Goal: Task Accomplishment & Management: Manage account settings

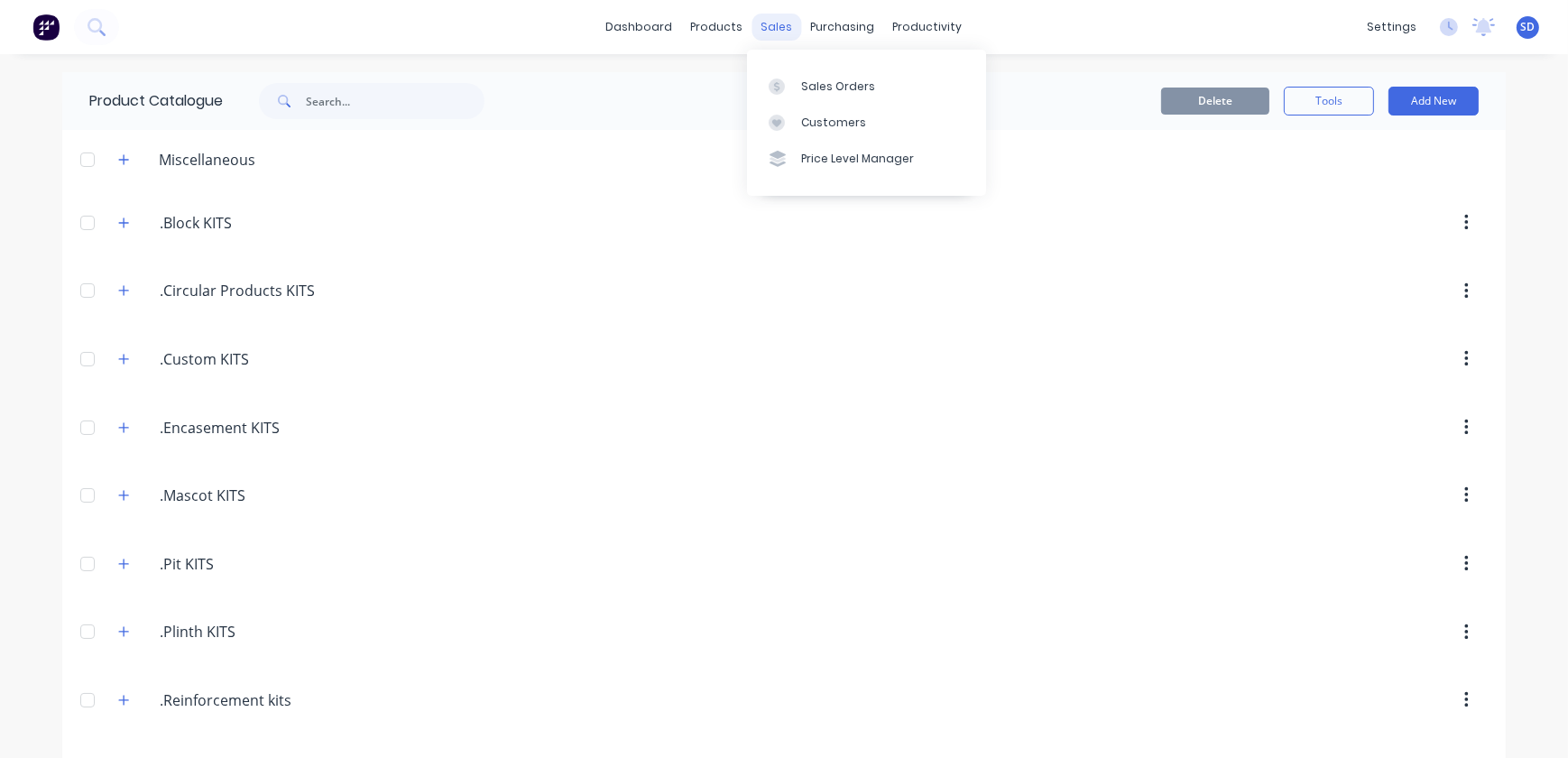
click at [754, 26] on div "sales" at bounding box center [777, 27] width 50 height 27
click at [804, 83] on div "Sales Orders" at bounding box center [838, 87] width 74 height 16
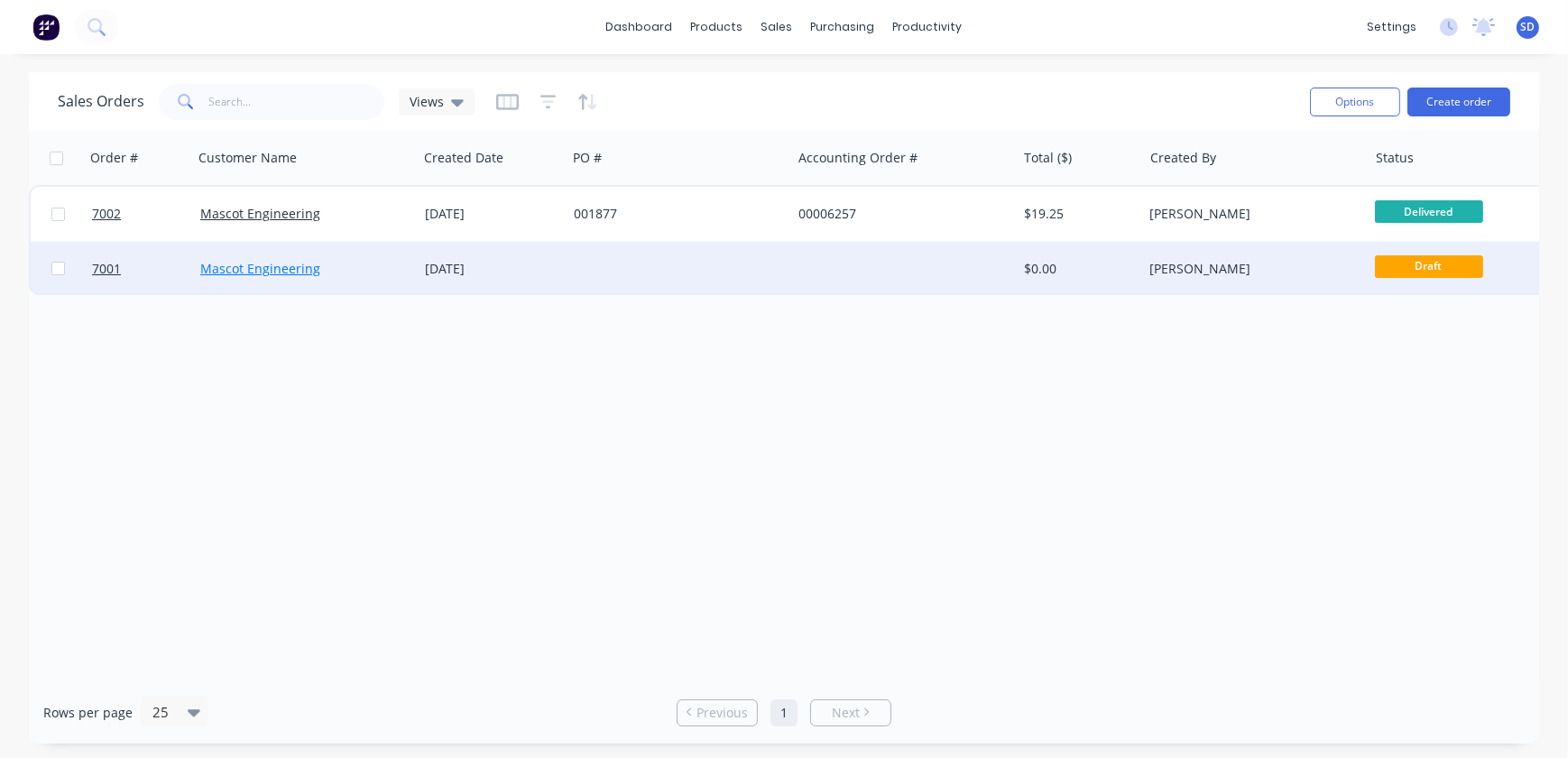
click at [259, 267] on link "Mascot Engineering" at bounding box center [260, 268] width 120 height 17
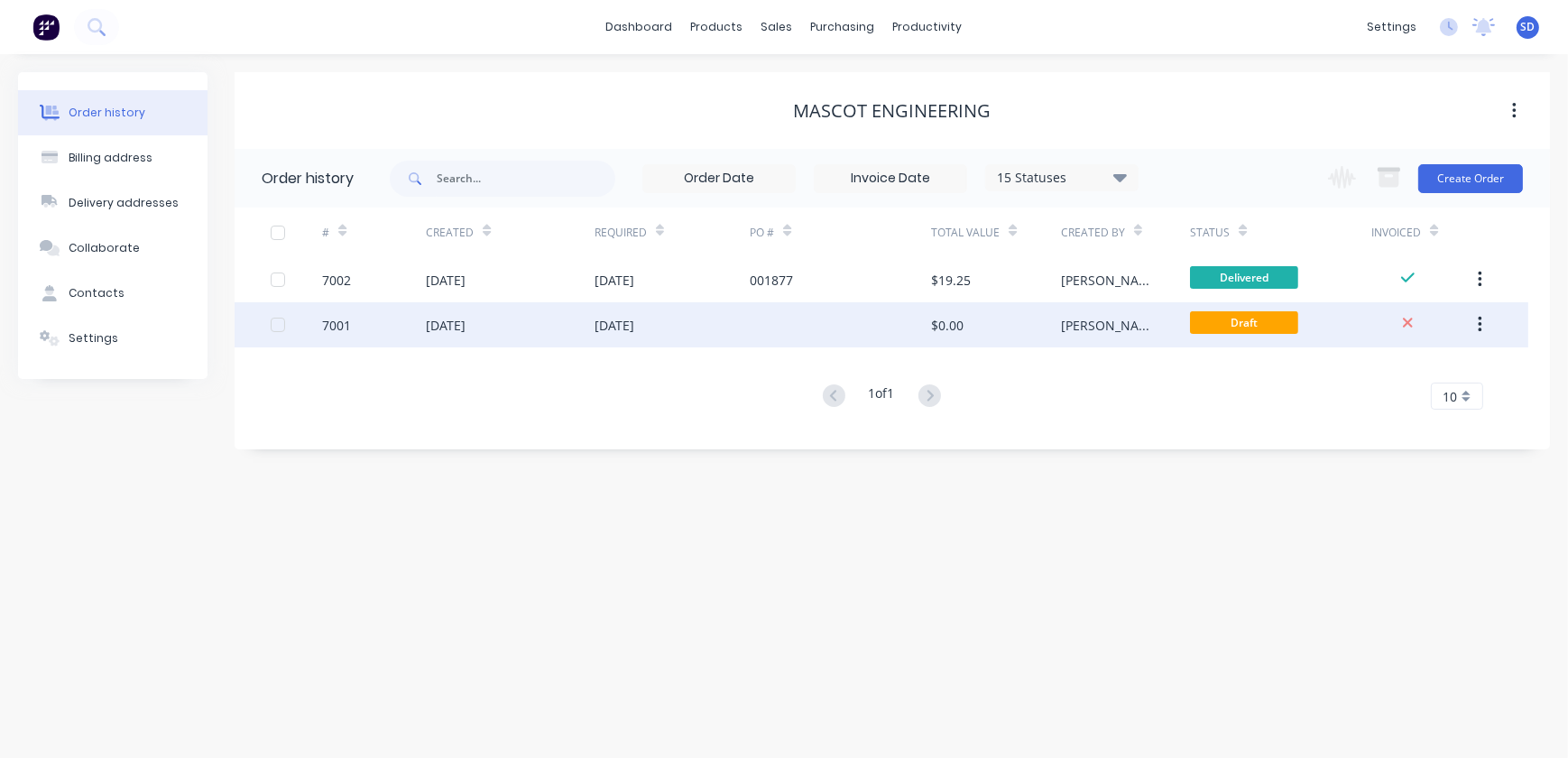
click at [466, 330] on div "[DATE]" at bounding box center [446, 325] width 40 height 19
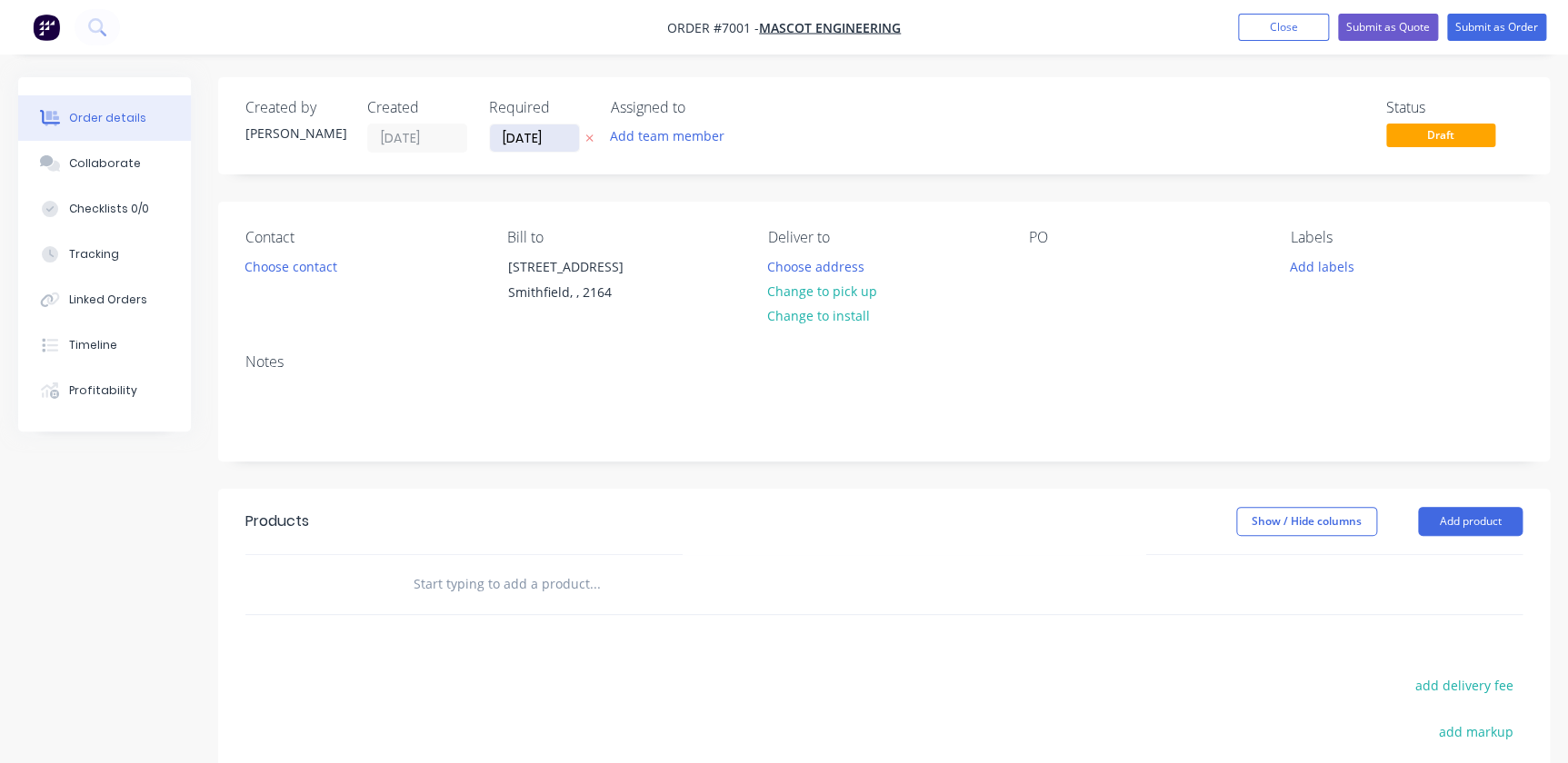
click at [510, 141] on input "[DATE]" at bounding box center [535, 138] width 89 height 27
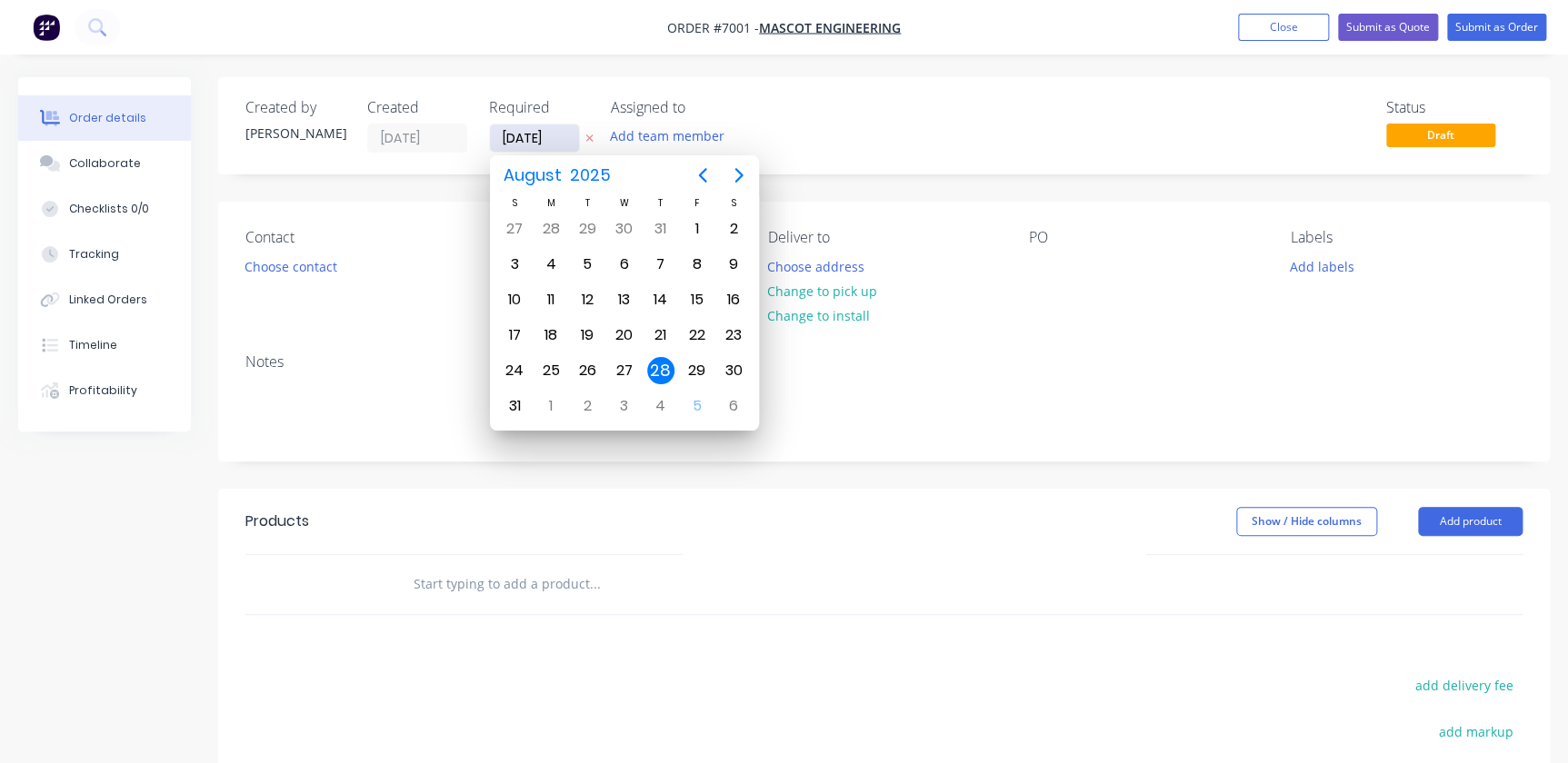
drag, startPoint x: 536, startPoint y: 136, endPoint x: 495, endPoint y: 131, distance: 41.3
click at [495, 131] on input "[DATE]" at bounding box center [535, 138] width 89 height 27
type input "[DATE]"
click at [916, 133] on div "Status Draft" at bounding box center [1157, 126] width 730 height 54
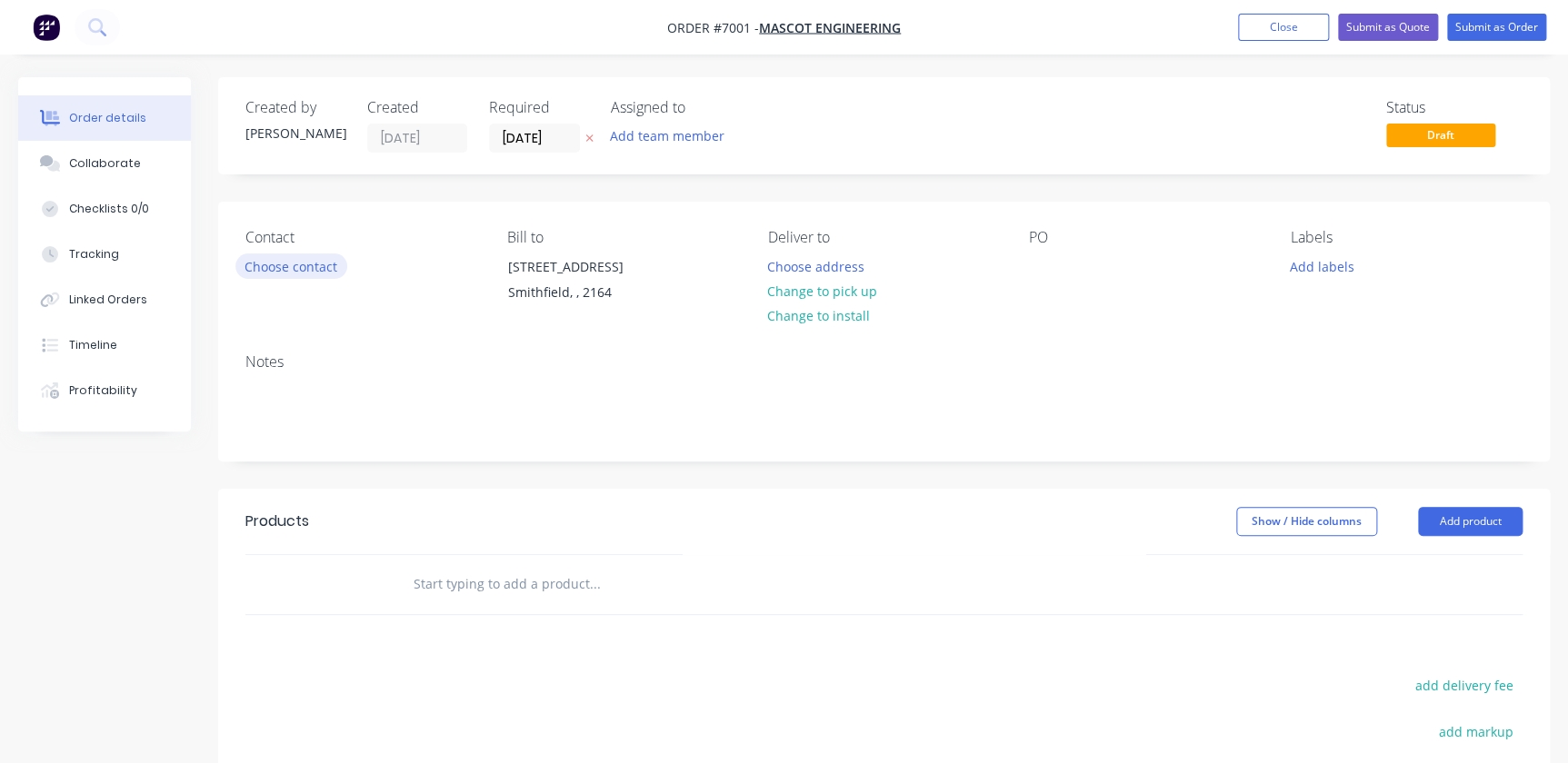
click at [265, 267] on button "Choose contact" at bounding box center [291, 266] width 111 height 25
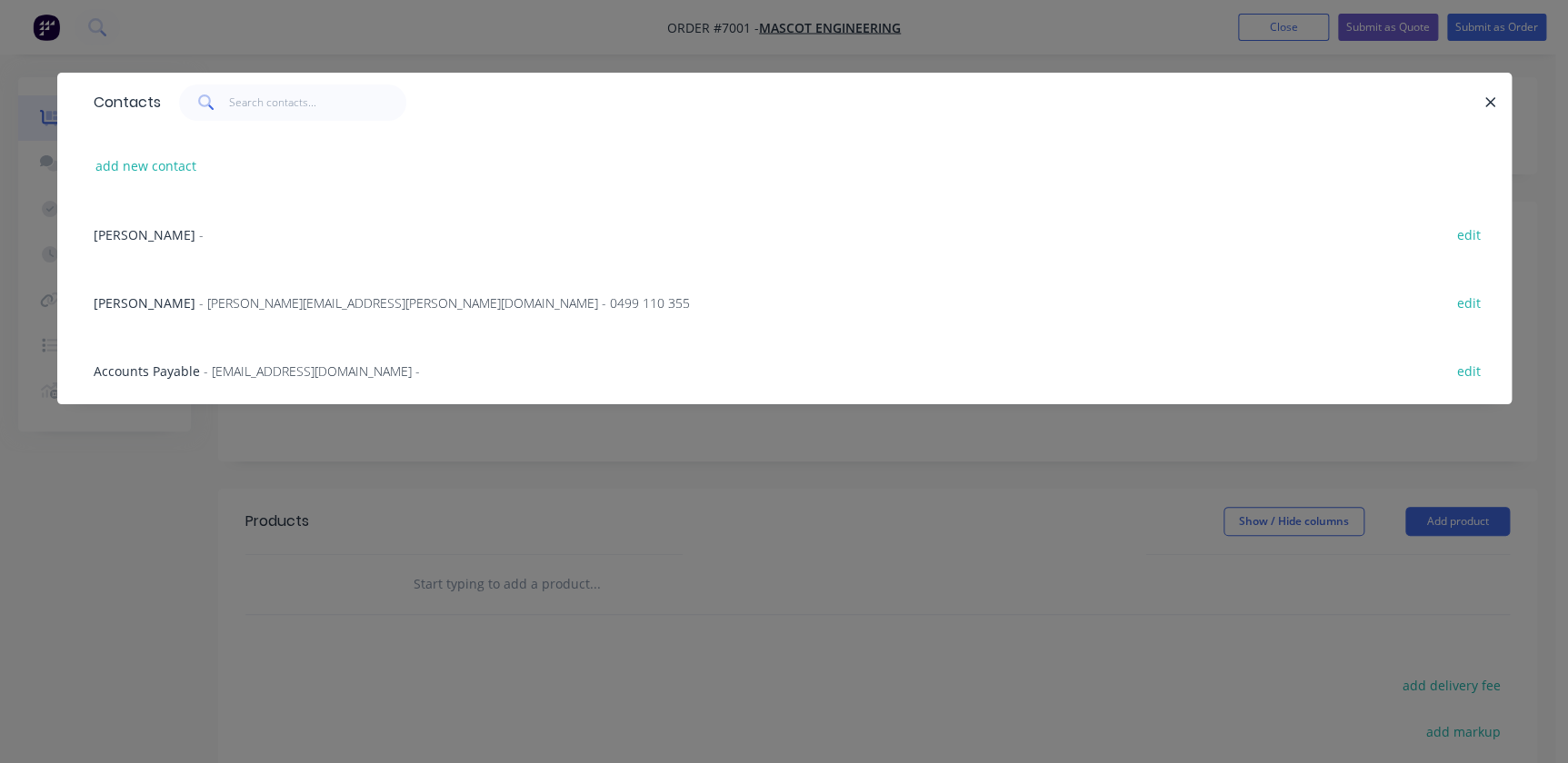
click at [274, 302] on span "- [PERSON_NAME][EMAIL_ADDRESS][PERSON_NAME][DOMAIN_NAME] - 0499 110 355" at bounding box center [445, 303] width 491 height 17
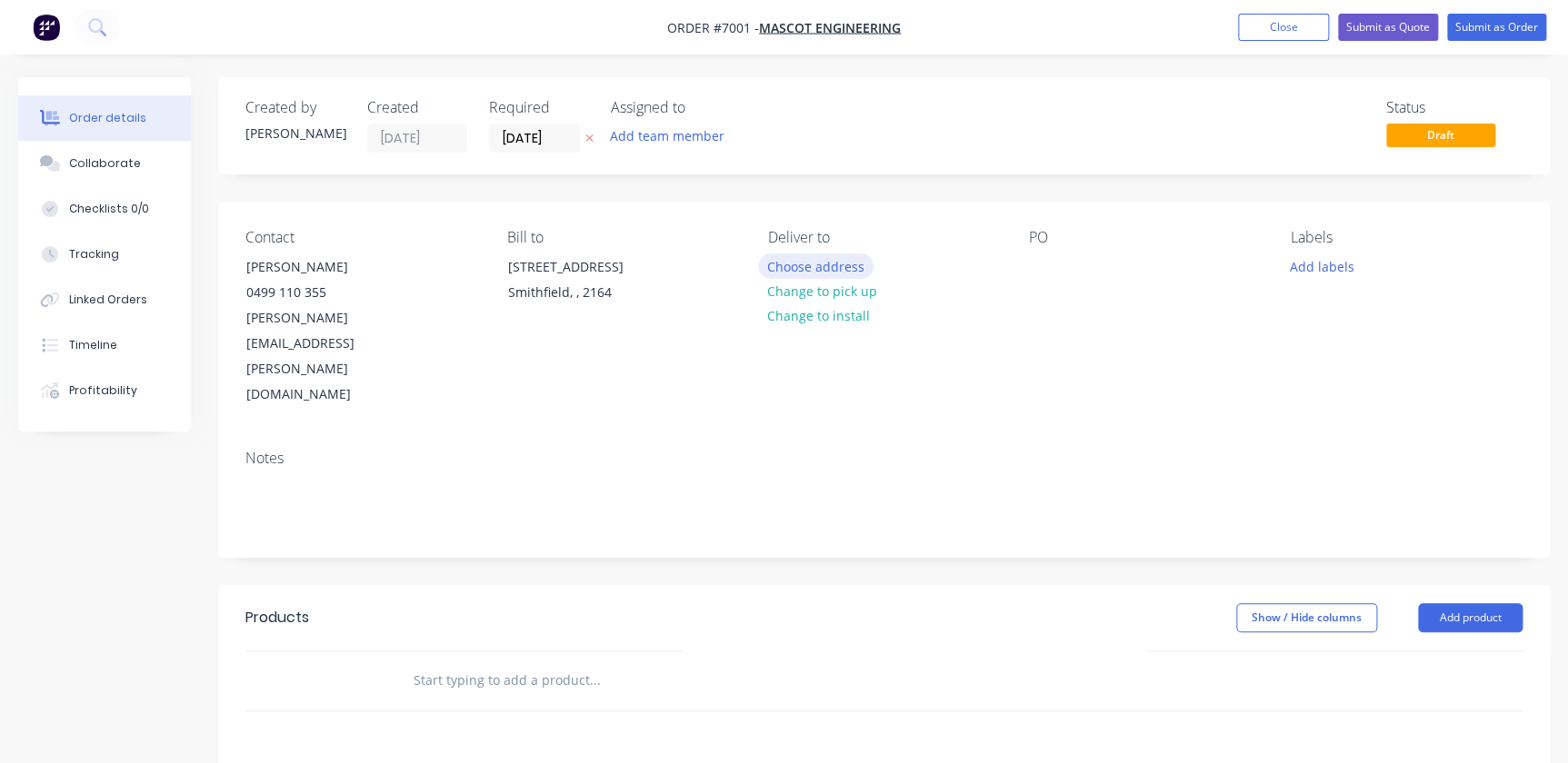
click at [843, 264] on button "Choose address" at bounding box center [816, 266] width 116 height 25
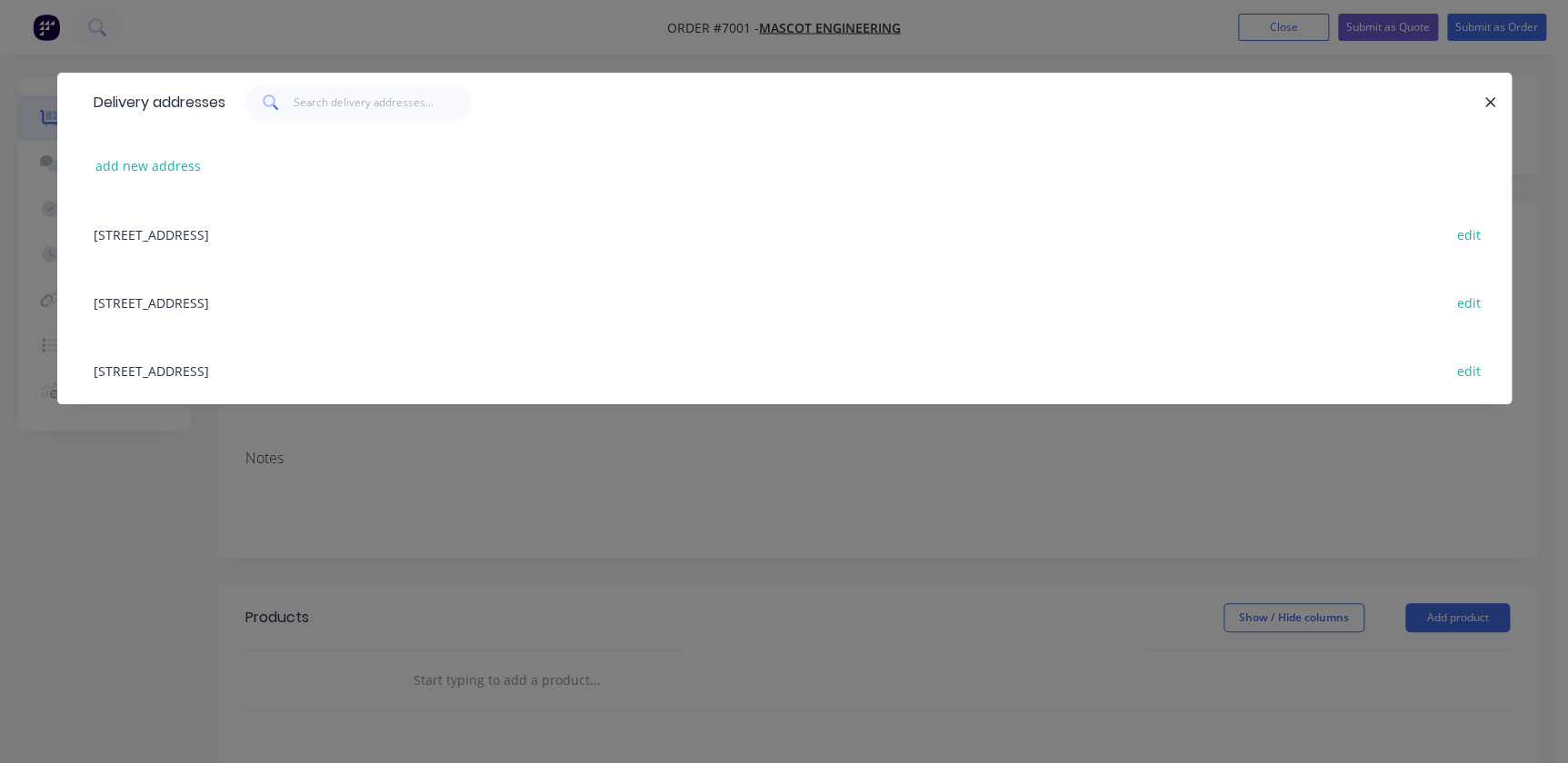
click at [278, 377] on div "[STREET_ADDRESS] edit" at bounding box center [784, 370] width 1400 height 68
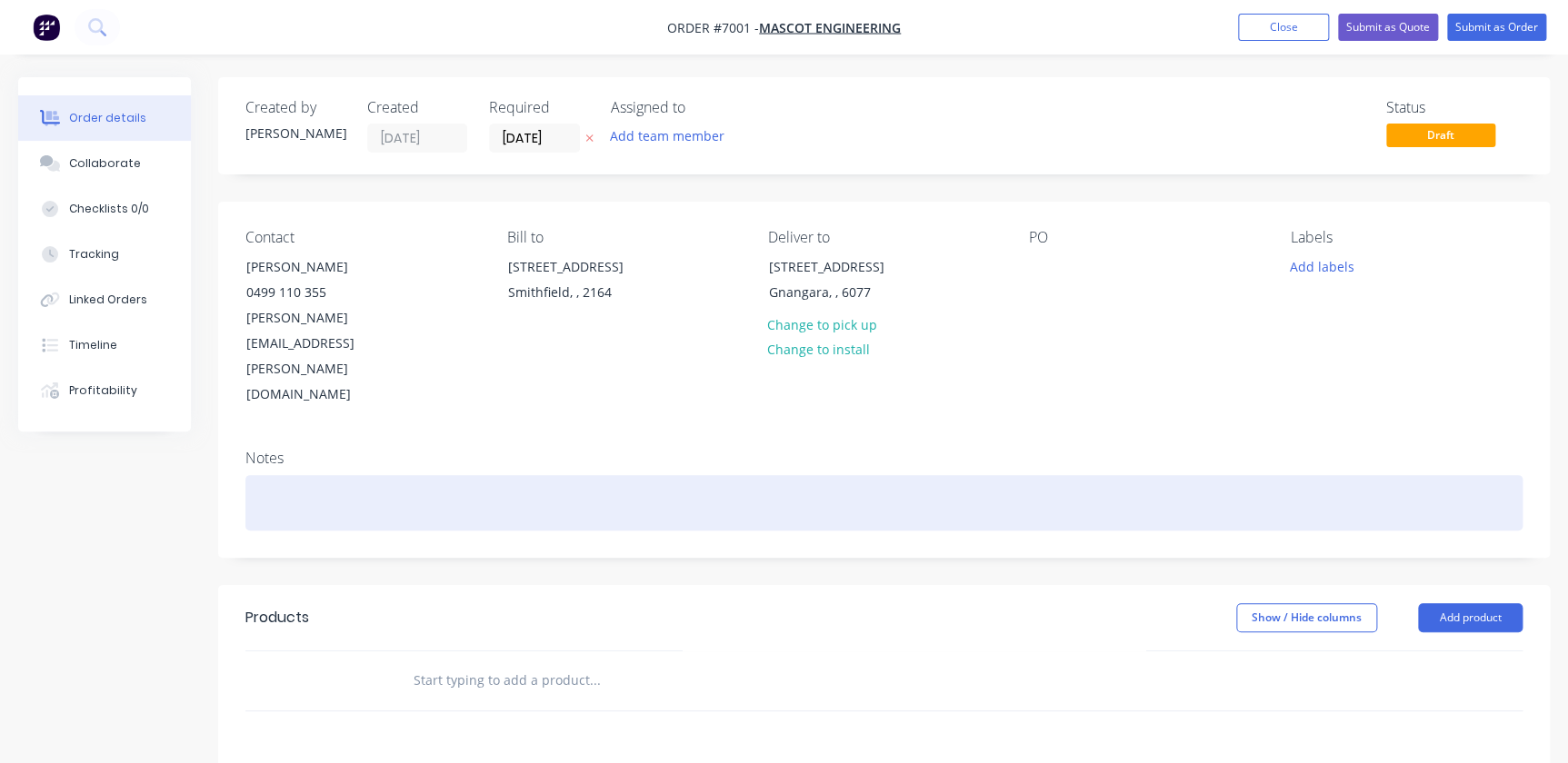
scroll to position [164, 0]
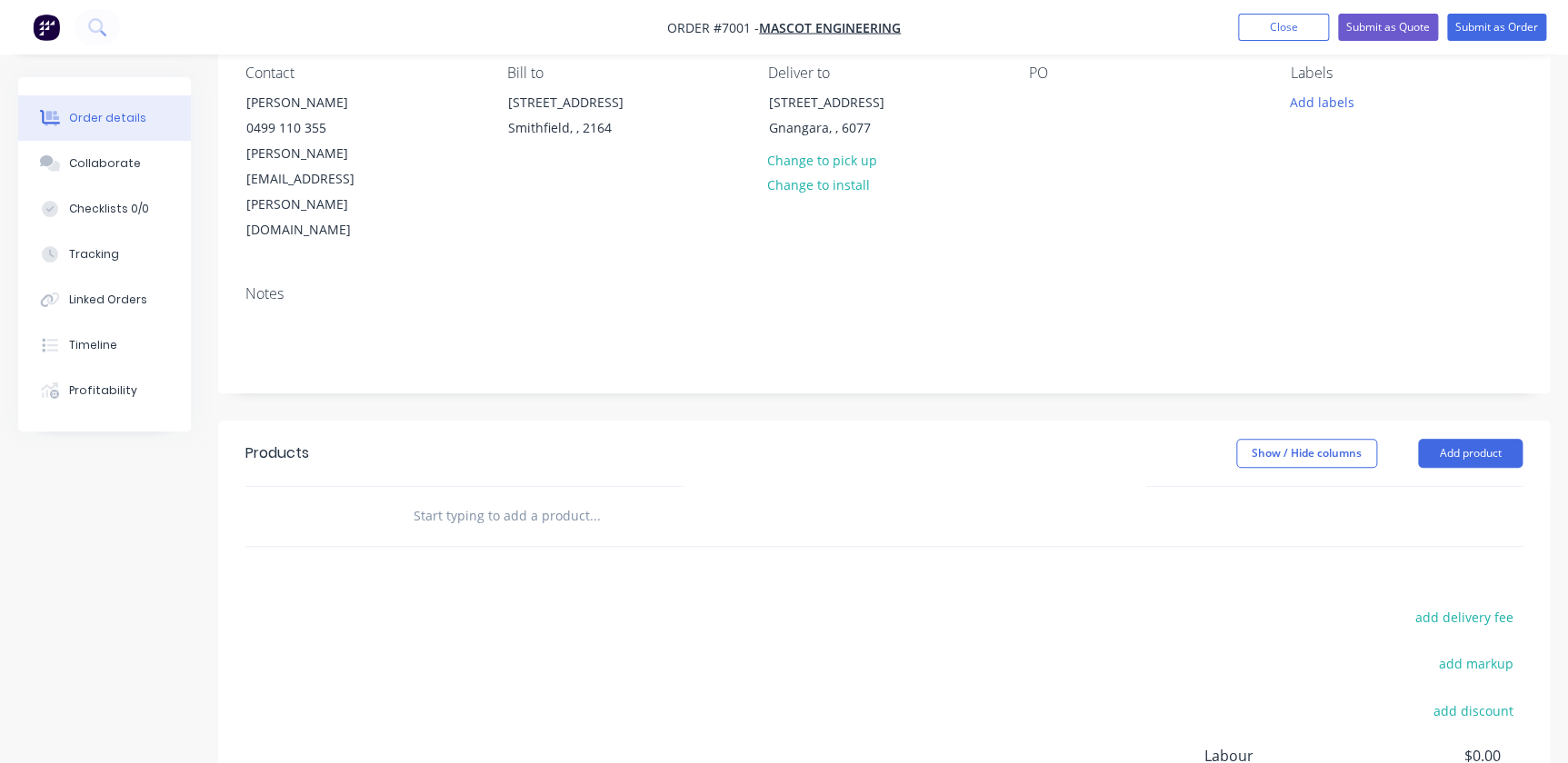
click at [579, 498] on input "text" at bounding box center [595, 517] width 363 height 37
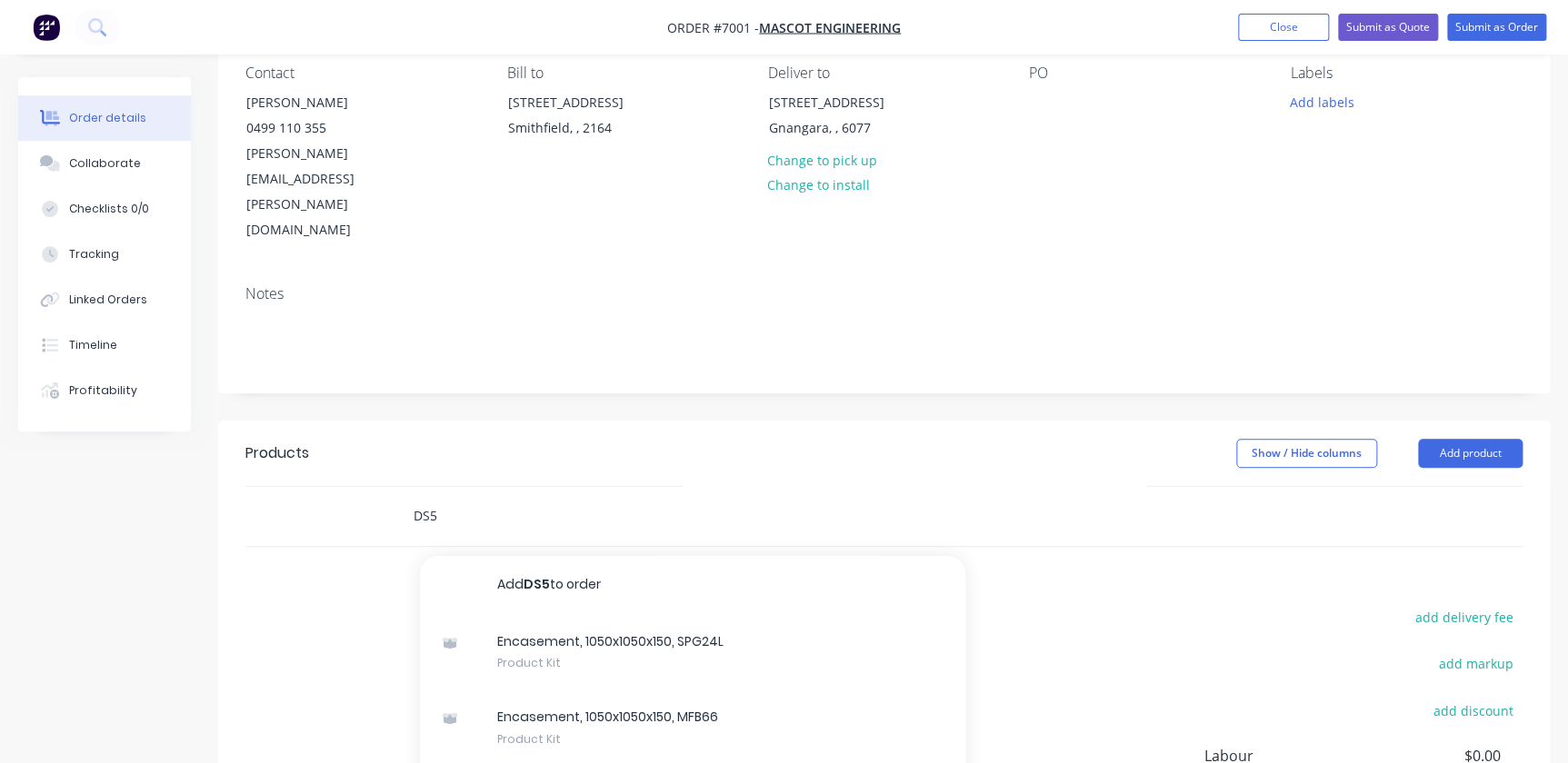
click at [497, 498] on input "DS5" at bounding box center [595, 517] width 363 height 37
type input "DS5SLC"
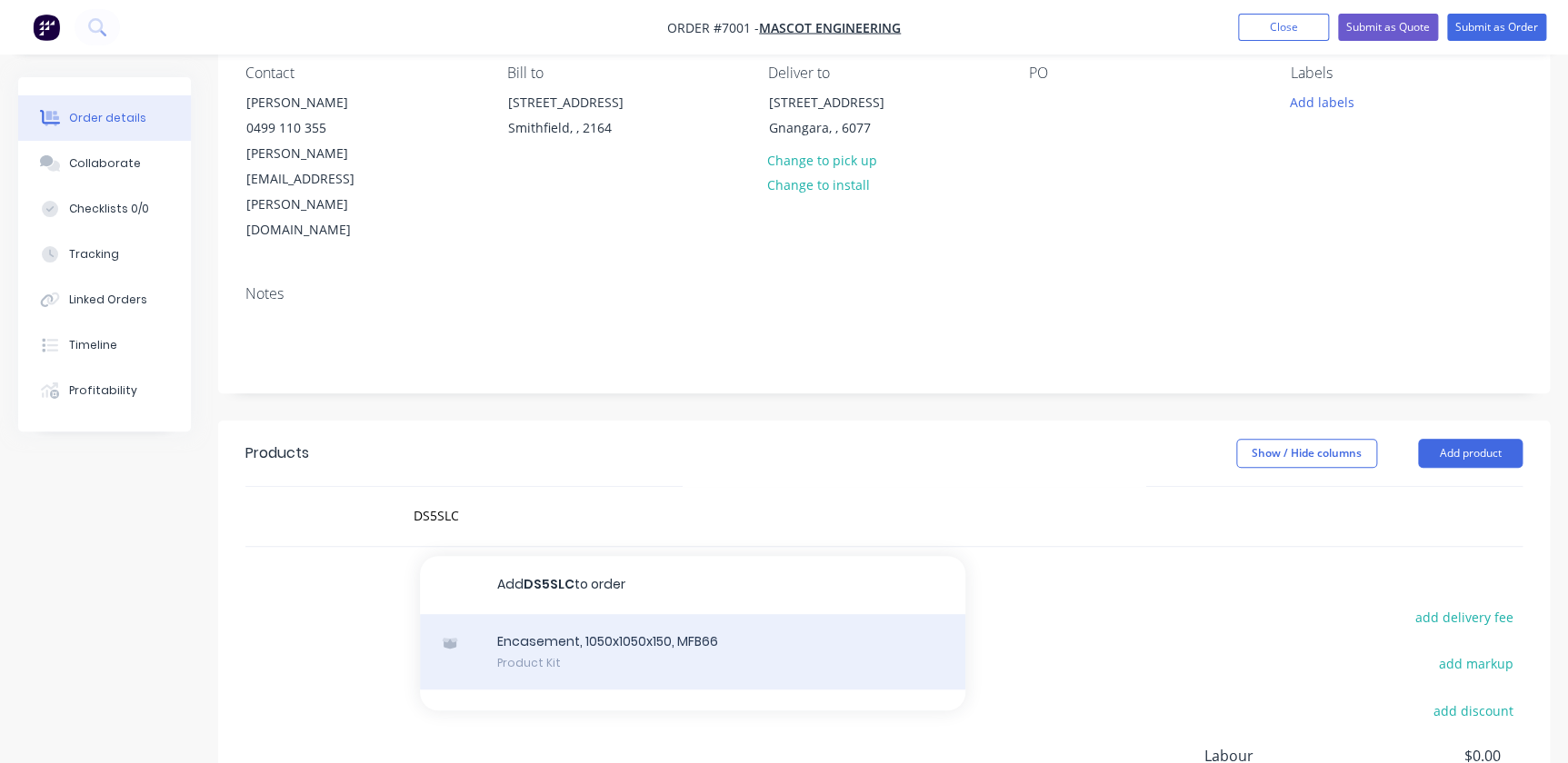
click at [626, 614] on div "Encasement, 1050x1050x150, MFB66 Product Kit" at bounding box center [692, 653] width 545 height 77
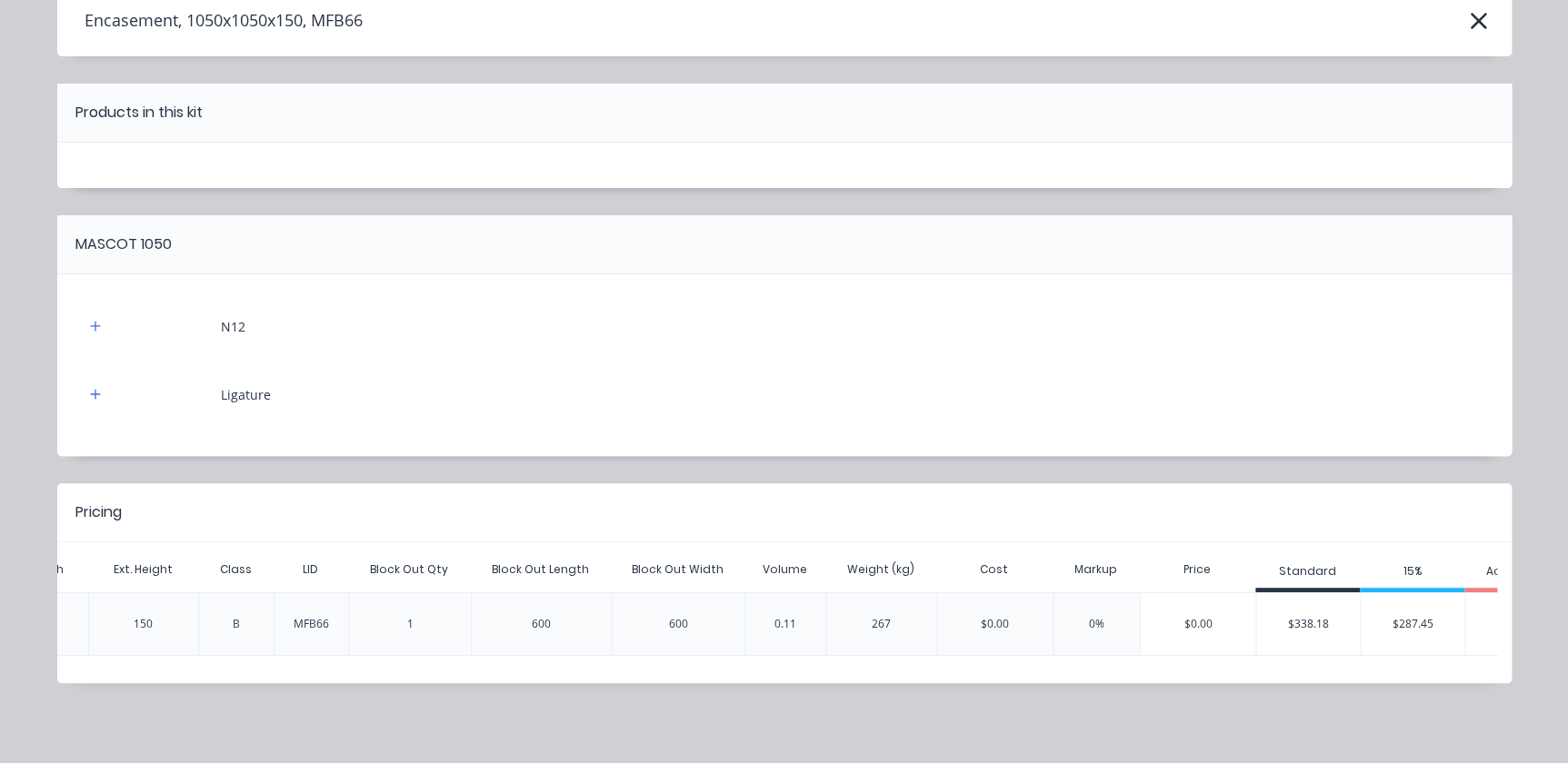
scroll to position [0, 835]
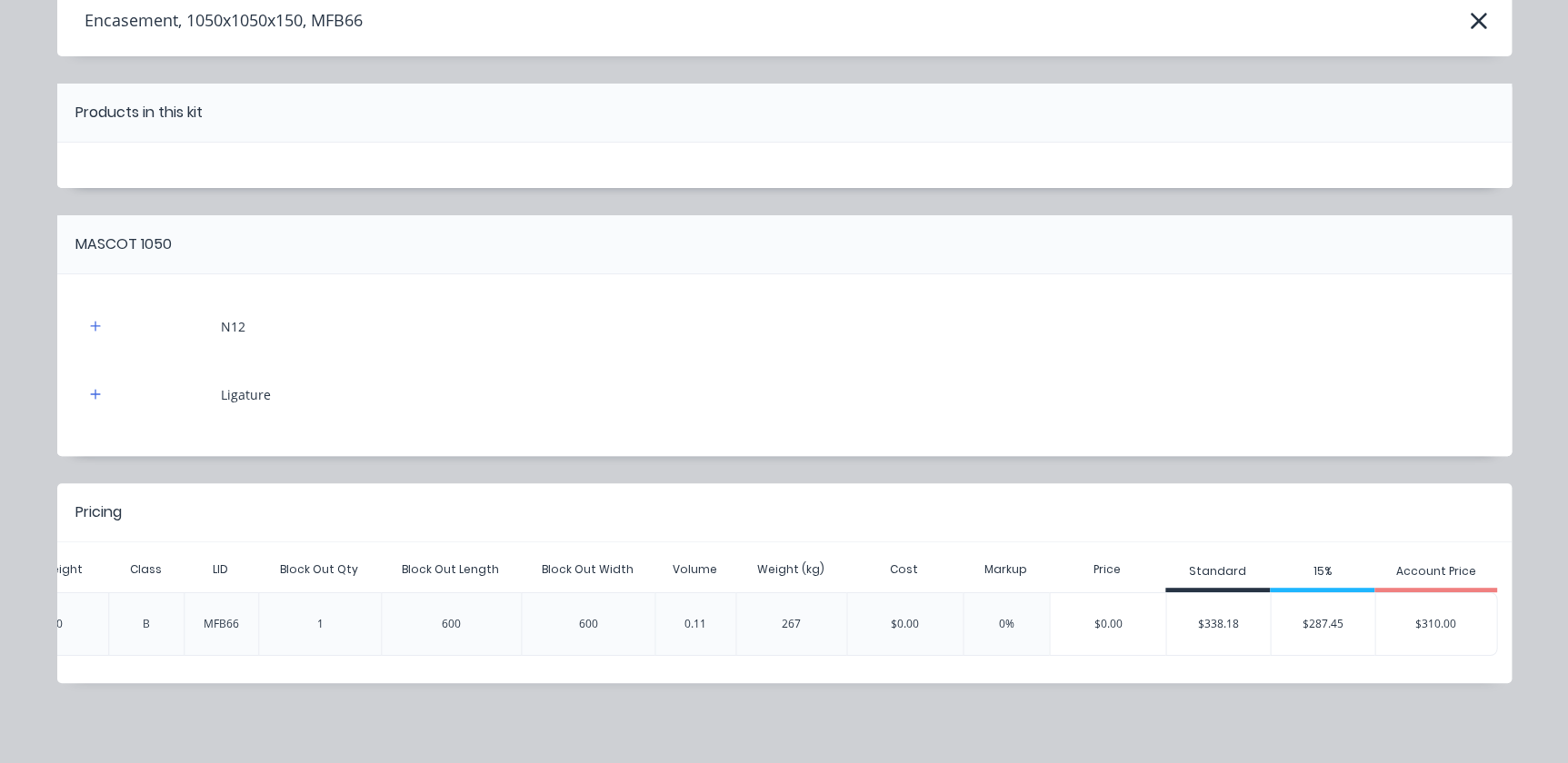
click at [1436, 617] on div "$310.00" at bounding box center [1436, 624] width 121 height 46
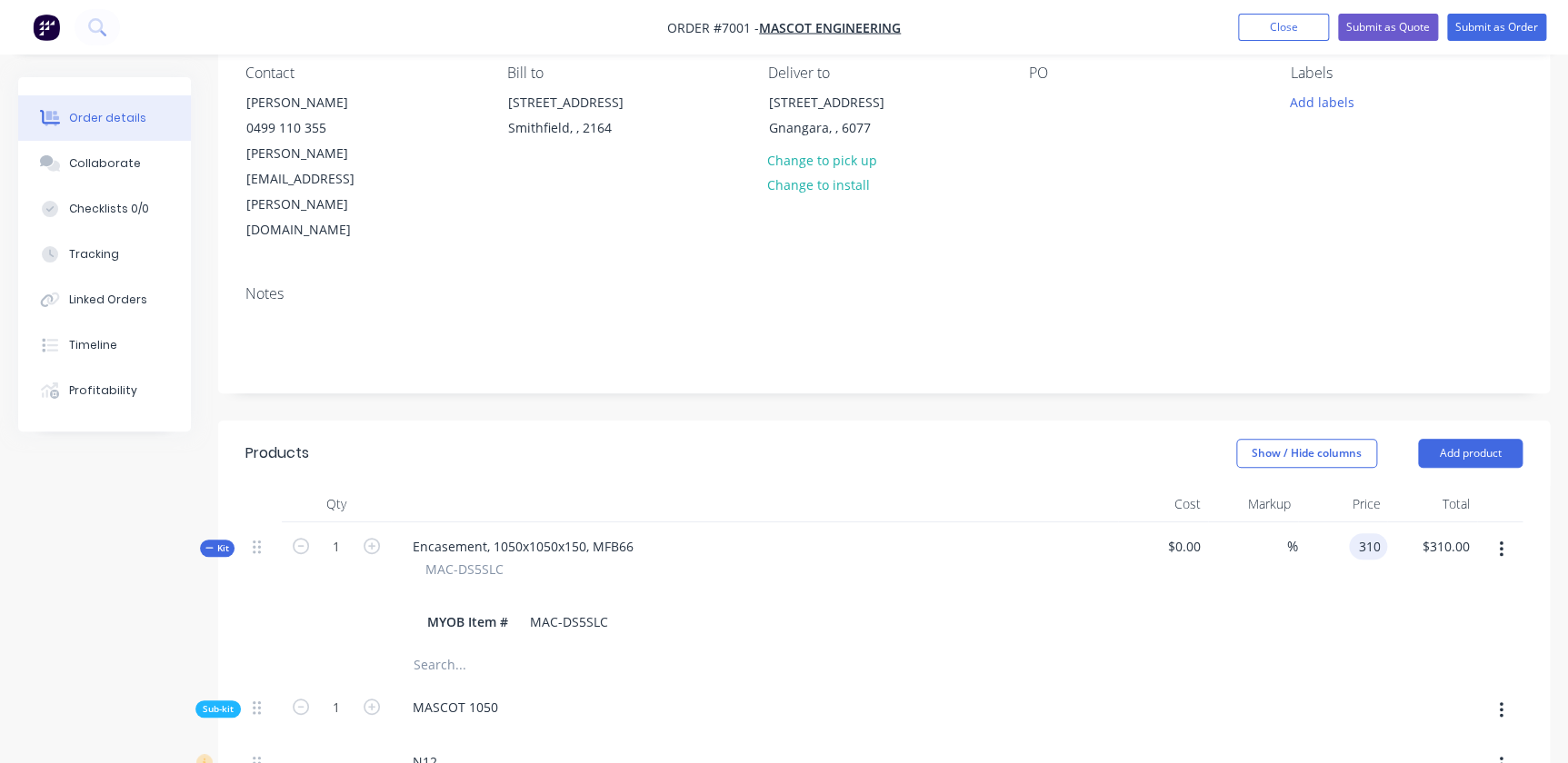
click at [1345, 522] on div "310 310" at bounding box center [1343, 584] width 90 height 124
type input "$198.00"
click at [368, 538] on icon "button" at bounding box center [372, 546] width 16 height 16
type input "2"
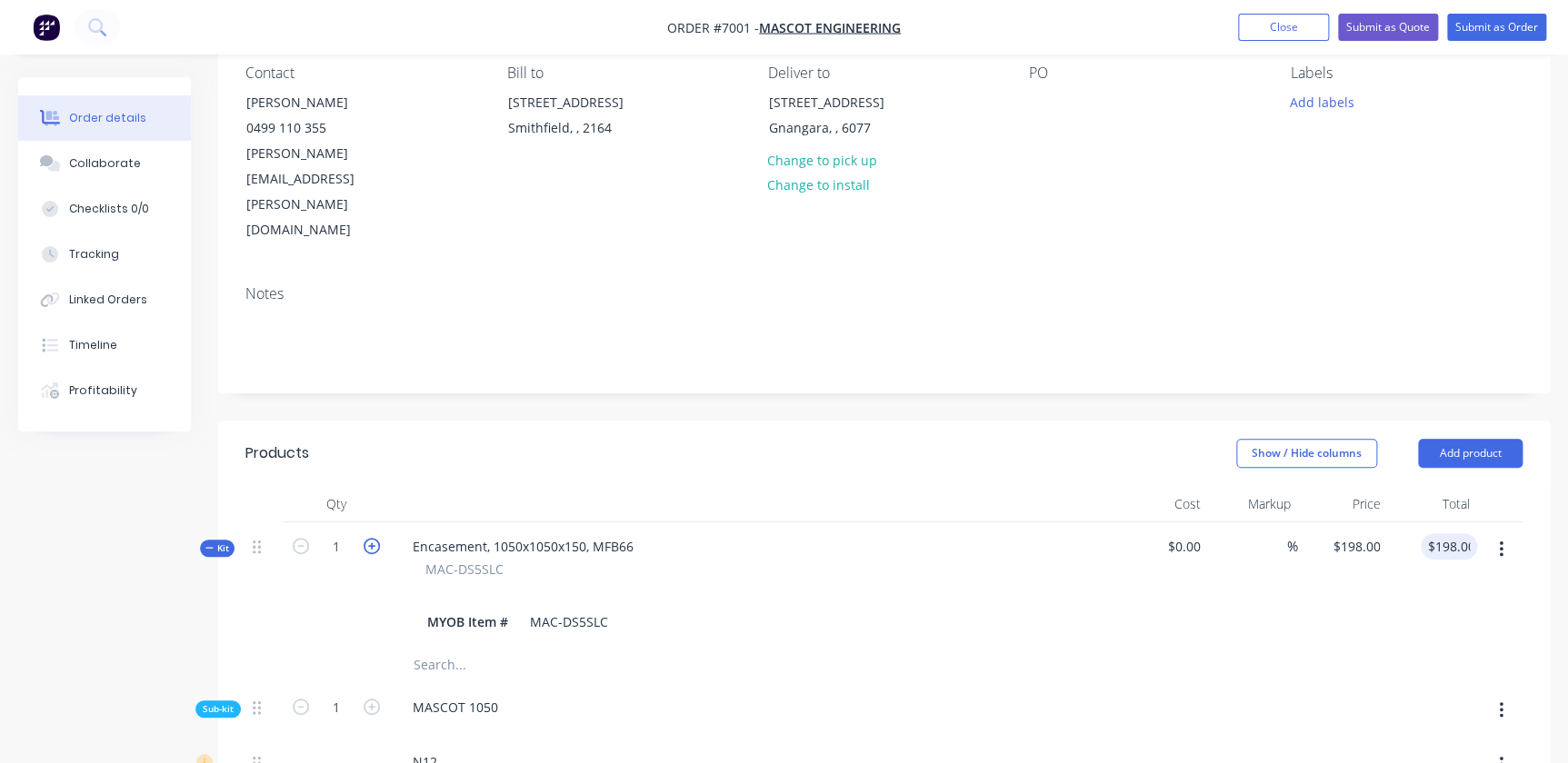
type input "$9.0692"
type input "$18.14"
type input "2"
type input "40"
click at [368, 538] on icon "button" at bounding box center [372, 546] width 16 height 16
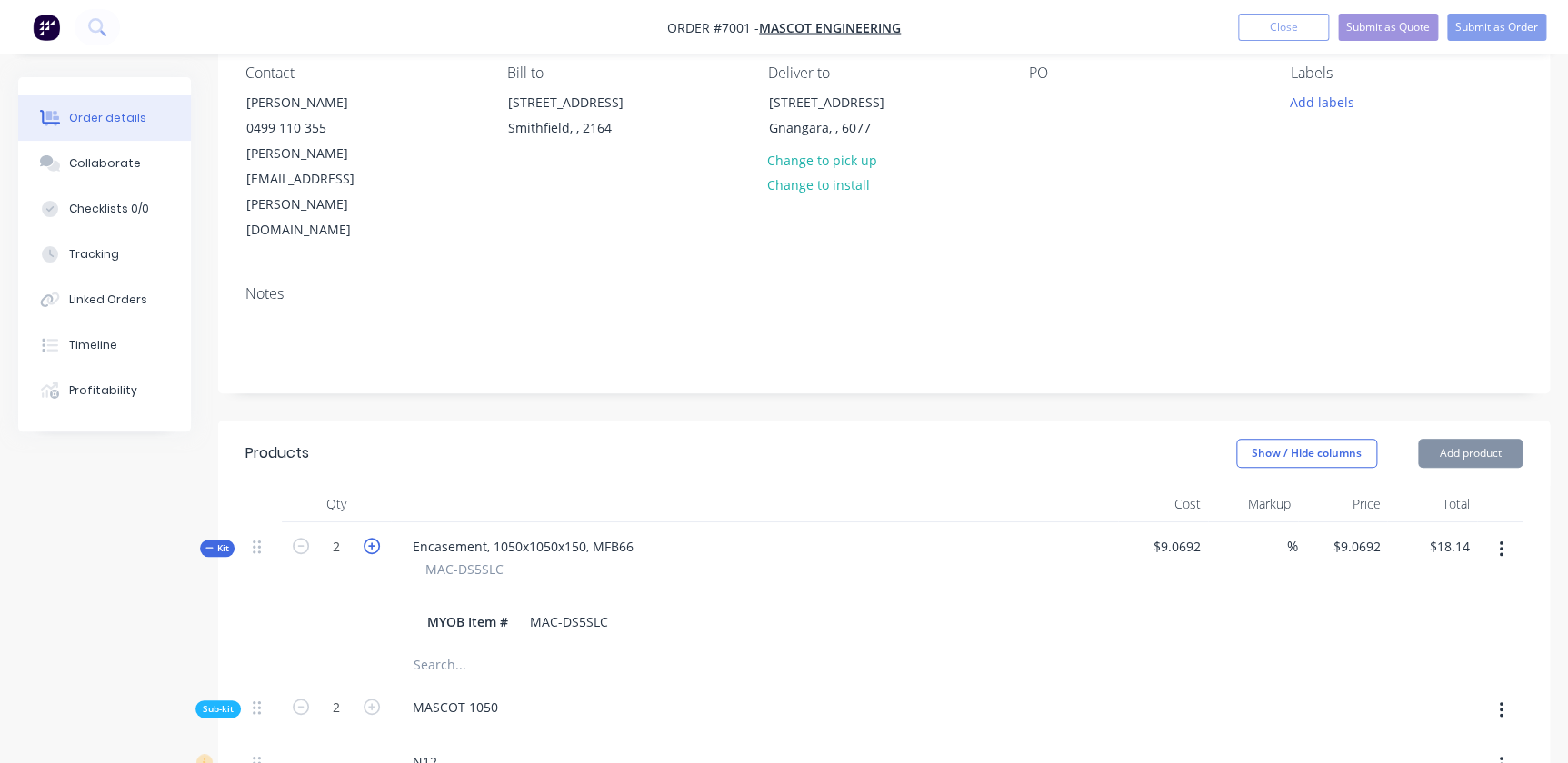
type input "3"
type input "$6.0461"
type input "3"
type input "60"
click at [368, 538] on icon "button" at bounding box center [372, 546] width 16 height 16
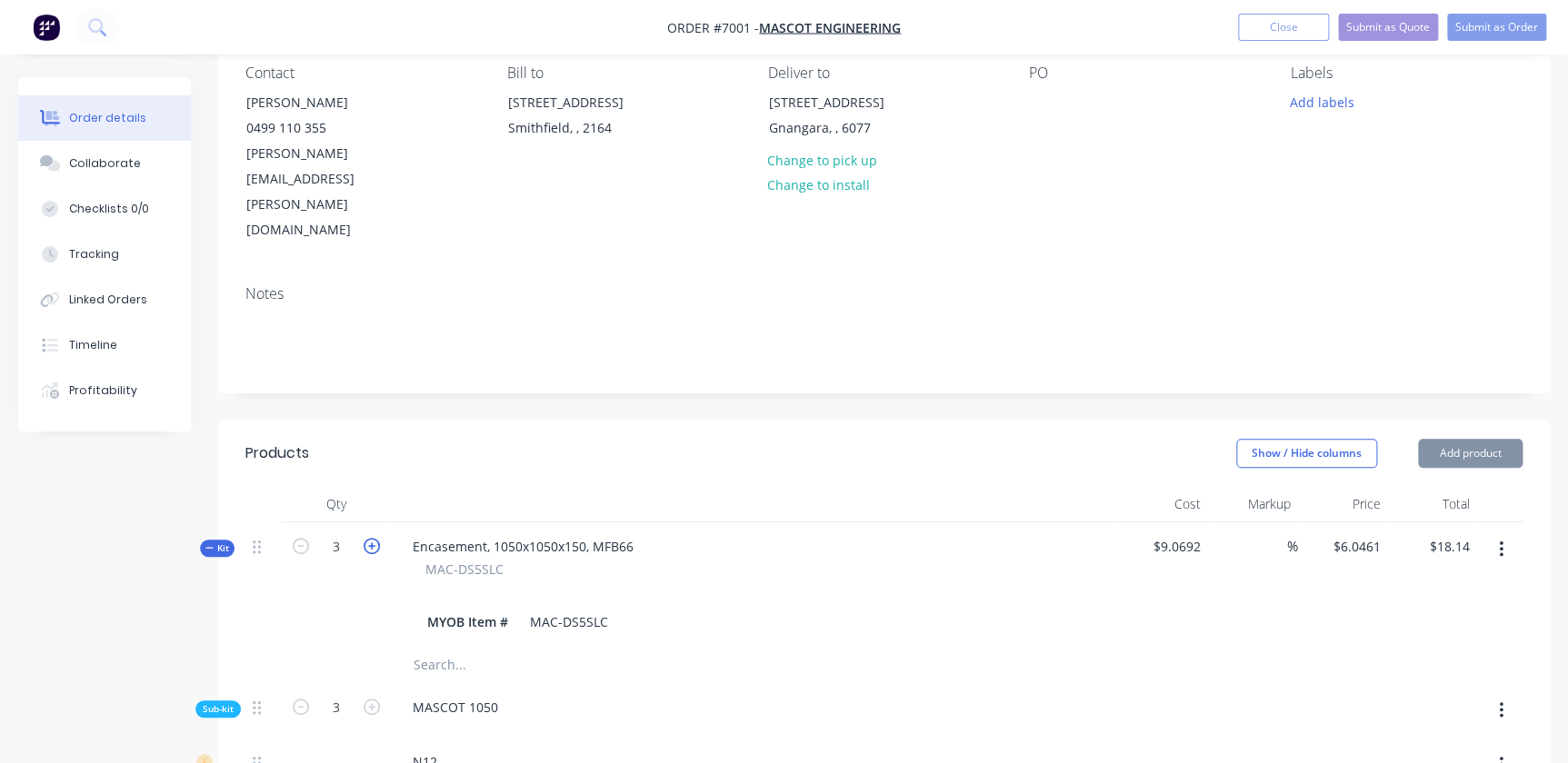
type input "4"
type input "$4.5346"
type input "4"
type input "80"
click at [368, 538] on icon "button" at bounding box center [372, 546] width 16 height 16
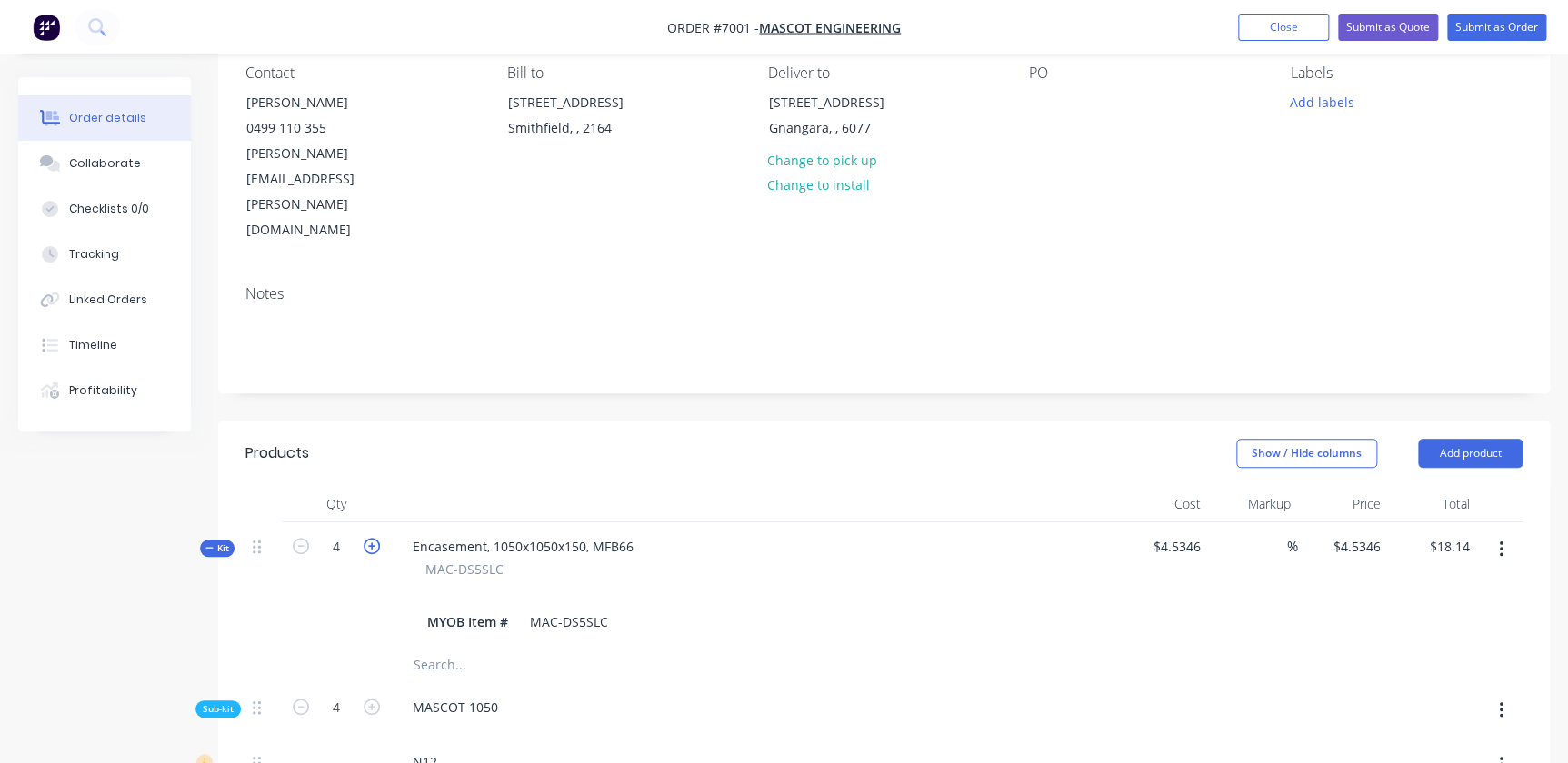
type input "5"
type input "$3.6277"
type input "5"
type input "100"
click at [368, 538] on icon "button" at bounding box center [372, 546] width 16 height 16
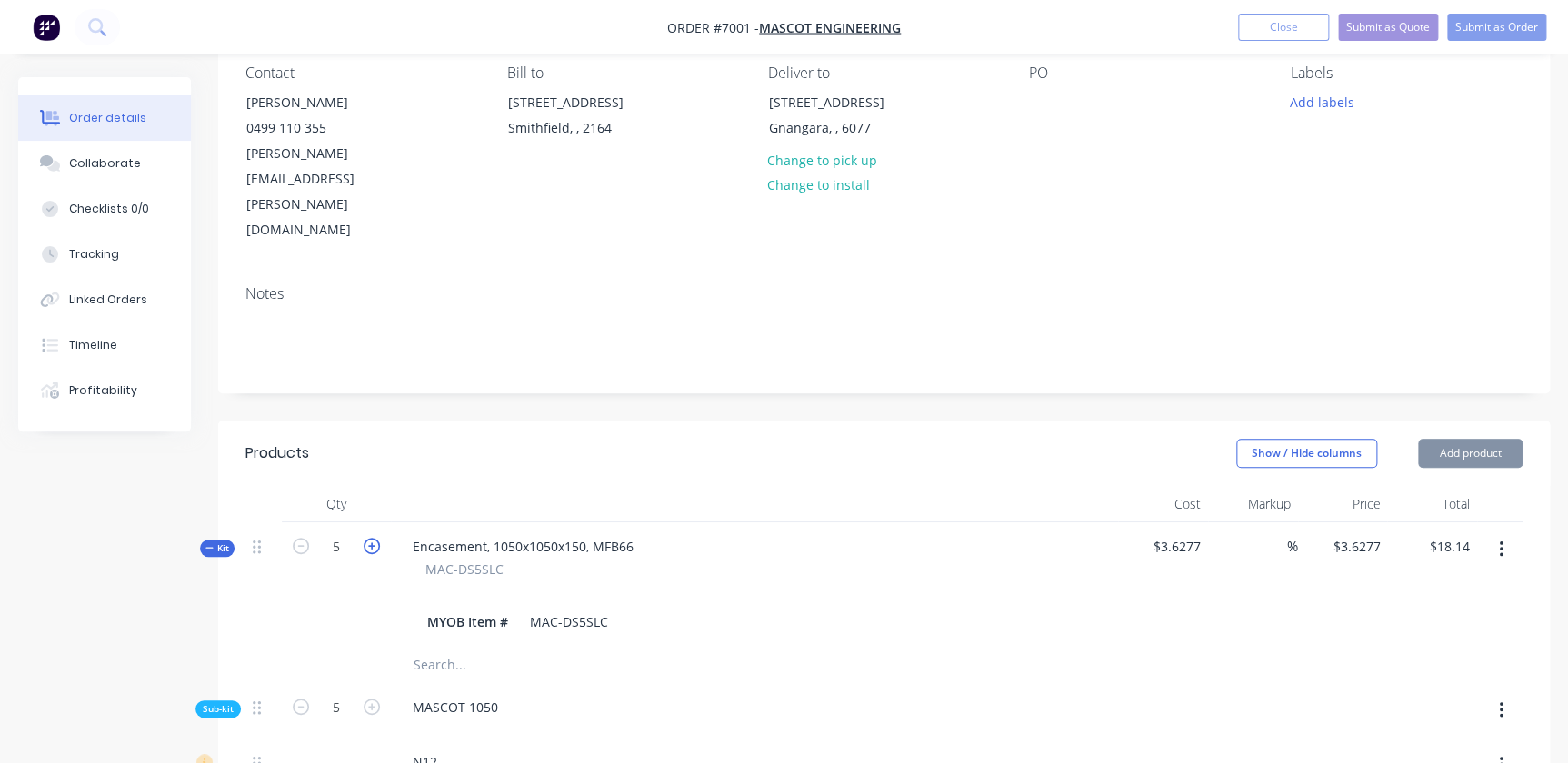
type input "6"
type input "$3.0231"
type input "6"
type input "120"
click at [368, 538] on icon "button" at bounding box center [372, 546] width 16 height 16
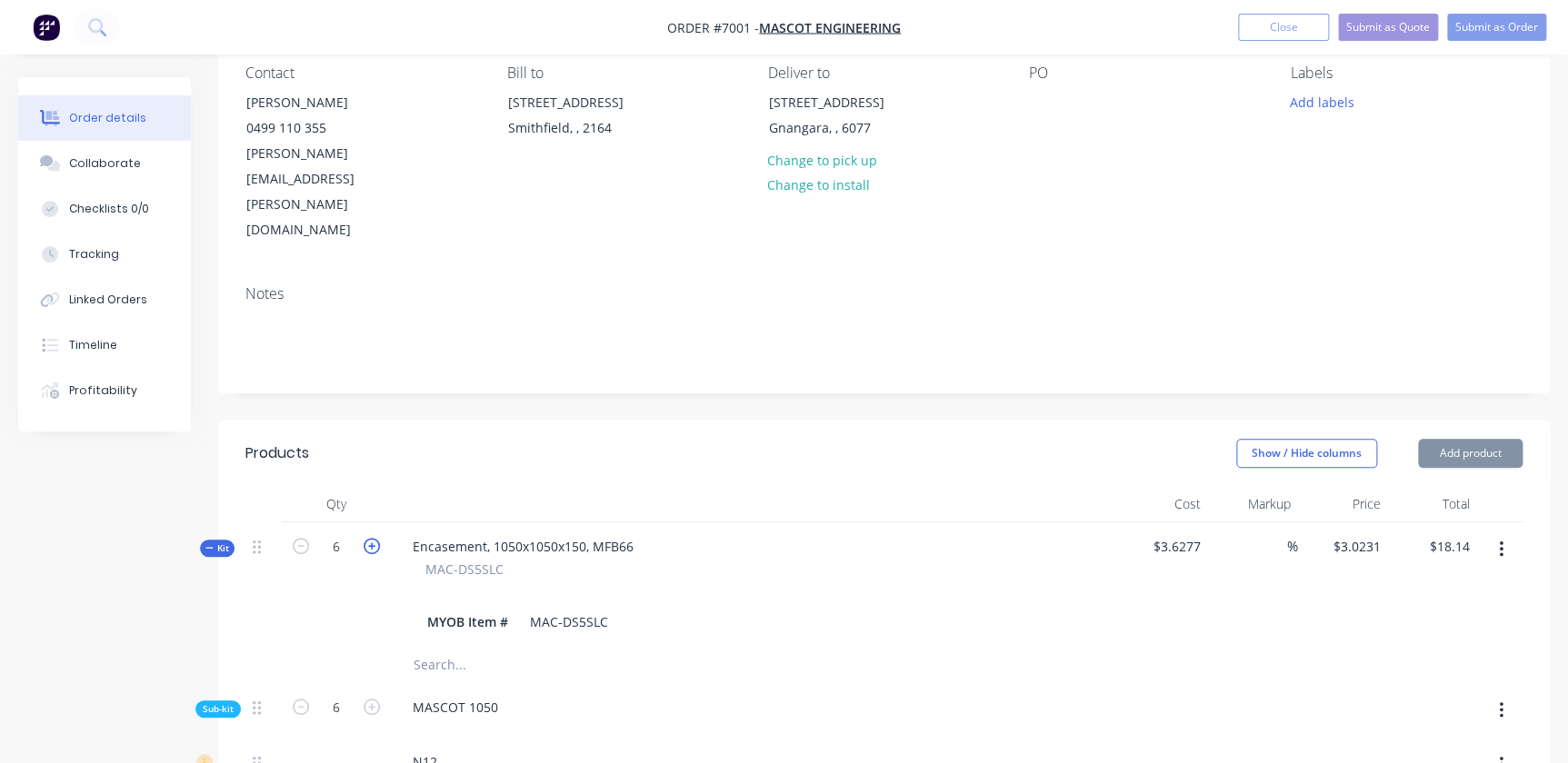
type input "7"
type input "$2.5912"
type input "7"
type input "140"
click at [368, 538] on icon "button" at bounding box center [372, 546] width 16 height 16
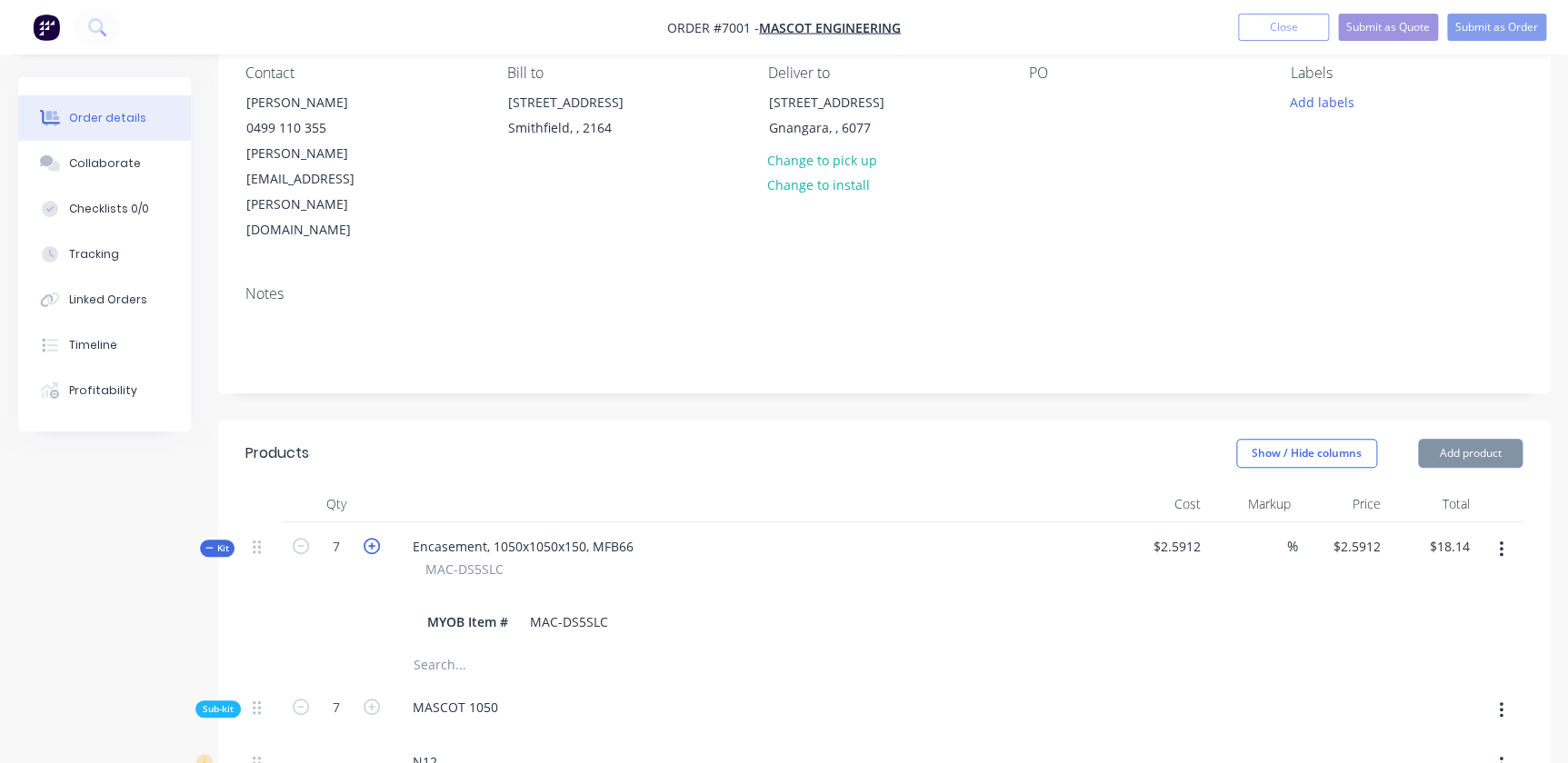
type input "8"
type input "$2.2673"
type input "8"
type input "160"
click at [368, 538] on icon "button" at bounding box center [372, 546] width 16 height 16
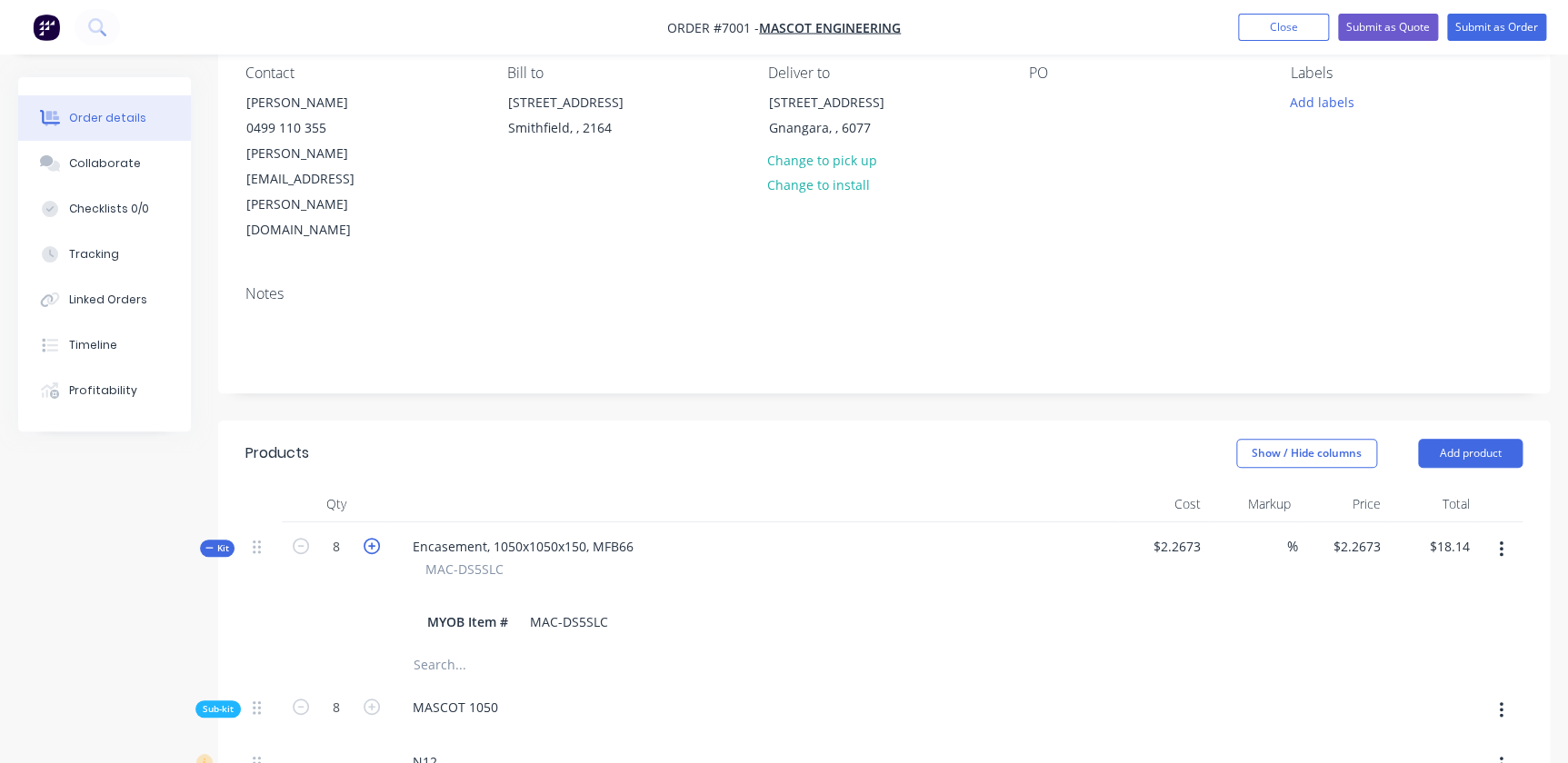
type input "9"
type input "$2.0154"
type input "9"
type input "180"
click at [368, 538] on icon "button" at bounding box center [372, 546] width 16 height 16
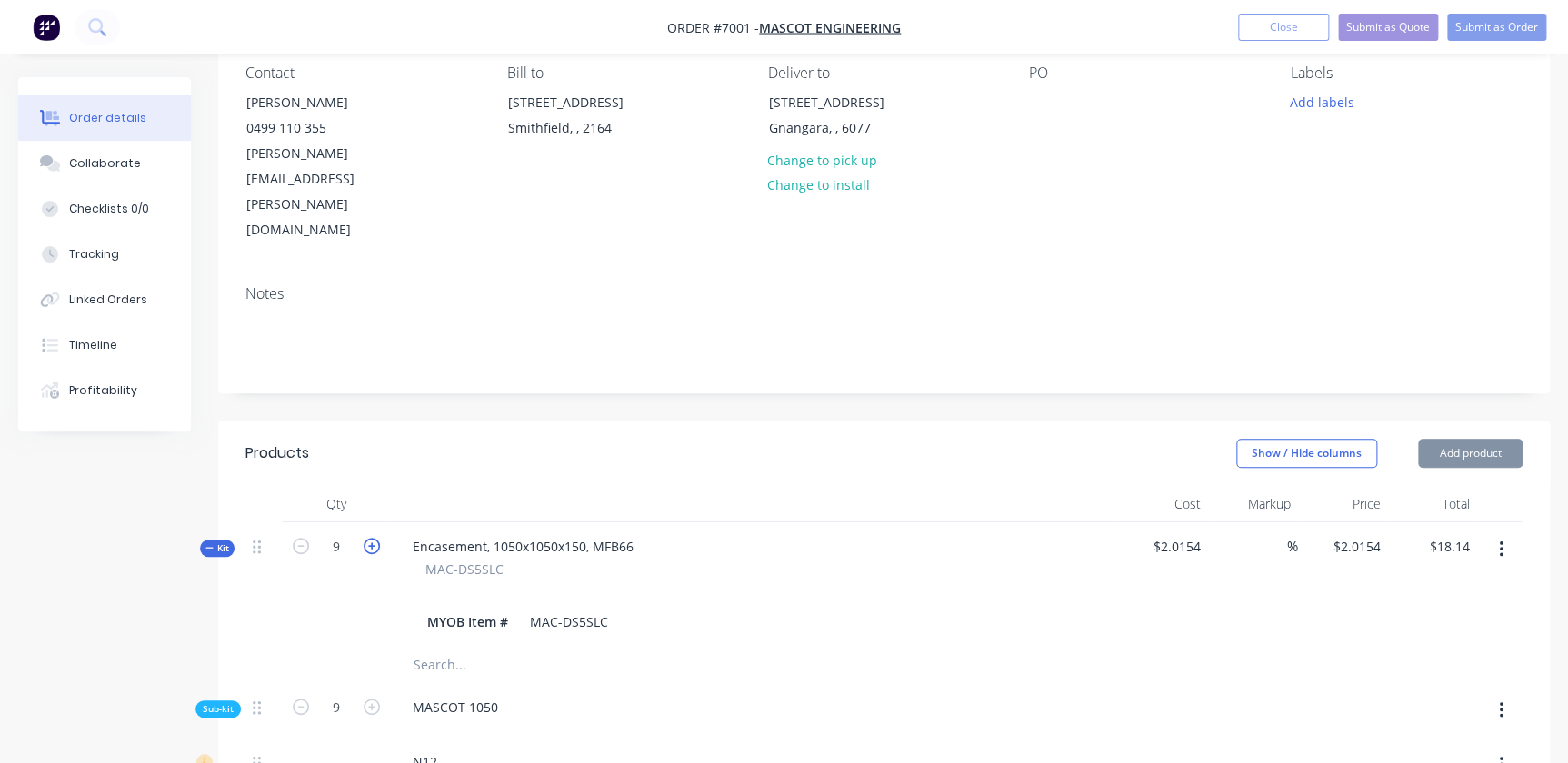
type input "10"
type input "$1.8138"
type input "10"
type input "200"
click at [306, 538] on icon "button" at bounding box center [301, 546] width 16 height 16
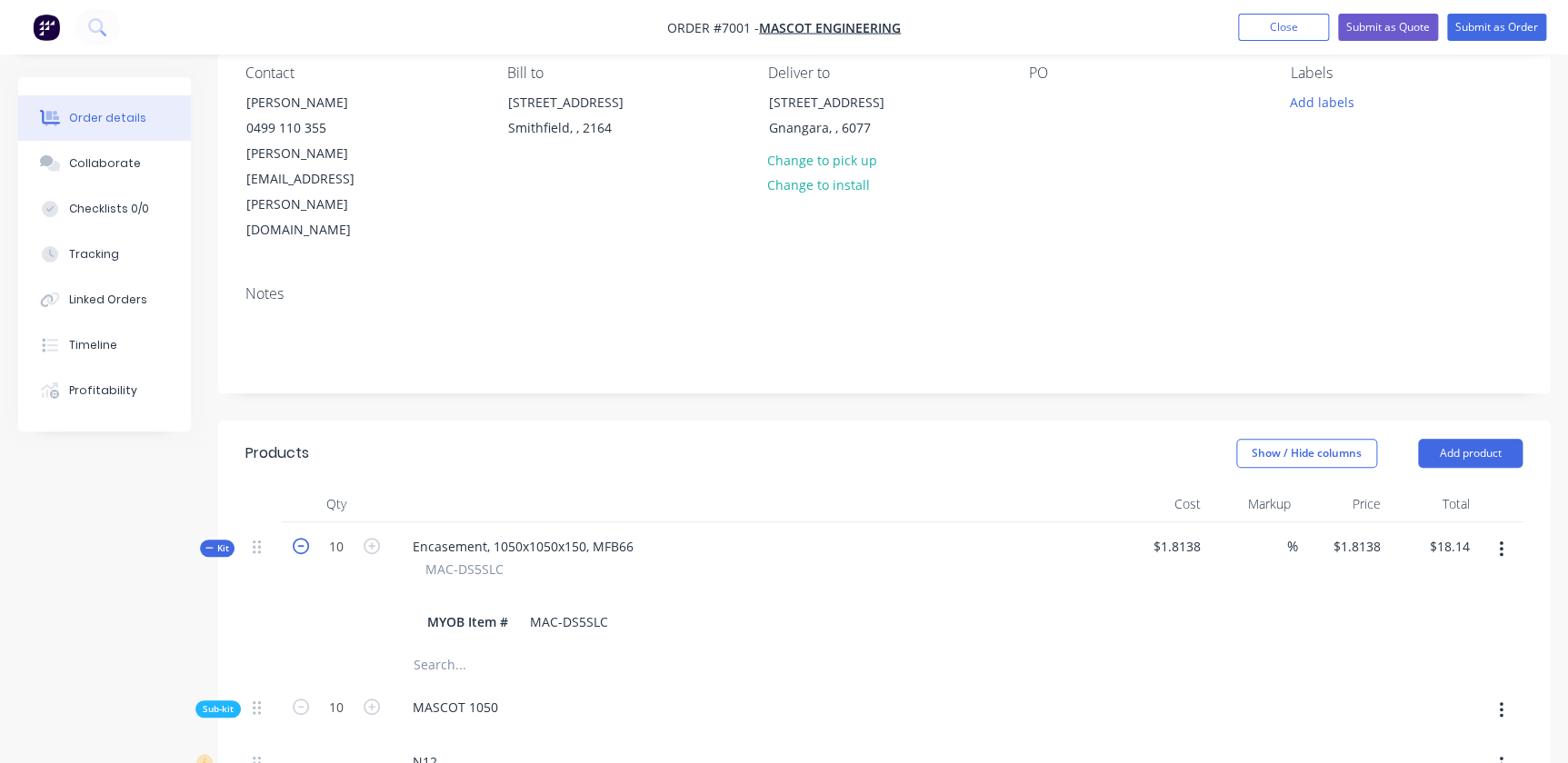
type input "9"
type input "$2.0154"
type input "9"
type input "180"
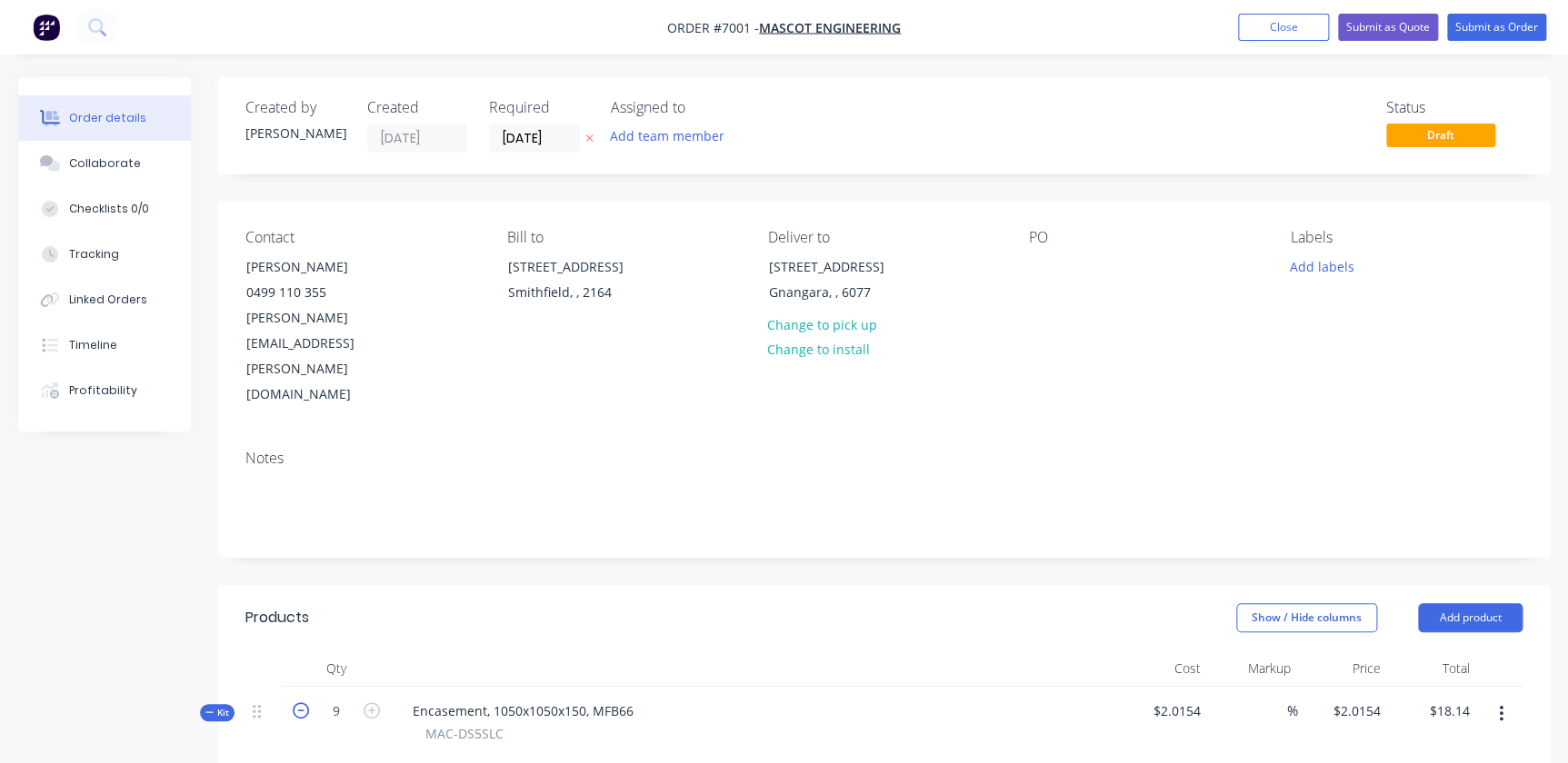
click at [298, 703] on icon "button" at bounding box center [301, 711] width 16 height 16
type input "8"
type input "$2.2673"
type input "8"
type input "160"
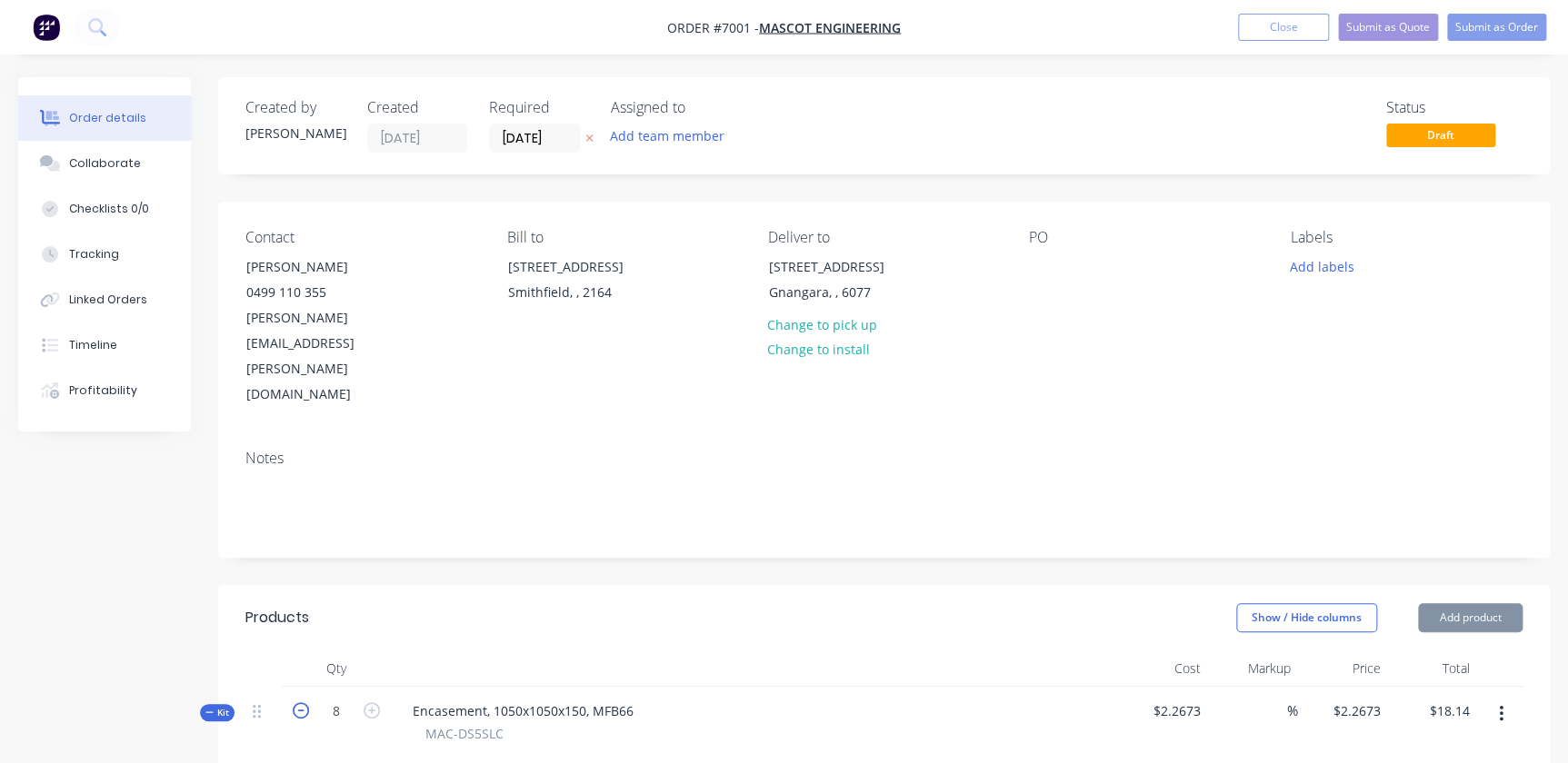
click at [298, 703] on icon "button" at bounding box center [301, 711] width 16 height 16
type input "7"
type input "$2.5912"
type input "7"
type input "140"
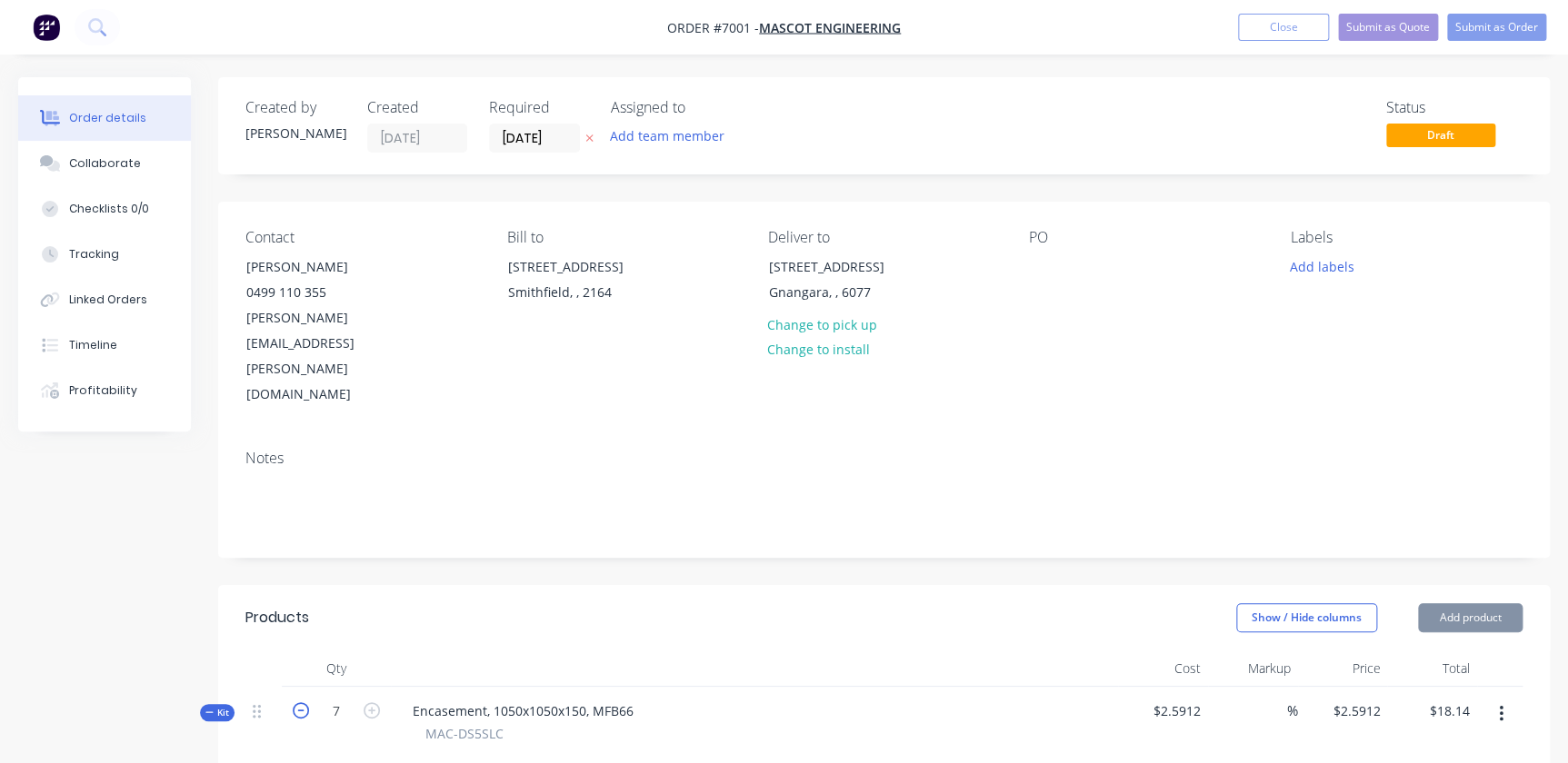
click at [298, 703] on icon "button" at bounding box center [301, 711] width 16 height 16
type input "6"
type input "$3.0231"
type input "6"
type input "120"
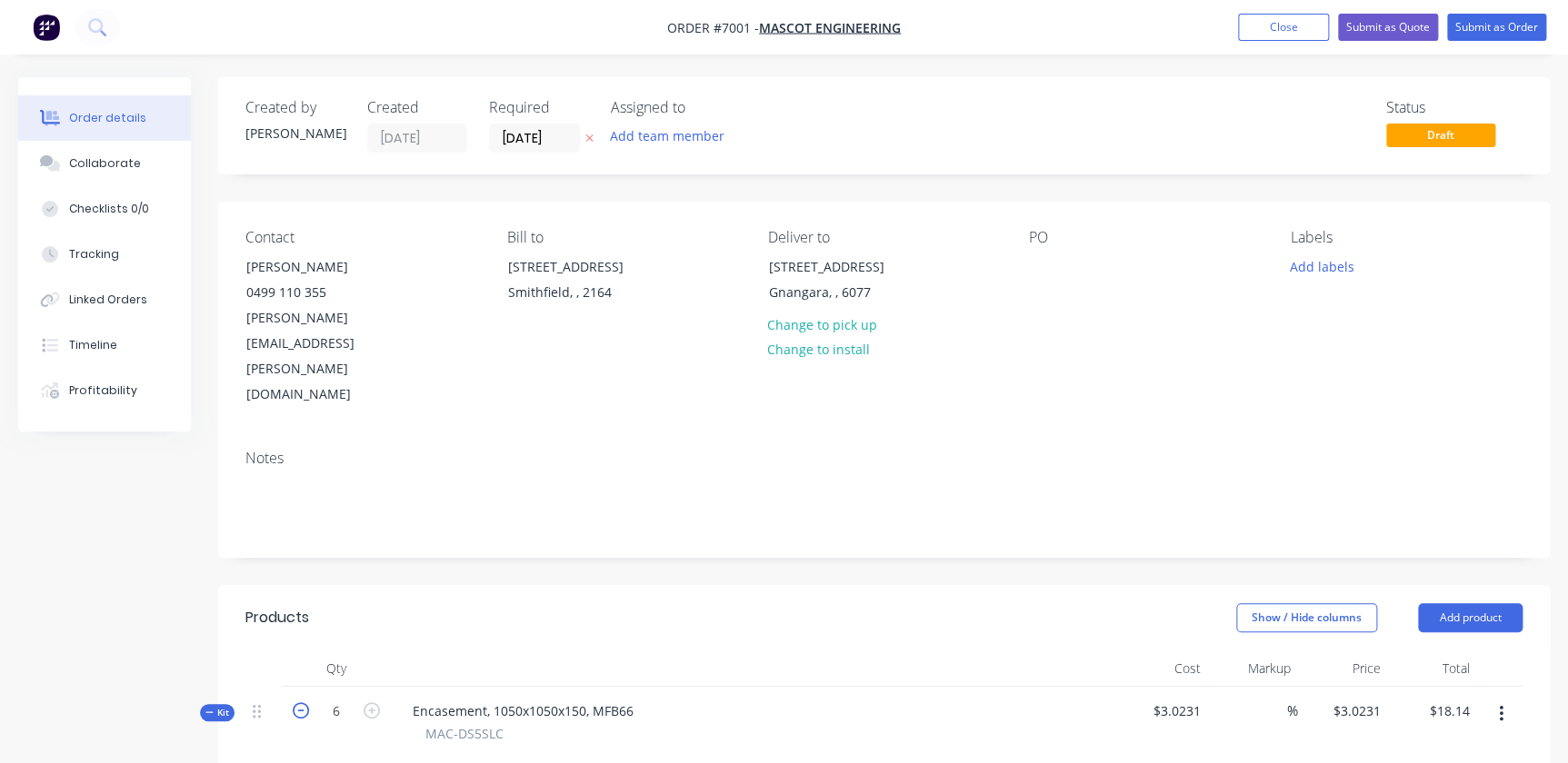
click at [298, 703] on icon "button" at bounding box center [301, 711] width 16 height 16
type input "5"
type input "$3.6277"
type input "5"
type input "100"
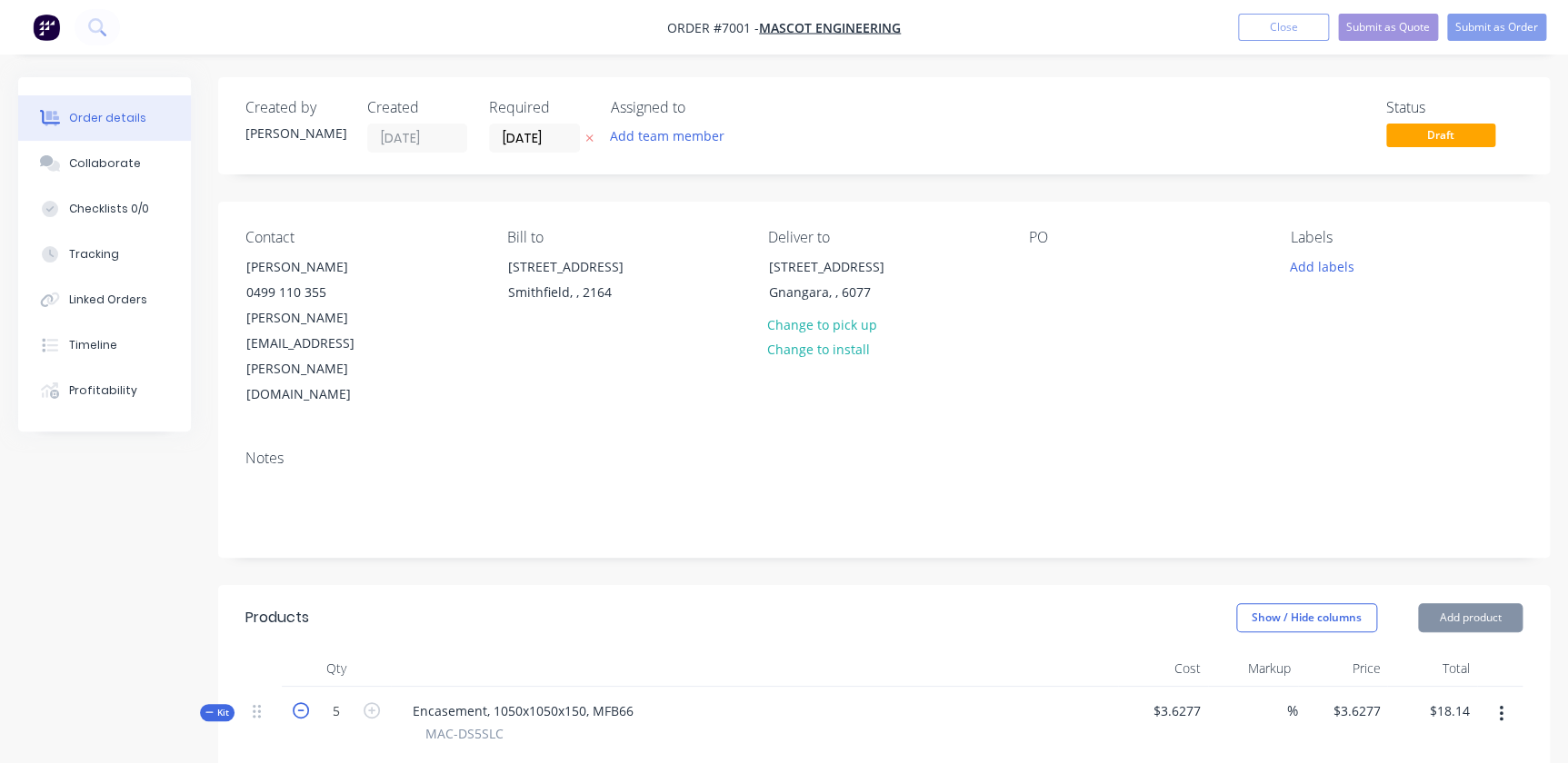
click at [298, 703] on icon "button" at bounding box center [301, 711] width 16 height 16
type input "4"
type input "$4.5346"
type input "4"
type input "80"
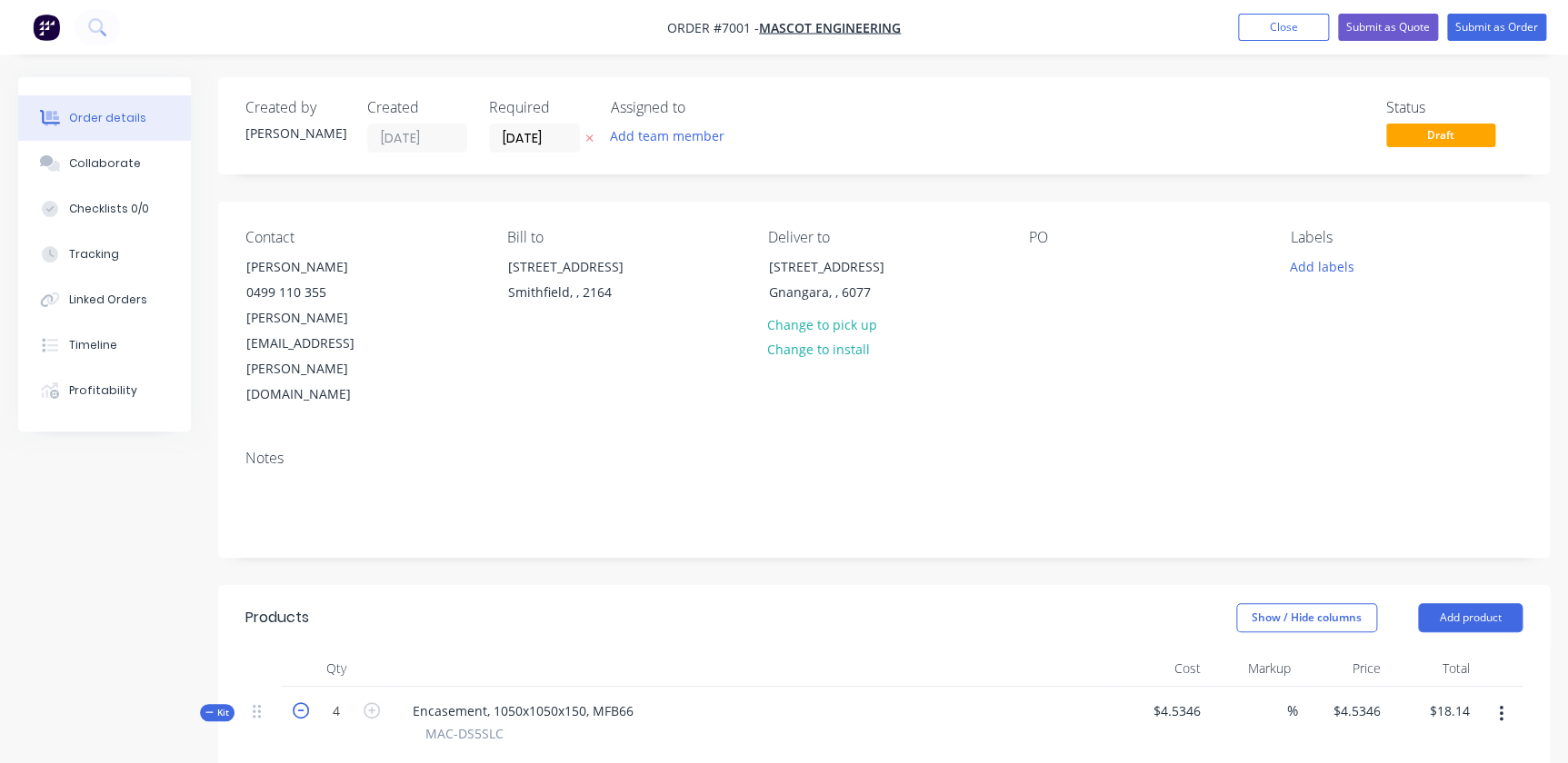
click at [298, 703] on icon "button" at bounding box center [301, 711] width 16 height 16
type input "3"
type input "$6.0461"
type input "3"
type input "60"
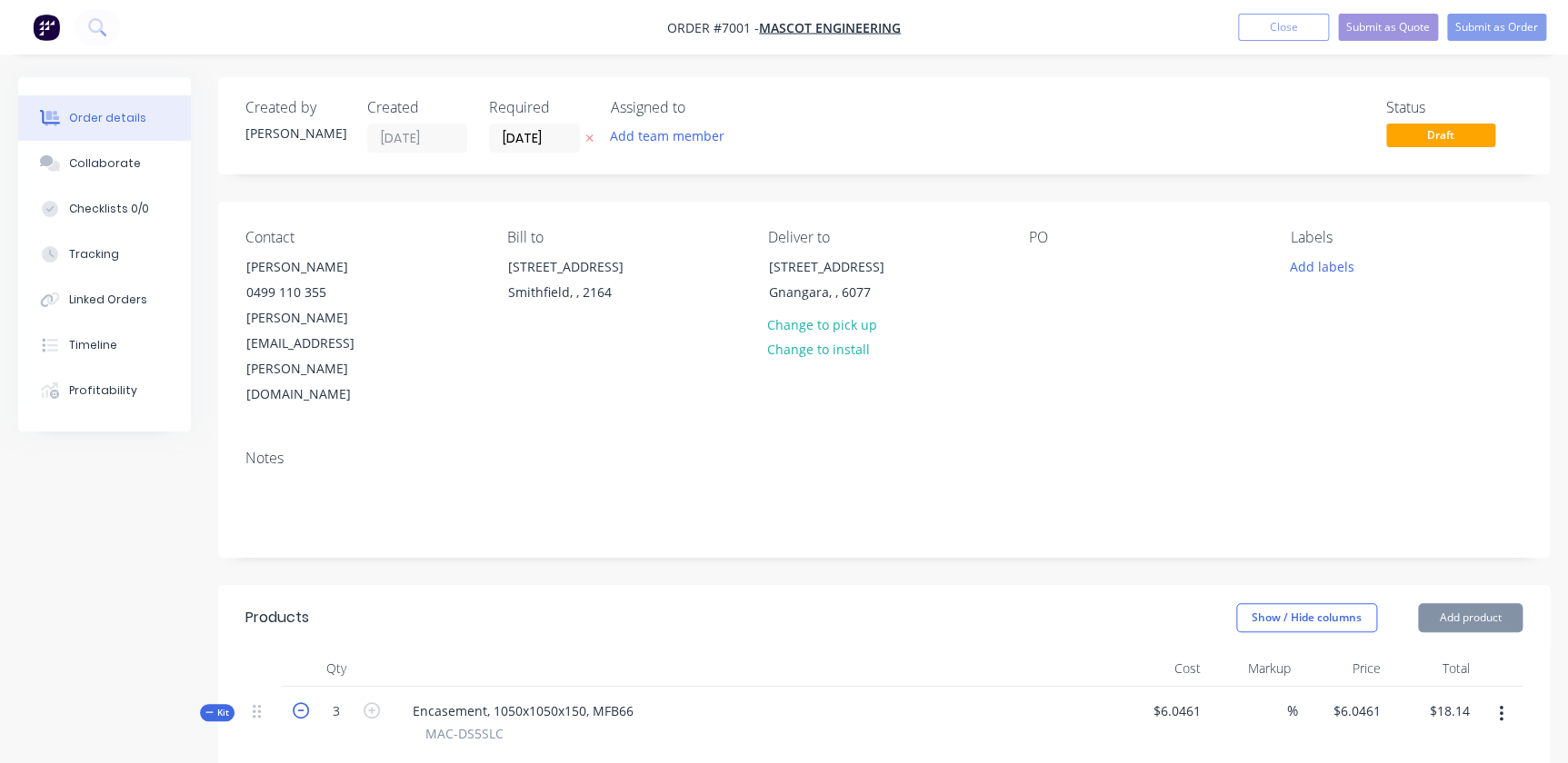
click at [298, 703] on icon "button" at bounding box center [301, 711] width 16 height 16
type input "2"
type input "$9.0692"
type input "2"
type input "40"
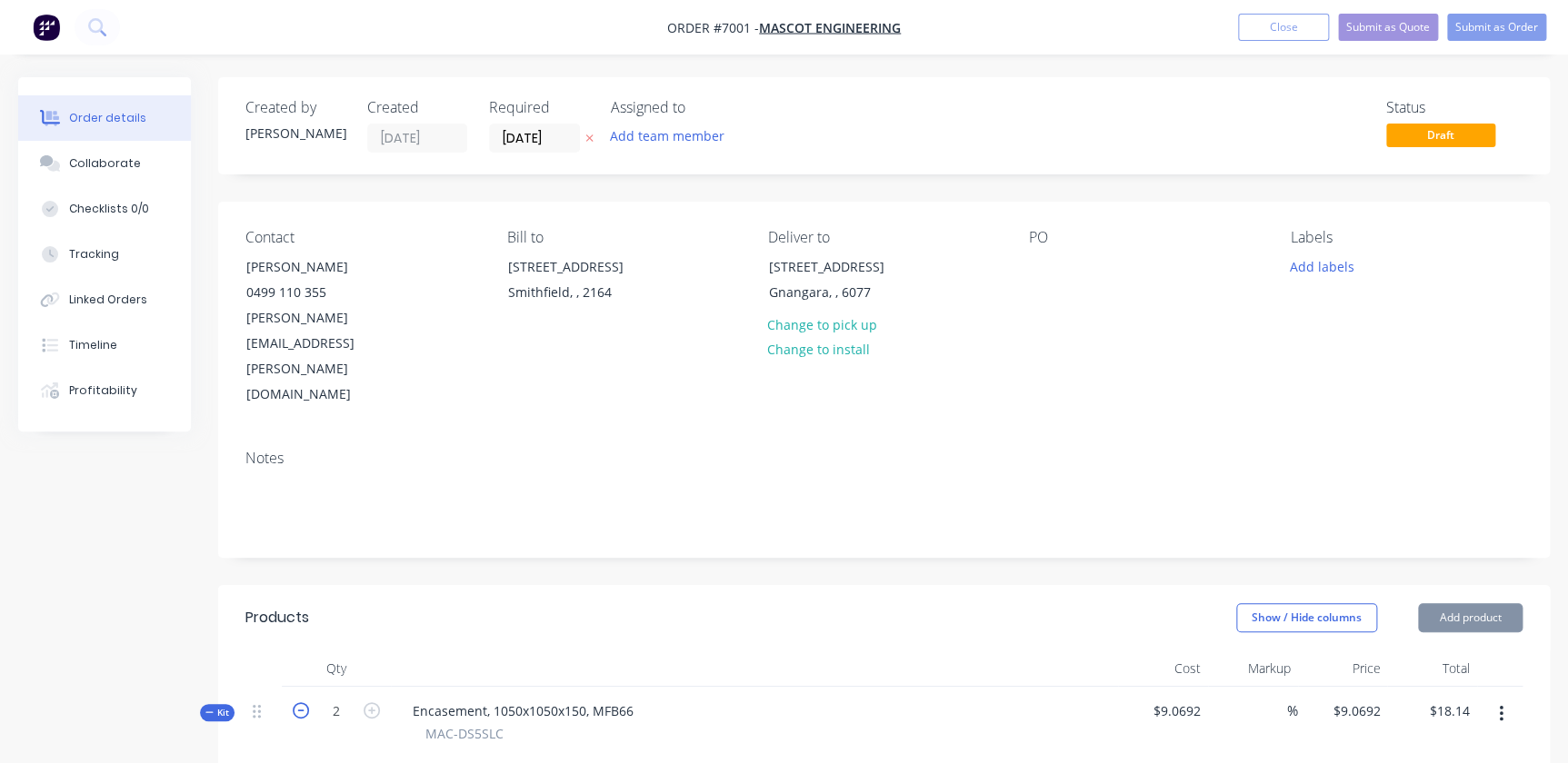
click at [298, 703] on icon "button" at bounding box center [301, 711] width 16 height 16
type input "1"
type input "$18.1384"
type input "1"
type input "20"
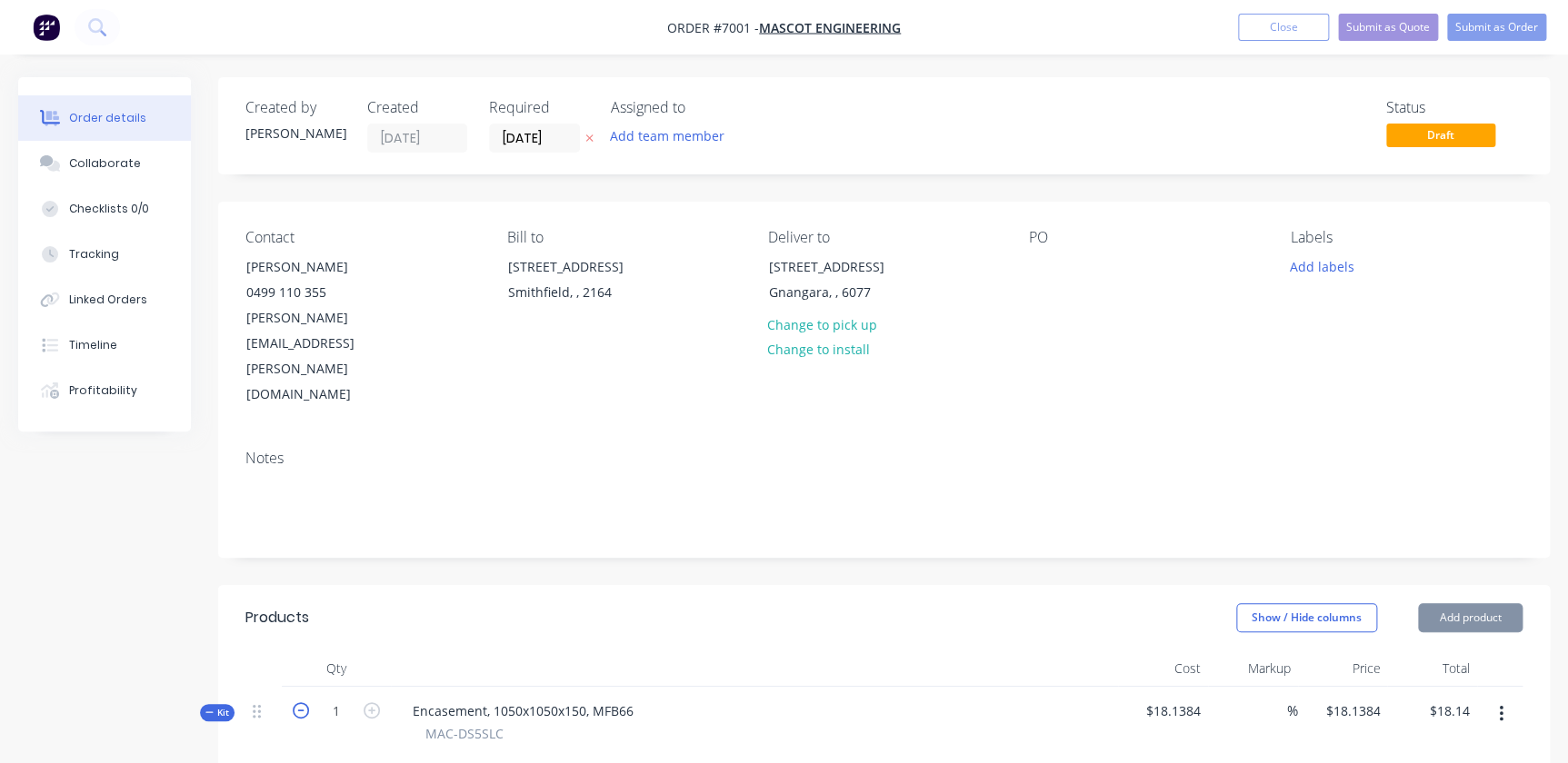
click at [298, 703] on icon "button" at bounding box center [301, 711] width 16 height 16
type input "0"
type input "$0.00"
type input "0"
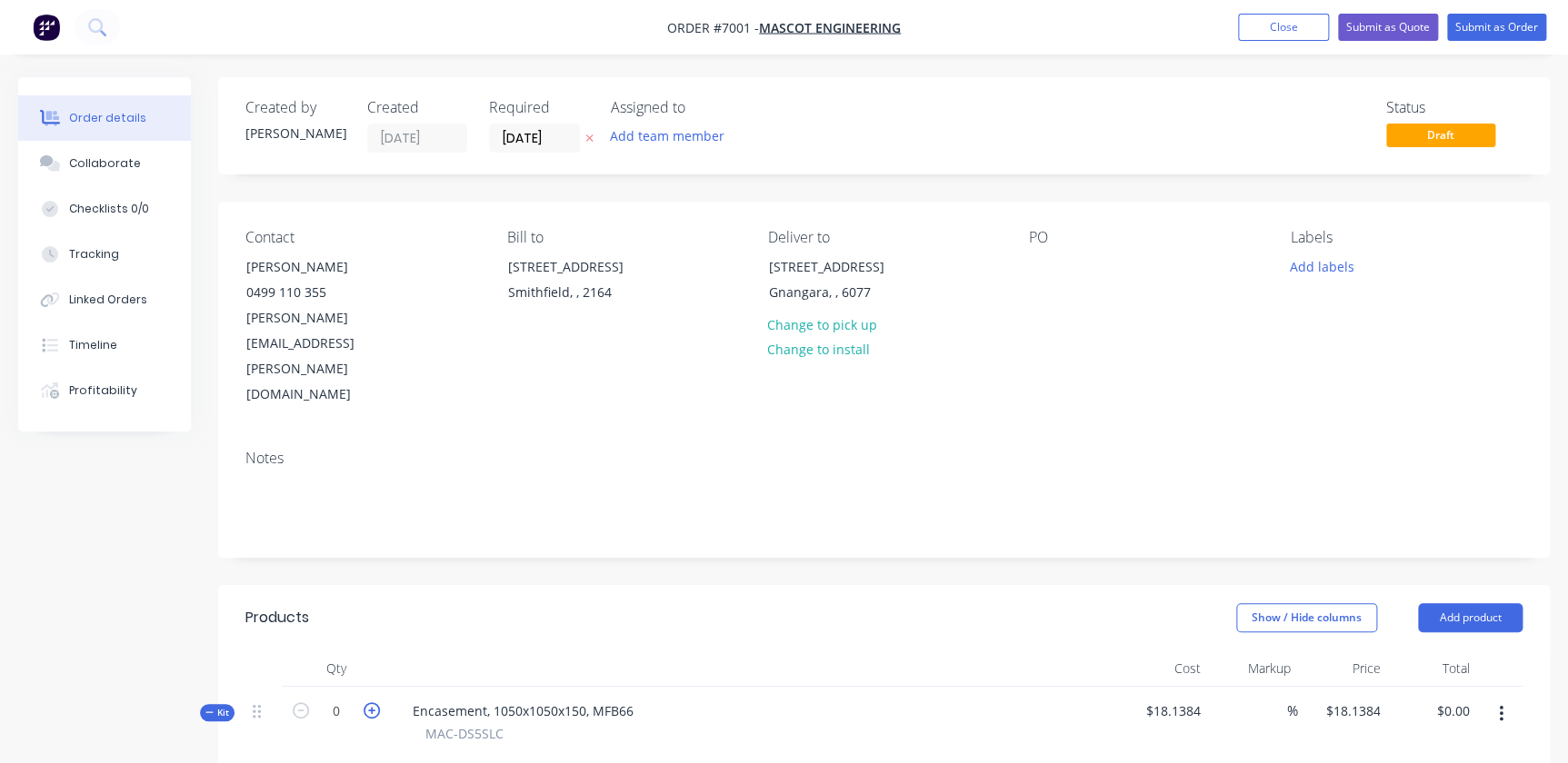
click at [371, 703] on icon "button" at bounding box center [372, 711] width 16 height 16
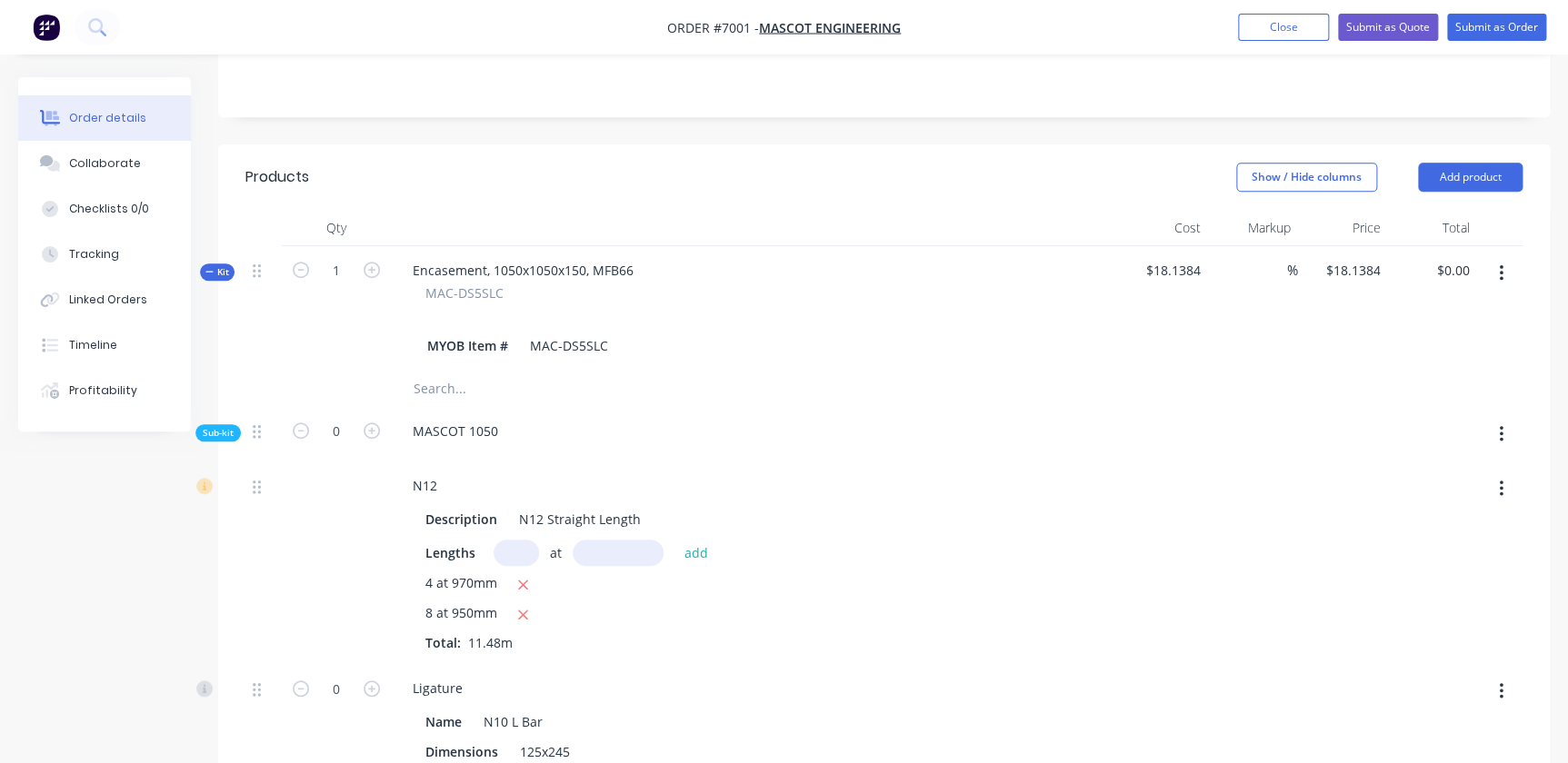
scroll to position [27, 0]
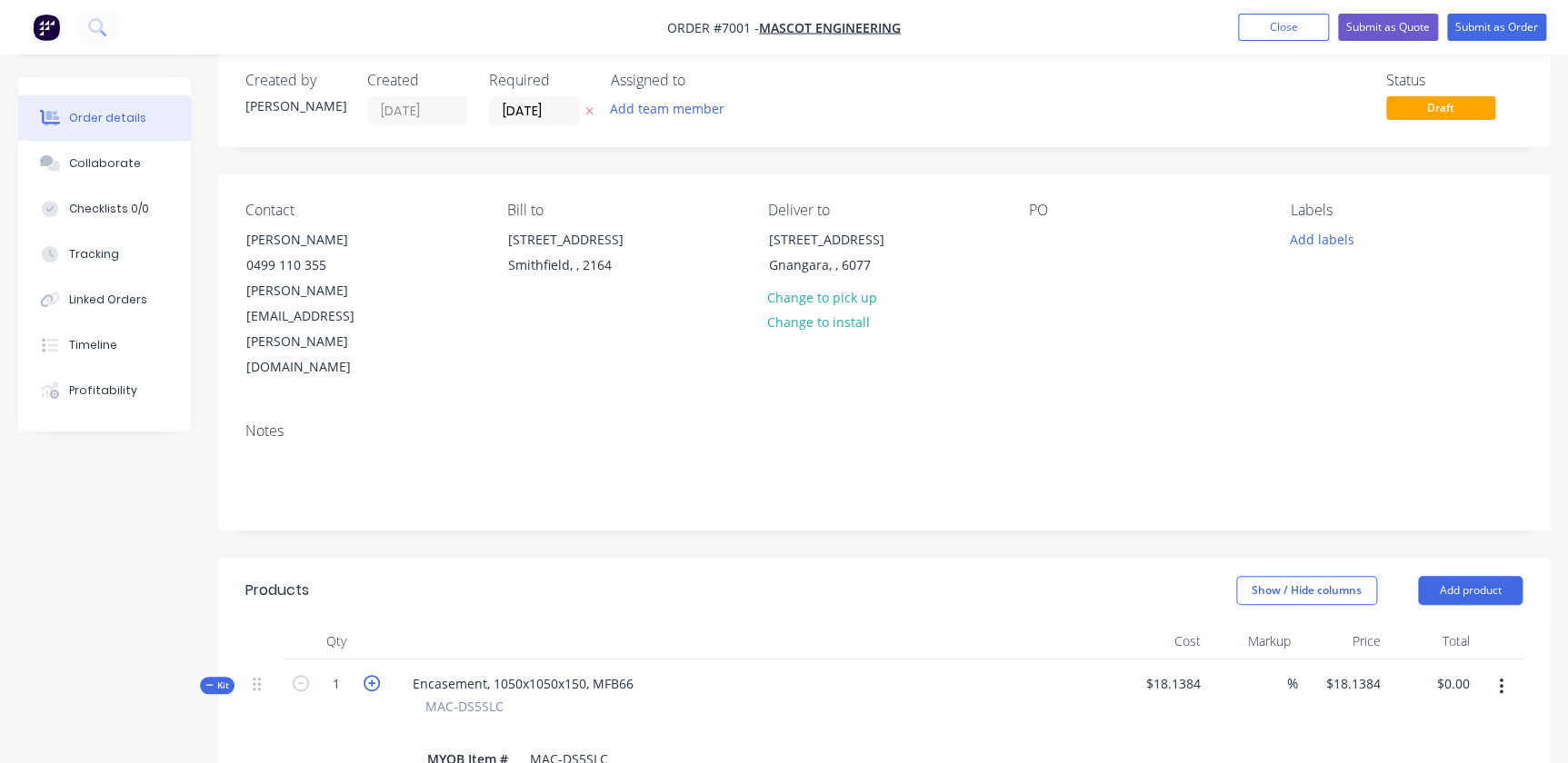
click at [371, 675] on icon "button" at bounding box center [372, 684] width 16 height 16
type input "2"
type input "$9.0692"
type input "$18.14"
click at [305, 675] on icon "button" at bounding box center [301, 684] width 16 height 16
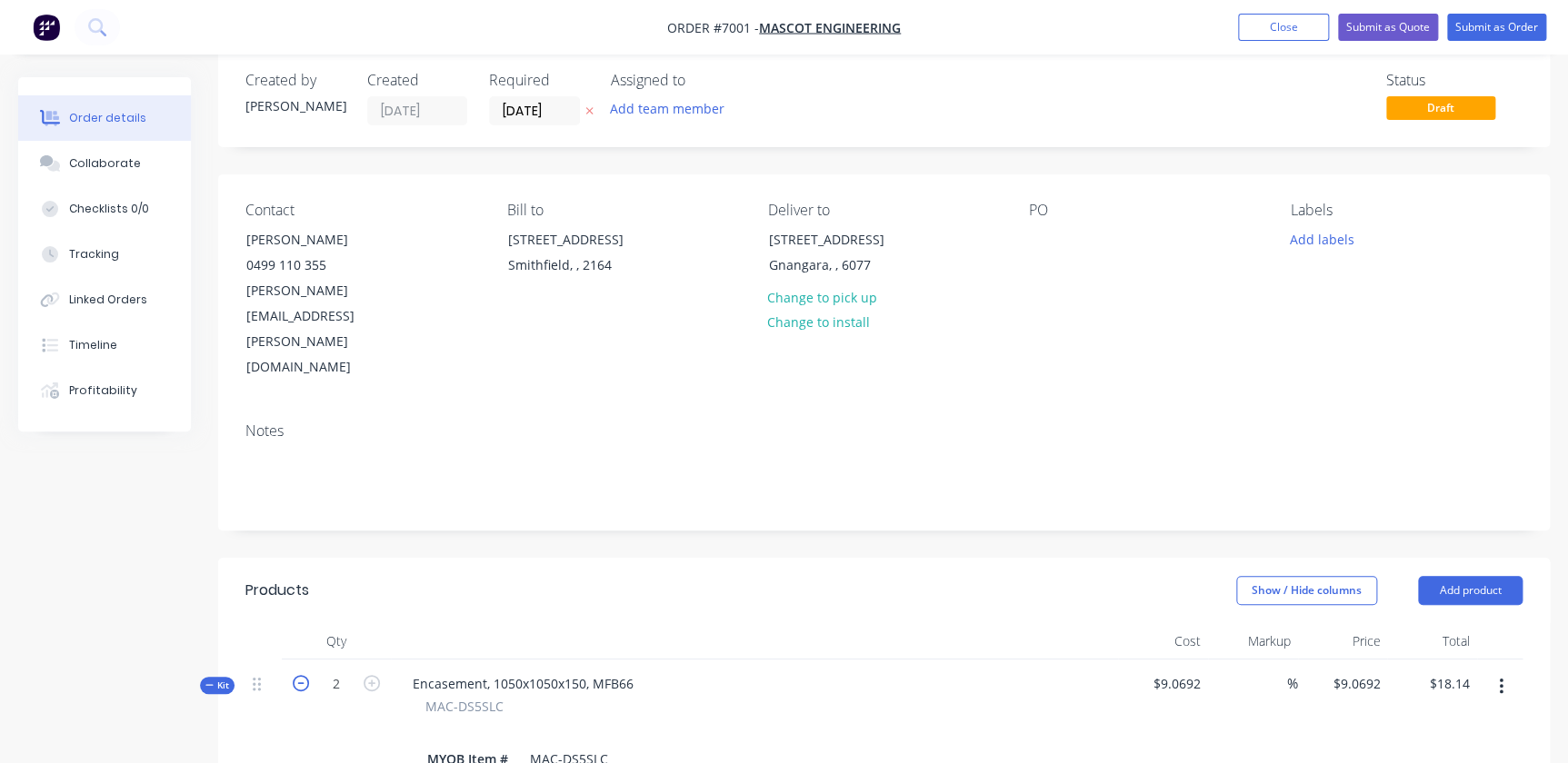
type input "1"
drag, startPoint x: 1322, startPoint y: 604, endPoint x: 1395, endPoint y: 604, distance: 73.0
click at [1395, 660] on div "Kit 1 Encasement, 1050x1050x150, MFB66 MAC-DS5SLC MYOB Item # MAC-DS5SLC $18.13…" at bounding box center [884, 722] width 1278 height 124
type input "198"
type input "991.61"
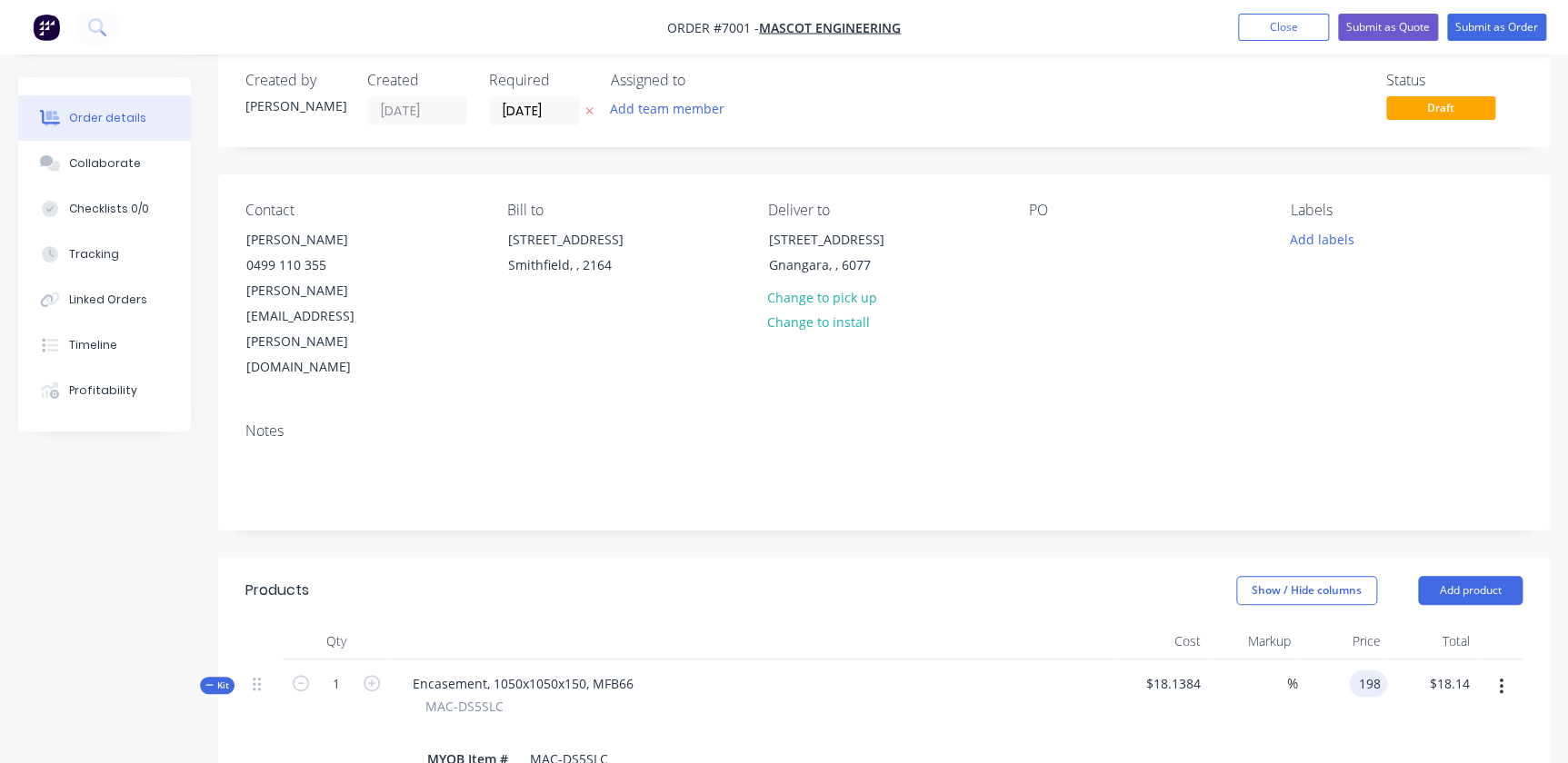
type input "$198.00"
click at [375, 675] on icon "button" at bounding box center [372, 684] width 16 height 16
type input "2"
type input "$99.00"
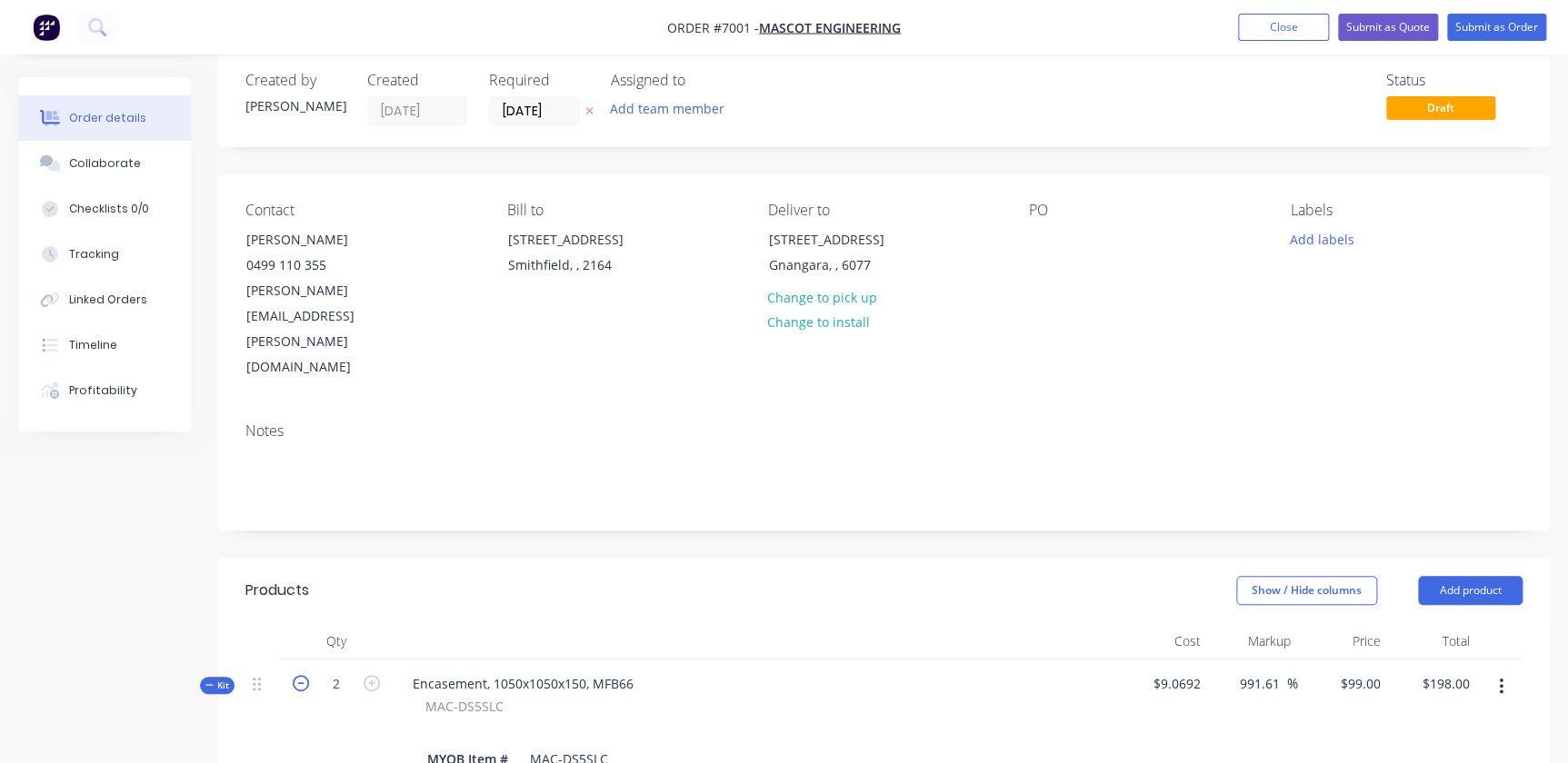
click at [306, 675] on icon "button" at bounding box center [301, 684] width 16 height 16
type input "1"
type input "$198.00"
click at [375, 675] on icon "button" at bounding box center [372, 684] width 16 height 16
type input "2"
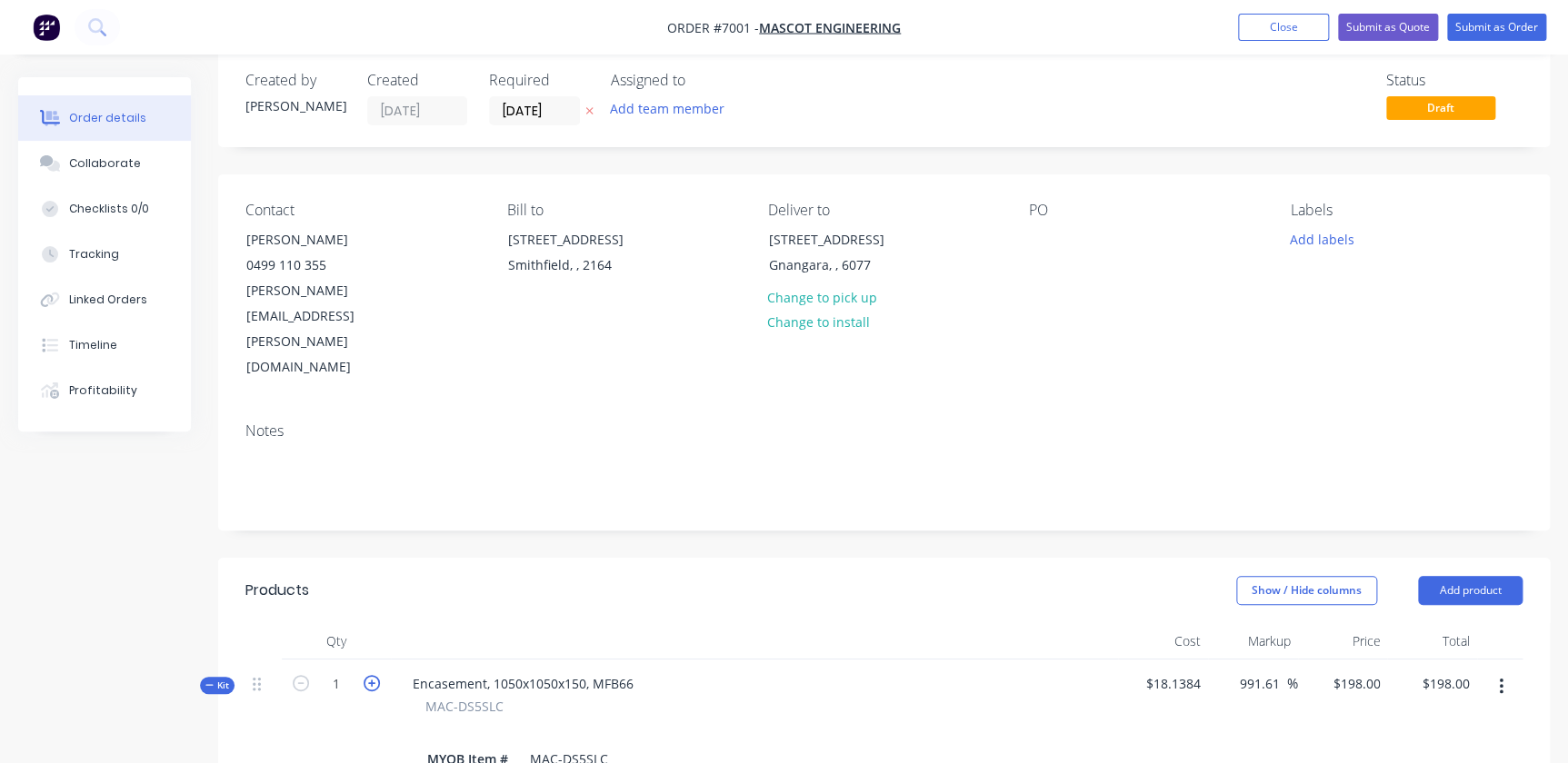
type input "$99.00"
click at [375, 675] on icon "button" at bounding box center [372, 684] width 16 height 16
type input "3"
type input "$65.9996"
click at [375, 675] on icon "button" at bounding box center [372, 684] width 16 height 16
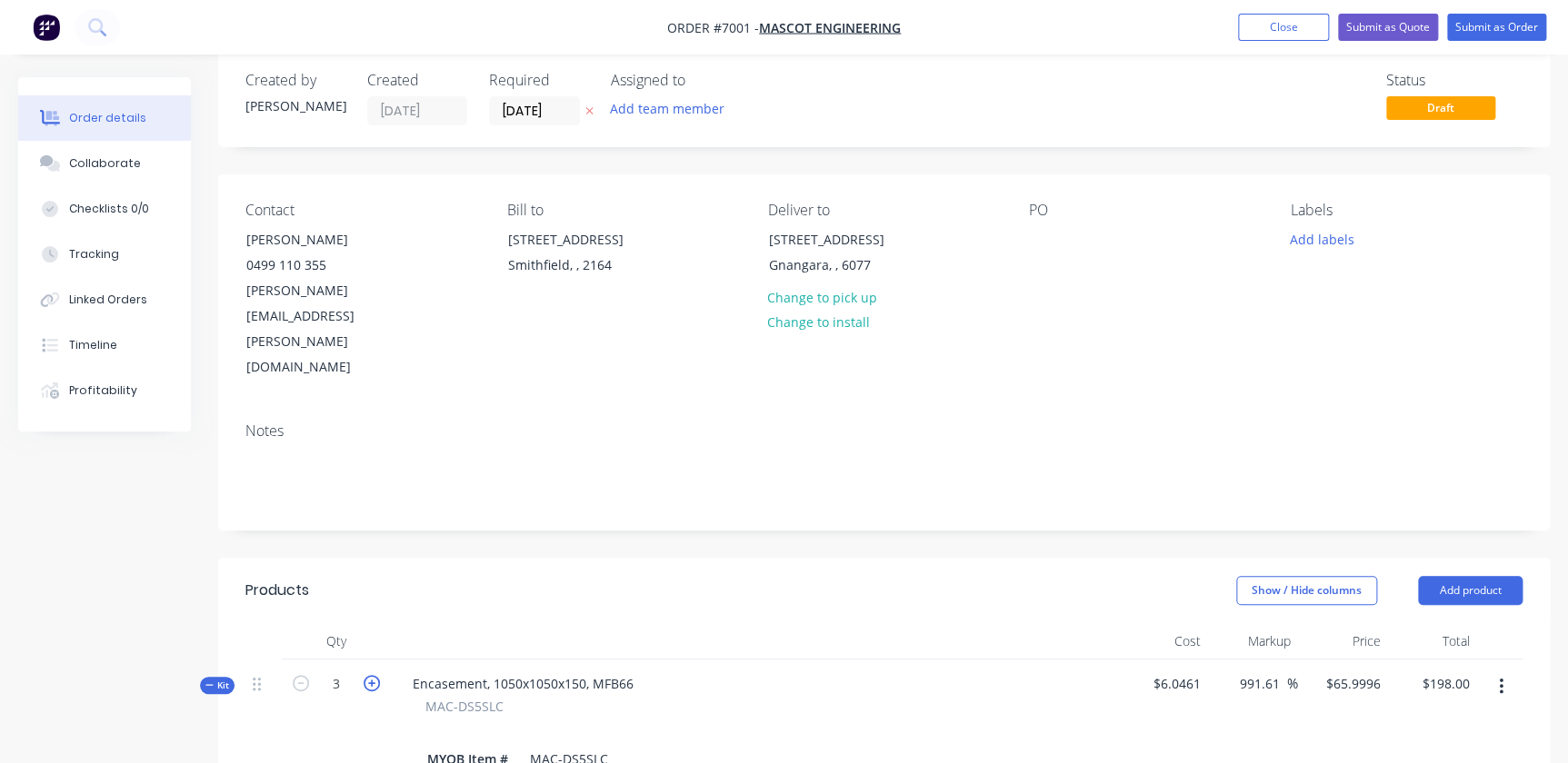
type input "4"
type input "$49.50"
click at [299, 675] on icon "button" at bounding box center [301, 684] width 16 height 16
type input "3"
type input "$65.9996"
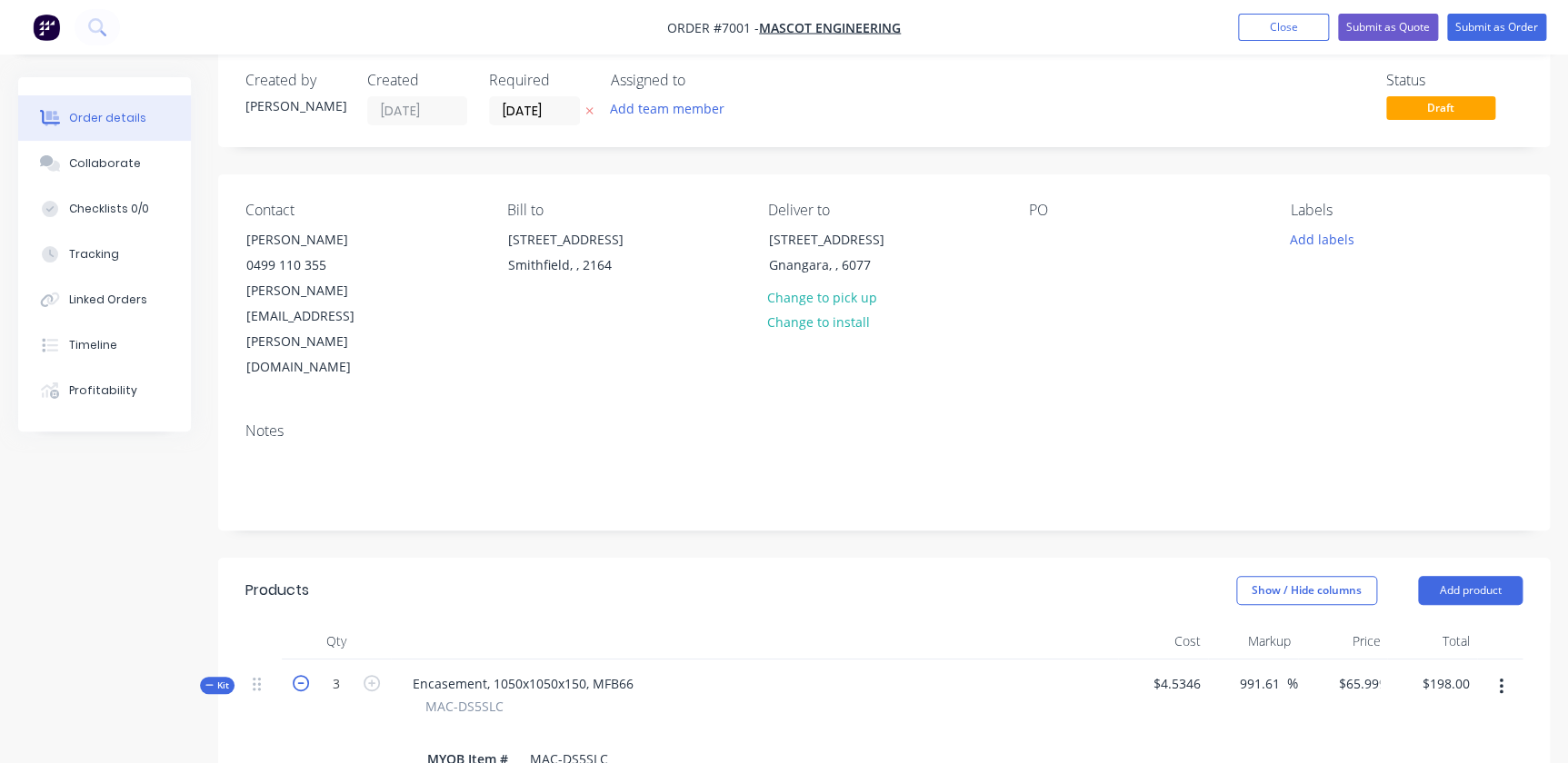
click at [299, 675] on icon "button" at bounding box center [301, 684] width 16 height 16
type input "2"
type input "$98.9999"
click at [299, 675] on icon "button" at bounding box center [301, 684] width 16 height 16
type input "1"
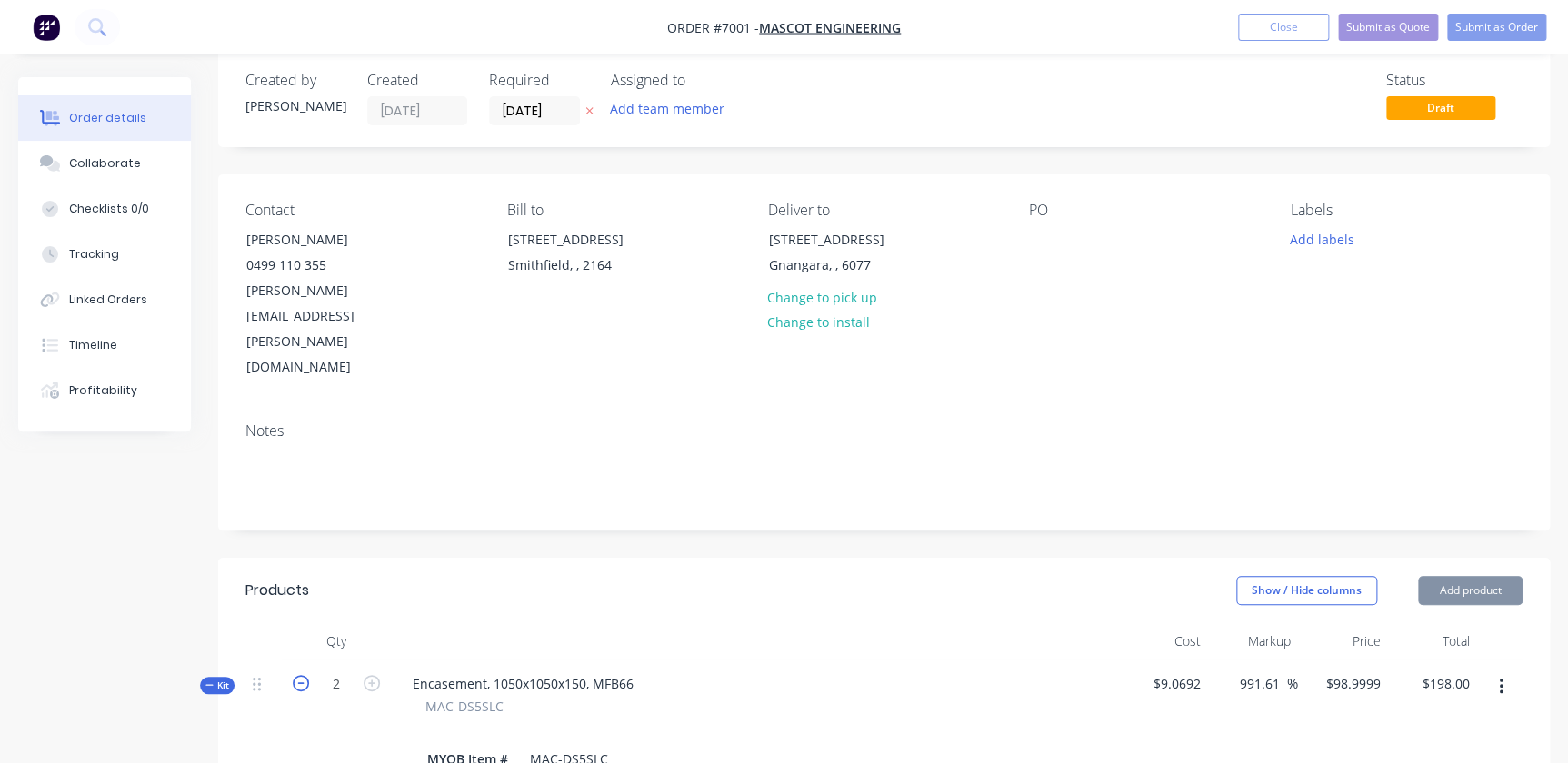
type input "$197.9998"
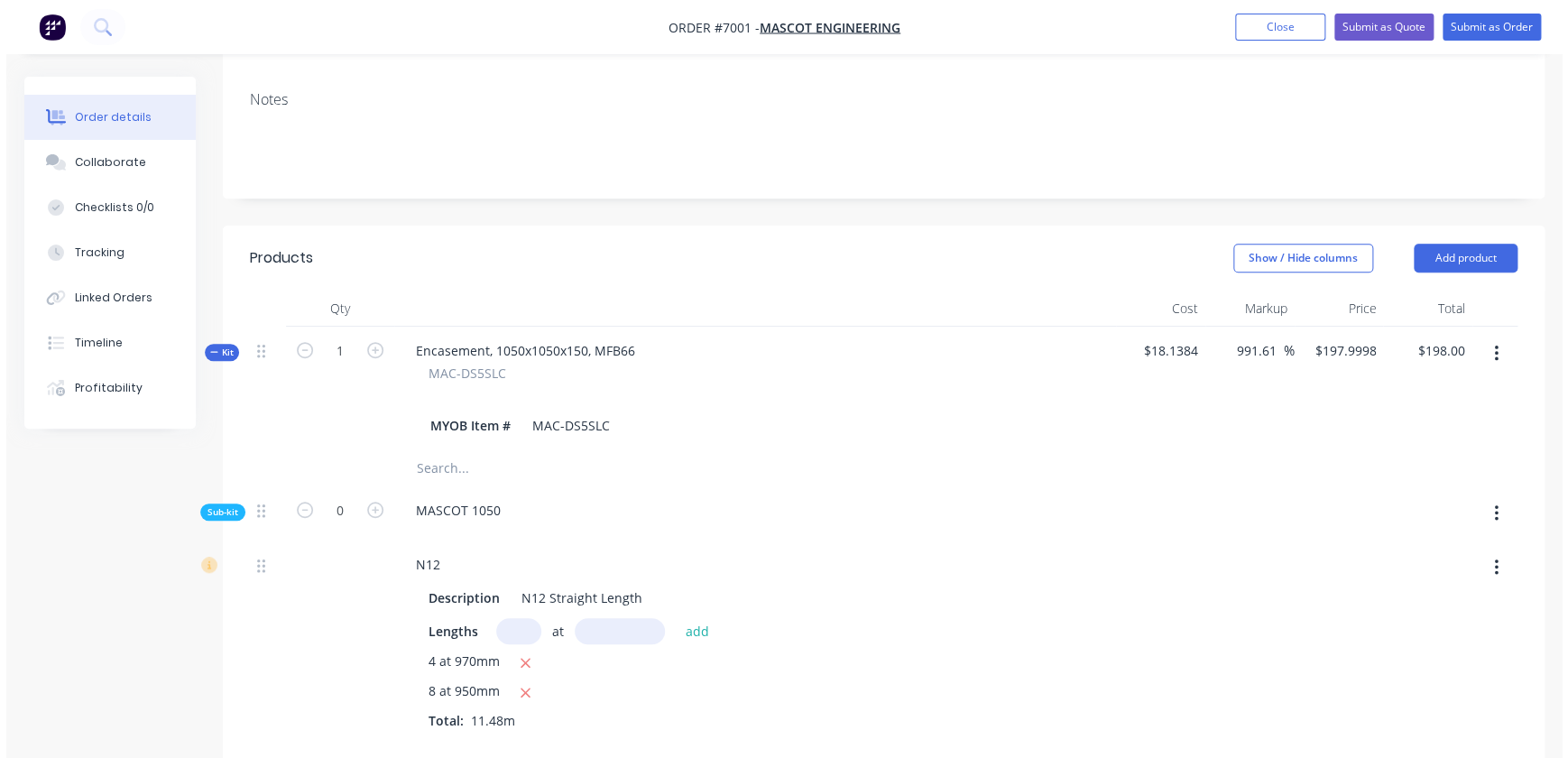
scroll to position [0, 0]
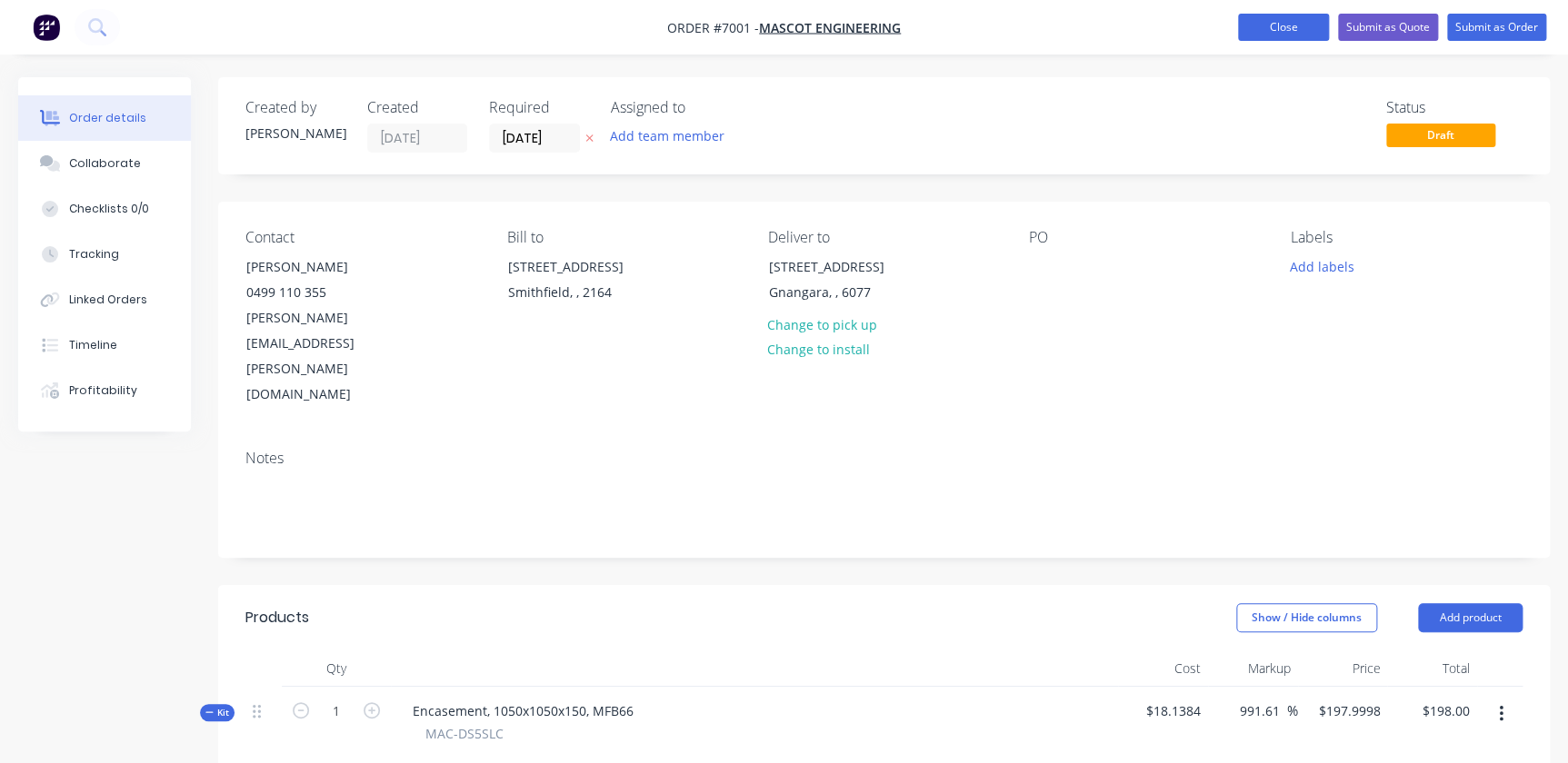
click at [1279, 21] on button "Close" at bounding box center [1284, 27] width 91 height 27
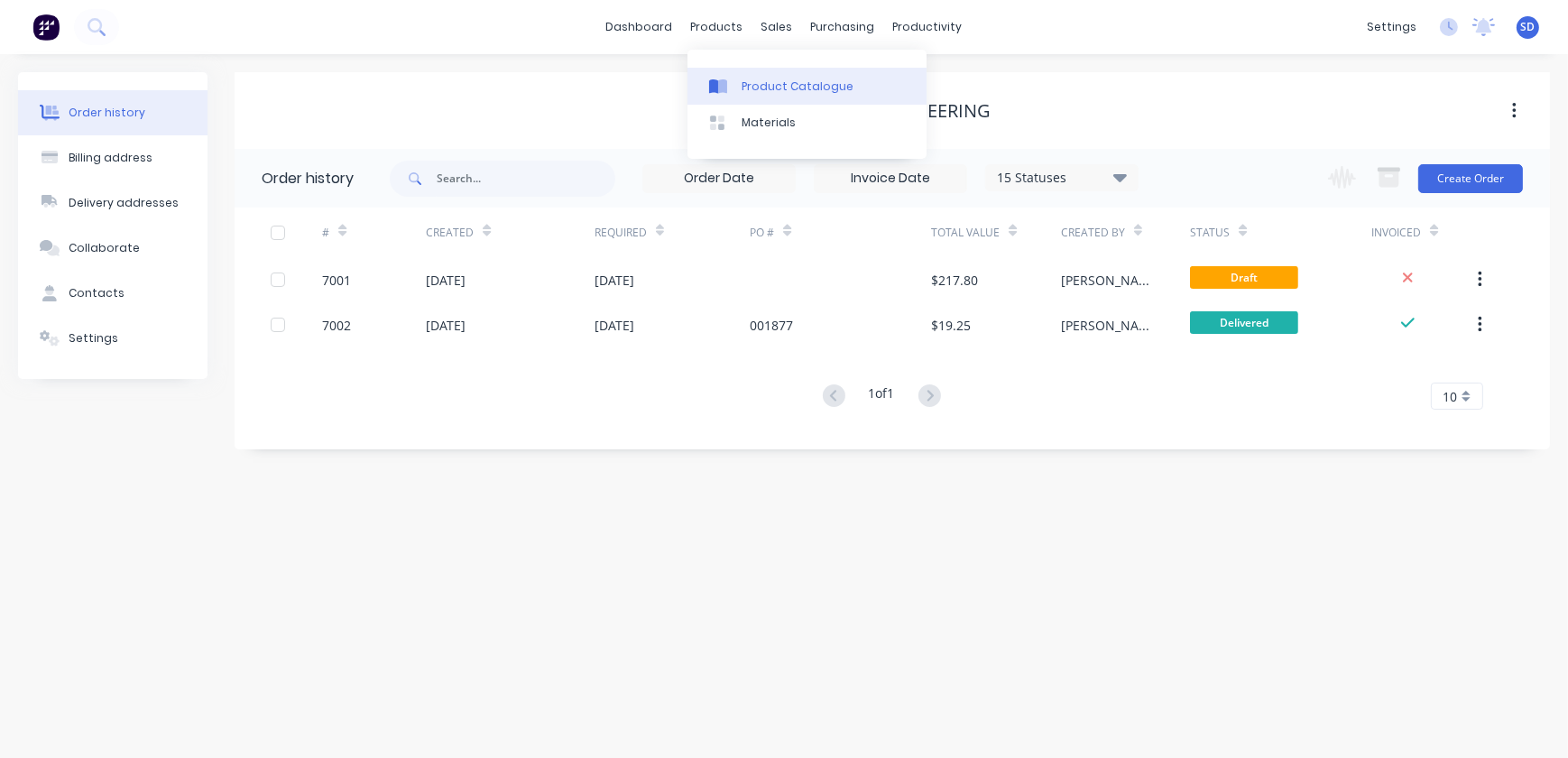
click at [750, 82] on div "Product Catalogue" at bounding box center [797, 87] width 111 height 16
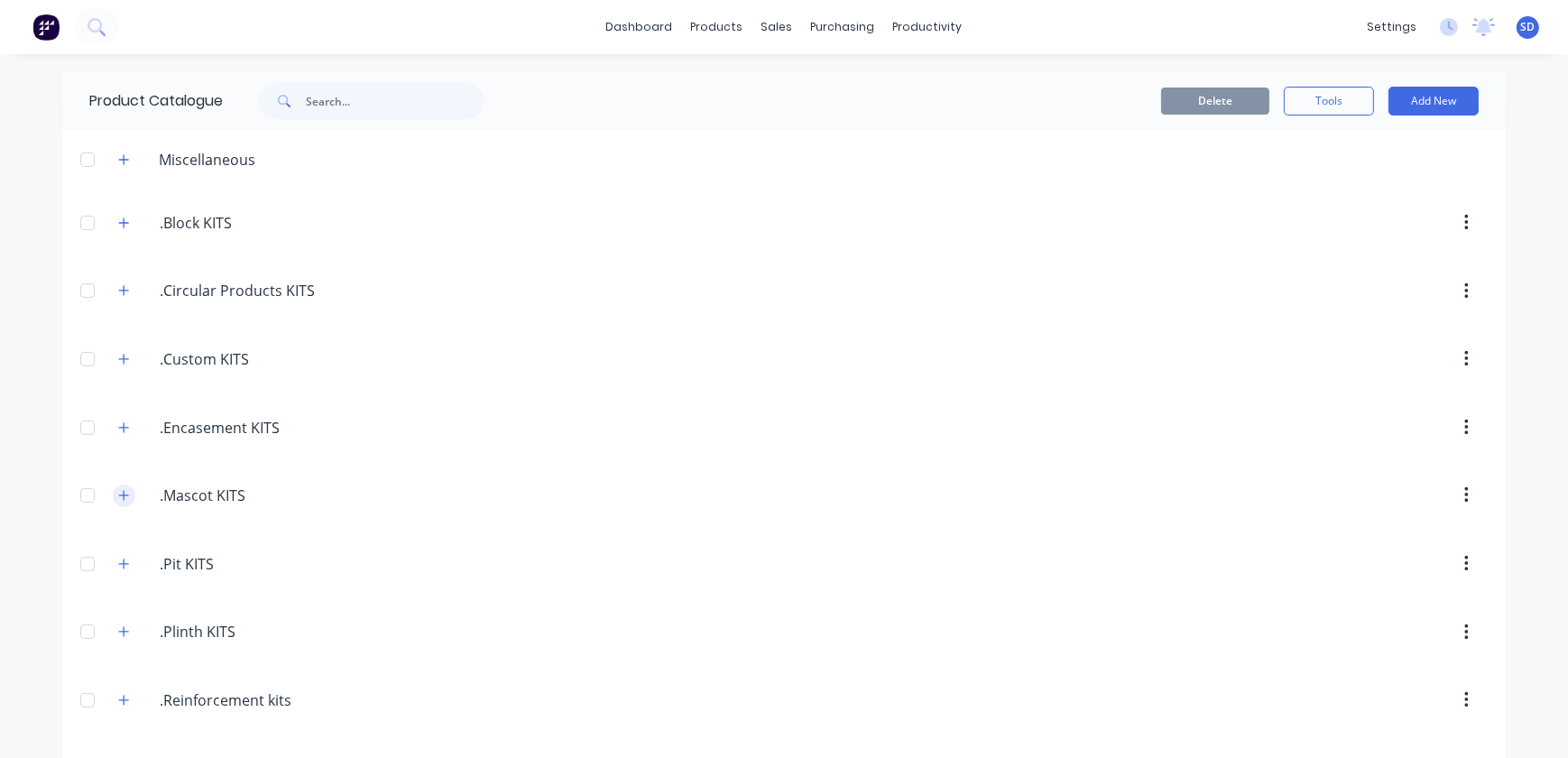
click at [121, 491] on icon "button" at bounding box center [123, 496] width 11 height 13
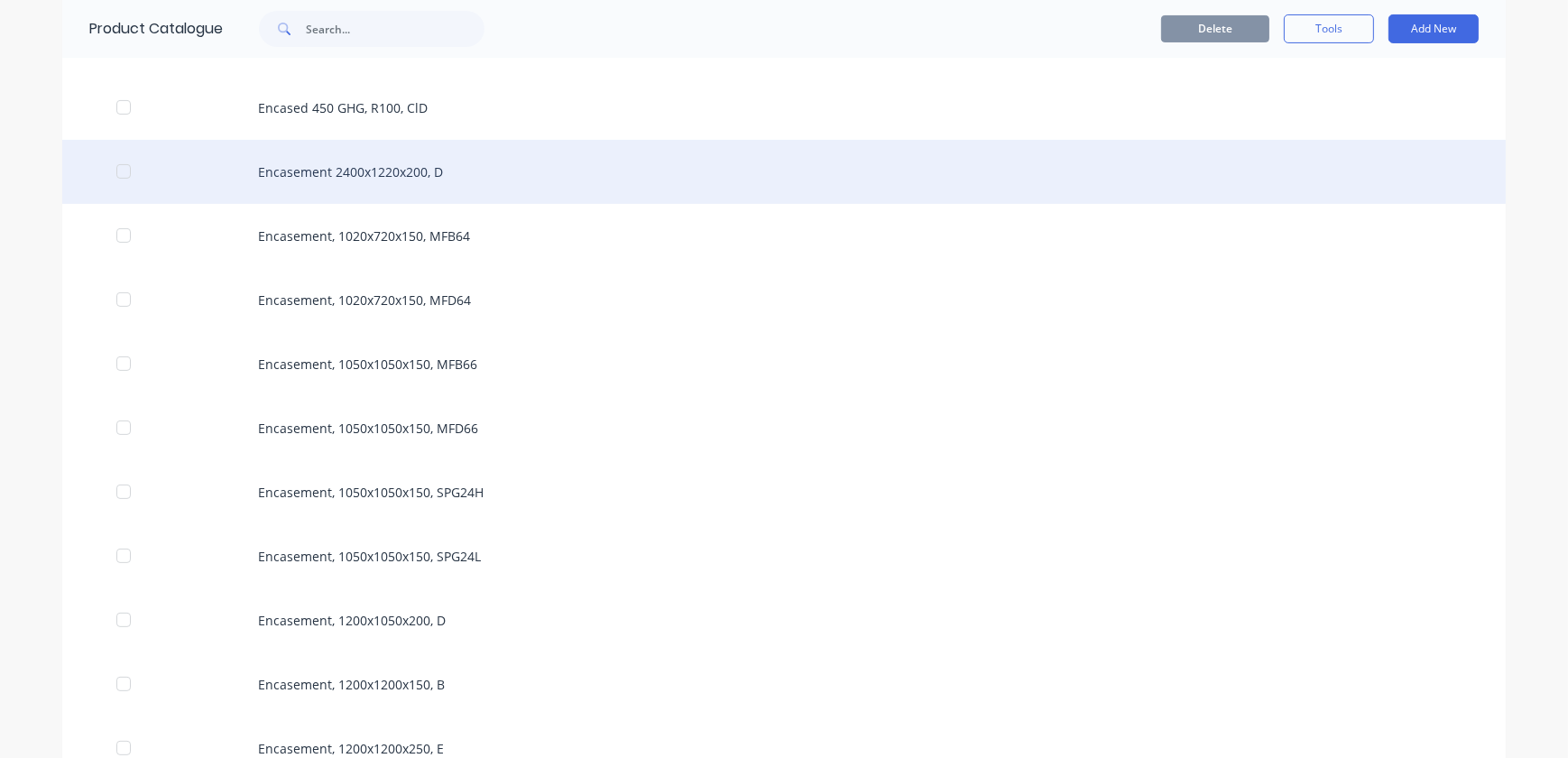
scroll to position [656, 0]
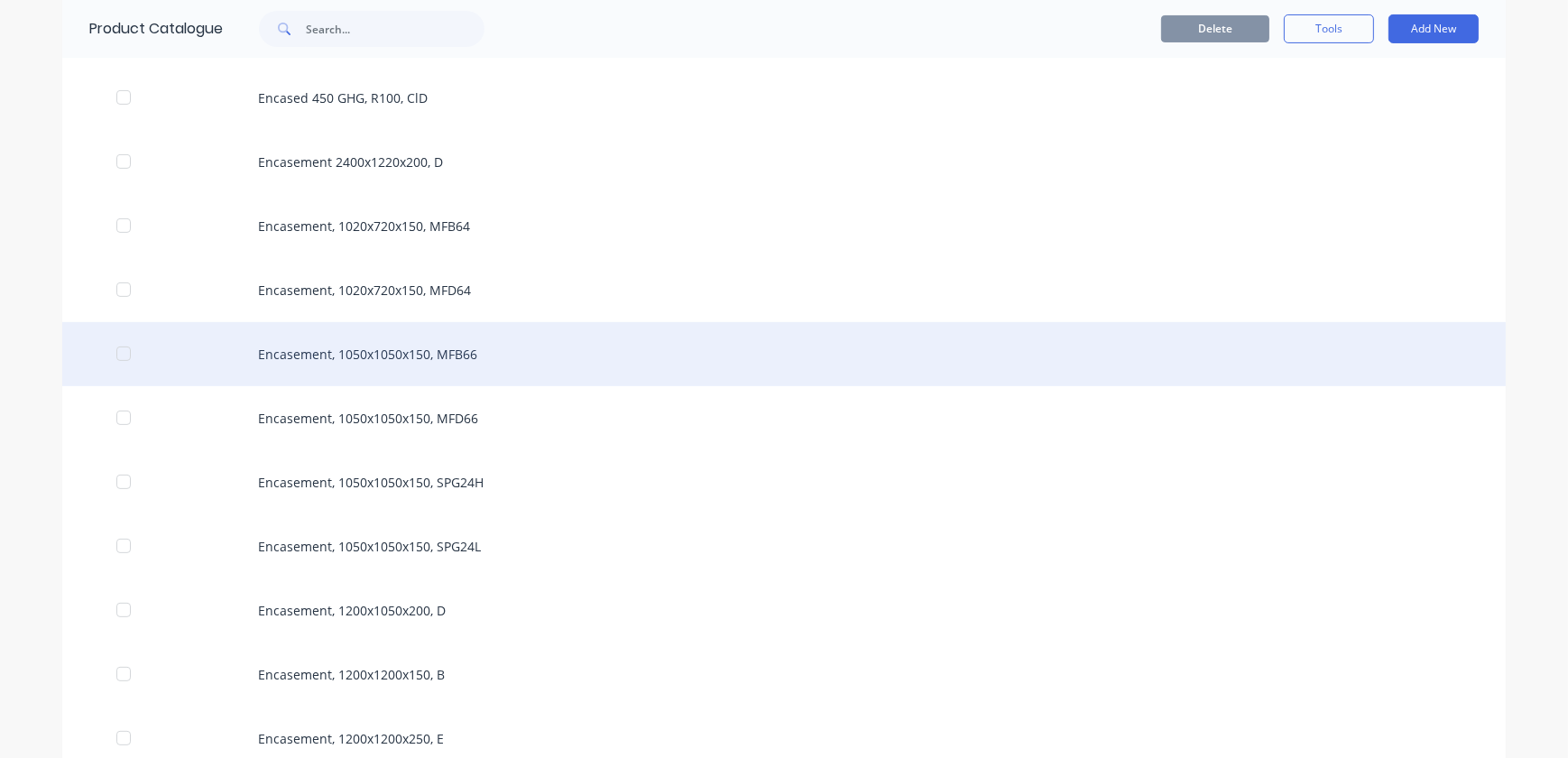
click at [395, 352] on div "Encasement, 1050x1050x150, MFB66" at bounding box center [784, 354] width 1444 height 64
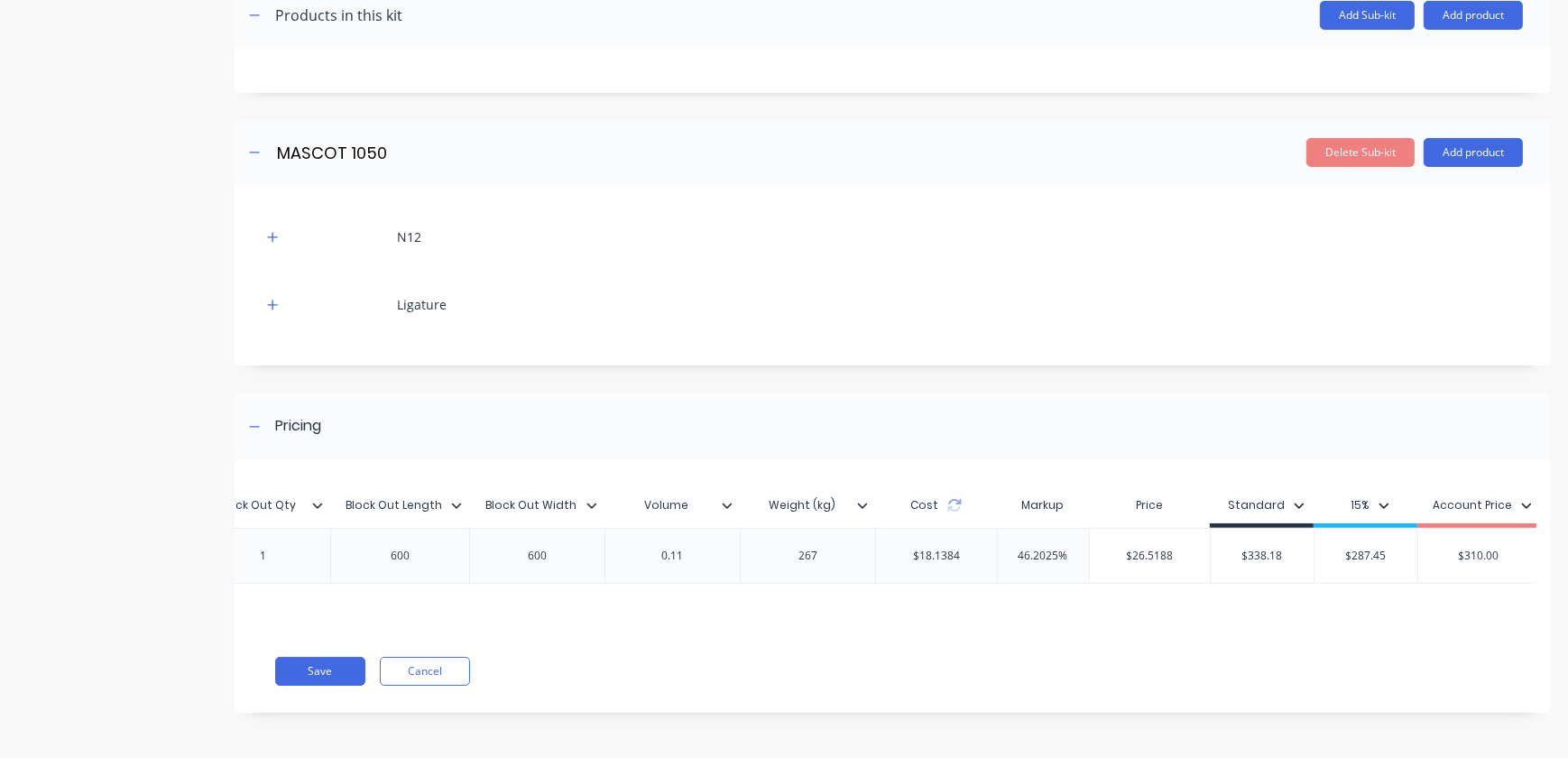
scroll to position [0, 1339]
drag, startPoint x: 1274, startPoint y: 536, endPoint x: 1214, endPoint y: 540, distance: 60.1
click at [1214, 548] on input "$338.18" at bounding box center [1257, 556] width 102 height 16
type input "198"
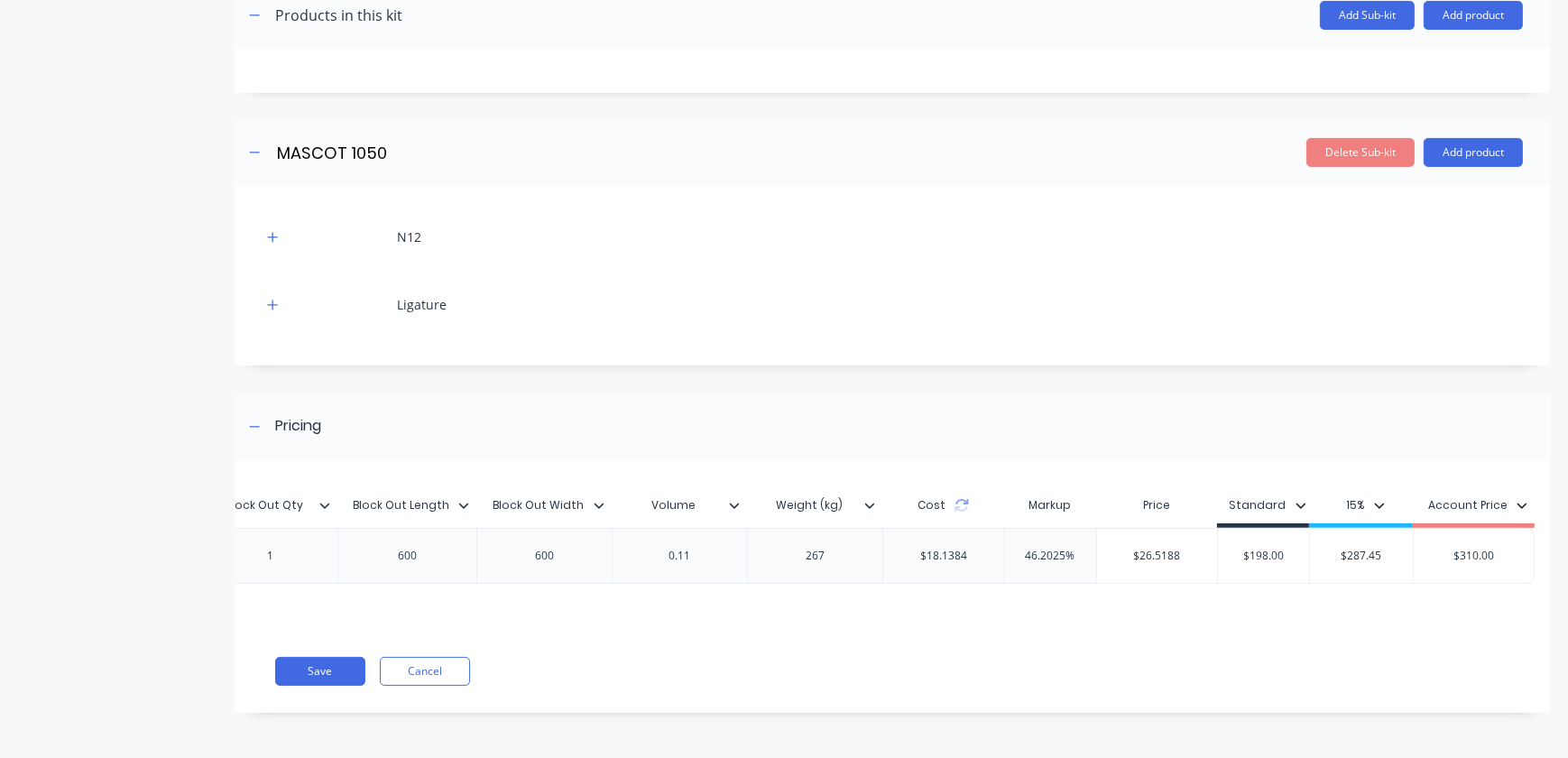
drag, startPoint x: 1379, startPoint y: 541, endPoint x: 1335, endPoint y: 539, distance: 44.0
click at [1335, 548] on input "$287.45" at bounding box center [1361, 556] width 102 height 16
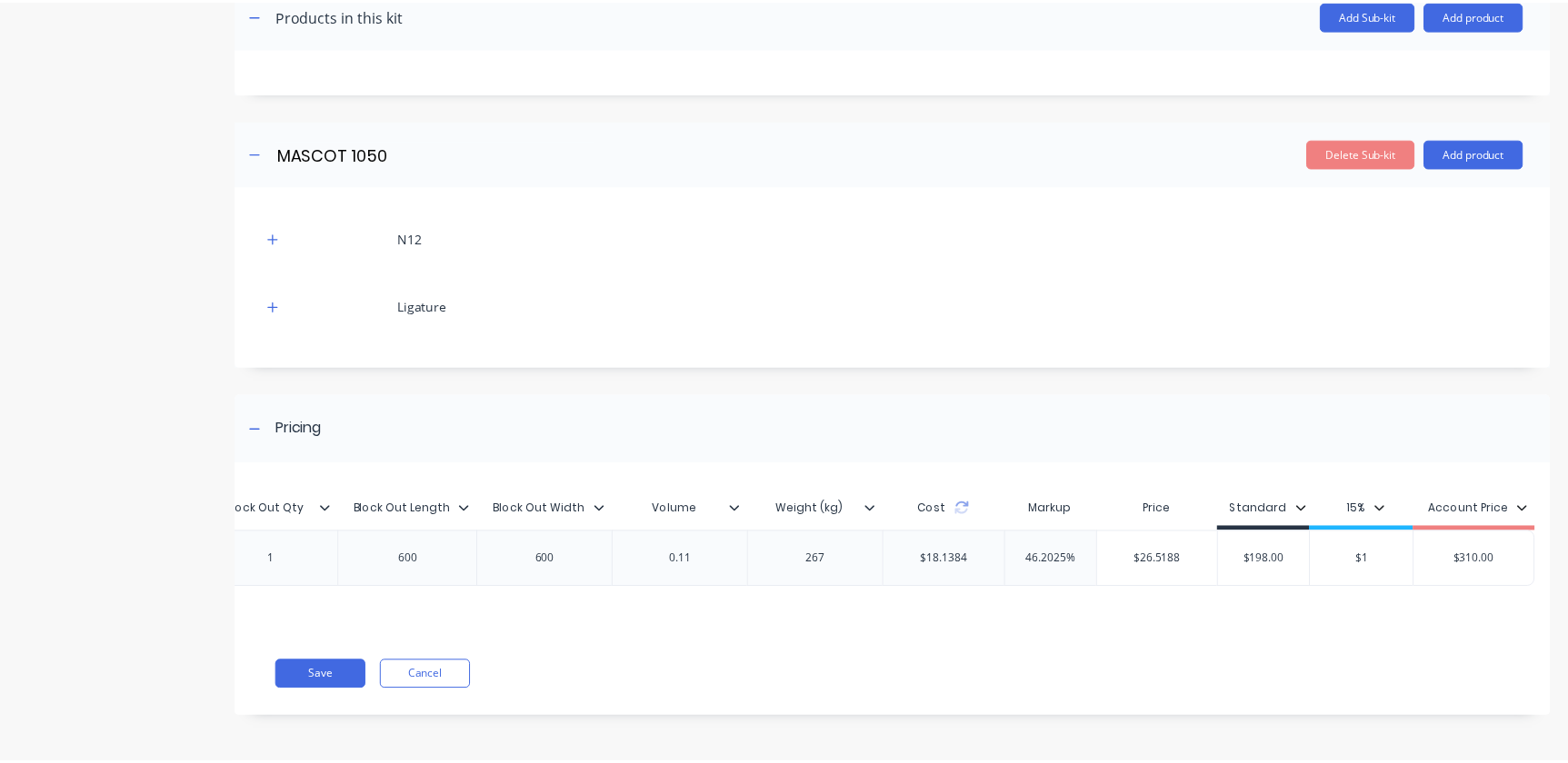
scroll to position [0, 1309]
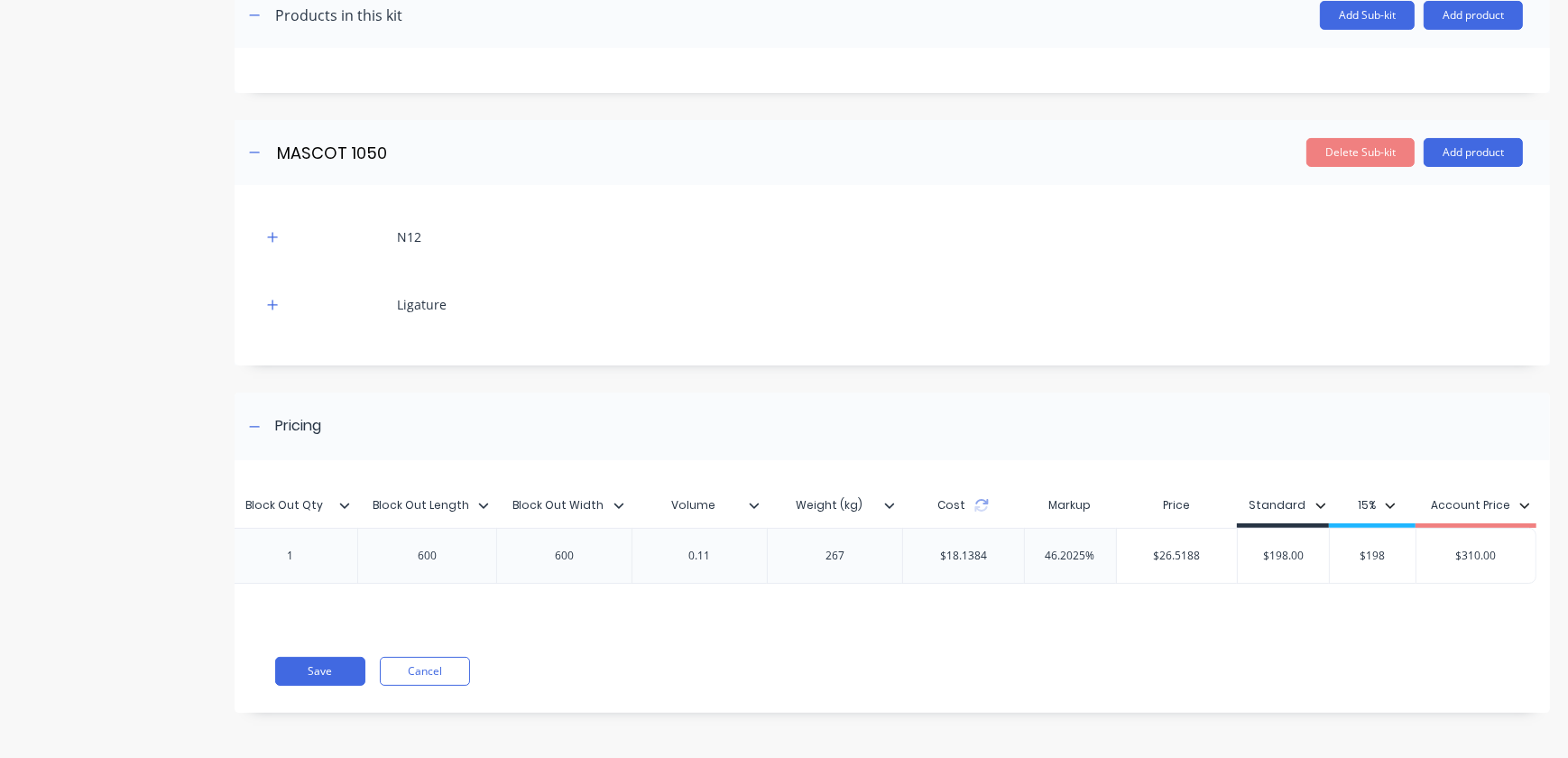
type input "$198"
drag, startPoint x: 1507, startPoint y: 541, endPoint x: 1463, endPoint y: 539, distance: 44.0
click at [1463, 548] on input "$310.00" at bounding box center [1476, 556] width 120 height 16
type input "$198"
click at [334, 665] on button "Save" at bounding box center [321, 672] width 91 height 29
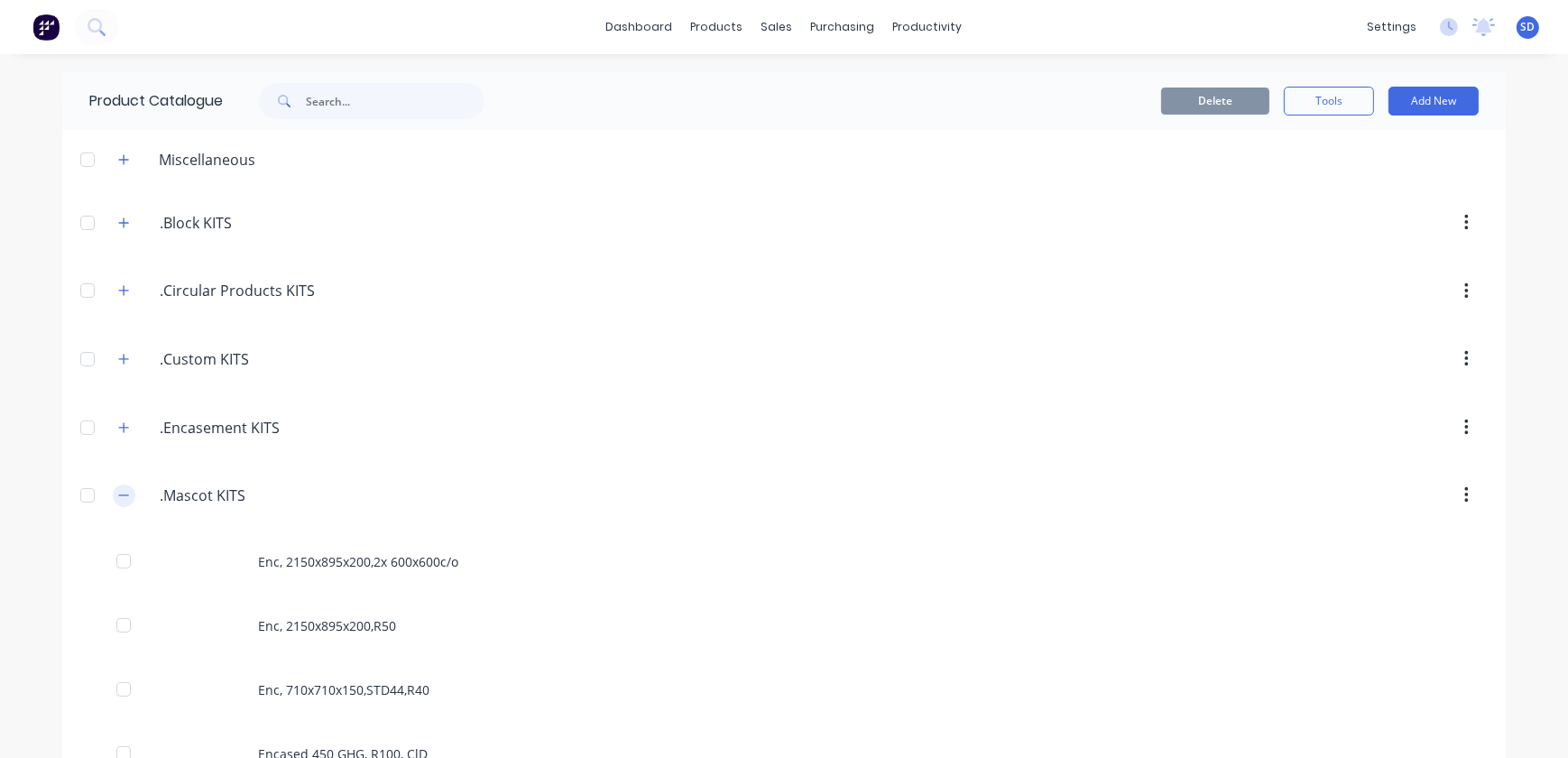
click at [121, 491] on icon "button" at bounding box center [123, 496] width 11 height 13
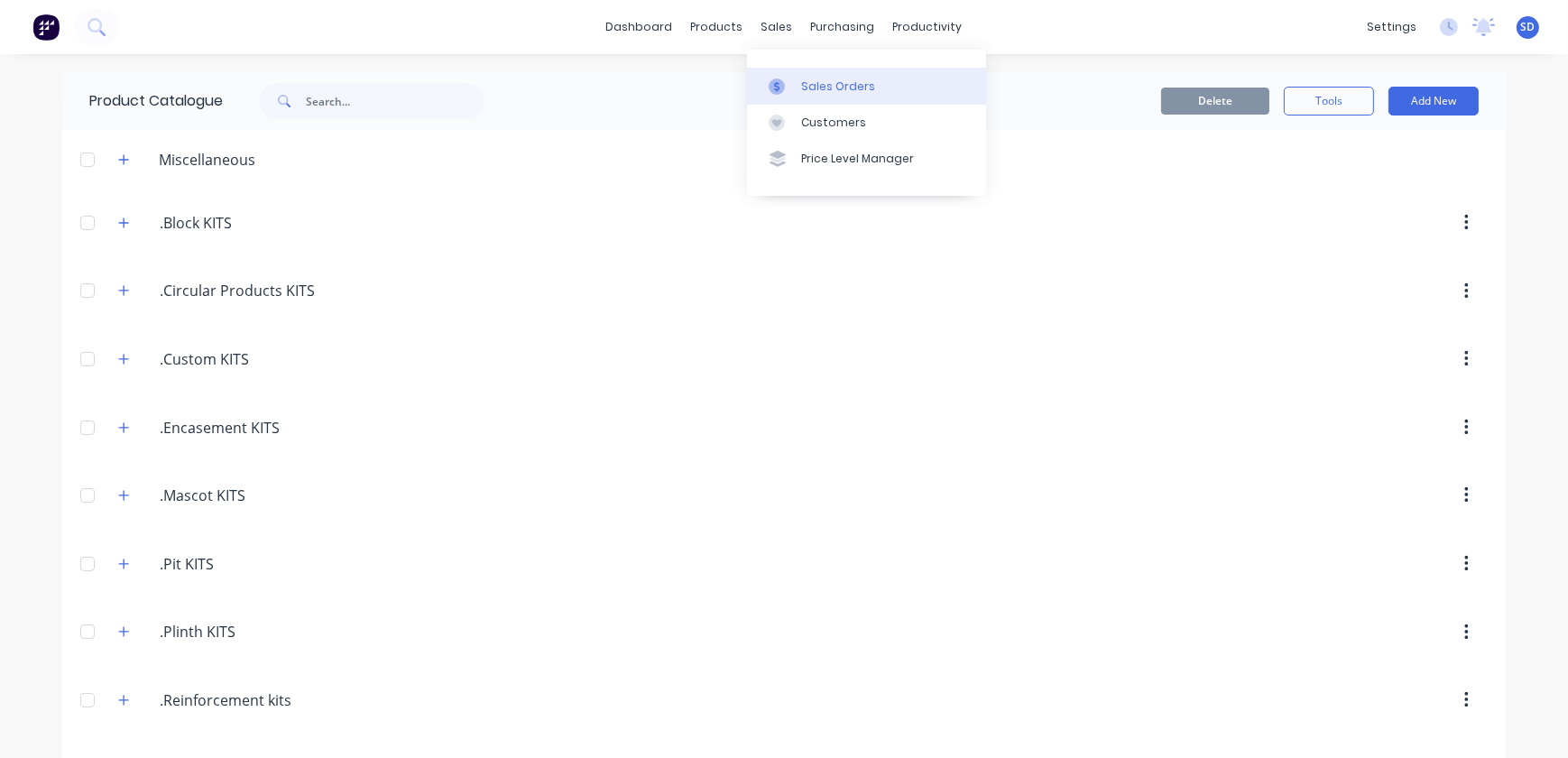
click at [812, 79] on div "Sales Orders" at bounding box center [838, 87] width 74 height 16
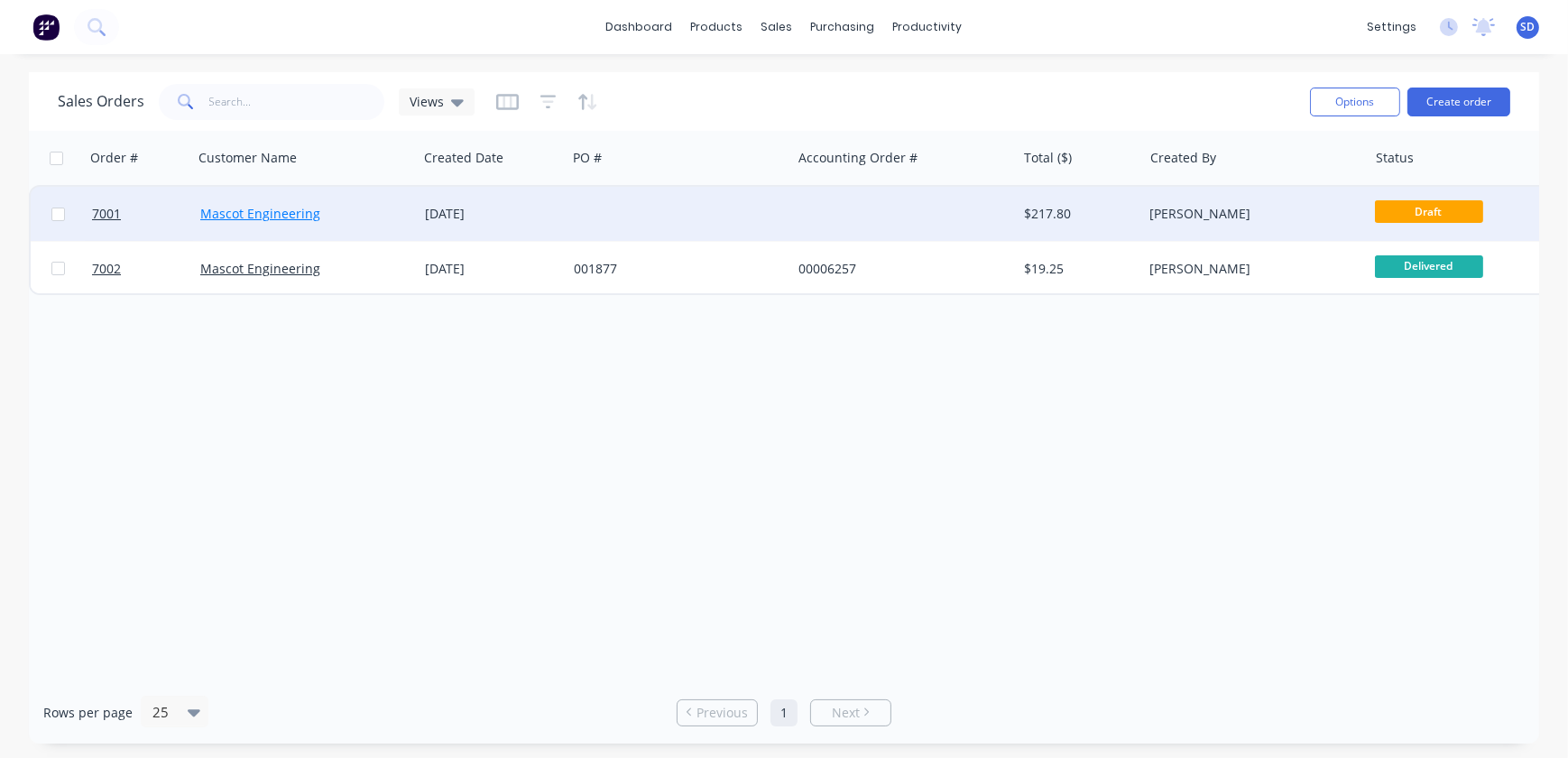
click at [257, 211] on link "Mascot Engineering" at bounding box center [260, 213] width 120 height 17
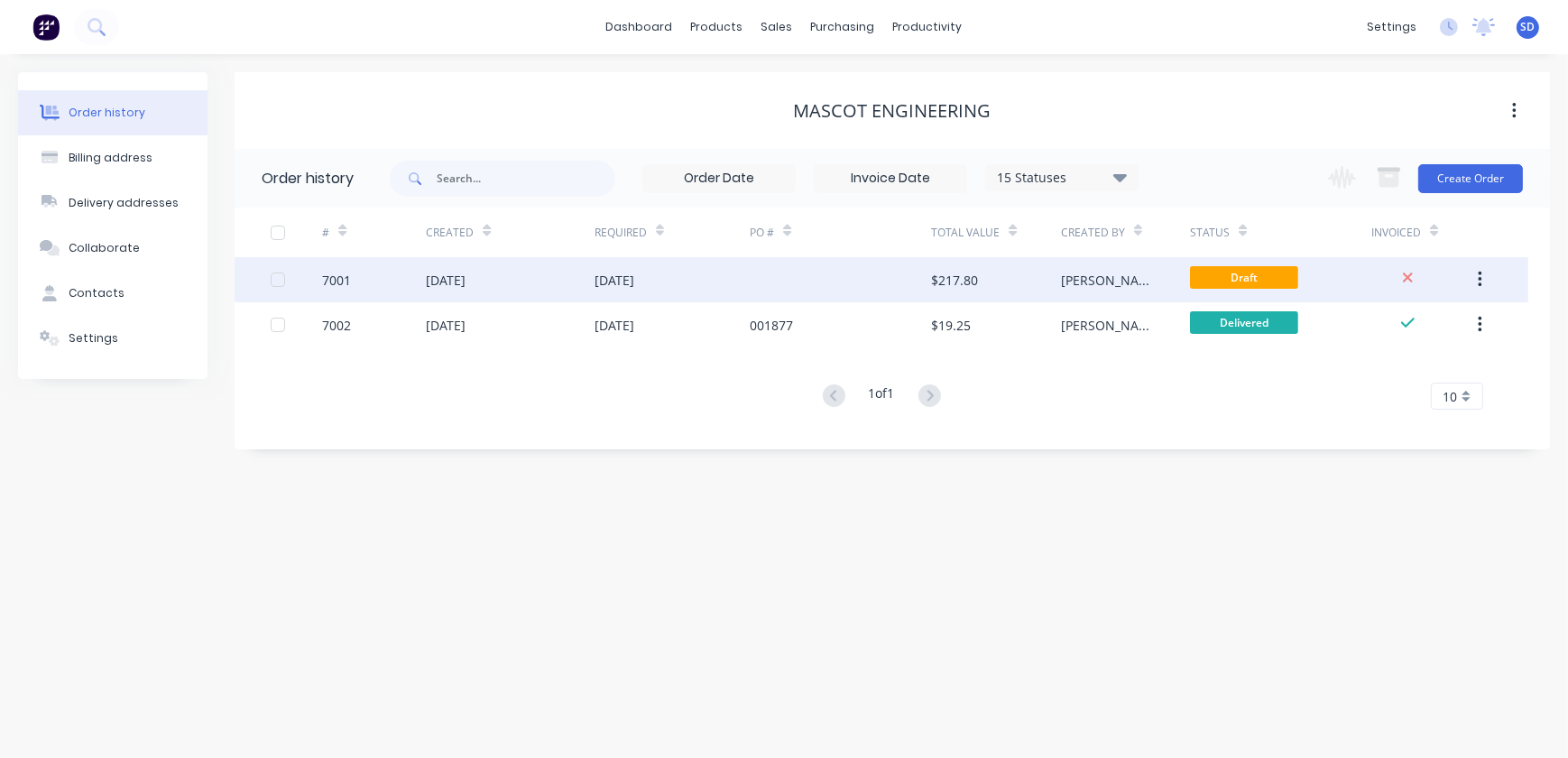
click at [622, 281] on div "[DATE]" at bounding box center [615, 280] width 40 height 19
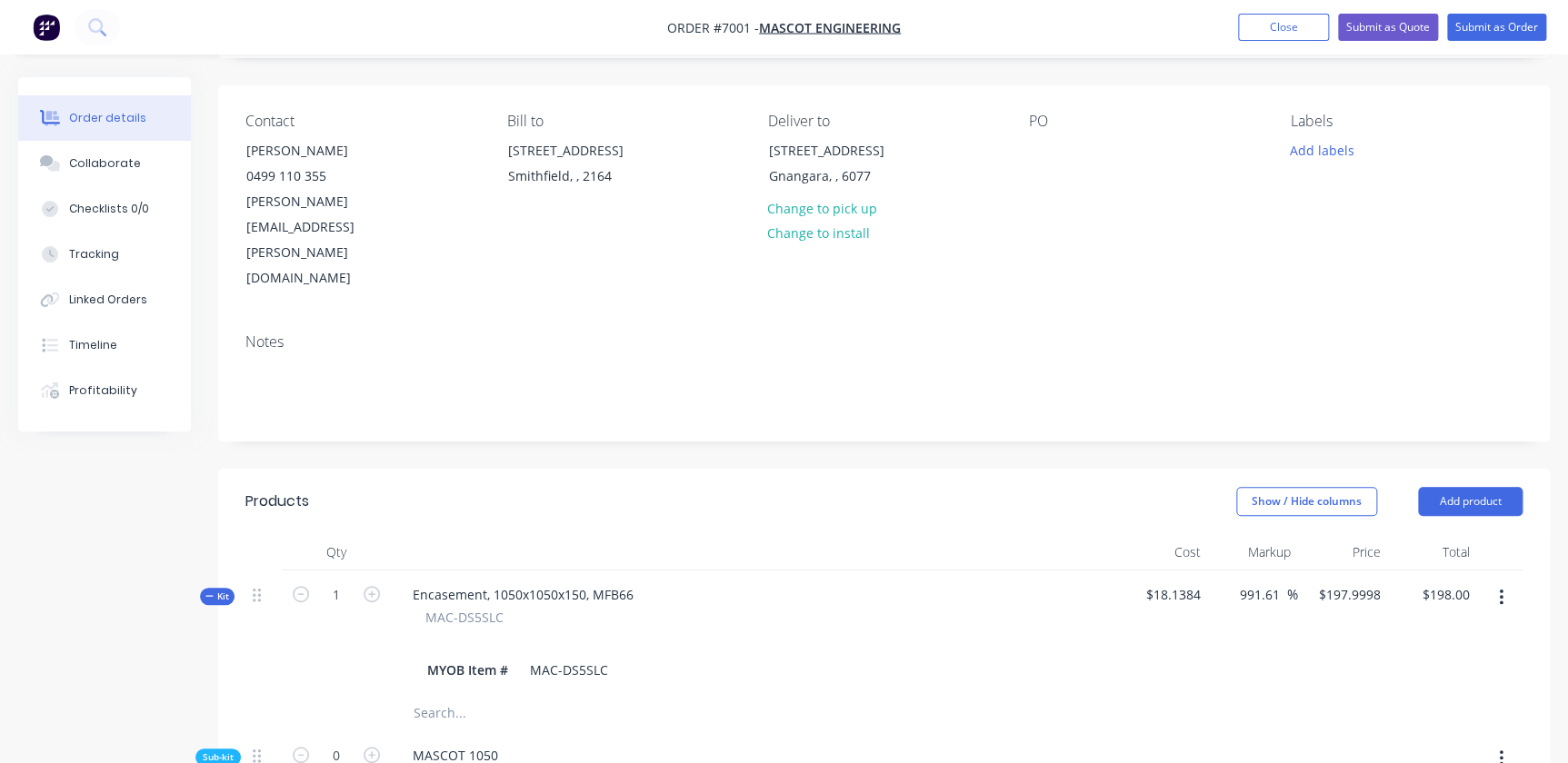
scroll to position [164, 0]
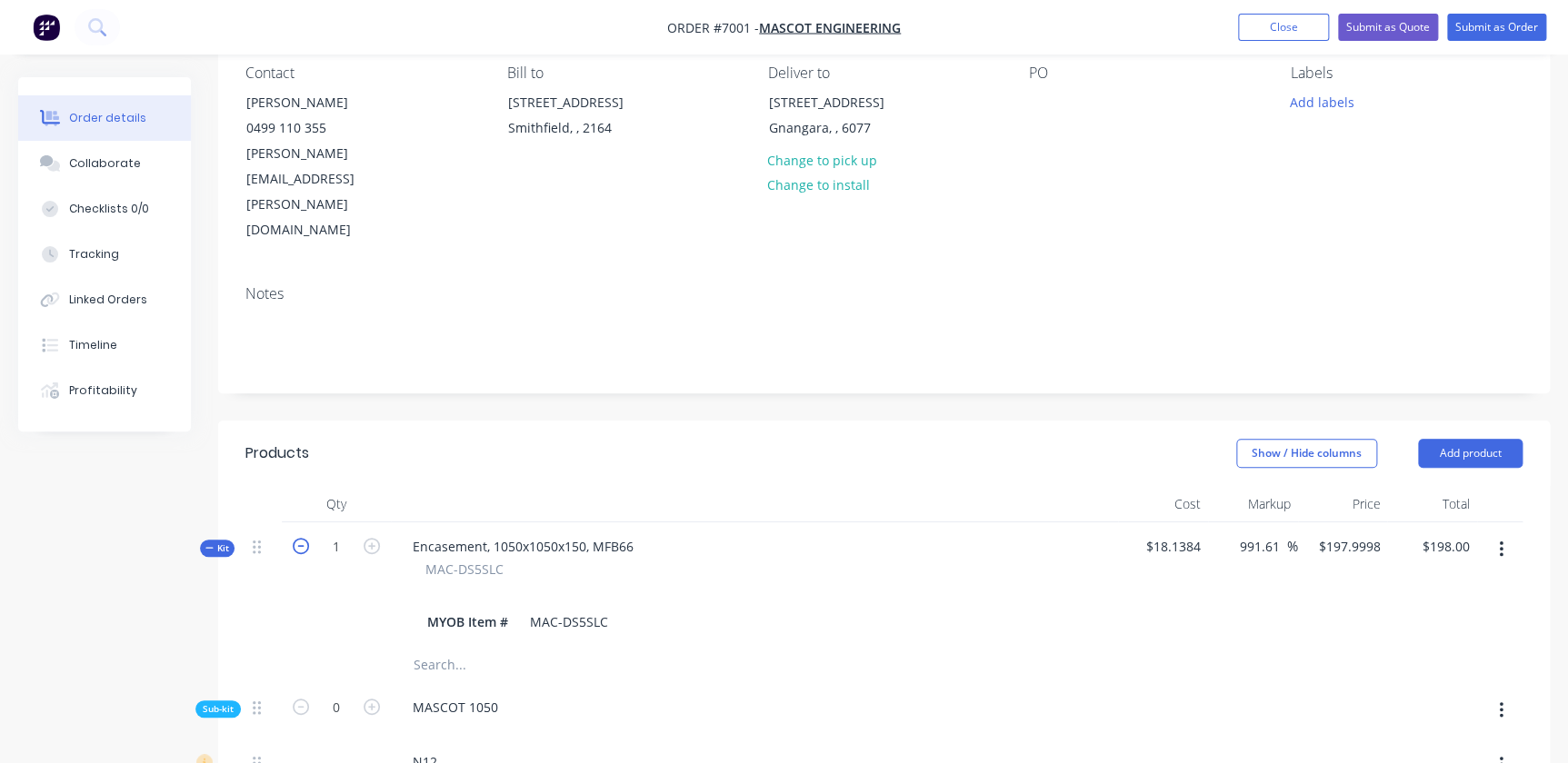
click at [300, 538] on icon "button" at bounding box center [301, 546] width 16 height 16
type input "0"
type input "$0.00"
click at [363, 538] on icon "button" at bounding box center [372, 546] width 16 height 16
click at [305, 538] on icon "button" at bounding box center [301, 546] width 16 height 16
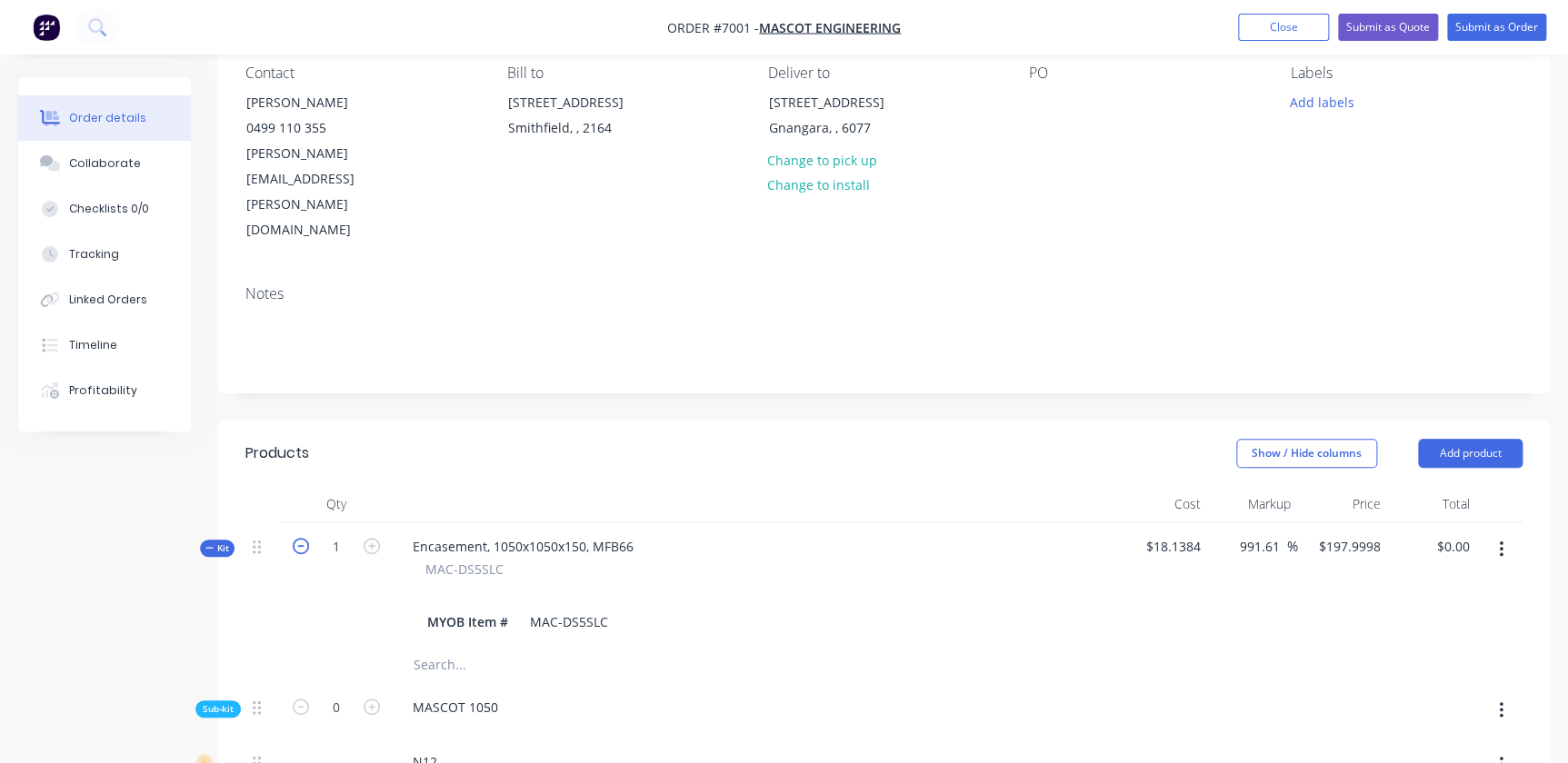
type input "0"
click at [1500, 539] on icon "button" at bounding box center [1501, 549] width 5 height 20
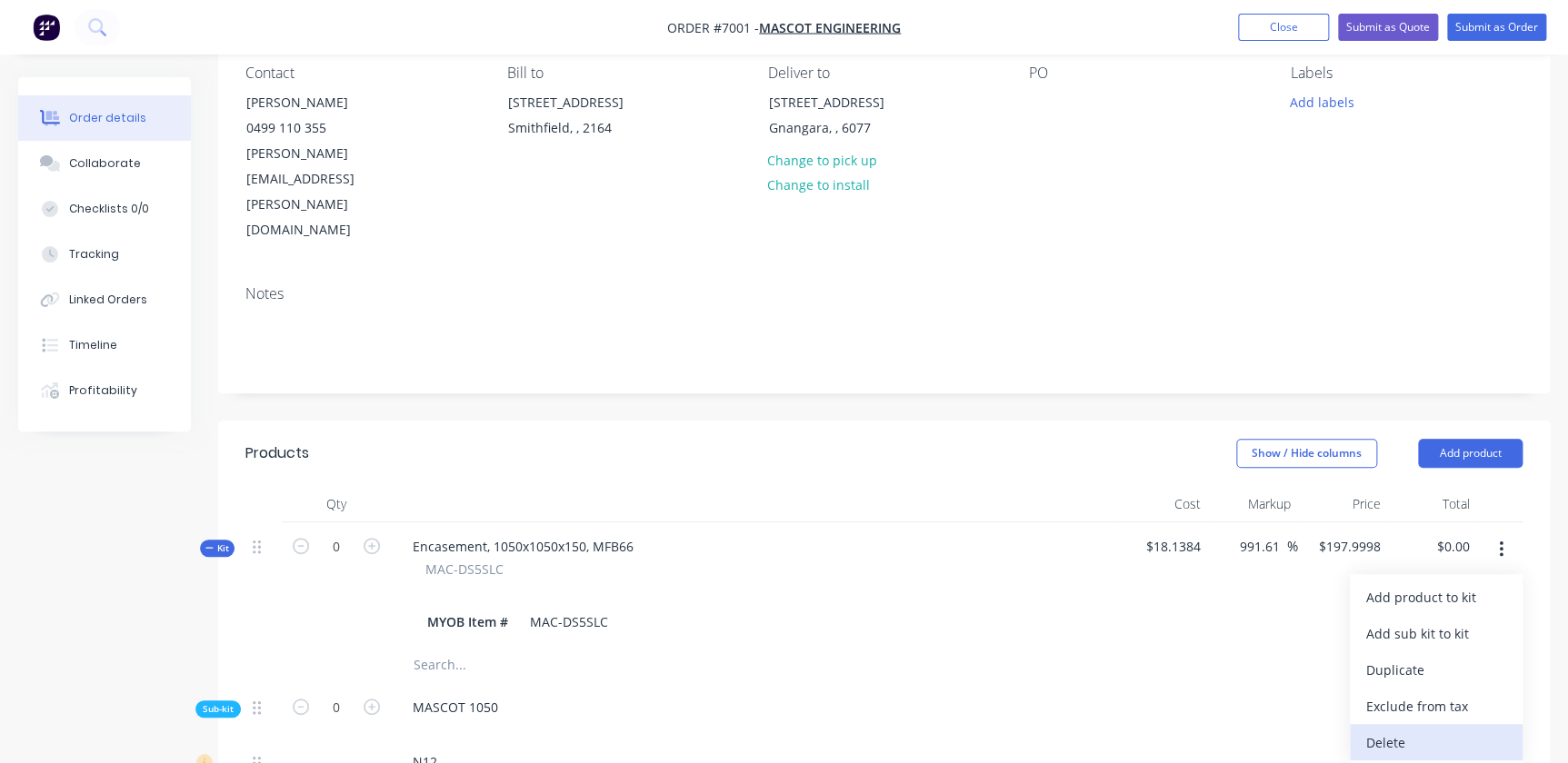
click at [1405, 729] on div "Delete" at bounding box center [1436, 742] width 140 height 26
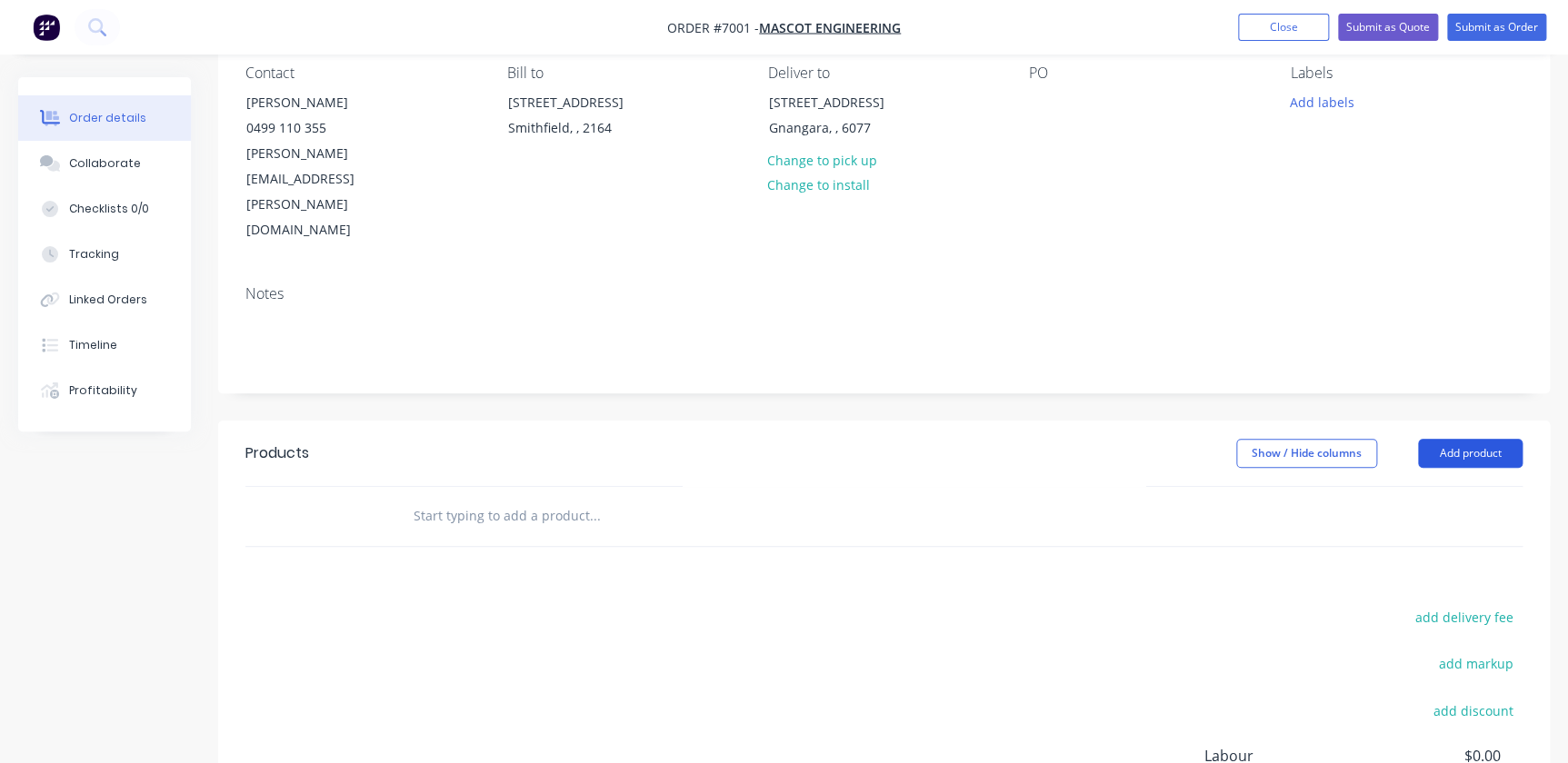
click at [1469, 439] on button "Add product" at bounding box center [1470, 454] width 104 height 29
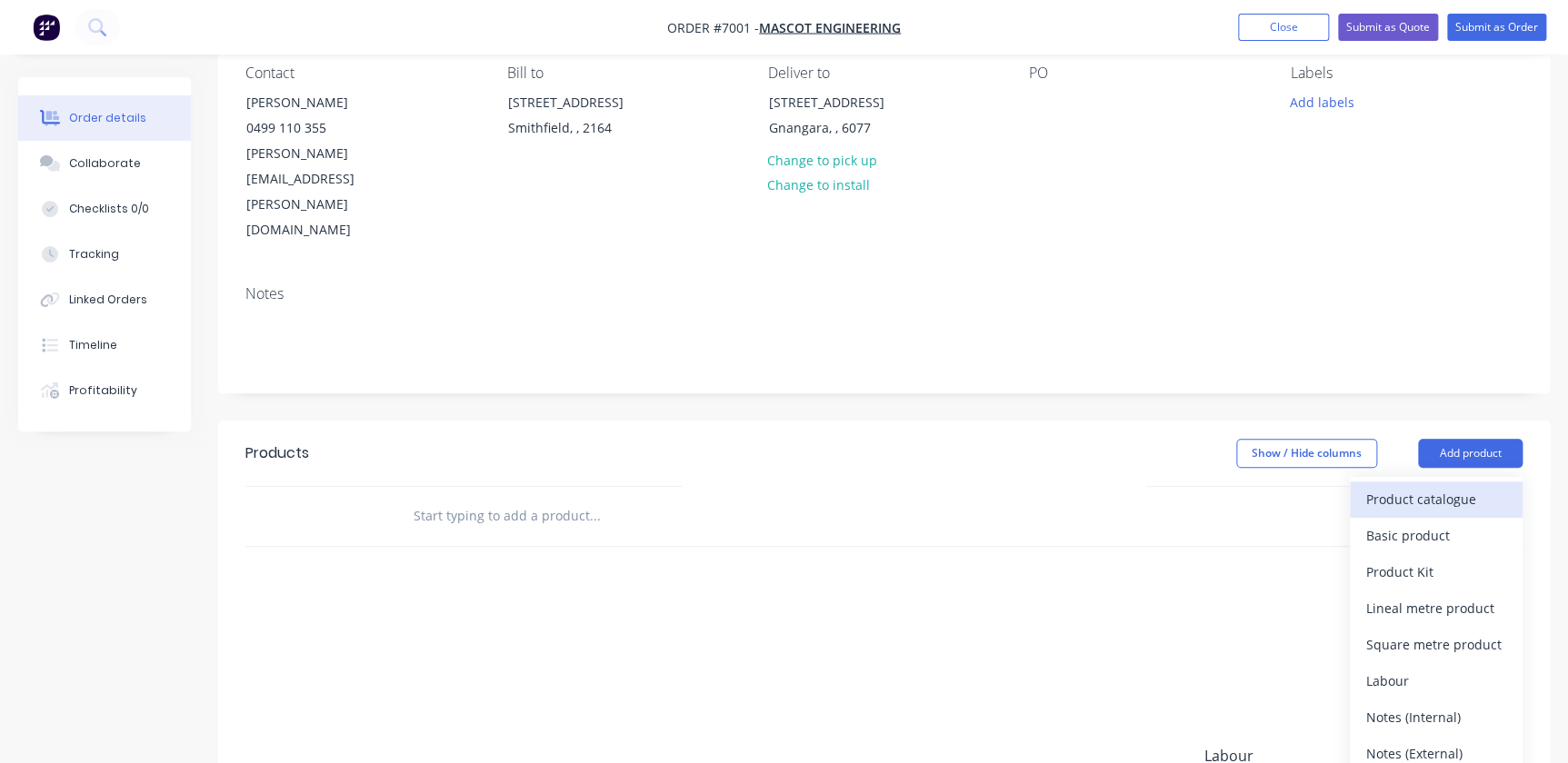
click at [1450, 486] on div "Product catalogue" at bounding box center [1436, 499] width 140 height 26
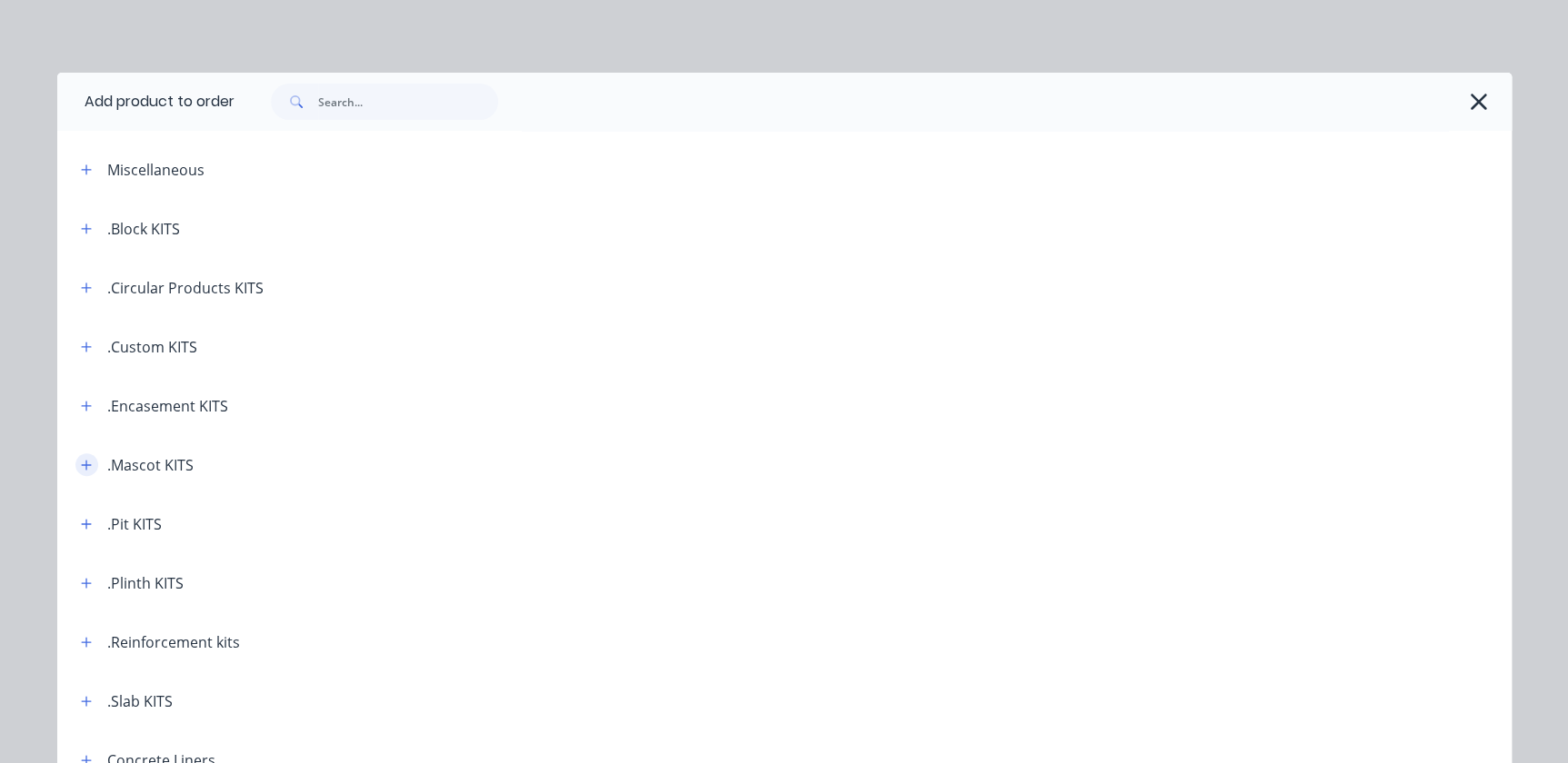
click at [82, 464] on icon "button" at bounding box center [86, 465] width 10 height 10
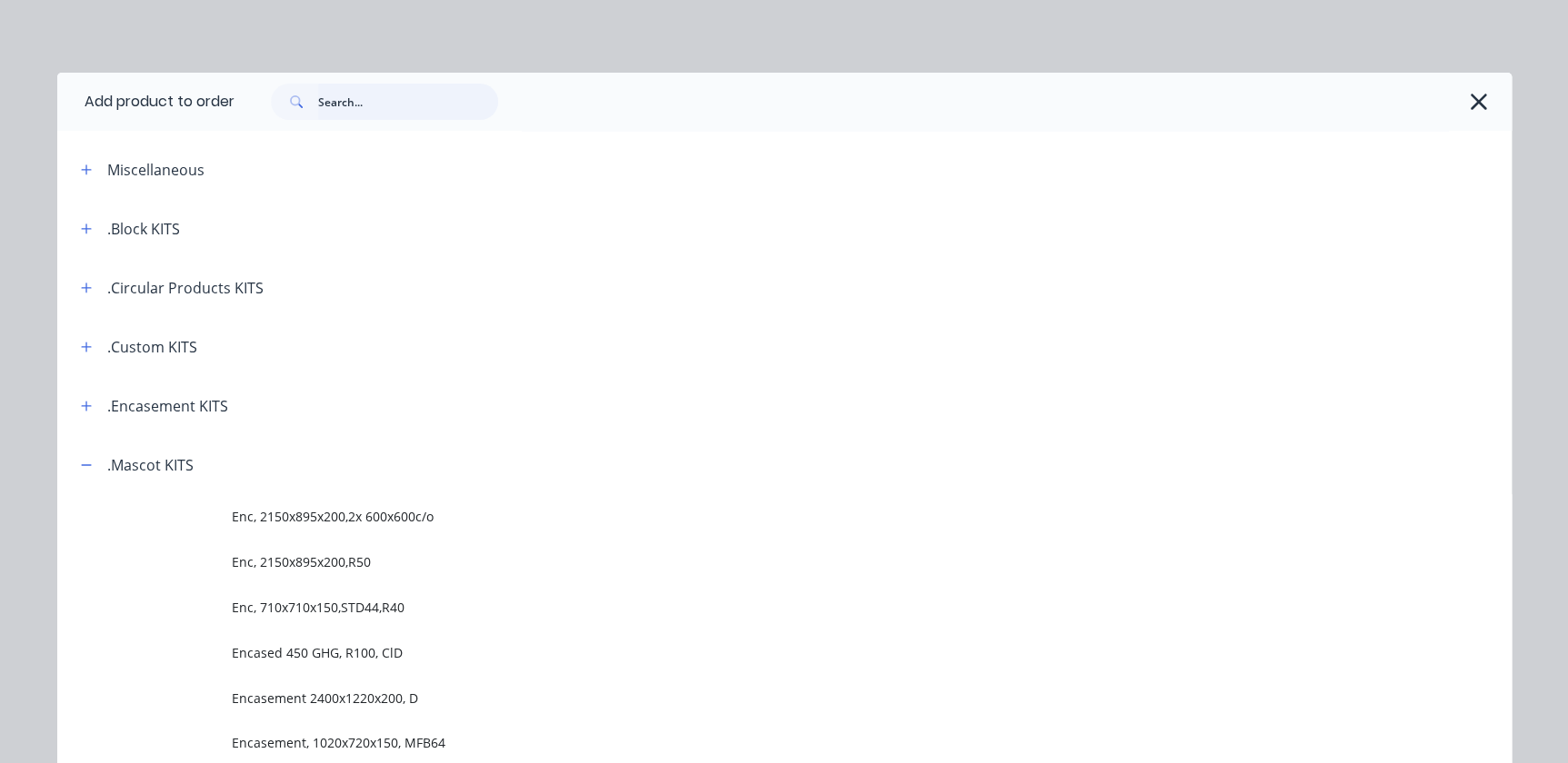
click at [349, 100] on input "text" at bounding box center [407, 102] width 180 height 37
type input "DS5SLC"
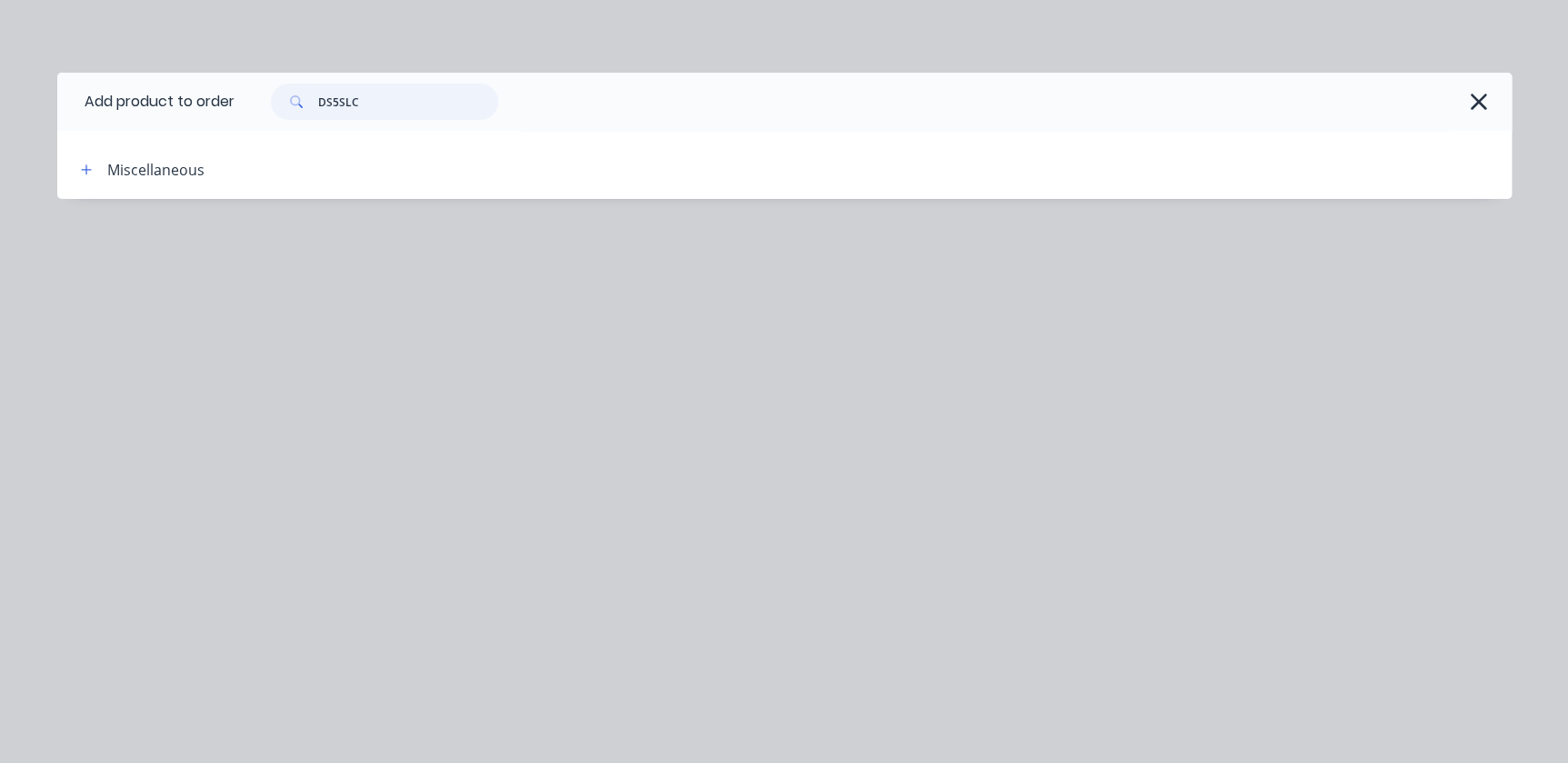
drag, startPoint x: 384, startPoint y: 103, endPoint x: 300, endPoint y: 95, distance: 84.4
click at [300, 95] on div "DS5SLC" at bounding box center [384, 102] width 227 height 37
click at [327, 96] on input "text" at bounding box center [407, 102] width 180 height 37
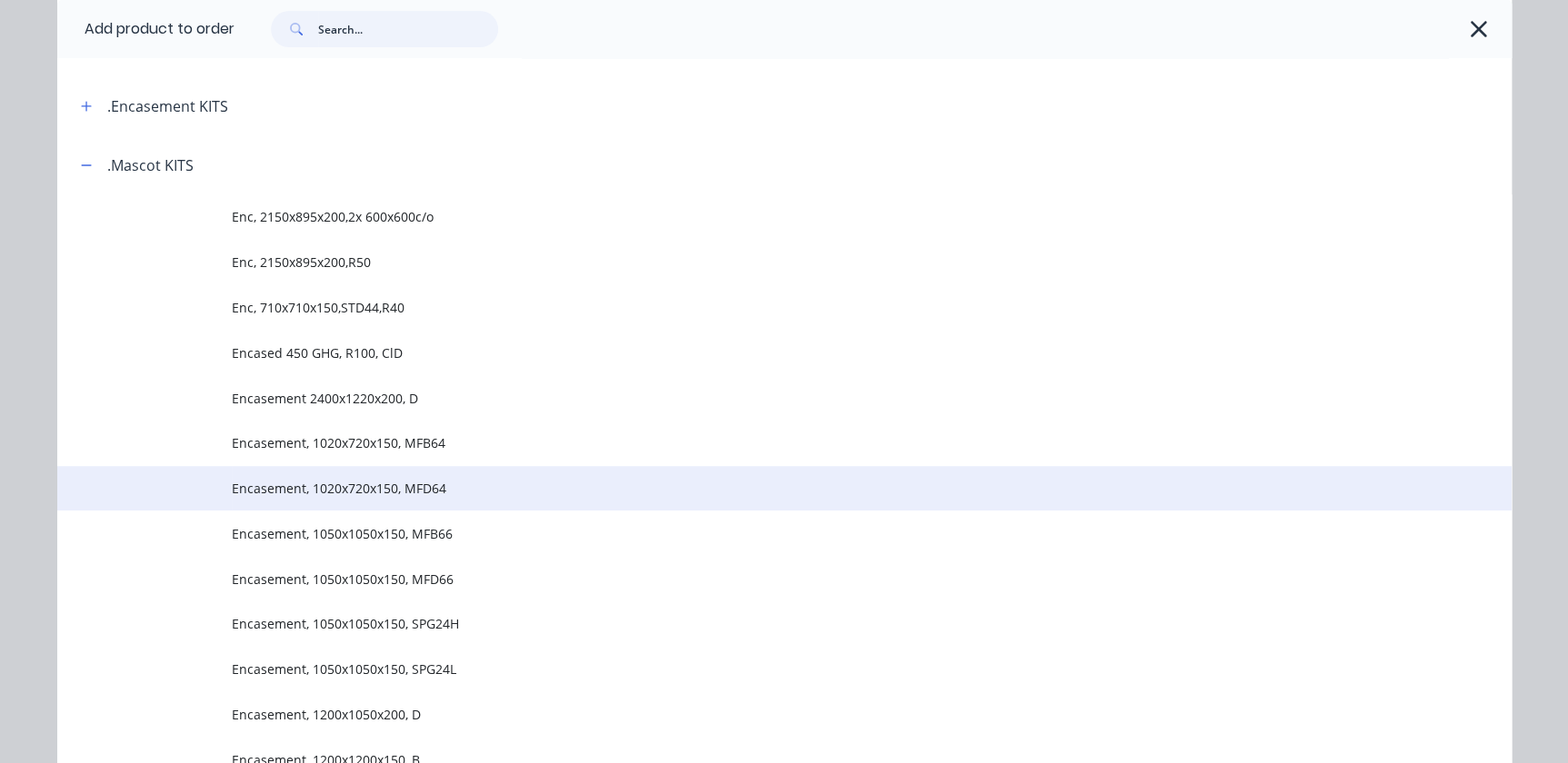
scroll to position [413, 0]
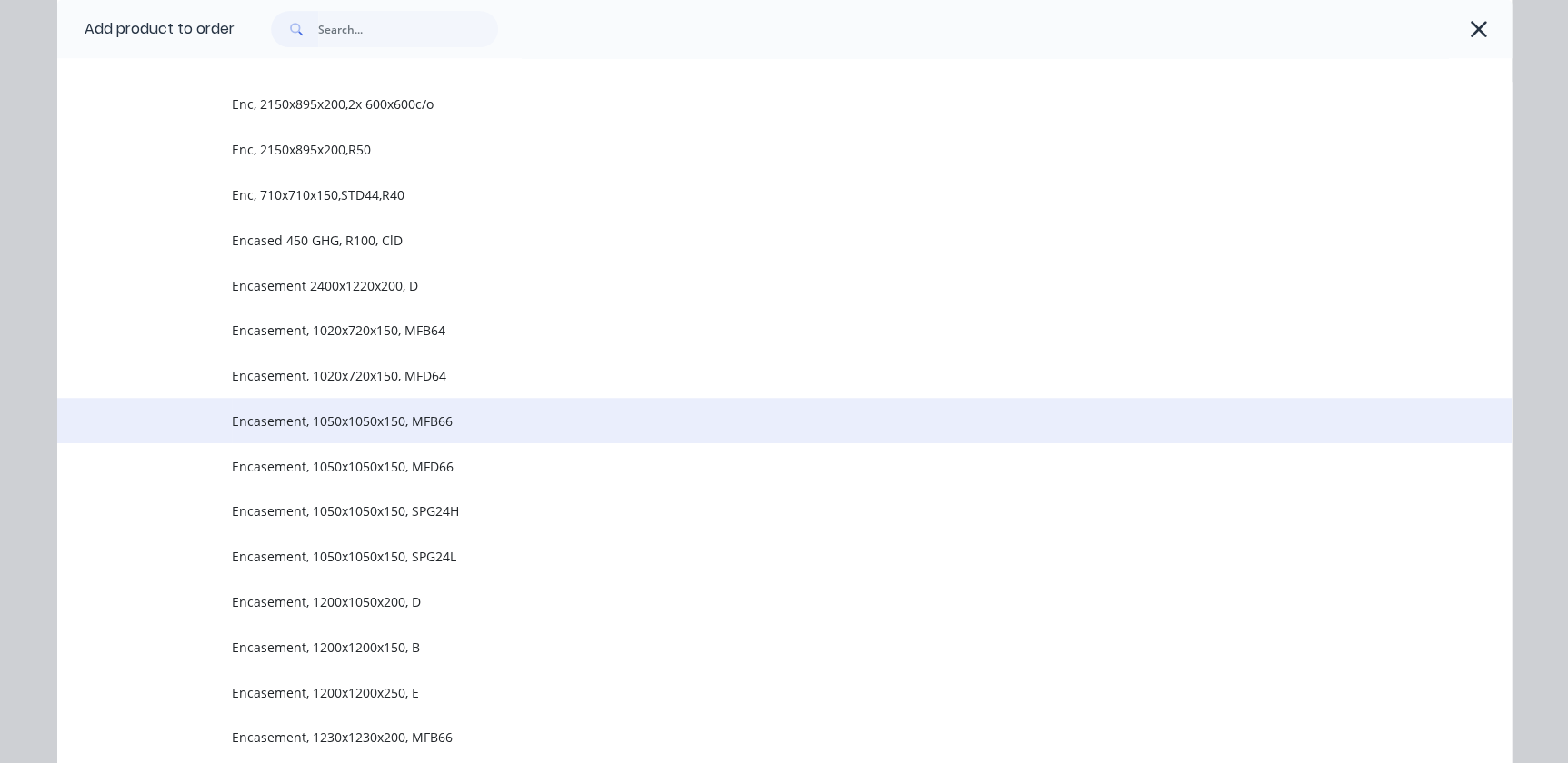
click at [416, 423] on span "Encasement, 1050x1050x150, MFB66" at bounding box center [743, 421] width 1024 height 19
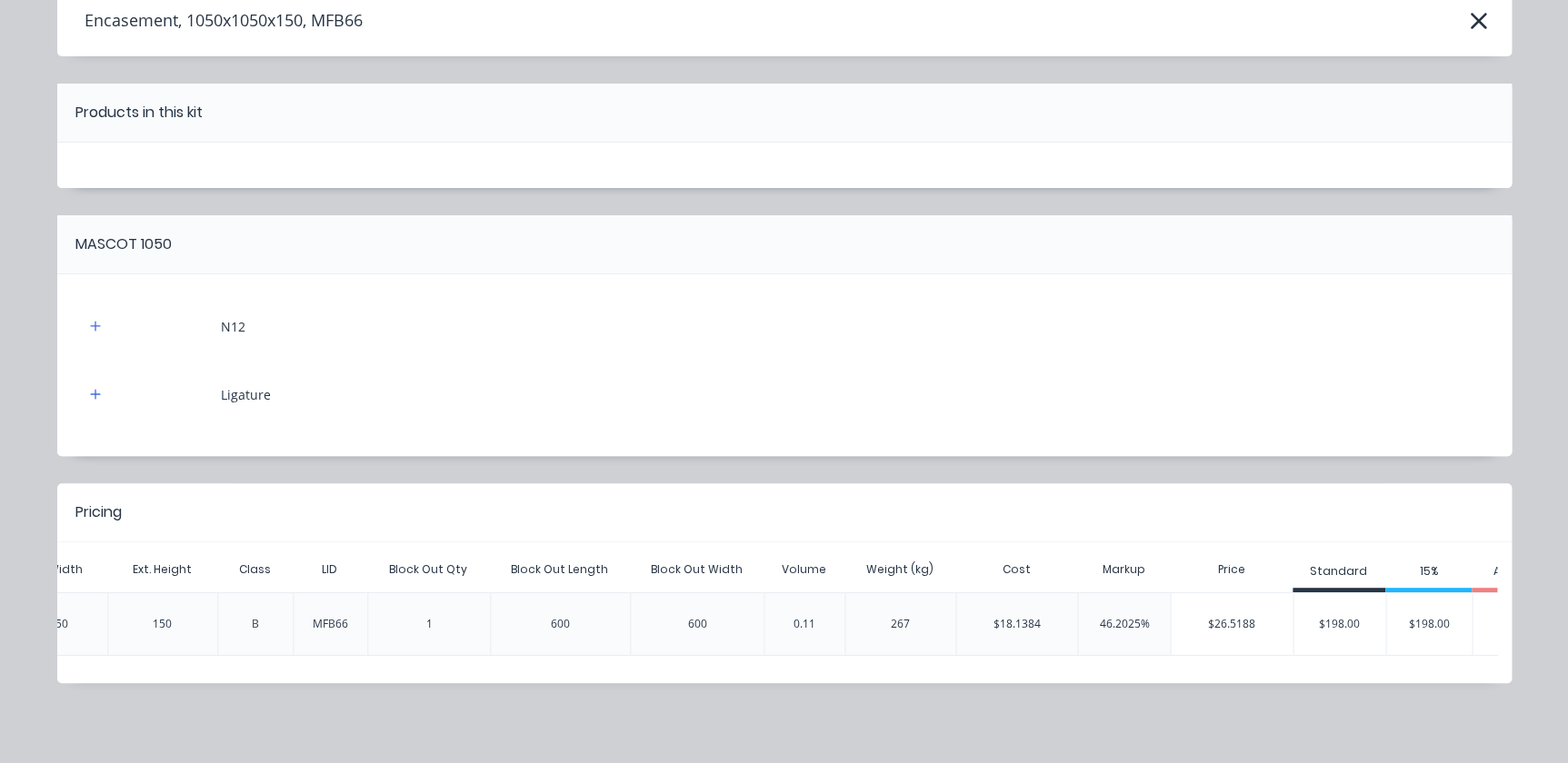
scroll to position [0, 823]
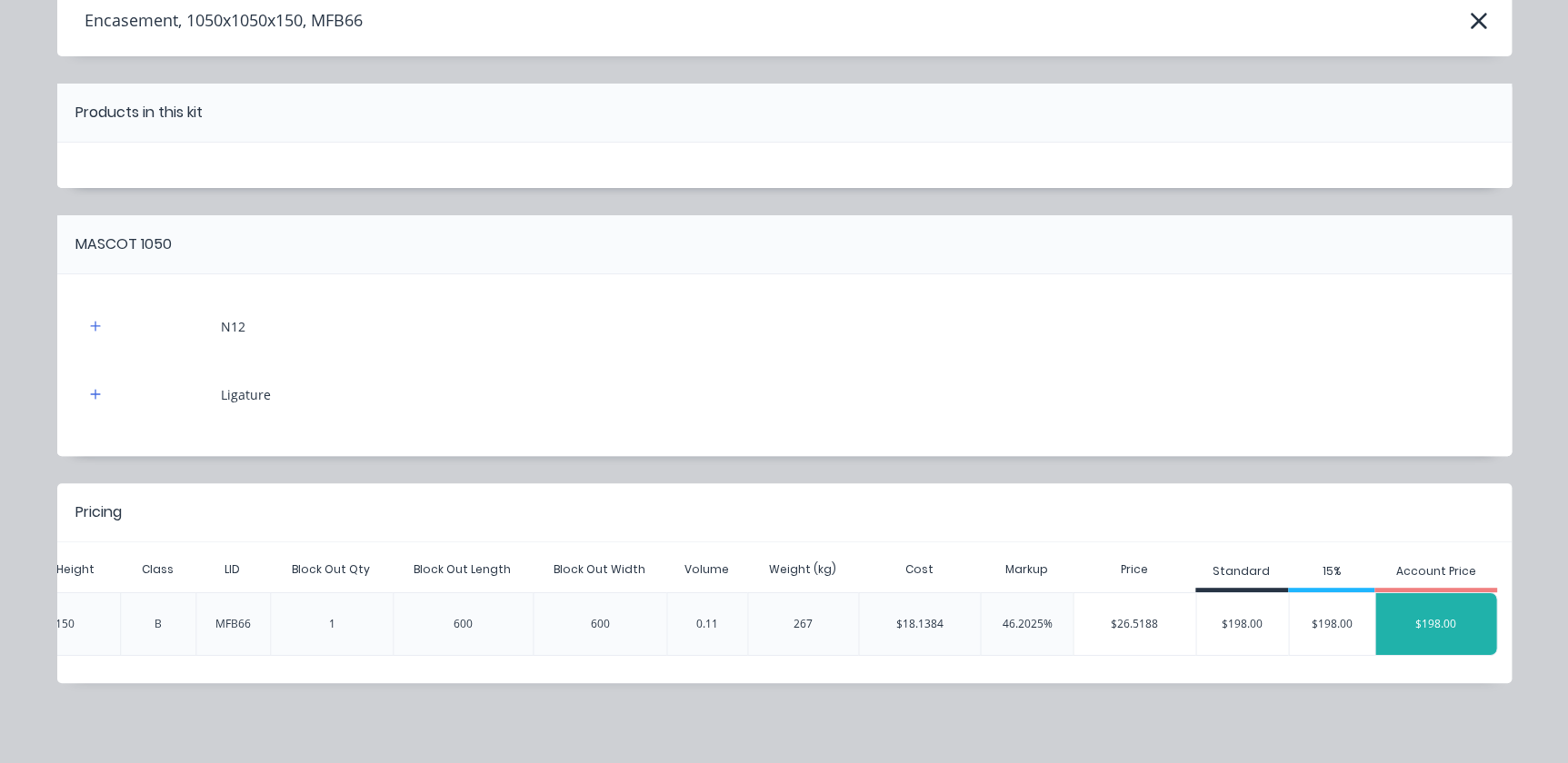
click at [1405, 609] on div "$198.00" at bounding box center [1436, 624] width 121 height 46
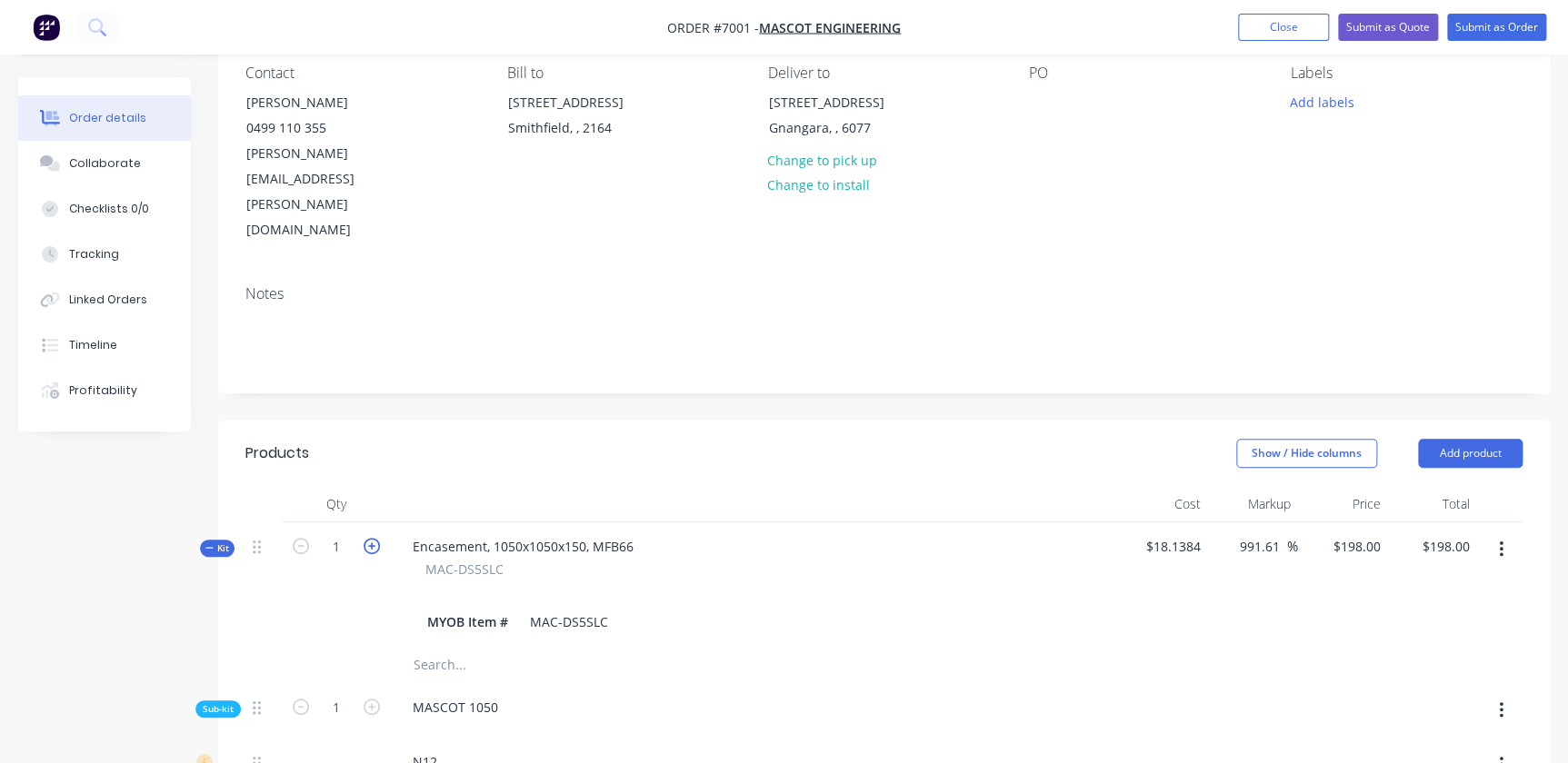
click at [375, 538] on icon "button" at bounding box center [372, 546] width 16 height 16
type input "2"
type input "$99.00"
type input "2"
type input "40"
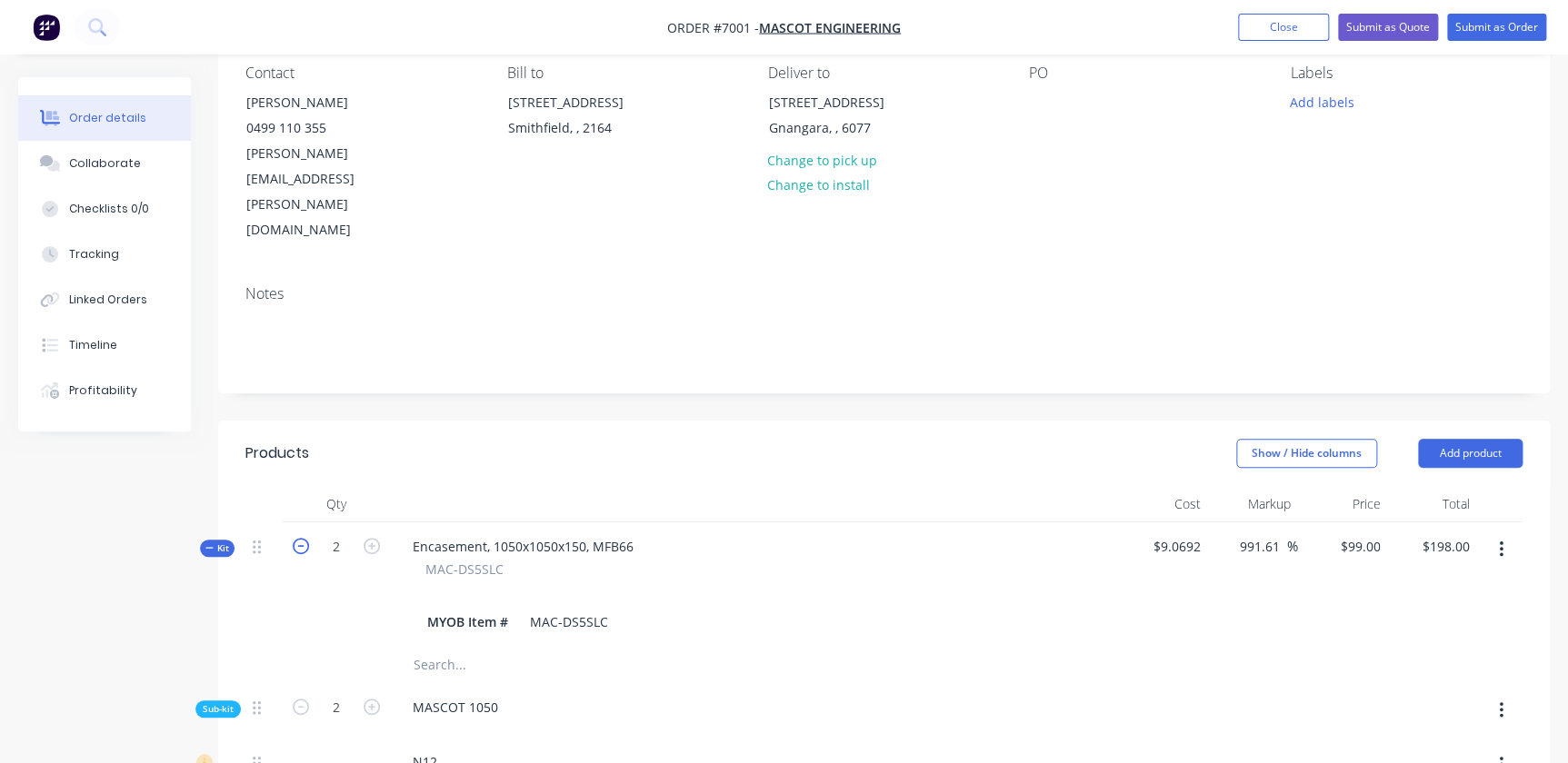
click at [294, 538] on icon "button" at bounding box center [301, 546] width 16 height 16
type input "1"
type input "$198.00"
type input "1"
type input "20"
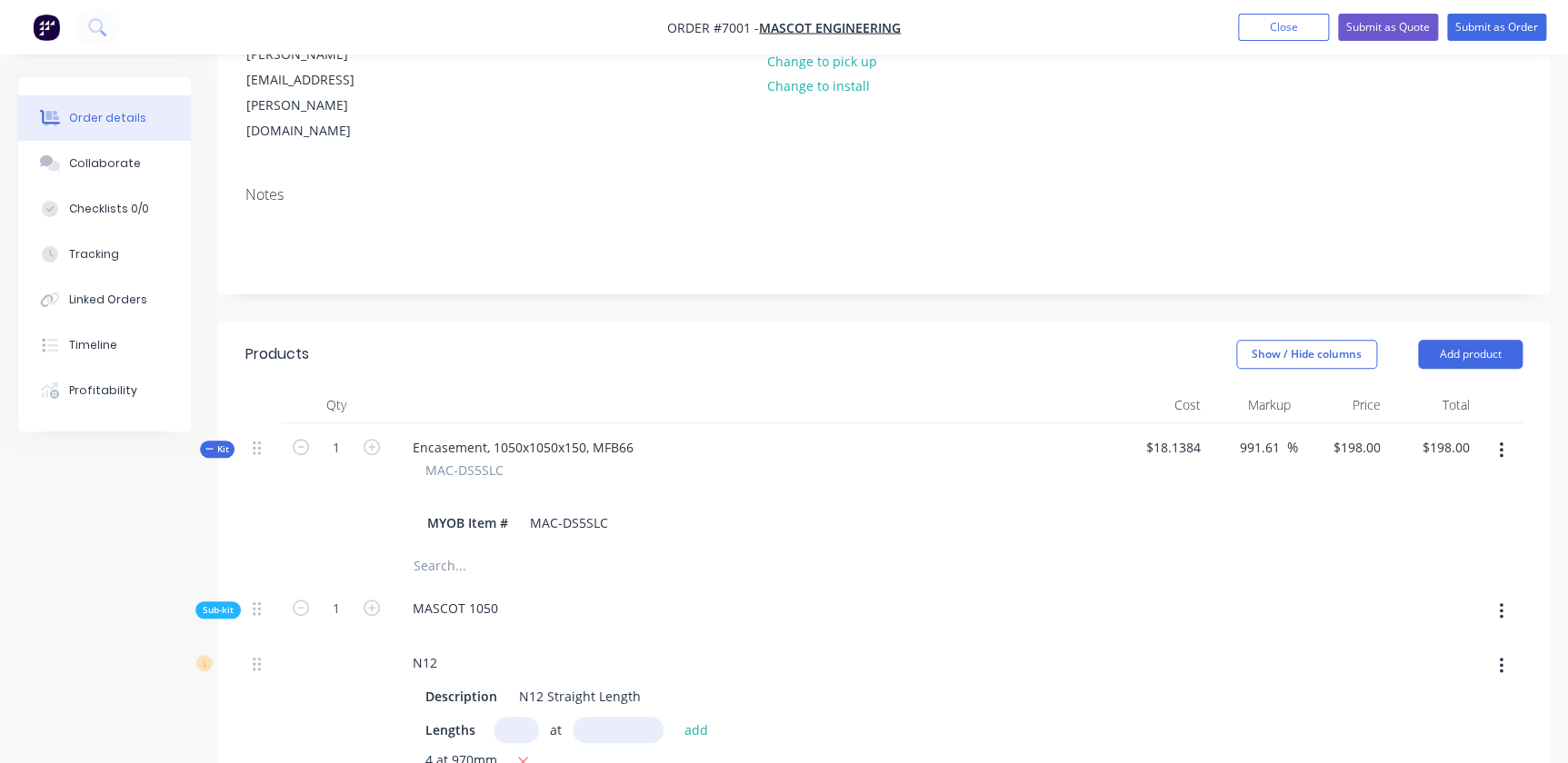
scroll to position [82, 0]
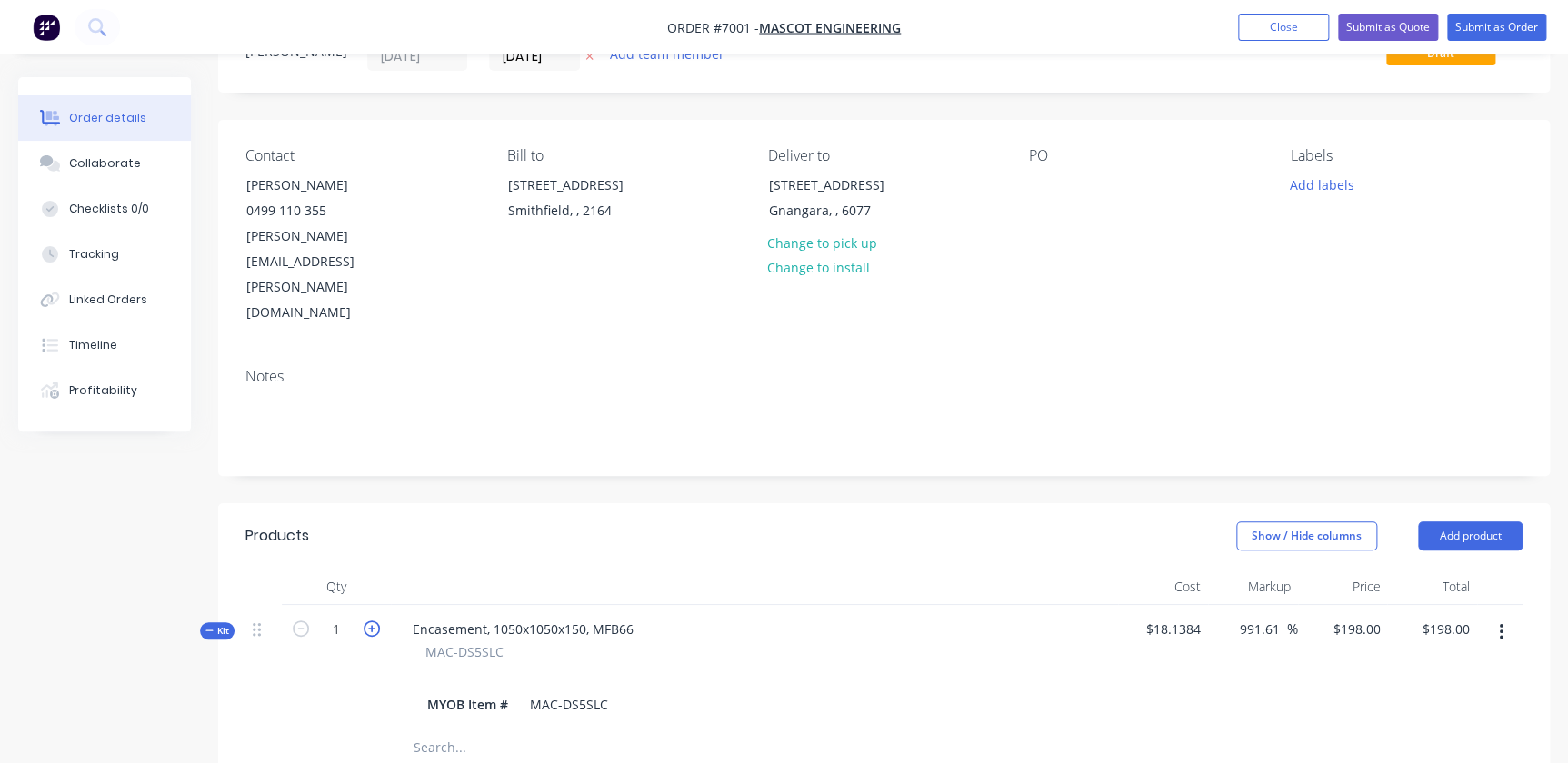
click at [366, 621] on icon "button" at bounding box center [372, 629] width 16 height 16
type input "2"
type input "$99.00"
type input "2"
type input "40"
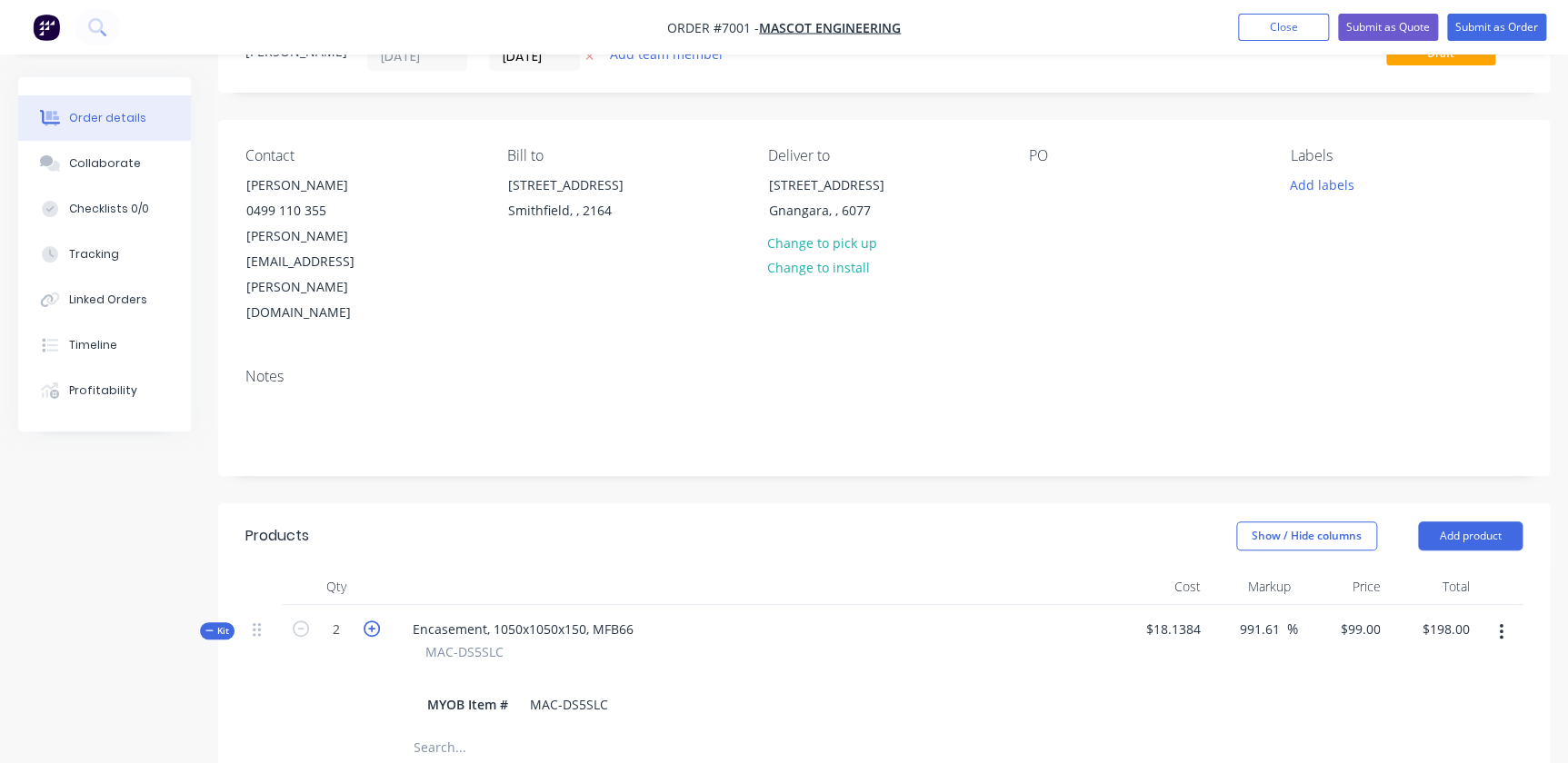
click at [366, 621] on icon "button" at bounding box center [372, 629] width 16 height 16
type input "3"
type input "$65.9996"
type input "3"
type input "60"
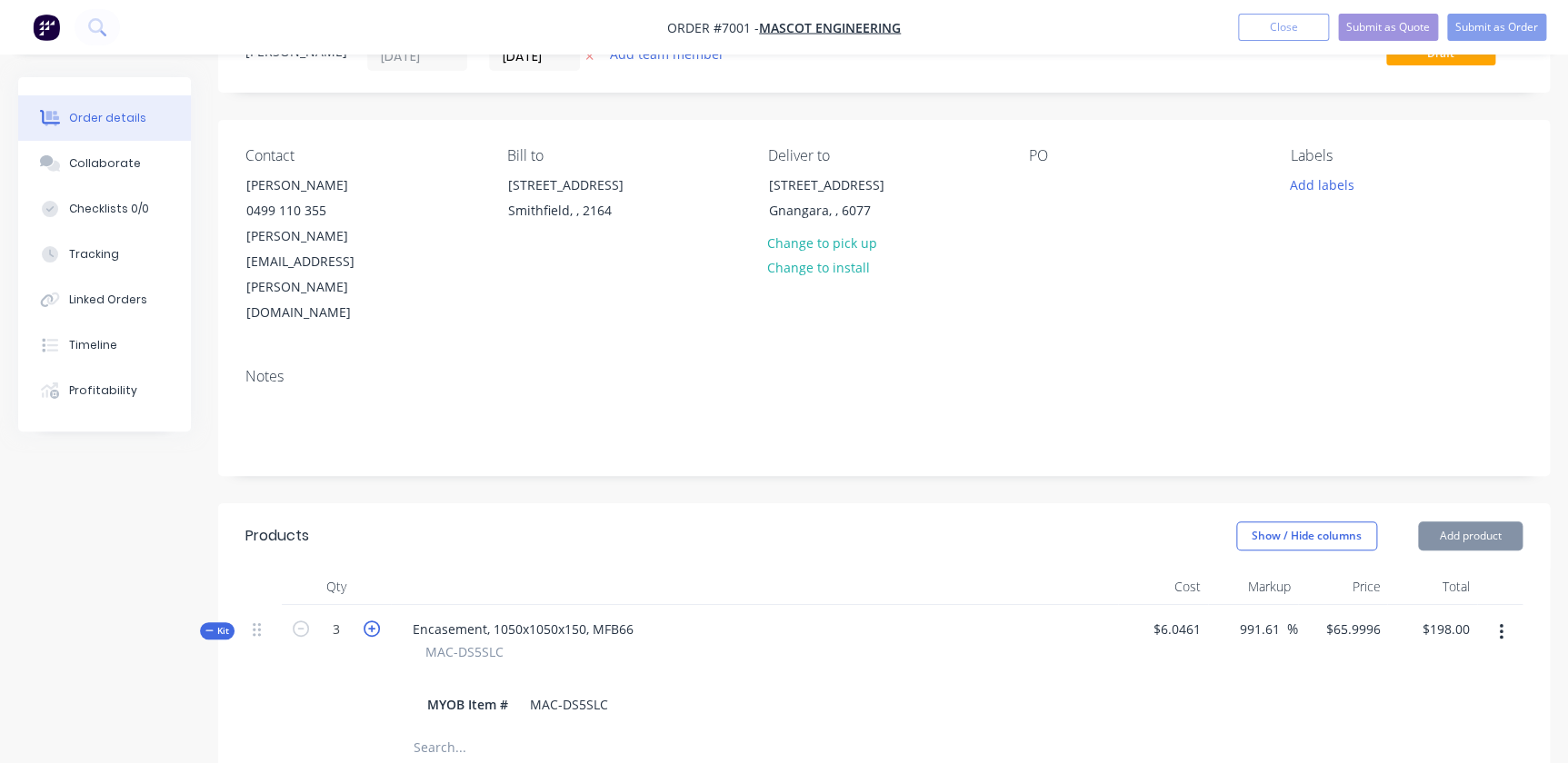
click at [366, 621] on icon "button" at bounding box center [372, 629] width 16 height 16
type input "4"
type input "$49.50"
type input "4"
type input "80"
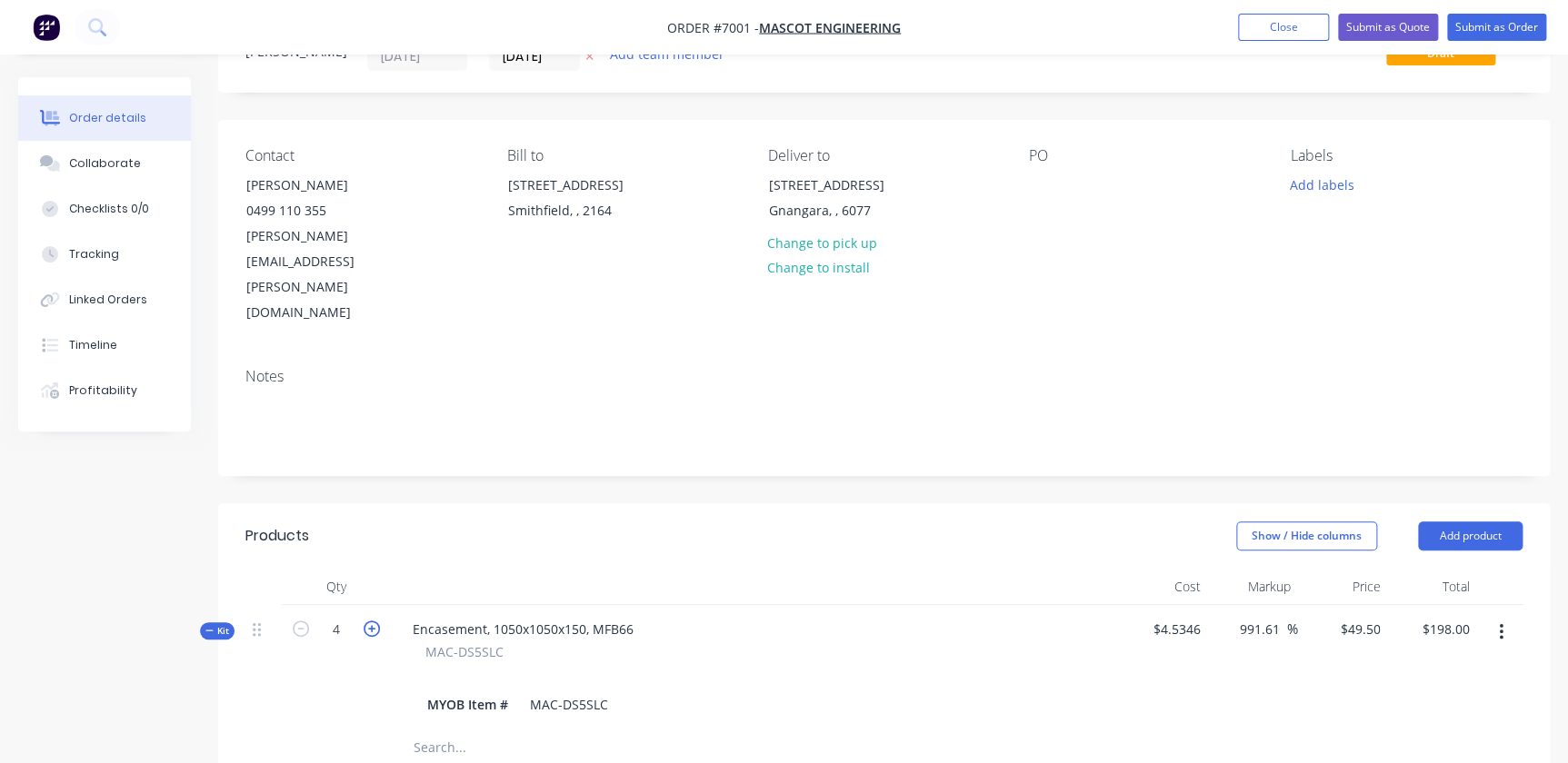
click at [366, 621] on icon "button" at bounding box center [372, 629] width 16 height 16
type input "5"
type input "$39.6002"
type input "5"
type input "100"
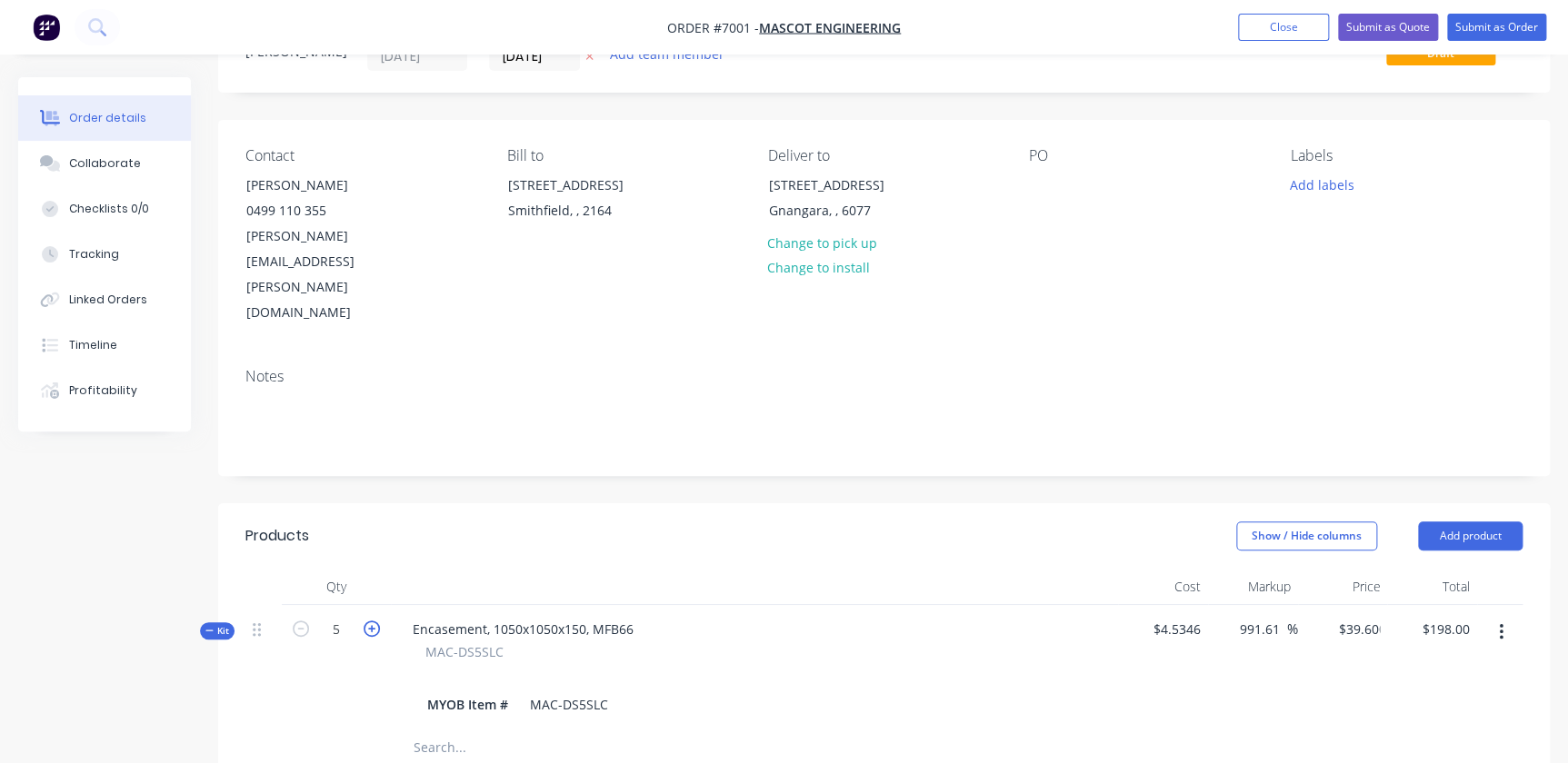
click at [366, 621] on icon "button" at bounding box center [372, 629] width 16 height 16
type input "6"
type input "991.6"
type input "$33.0003"
type input "6"
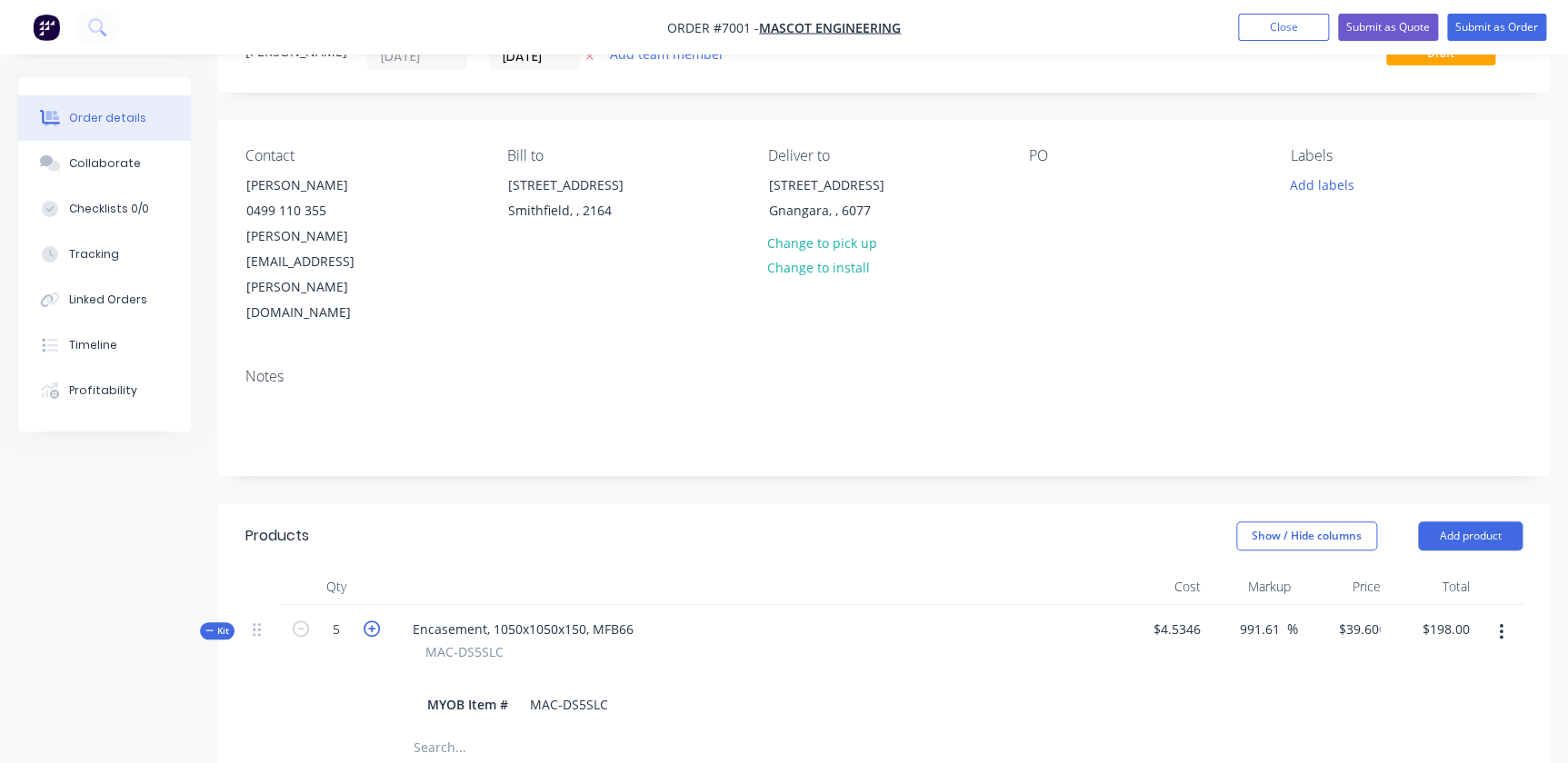
type input "120"
click at [366, 621] on icon "button" at bounding box center [372, 629] width 16 height 16
type input "7"
type input "991.61"
type input "$28.2857"
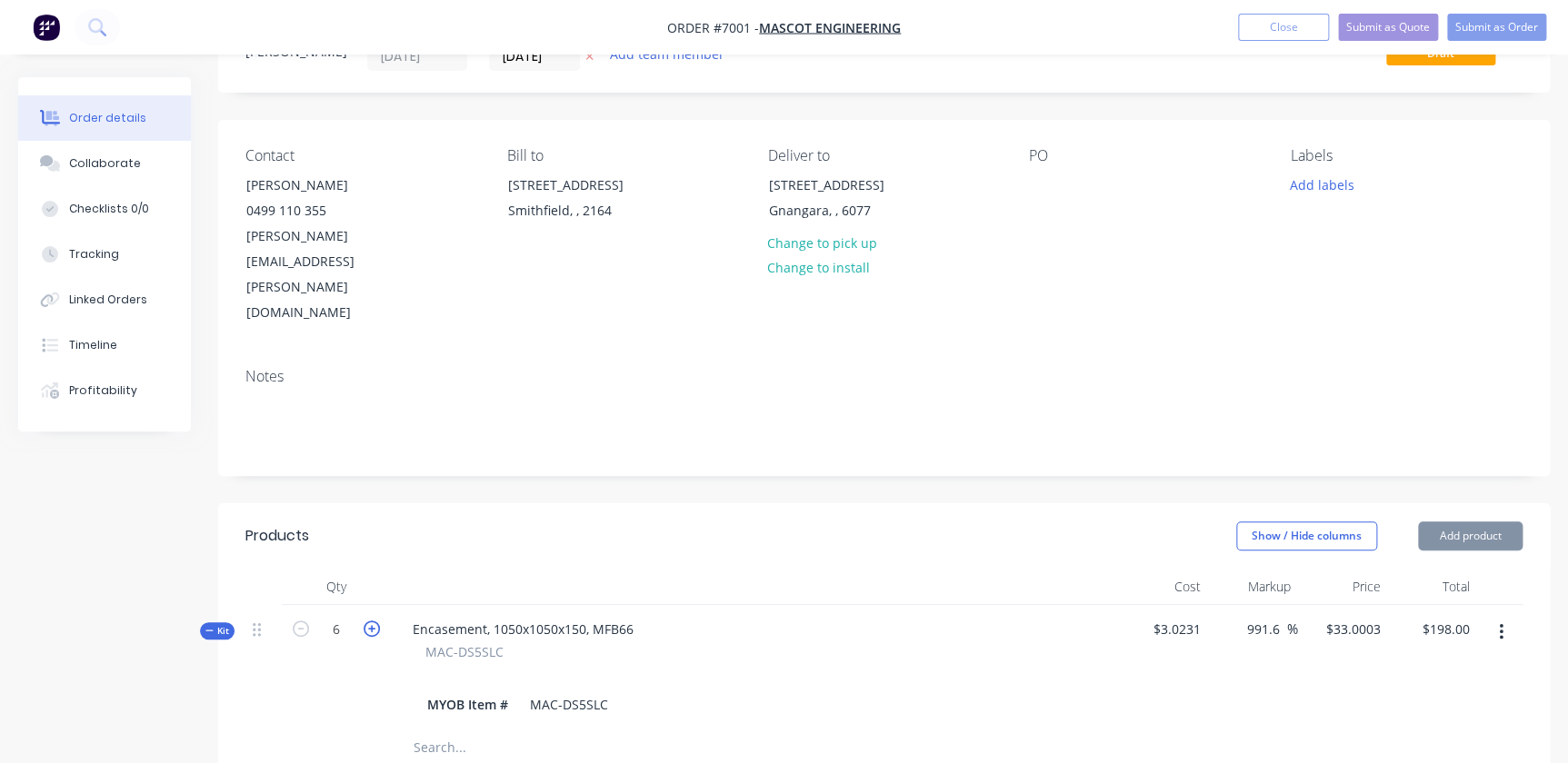
type input "7"
type input "140"
click at [366, 621] on icon "button" at bounding box center [372, 629] width 16 height 16
type input "8"
type input "$24.75"
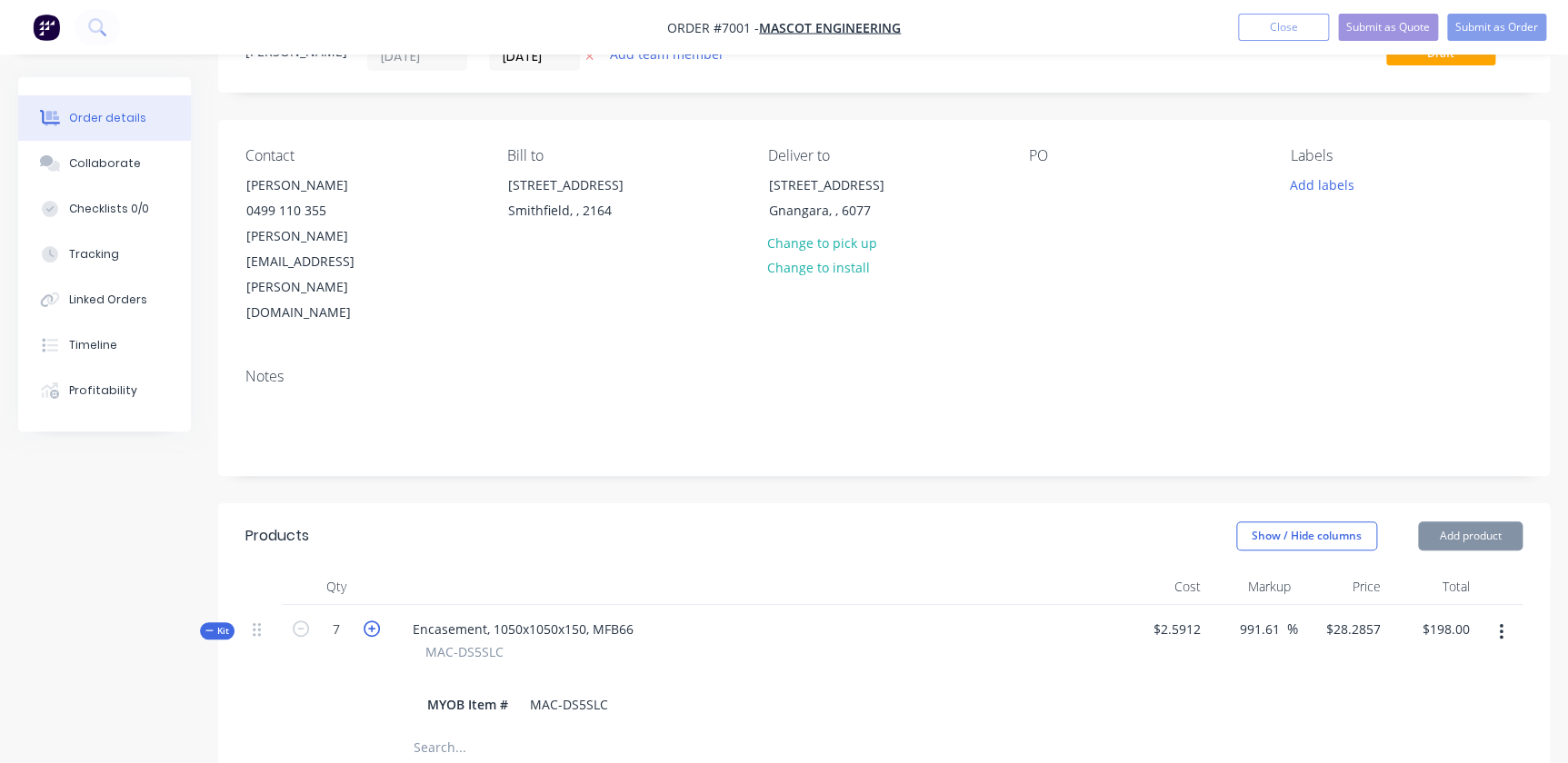
type input "8"
type input "160"
click at [366, 621] on icon "button" at bounding box center [372, 629] width 16 height 16
type input "9"
type input "991.6"
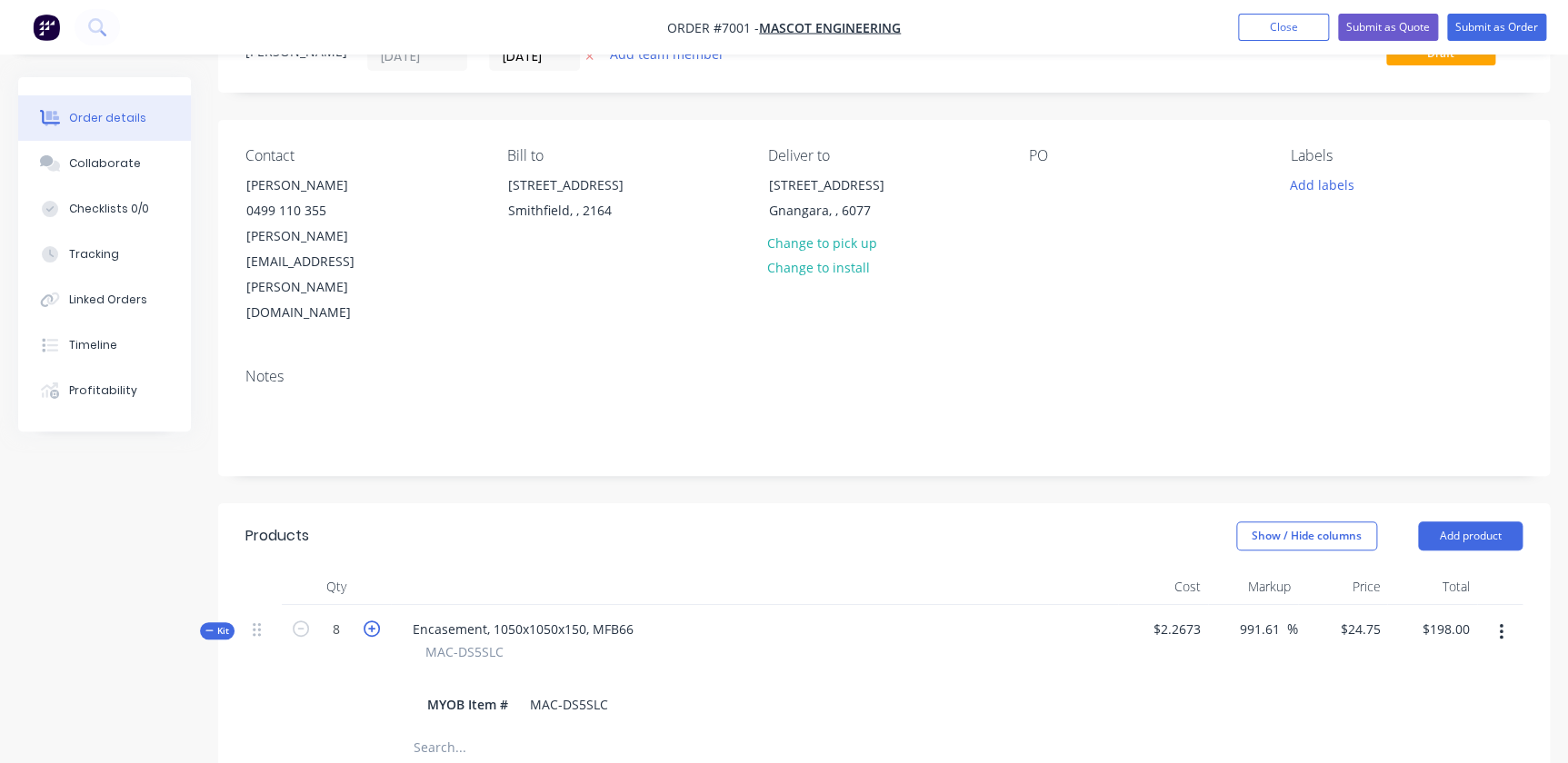
type input "$22.0002"
type input "9"
type input "180"
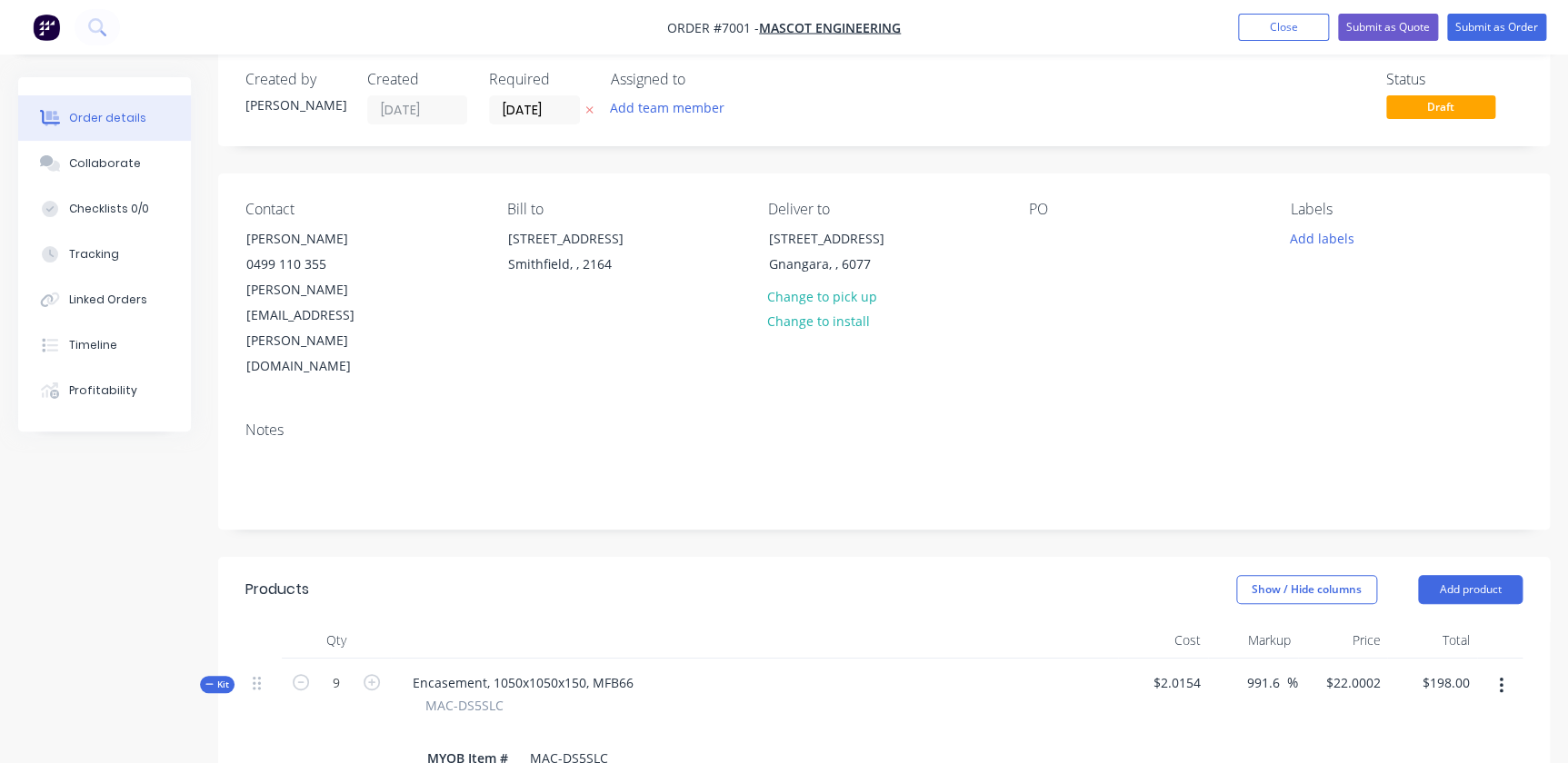
scroll to position [0, 0]
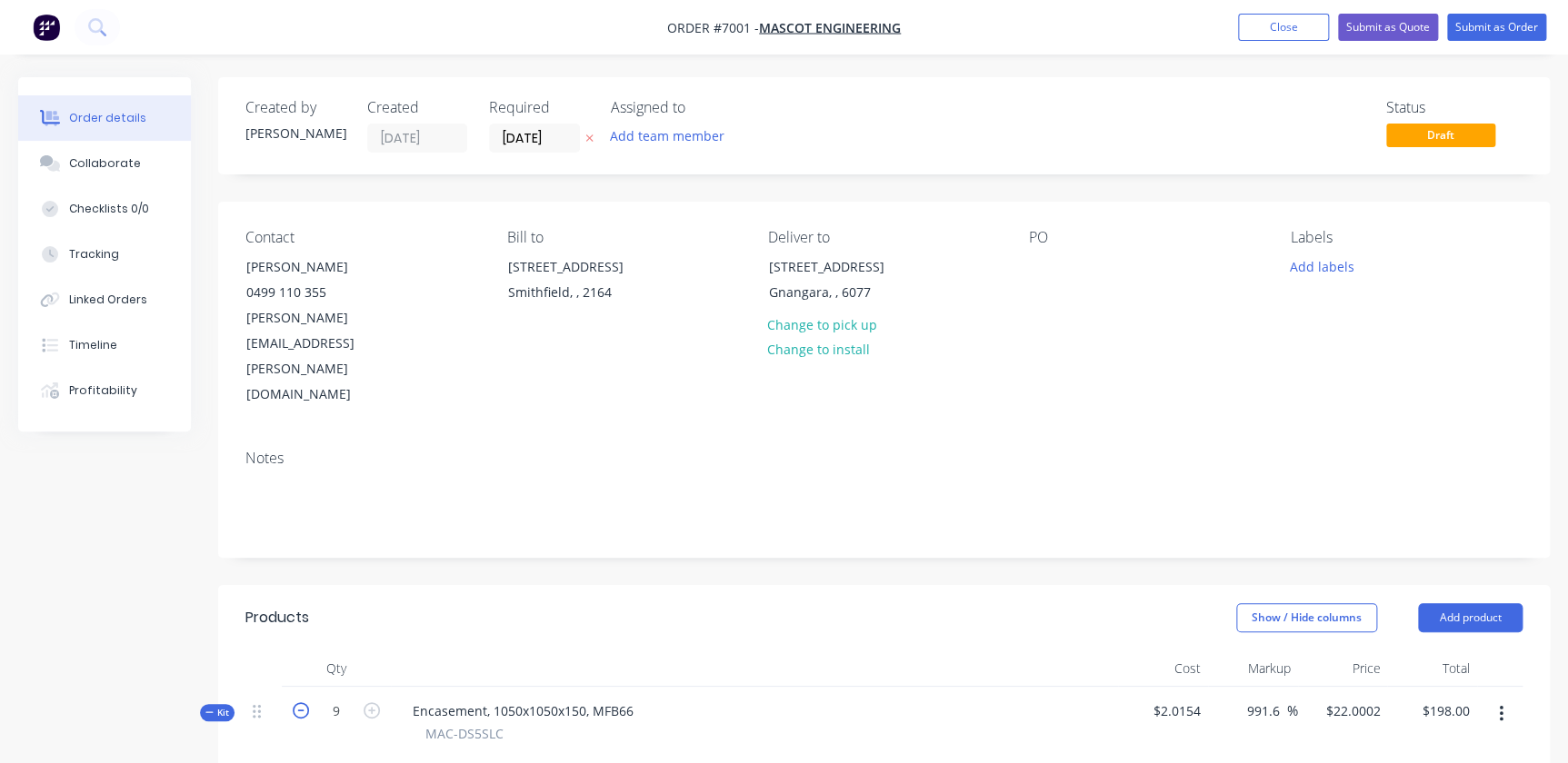
click at [300, 703] on icon "button" at bounding box center [301, 711] width 16 height 16
type input "8"
type input "991.61"
type input "$24.75"
type input "8"
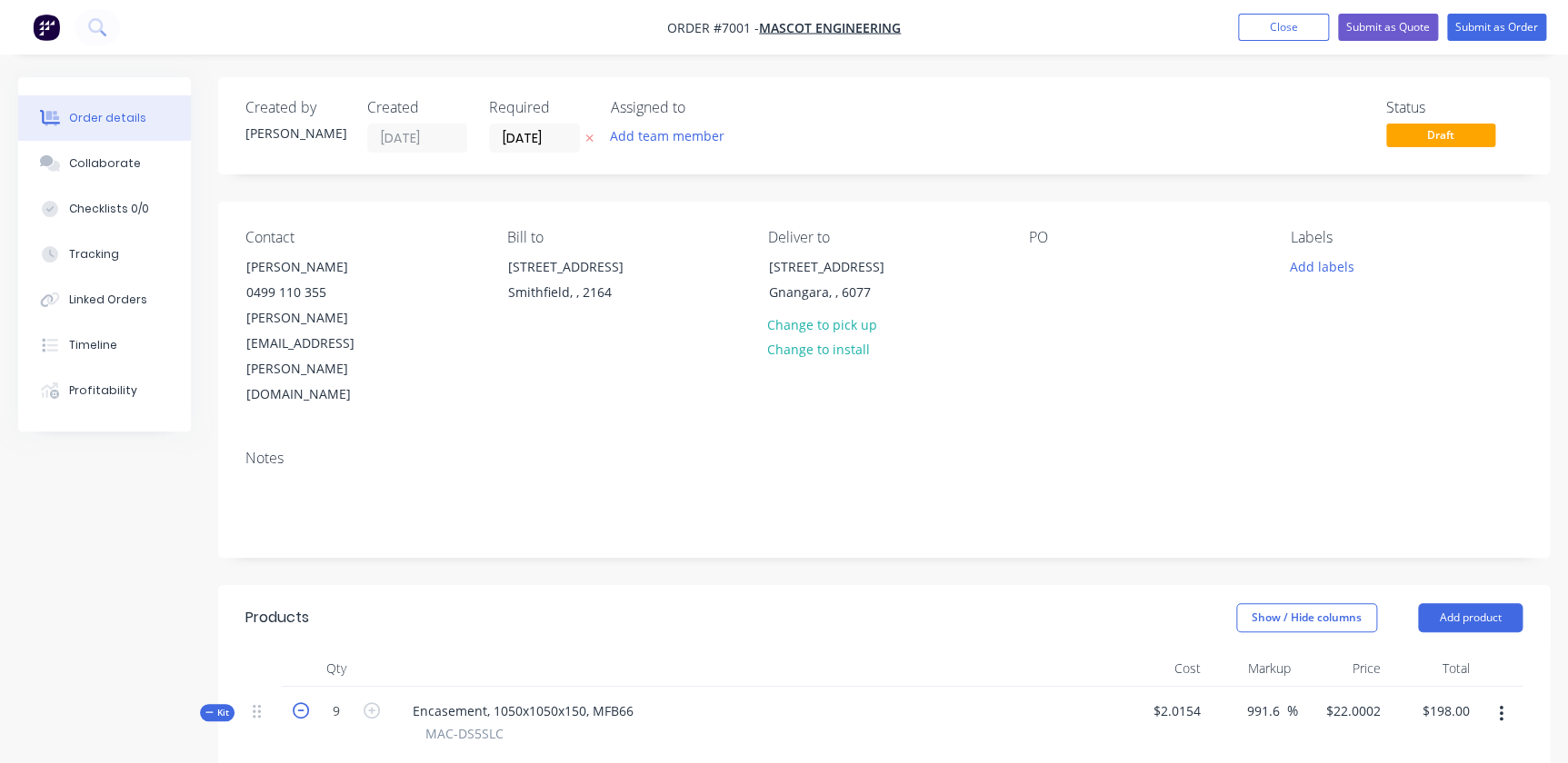
type input "160"
click at [300, 703] on icon "button" at bounding box center [301, 711] width 16 height 16
type input "7"
type input "$28.2857"
type input "7"
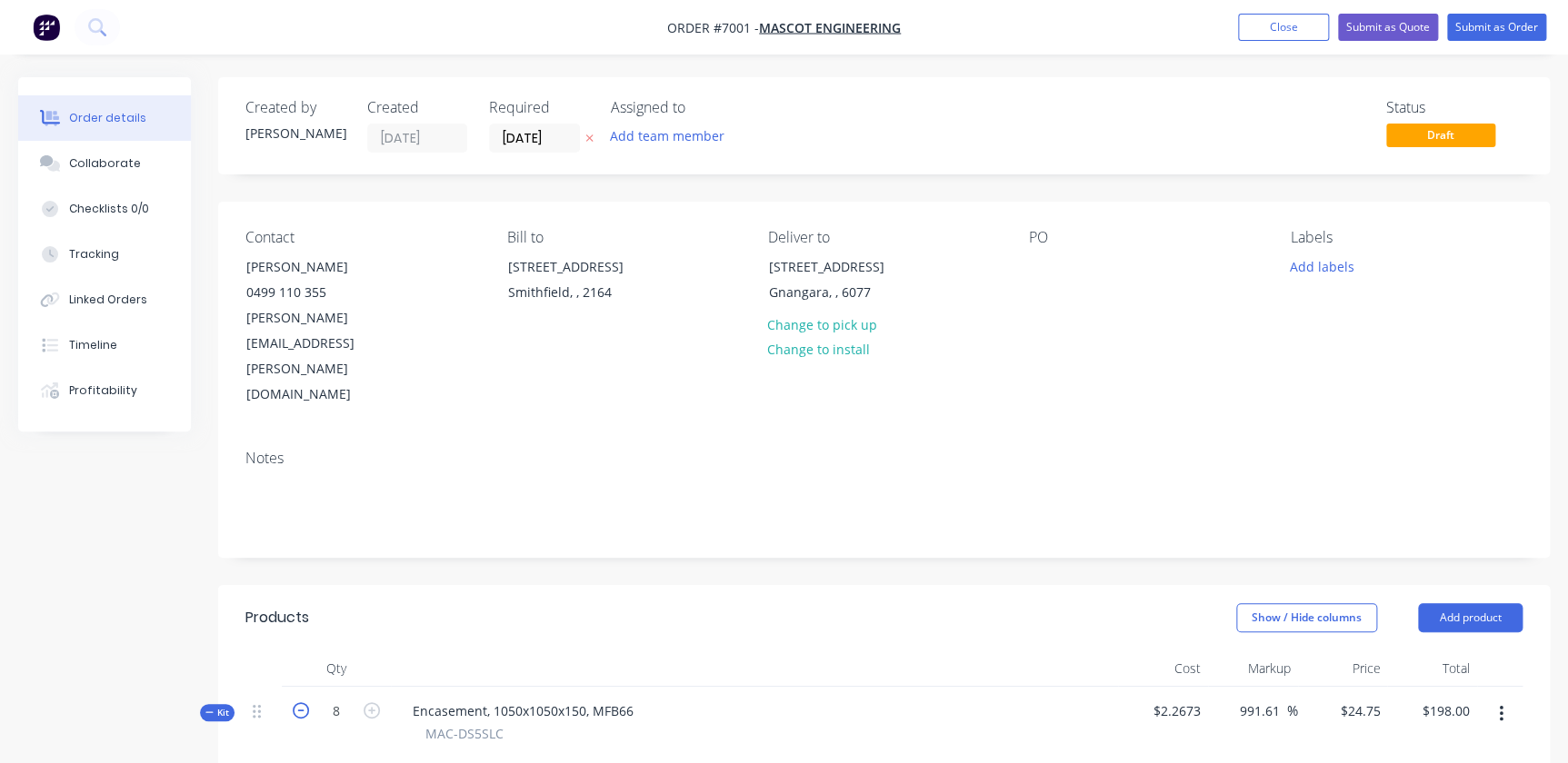
type input "140"
click at [300, 703] on icon "button" at bounding box center [301, 711] width 16 height 16
type input "6"
type input "991.6"
type input "$33.0003"
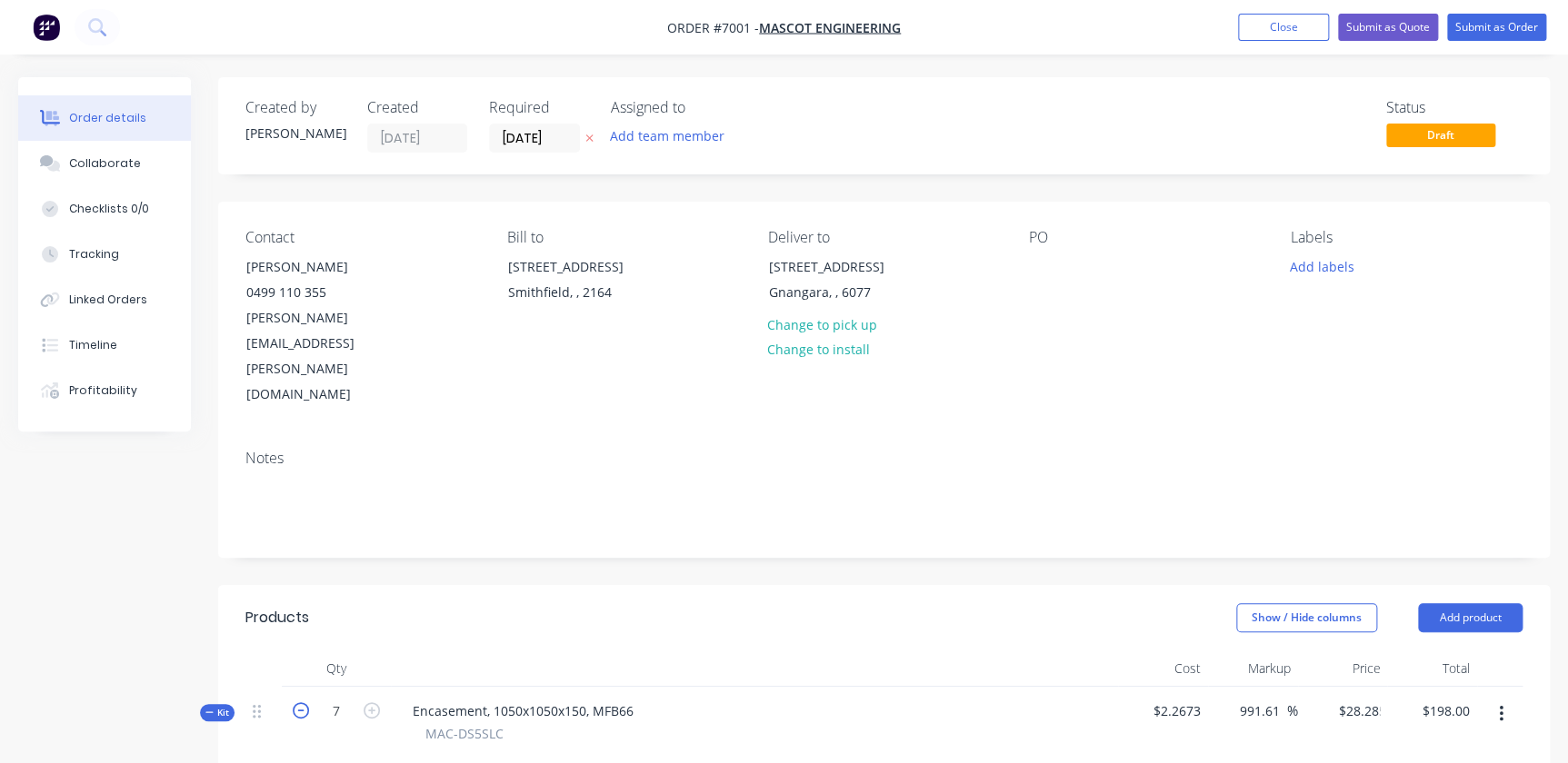
type input "6"
type input "120"
click at [300, 703] on icon "button" at bounding box center [301, 711] width 16 height 16
type input "5"
type input "$39.6001"
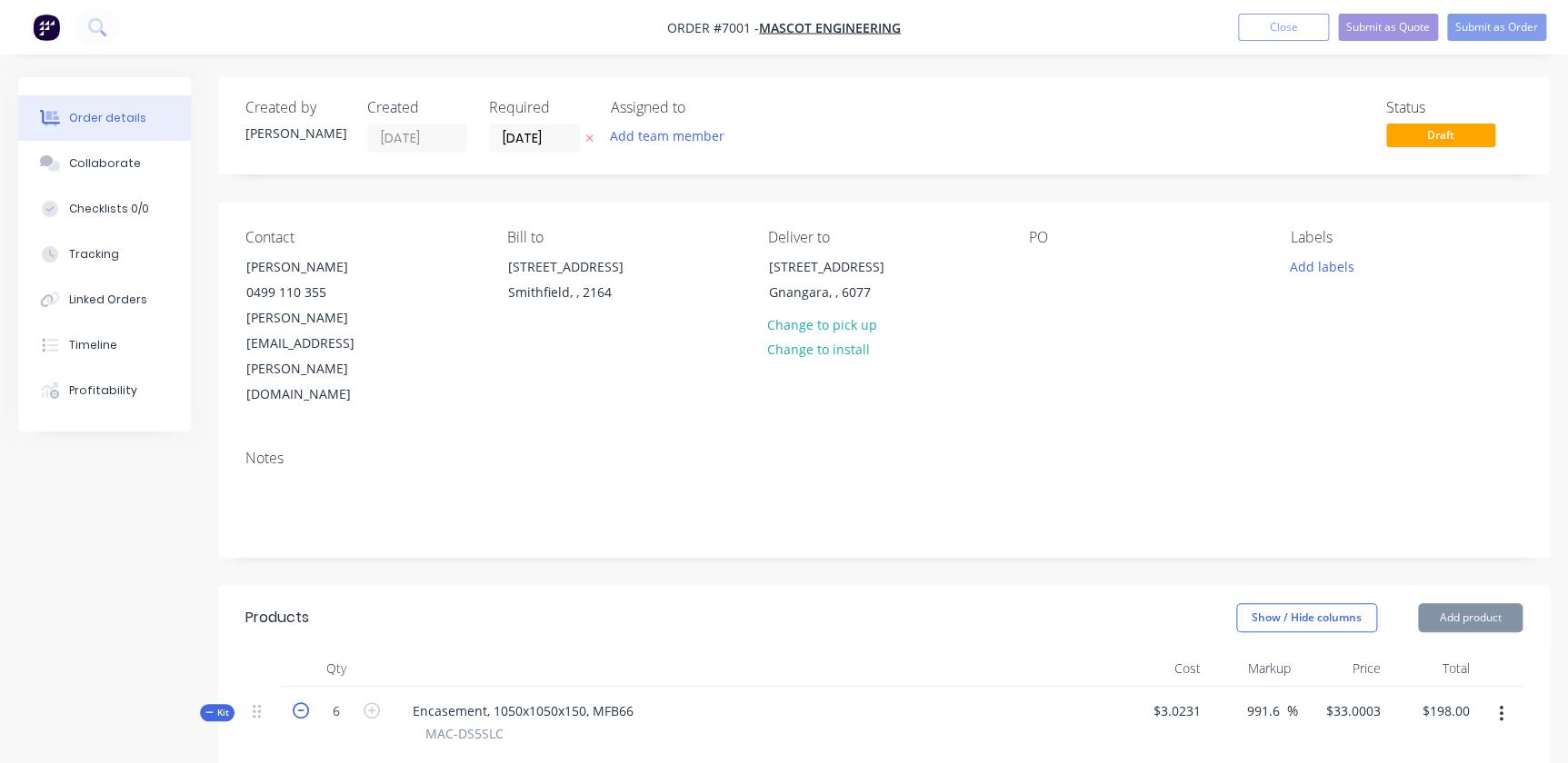
type input "5"
type input "100"
click at [300, 703] on icon "button" at bounding box center [301, 711] width 16 height 16
type input "4"
type input "$49.4999"
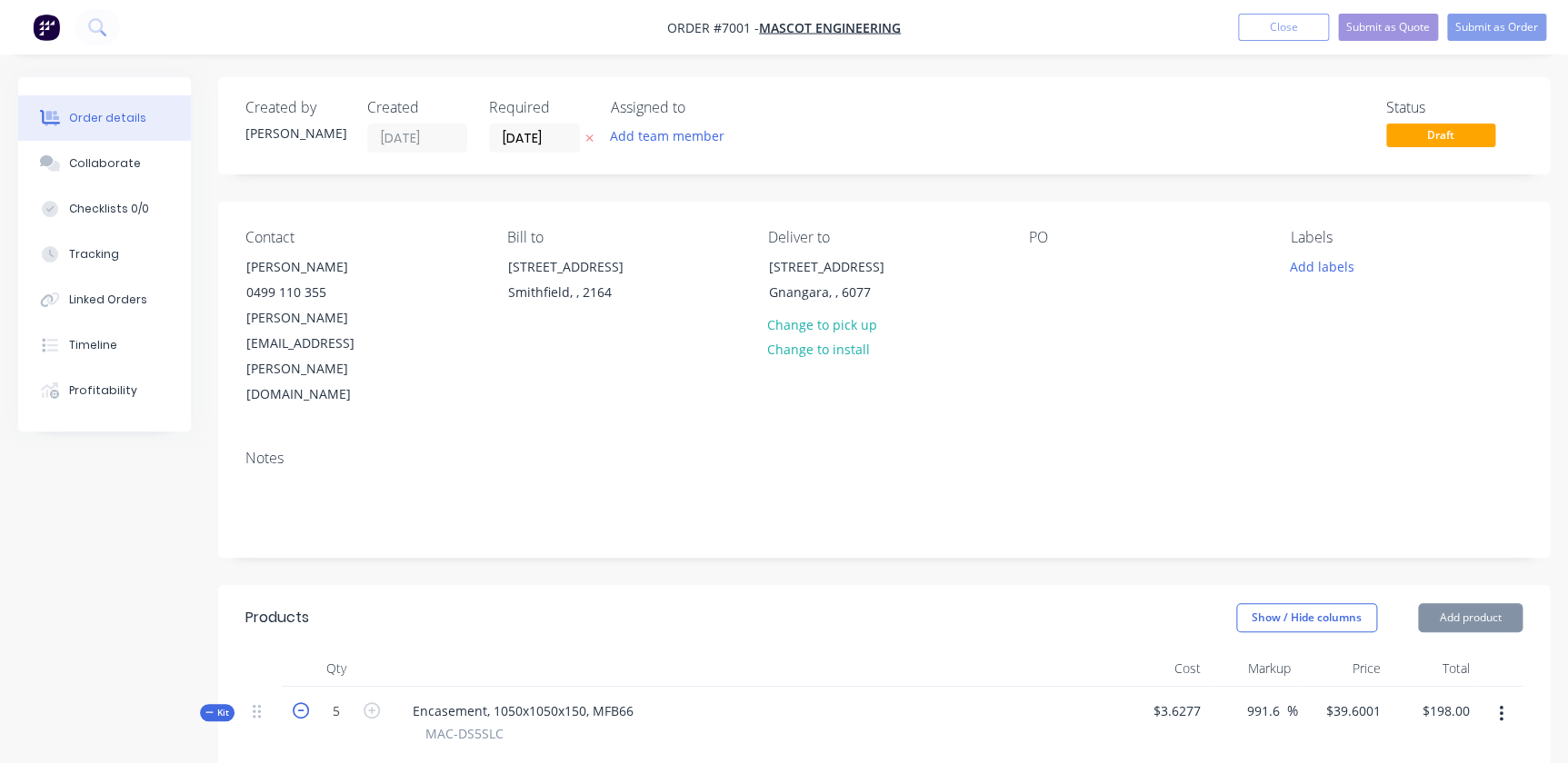
type input "4"
type input "80"
click at [300, 703] on icon "button" at bounding box center [301, 711] width 16 height 16
type input "3"
type input "$65.9995"
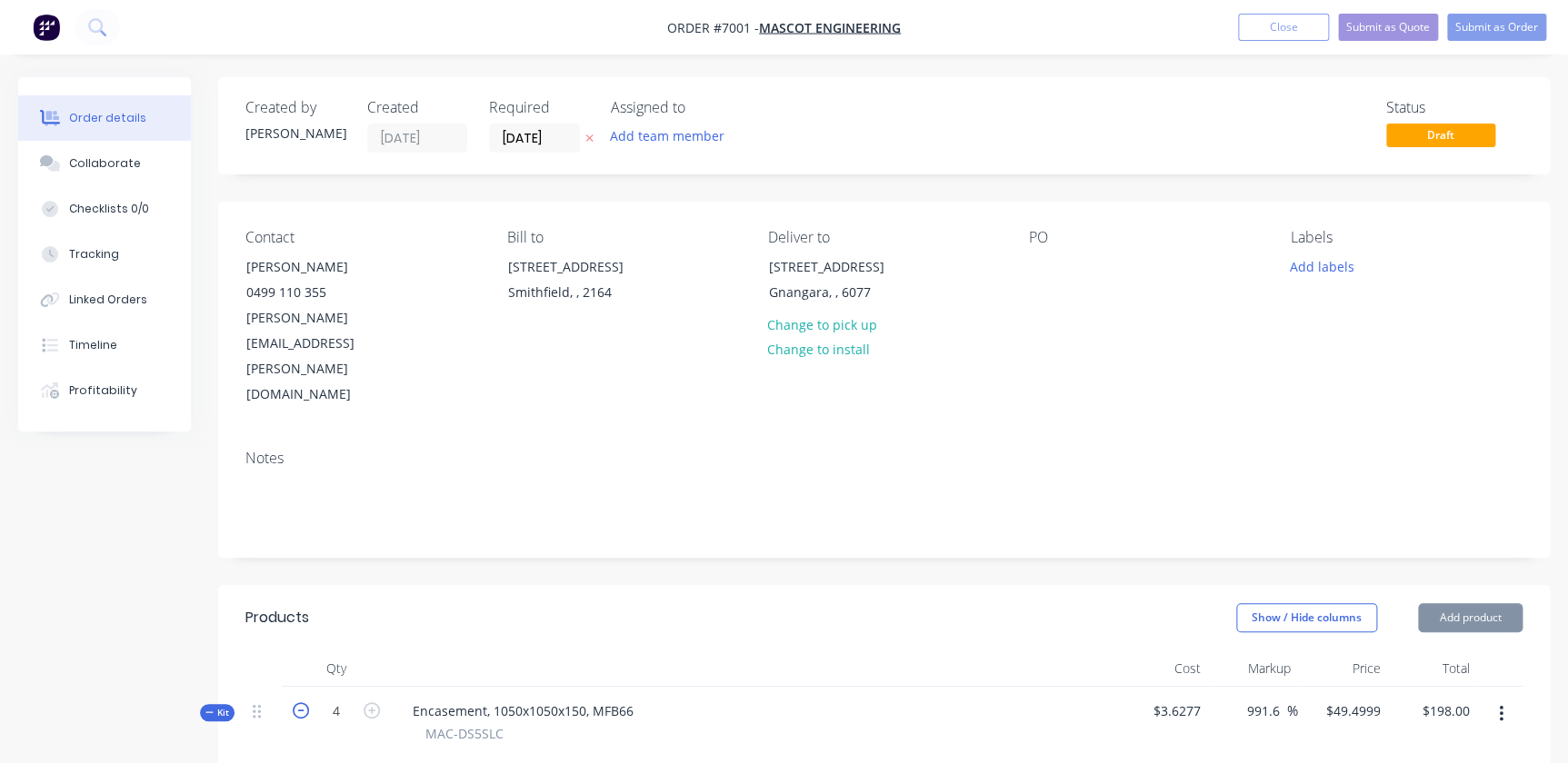
type input "3"
type input "60"
click at [300, 703] on icon "button" at bounding box center [301, 711] width 16 height 16
type input "2"
type input "$98.9998"
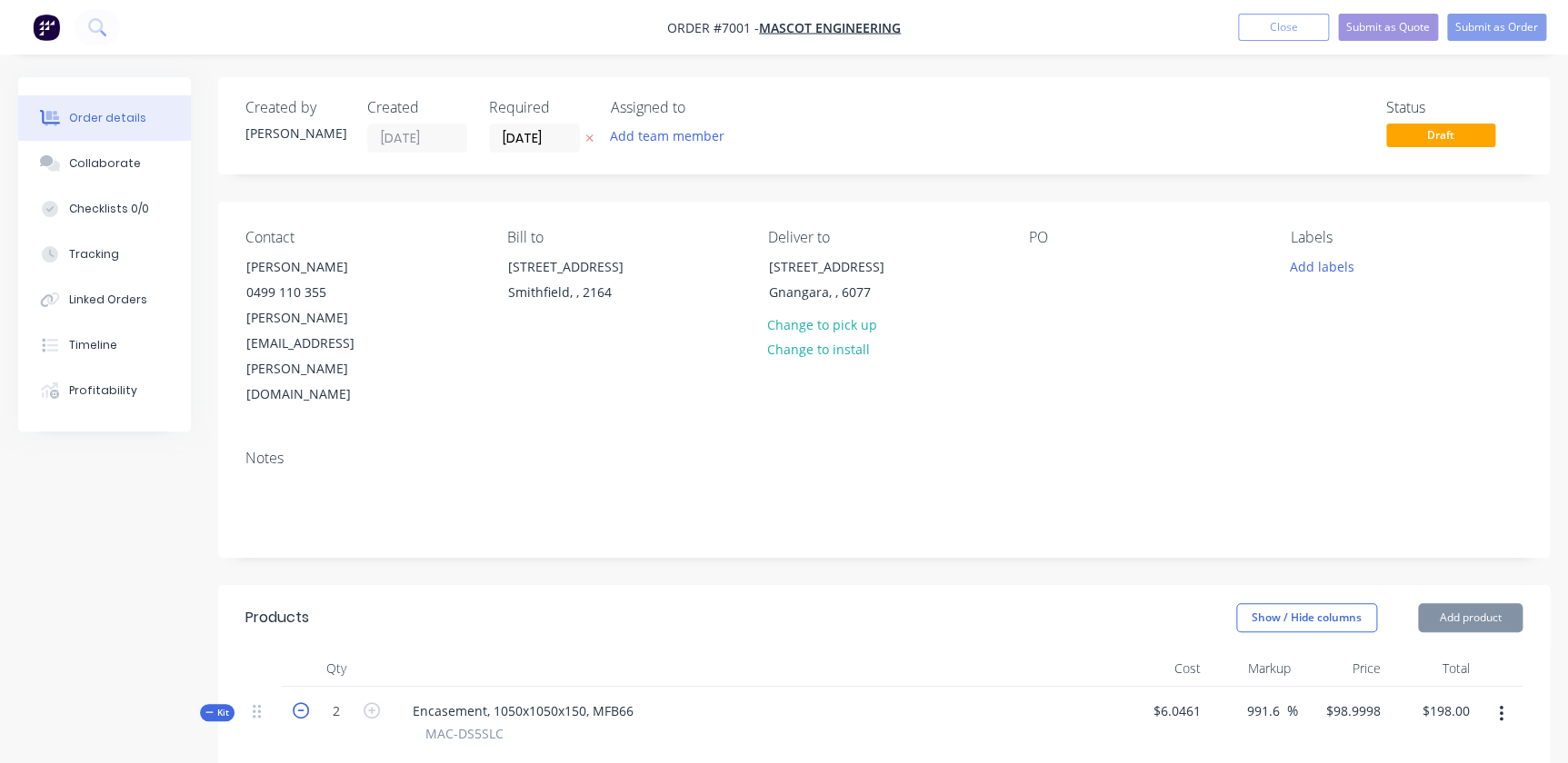
type input "2"
type input "40"
click at [300, 703] on icon "button" at bounding box center [301, 711] width 16 height 16
type input "1"
type input "$197.9996"
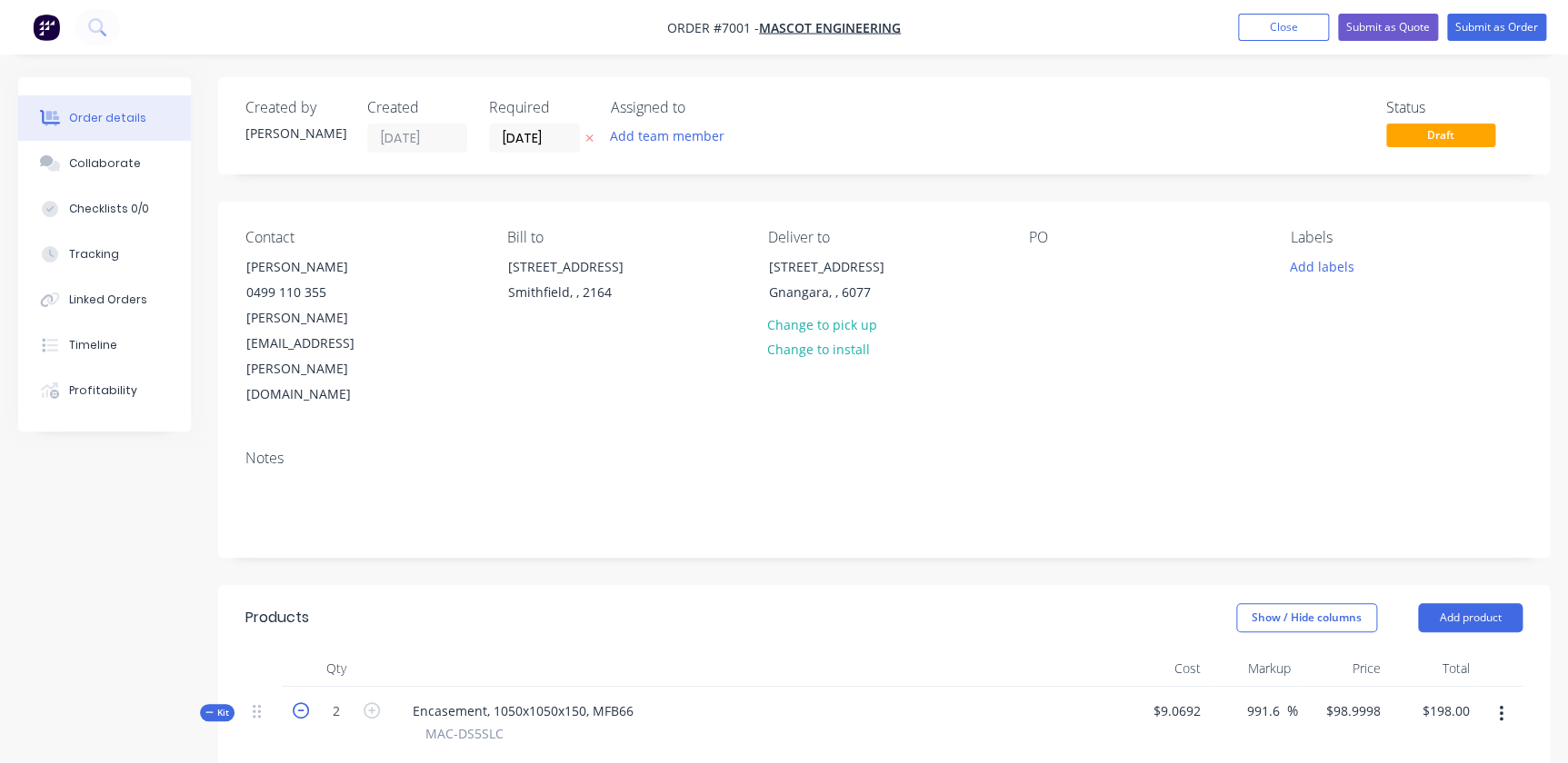
type input "1"
type input "20"
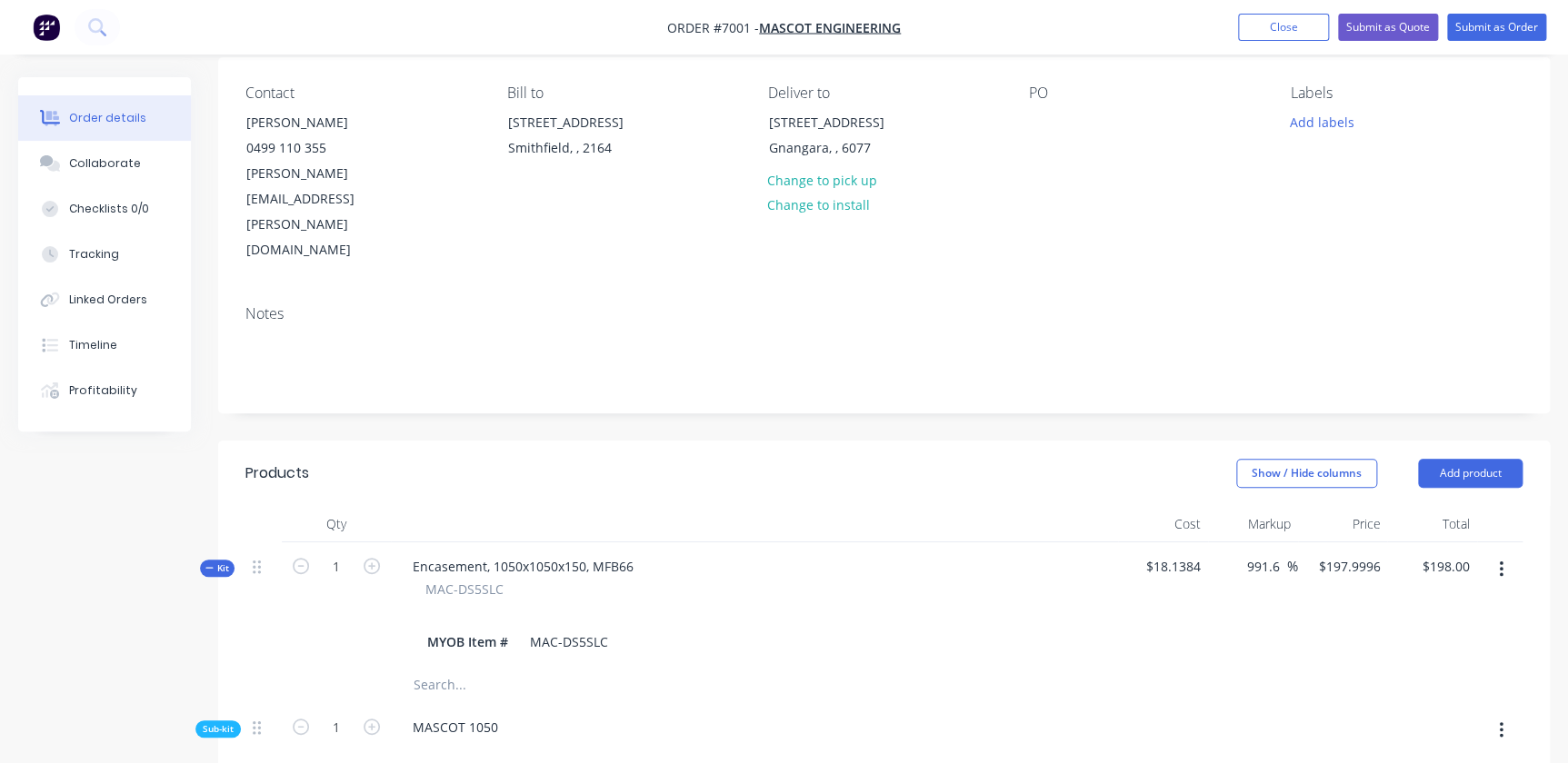
scroll to position [82, 0]
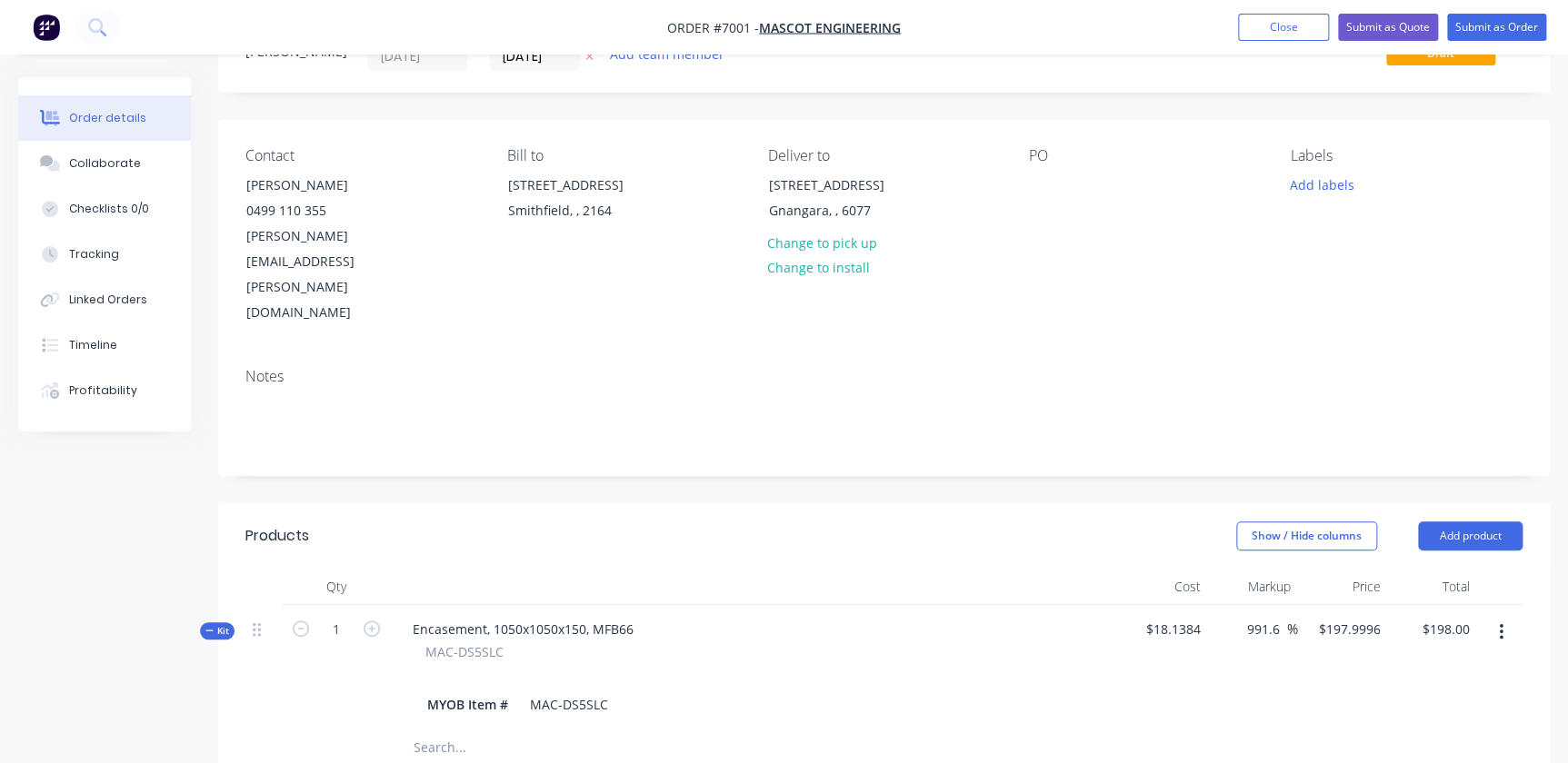
click at [1495, 616] on button "button" at bounding box center [1501, 632] width 43 height 33
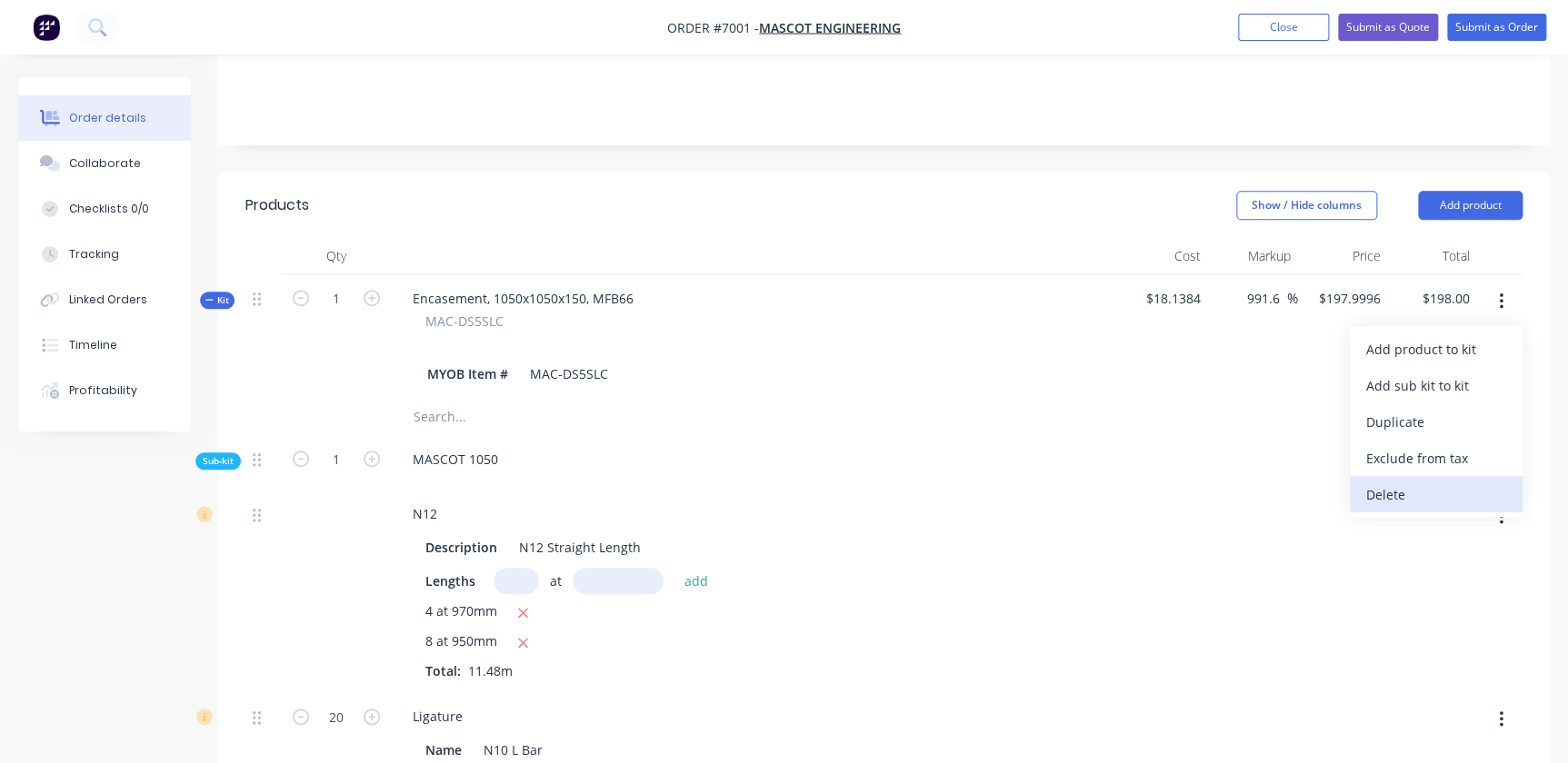
click at [1402, 482] on div "Delete" at bounding box center [1436, 495] width 140 height 26
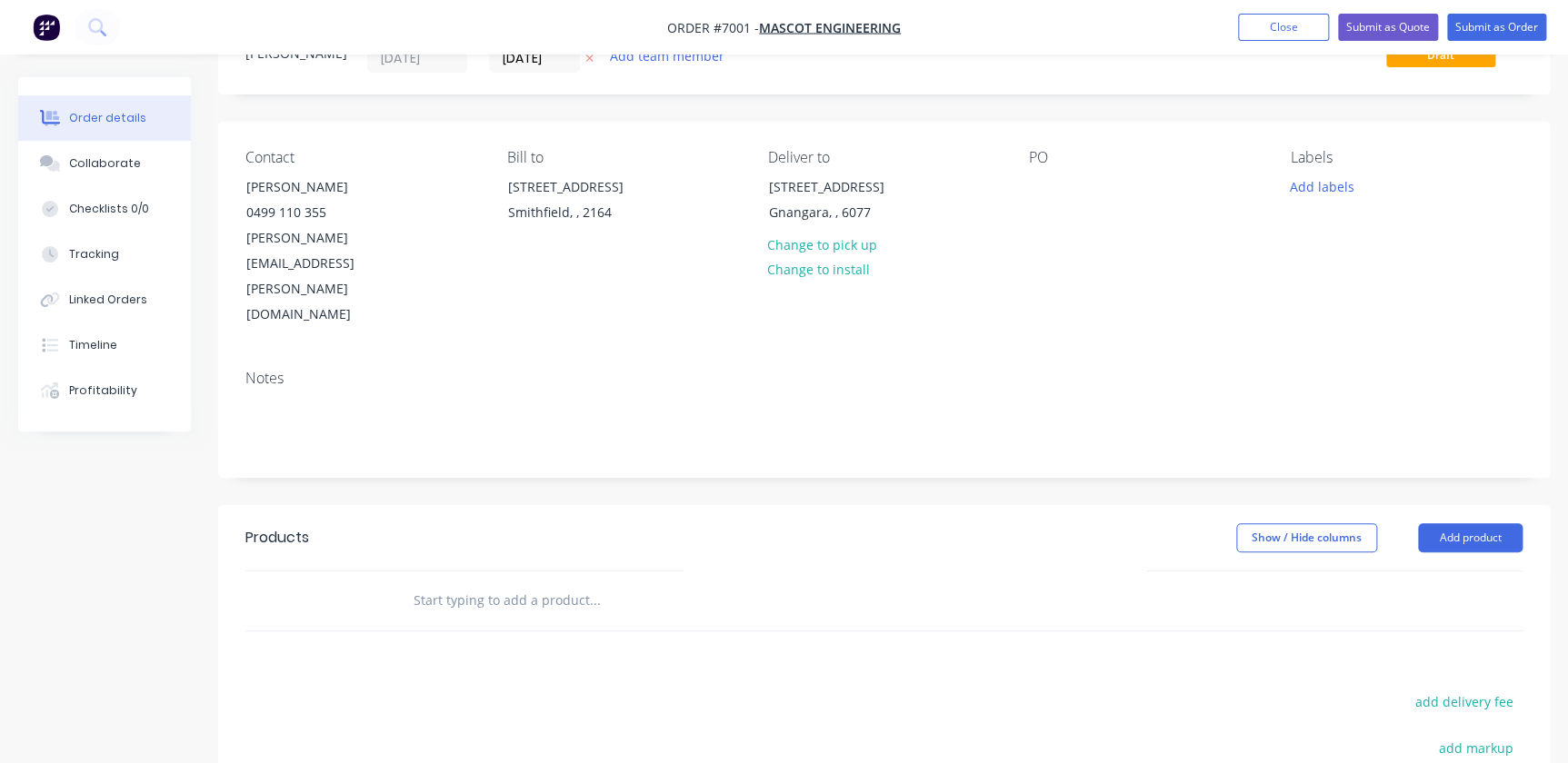
scroll to position [169, 0]
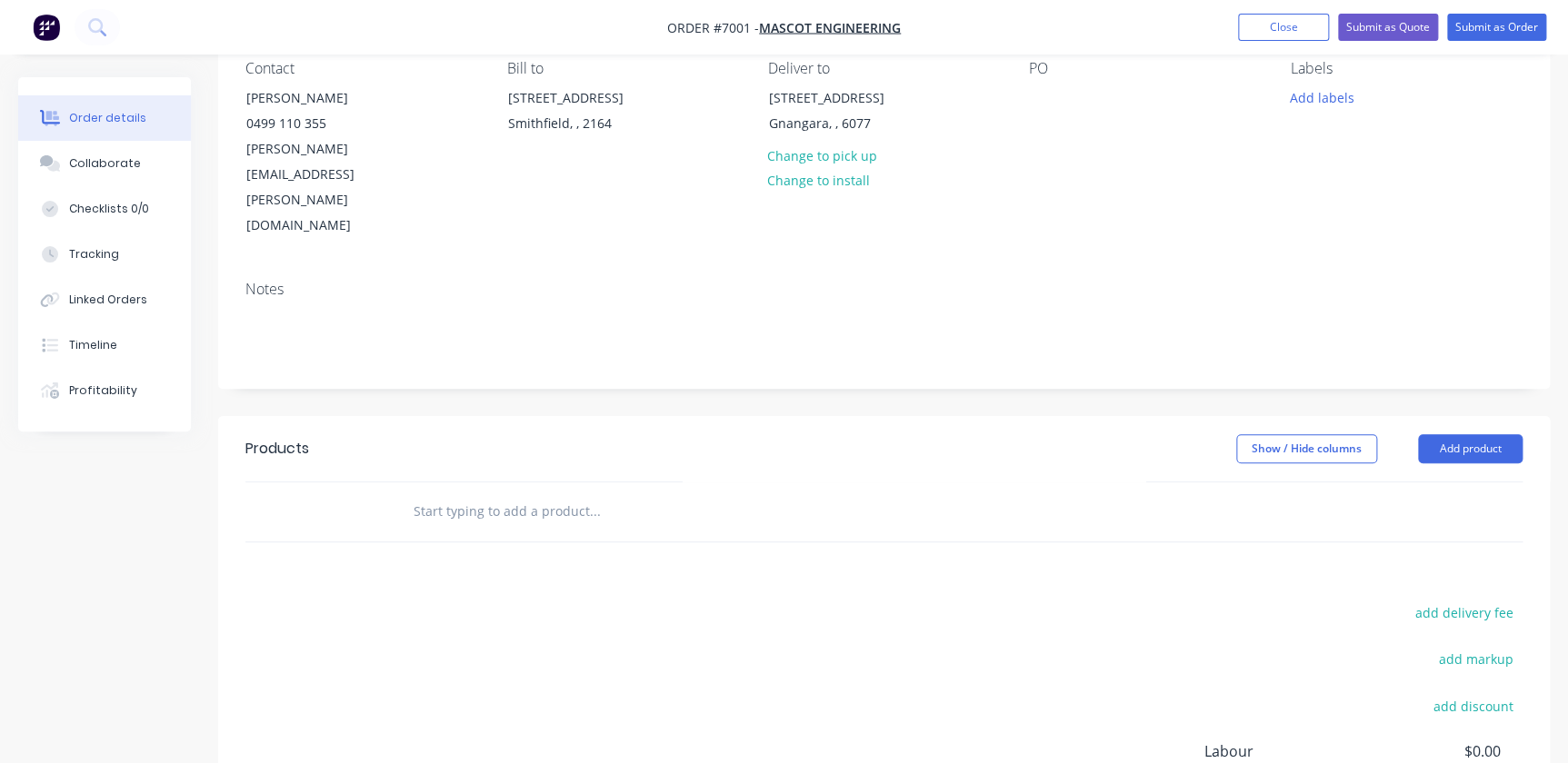
click at [513, 494] on input "text" at bounding box center [595, 512] width 363 height 37
click at [437, 494] on input "DS5DMC" at bounding box center [595, 512] width 363 height 37
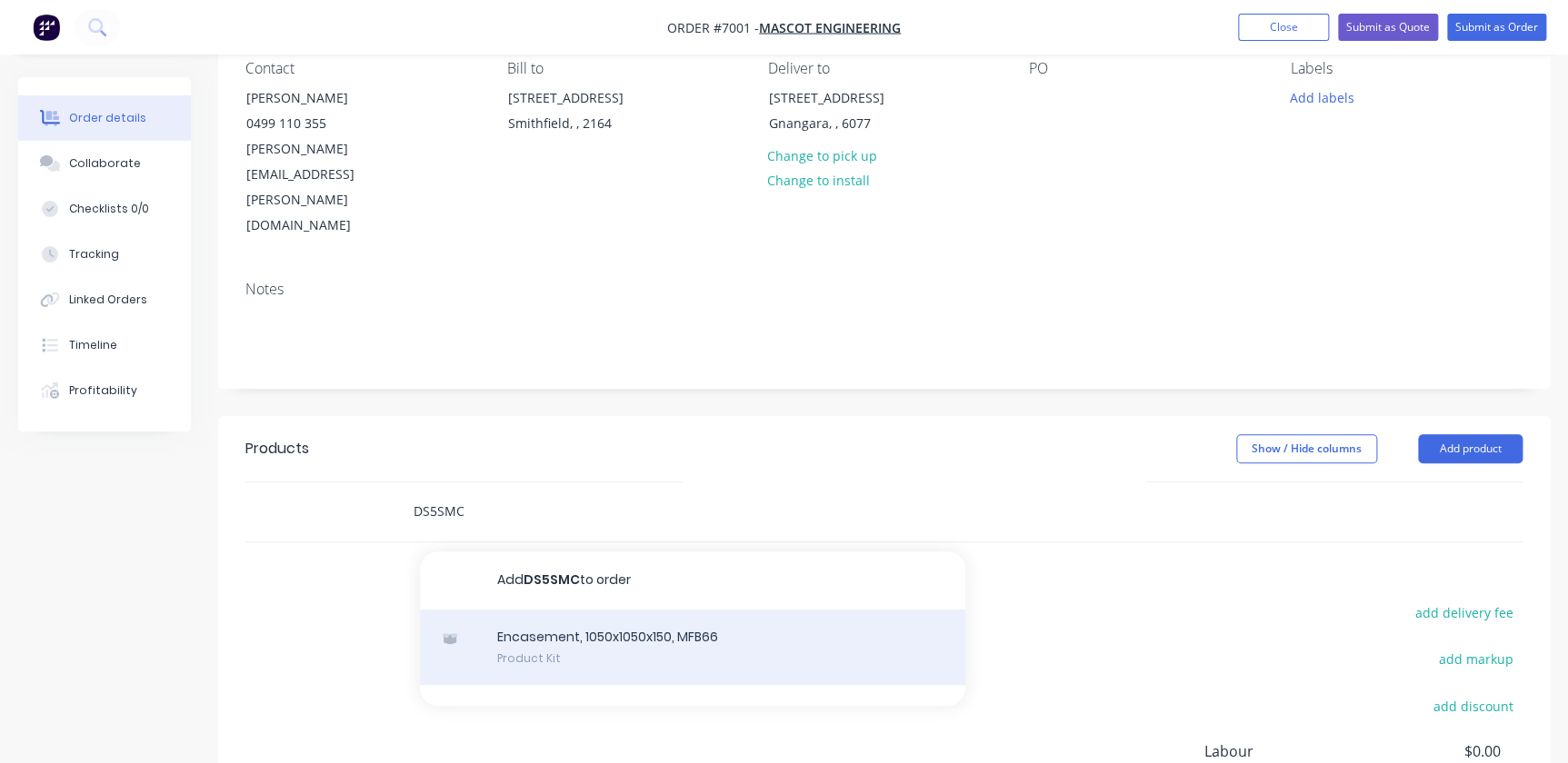
type input "DS5SMC"
click at [607, 610] on div "Encasement, 1050x1050x150, MFB66 Product Kit" at bounding box center [692, 648] width 545 height 77
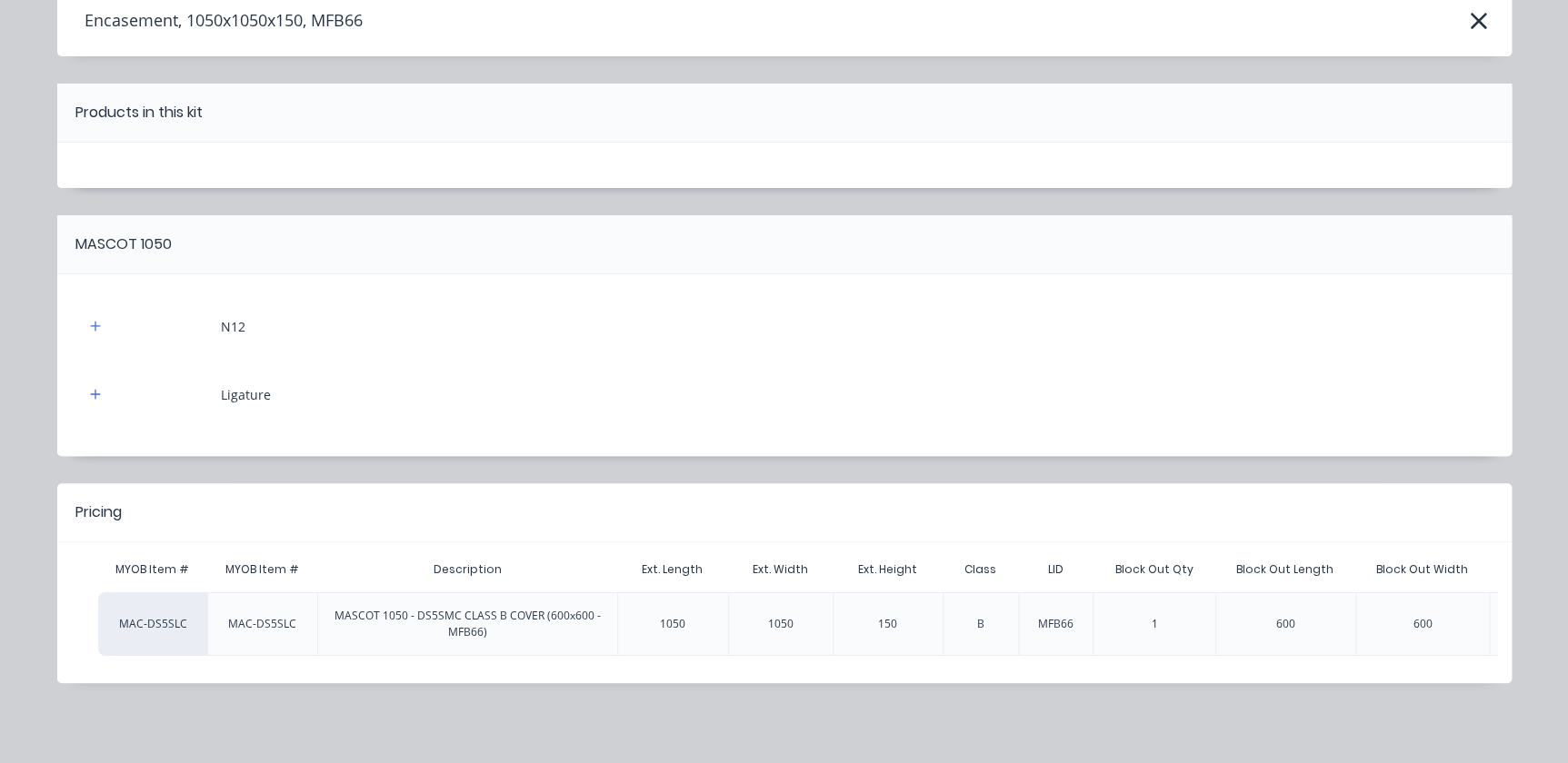
scroll to position [99, 0]
click at [440, 608] on div "MASCOT 1050 - DS5SMC CLASS B COVER (600x600 - MFB66)" at bounding box center [468, 624] width 270 height 33
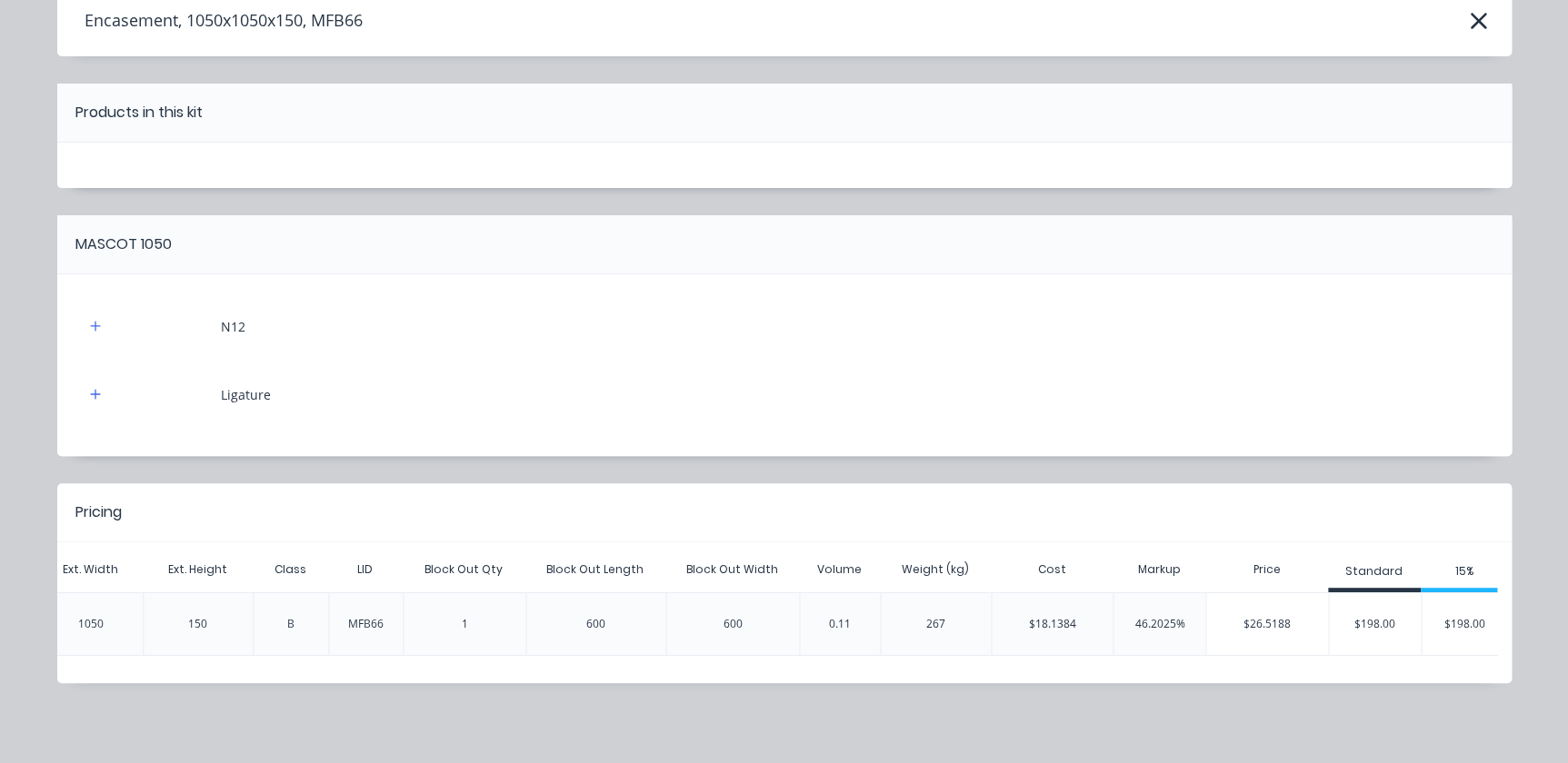
scroll to position [0, 823]
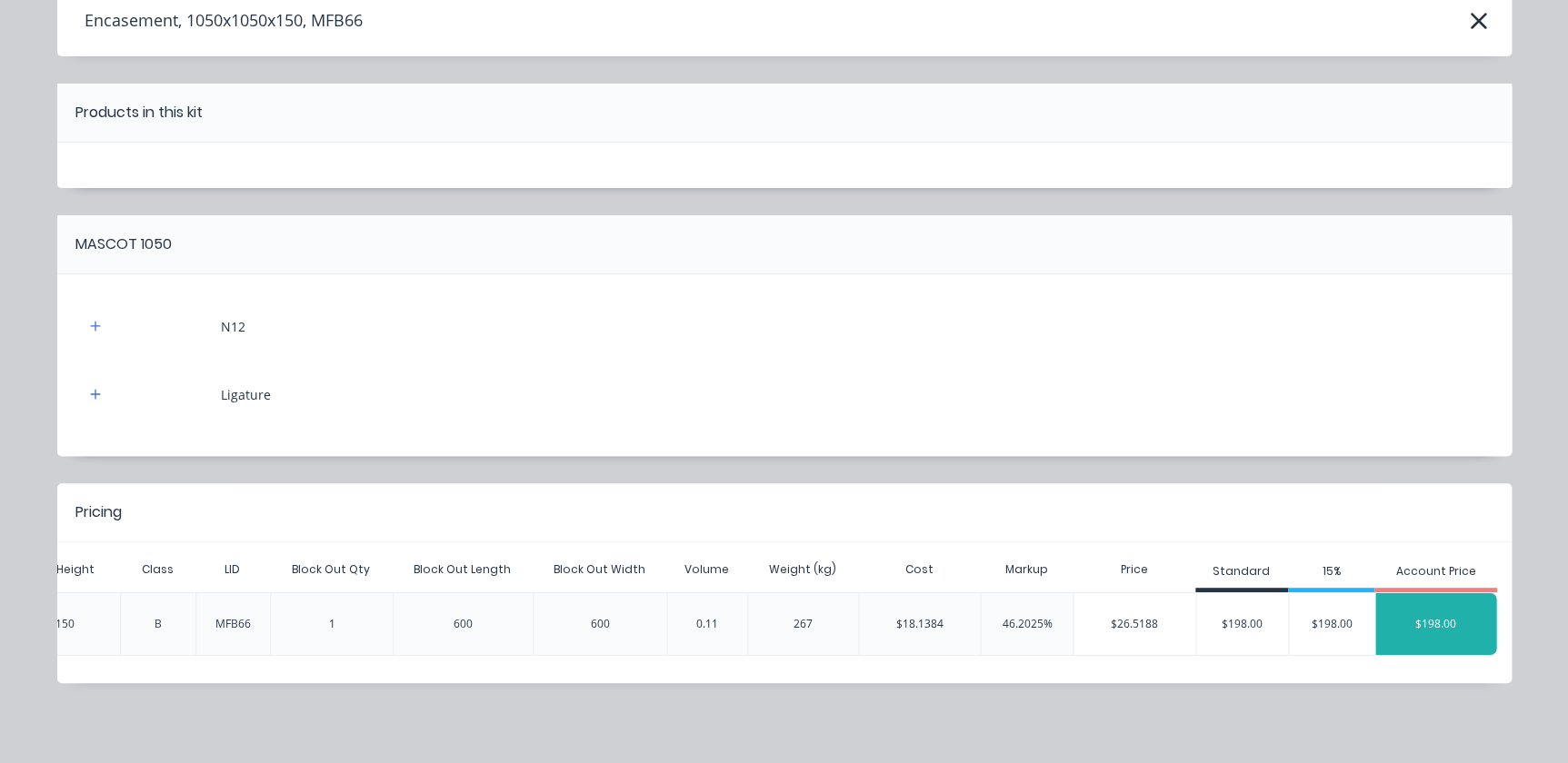
click at [1420, 609] on div "$198.00" at bounding box center [1436, 624] width 121 height 46
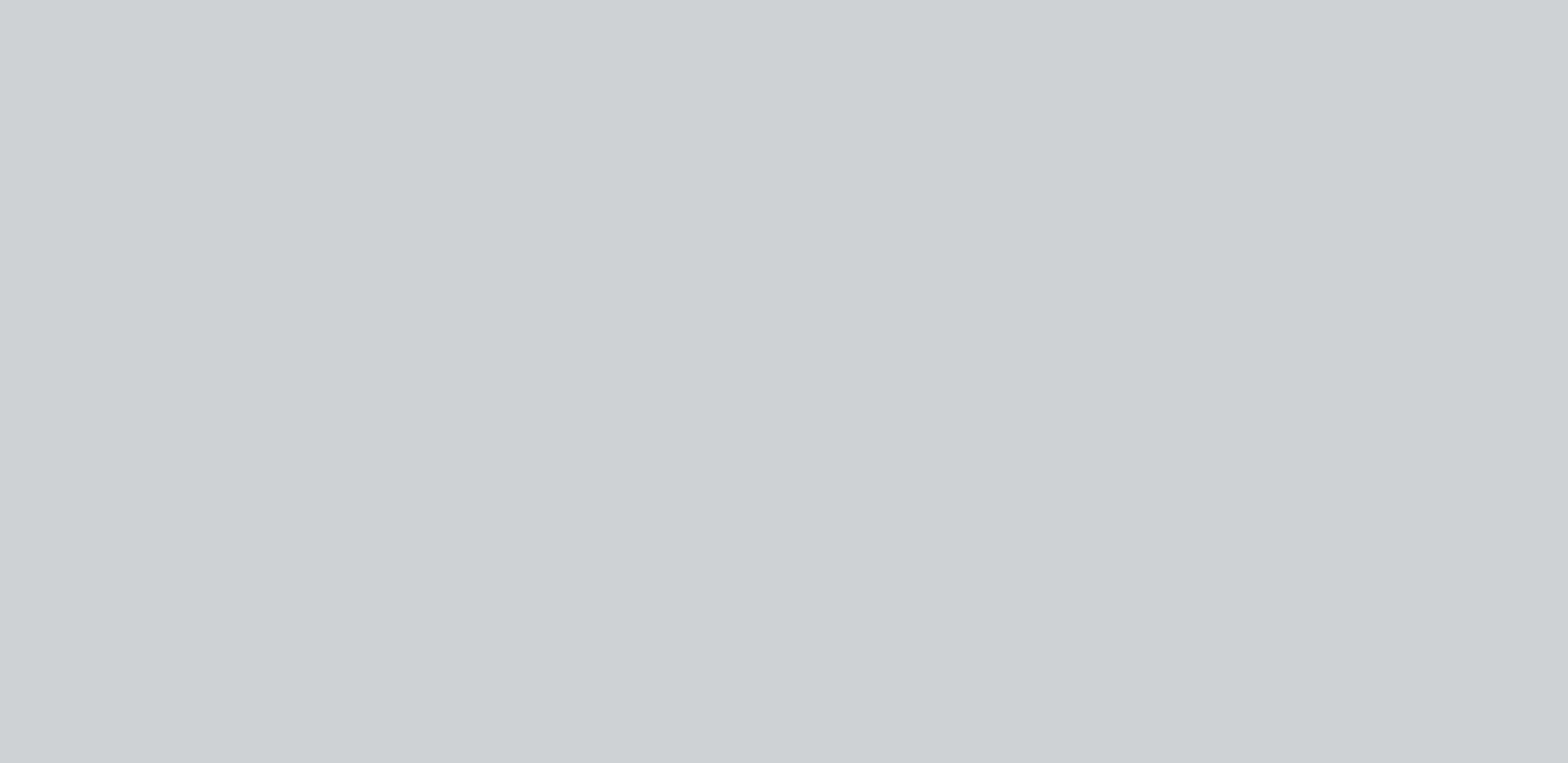
scroll to position [0, 0]
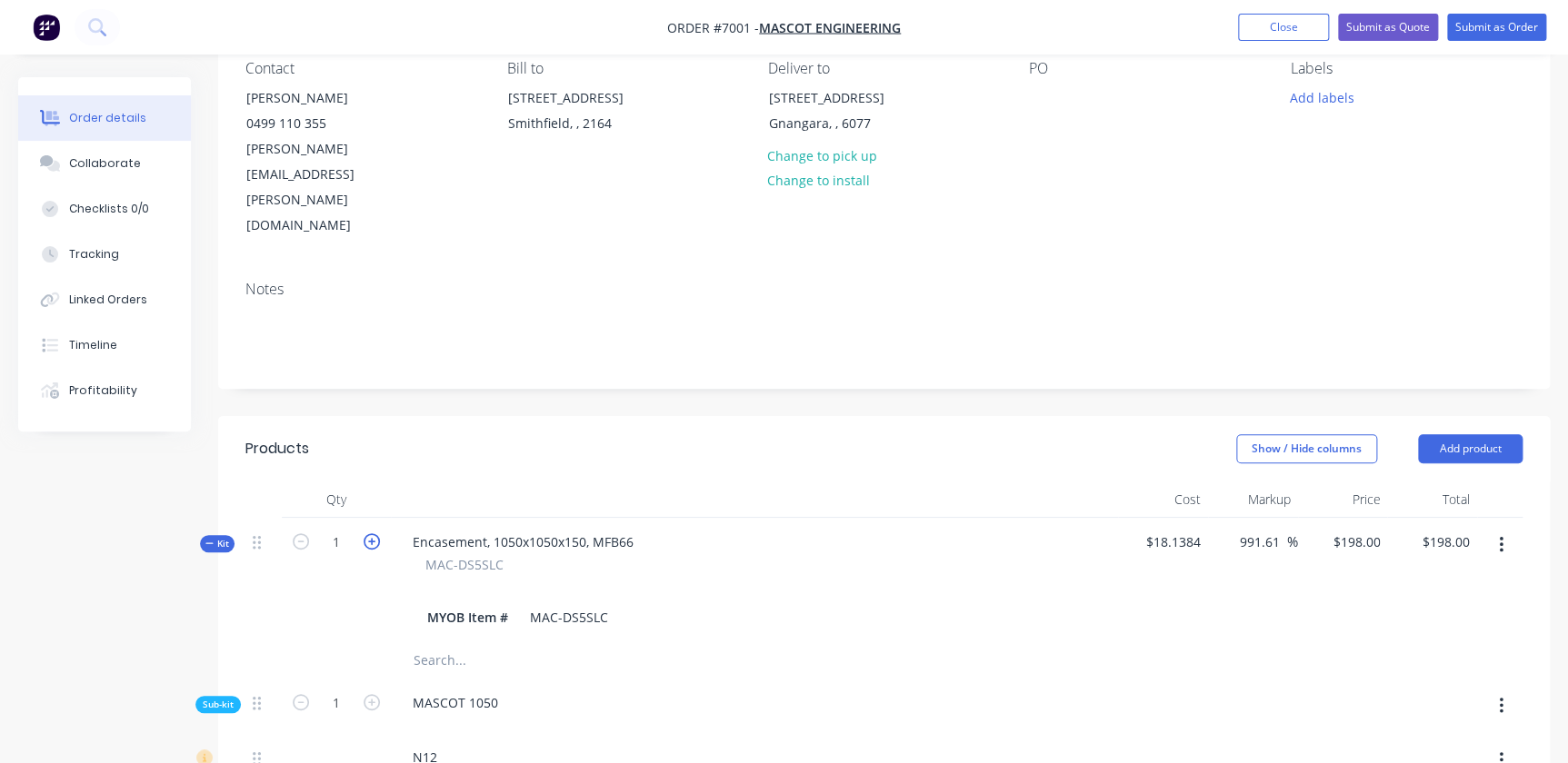
click at [373, 533] on icon "button" at bounding box center [372, 541] width 16 height 16
type input "2"
type input "$99.00"
type input "2"
type input "40"
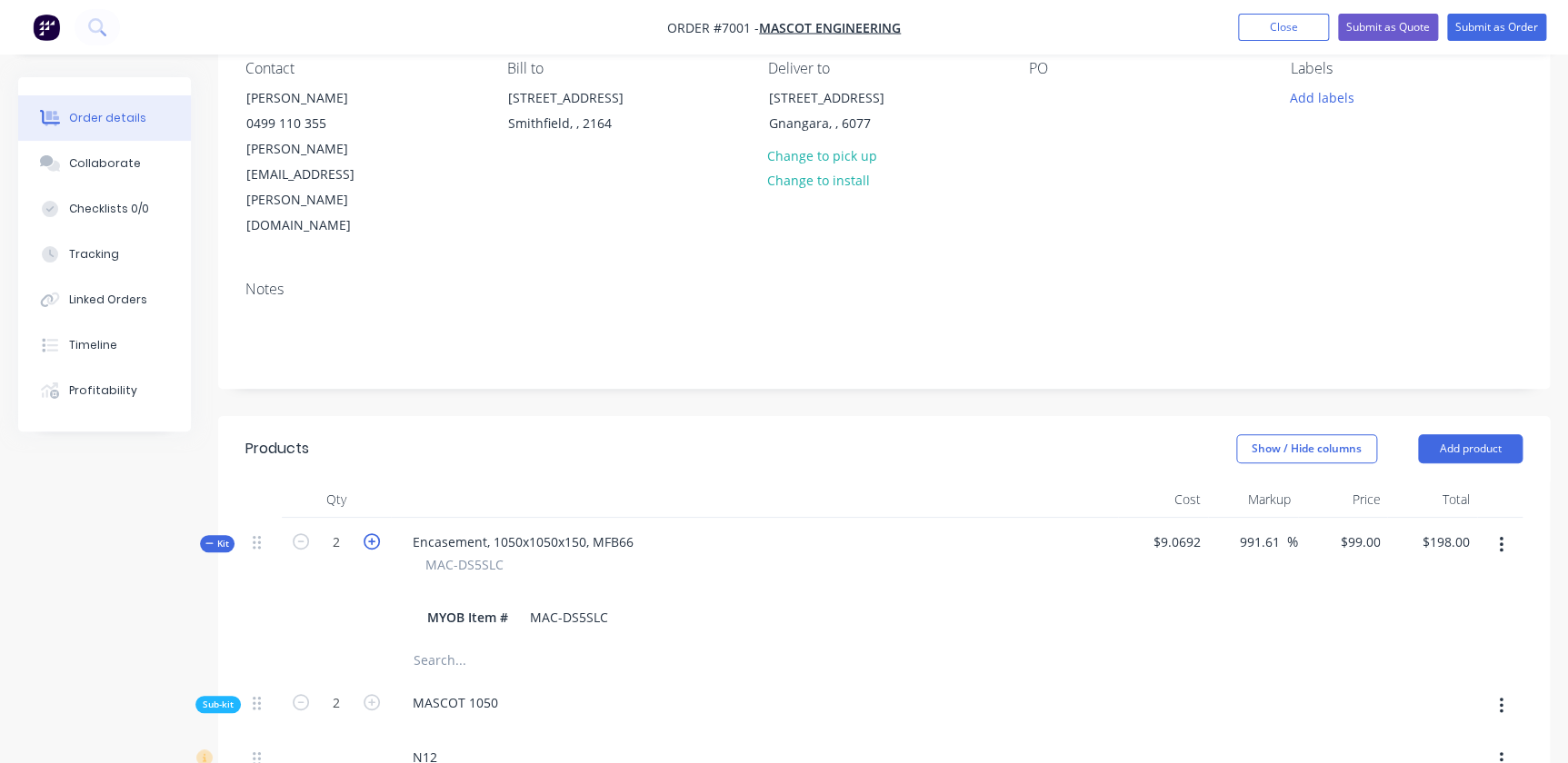
click at [374, 533] on icon "button" at bounding box center [372, 541] width 16 height 16
type input "3"
click at [374, 533] on icon "button" at bounding box center [372, 541] width 16 height 16
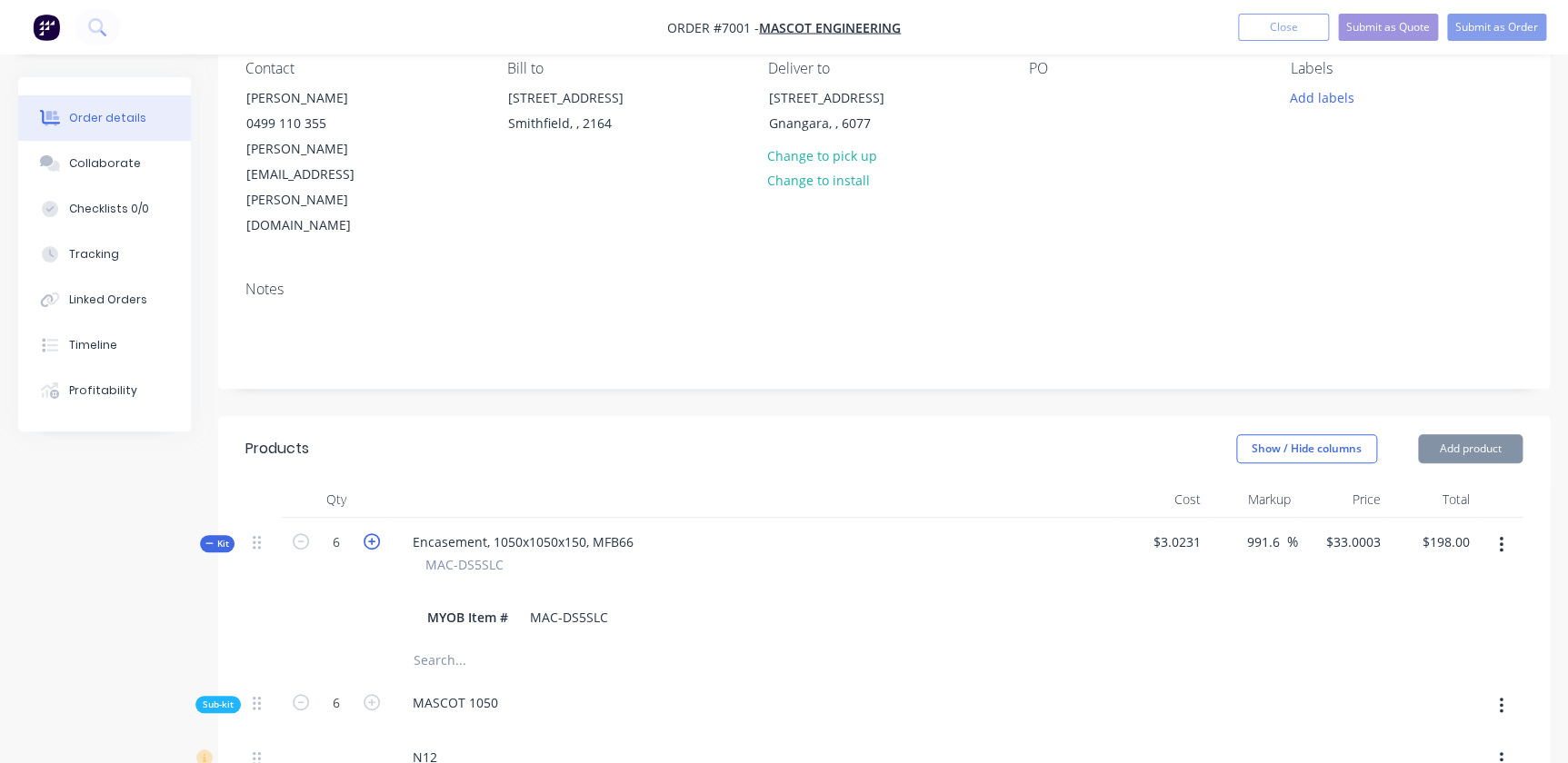
click at [374, 533] on icon "button" at bounding box center [372, 541] width 16 height 16
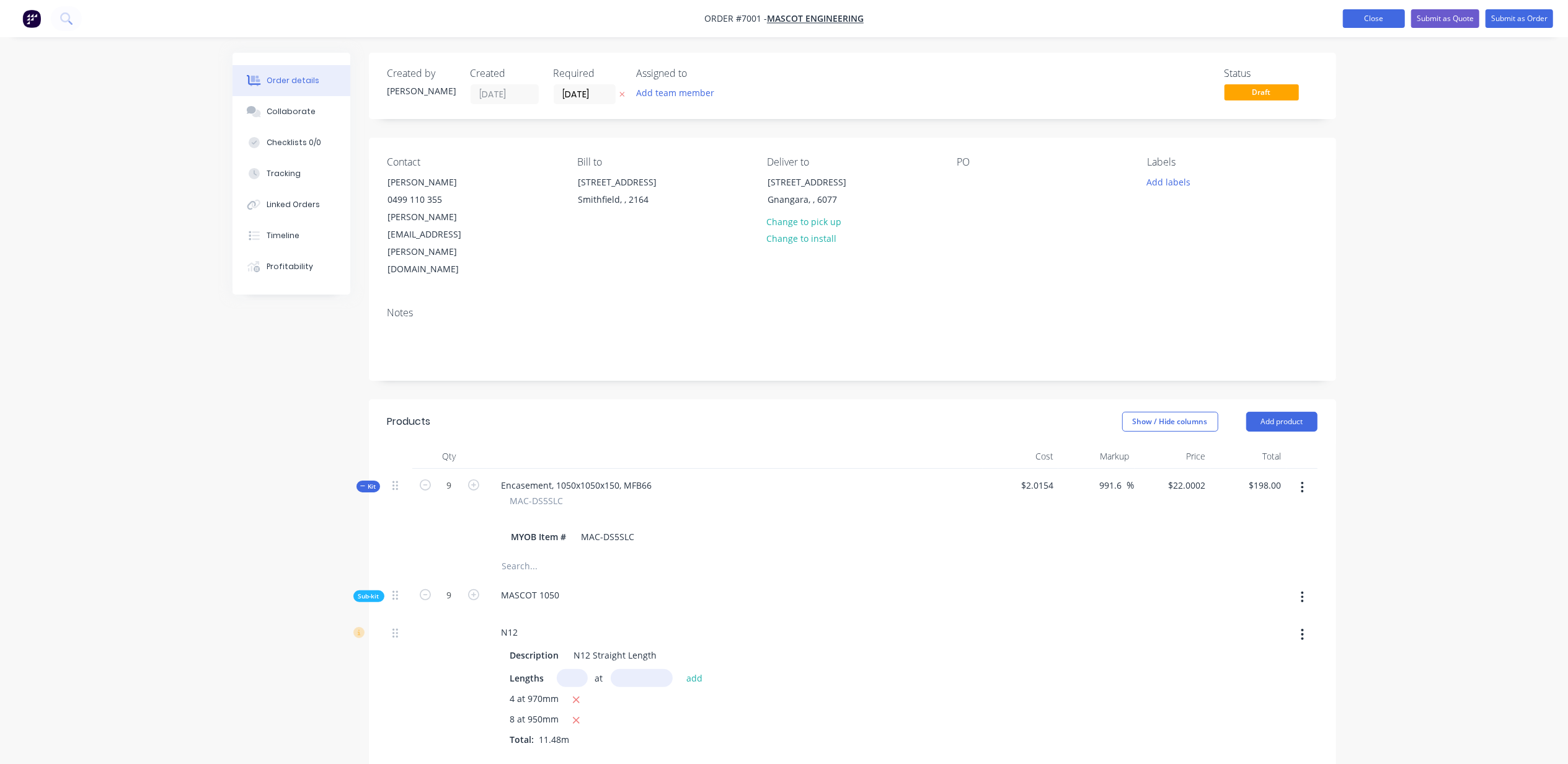
click at [1077, 19] on button "Close" at bounding box center [1374, 19] width 62 height 19
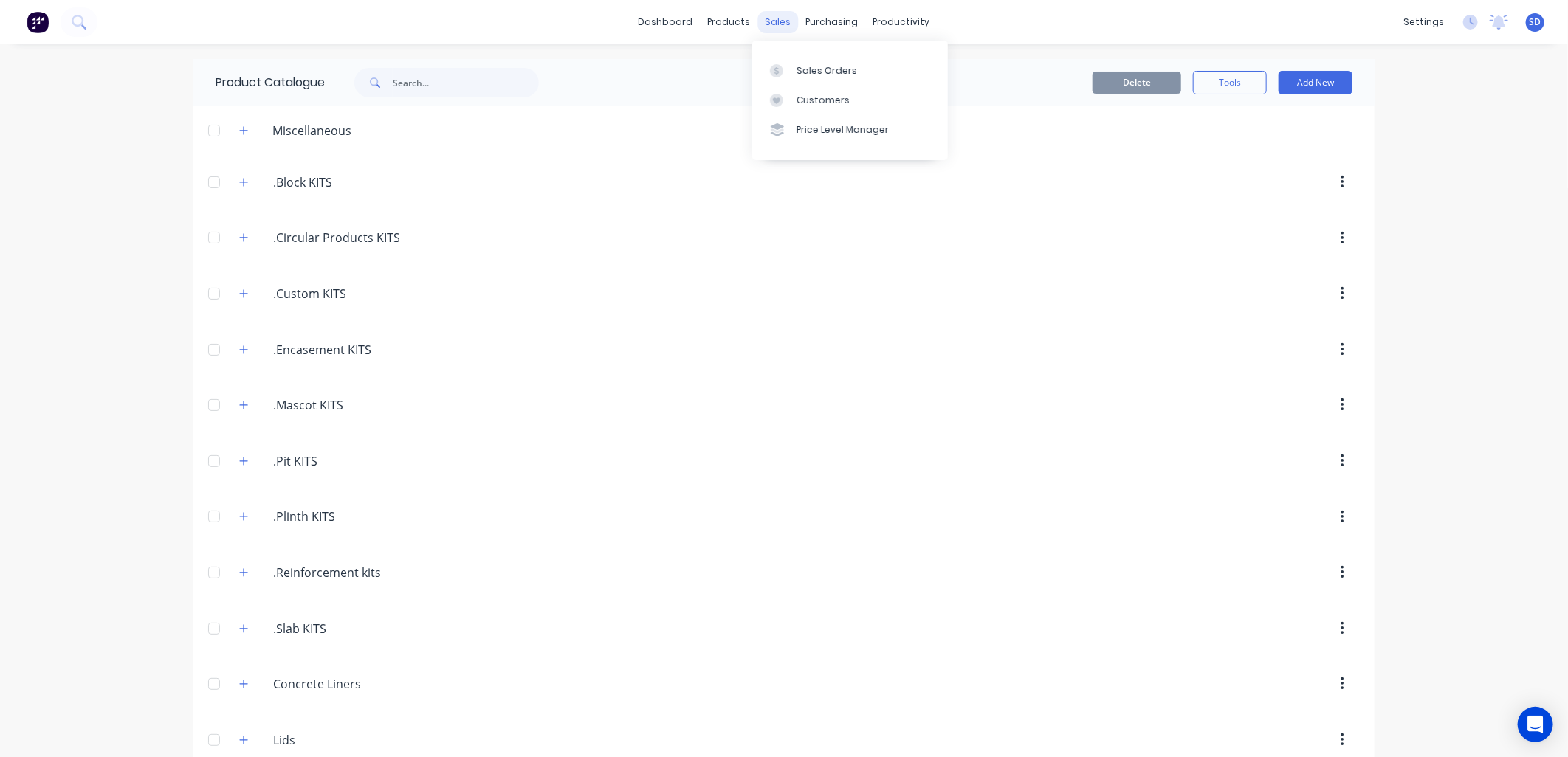
click at [783, 16] on div "sales" at bounding box center [778, 22] width 41 height 22
click at [800, 75] on div "Sales Orders" at bounding box center [827, 71] width 61 height 13
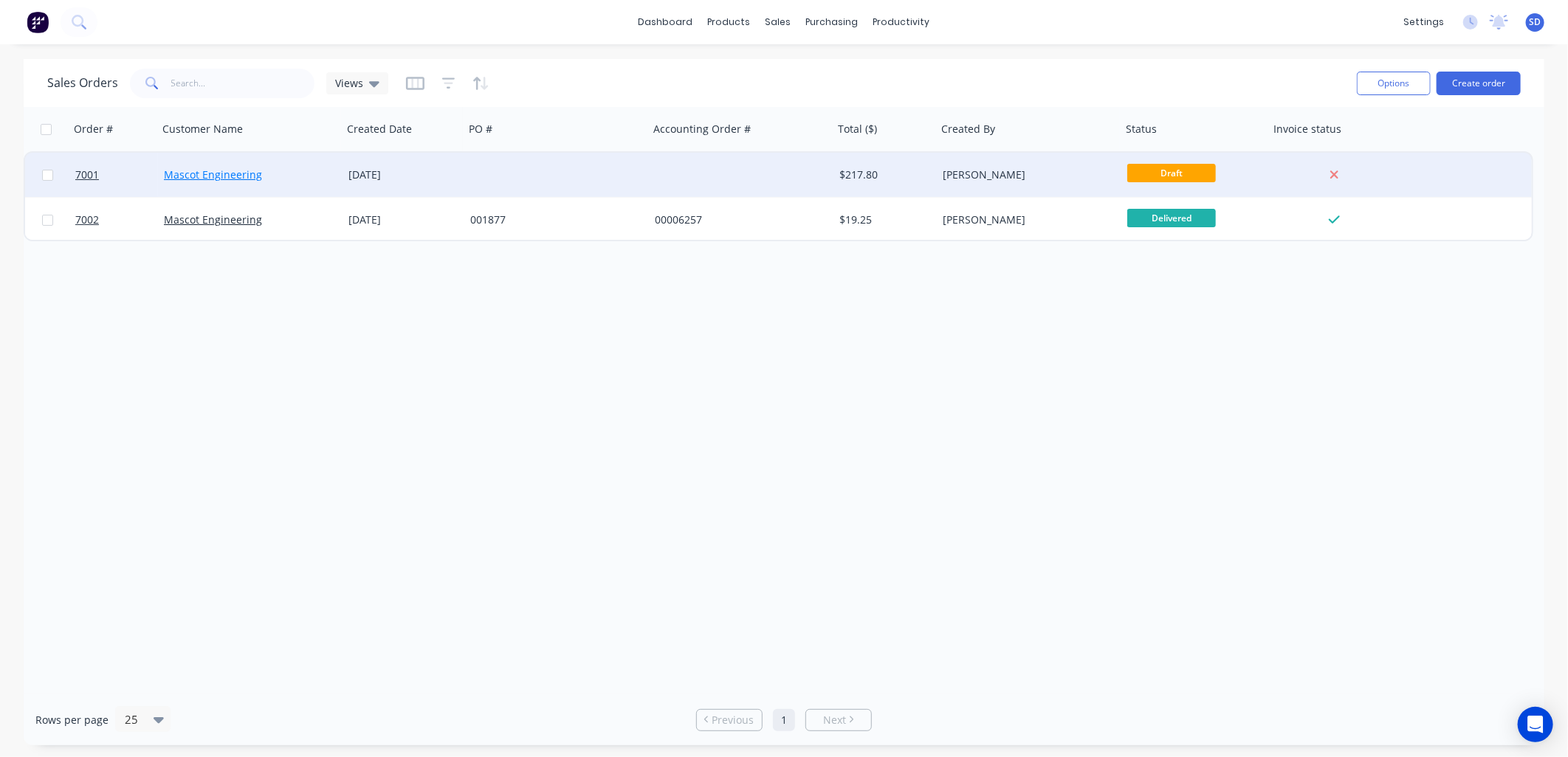
click at [202, 173] on link "Mascot Engineering" at bounding box center [213, 174] width 98 height 14
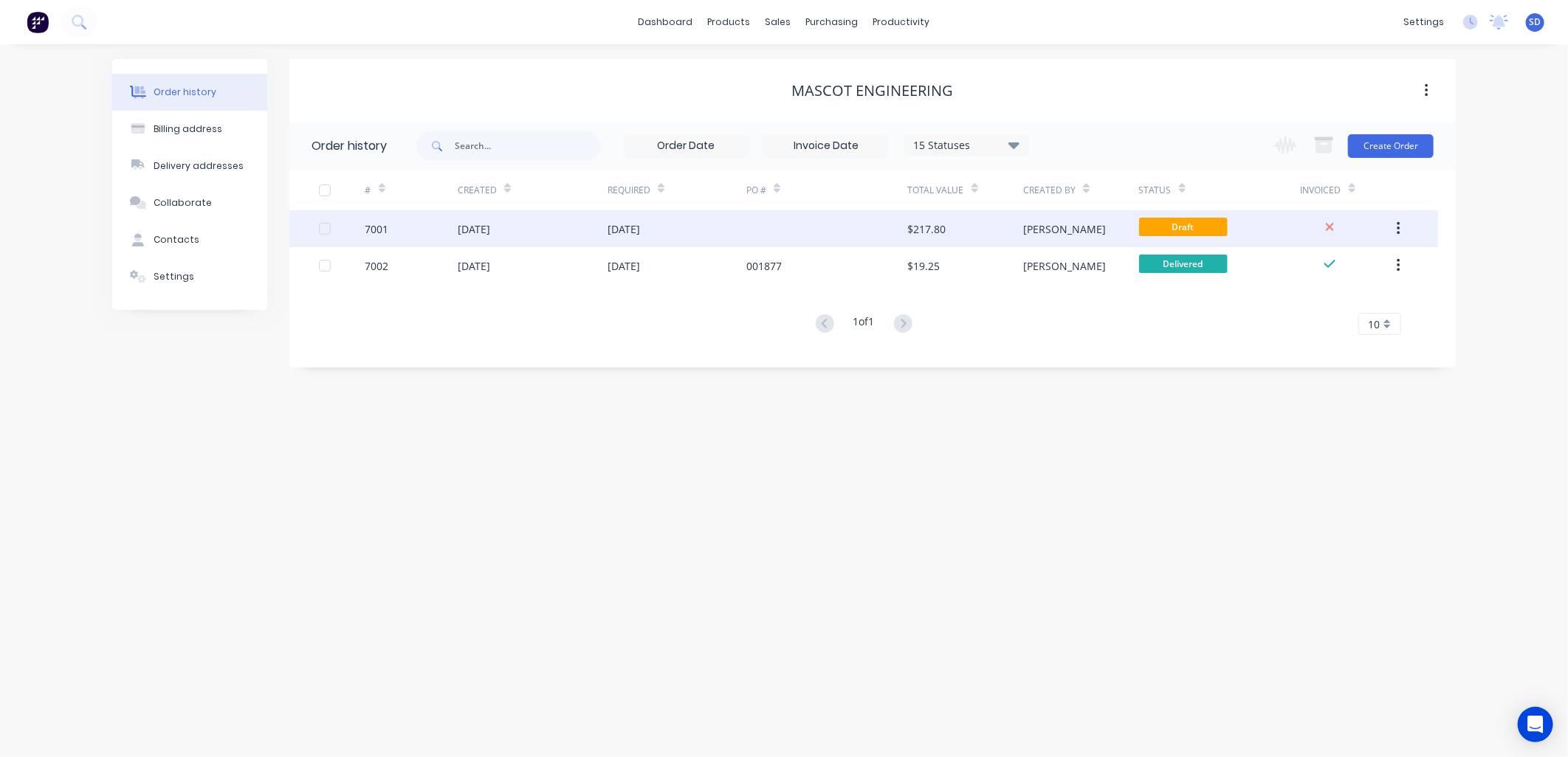
click at [372, 230] on div "7001" at bounding box center [377, 229] width 24 height 16
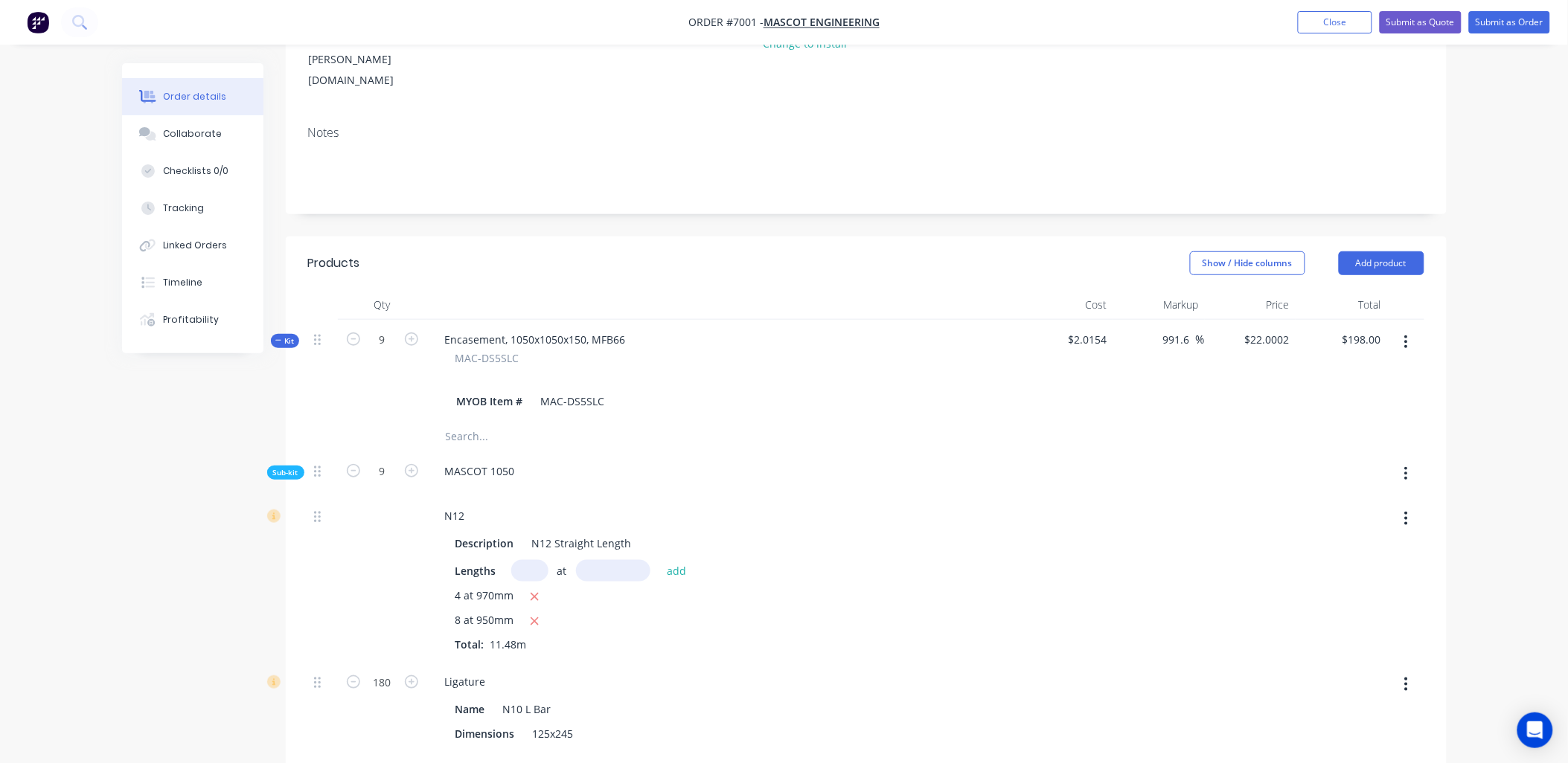
scroll to position [248, 0]
click at [348, 327] on icon "button" at bounding box center [354, 334] width 13 height 13
type input "8"
type input "991.61"
type input "$24.75"
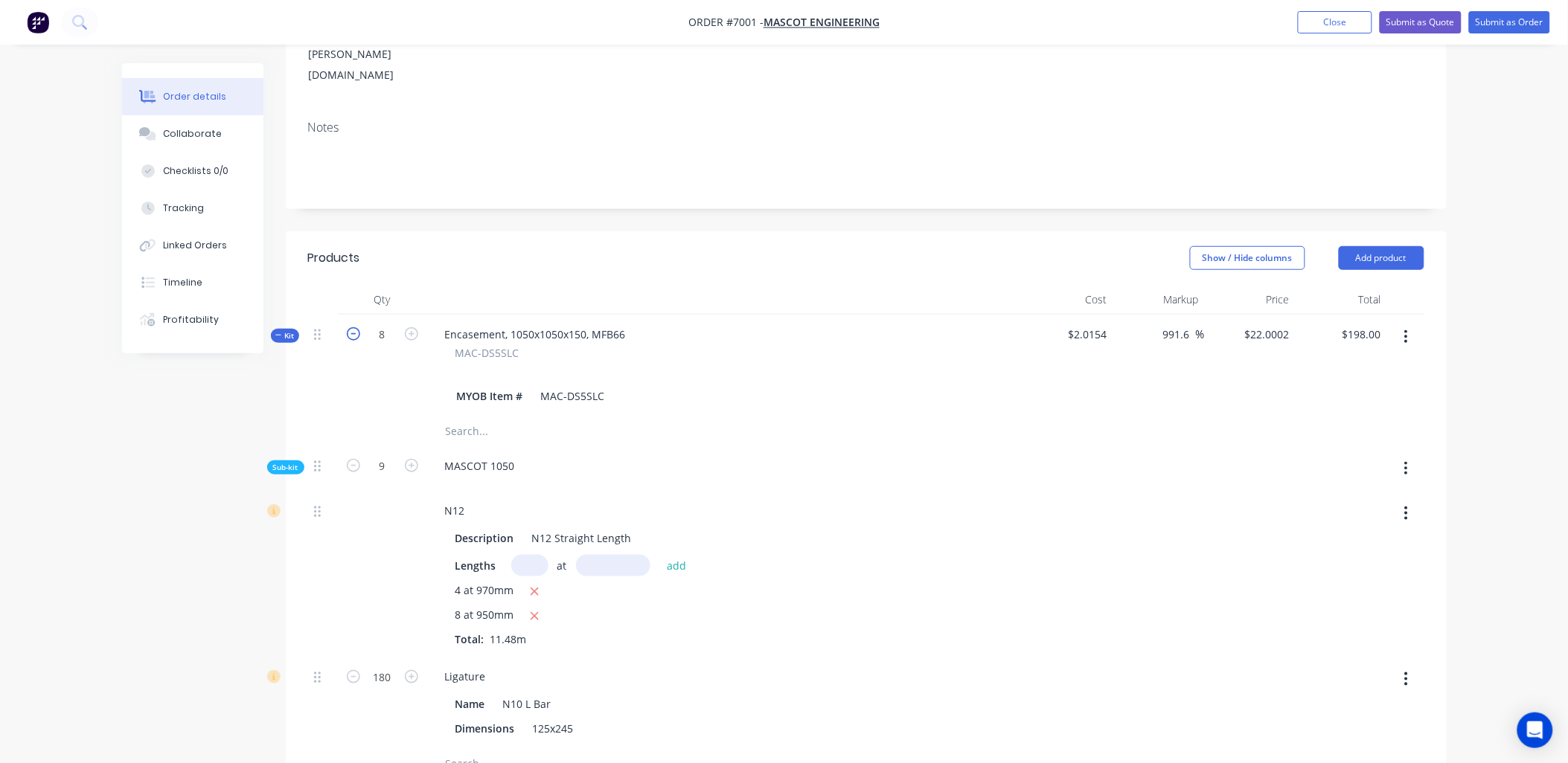
type input "8"
type input "160"
click at [348, 327] on icon "button" at bounding box center [354, 334] width 13 height 13
type input "7"
type input "$28.2857"
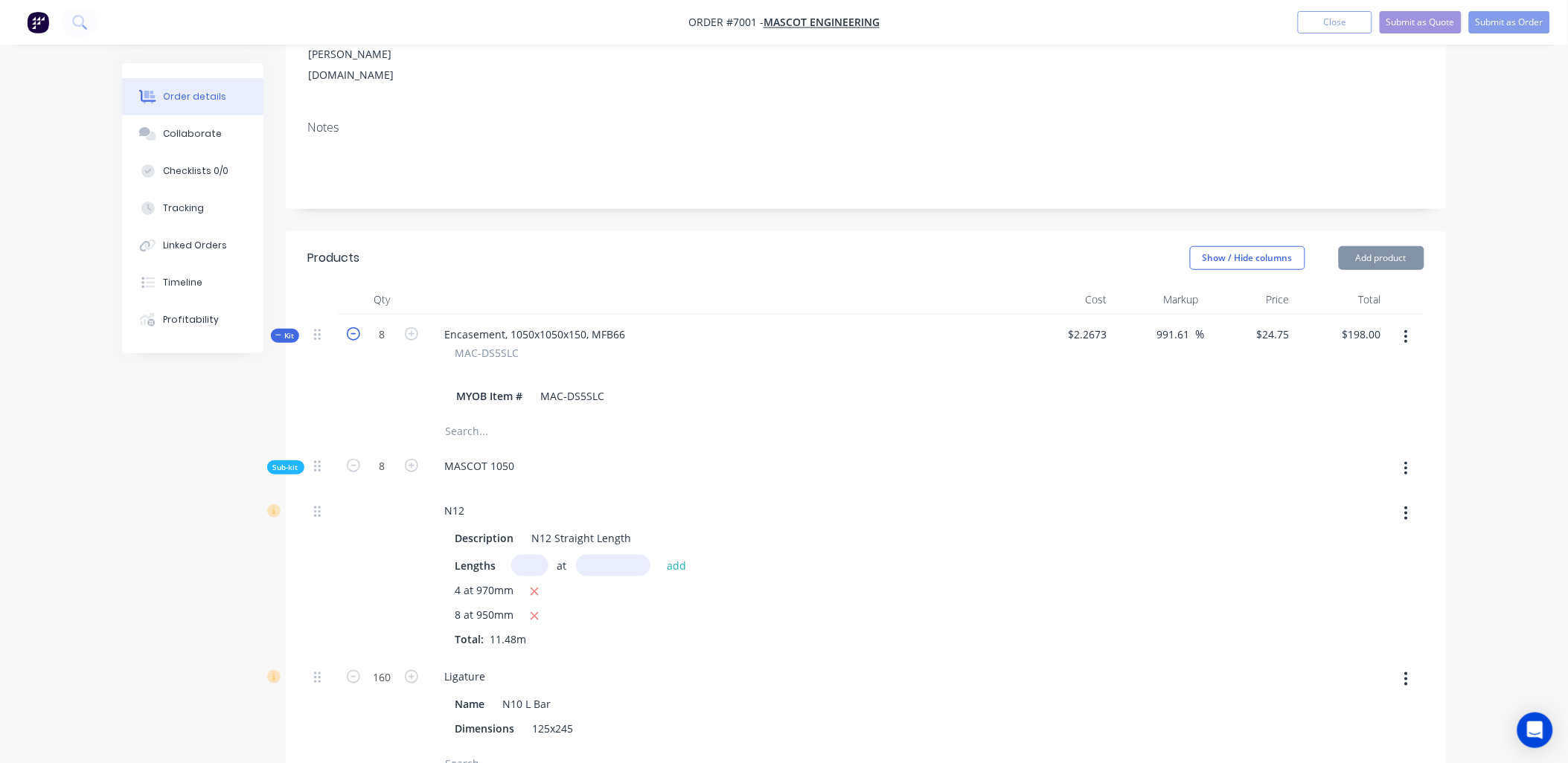
type input "7"
type input "140"
click at [348, 327] on icon "button" at bounding box center [354, 334] width 13 height 13
type input "6"
type input "991.6"
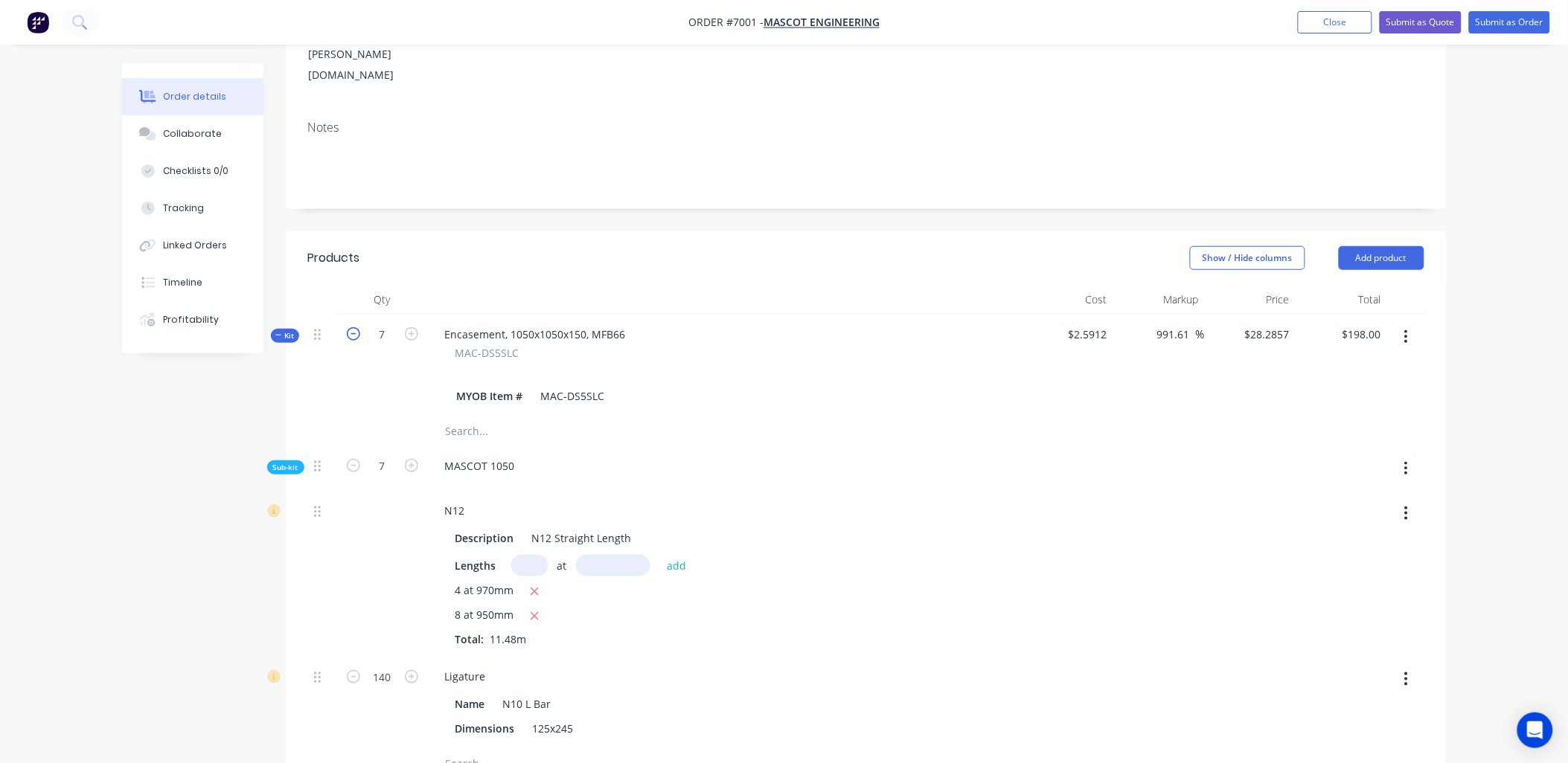
type input "$33.0003"
type input "6"
type input "120"
click at [348, 327] on icon "button" at bounding box center [354, 334] width 13 height 13
type input "5"
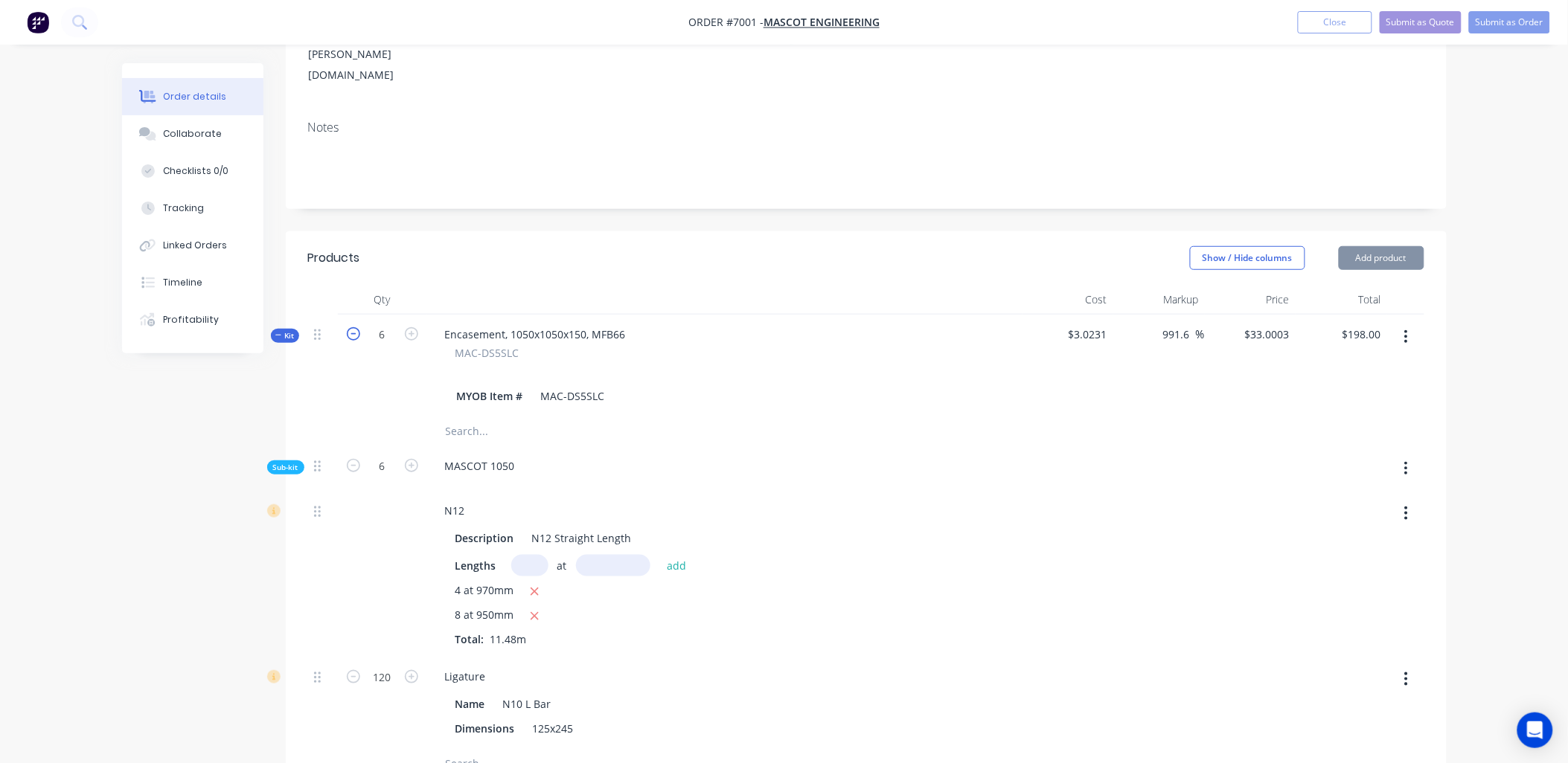
type input "$39.6001"
type input "5"
type input "100"
click at [348, 327] on icon "button" at bounding box center [354, 334] width 13 height 13
type input "4"
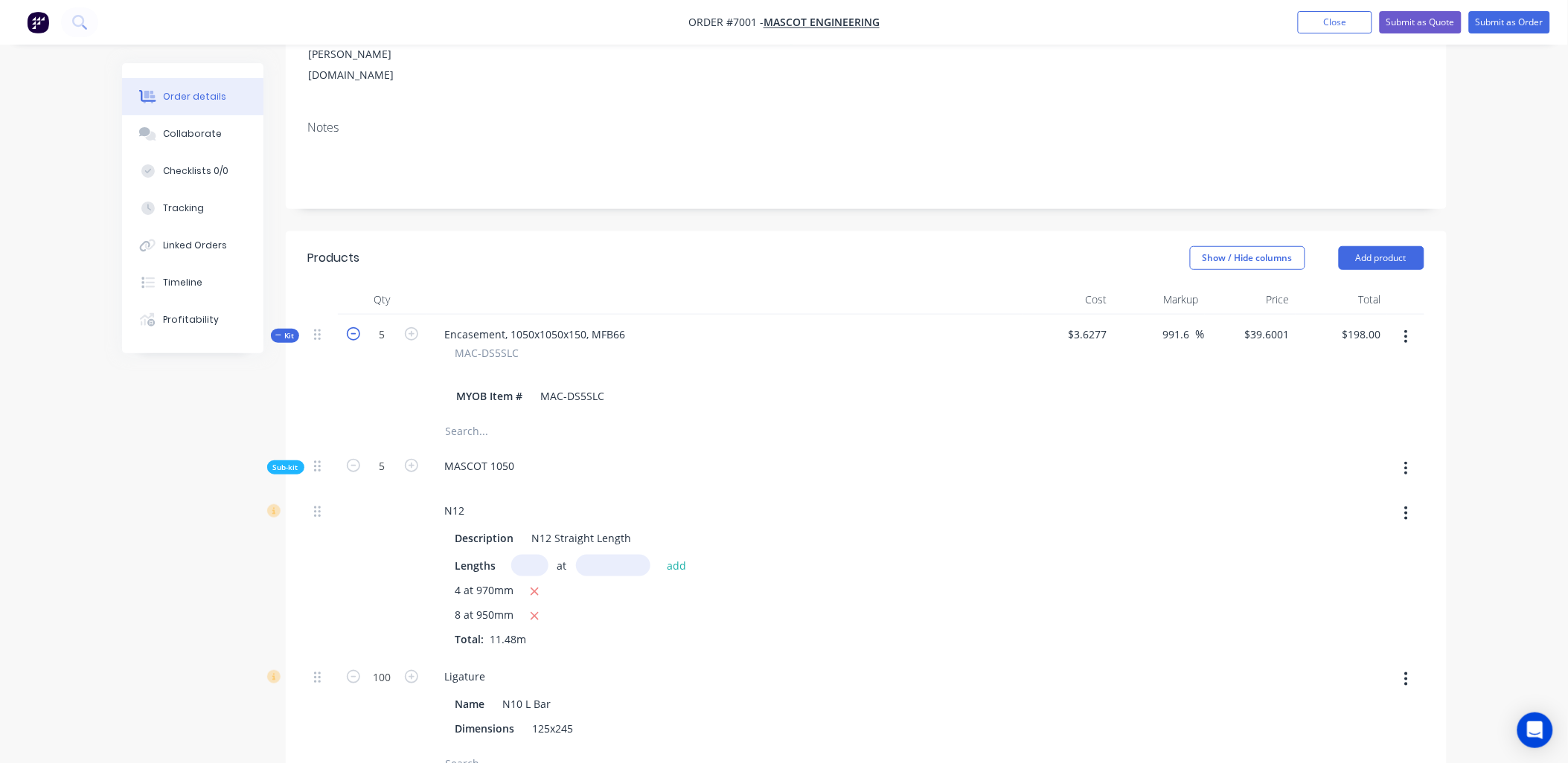
type input "$49.4999"
type input "4"
type input "80"
click at [348, 327] on icon "button" at bounding box center [354, 334] width 13 height 13
type input "3"
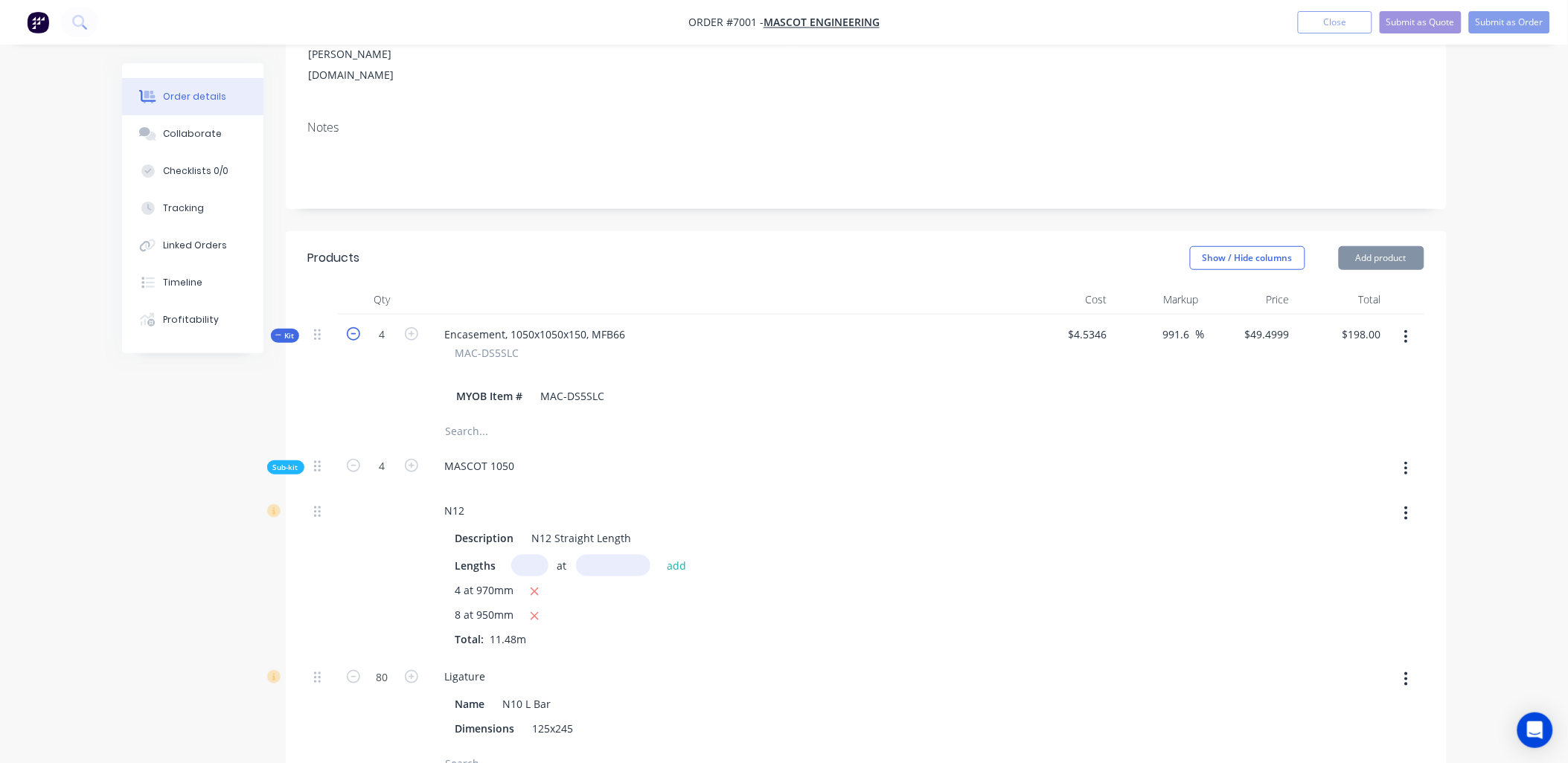
type input "$65.9995"
type input "3"
type input "60"
click at [348, 327] on icon "button" at bounding box center [354, 334] width 13 height 13
type input "2"
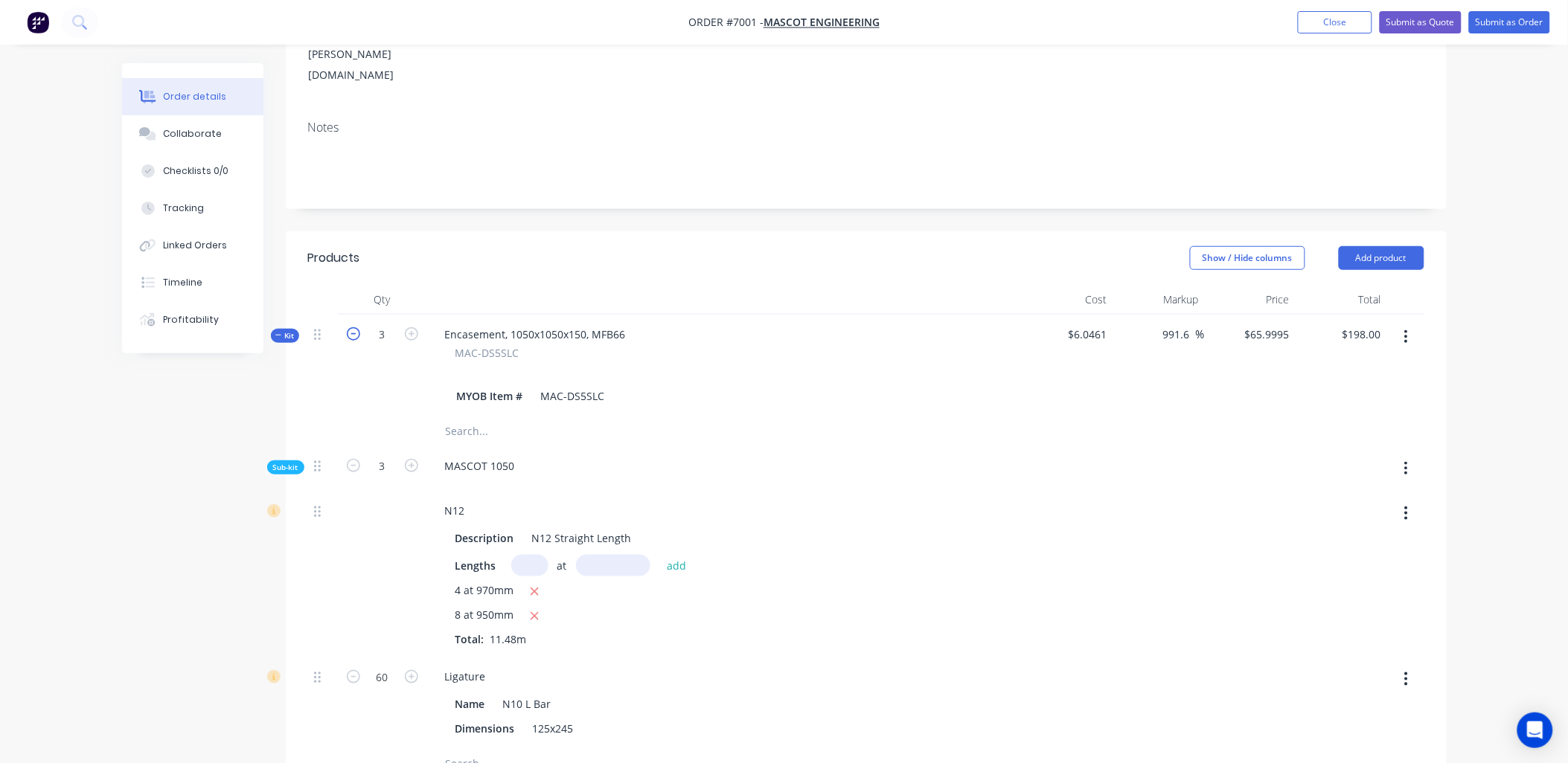
type input "$98.9998"
type input "2"
type input "40"
click at [348, 327] on icon "button" at bounding box center [354, 334] width 13 height 13
type input "1"
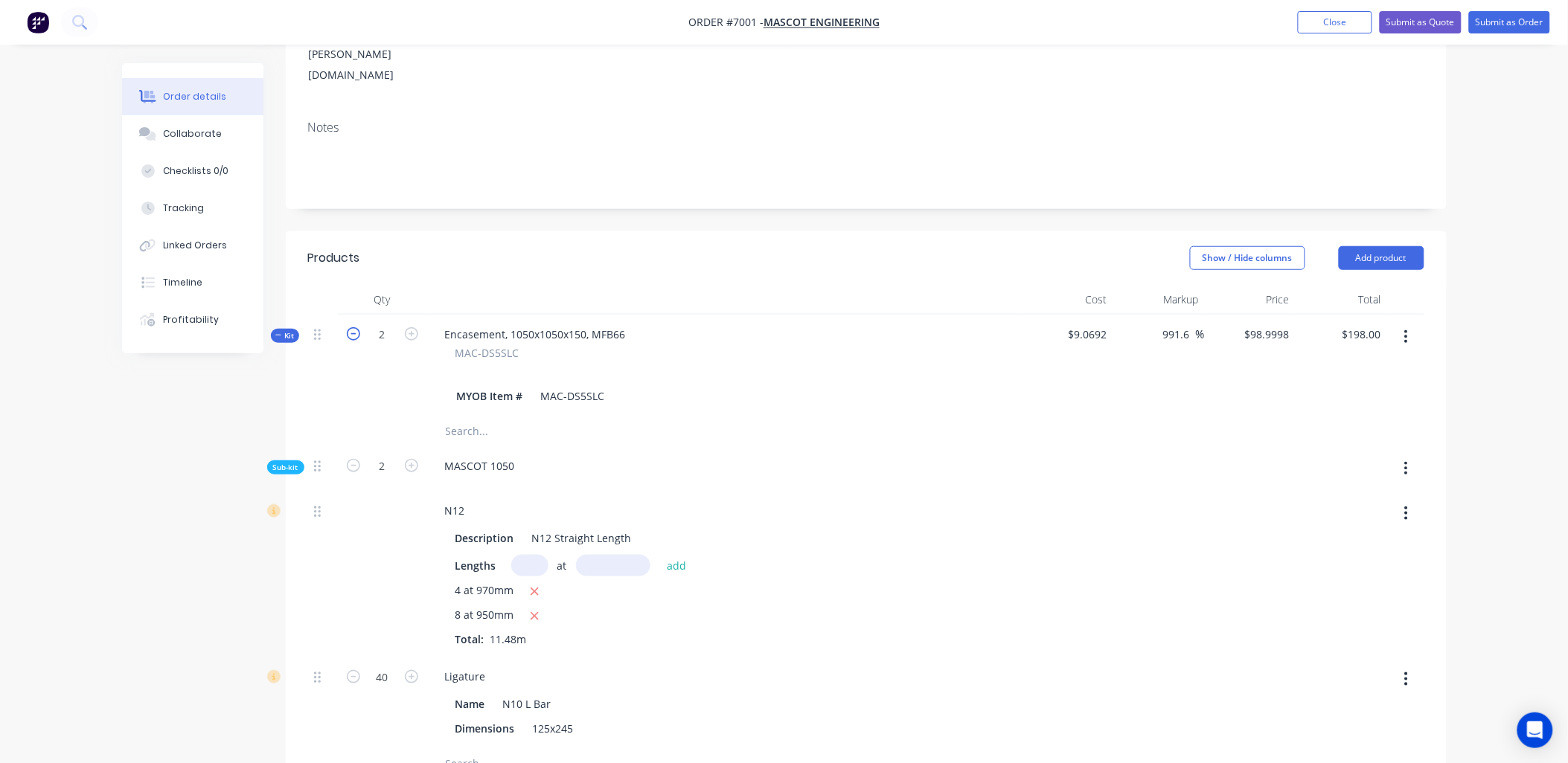
type input "$197.9996"
type input "1"
type input "20"
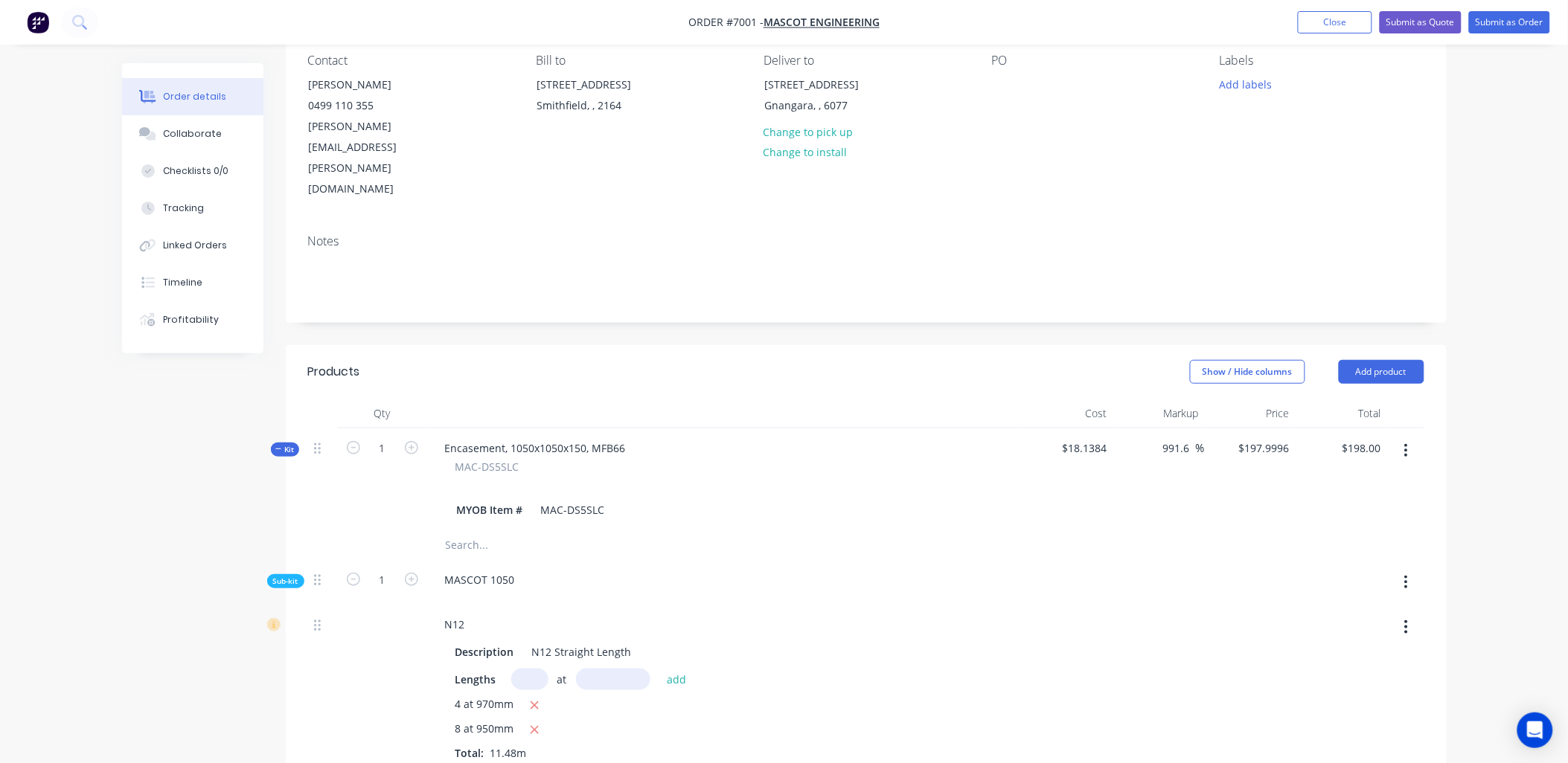
scroll to position [0, 0]
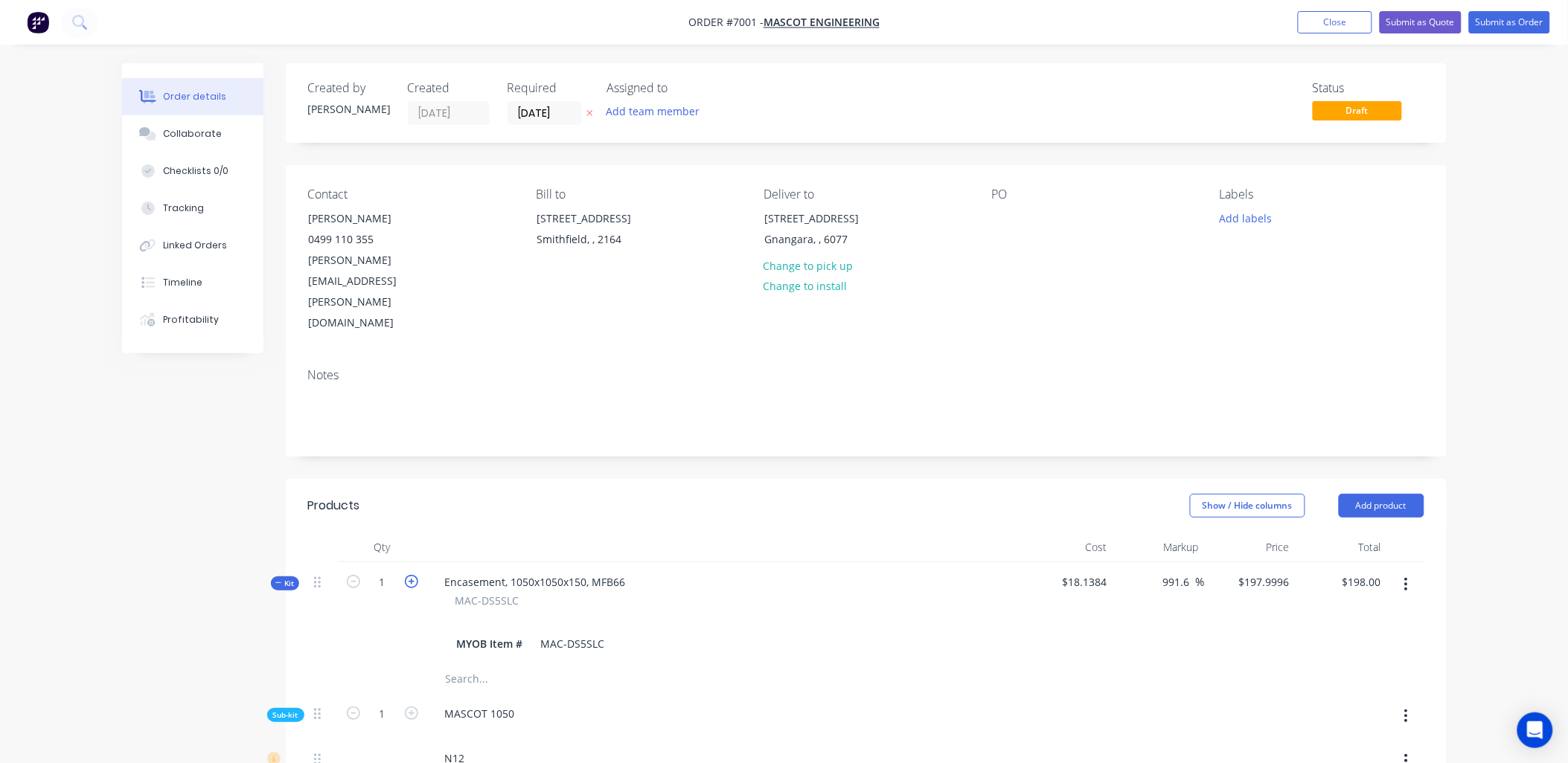
click at [414, 575] on icon "button" at bounding box center [412, 582] width 13 height 13
type input "2"
type input "$98.9998"
type input "2"
type input "40"
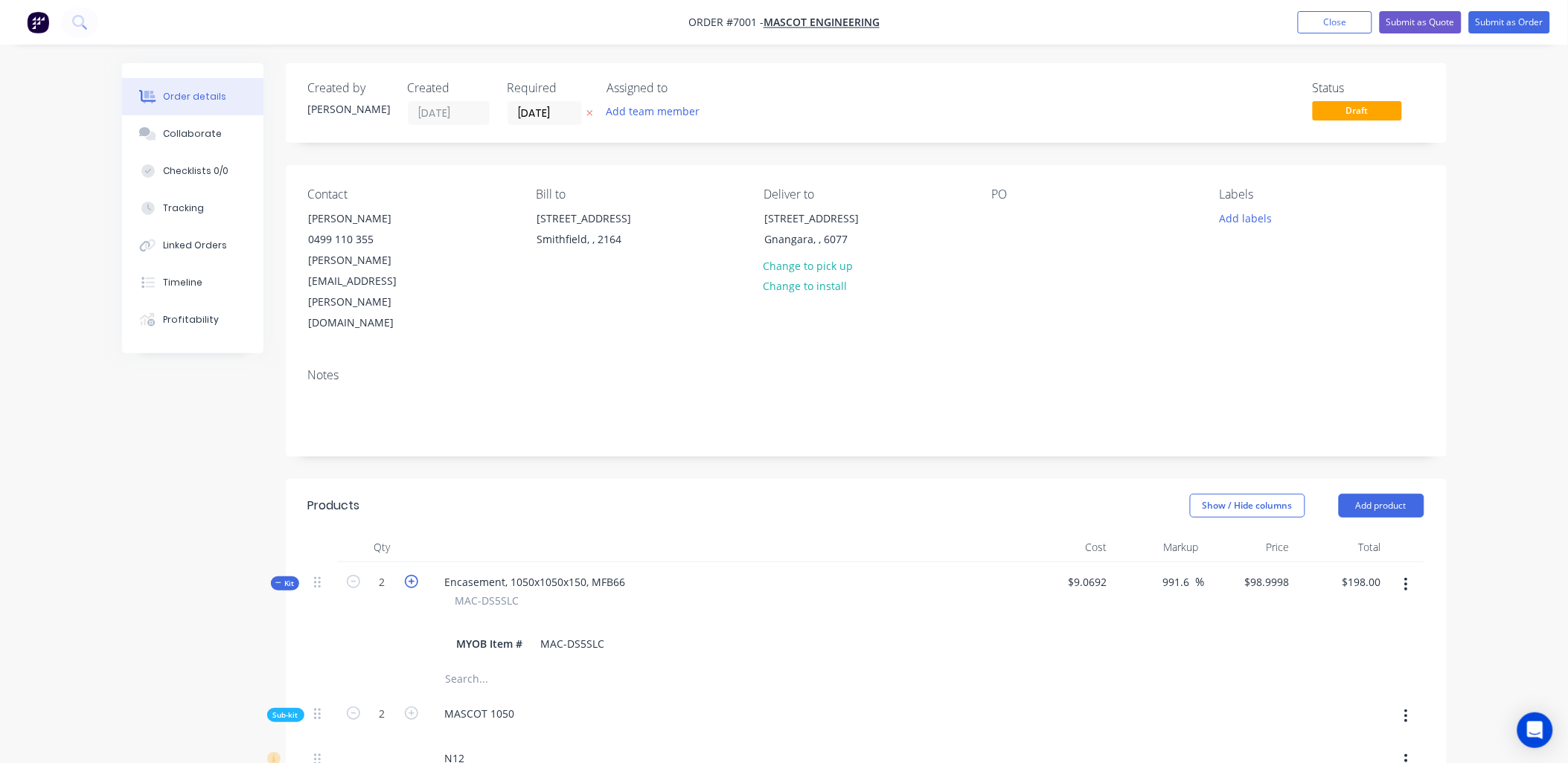
click at [414, 575] on icon "button" at bounding box center [412, 582] width 13 height 13
type input "3"
type input "$65.9995"
type input "3"
type input "60"
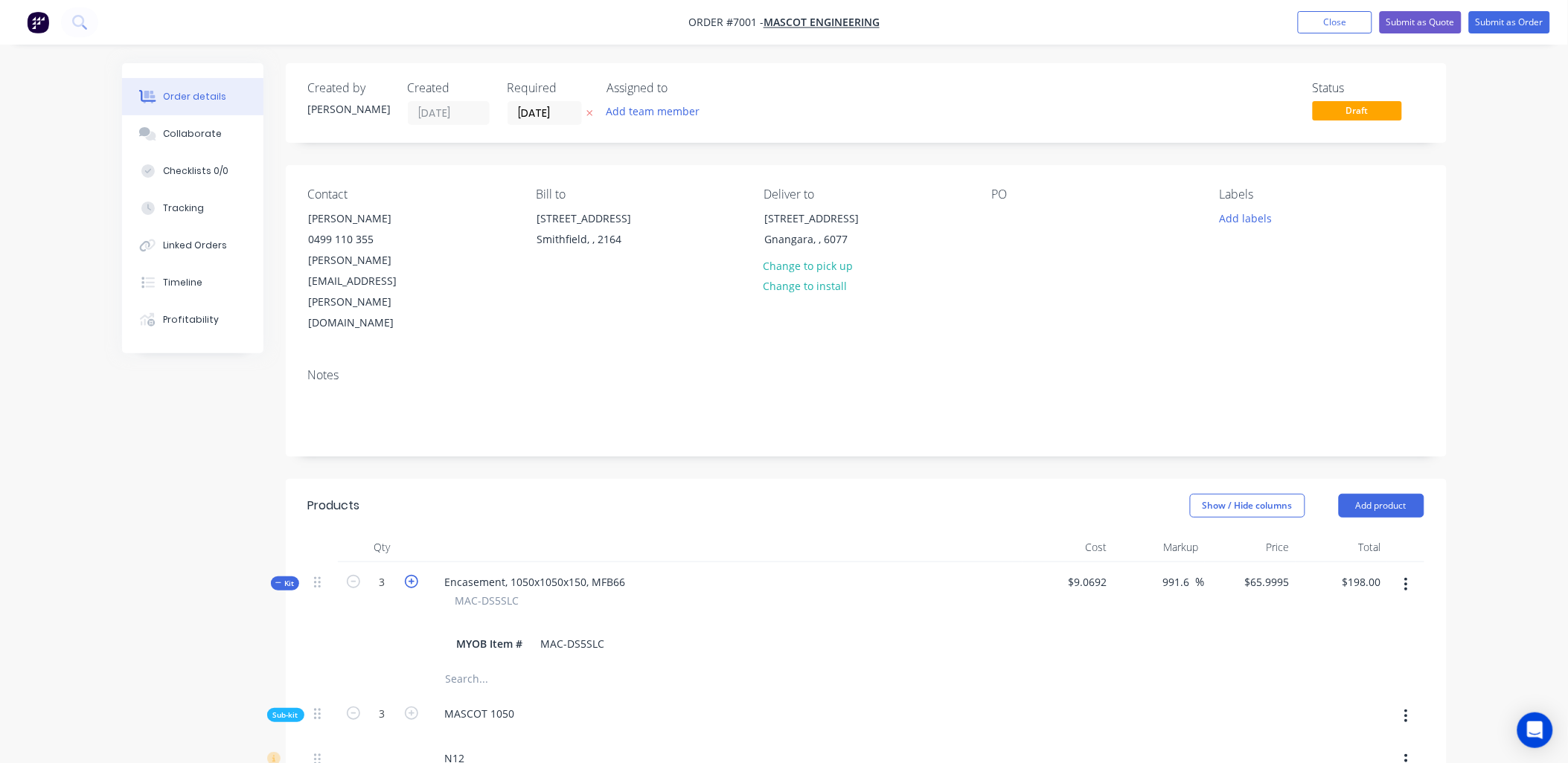
click at [414, 575] on icon "button" at bounding box center [412, 582] width 13 height 13
type input "4"
type input "$49.4999"
type input "4"
type input "80"
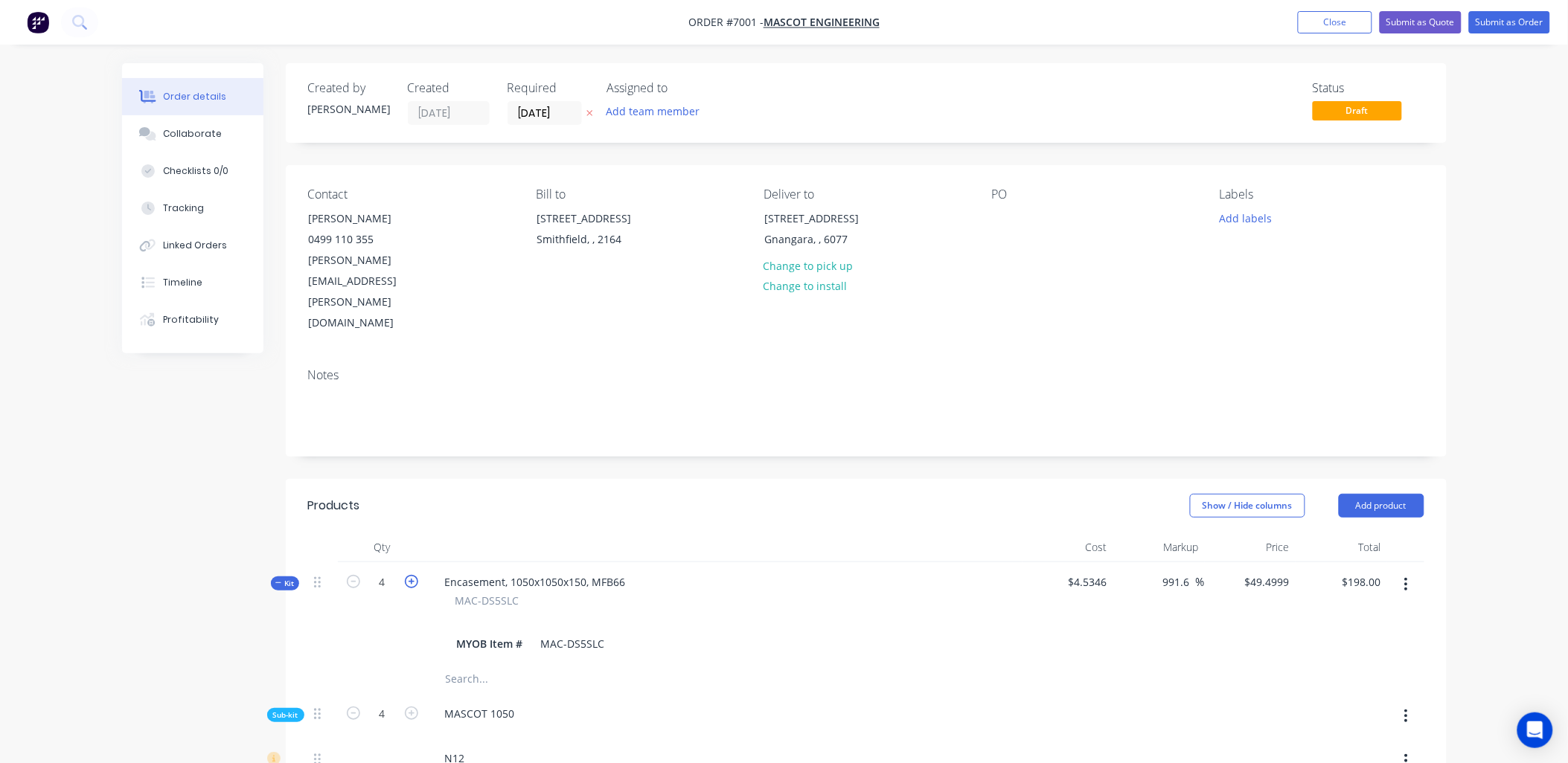
click at [414, 575] on icon "button" at bounding box center [412, 582] width 13 height 13
type input "5"
type input "$39.6001"
type input "5"
type input "100"
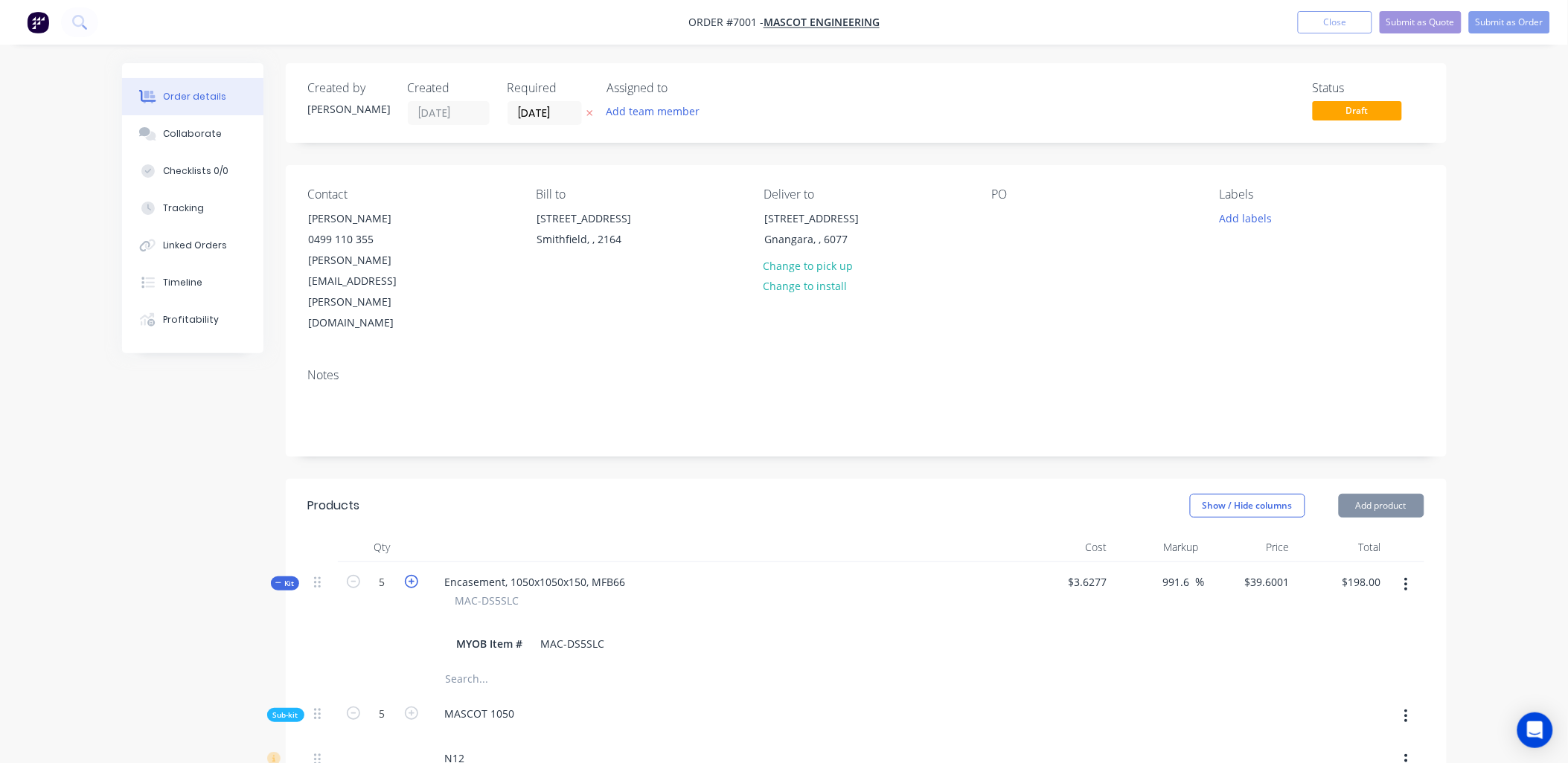
click at [414, 575] on icon "button" at bounding box center [412, 582] width 13 height 13
type input "6"
type input "$33.0003"
type input "6"
type input "120"
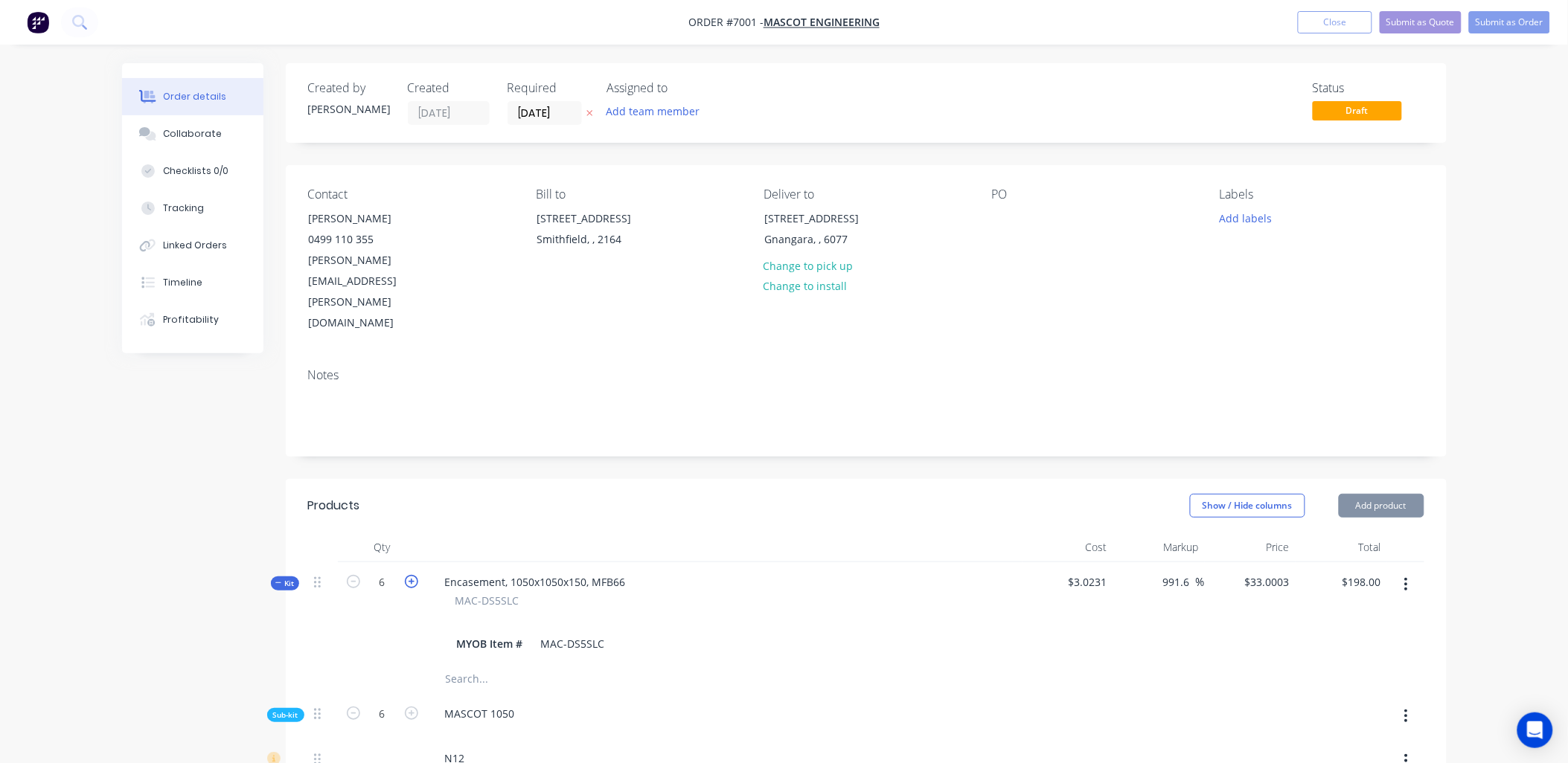
click at [414, 575] on icon "button" at bounding box center [412, 582] width 13 height 13
type input "7"
type input "991.61"
type input "$28.2857"
type input "7"
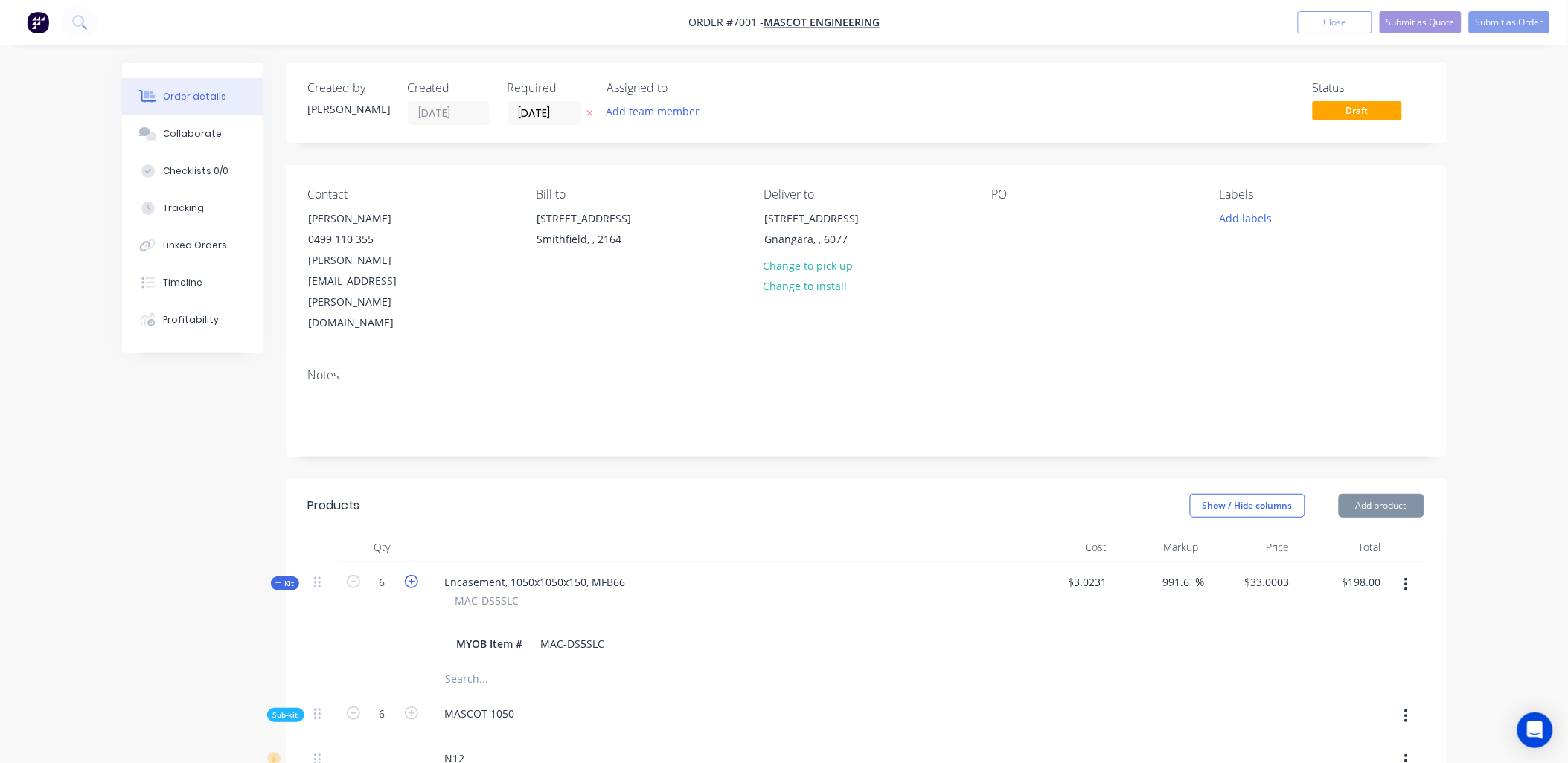
type input "140"
click at [414, 575] on icon "button" at bounding box center [412, 582] width 13 height 13
type input "8"
type input "$24.75"
type input "8"
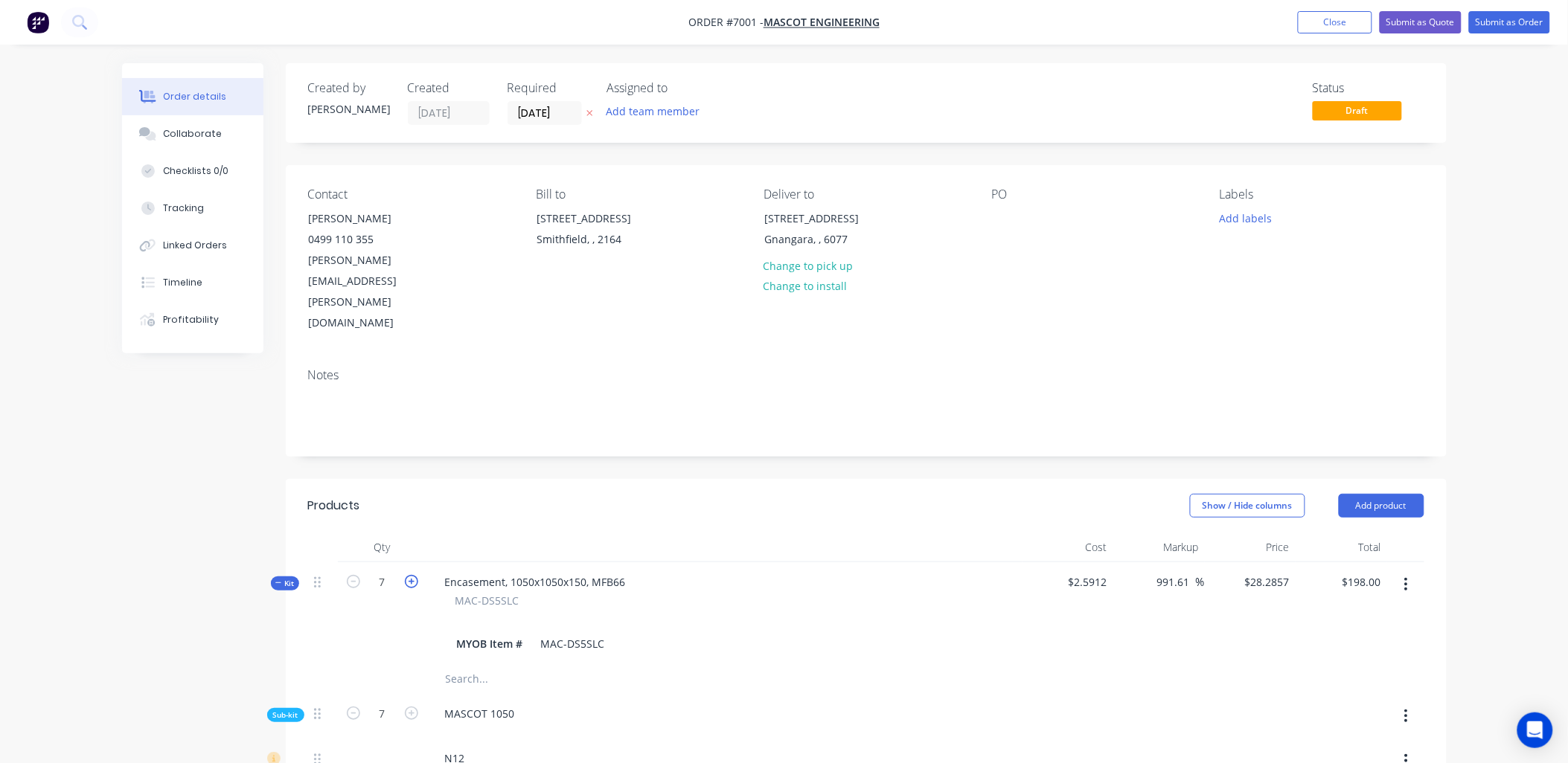
type input "160"
click at [414, 575] on icon "button" at bounding box center [412, 582] width 13 height 13
type input "9"
type input "991.6"
type input "$22.0002"
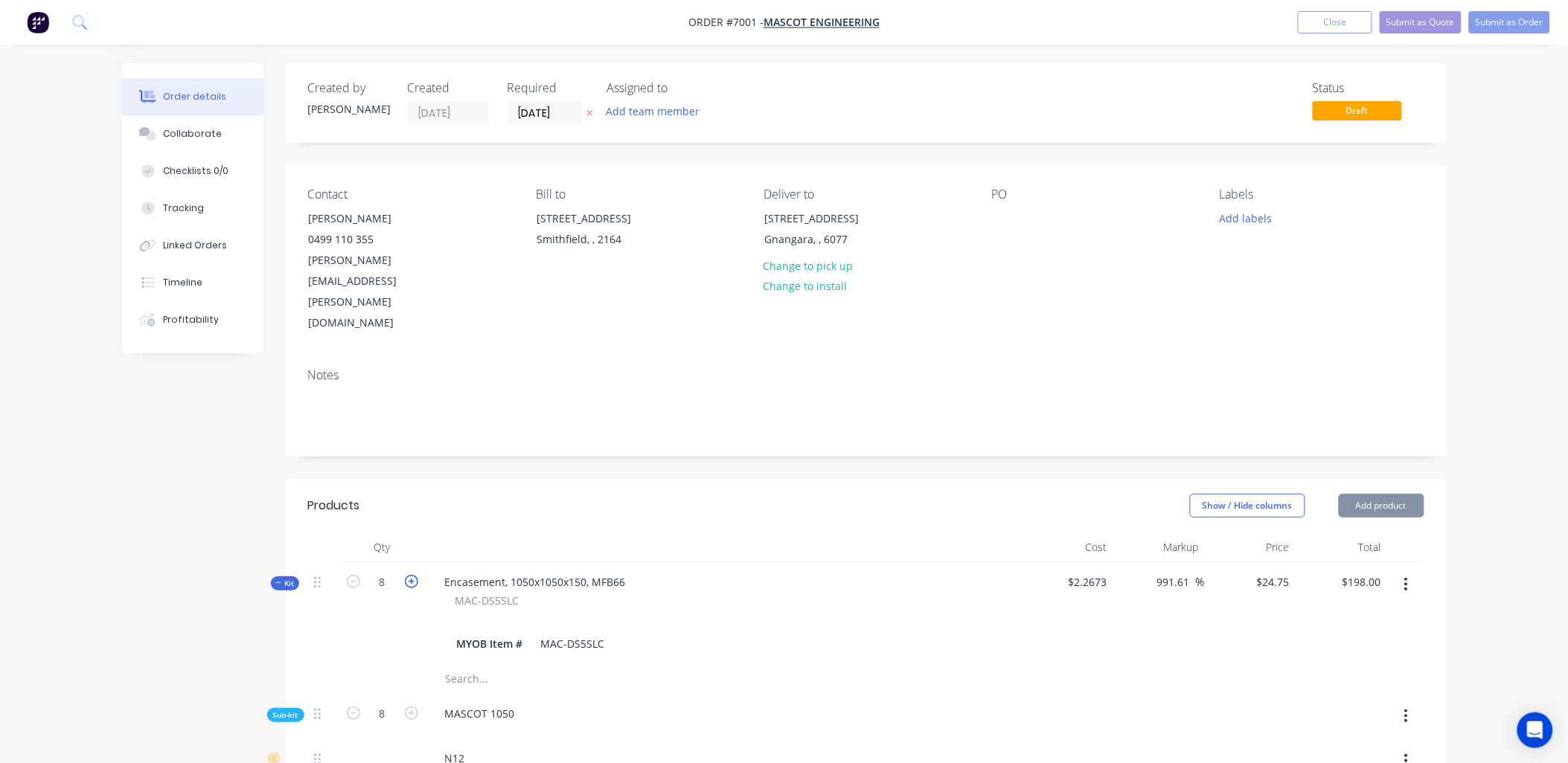
type input "9"
type input "180"
click at [1403, 572] on button "button" at bounding box center [1406, 585] width 35 height 27
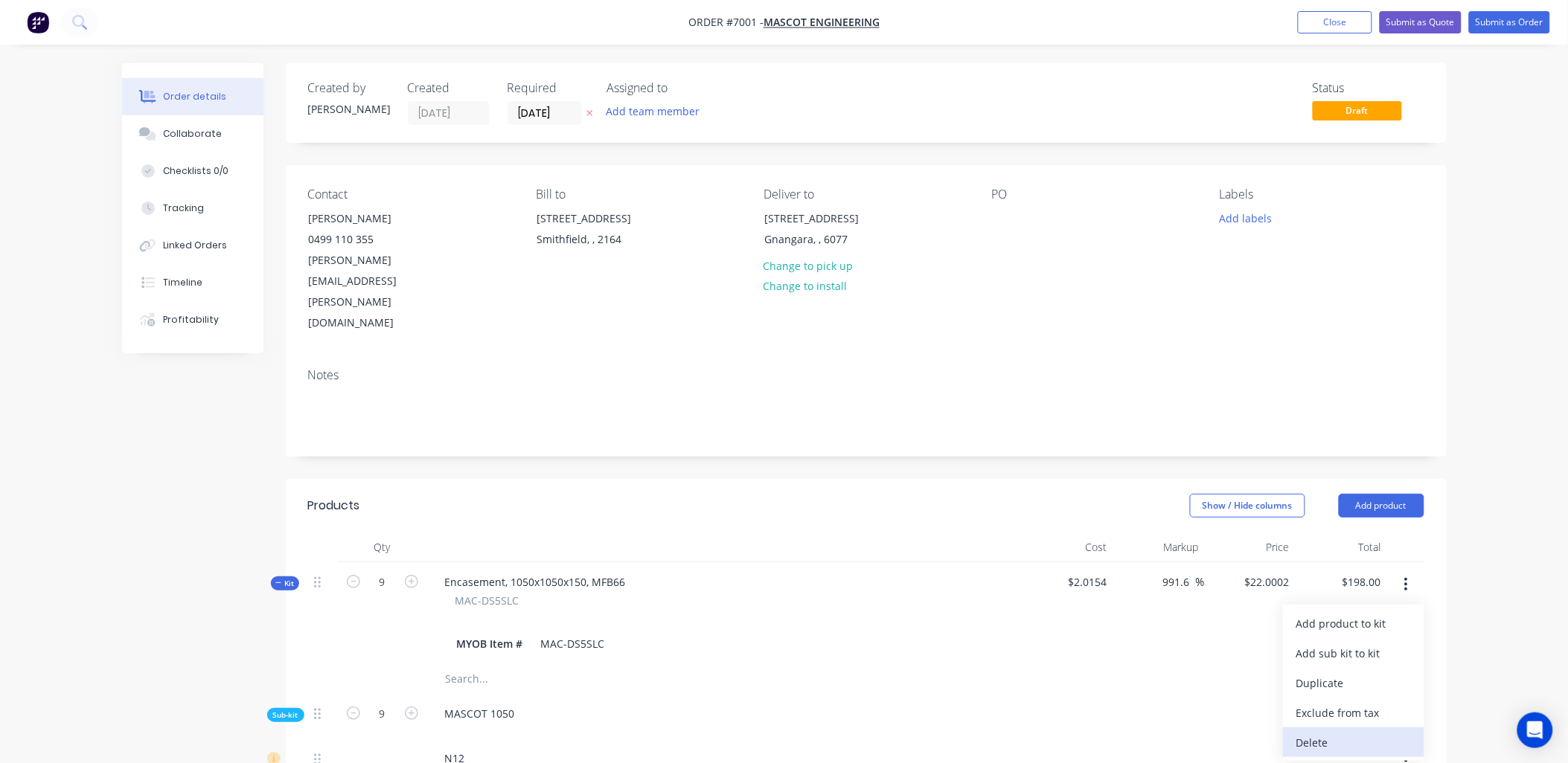
click at [1324, 732] on div "Delete" at bounding box center [1353, 743] width 114 height 22
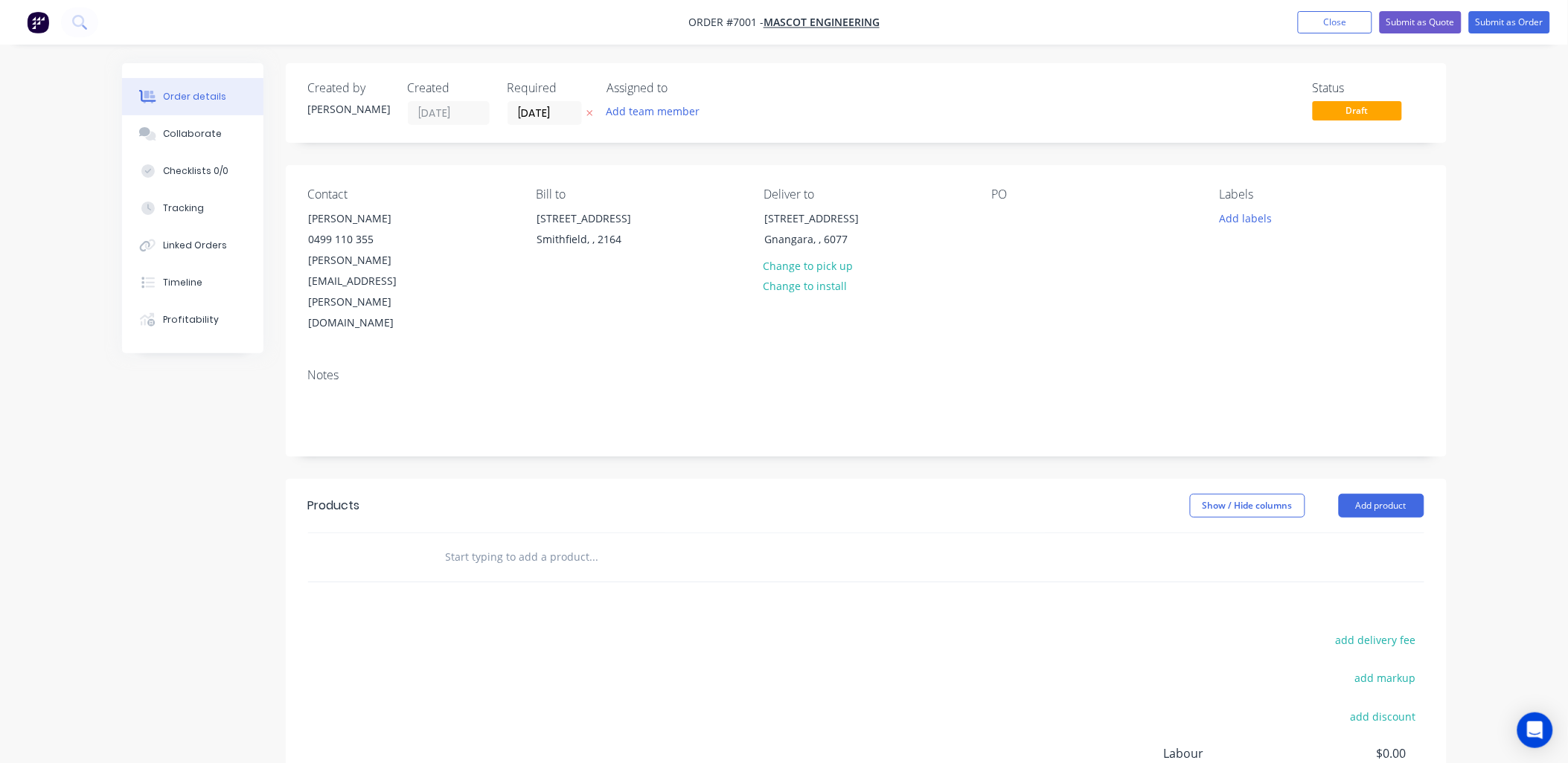
click at [545, 543] on input "text" at bounding box center [593, 557] width 297 height 30
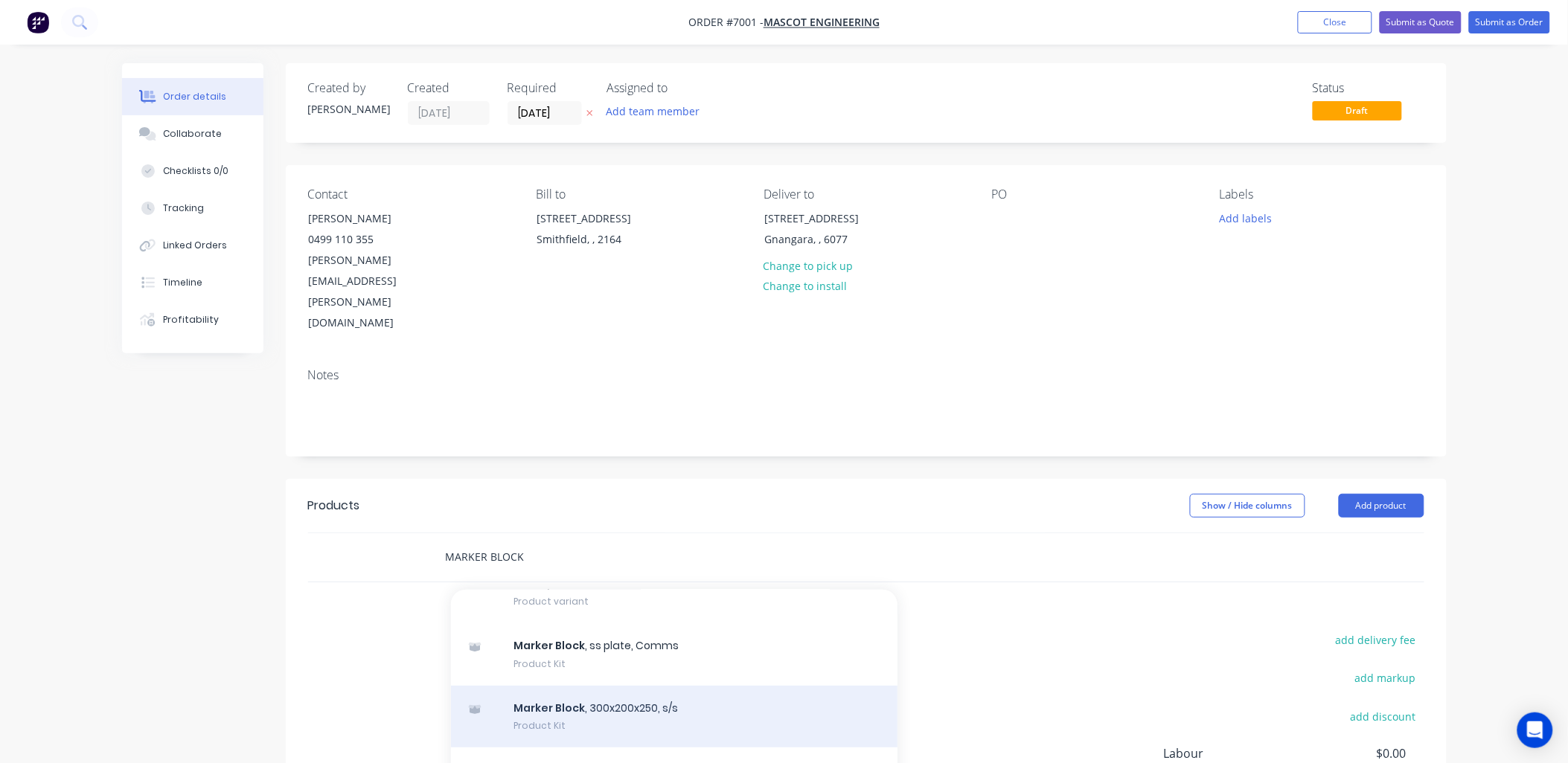
scroll to position [330, 0]
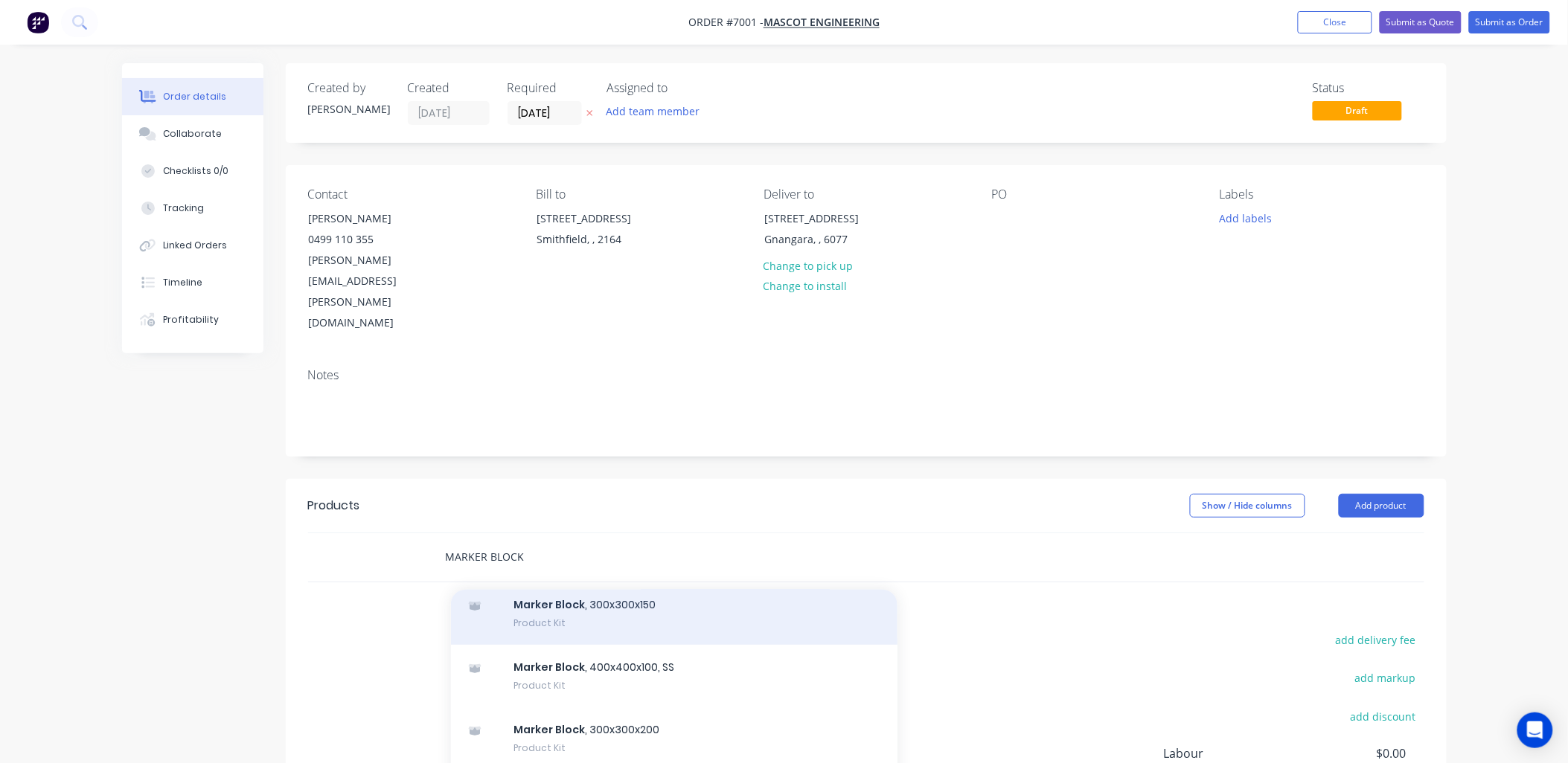
type input "MARKER BLOCK"
click at [608, 583] on div "Marker Block , 300x300x150 Product Kit" at bounding box center [673, 614] width 446 height 63
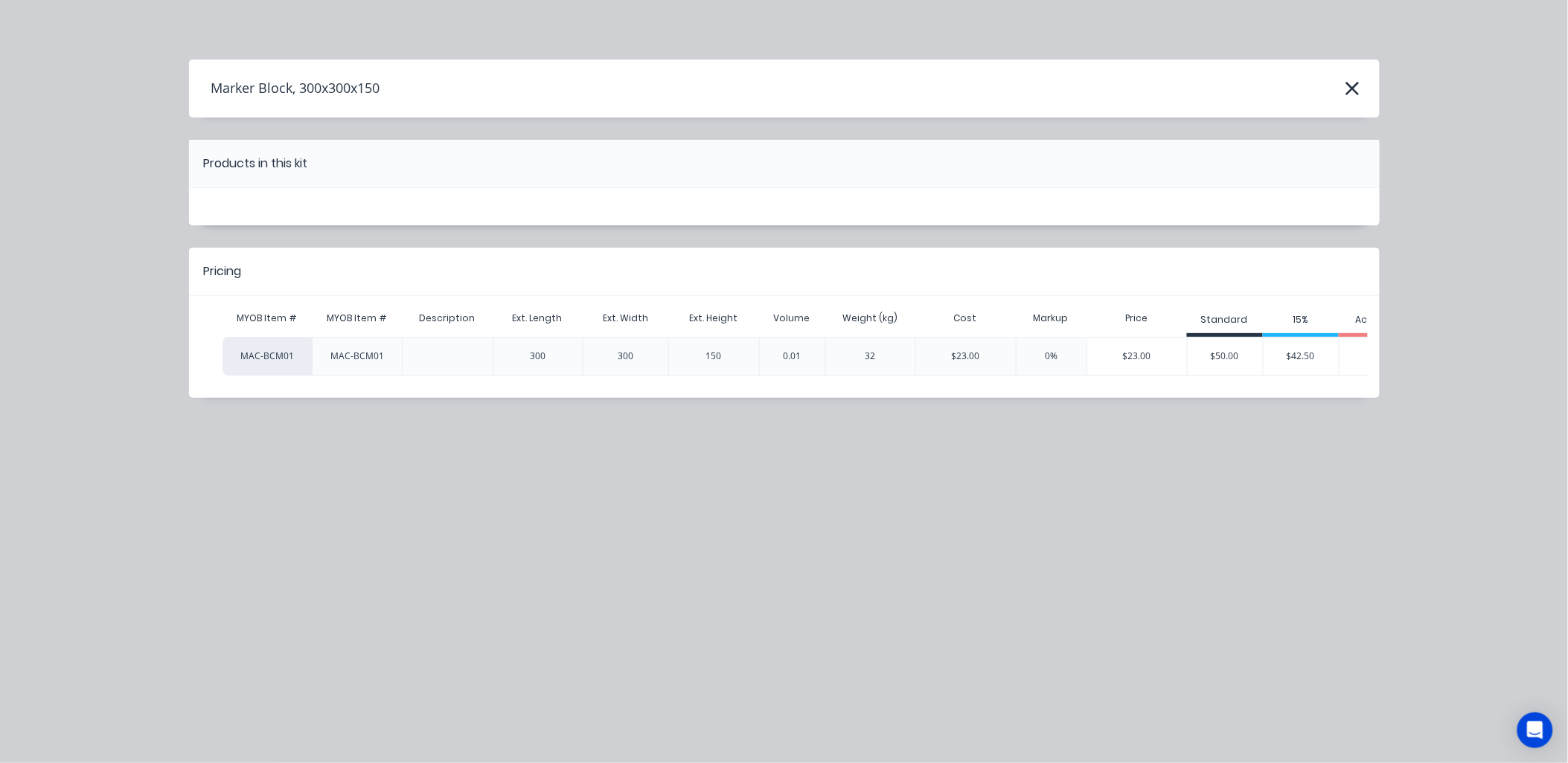
scroll to position [0, 71]
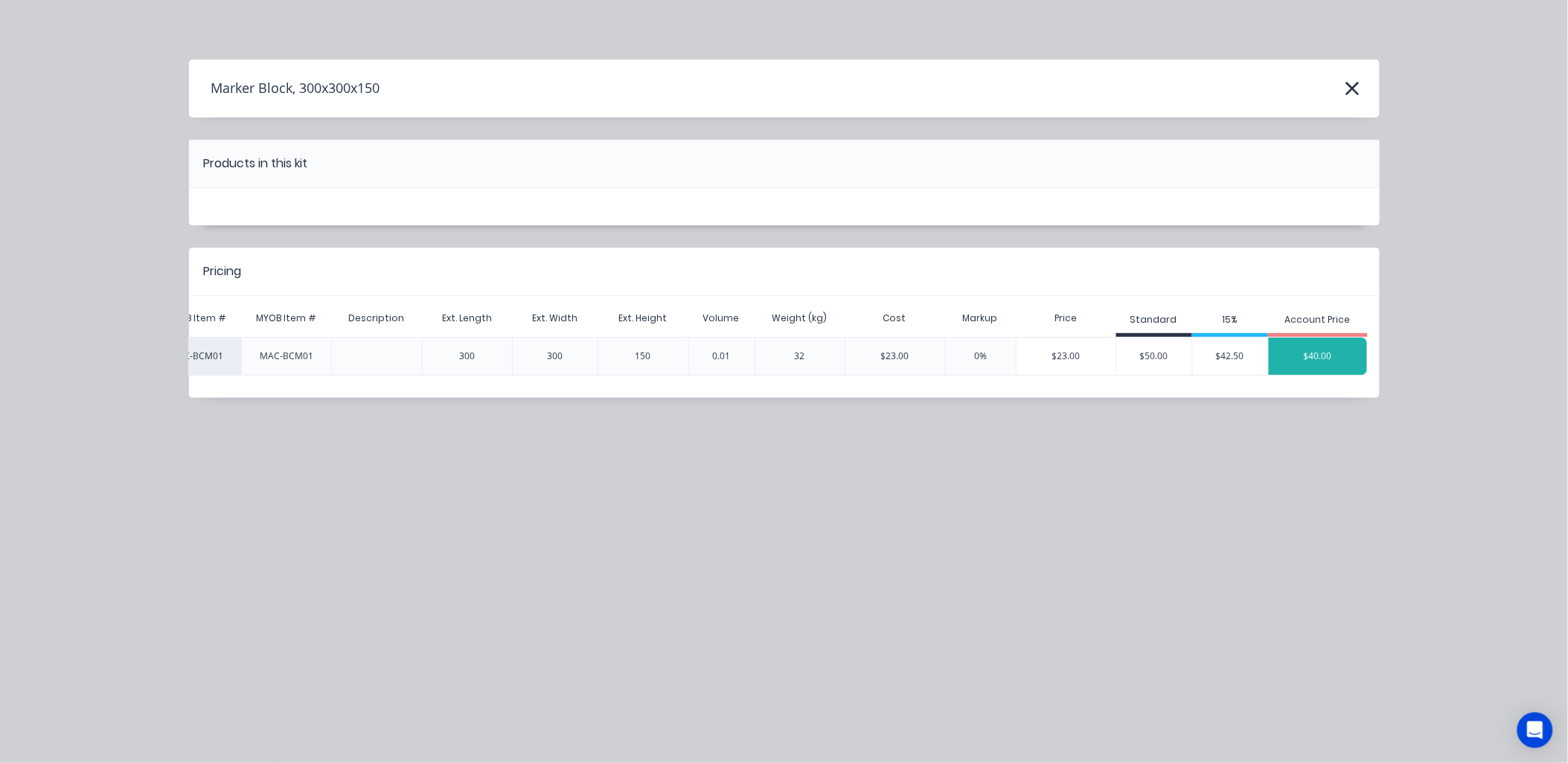
click at [1297, 357] on div "$40.00" at bounding box center [1318, 356] width 99 height 37
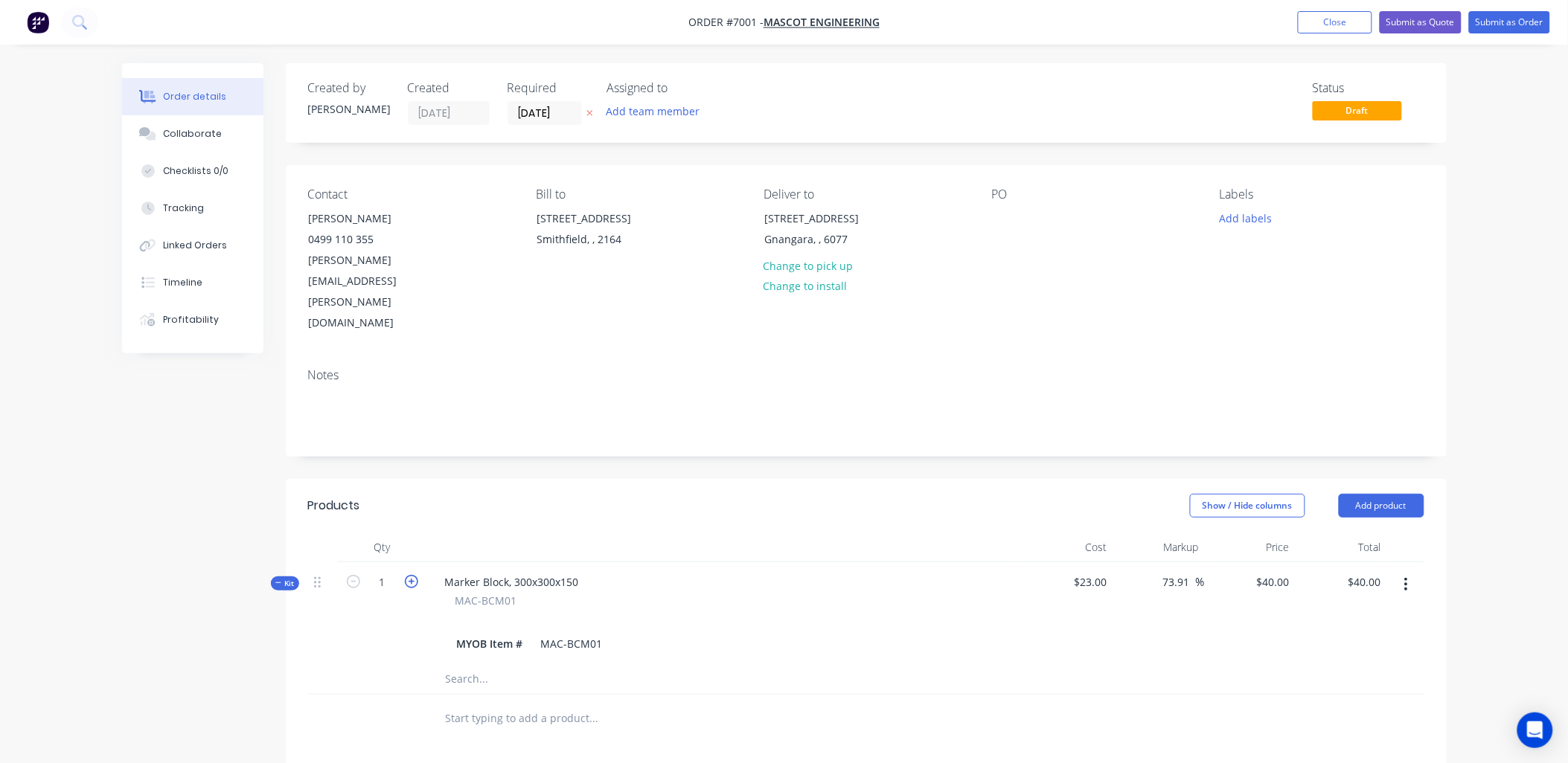
click at [407, 575] on icon "button" at bounding box center [412, 582] width 13 height 13
type input "2"
type input "$80.00"
click at [407, 575] on icon "button" at bounding box center [412, 582] width 13 height 13
type input "3"
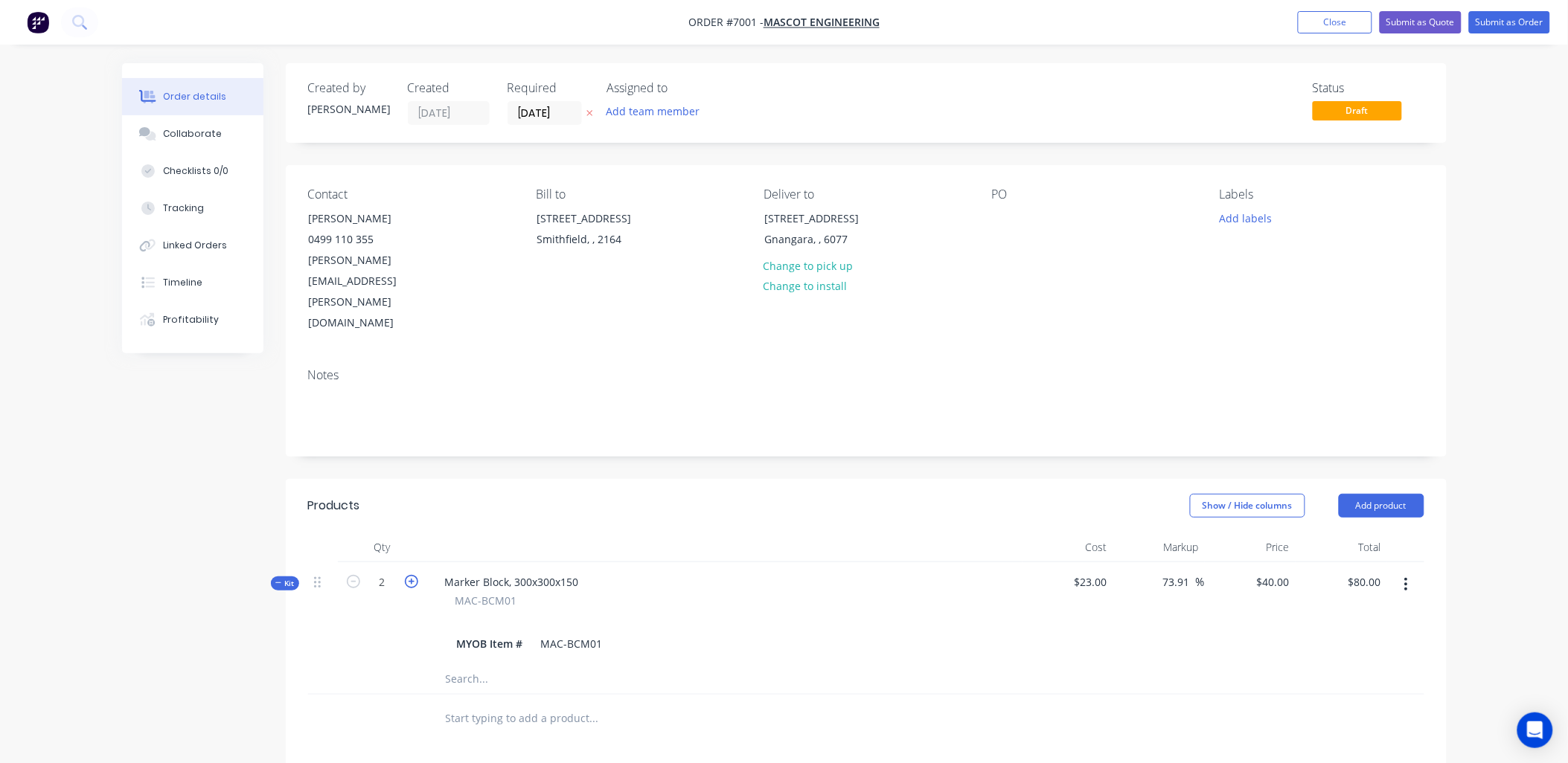
type input "$120.00"
click at [410, 575] on icon "button" at bounding box center [412, 582] width 13 height 13
type input "4"
type input "$160.00"
click at [410, 575] on icon "button" at bounding box center [412, 582] width 13 height 13
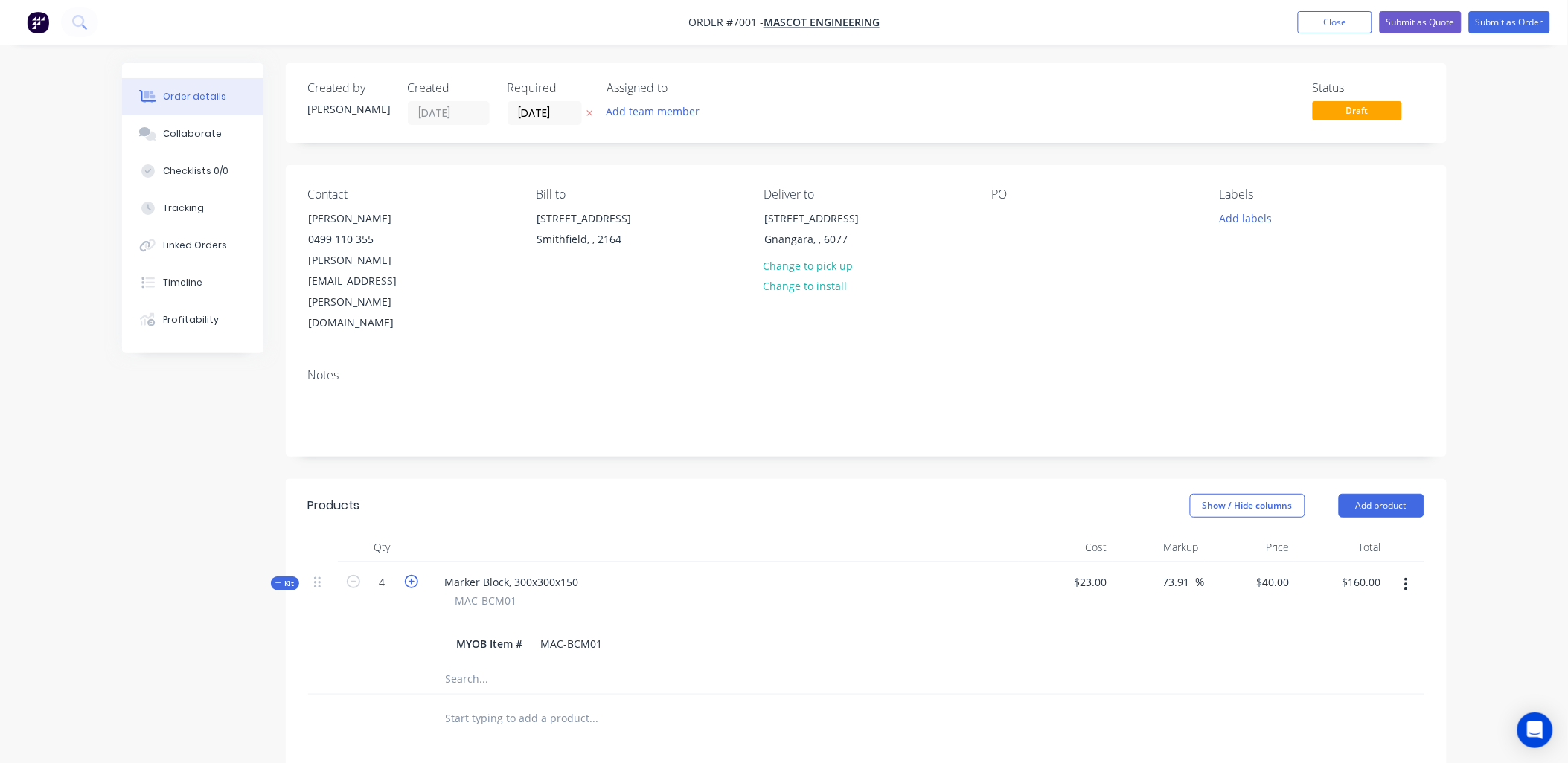
type input "5"
type input "$200.00"
click at [410, 575] on icon "button" at bounding box center [412, 582] width 13 height 13
type input "6"
type input "$240.00"
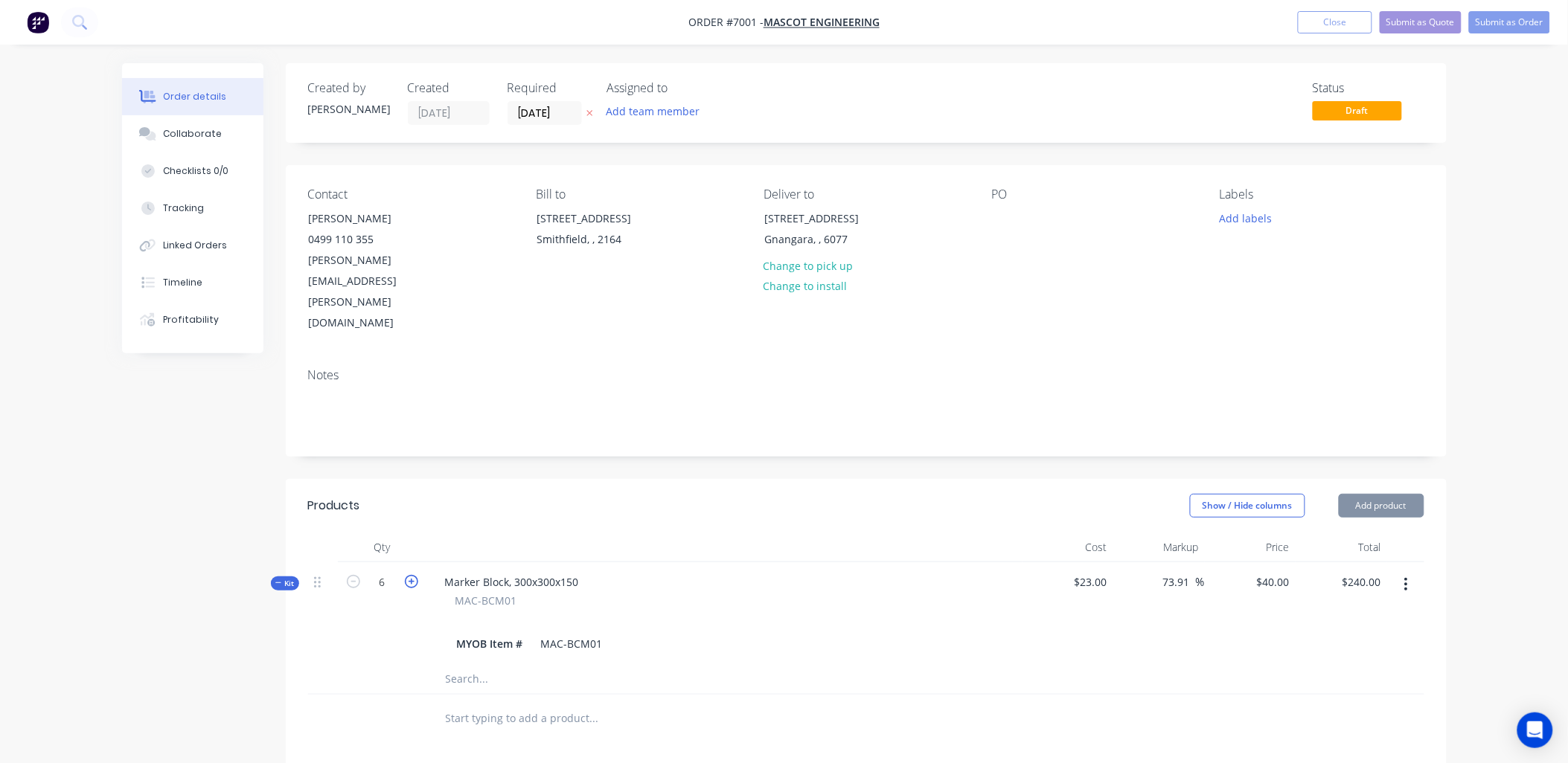
click at [410, 575] on icon "button" at bounding box center [412, 582] width 13 height 13
type input "7"
type input "$280.00"
click at [410, 575] on icon "button" at bounding box center [412, 582] width 13 height 13
type input "8"
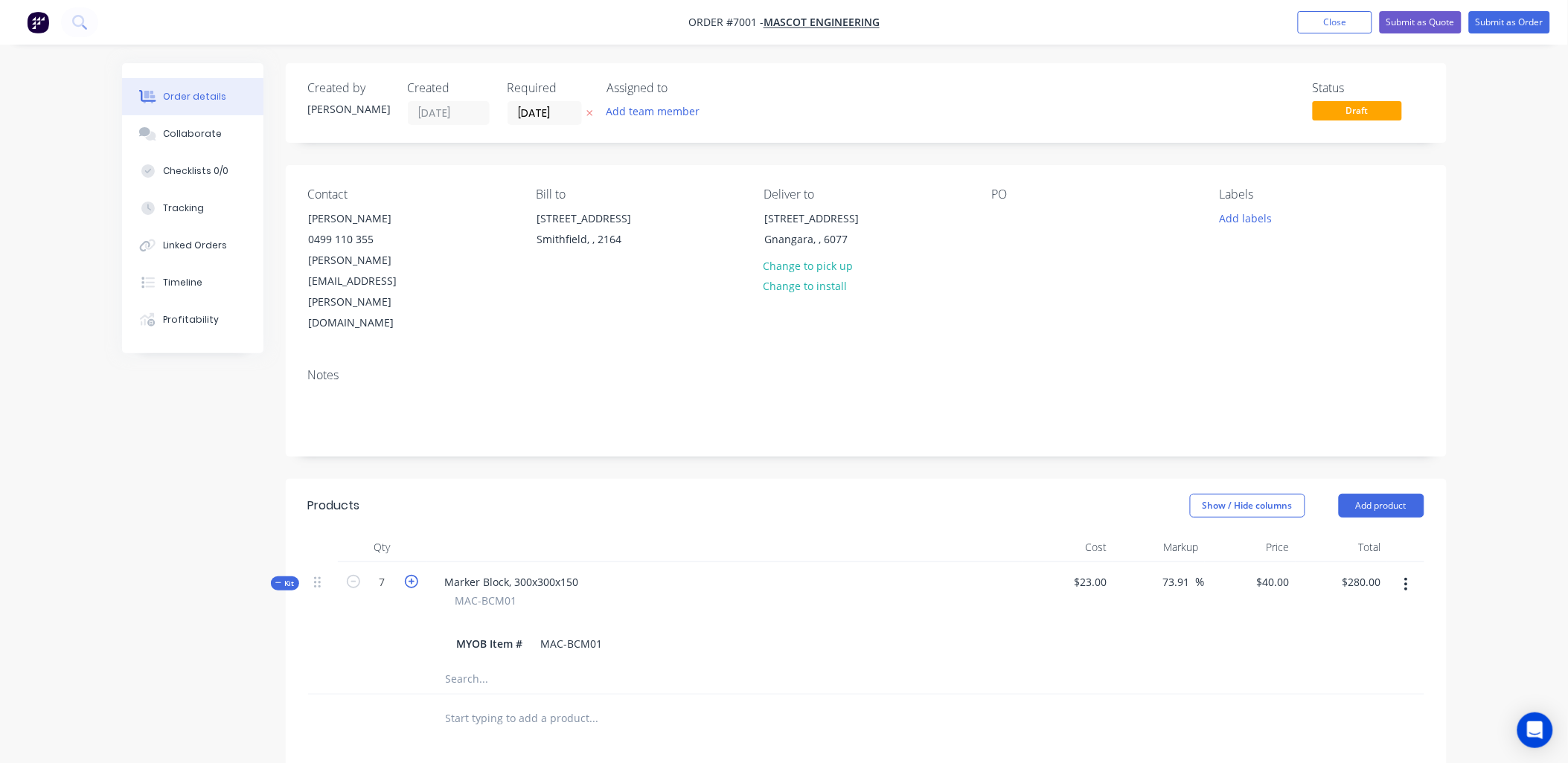
type input "$320.00"
type input "94"
type input "$3,760.00"
click at [1274, 572] on div "40 $40.00" at bounding box center [1273, 582] width 46 height 22
type input "34"
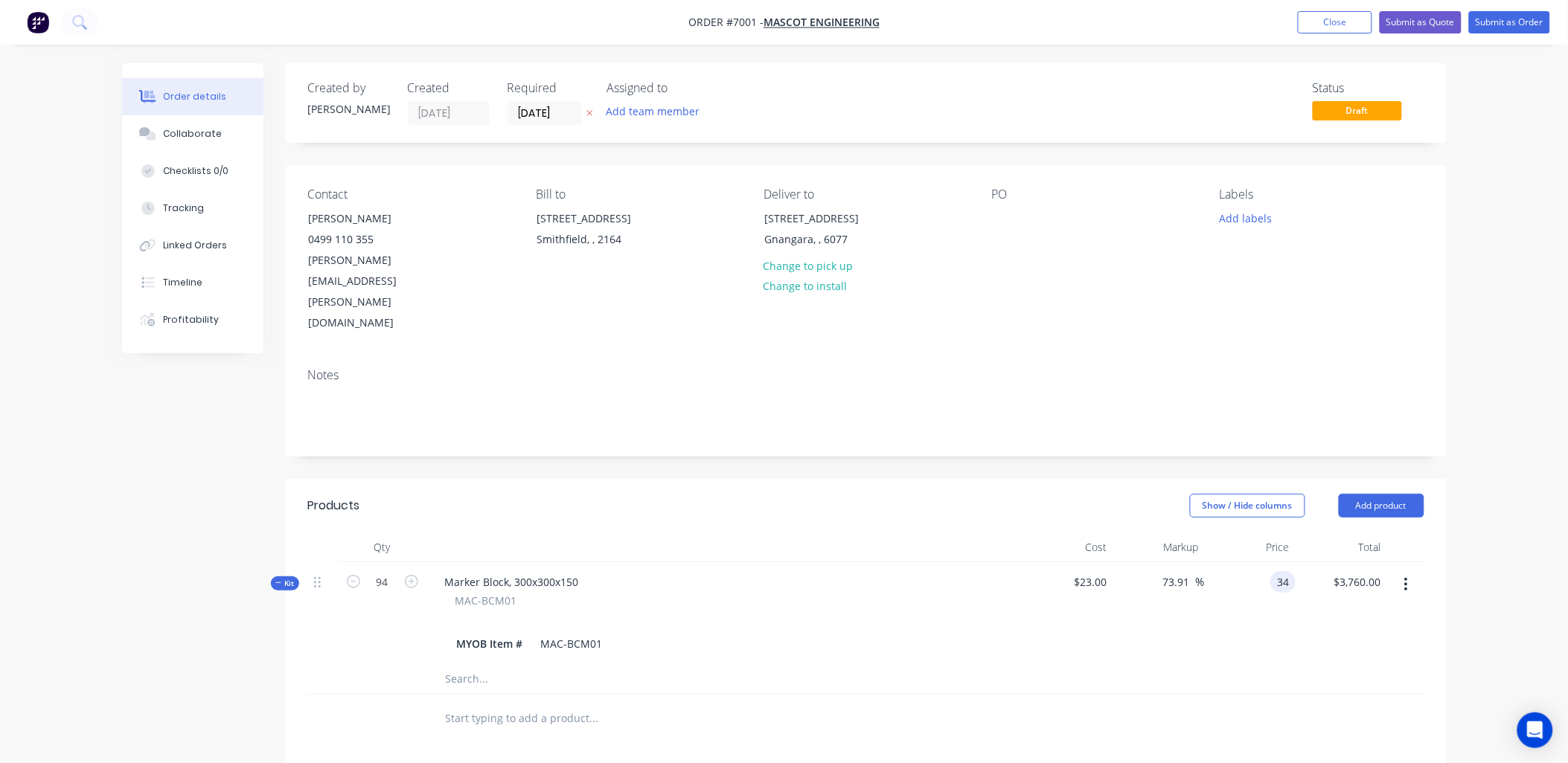
type input "47.83"
type input "$34.00"
type input "$3,196.00"
click at [1381, 578] on div "$3,196.00 3196.00" at bounding box center [1341, 614] width 91 height 102
click at [993, 214] on div at bounding box center [1004, 218] width 24 height 22
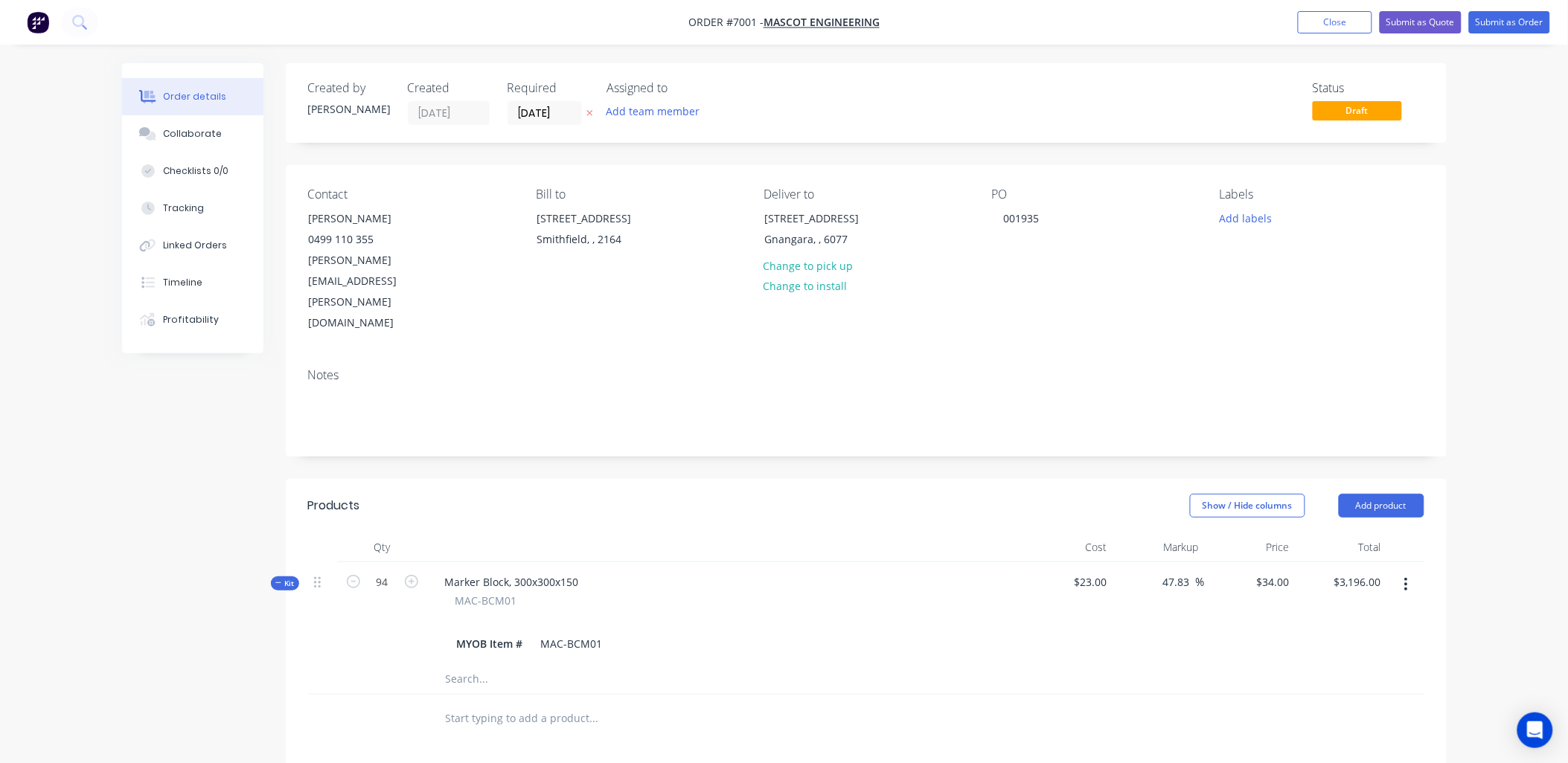
click at [1062, 288] on div "Contact Justin Lee 0499 110 355 justin.lee@mascoteng.com.au Bill to 37 Tarlingt…" at bounding box center [865, 261] width 1161 height 191
click at [546, 110] on input "[DATE]" at bounding box center [545, 113] width 73 height 22
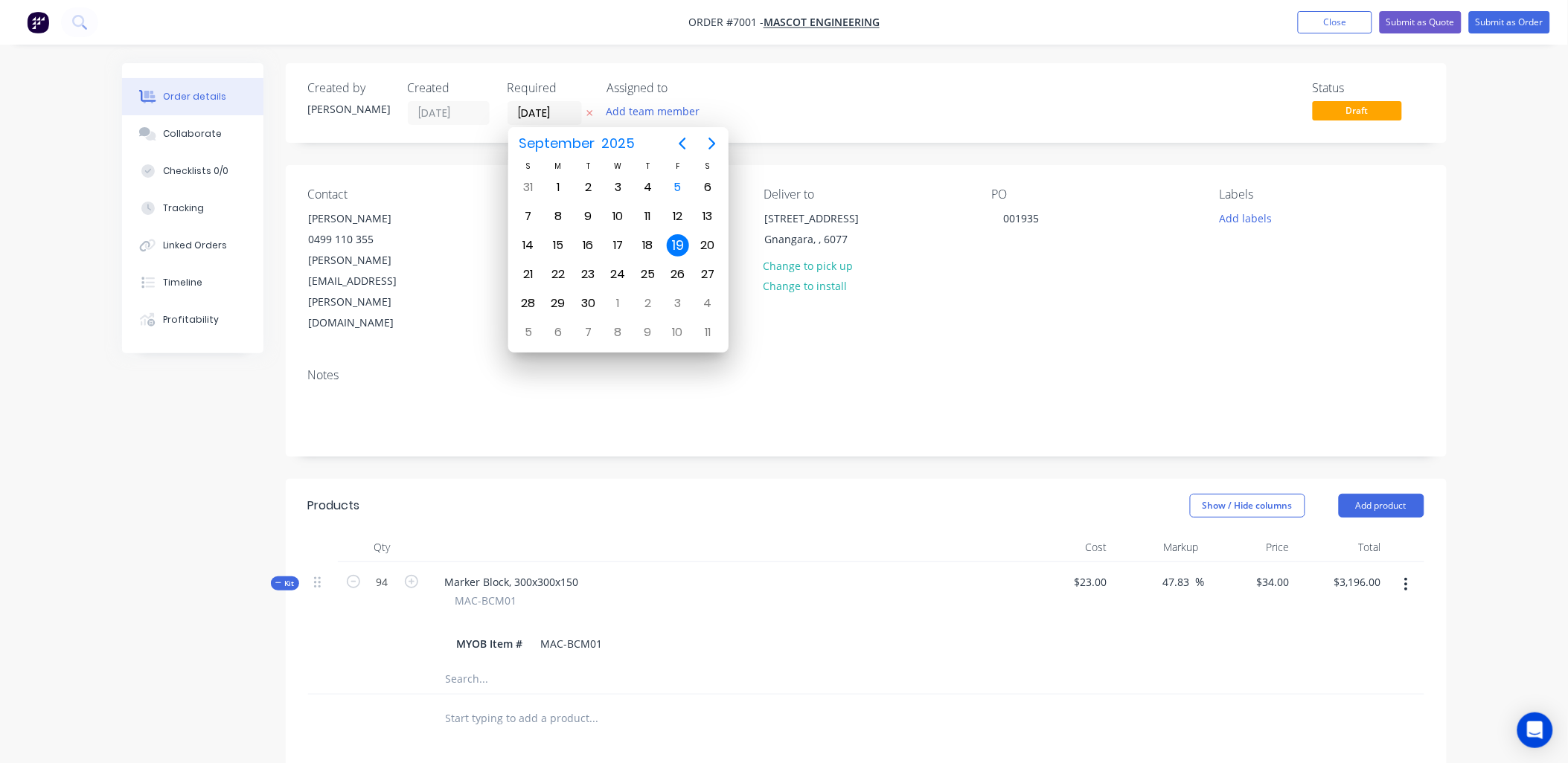
click at [487, 105] on div "Created by Sally Created 28/08/25 Required 19/09/25 Assigned to Add team member" at bounding box center [531, 103] width 448 height 44
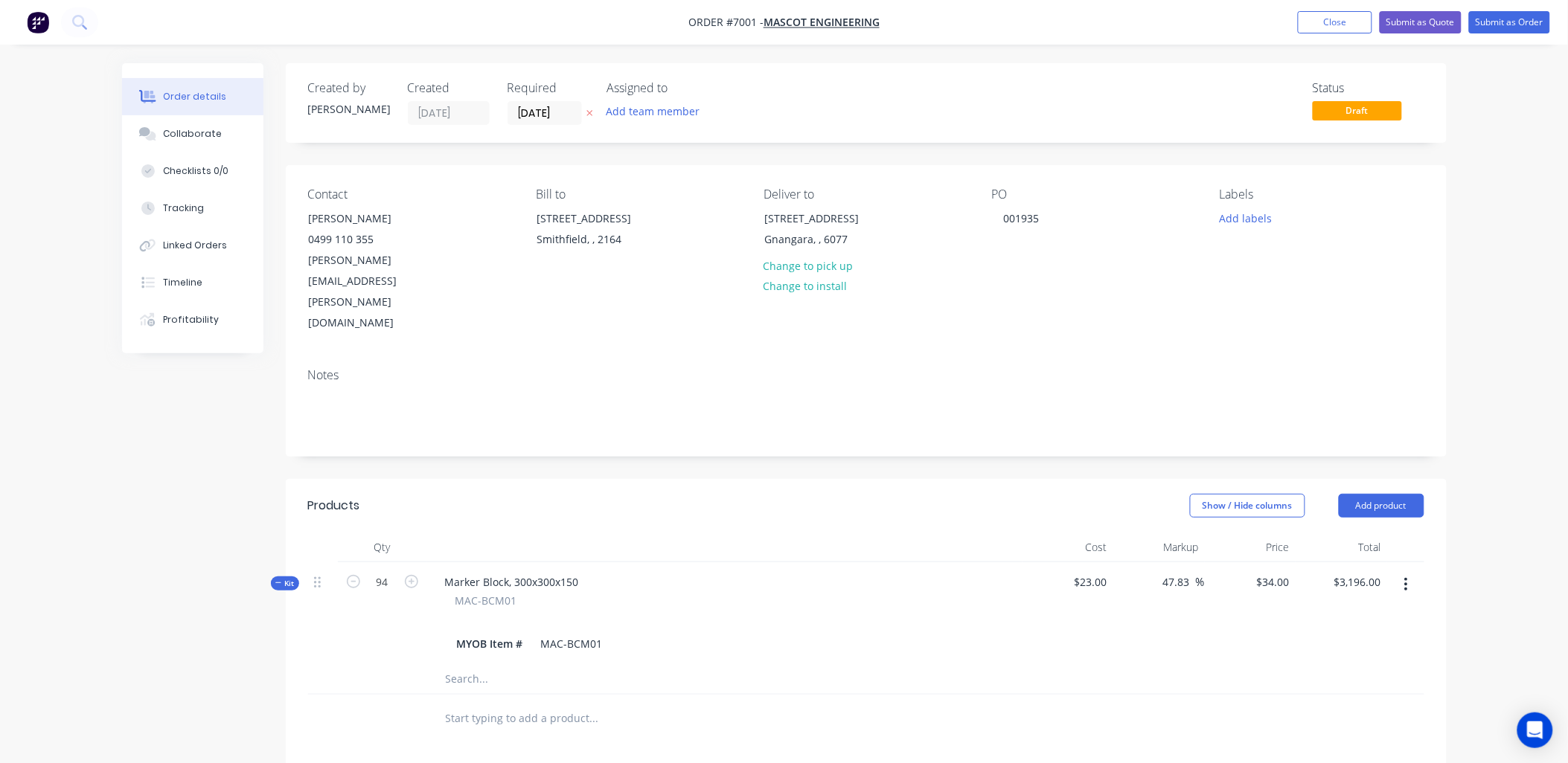
type input "03/10/25"
click at [865, 96] on div "Status Draft" at bounding box center [1090, 103] width 668 height 44
click at [576, 572] on div "Marker Block, 300x300x150" at bounding box center [511, 582] width 158 height 22
click at [972, 633] on div "MYOB Item # MAC-BCM01" at bounding box center [724, 643] width 548 height 22
click at [530, 593] on div "MAC-BCM01" at bounding box center [724, 600] width 539 height 16
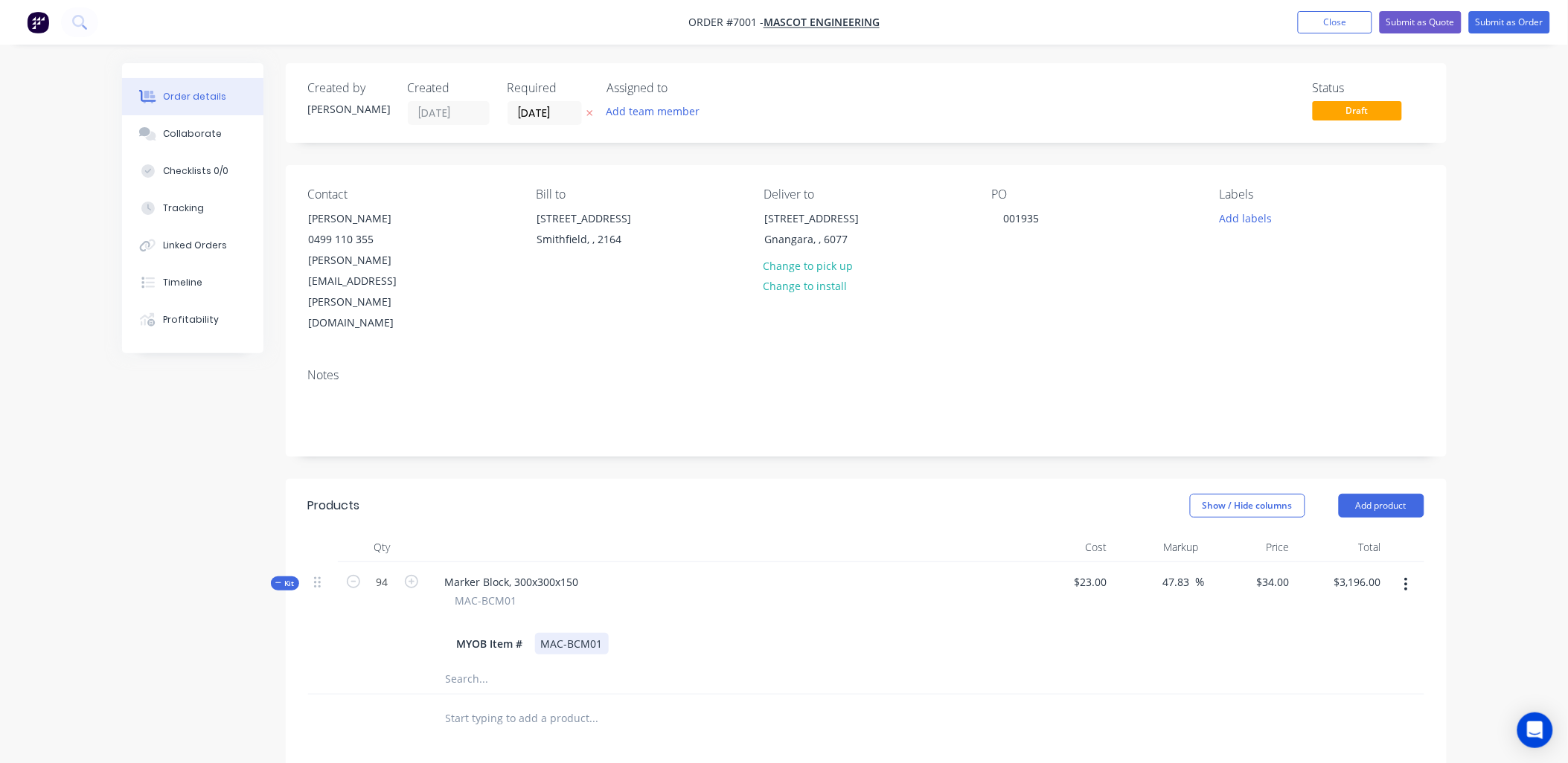
click at [559, 633] on div "MAC-BCM01" at bounding box center [572, 643] width 74 height 22
click at [673, 633] on div "MYOB Item # MAC-BCM01" at bounding box center [724, 643] width 548 height 22
drag, startPoint x: 484, startPoint y: 581, endPoint x: 434, endPoint y: 581, distance: 50.0
click at [434, 633] on div "MYOB Item # MAC-BCM01" at bounding box center [724, 643] width 584 height 22
click at [682, 633] on div "Item # MAC-BCM01" at bounding box center [724, 643] width 548 height 22
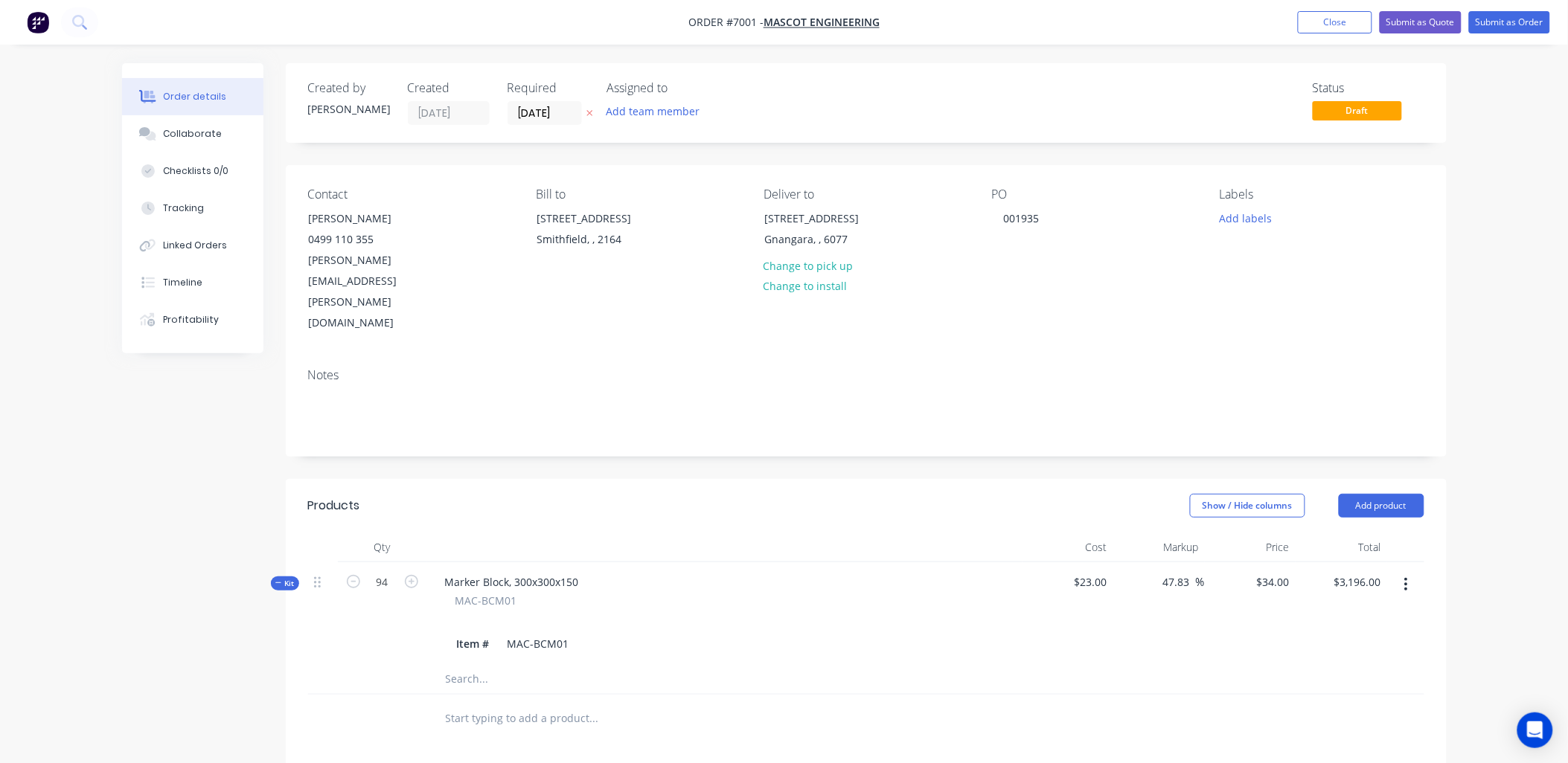
click at [658, 599] on div "Marker Block, 300x300x150 MAC-BCM01 Item # MAC-BCM01" at bounding box center [724, 614] width 595 height 102
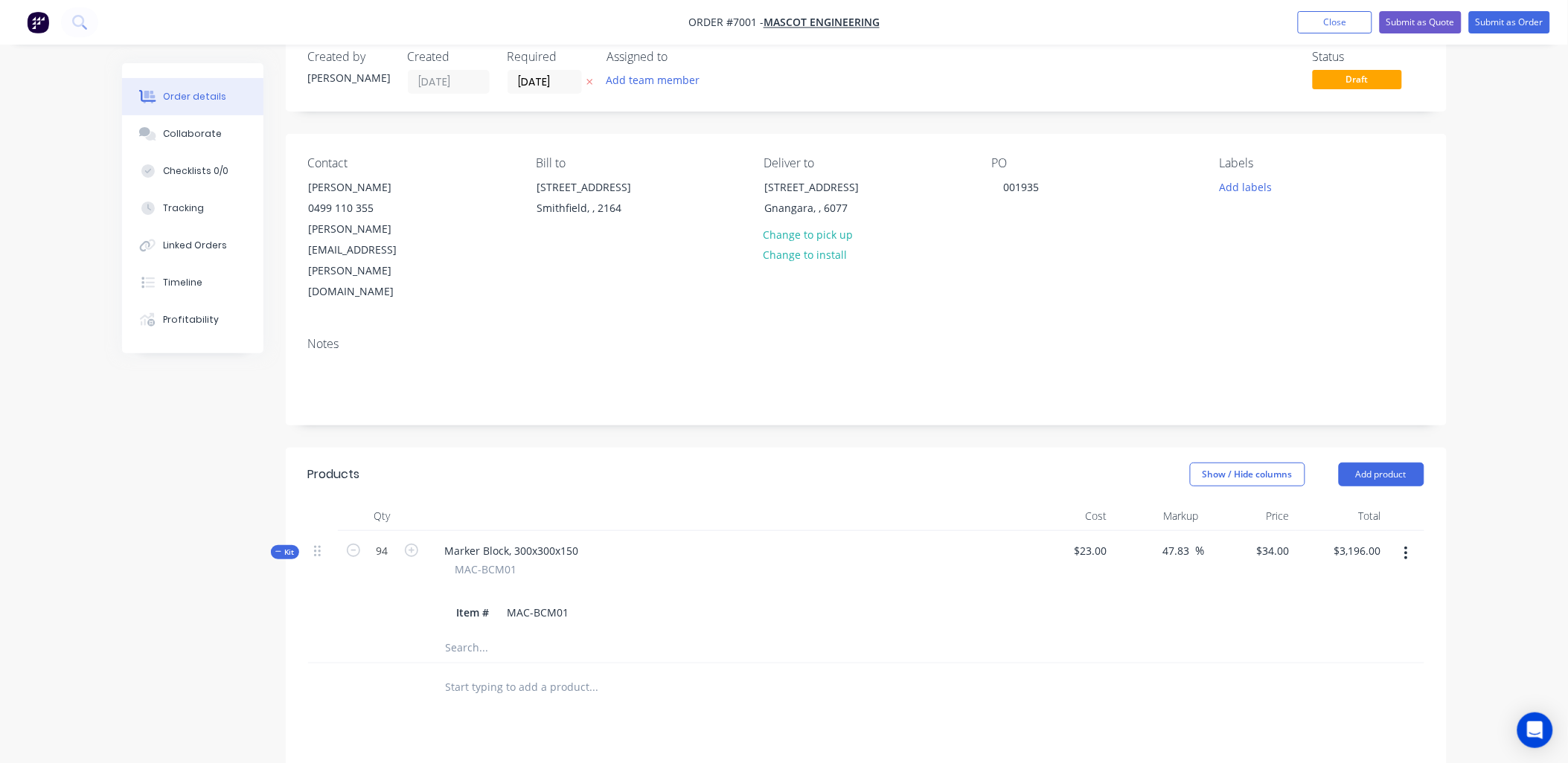
scroll to position [0, 0]
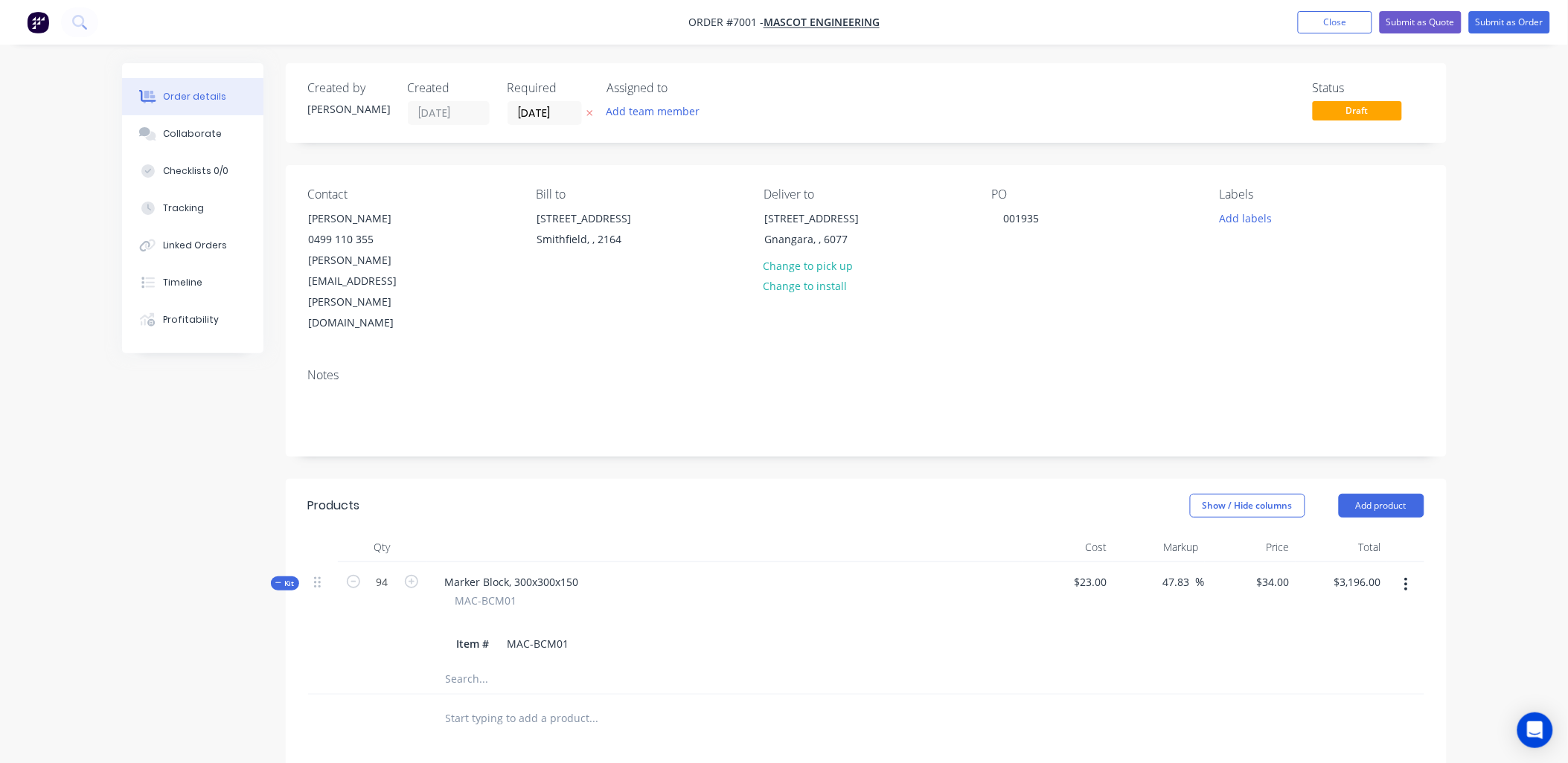
click at [1409, 572] on button "button" at bounding box center [1406, 585] width 35 height 27
click at [577, 572] on div "Marker Block, 300x300x150" at bounding box center [511, 582] width 158 height 22
drag, startPoint x: 641, startPoint y: 516, endPoint x: 584, endPoint y: 516, distance: 57.0
click at [584, 572] on div "Marker Block, 300x300x150 ELEC CABLE" at bounding box center [542, 582] width 219 height 22
click at [640, 572] on div "Marker Block, 300x300x150 ELEC CABLE" at bounding box center [542, 582] width 219 height 22
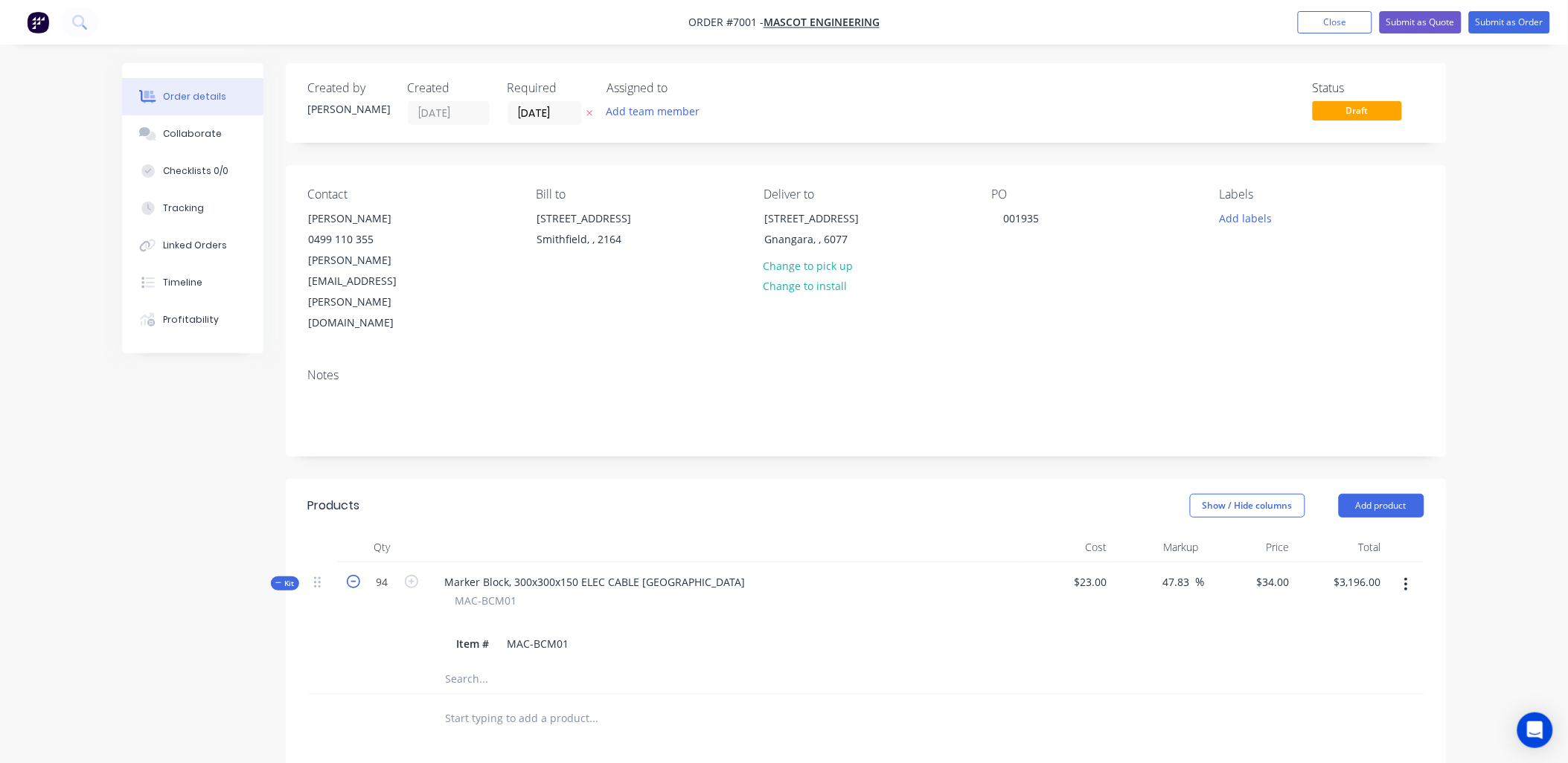
click at [354, 575] on icon "button" at bounding box center [354, 582] width 13 height 13
type input "93"
type input "$3,162.00"
click at [354, 575] on icon "button" at bounding box center [354, 582] width 13 height 13
type input "92"
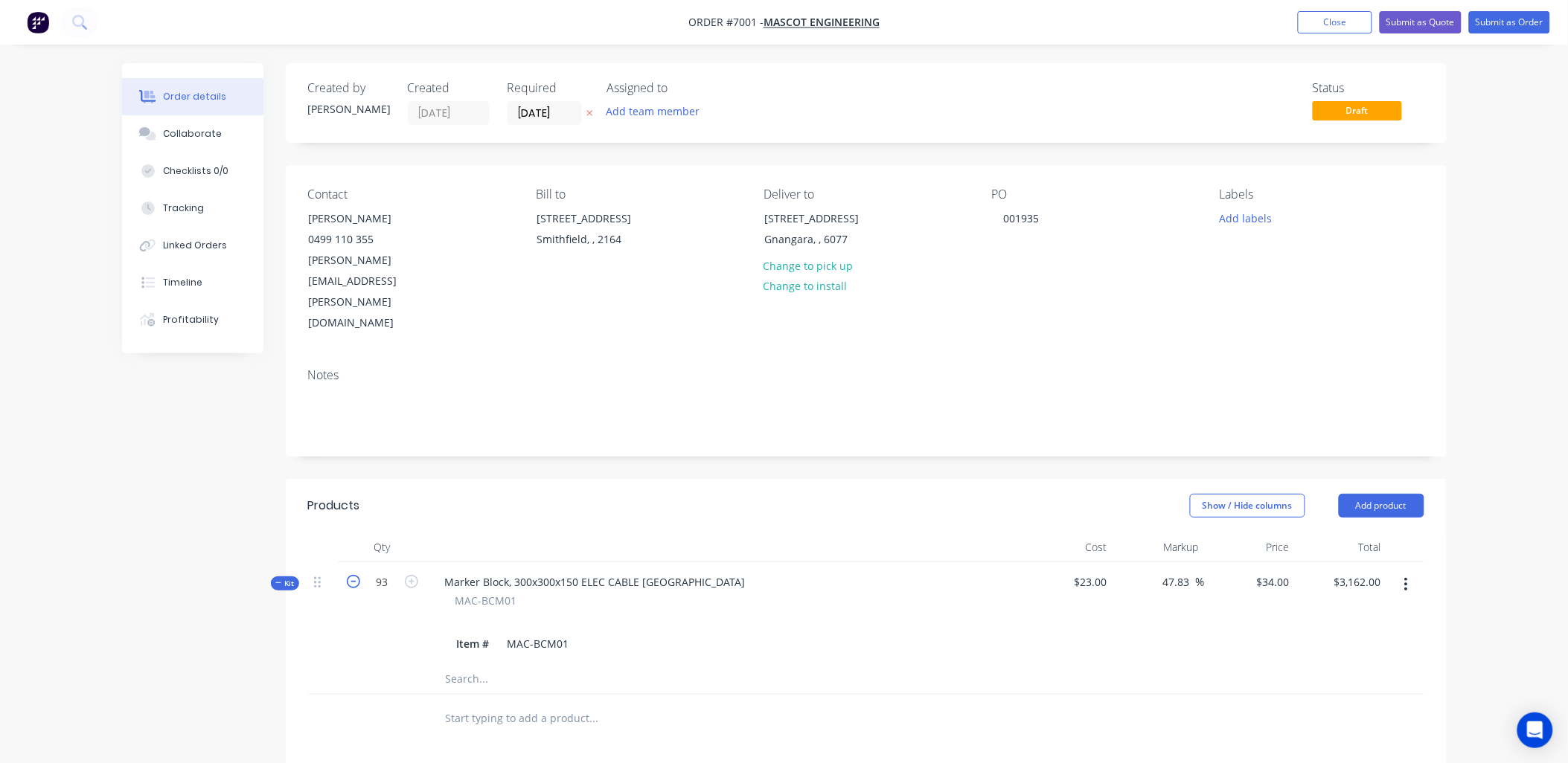
type input "$3,128.00"
click at [593, 704] on input "text" at bounding box center [593, 719] width 297 height 30
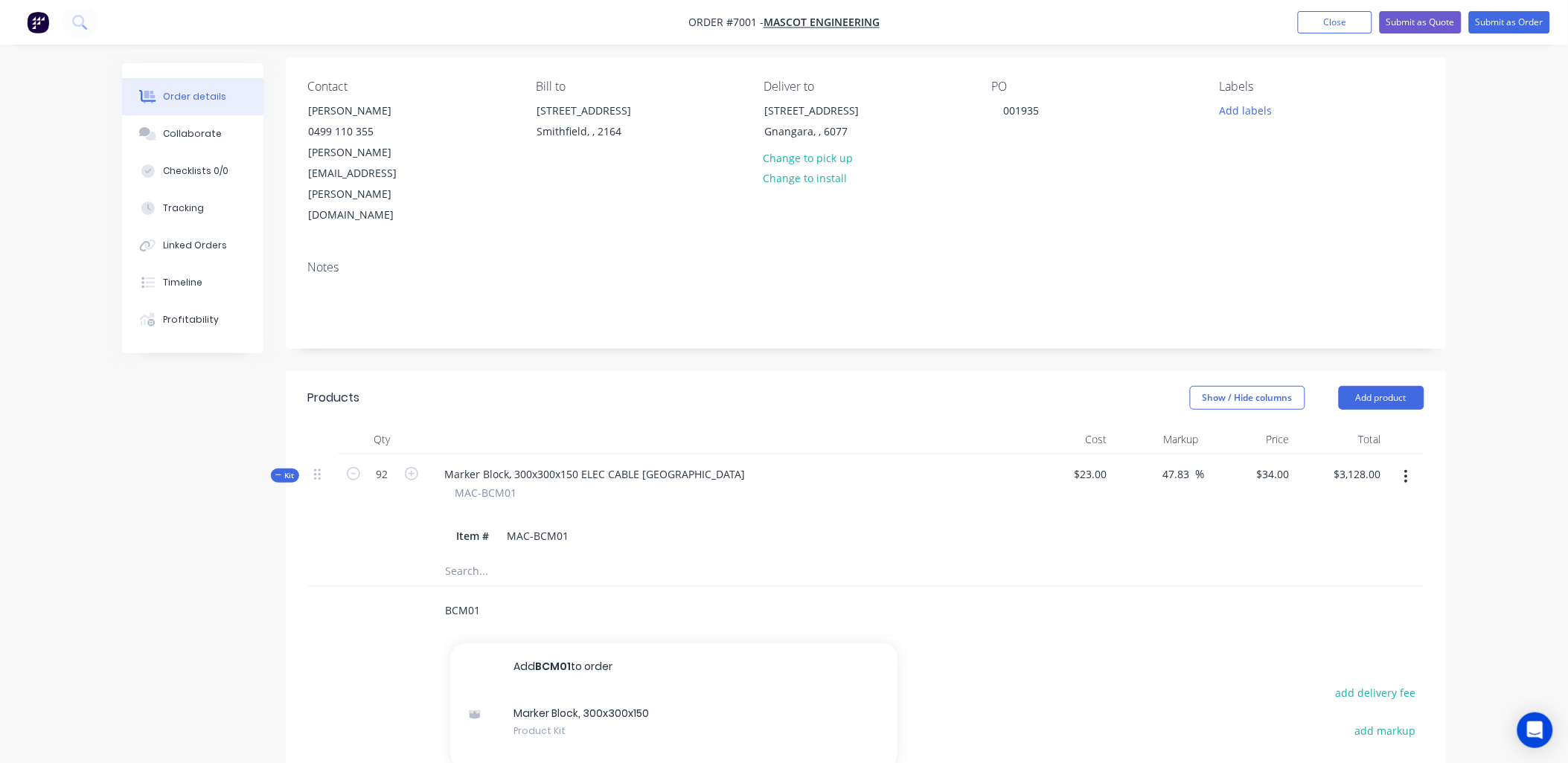
scroll to position [165, 0]
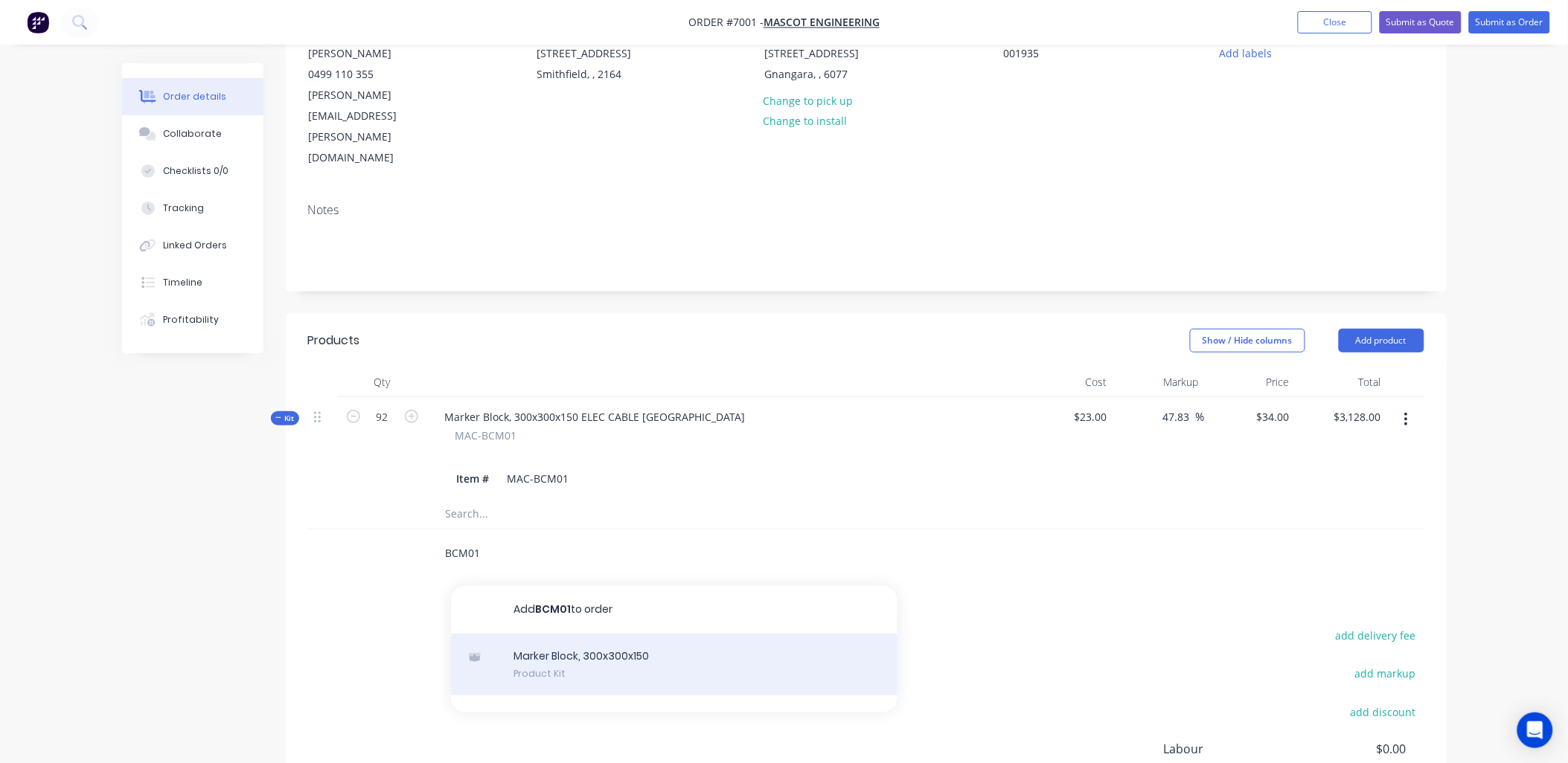
type input "BCM01"
click at [618, 634] on div "Marker Block, 300x300x150 Product Kit" at bounding box center [673, 665] width 446 height 63
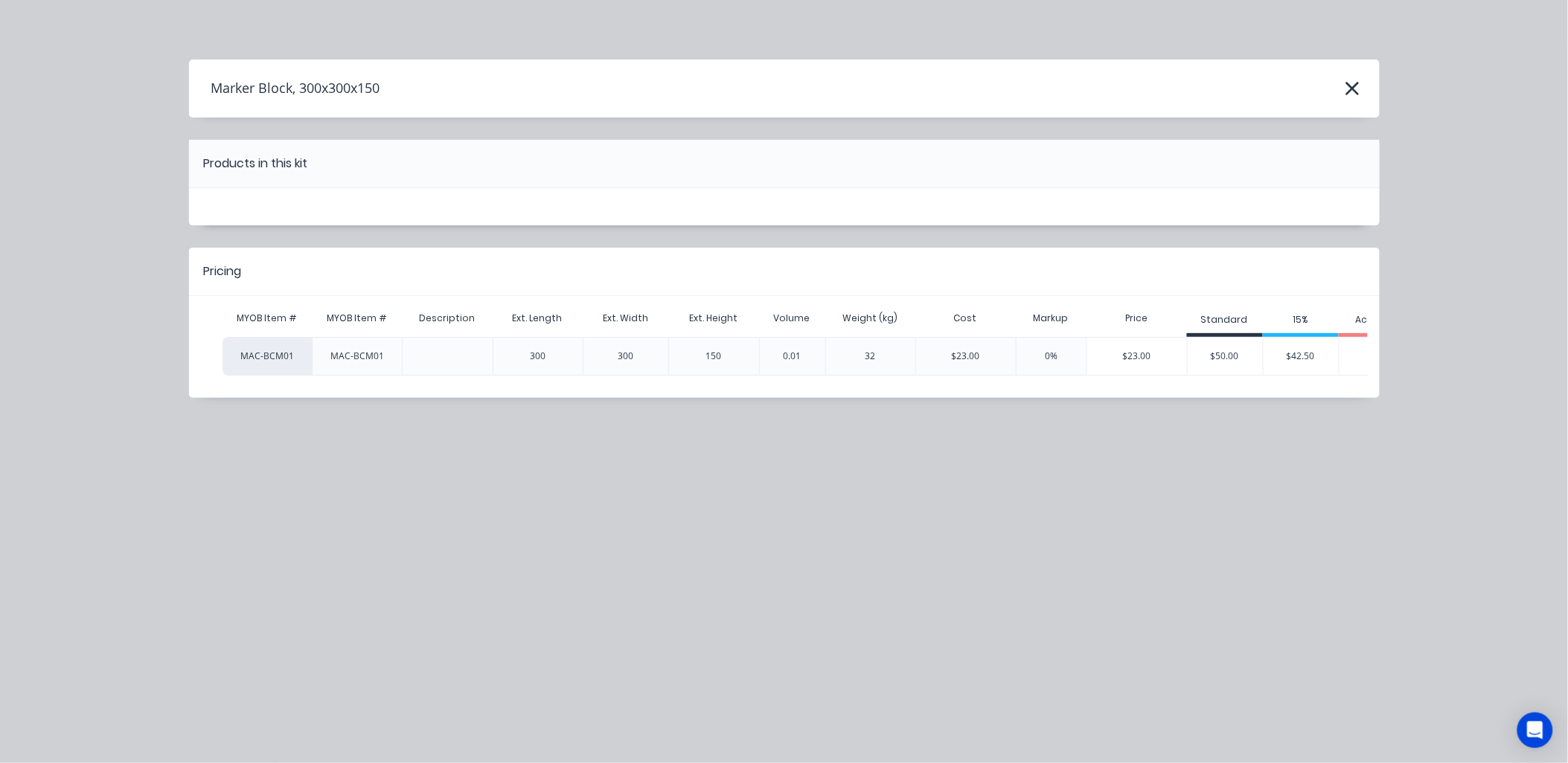
click at [439, 350] on div at bounding box center [447, 356] width 24 height 37
click at [457, 359] on div at bounding box center [447, 356] width 24 height 37
click at [449, 354] on div at bounding box center [447, 356] width 24 height 37
click at [455, 354] on div at bounding box center [447, 356] width 24 height 37
drag, startPoint x: 352, startPoint y: 316, endPoint x: 322, endPoint y: 316, distance: 30.0
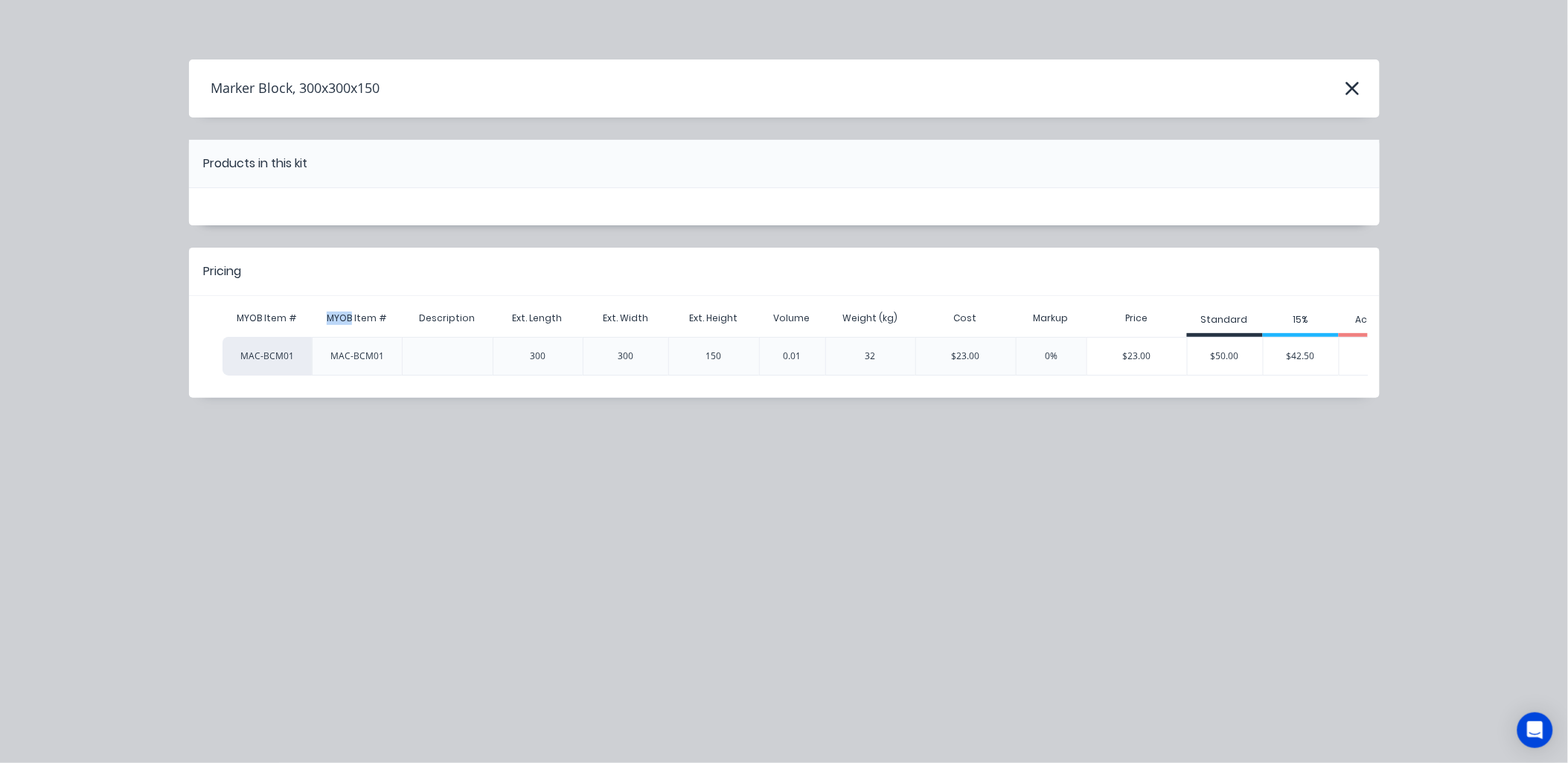
click at [322, 316] on div "MYOB Item #" at bounding box center [356, 318] width 84 height 37
drag, startPoint x: 322, startPoint y: 316, endPoint x: 451, endPoint y: 323, distance: 129.2
click at [451, 318] on div "Description" at bounding box center [447, 318] width 80 height 37
click at [454, 345] on div at bounding box center [447, 356] width 24 height 37
click at [452, 359] on div at bounding box center [447, 356] width 24 height 37
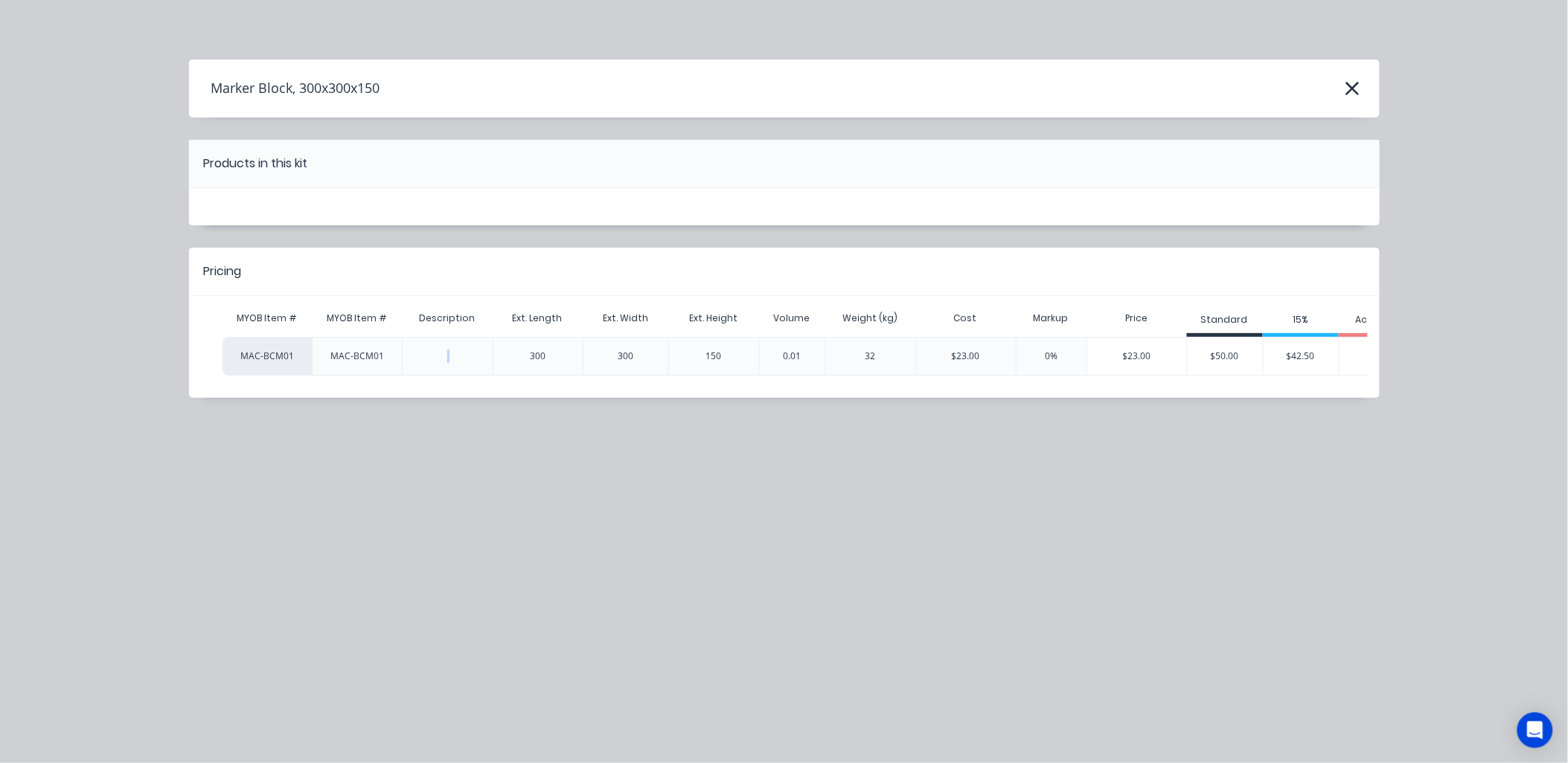
click at [452, 359] on div at bounding box center [447, 356] width 24 height 37
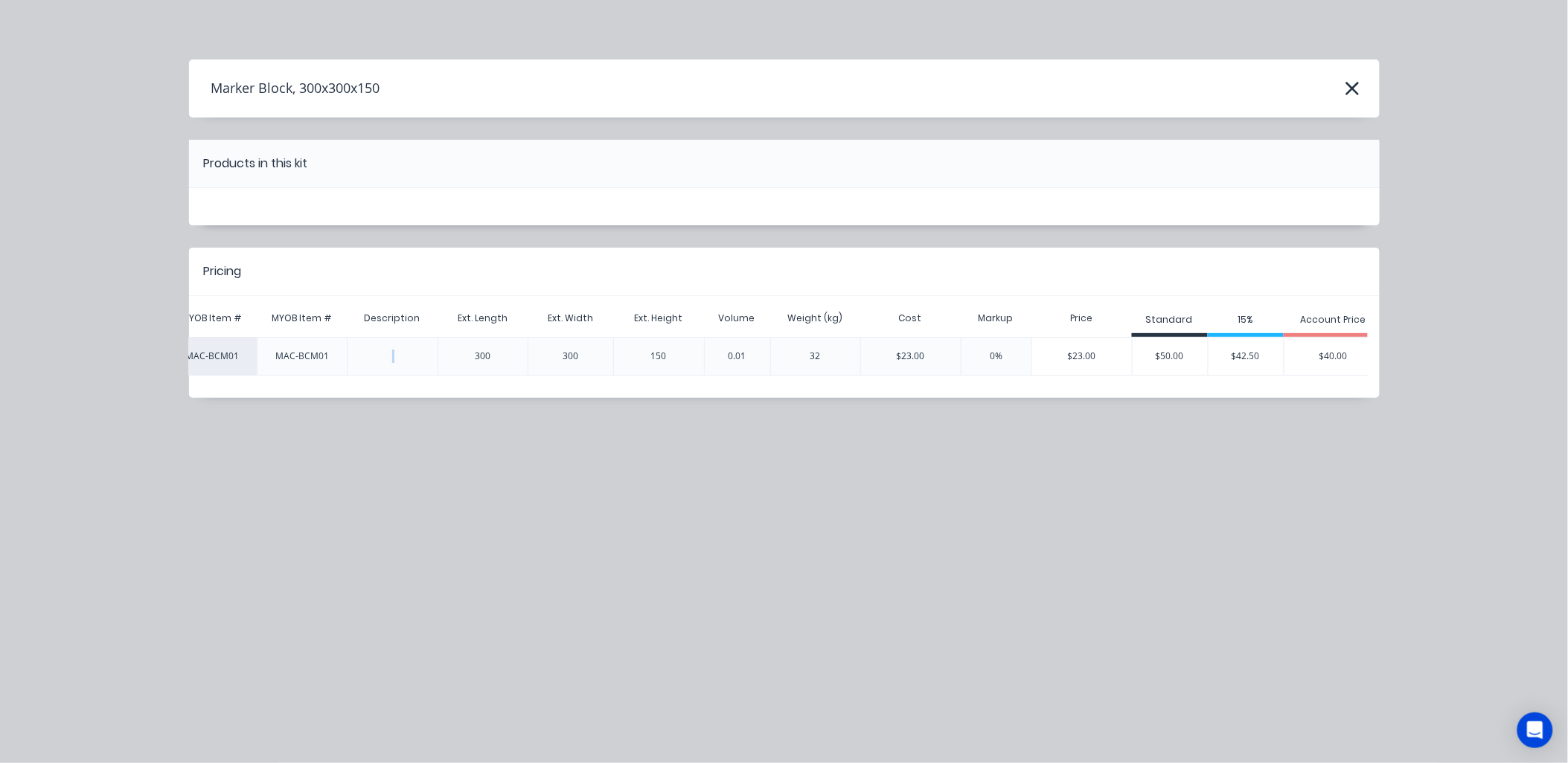
scroll to position [0, 71]
drag, startPoint x: 1313, startPoint y: 350, endPoint x: 1294, endPoint y: 353, distance: 19.2
click at [1313, 350] on div "$40.00" at bounding box center [1318, 356] width 99 height 37
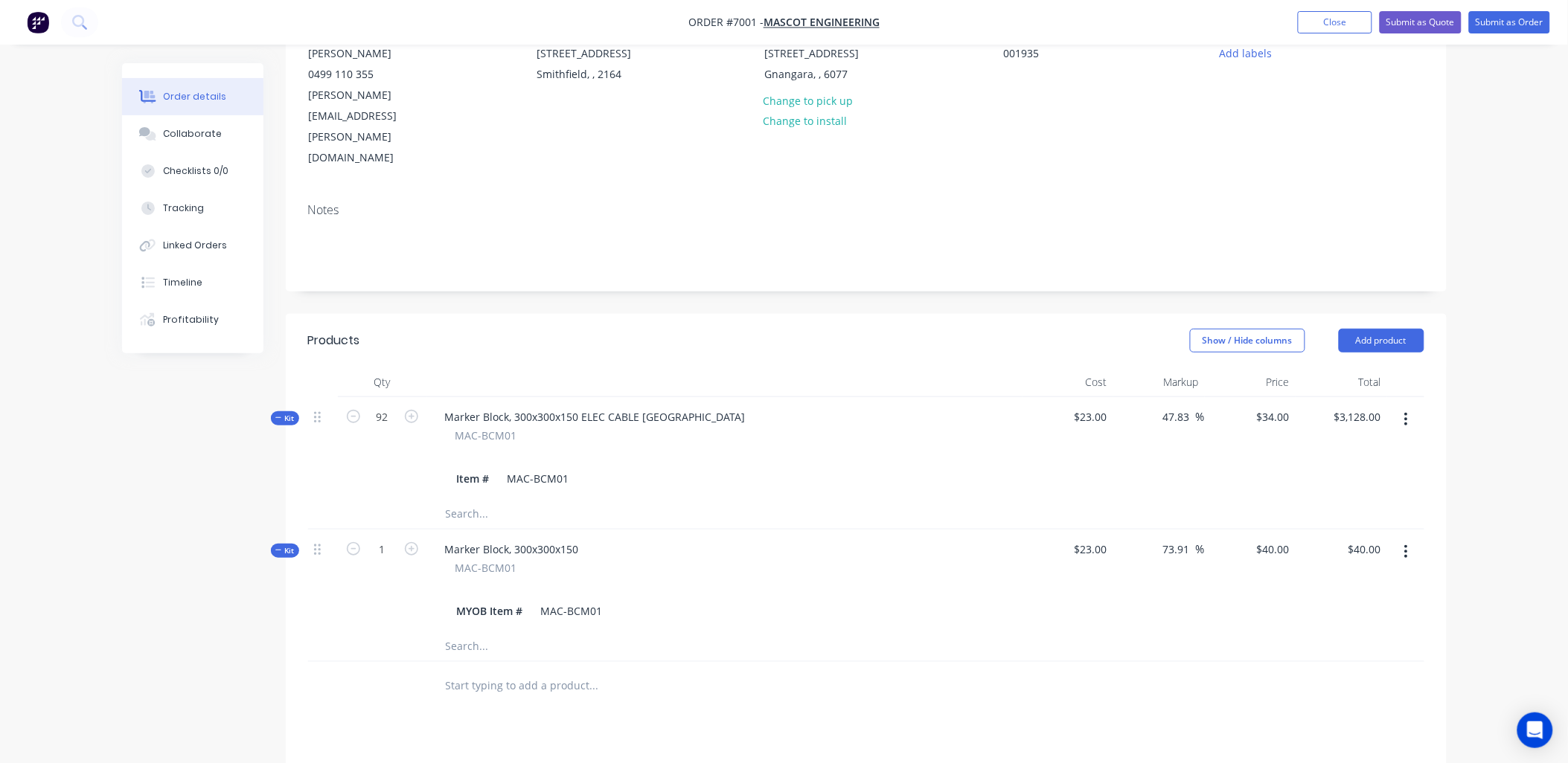
click at [533, 671] on input "text" at bounding box center [593, 686] width 297 height 30
type input "BCM01"
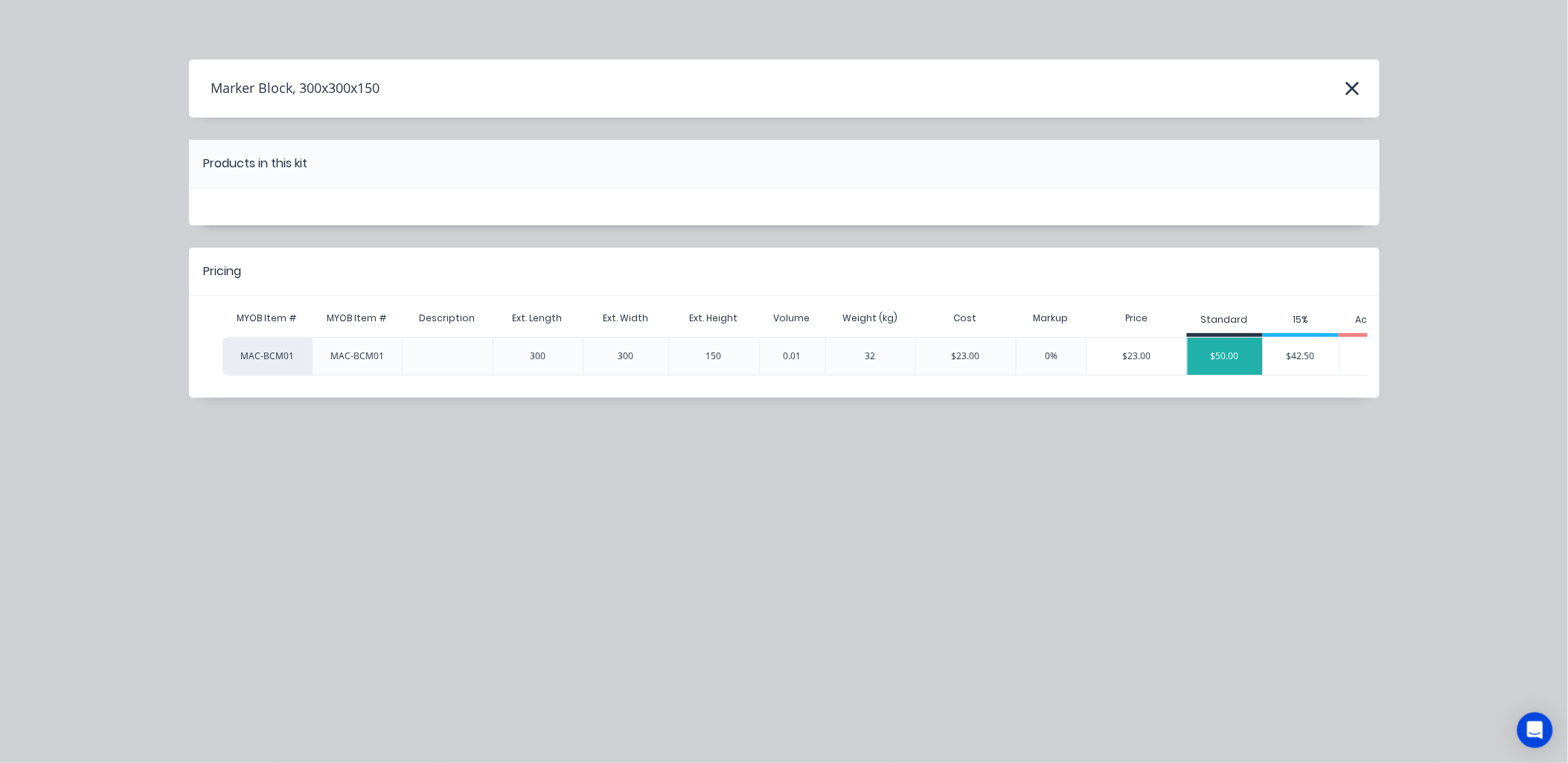
click at [1238, 363] on div "$50.00" at bounding box center [1225, 356] width 75 height 37
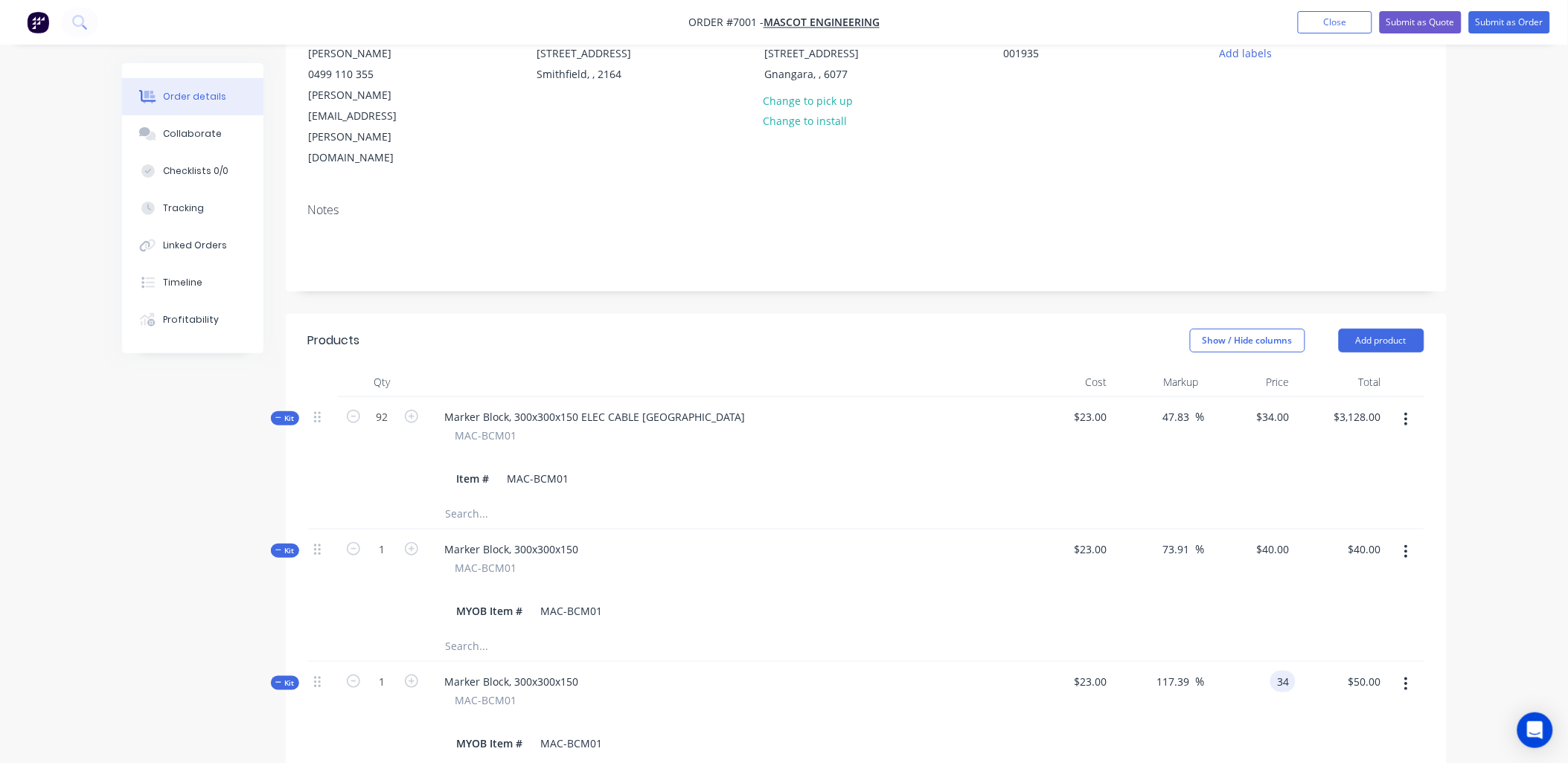
type input "34"
type input "47.83"
type input "$34.00"
type input "34.00"
type input "40"
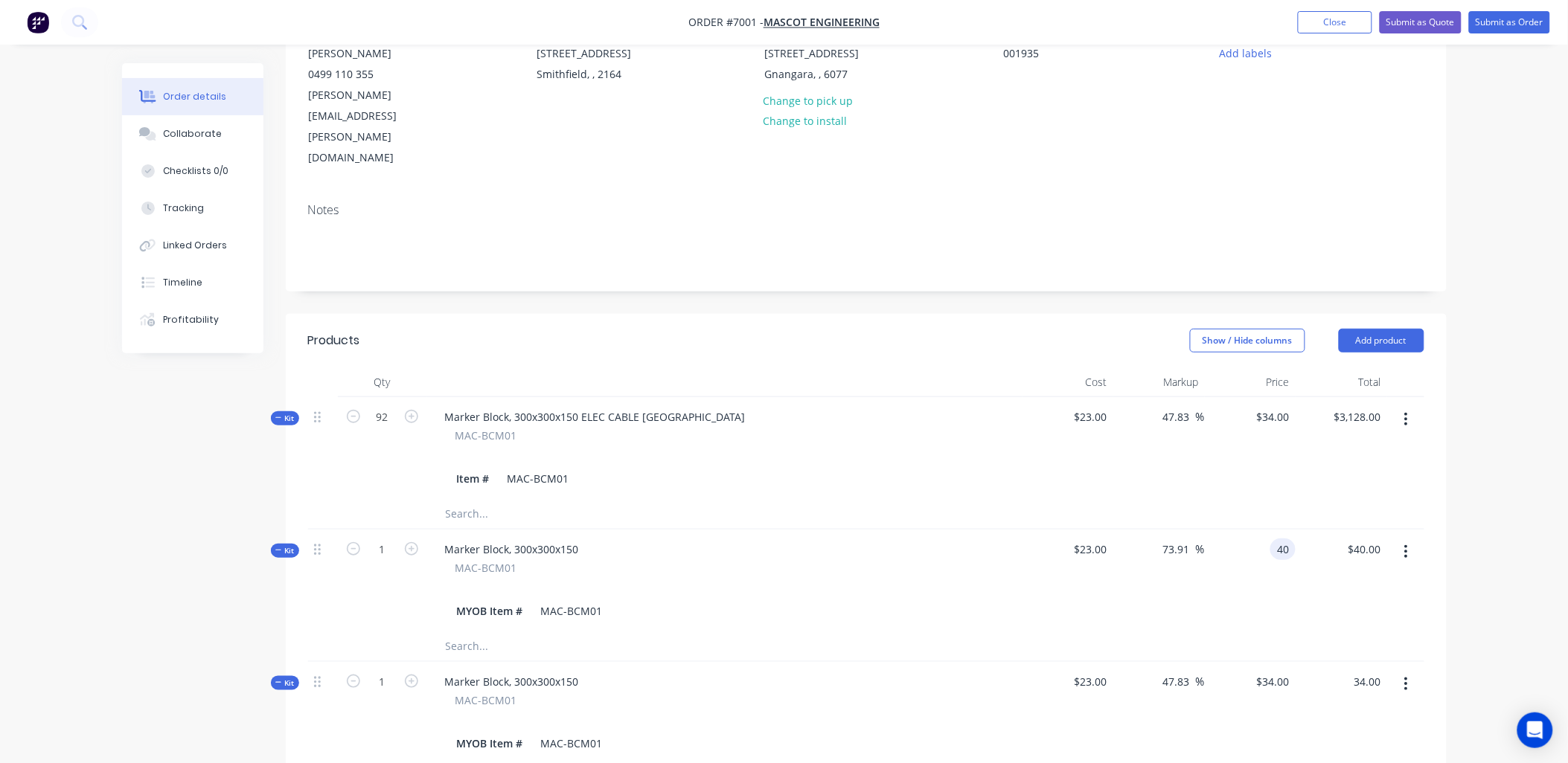
type input "$34.00"
click at [1280, 539] on input "40" at bounding box center [1285, 549] width 19 height 22
type input "34"
type input "47.83"
type input "$34.00"
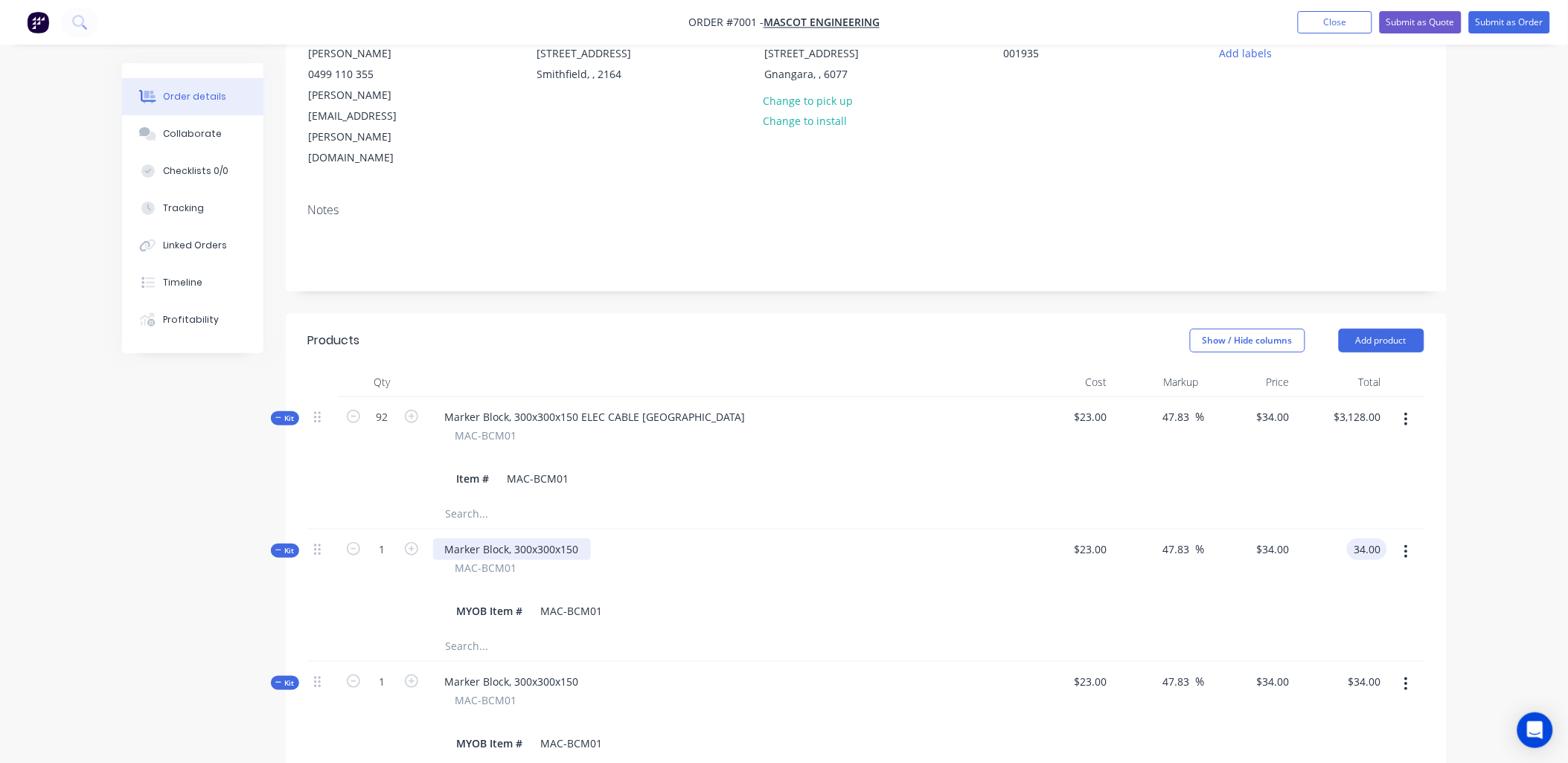
type input "$34.00"
click at [578, 539] on div "Marker Block, 300x300x150" at bounding box center [511, 549] width 158 height 22
click at [640, 539] on div "Marker Block, 300x300x150 ELEC CABLE" at bounding box center [542, 549] width 219 height 22
click at [614, 662] on div "Marker Block, 300x300x150 MAC-BCM01 MYOB Item # MAC-BCM01" at bounding box center [724, 713] width 595 height 102
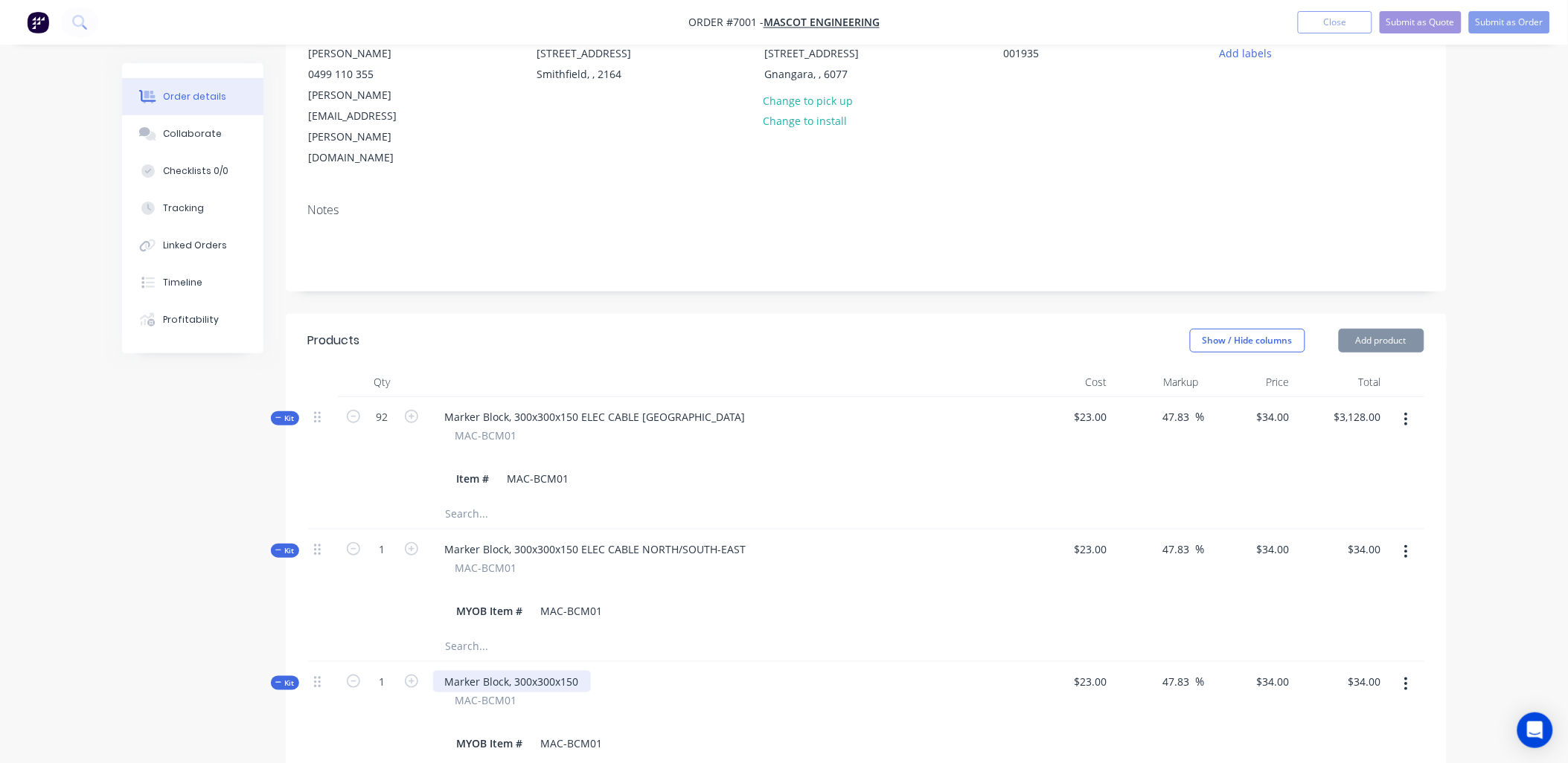
click at [587, 671] on div "Marker Block, 300x300x150" at bounding box center [511, 682] width 158 height 22
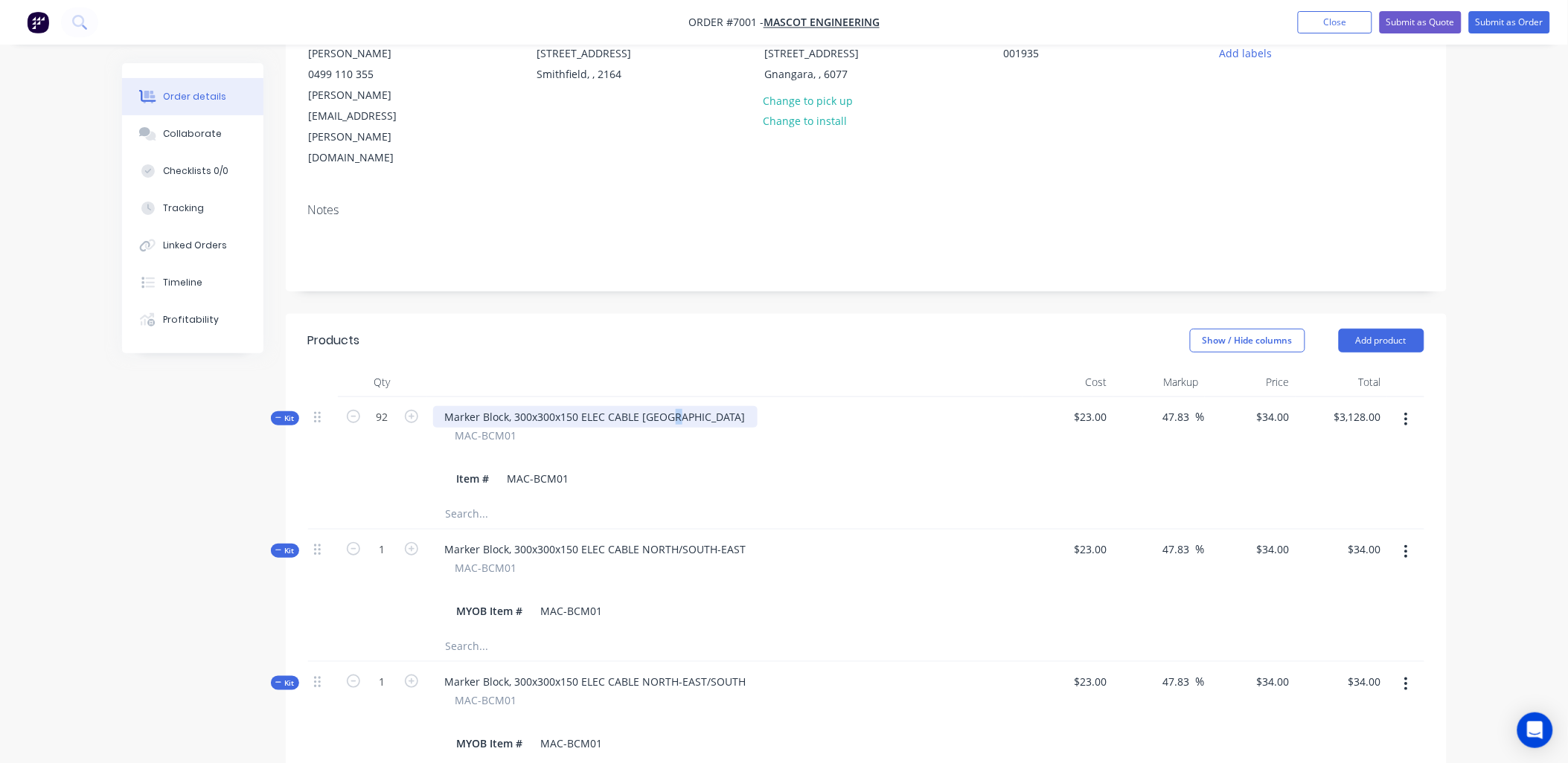
click at [676, 407] on div "Marker Block, 300x300x150 ELEC CABLE NORTH SOUTH" at bounding box center [595, 417] width 324 height 22
click at [690, 468] on div "Item # MAC-BCM01" at bounding box center [724, 478] width 548 height 22
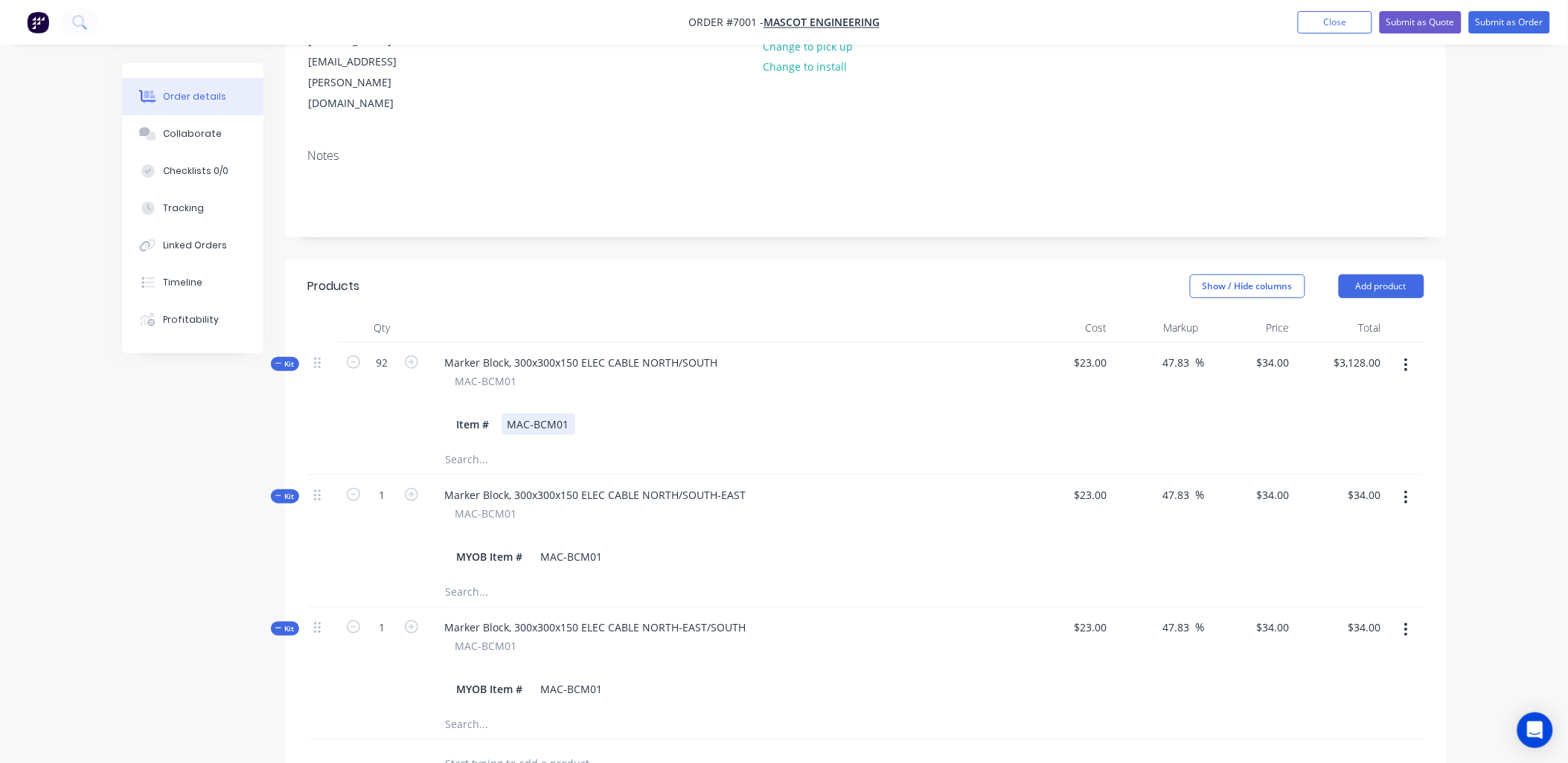
scroll to position [0, 0]
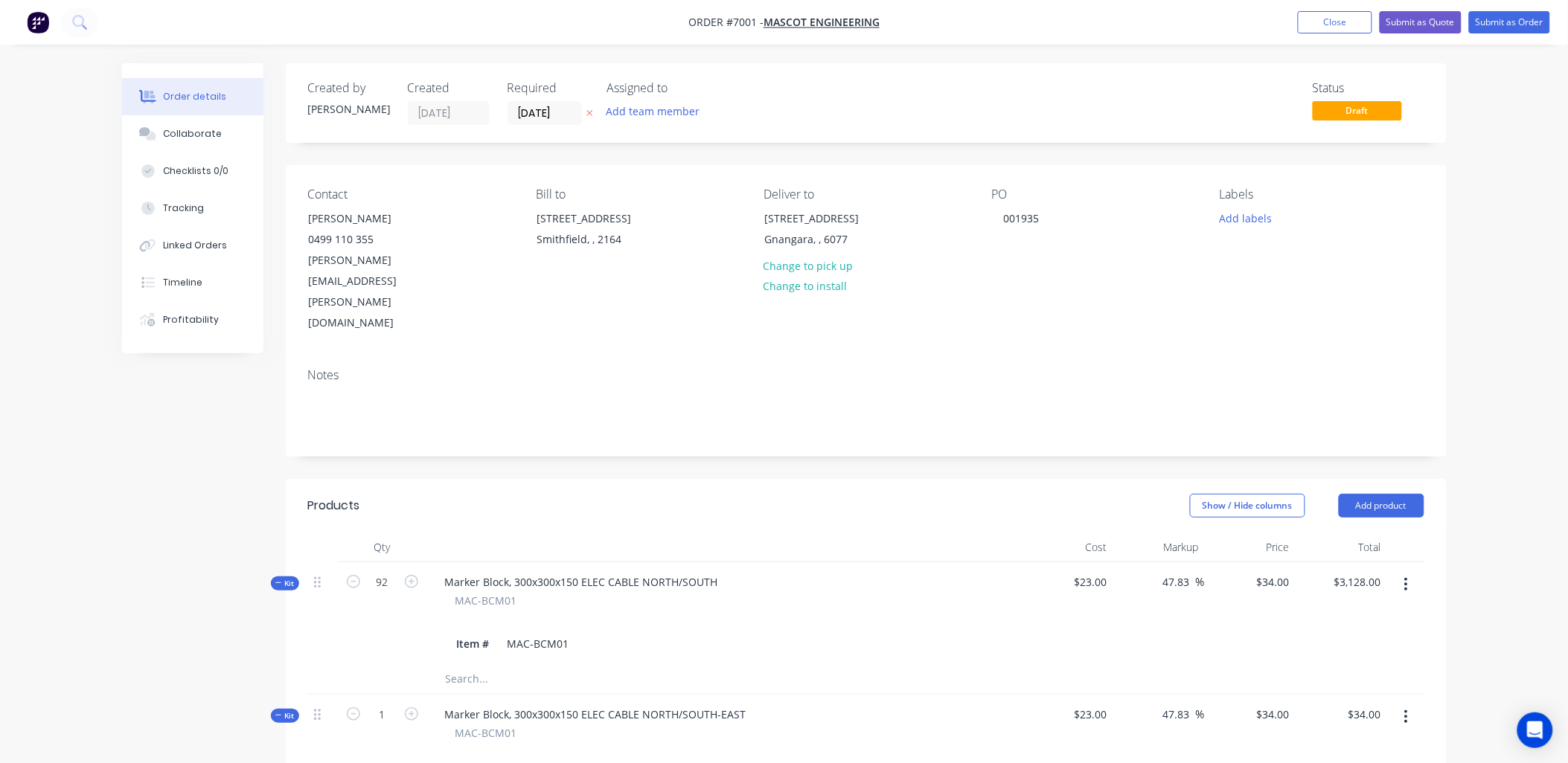
click at [1484, 555] on div "Order details Collaborate Checklists 0/0 Tracking Linked Orders Timeline Profit…" at bounding box center [784, 694] width 1568 height 1388
click at [1499, 24] on button "Submit as Order" at bounding box center [1509, 22] width 81 height 22
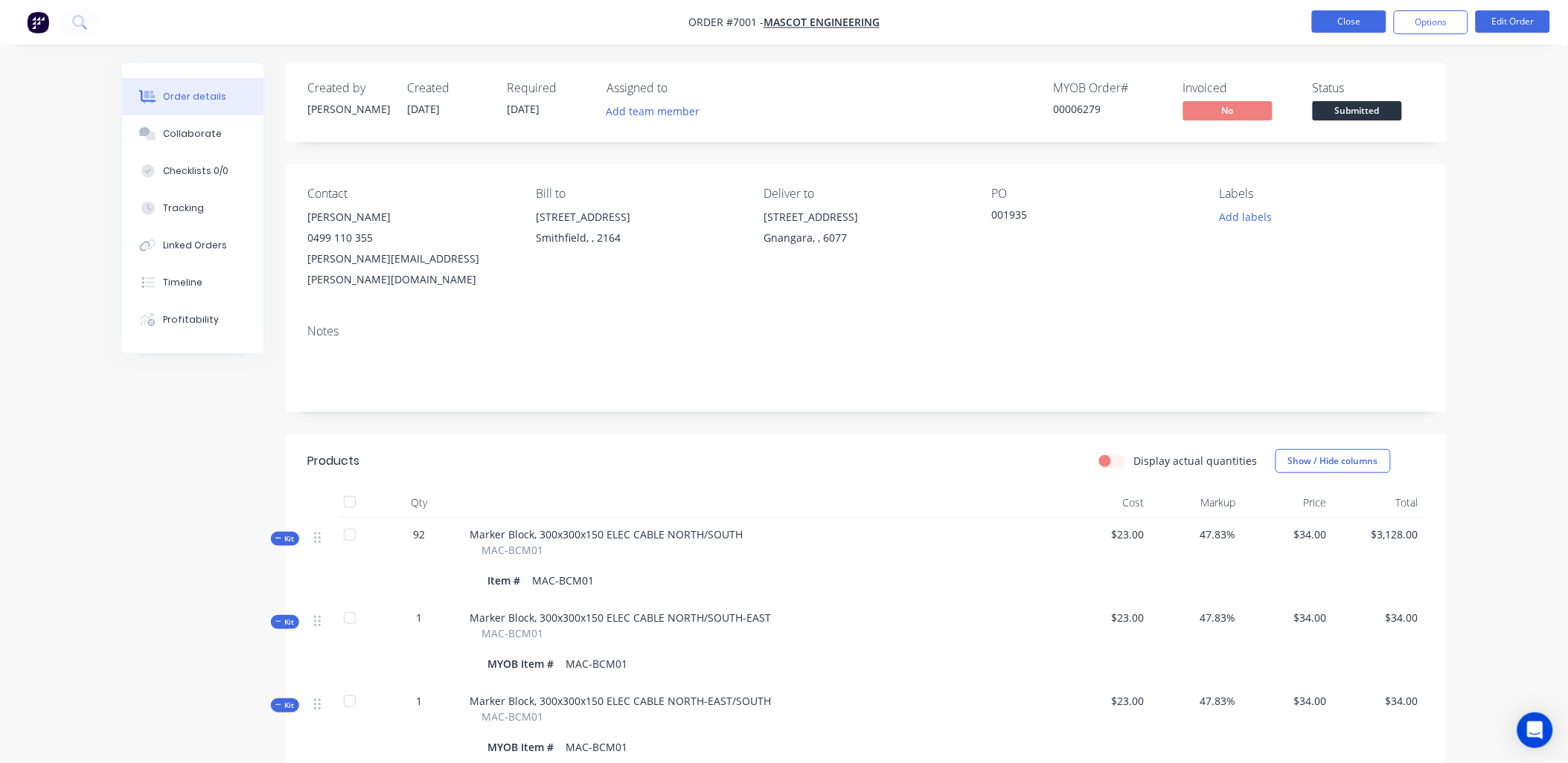
click at [1349, 20] on button "Close" at bounding box center [1349, 22] width 75 height 22
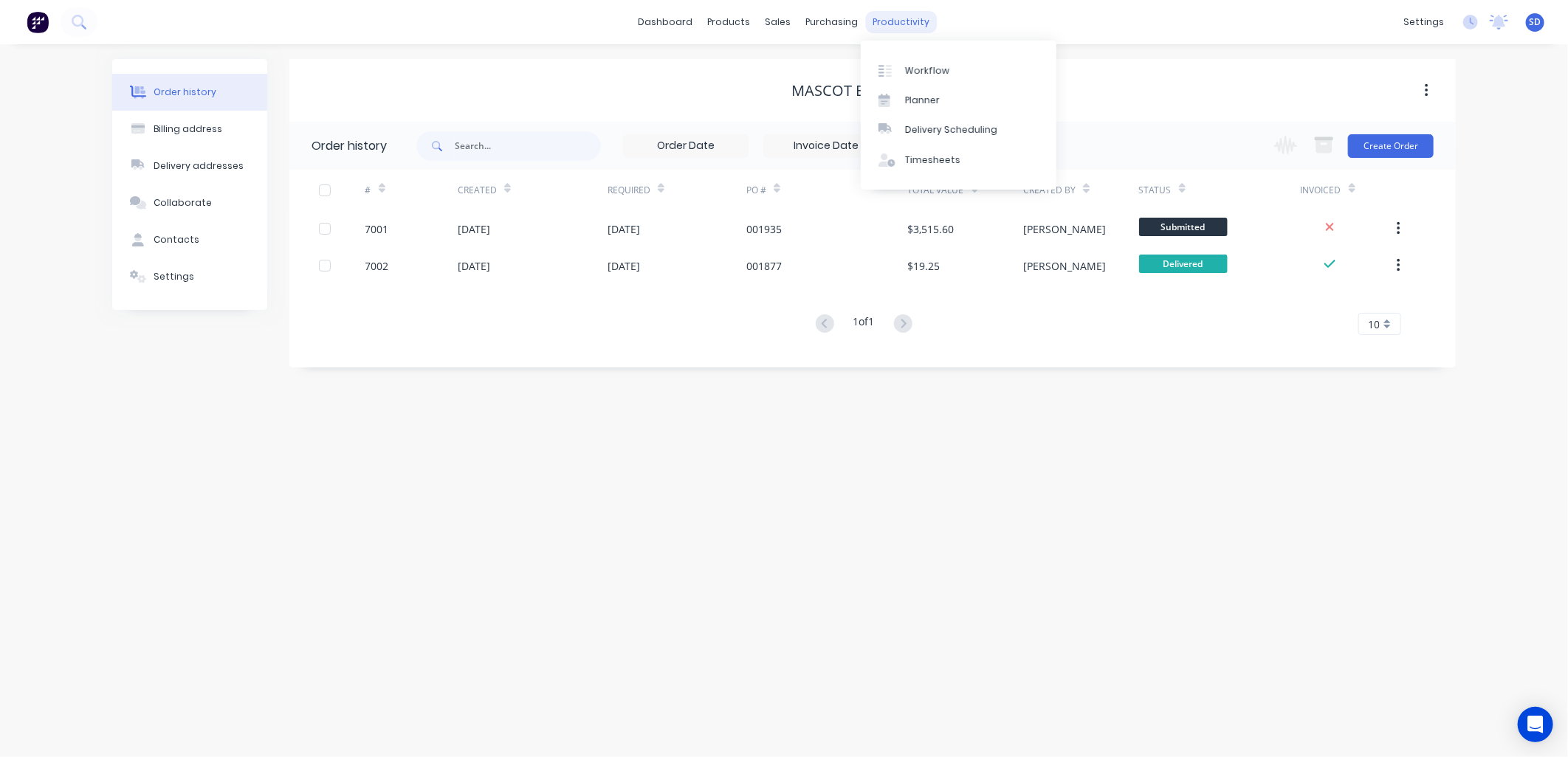
click at [892, 19] on div "productivity" at bounding box center [902, 22] width 72 height 22
click at [920, 65] on div "Workflow" at bounding box center [927, 71] width 44 height 13
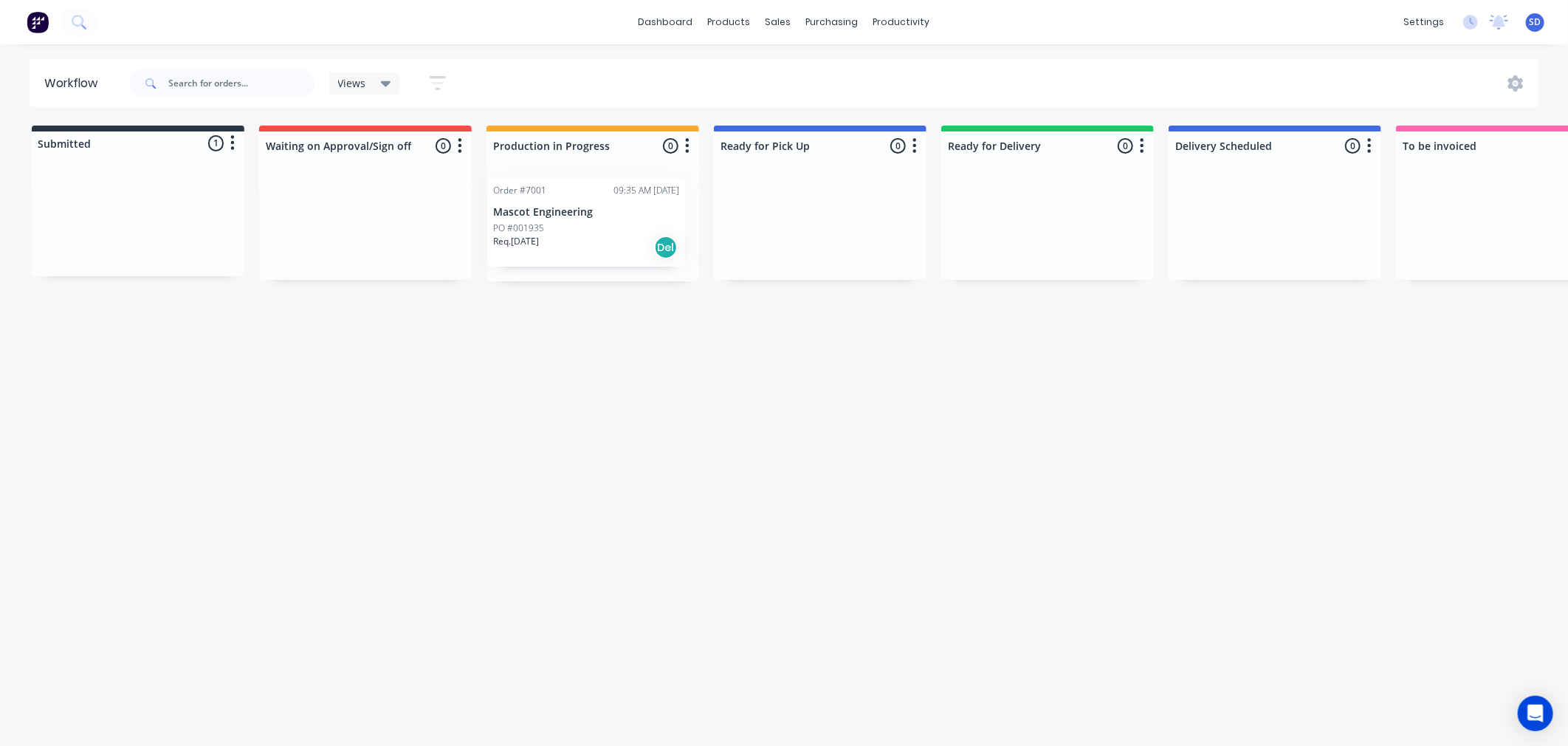
drag, startPoint x: 111, startPoint y: 225, endPoint x: 571, endPoint y: 240, distance: 460.2
click at [566, 227] on div "Submitted 1 Status colour #273444 hex #273444 Save Cancel Summaries Total order…" at bounding box center [1113, 203] width 2248 height 156
click at [598, 346] on div "Workflow Views Save new view None (Default) edit Show/Hide statuses Show line i…" at bounding box center [784, 388] width 1568 height 657
click at [786, 24] on div "sales" at bounding box center [778, 22] width 41 height 22
click at [813, 65] on div "Sales Orders" at bounding box center [833, 71] width 61 height 13
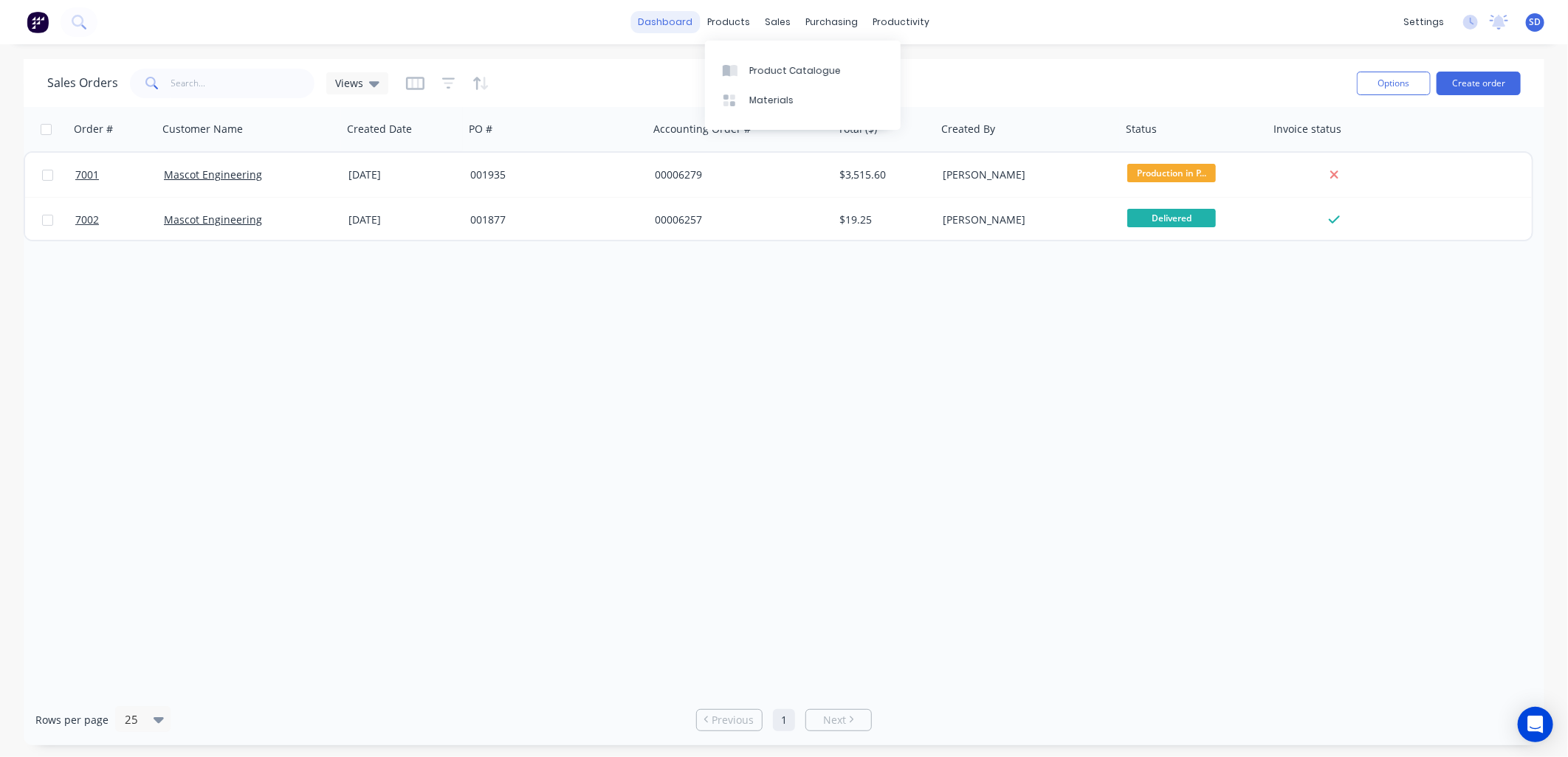
click at [662, 19] on link "dashboard" at bounding box center [666, 22] width 70 height 22
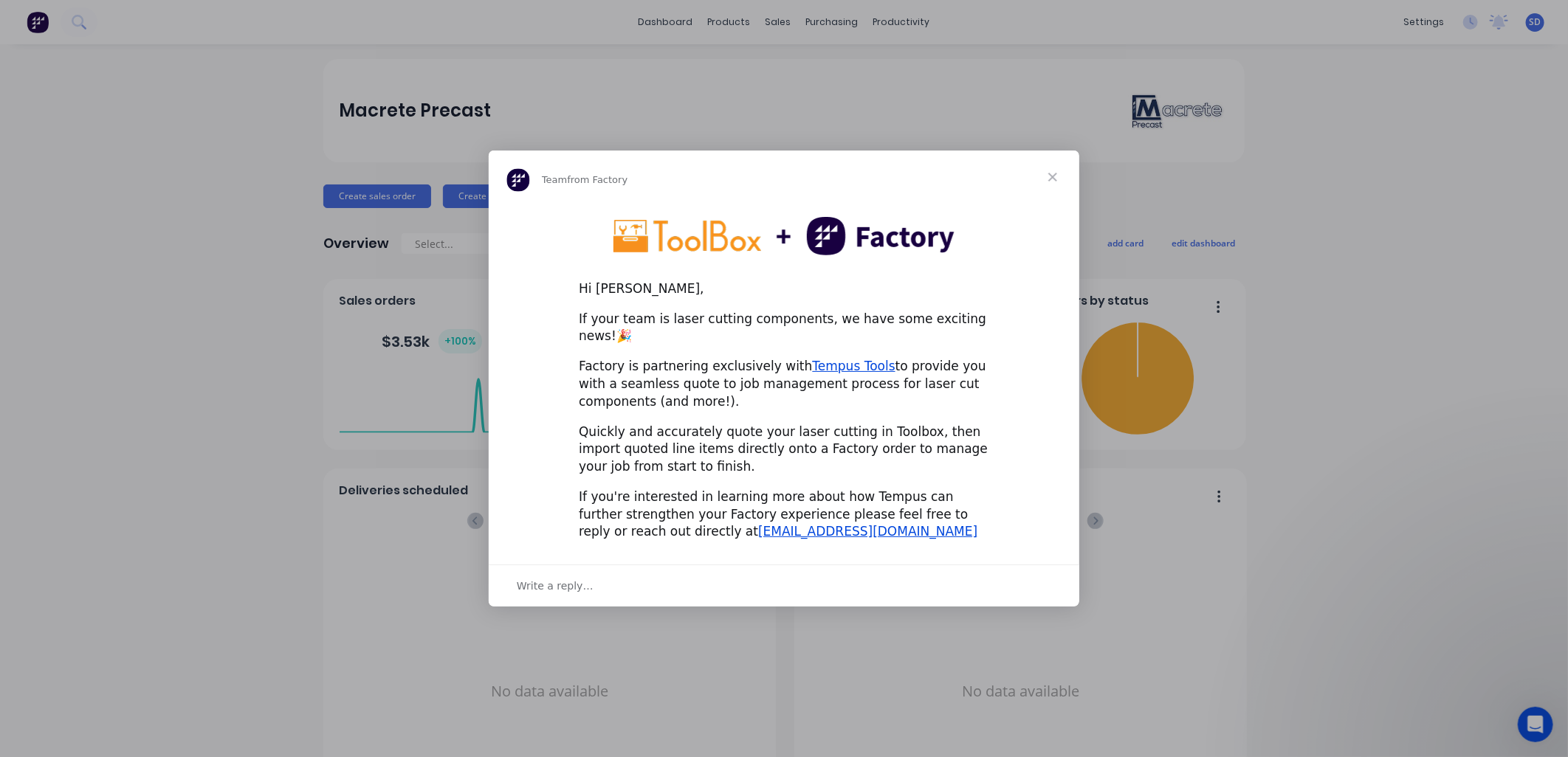
click at [1051, 183] on span "Close" at bounding box center [1053, 177] width 53 height 53
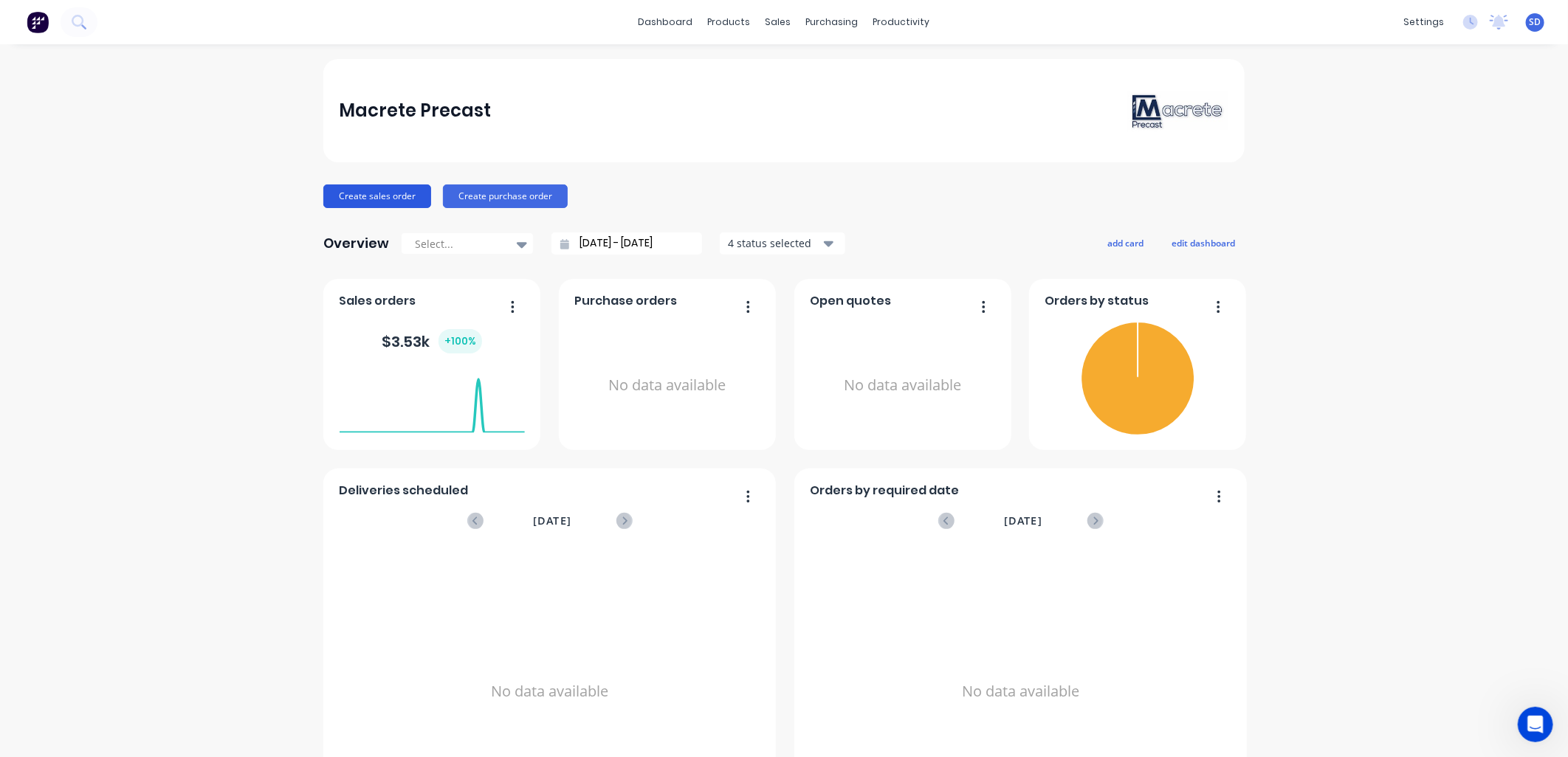
click at [357, 197] on button "Create sales order" at bounding box center [377, 196] width 107 height 24
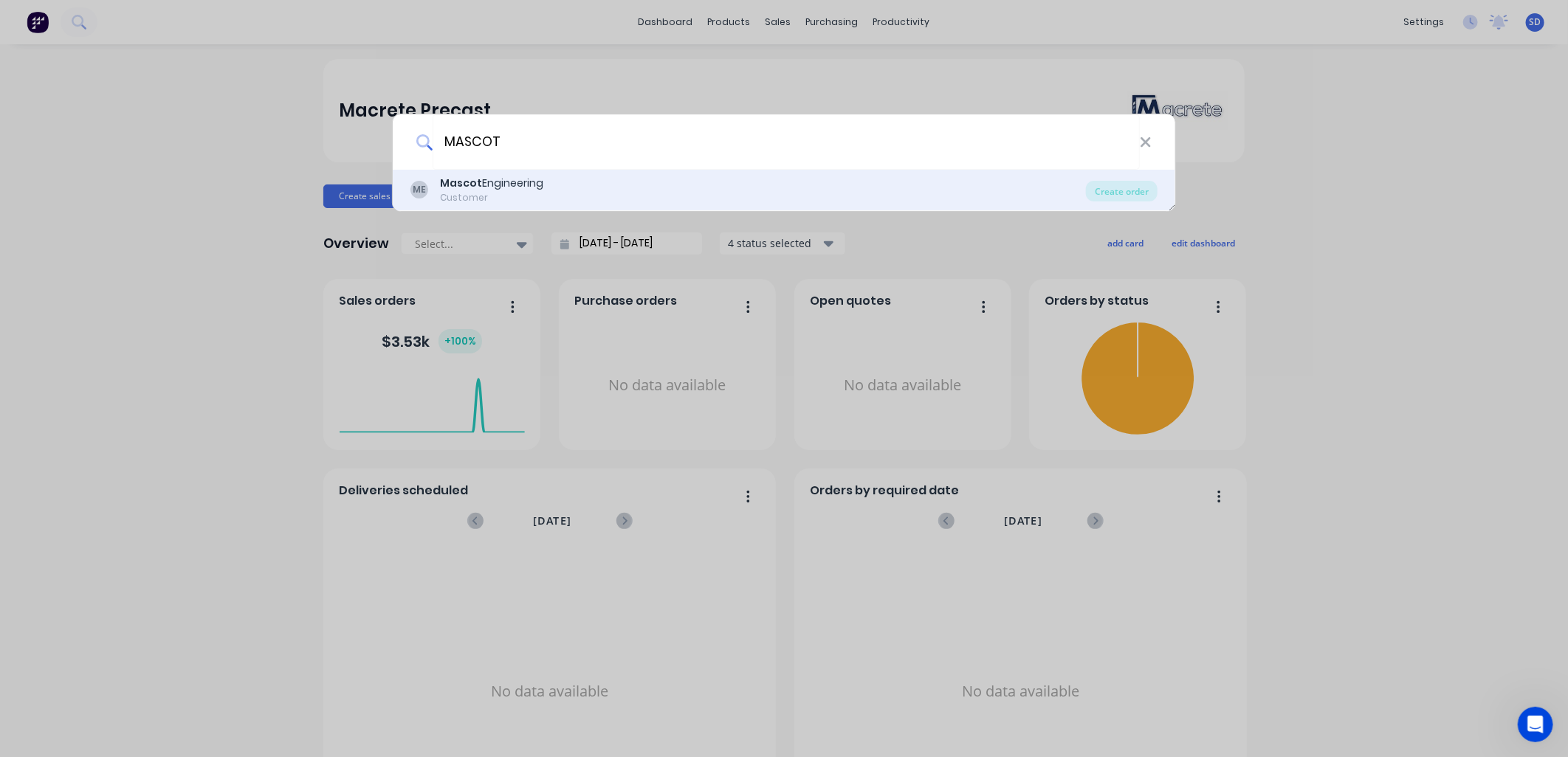
type input "MASCOT"
click at [484, 183] on div "Mascot Engineering" at bounding box center [491, 183] width 103 height 16
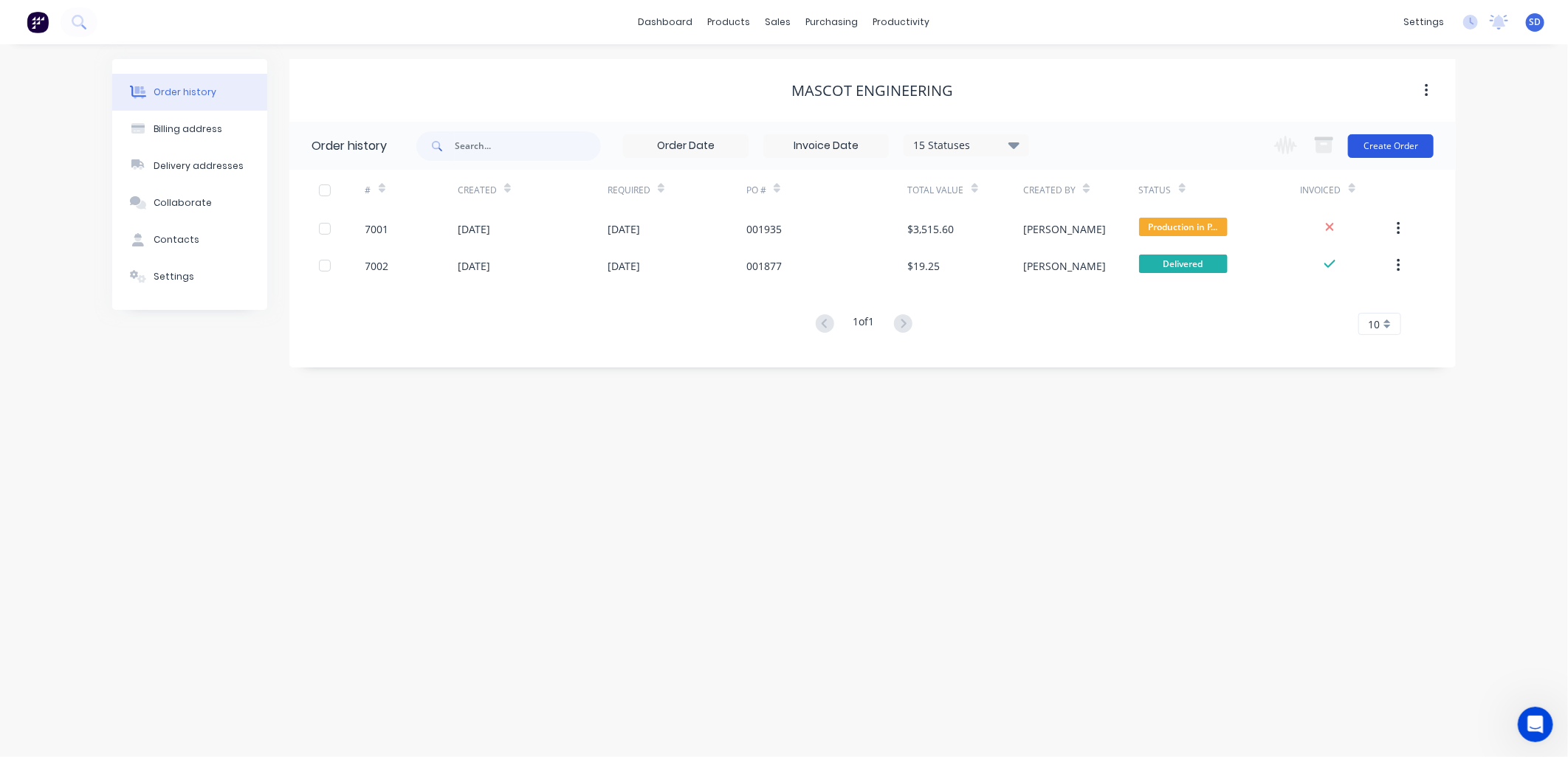
click at [1401, 144] on button "Create Order" at bounding box center [1390, 146] width 85 height 24
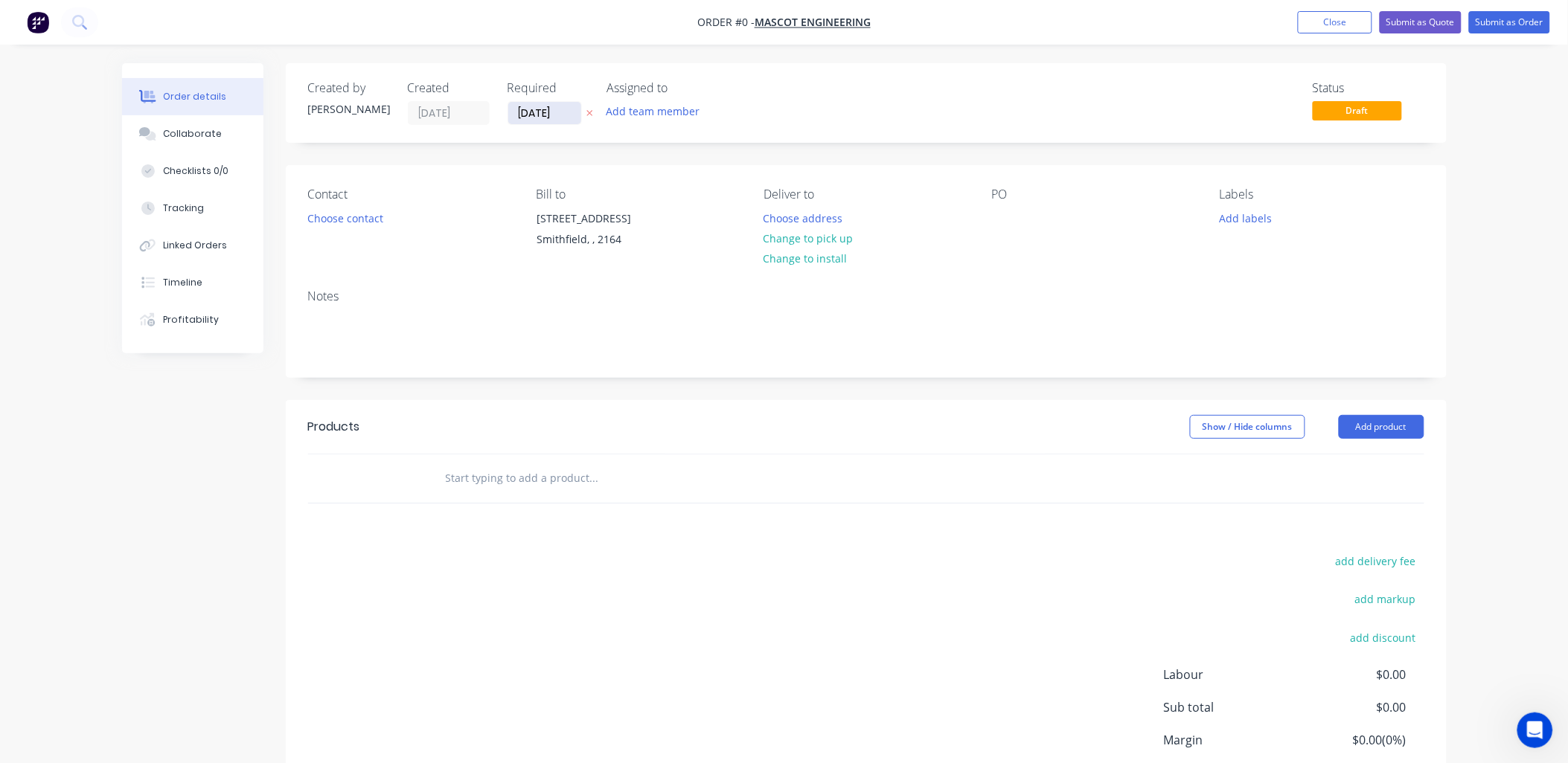
drag, startPoint x: 528, startPoint y: 112, endPoint x: 521, endPoint y: 111, distance: 7.1
click at [521, 111] on input "05/09/25" at bounding box center [545, 113] width 73 height 22
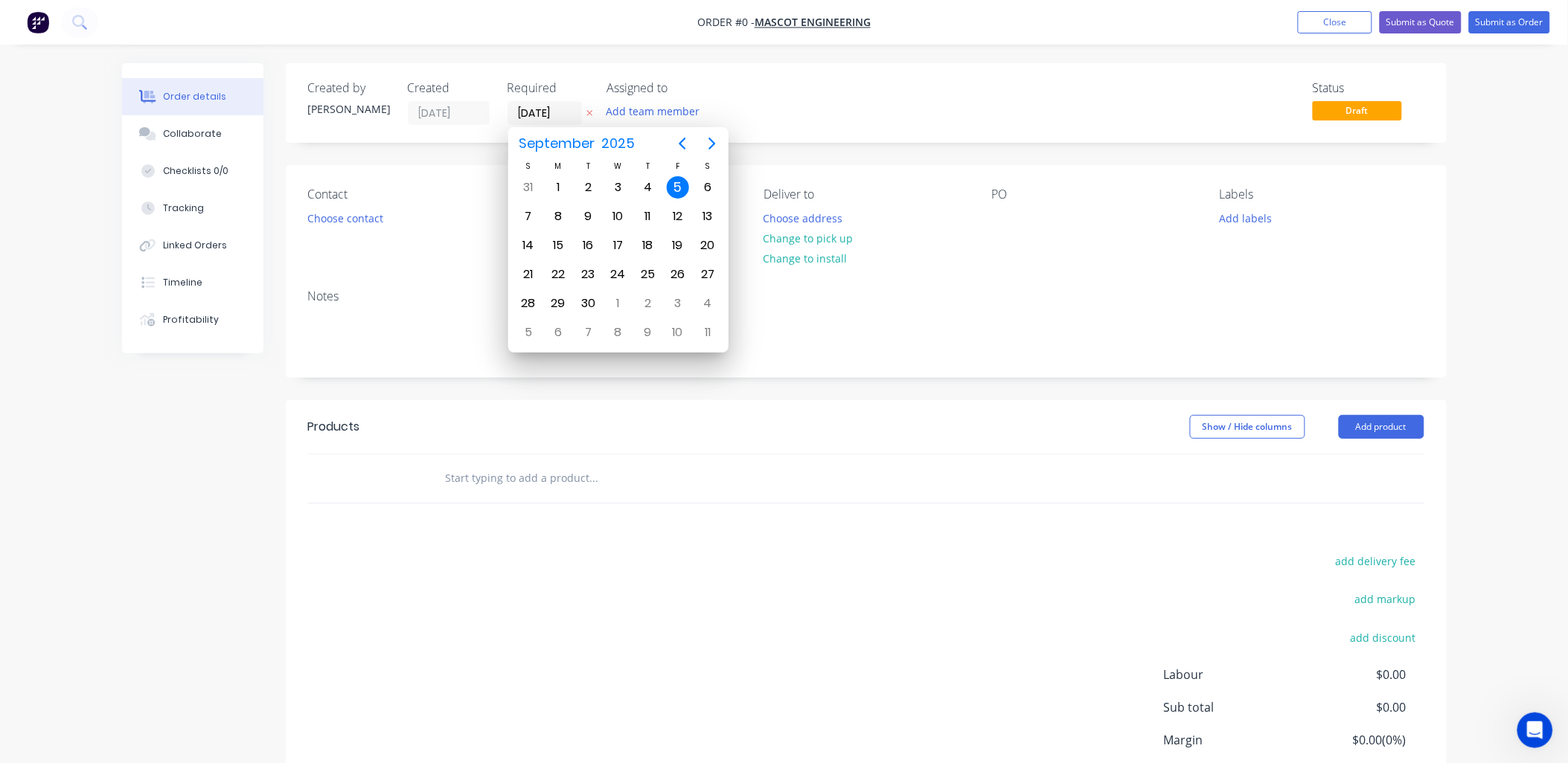
type input "[DATE]"
click at [932, 102] on div "Order details Collaborate Checklists 0/0 Tracking Linked Orders Timeline Profit…" at bounding box center [784, 473] width 1354 height 820
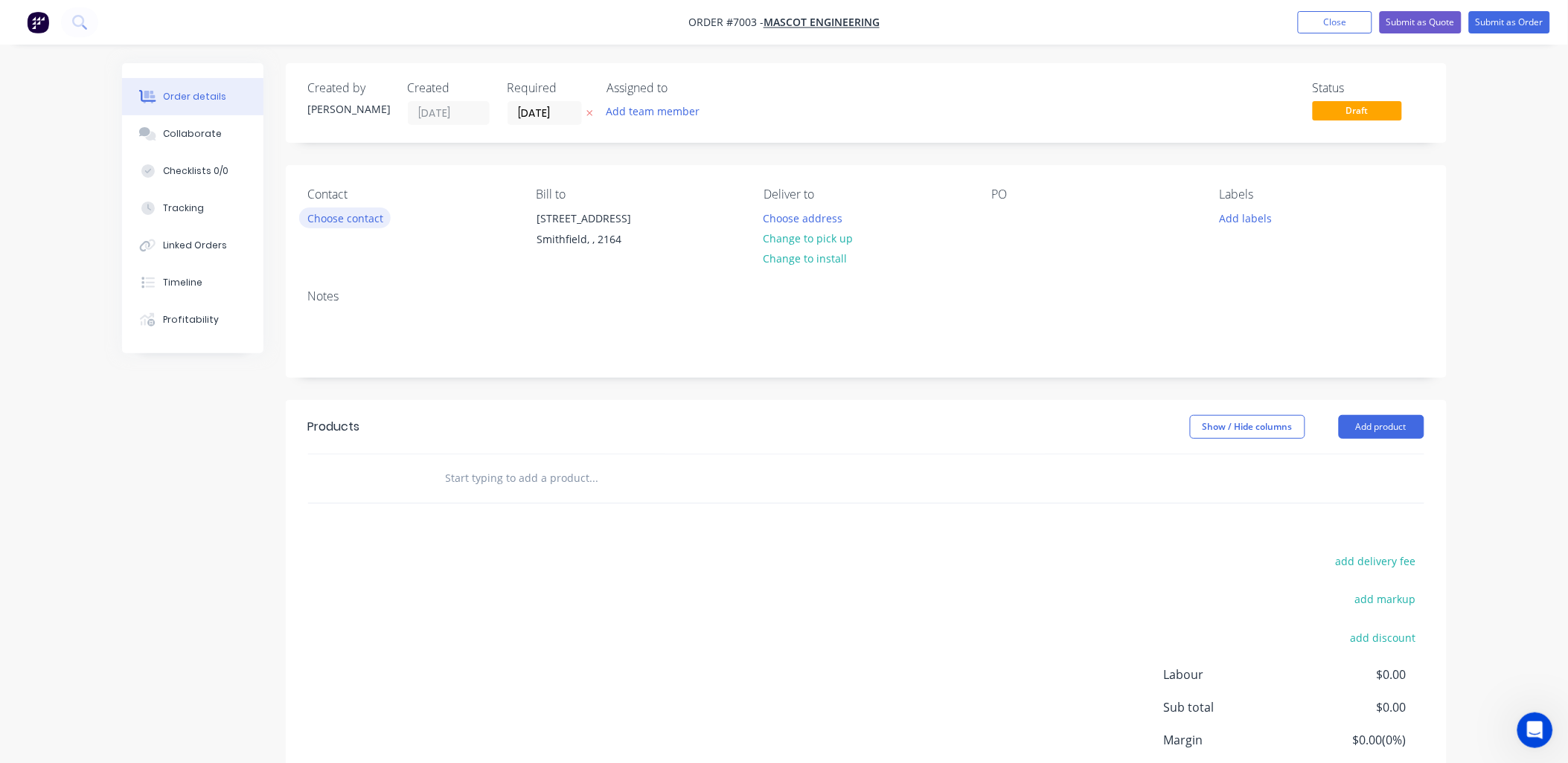
click at [325, 212] on button "Choose contact" at bounding box center [345, 217] width 91 height 20
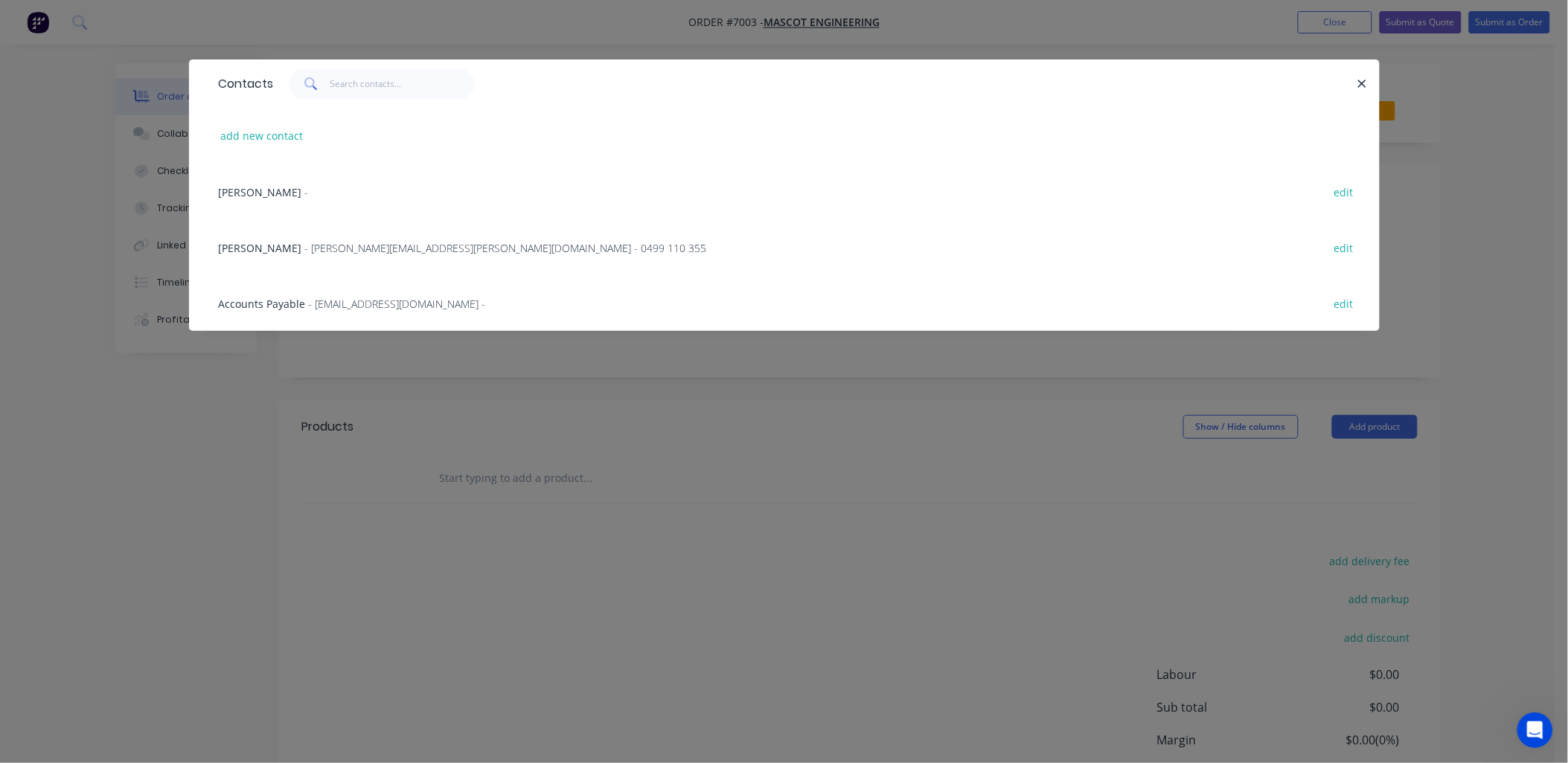
click at [305, 248] on span "- [PERSON_NAME][EMAIL_ADDRESS][PERSON_NAME][DOMAIN_NAME] - 0499 110 355" at bounding box center [506, 248] width 402 height 14
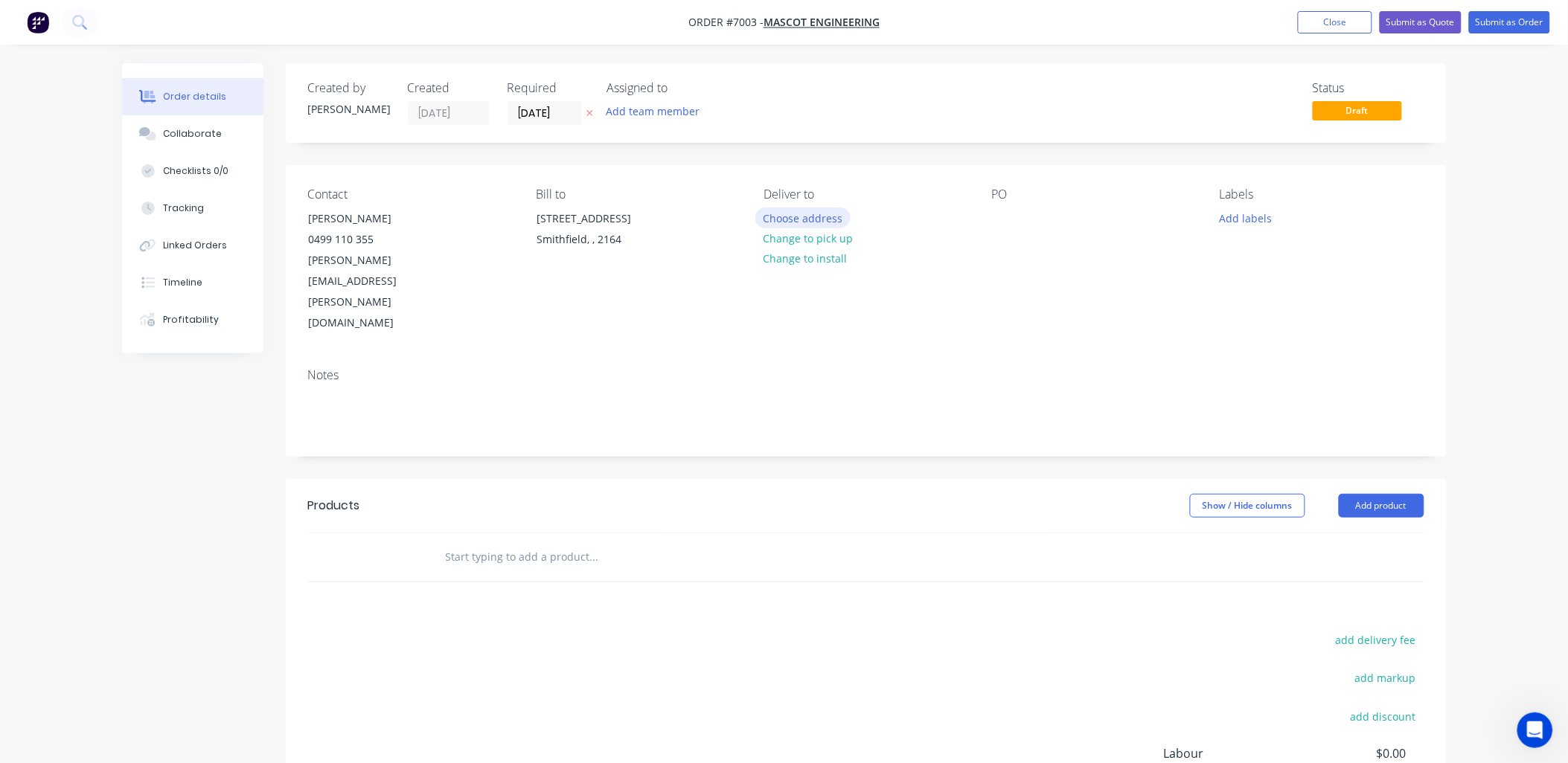
click at [796, 218] on button "Choose address" at bounding box center [803, 217] width 95 height 20
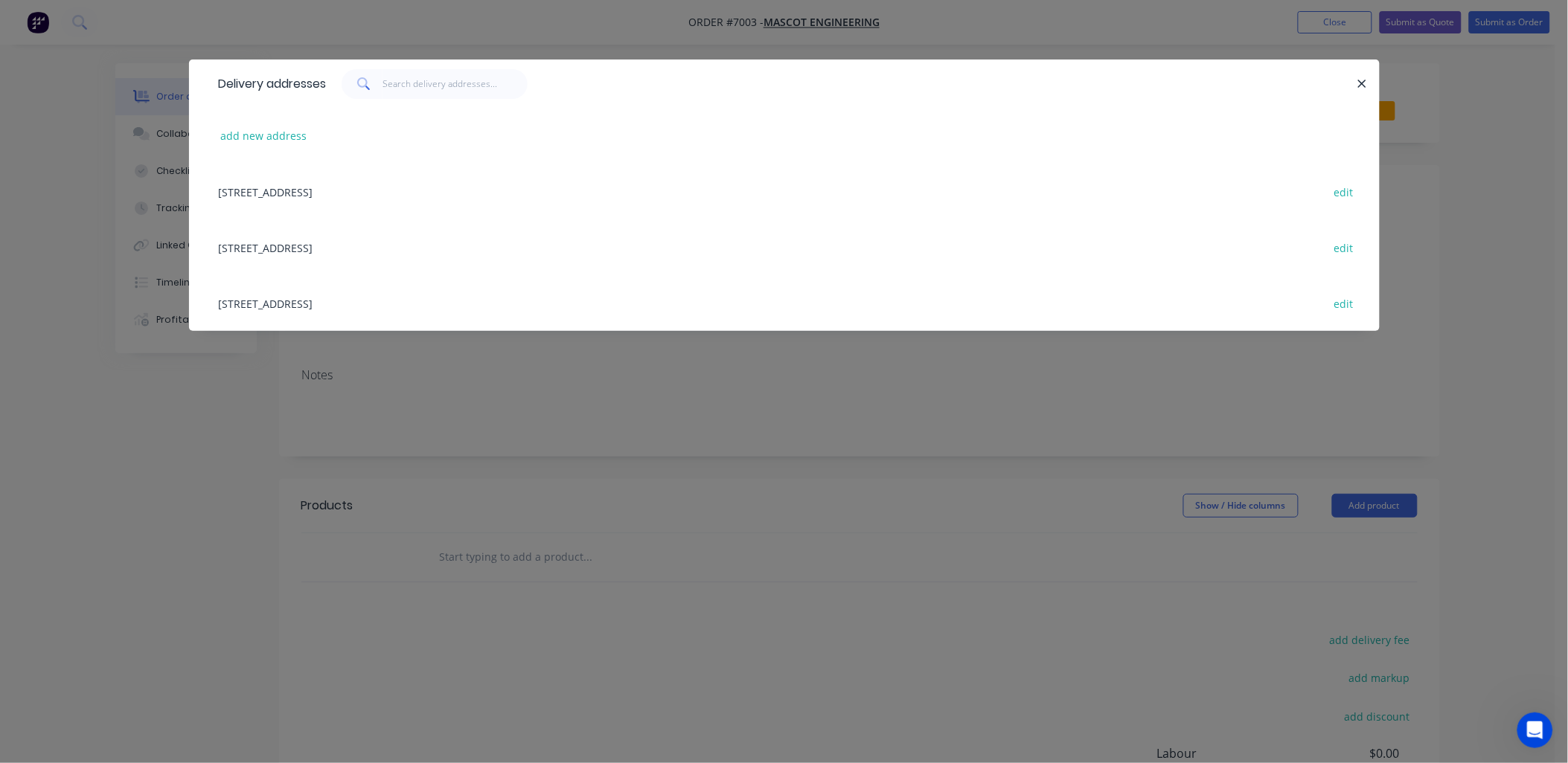
click at [276, 303] on div "[STREET_ADDRESS] edit" at bounding box center [784, 303] width 1146 height 56
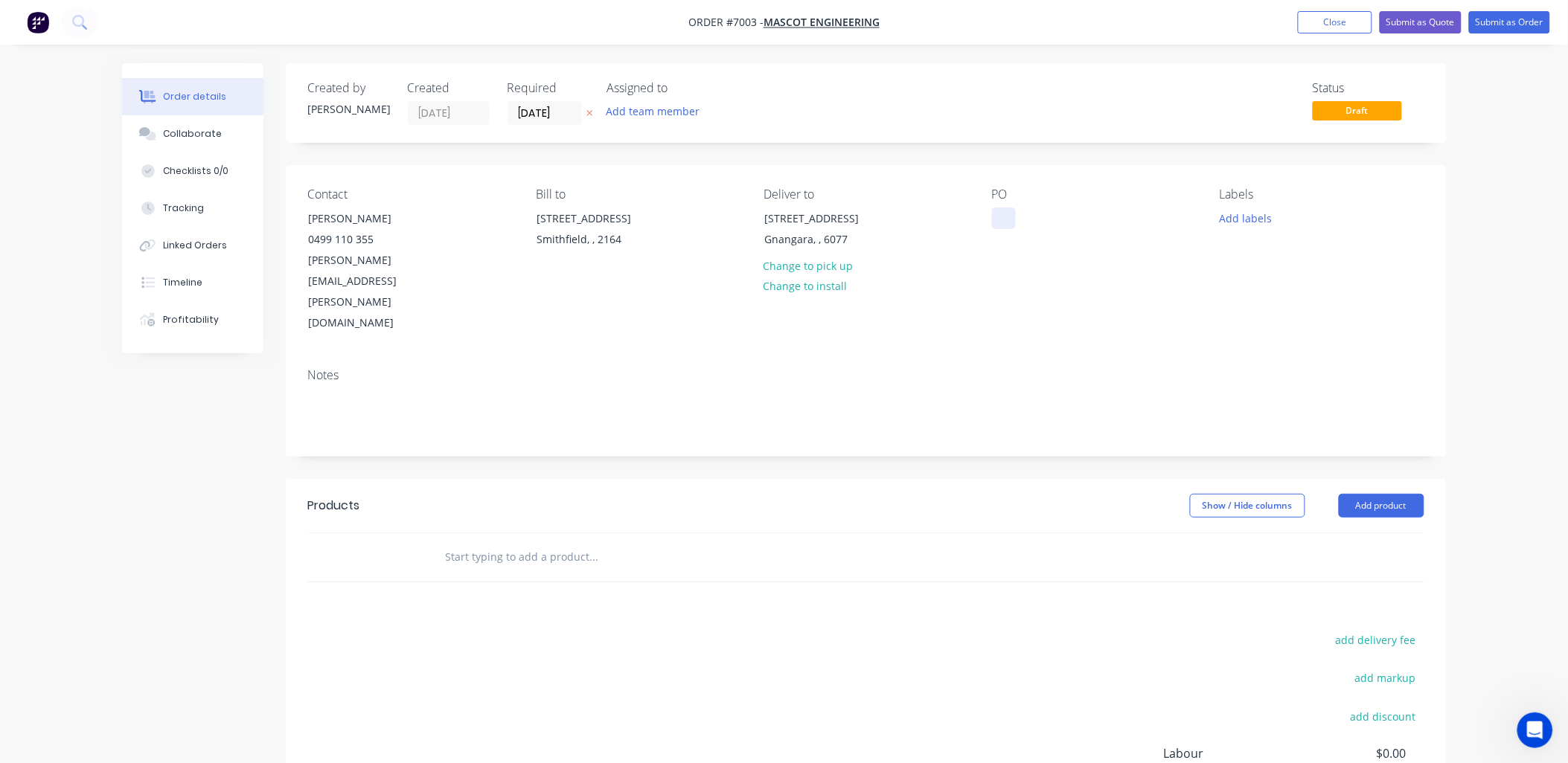
click at [999, 214] on div at bounding box center [1004, 218] width 24 height 22
click at [1374, 275] on div "Contact Justin Lee 0499 110 355 justin.lee@mascoteng.com.au Bill to 37 Tarlingt…" at bounding box center [865, 261] width 1161 height 191
click at [492, 543] on input "text" at bounding box center [593, 557] width 297 height 30
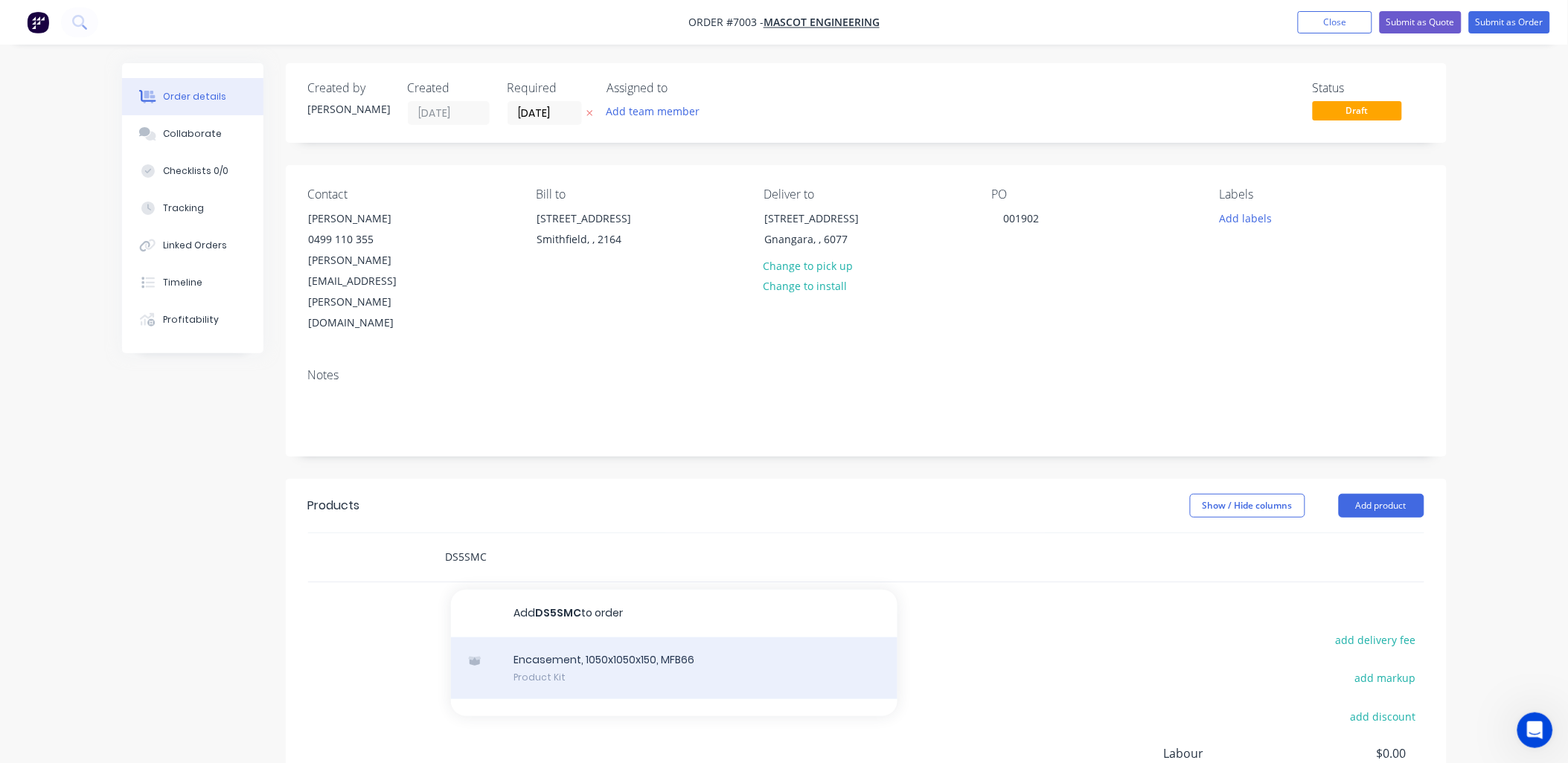
type input "DS5SMC"
click at [626, 637] on div "Encasement, 1050x1050x150, MFB66 Product Kit" at bounding box center [673, 669] width 446 height 63
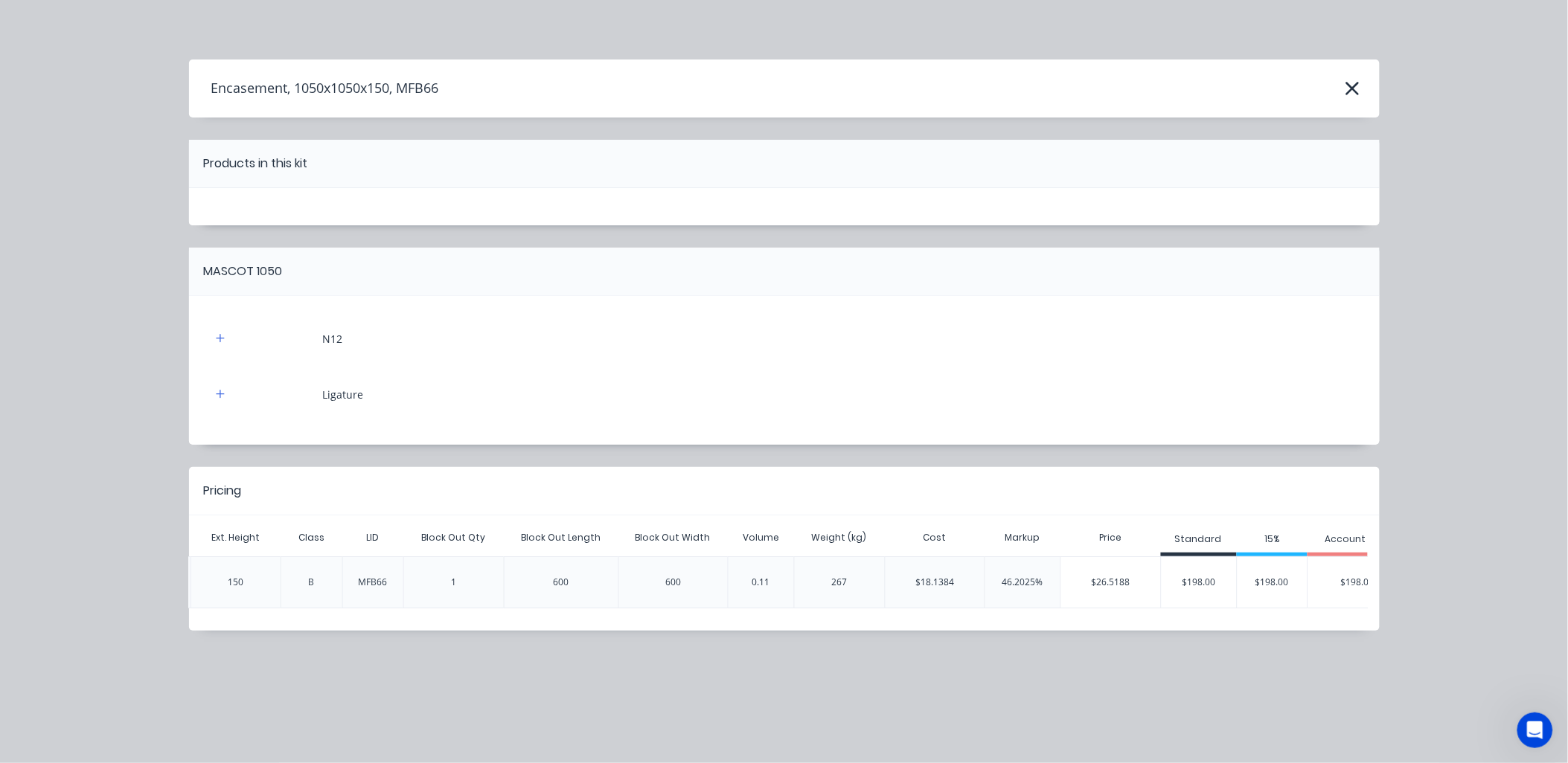
scroll to position [0, 673]
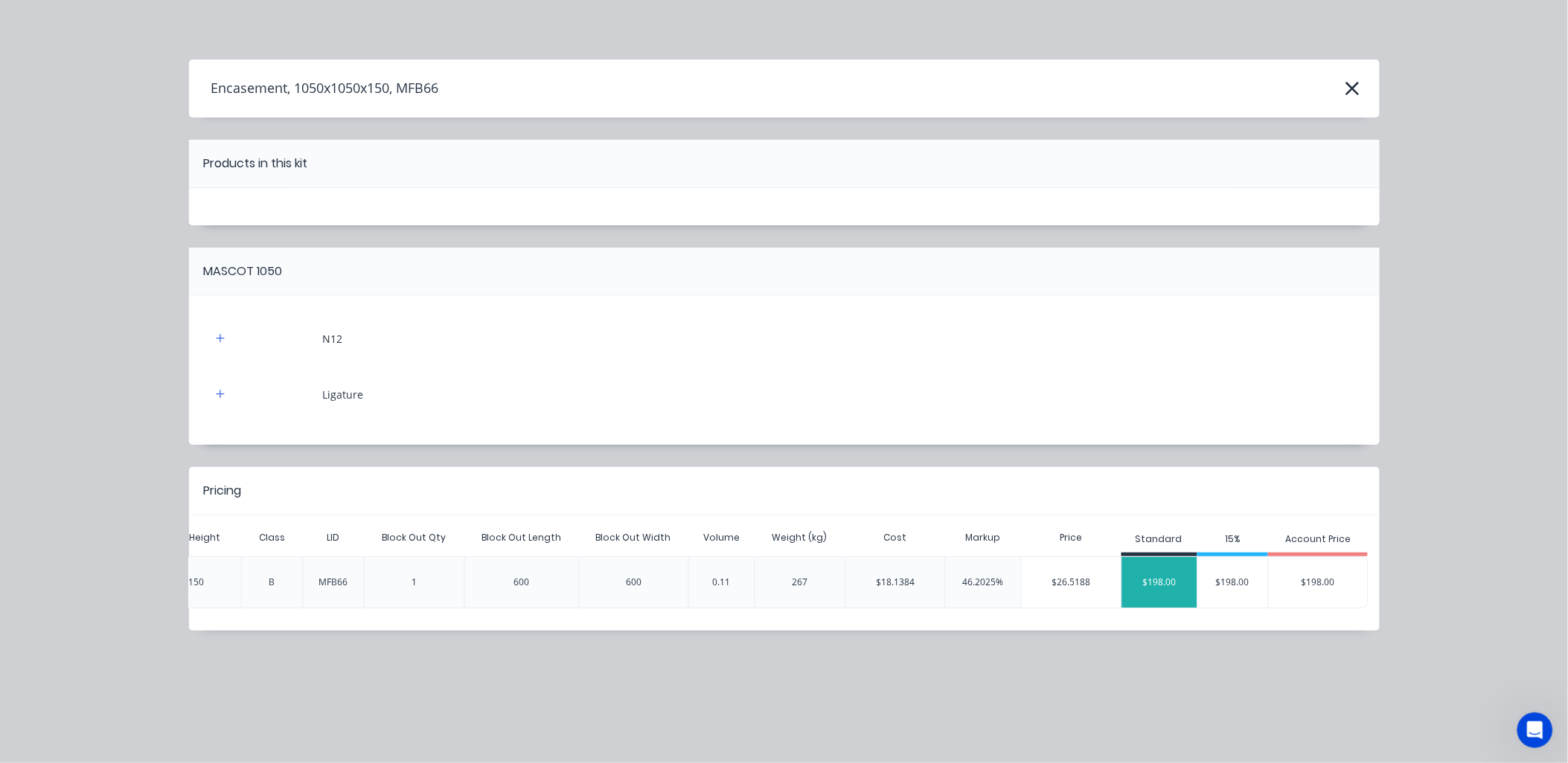
click at [1172, 584] on div "$198.00" at bounding box center [1159, 583] width 75 height 37
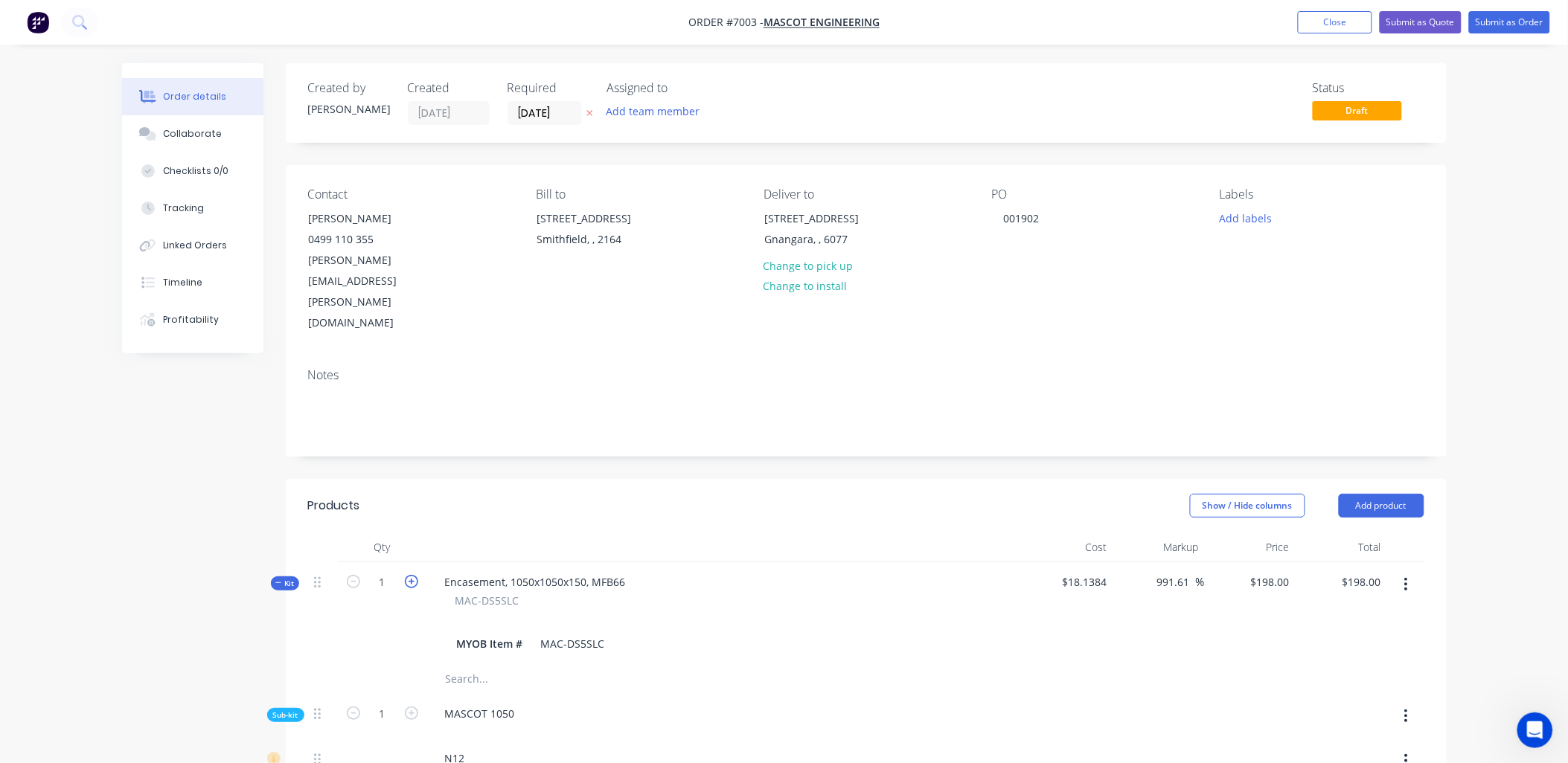
click at [415, 575] on icon "button" at bounding box center [412, 582] width 13 height 13
type input "2"
type input "$99.00"
type input "2"
type input "40"
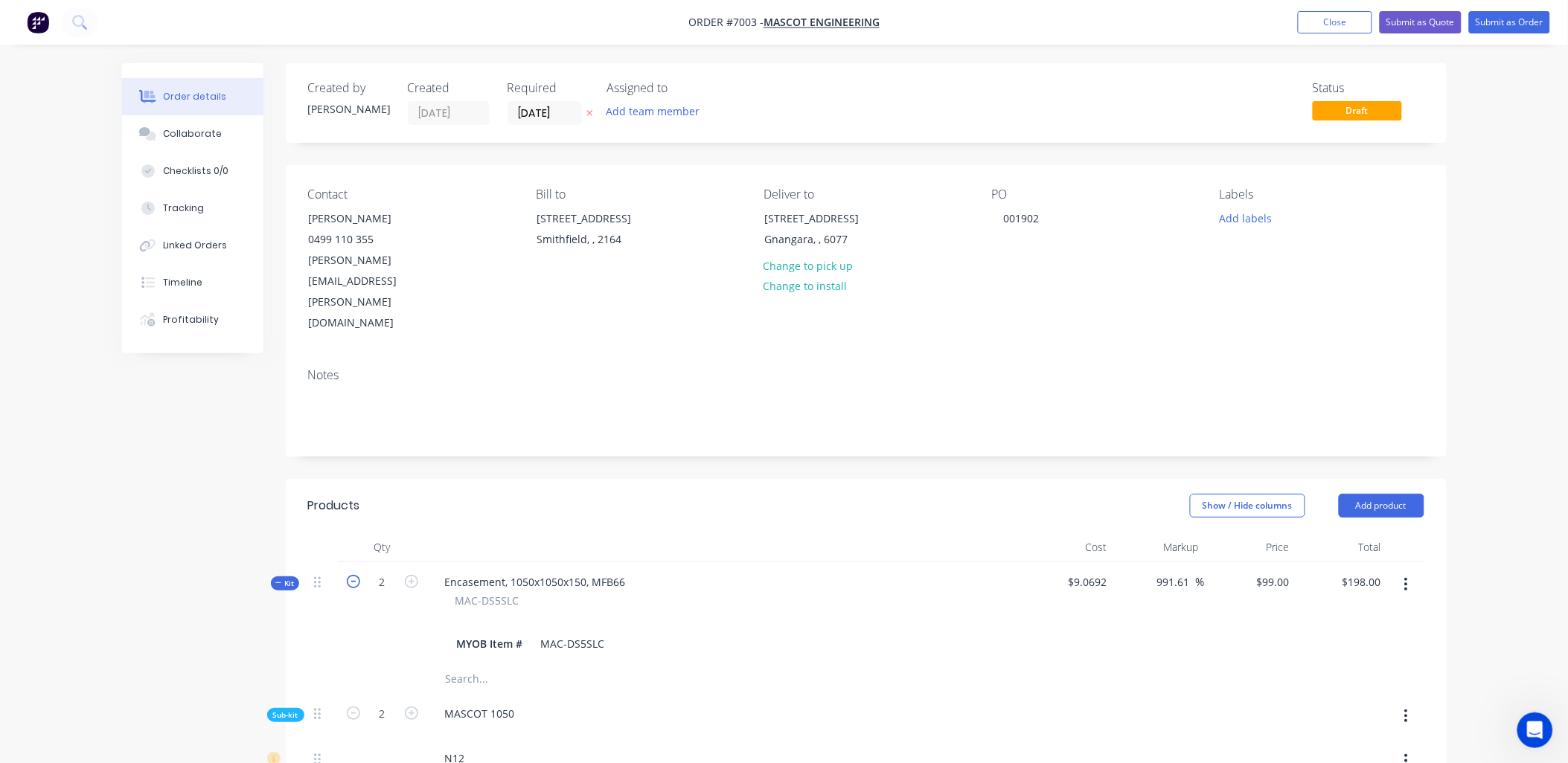
click at [347, 575] on icon "button" at bounding box center [354, 582] width 13 height 13
type input "1"
type input "$198.00"
type input "1"
type input "20"
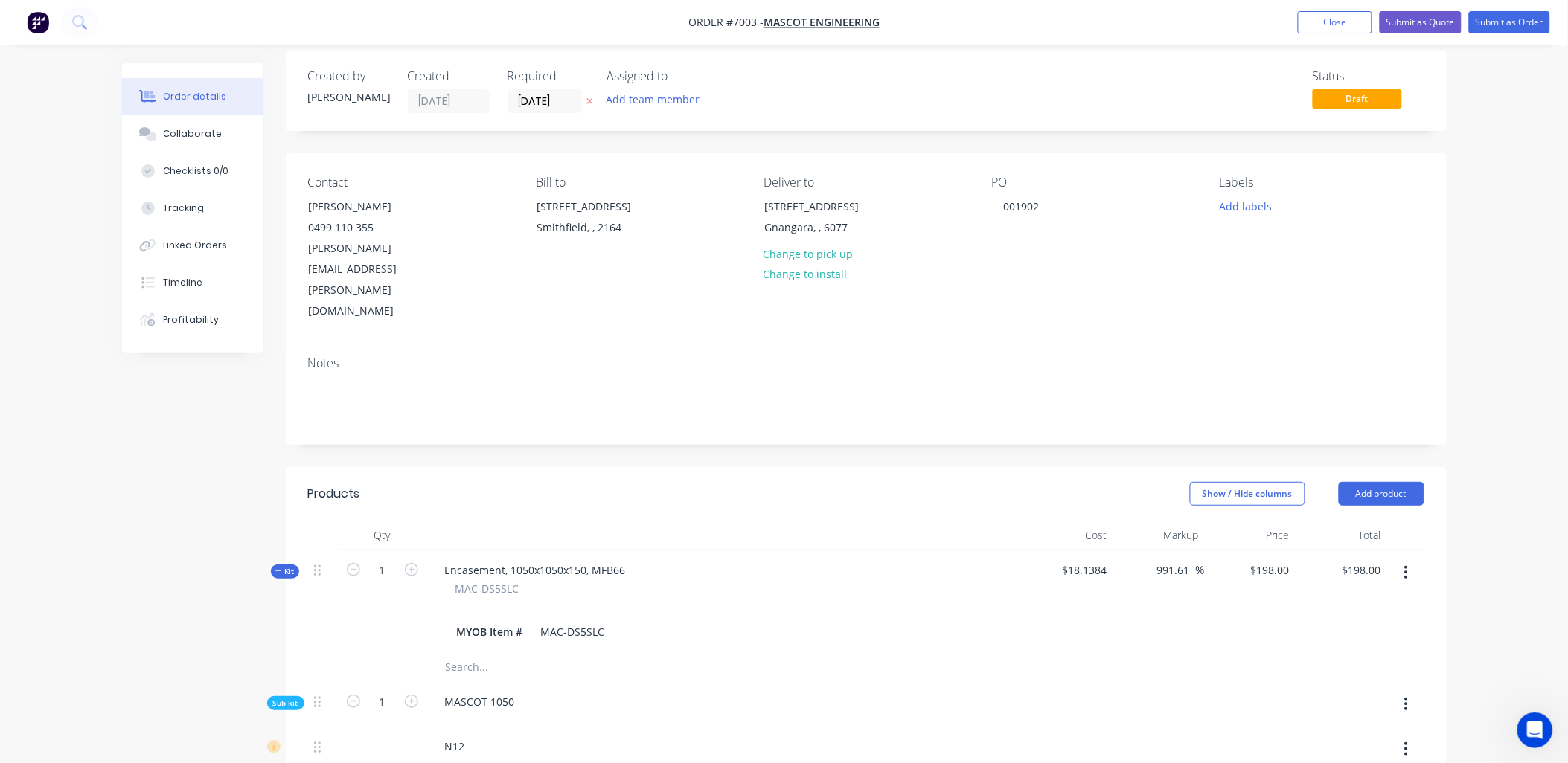
scroll to position [0, 0]
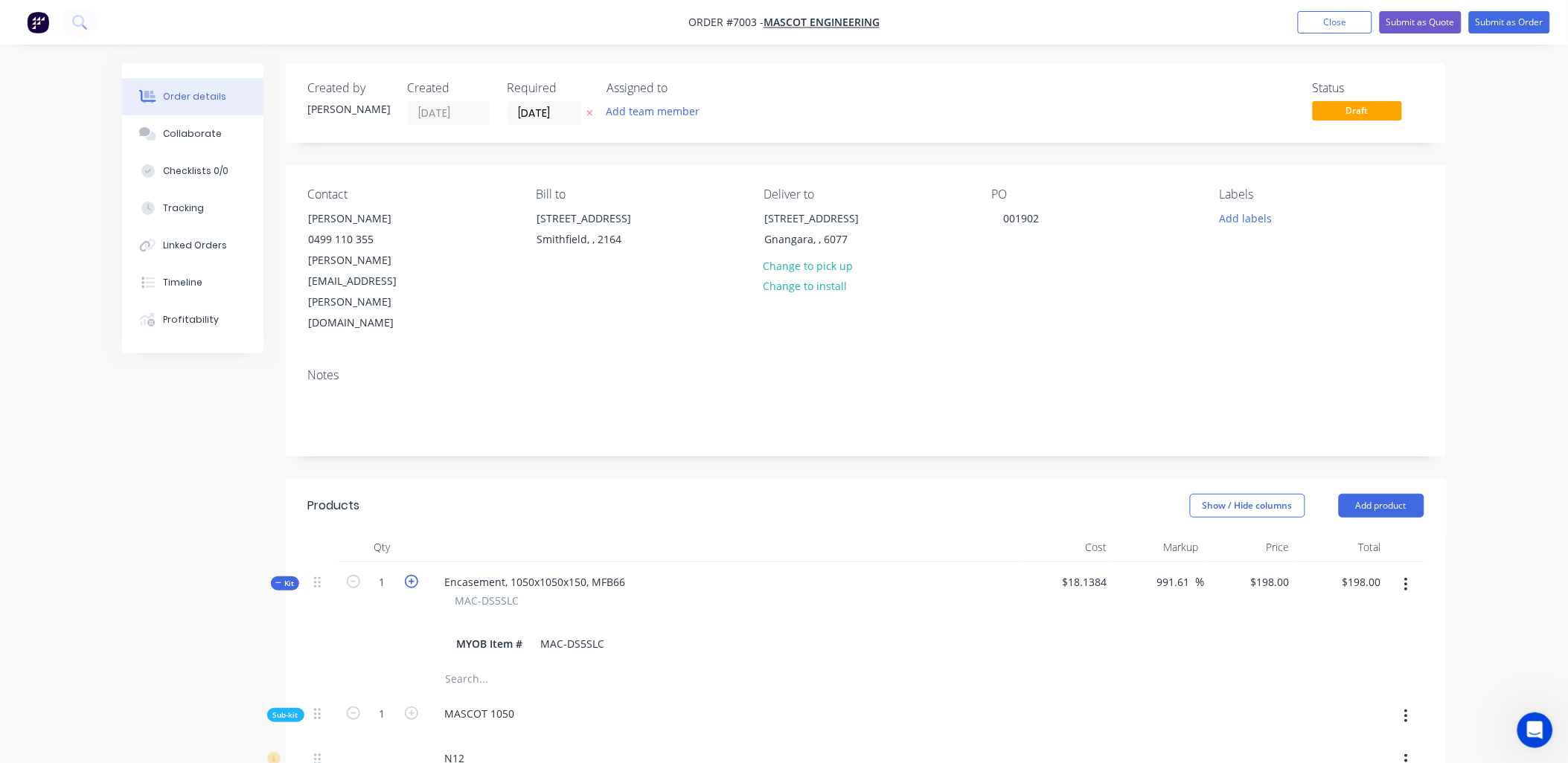
click at [414, 575] on icon "button" at bounding box center [412, 582] width 13 height 13
type input "2"
type input "$99.00"
type input "2"
type input "40"
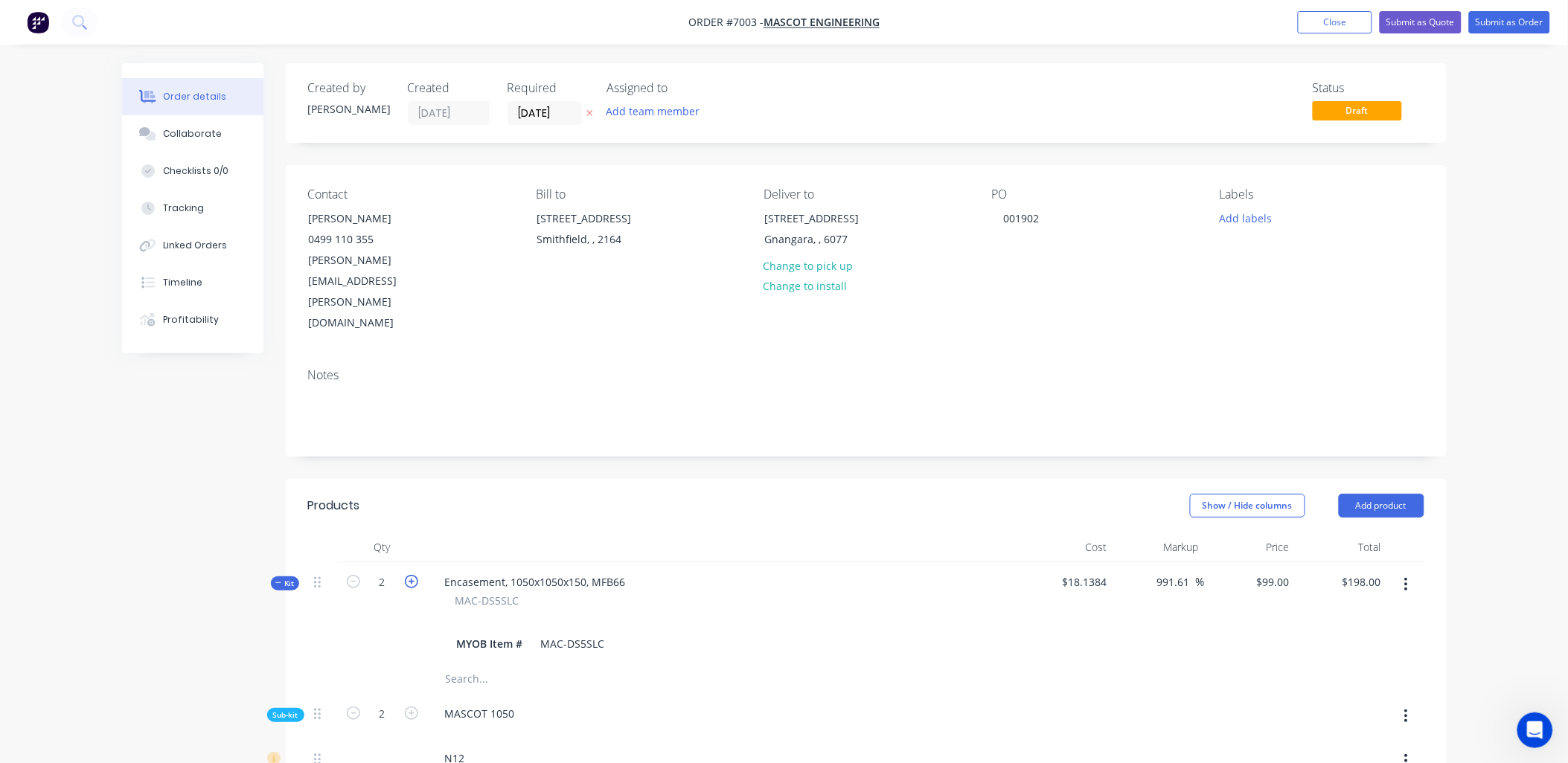
click at [414, 575] on icon "button" at bounding box center [412, 582] width 13 height 13
type input "3"
type input "$65.9996"
type input "3"
type input "60"
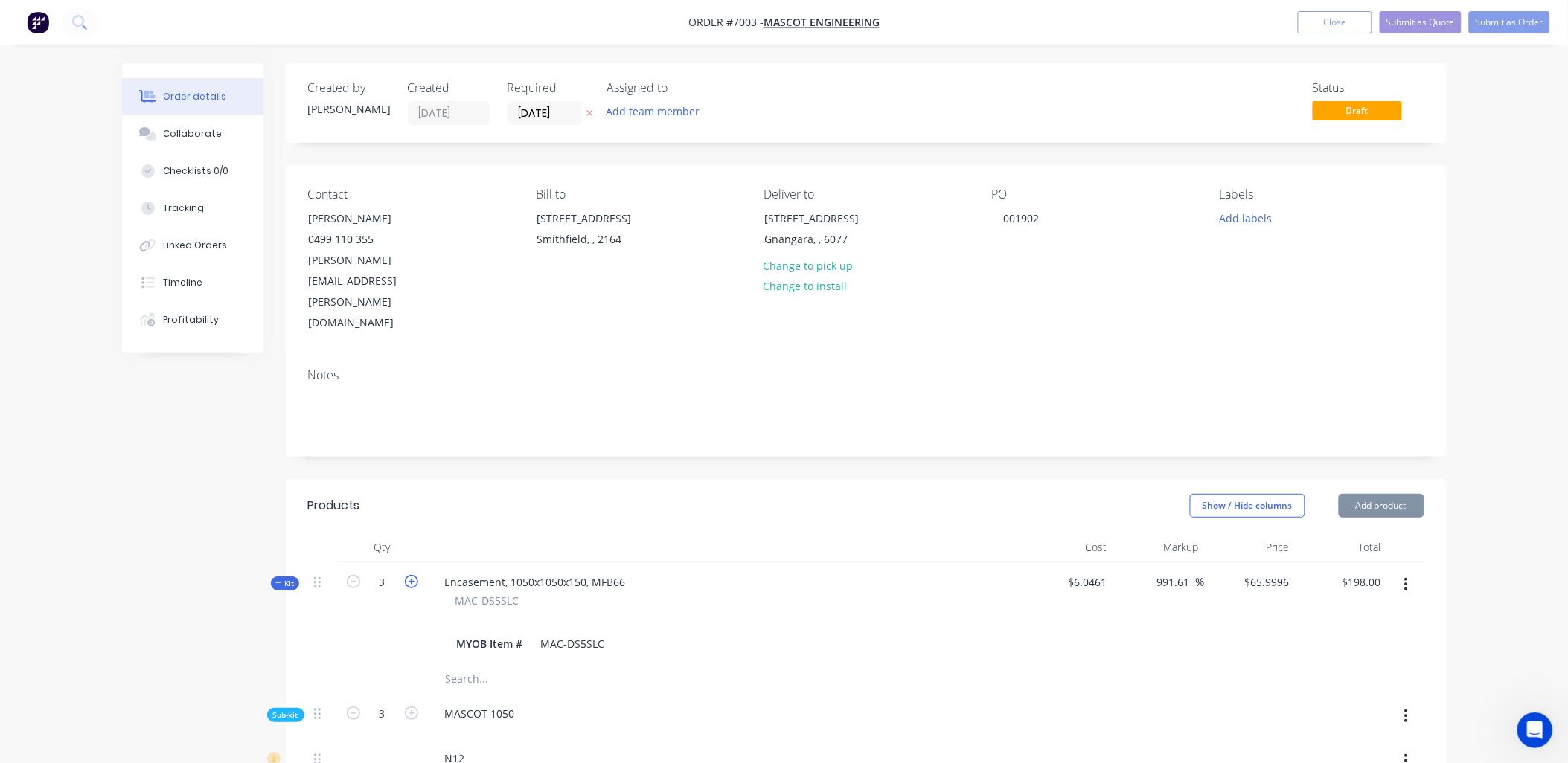
click at [414, 575] on icon "button" at bounding box center [412, 582] width 13 height 13
type input "4"
type input "$49.50"
type input "4"
type input "80"
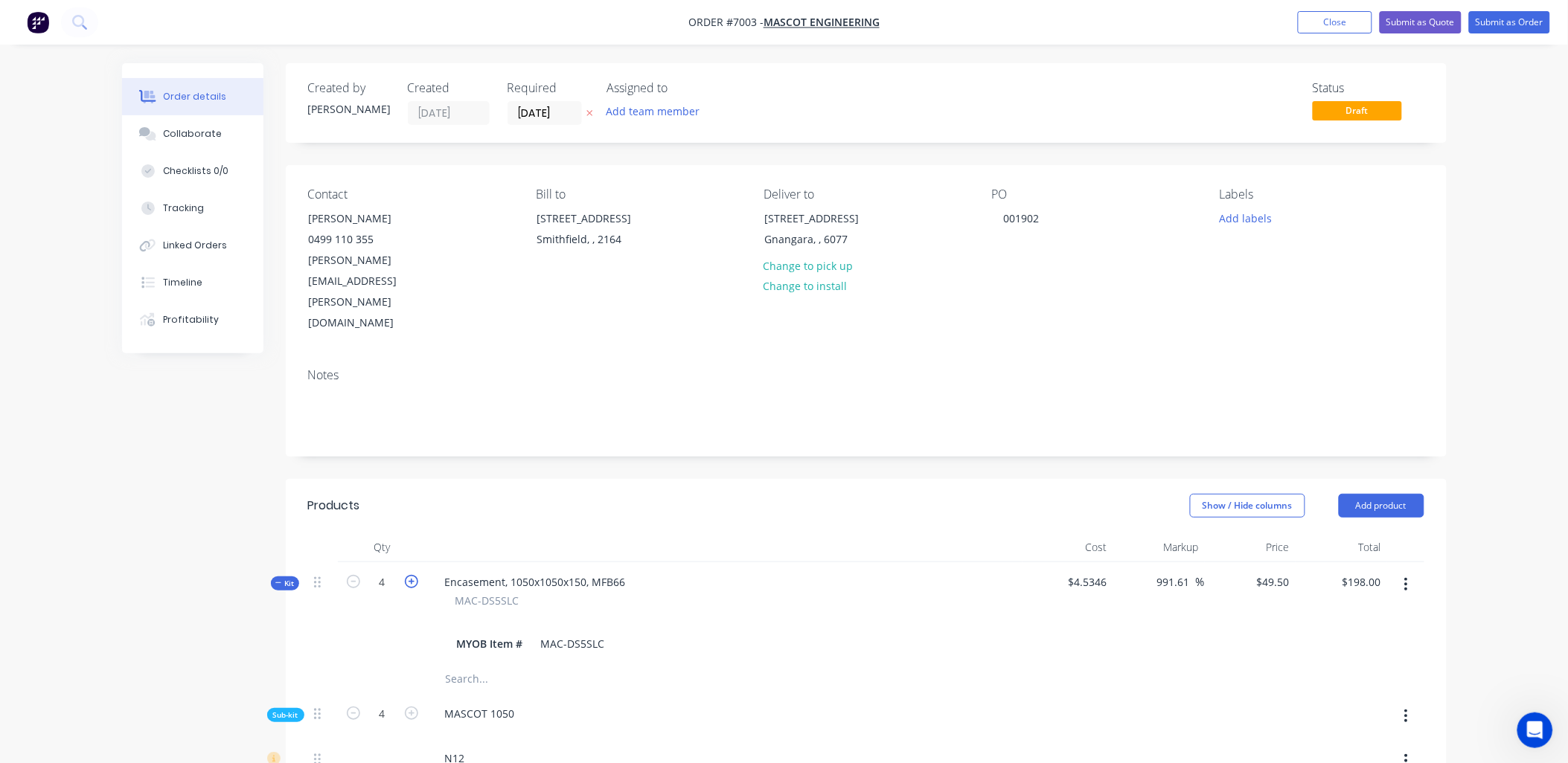
click at [414, 575] on icon "button" at bounding box center [412, 582] width 13 height 13
type input "5"
type input "$39.6002"
type input "5"
type input "100"
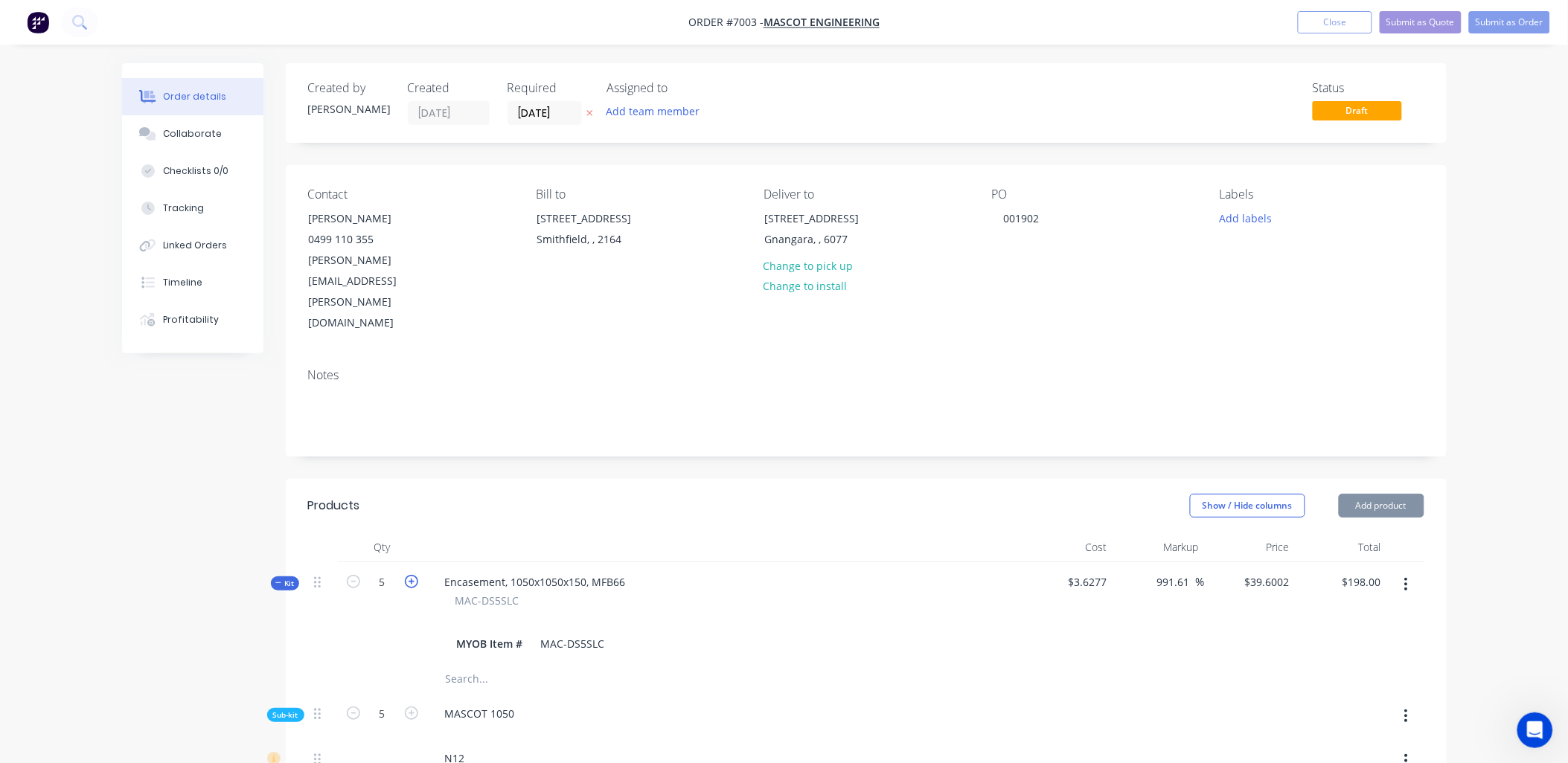
click at [414, 575] on icon "button" at bounding box center [412, 582] width 13 height 13
type input "6"
type input "991.6"
type input "$33.0003"
type input "6"
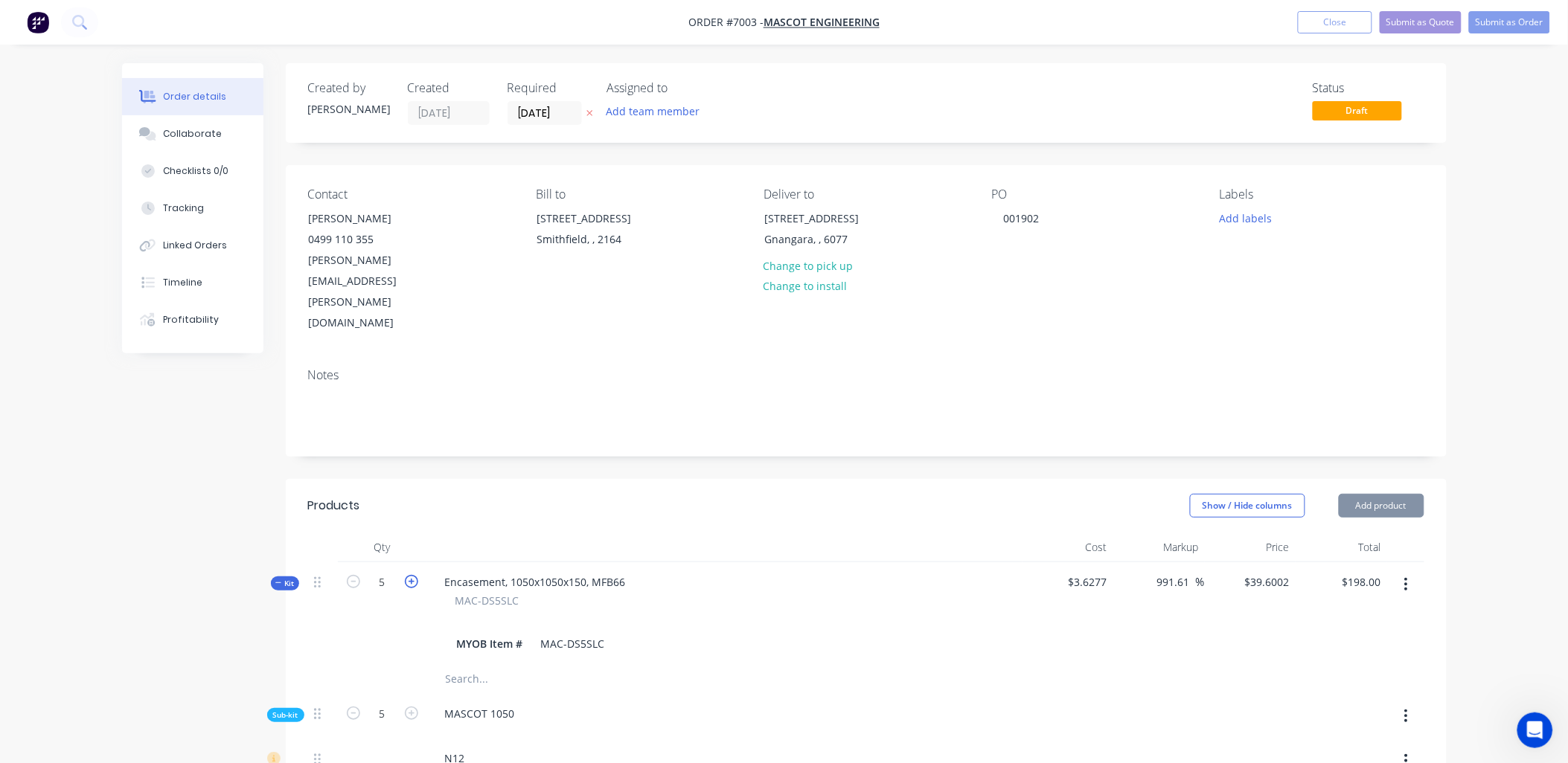
type input "120"
click at [414, 575] on icon "button" at bounding box center [412, 582] width 13 height 13
type input "7"
type input "991.61"
type input "$28.2857"
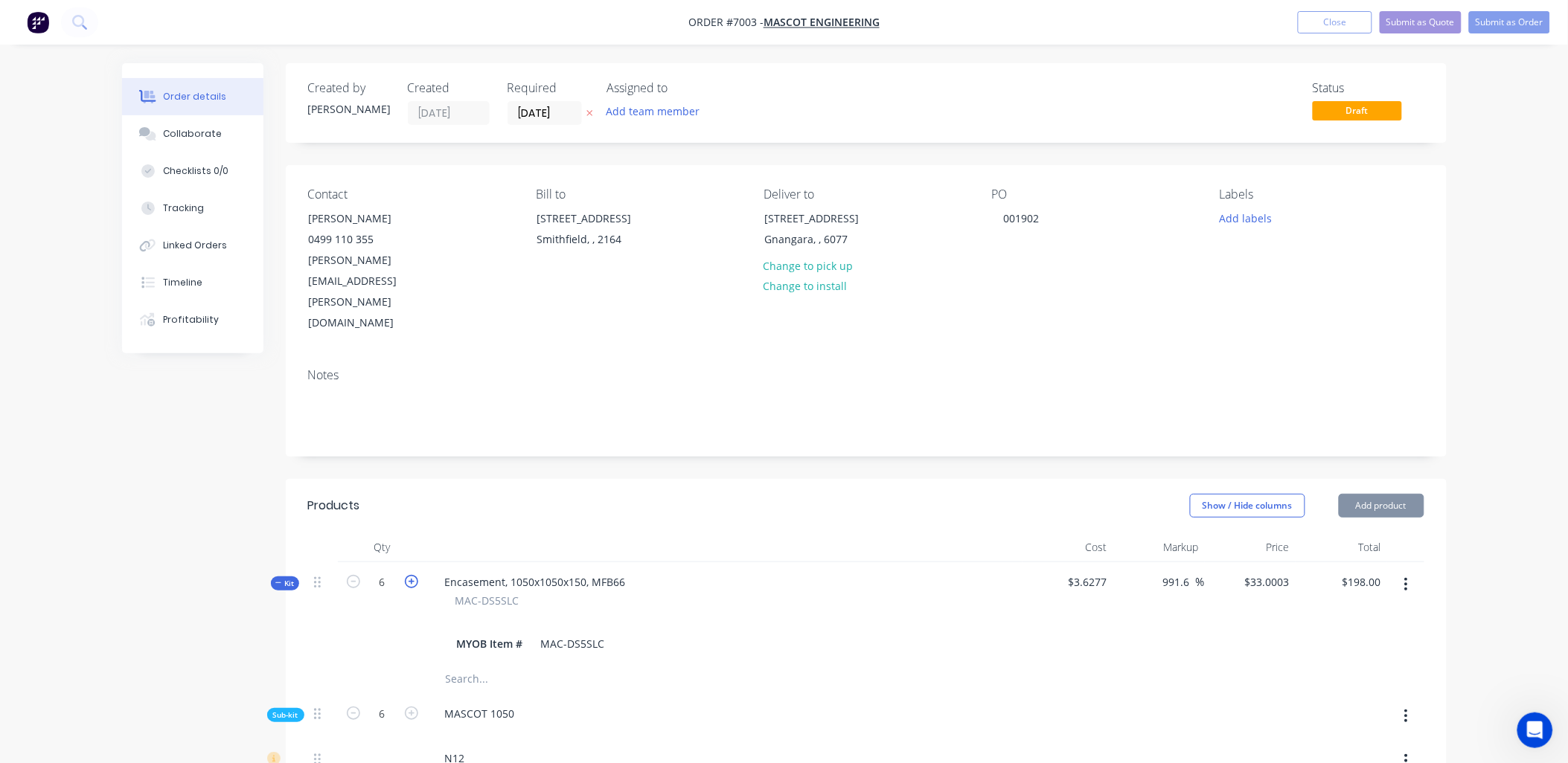
type input "7"
type input "140"
click at [414, 575] on icon "button" at bounding box center [412, 582] width 13 height 13
type input "8"
type input "$24.75"
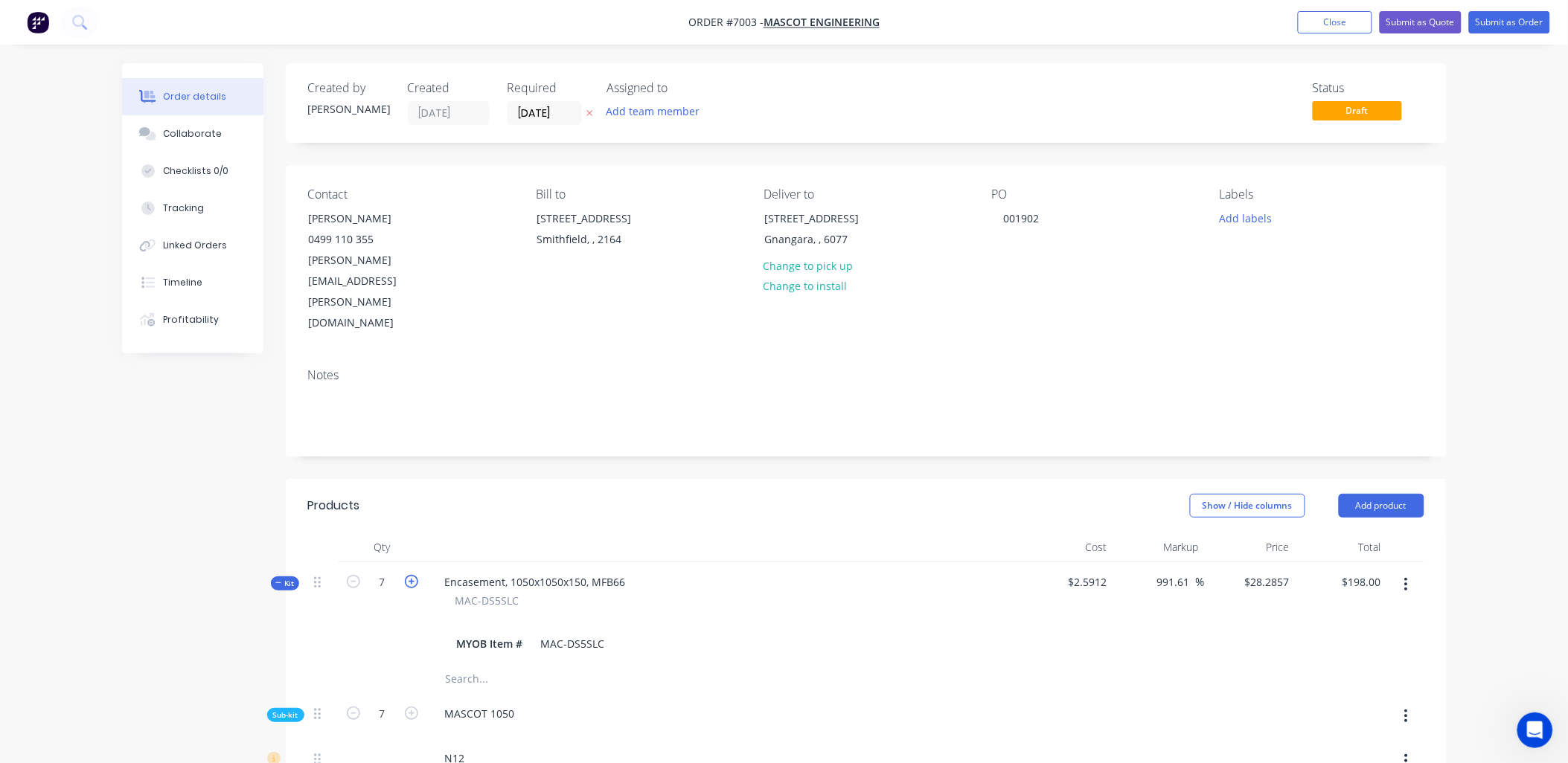
type input "8"
type input "160"
click at [414, 575] on icon "button" at bounding box center [412, 582] width 13 height 13
type input "9"
type input "991.6"
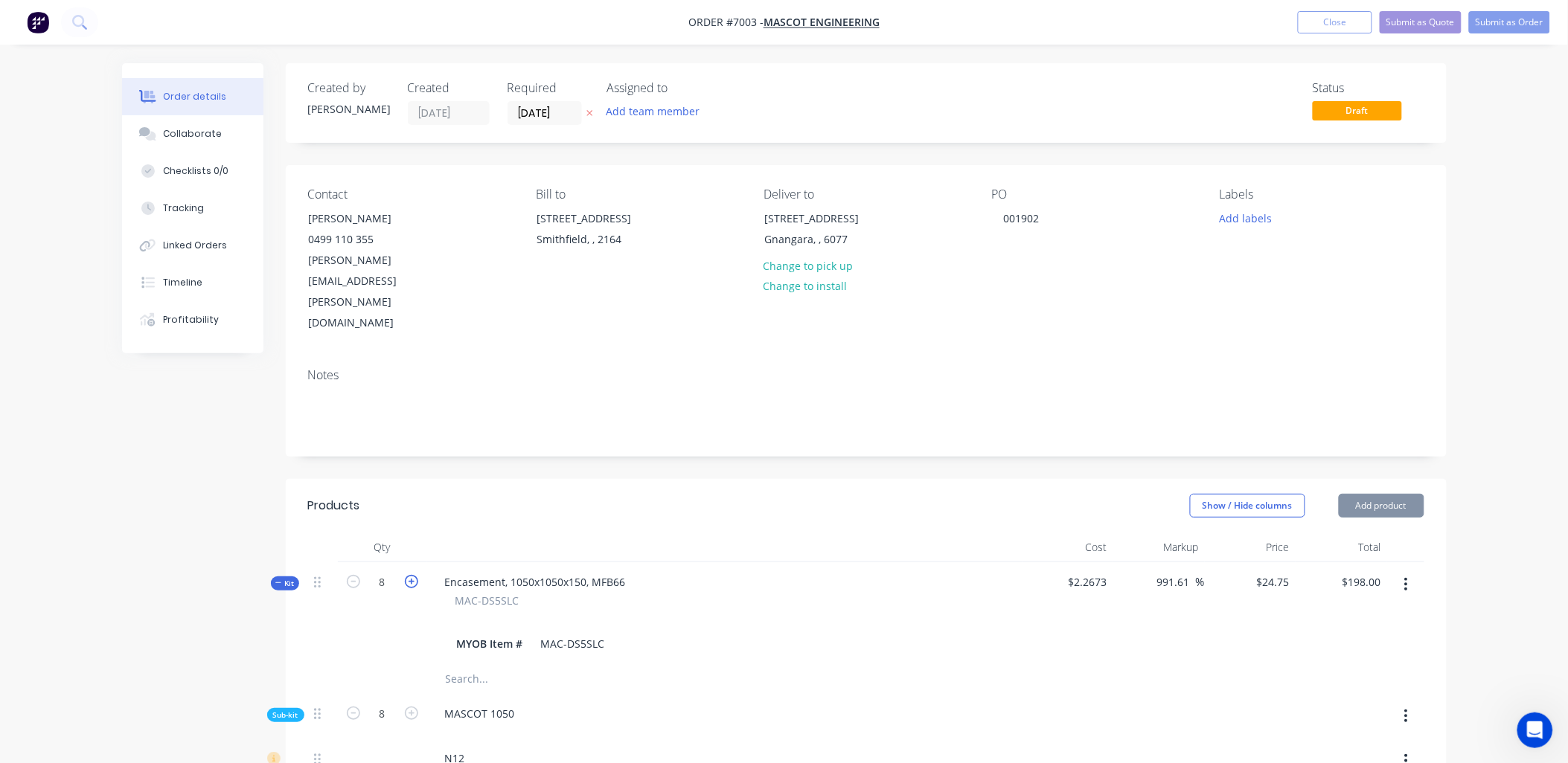
type input "$22.0002"
type input "9"
type input "180"
type input "1782"
type input "88319.17"
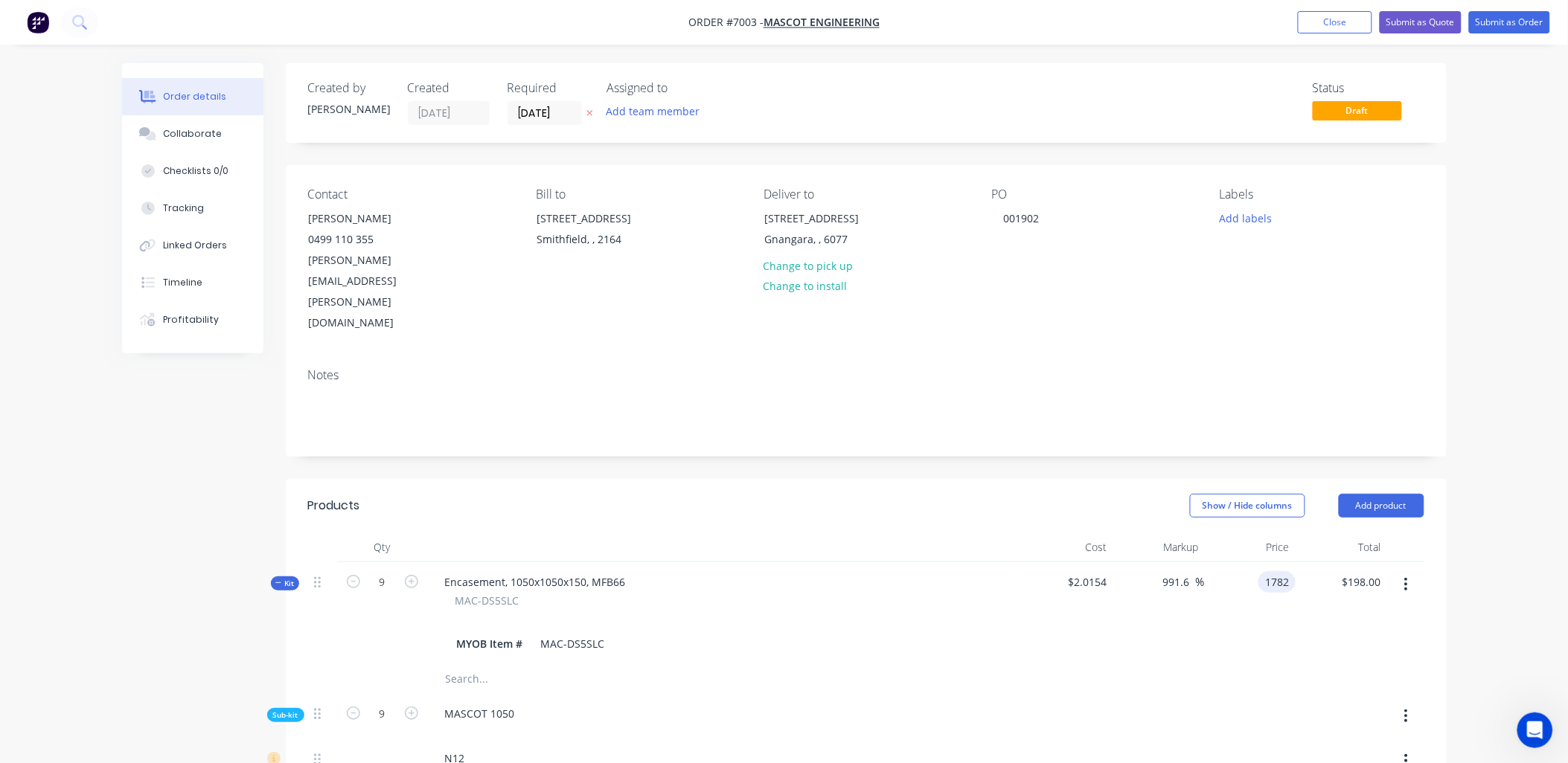
type input "$1,782.00"
type input "$16,038.00"
click at [1287, 563] on div "$1,782.00 1782" at bounding box center [1250, 614] width 91 height 102
type input "198"
type input "9724.35"
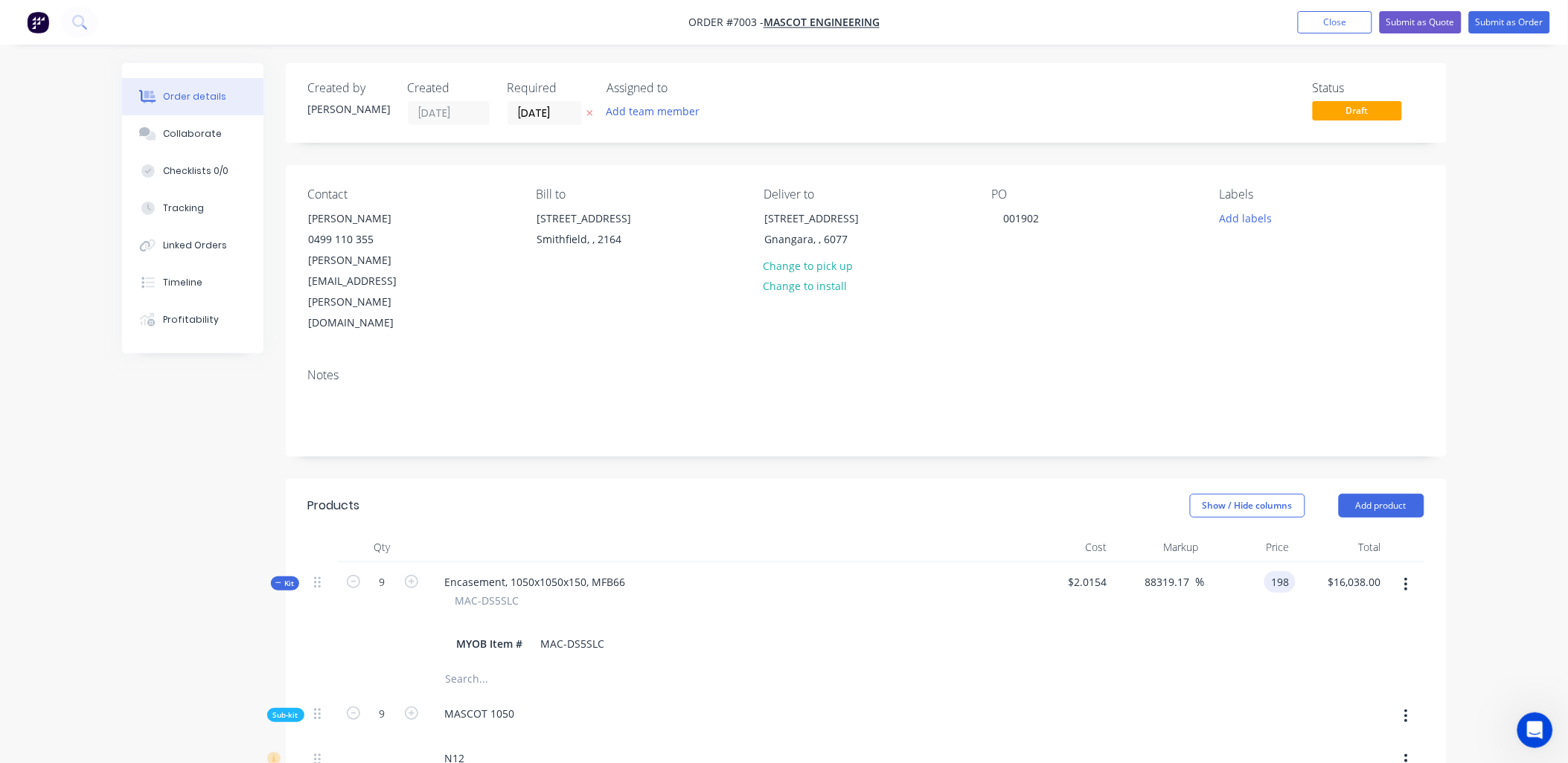
type input "$198.00"
type input "$1,782.00"
click at [1322, 578] on div "$1,782.00 $1,782.00" at bounding box center [1341, 614] width 91 height 102
click at [280, 583] on icon at bounding box center [278, 583] width 6 height 1
drag, startPoint x: 490, startPoint y: 582, endPoint x: 445, endPoint y: 578, distance: 45.2
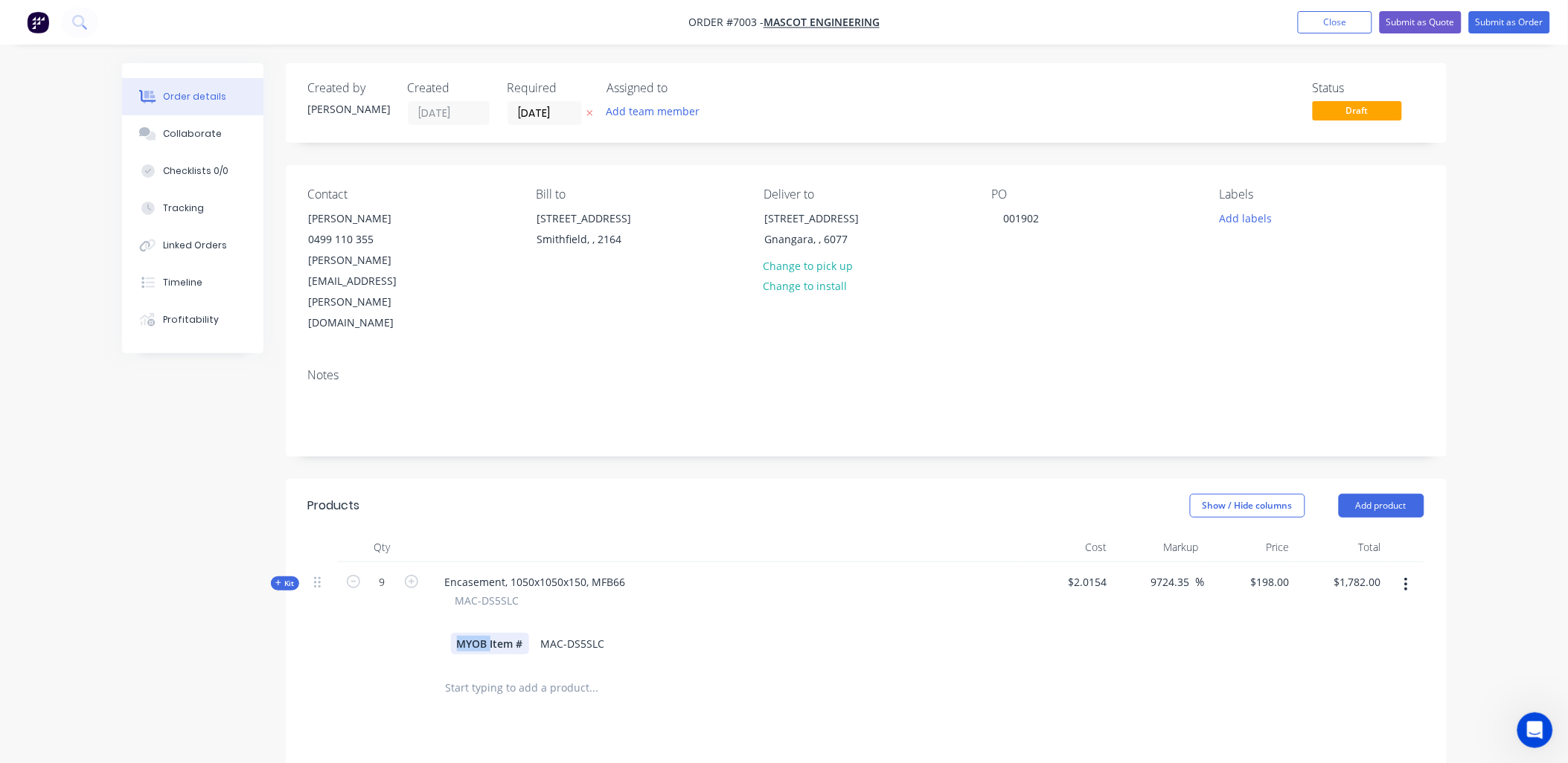
click at [445, 633] on div "MYOB Item # MAC-DS5SLC" at bounding box center [724, 643] width 584 height 22
click at [574, 673] on input "text" at bounding box center [593, 688] width 297 height 30
type input "DS5SHC"
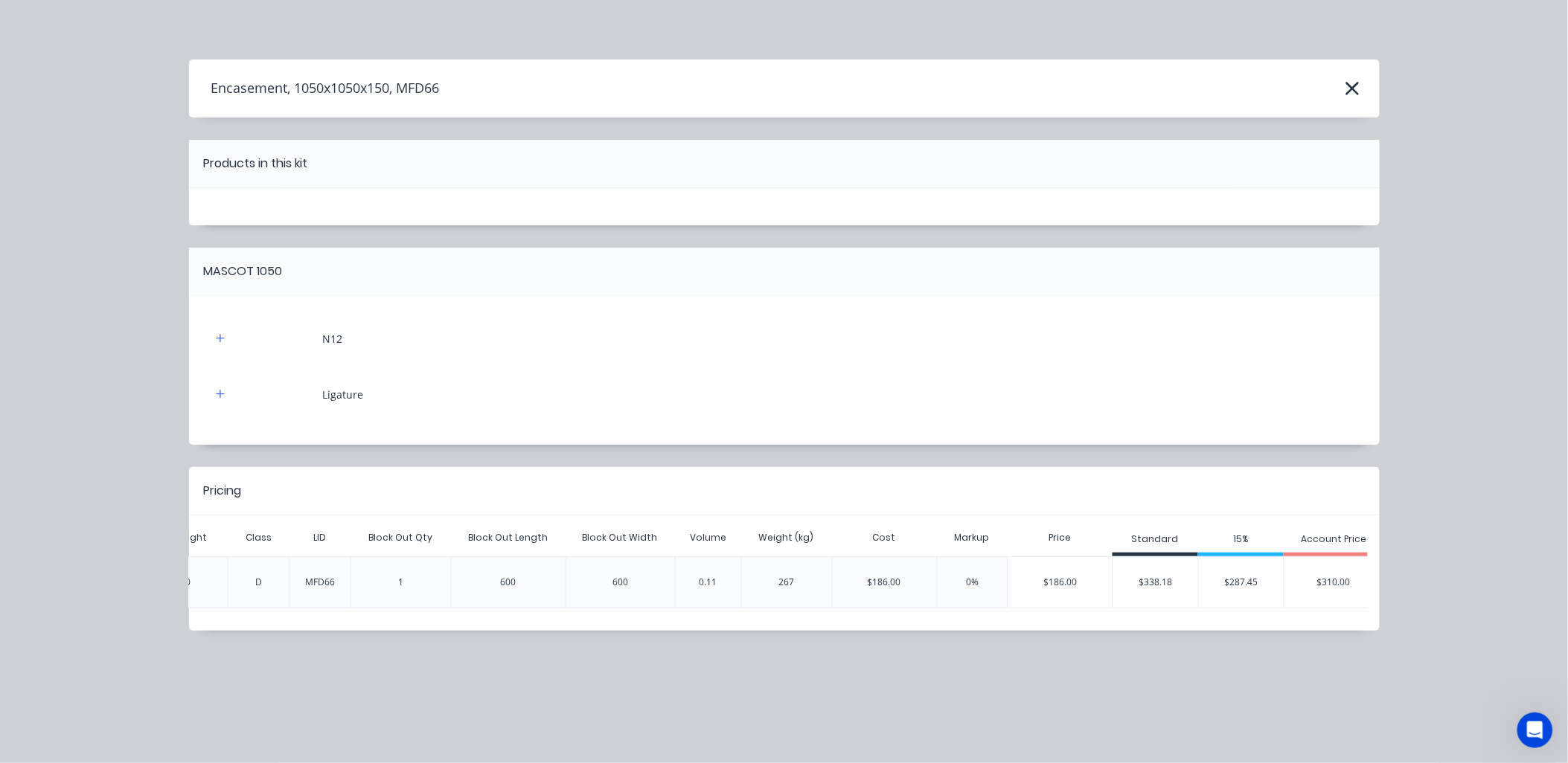
scroll to position [0, 702]
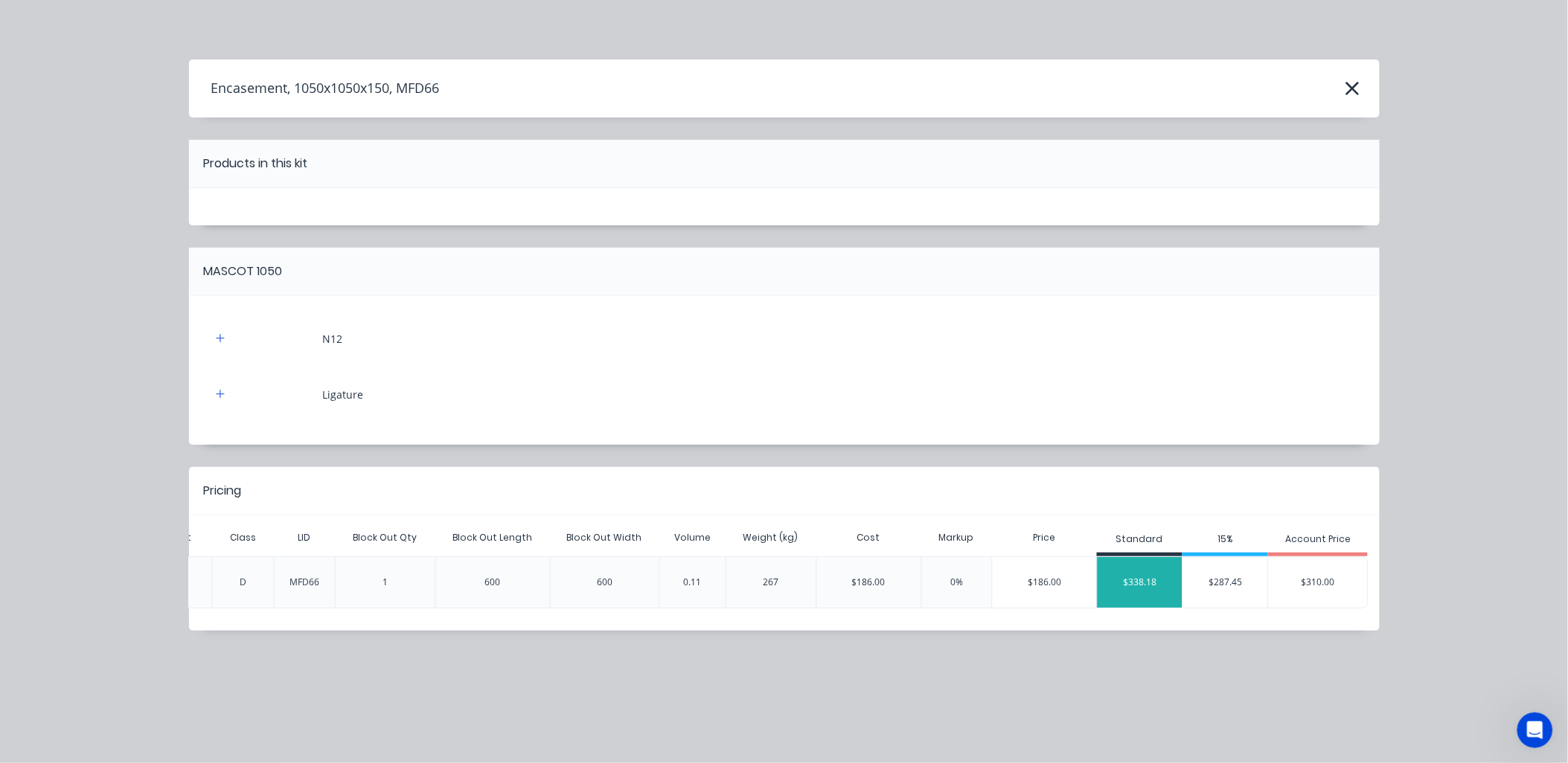
click at [1155, 581] on div "$338.18" at bounding box center [1139, 583] width 84 height 37
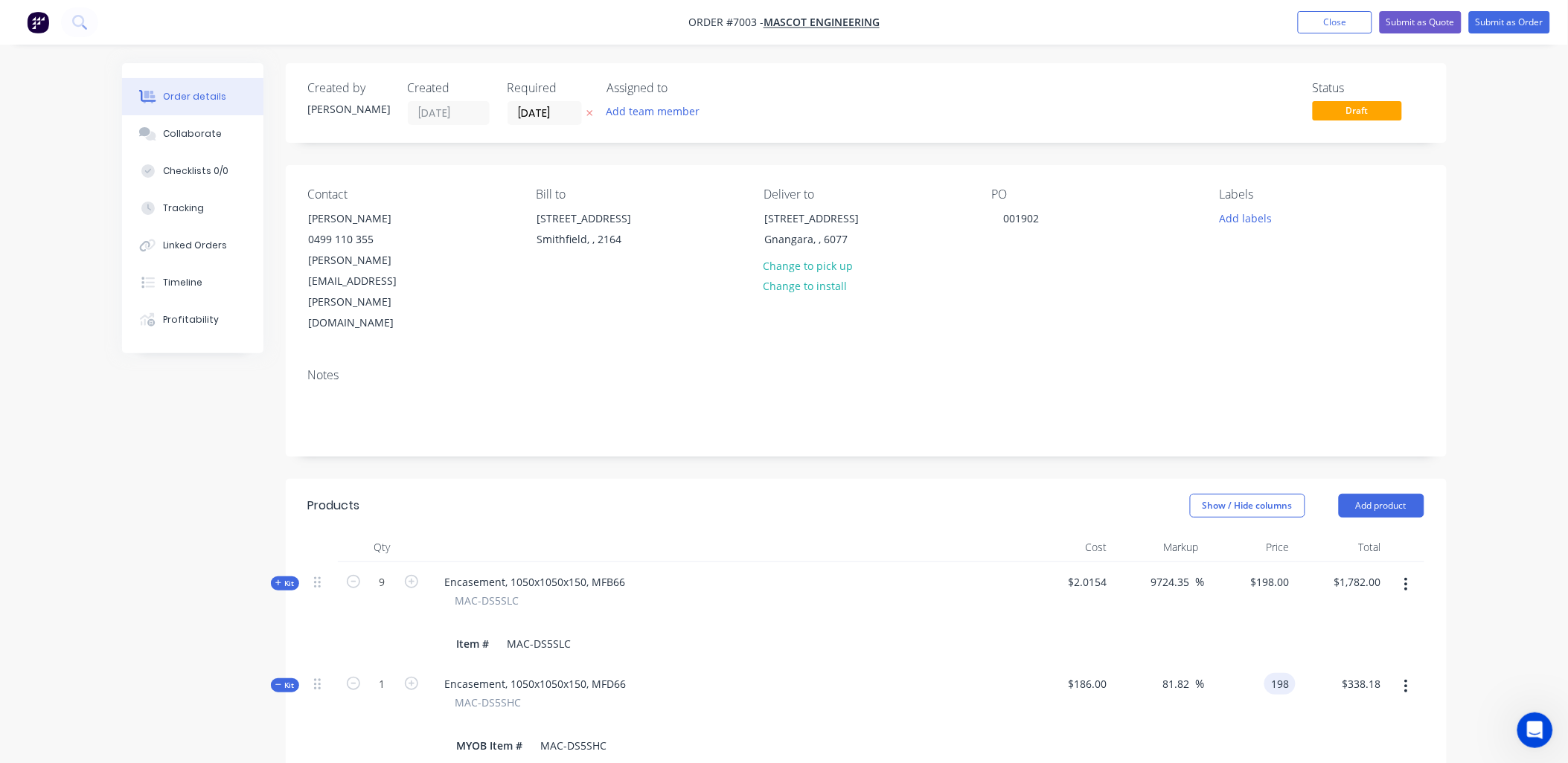
type input "198"
type input "6.45"
type input "$198.00"
click at [1256, 681] on div "$198.00 $198.00" at bounding box center [1250, 715] width 91 height 102
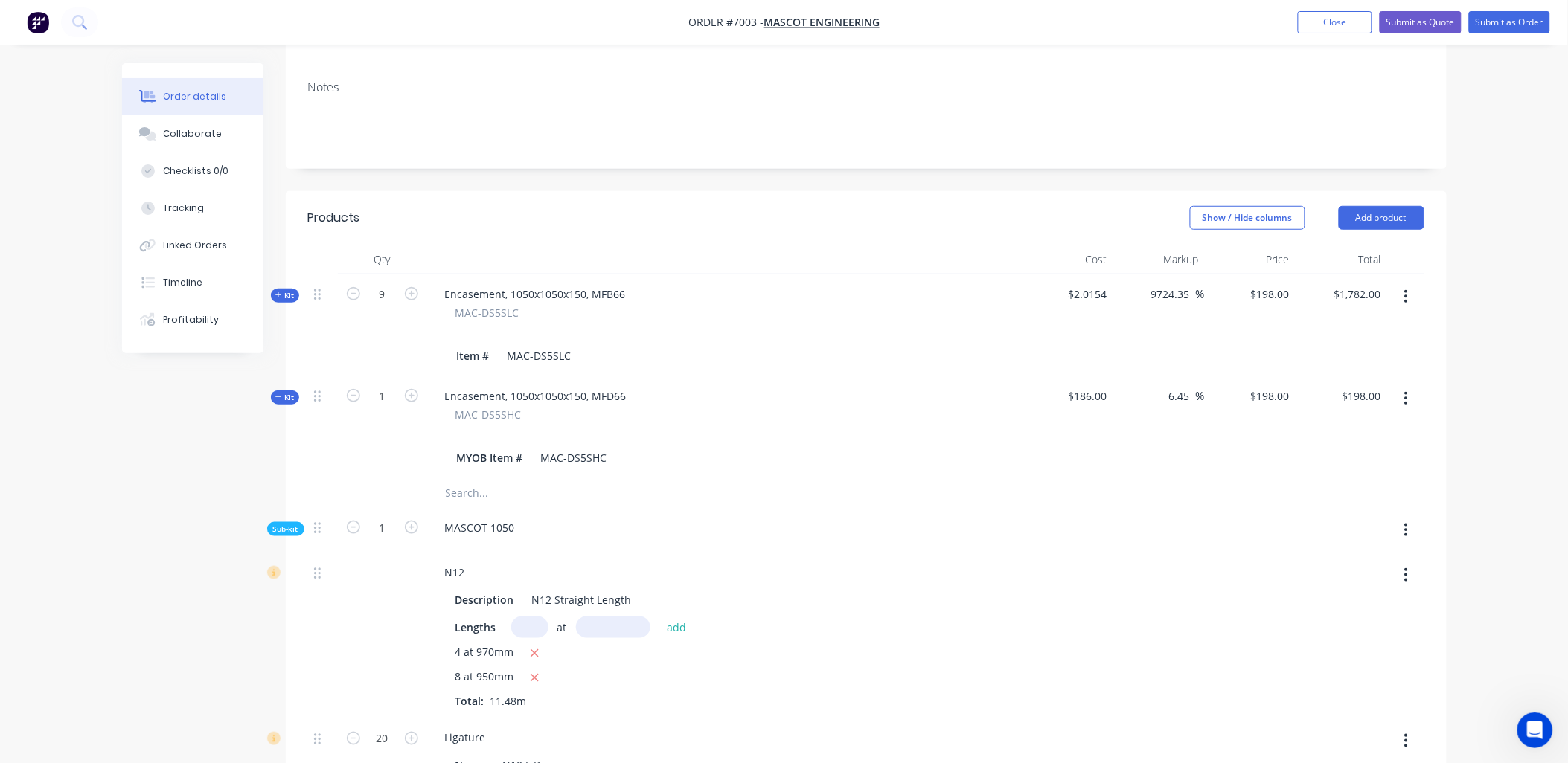
scroll to position [401, 0]
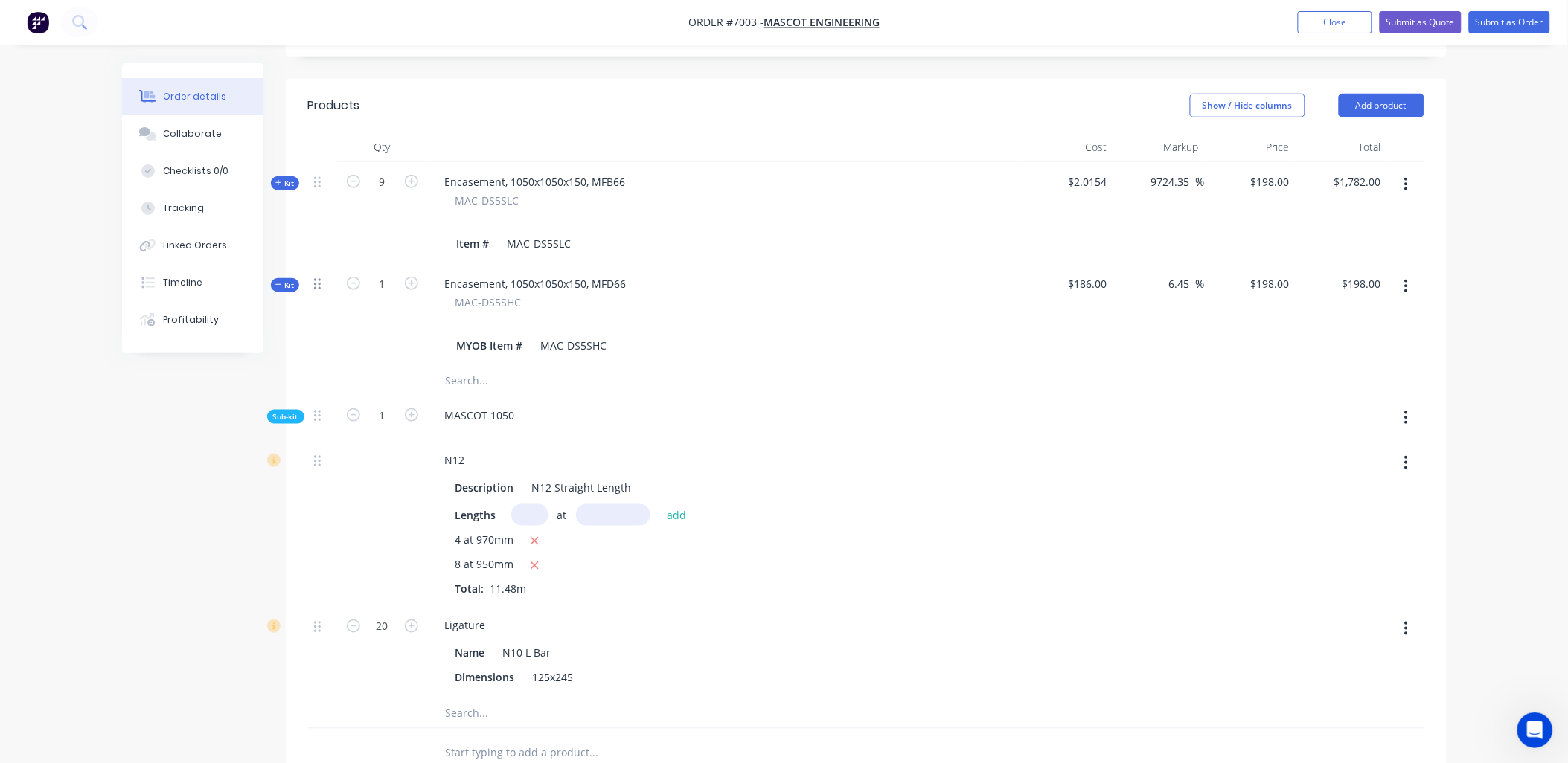
click at [314, 277] on icon at bounding box center [317, 284] width 7 height 13
click at [316, 277] on icon at bounding box center [317, 284] width 7 height 13
click at [278, 281] on icon at bounding box center [278, 285] width 7 height 7
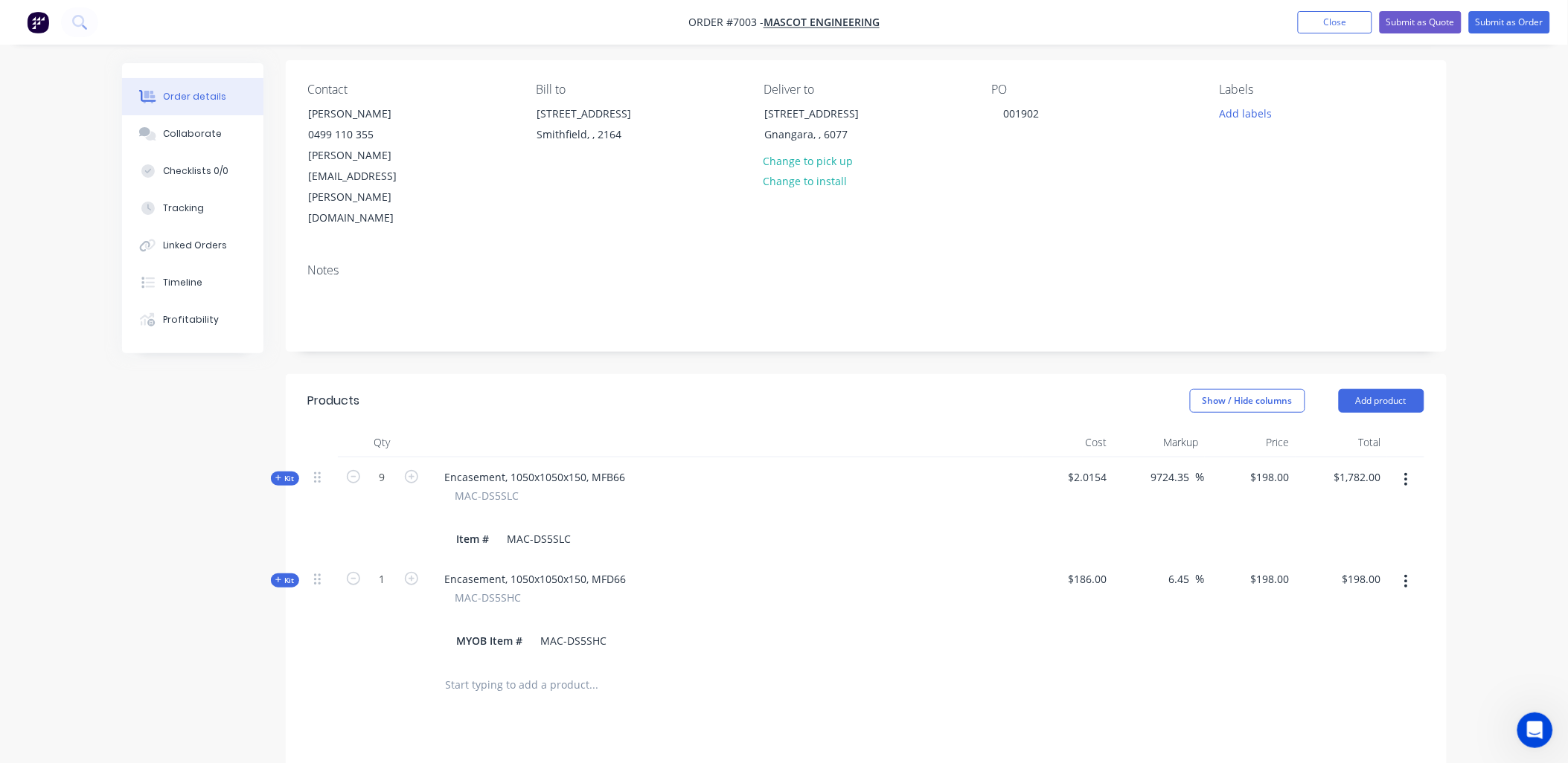
scroll to position [0, 0]
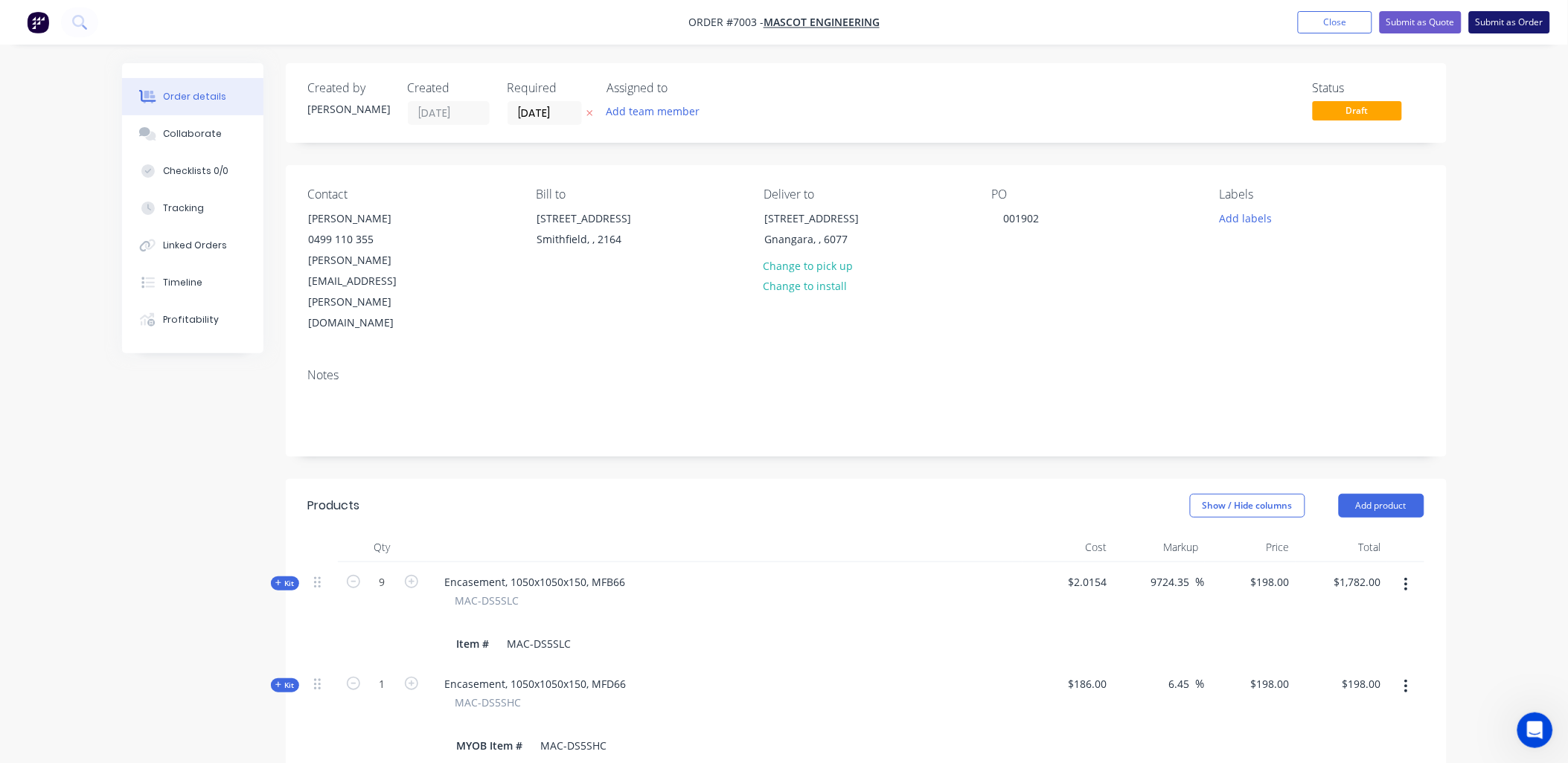
click at [1512, 26] on button "Submit as Order" at bounding box center [1509, 22] width 81 height 22
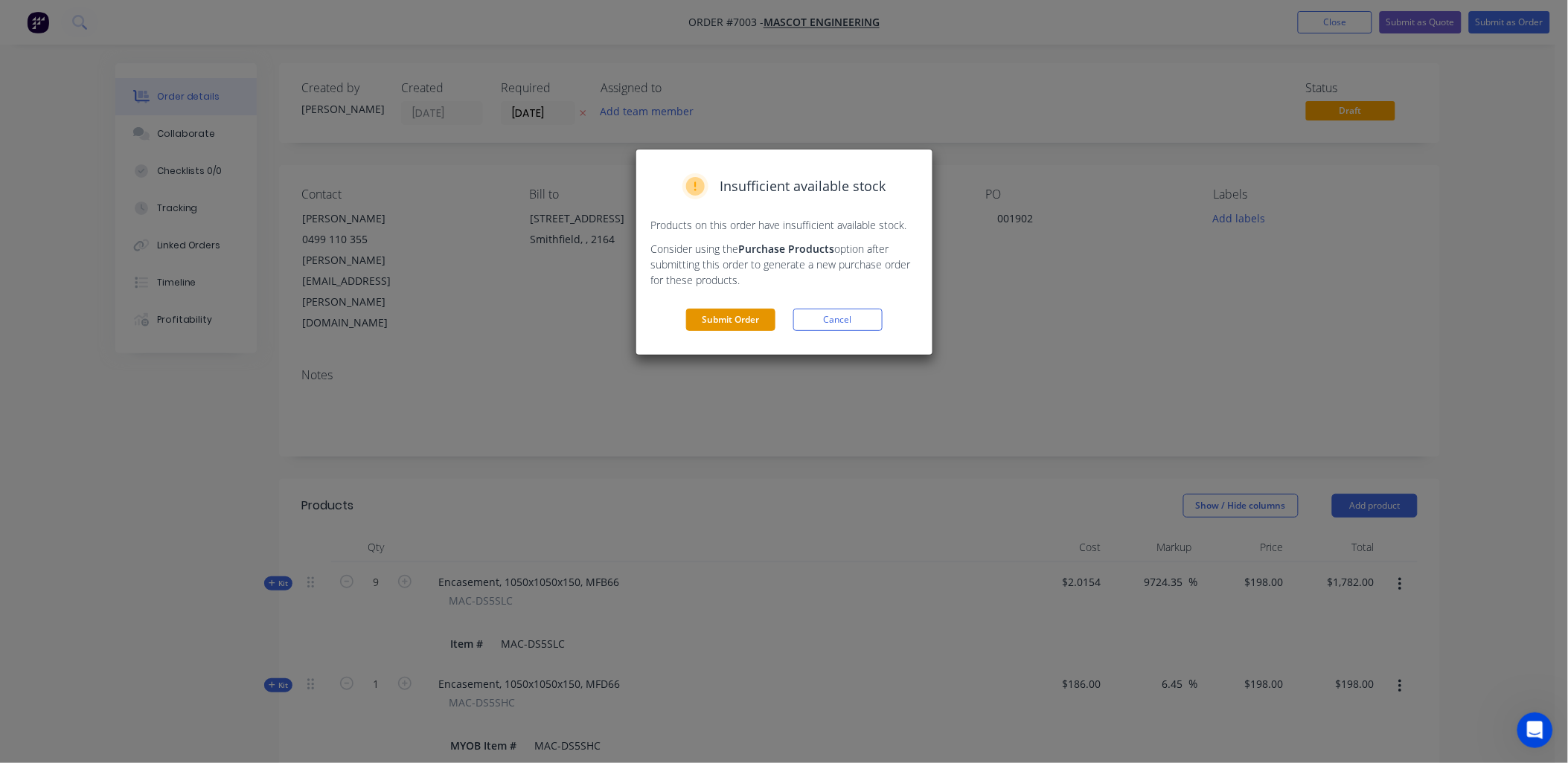
click at [720, 320] on button "Submit Order" at bounding box center [730, 320] width 89 height 22
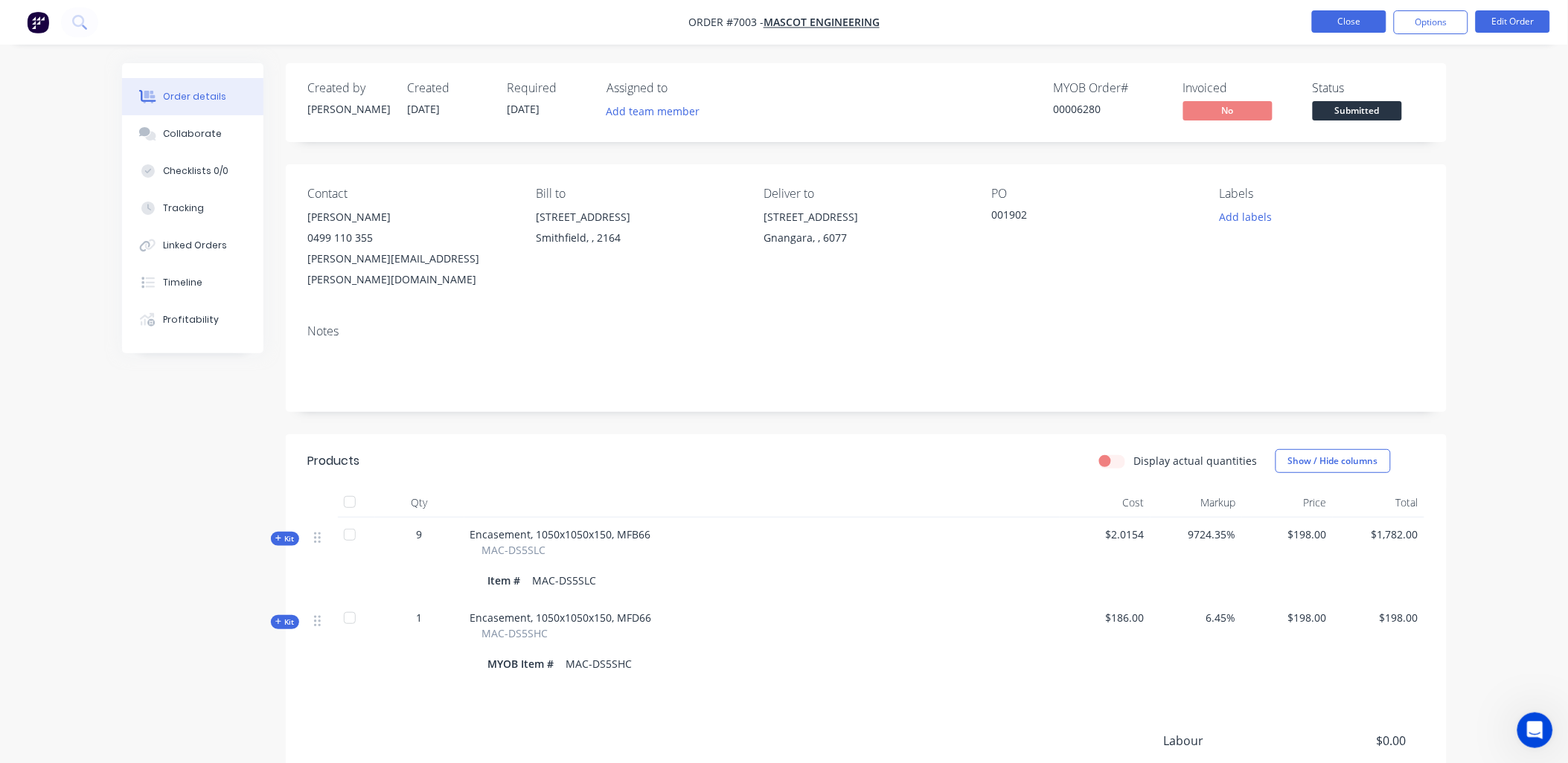
click at [1372, 16] on button "Close" at bounding box center [1349, 22] width 75 height 22
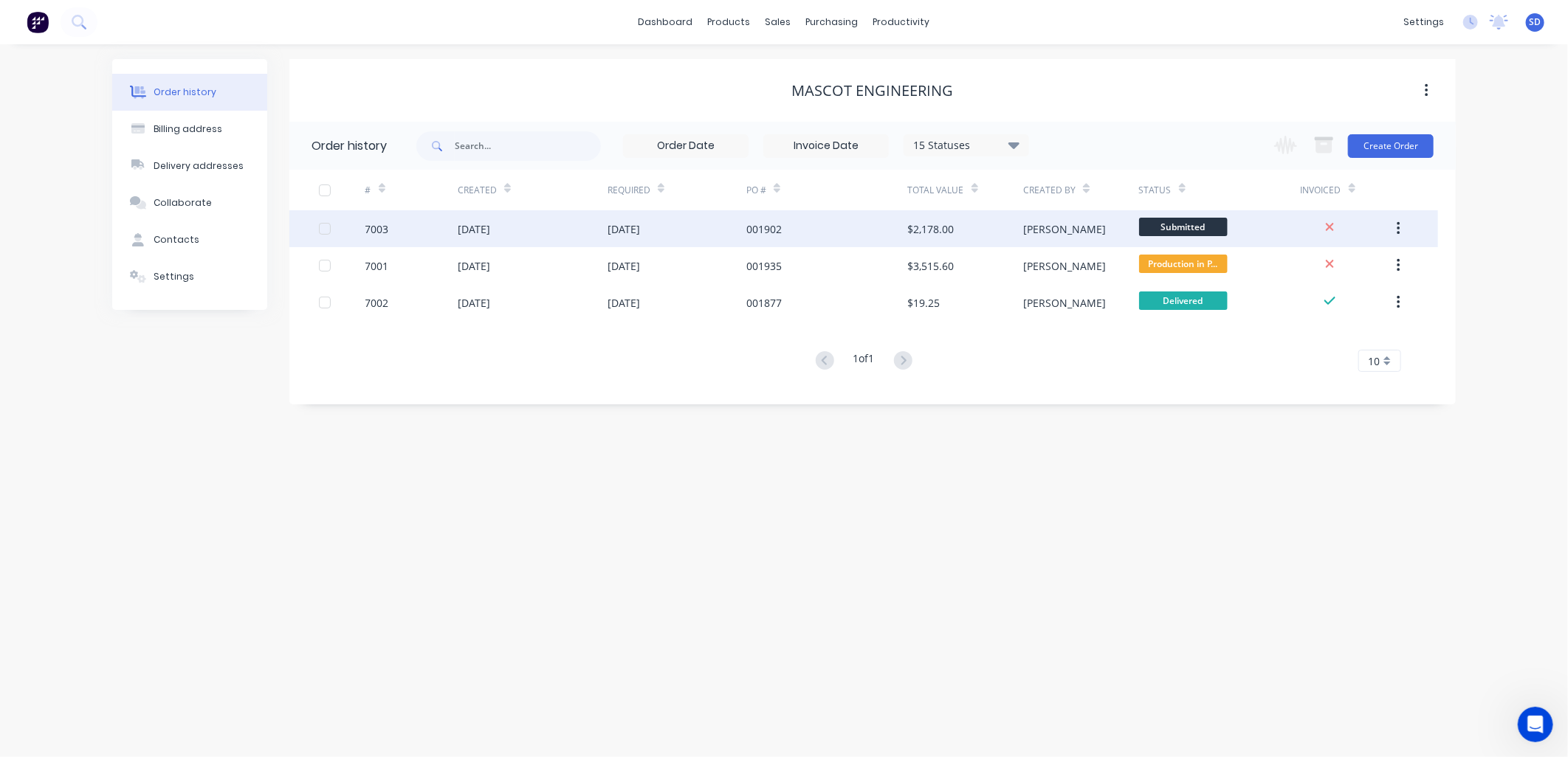
click at [577, 229] on div "05 Sep 2025" at bounding box center [532, 229] width 150 height 37
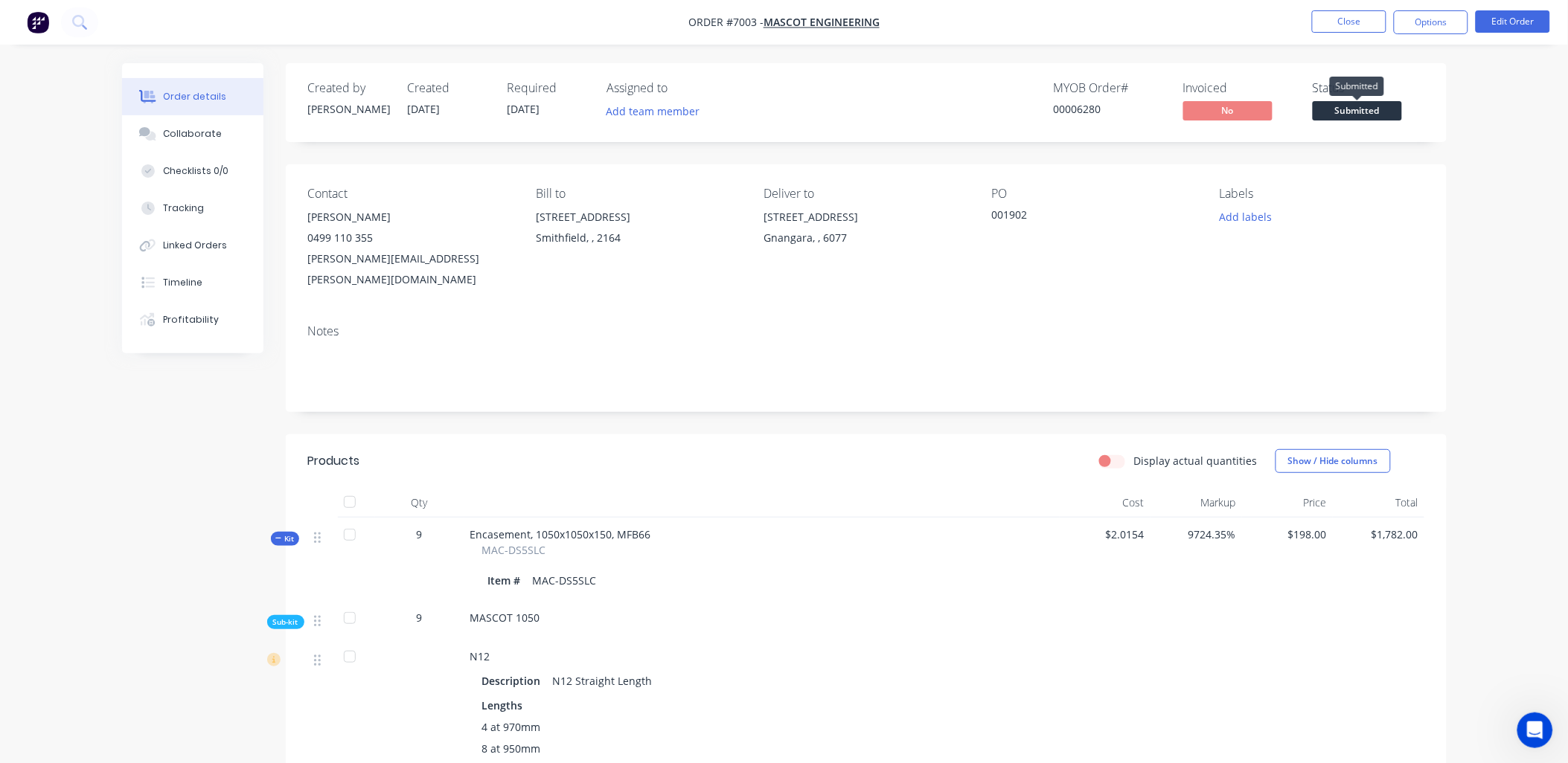
click at [1371, 108] on span "Submitted" at bounding box center [1356, 110] width 89 height 19
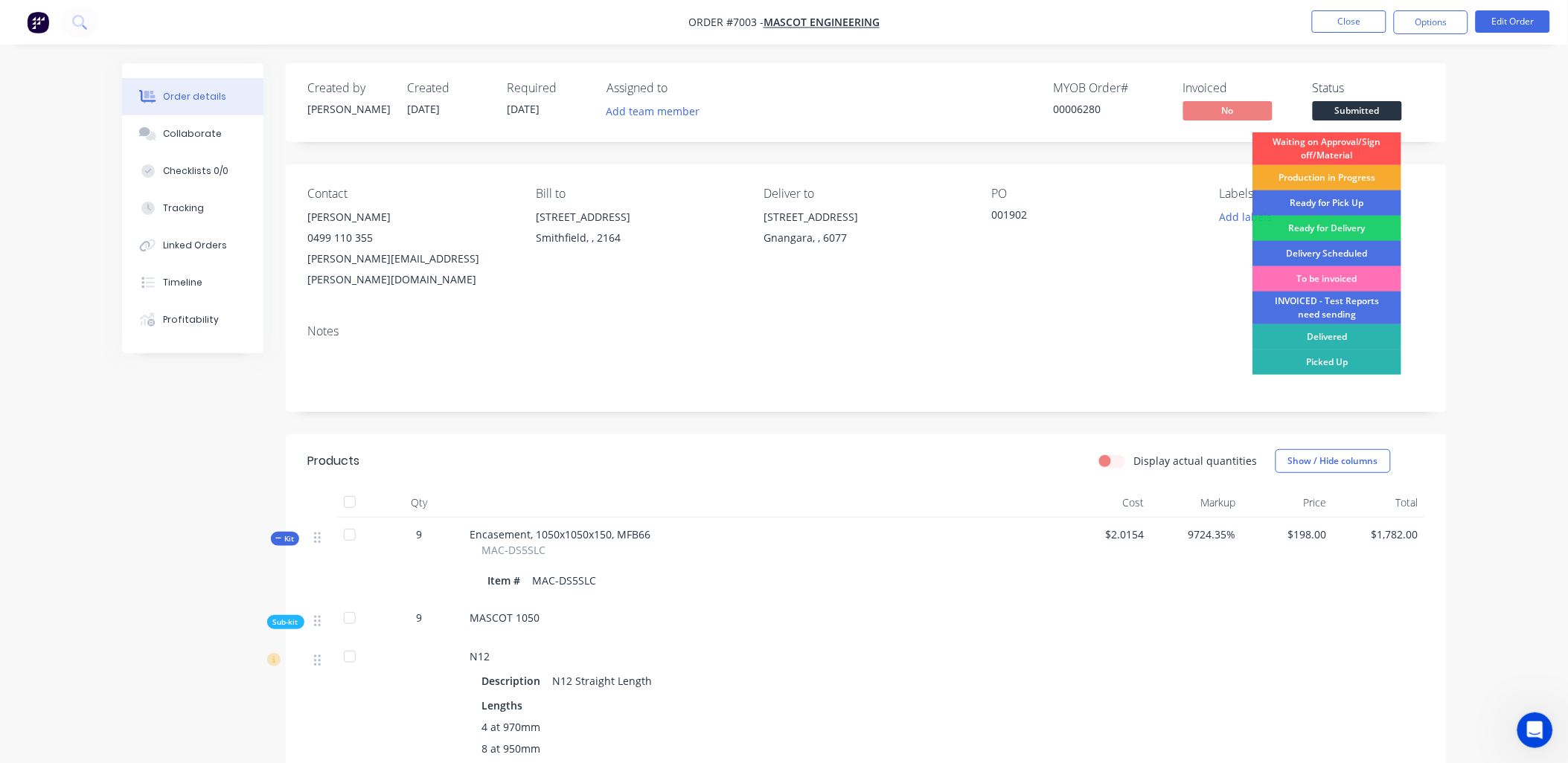
click at [1356, 175] on div "Production in Progress" at bounding box center [1327, 178] width 149 height 25
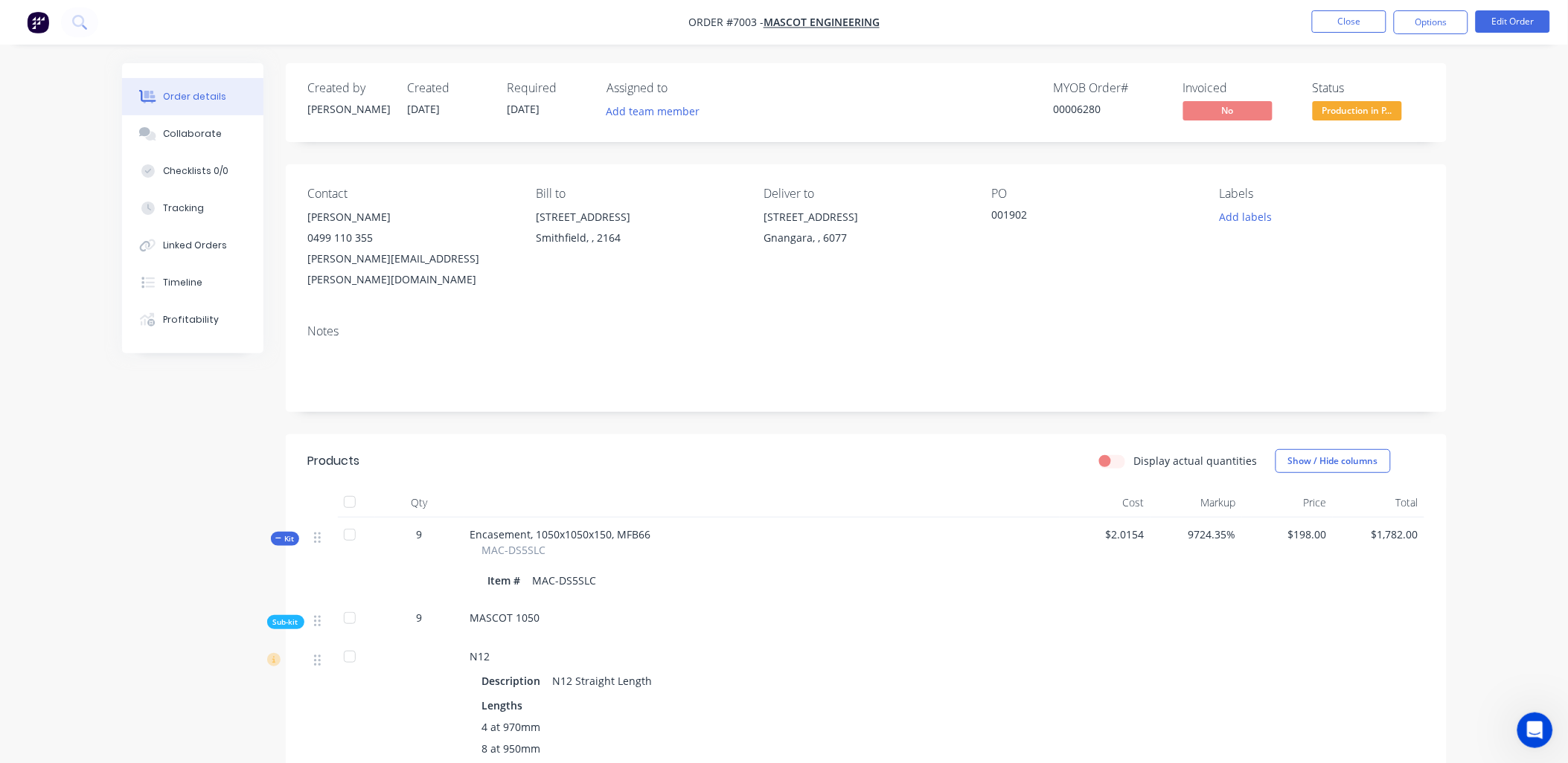
click at [1365, 8] on nav "Order #7003 - Mascot Engineering Close Options Edit Order" at bounding box center [784, 22] width 1568 height 45
click at [1363, 16] on button "Close" at bounding box center [1349, 22] width 75 height 22
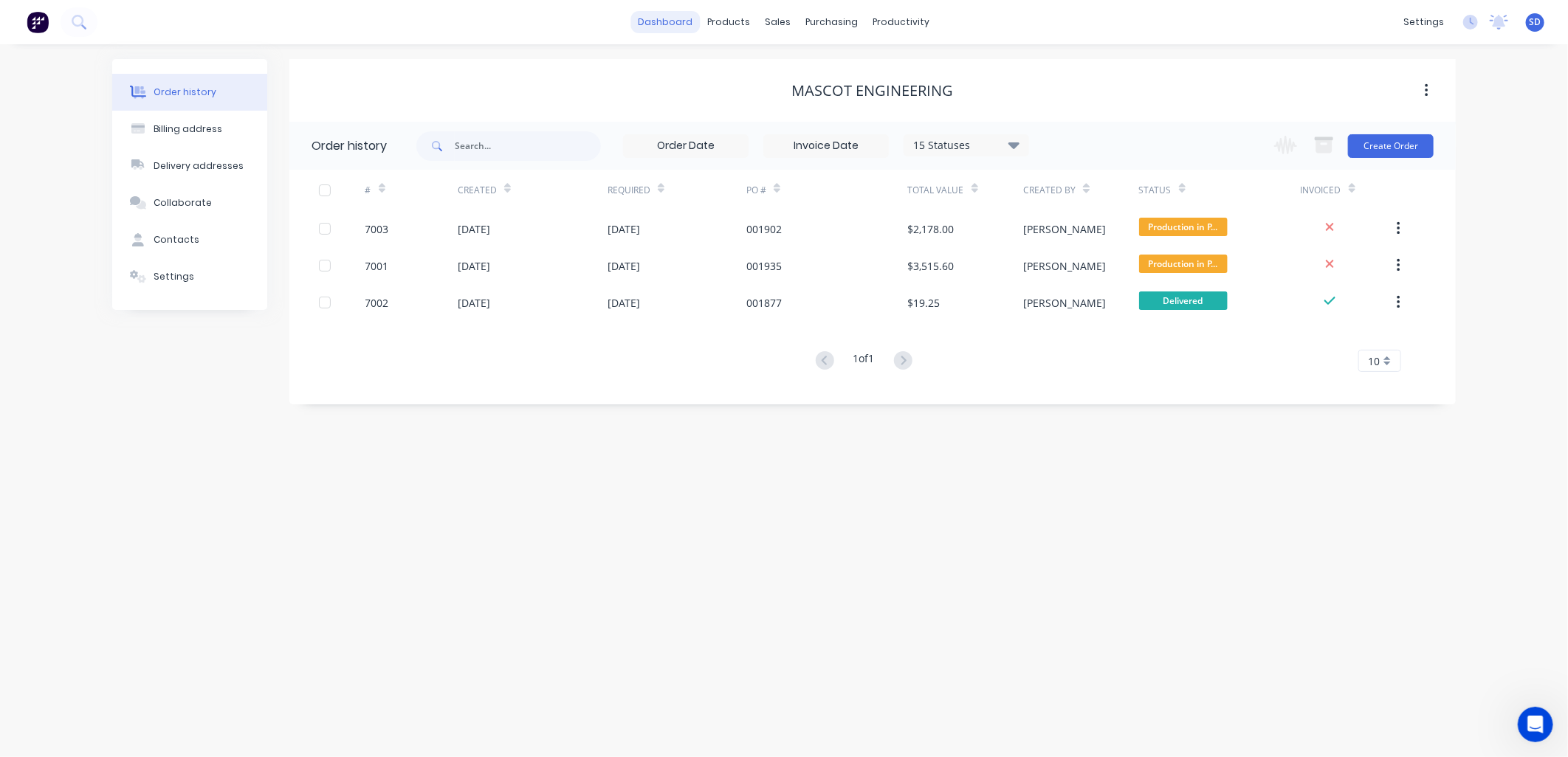
click at [674, 21] on link "dashboard" at bounding box center [666, 22] width 70 height 22
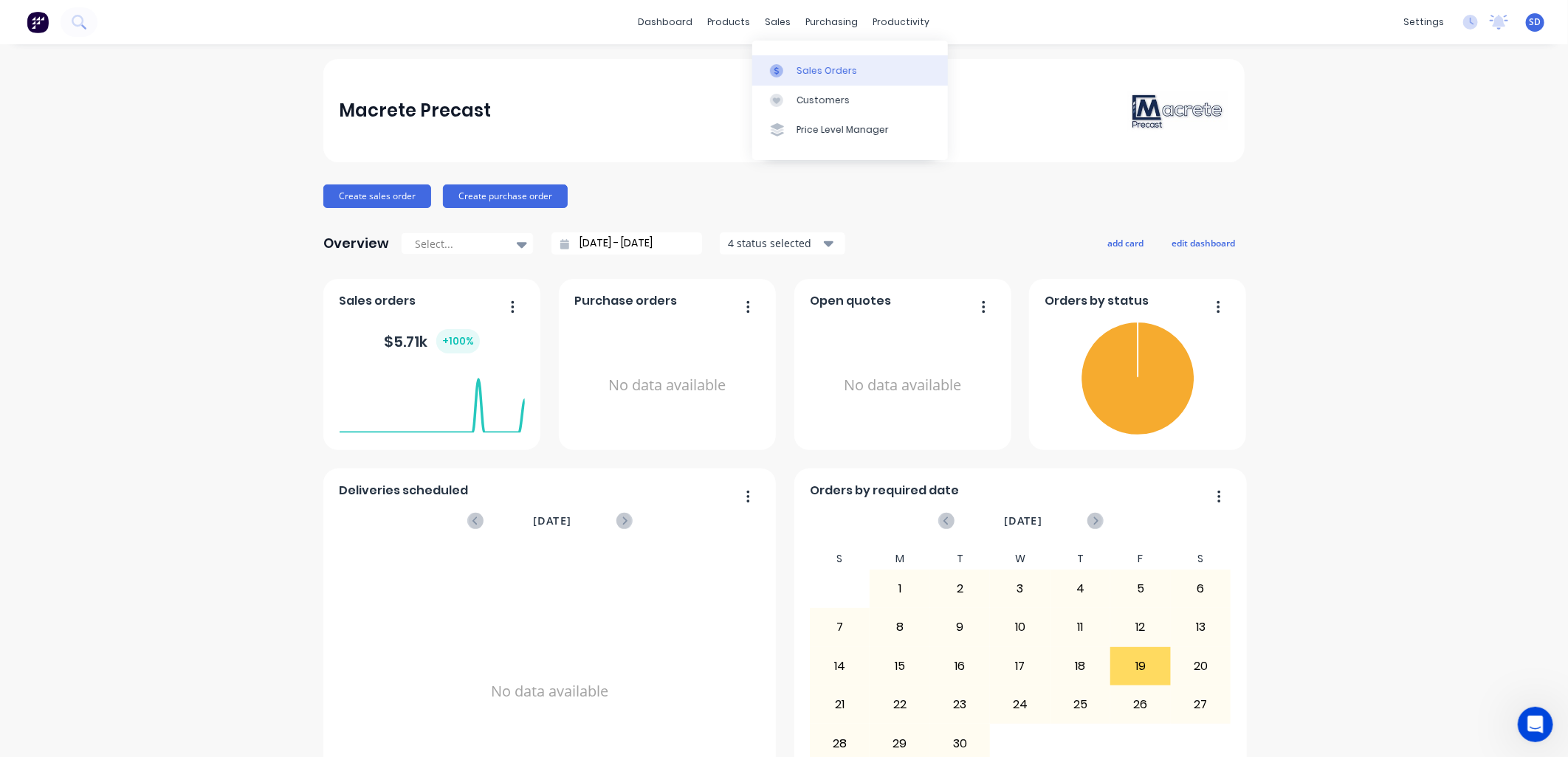
click at [808, 70] on div "Sales Orders" at bounding box center [827, 71] width 61 height 13
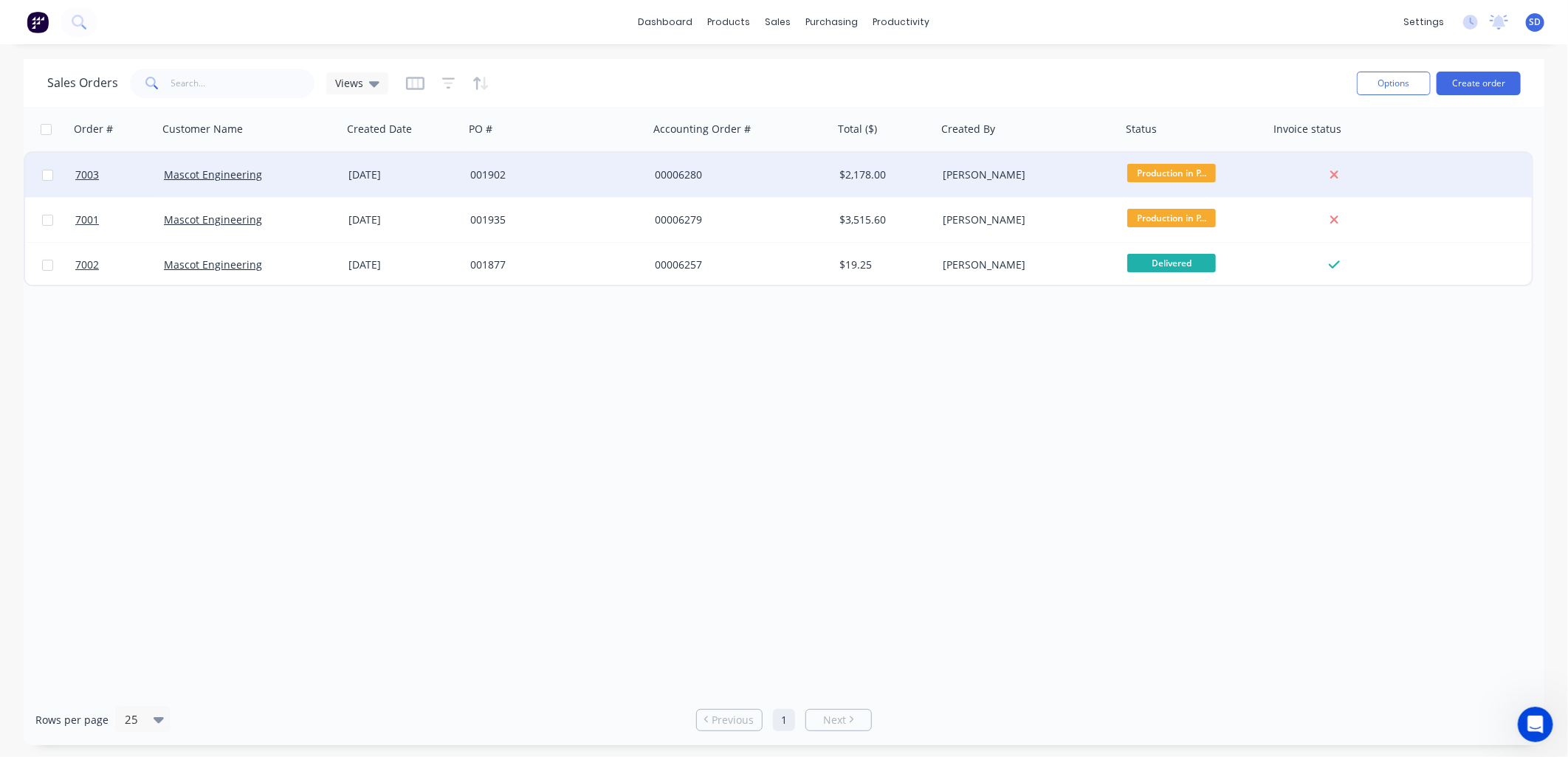
click at [483, 173] on div "001902" at bounding box center [552, 175] width 164 height 15
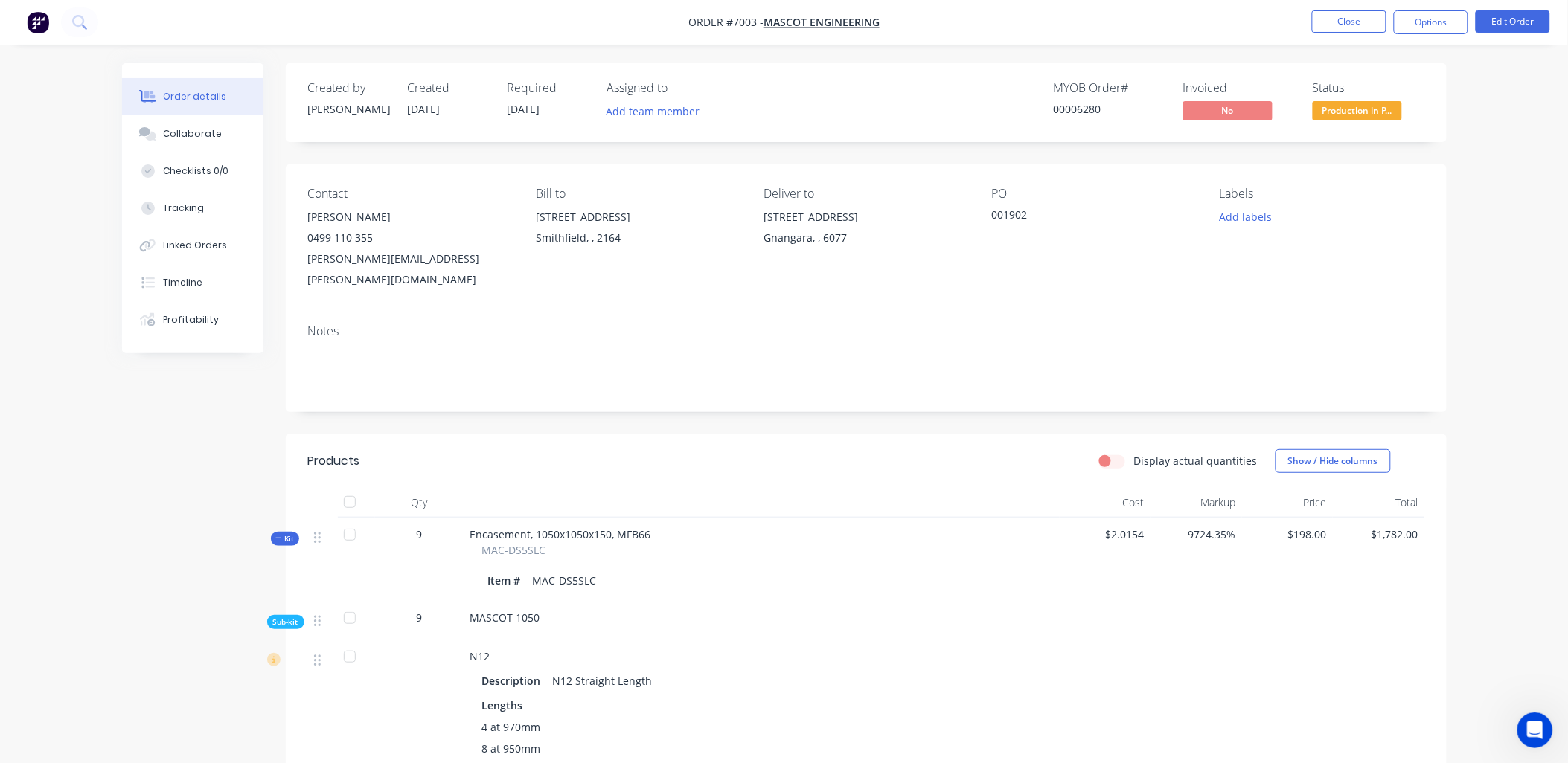
click at [992, 214] on div "001902" at bounding box center [1084, 217] width 186 height 21
click at [1521, 16] on button "Edit Order" at bounding box center [1513, 22] width 75 height 22
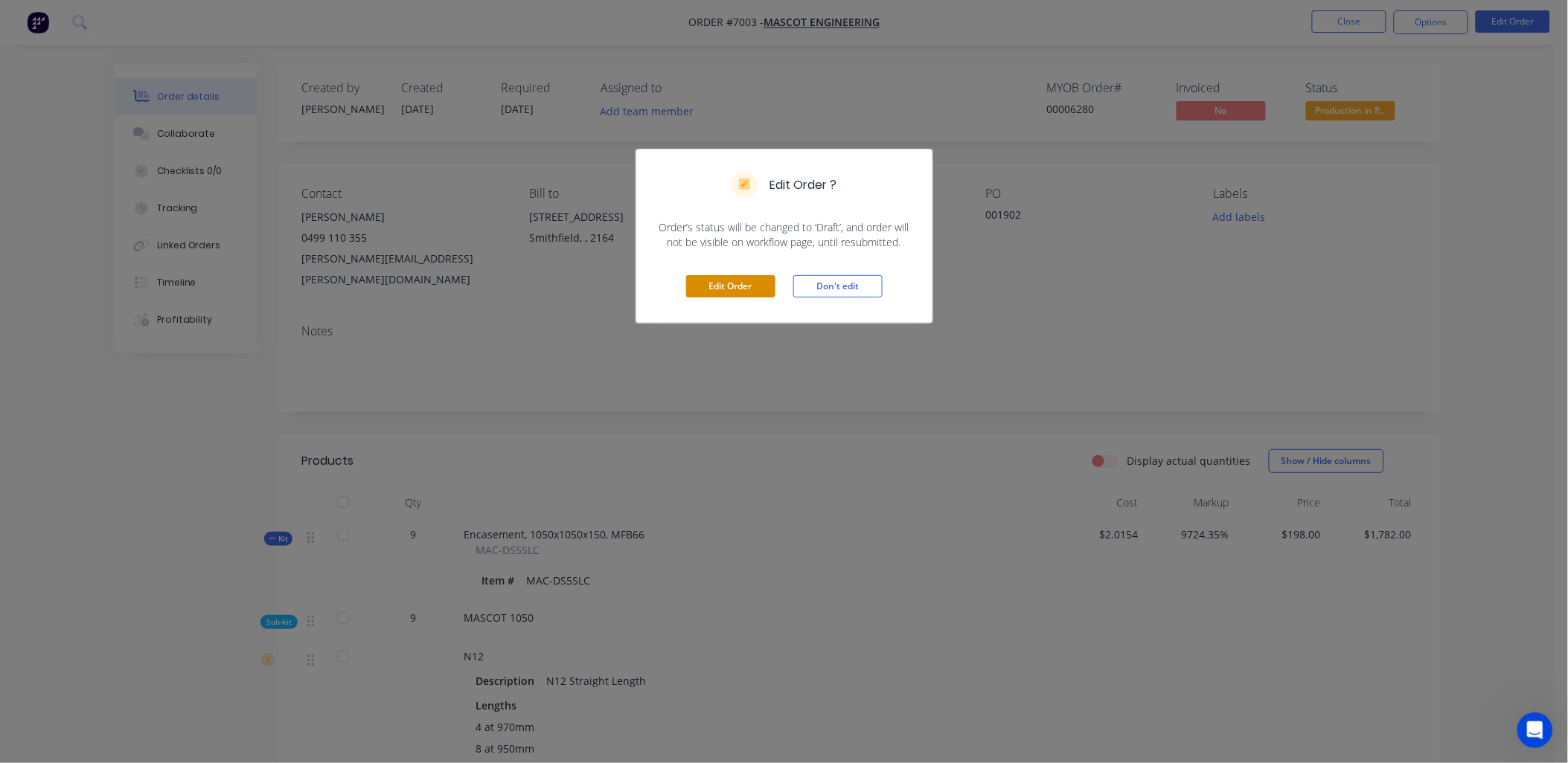
click at [741, 284] on button "Edit Order" at bounding box center [730, 286] width 89 height 22
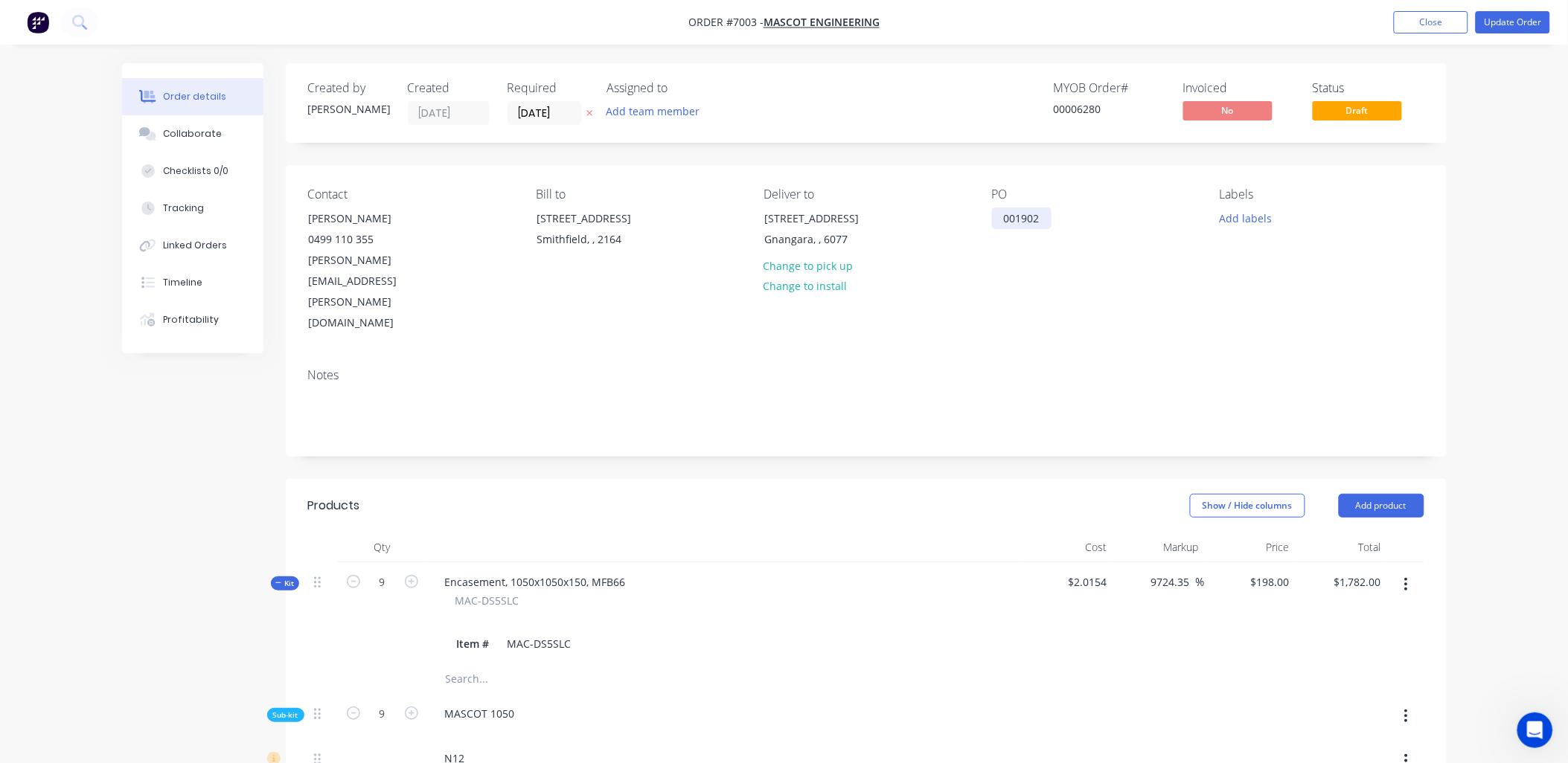
click at [1001, 217] on div "001902" at bounding box center [1022, 218] width 60 height 22
click at [1507, 22] on button "Update Order" at bounding box center [1513, 22] width 75 height 22
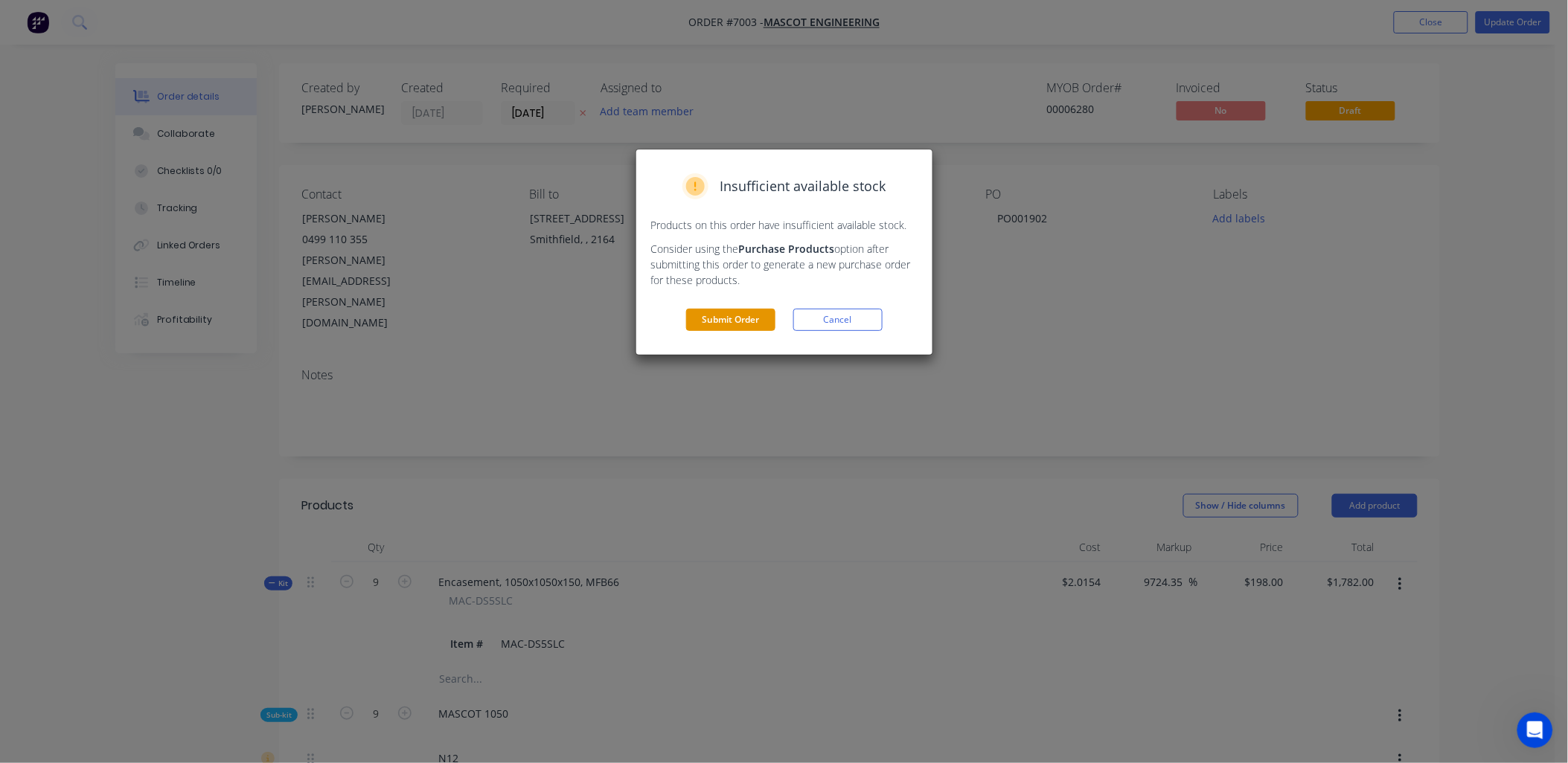
click at [737, 323] on button "Submit Order" at bounding box center [730, 320] width 89 height 22
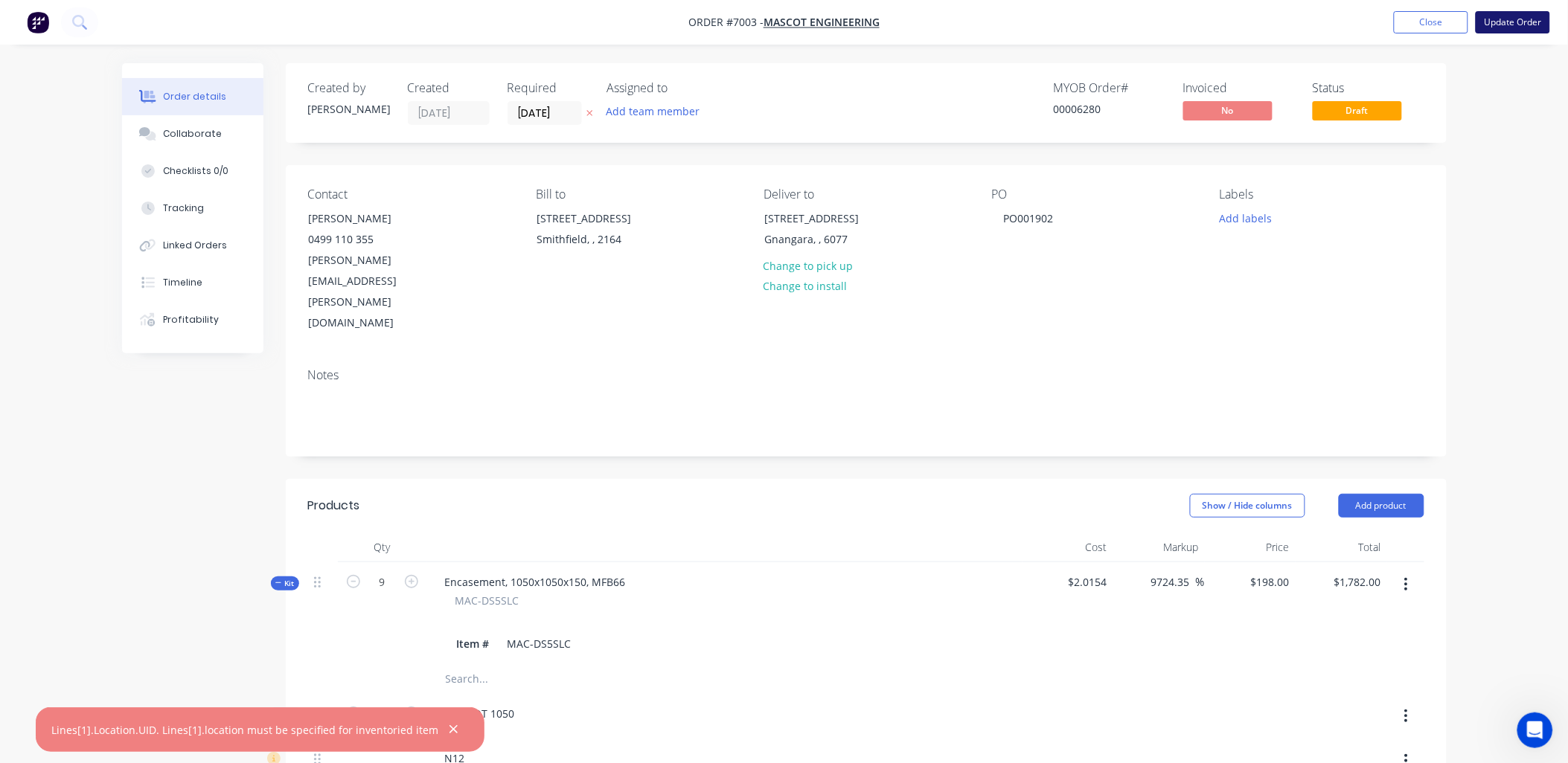
click at [1530, 21] on button "Update Order" at bounding box center [1513, 22] width 75 height 22
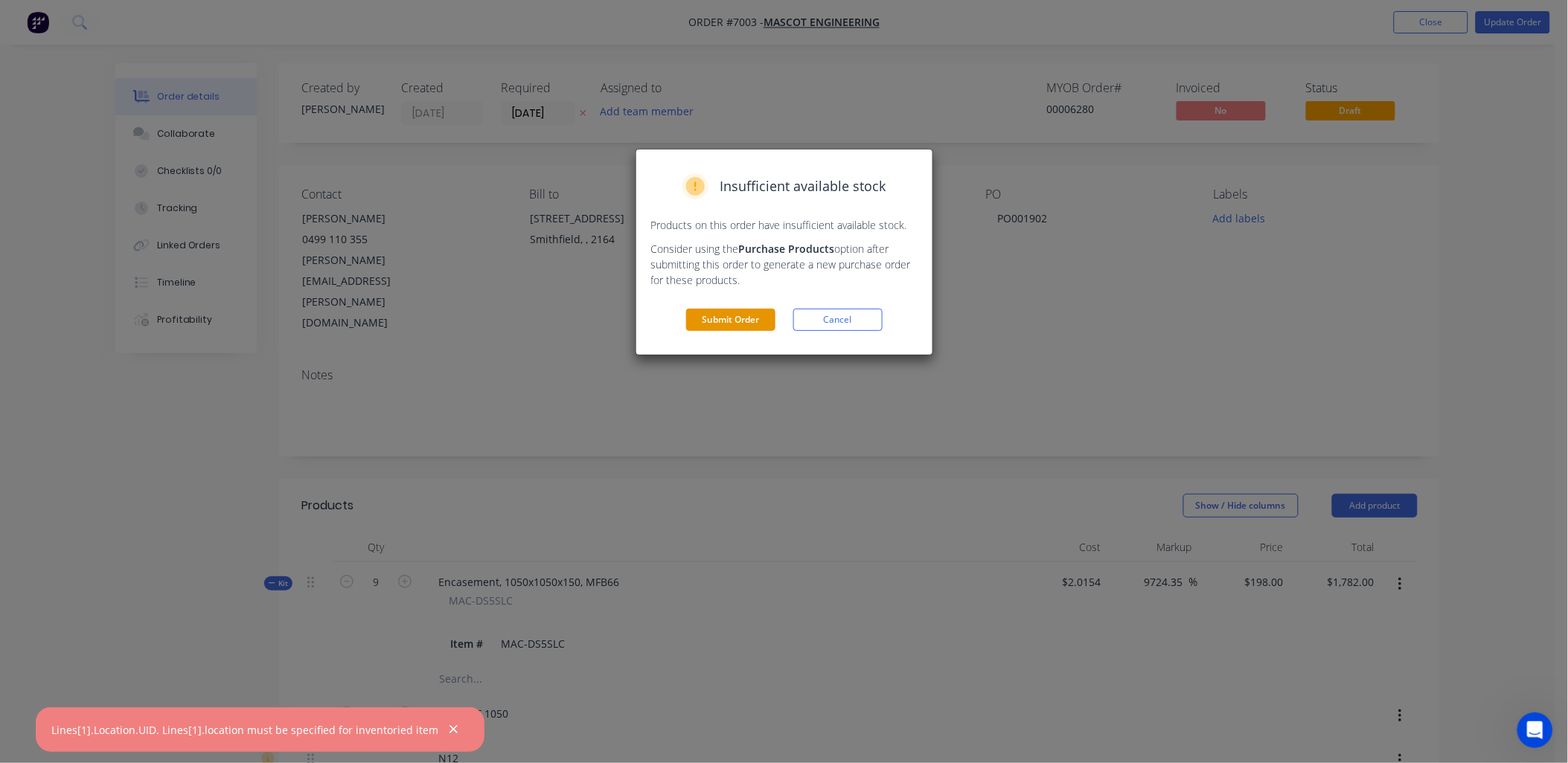
click at [738, 321] on button "Submit Order" at bounding box center [730, 320] width 89 height 22
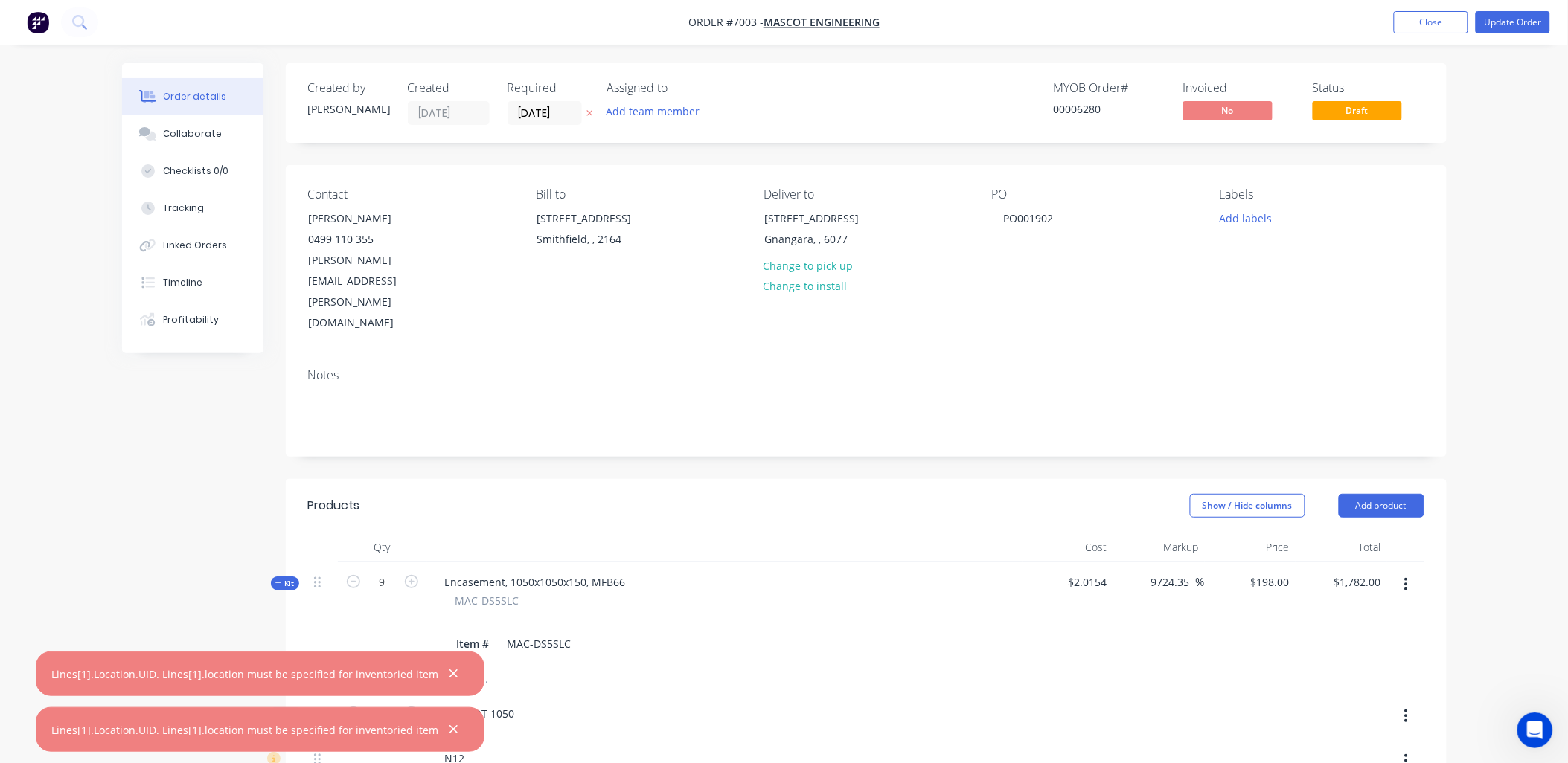
click at [361, 664] on div "Lines[1].Location.UID. Lines[1].location must be specified for inventoried item" at bounding box center [260, 674] width 448 height 45
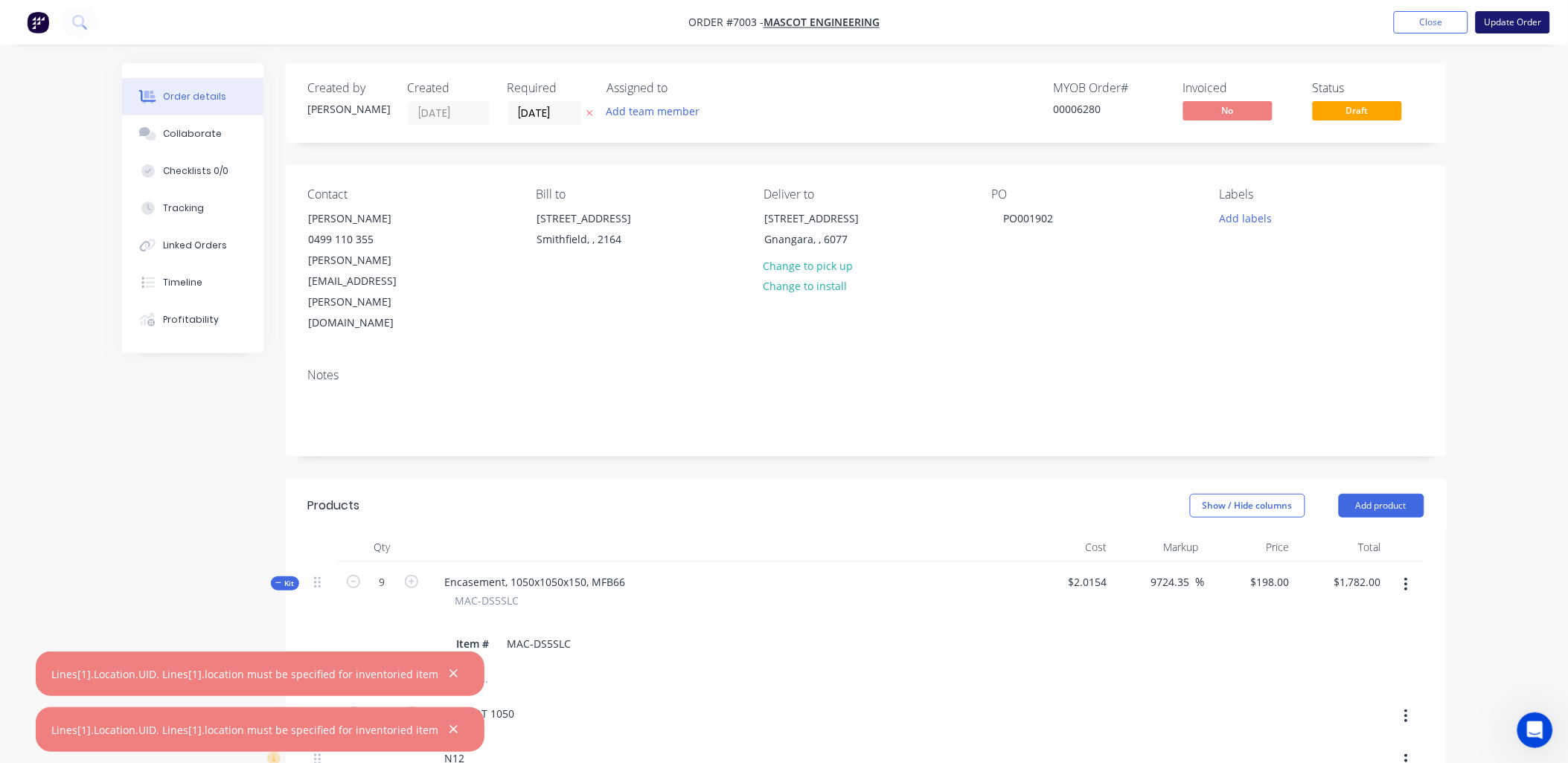
click at [1516, 12] on button "Update Order" at bounding box center [1513, 22] width 75 height 22
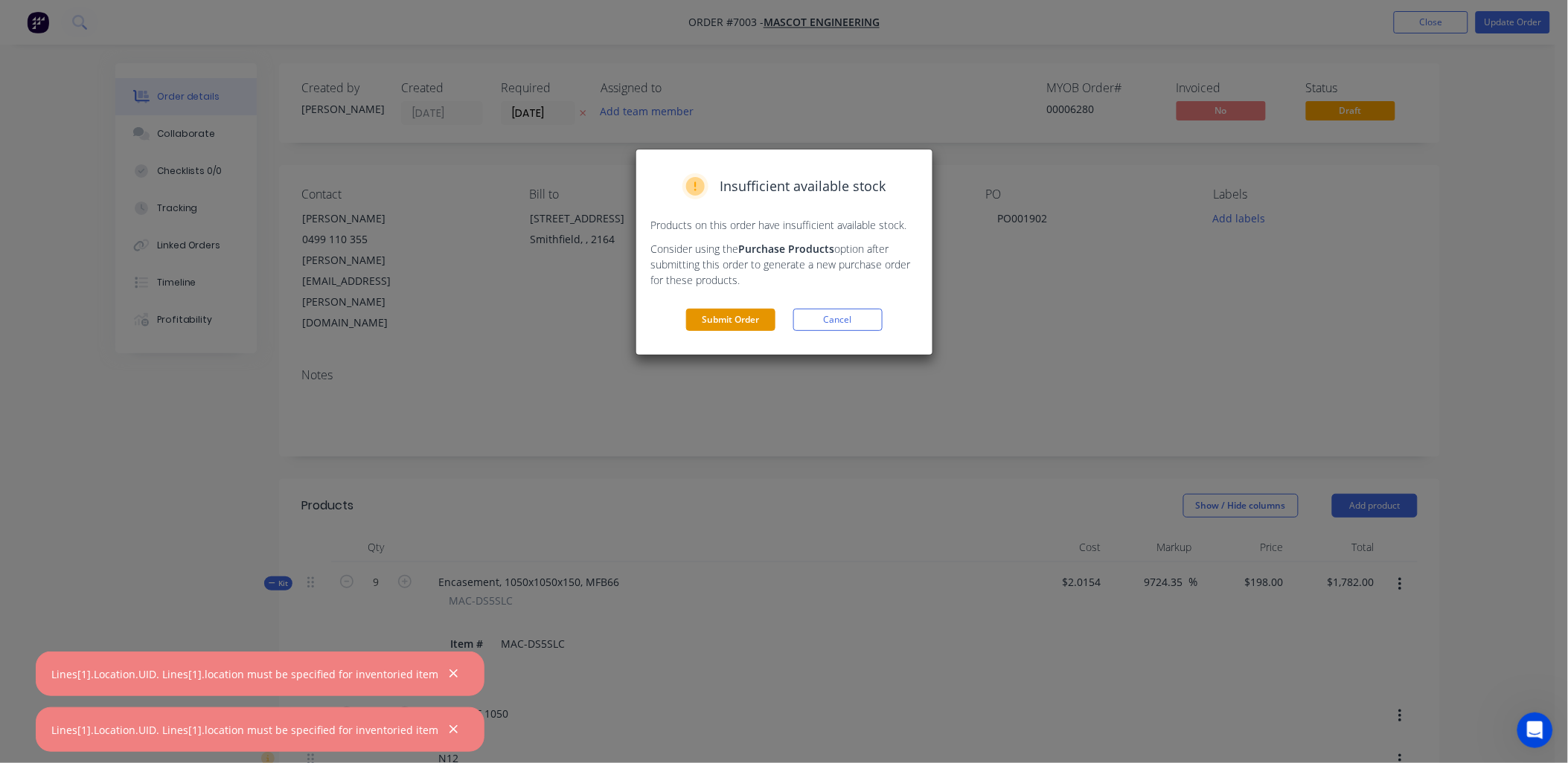
click at [717, 320] on button "Submit Order" at bounding box center [730, 320] width 89 height 22
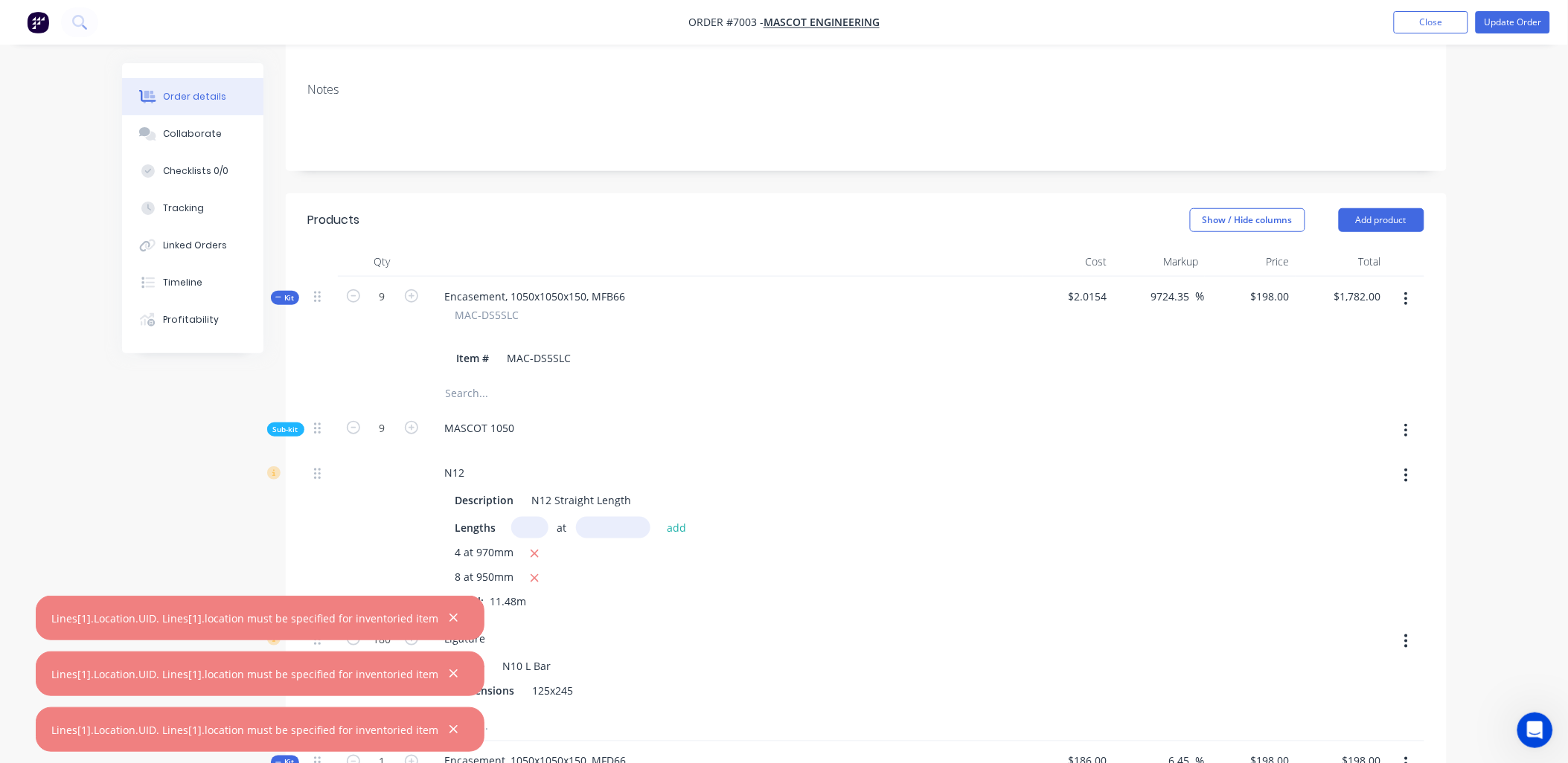
scroll to position [248, 0]
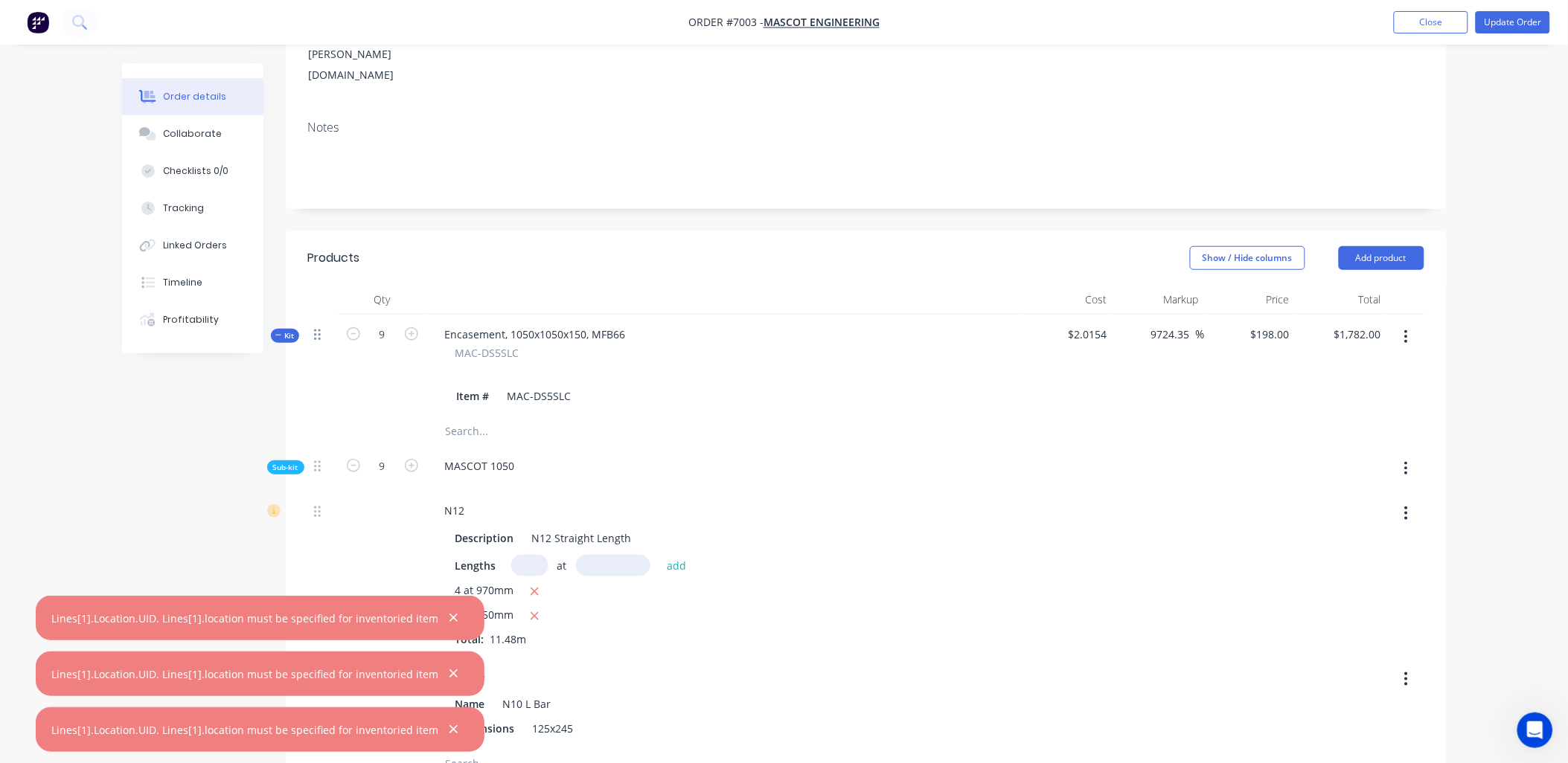
click at [315, 328] on icon at bounding box center [317, 335] width 7 height 13
click at [320, 330] on icon at bounding box center [317, 335] width 7 height 11
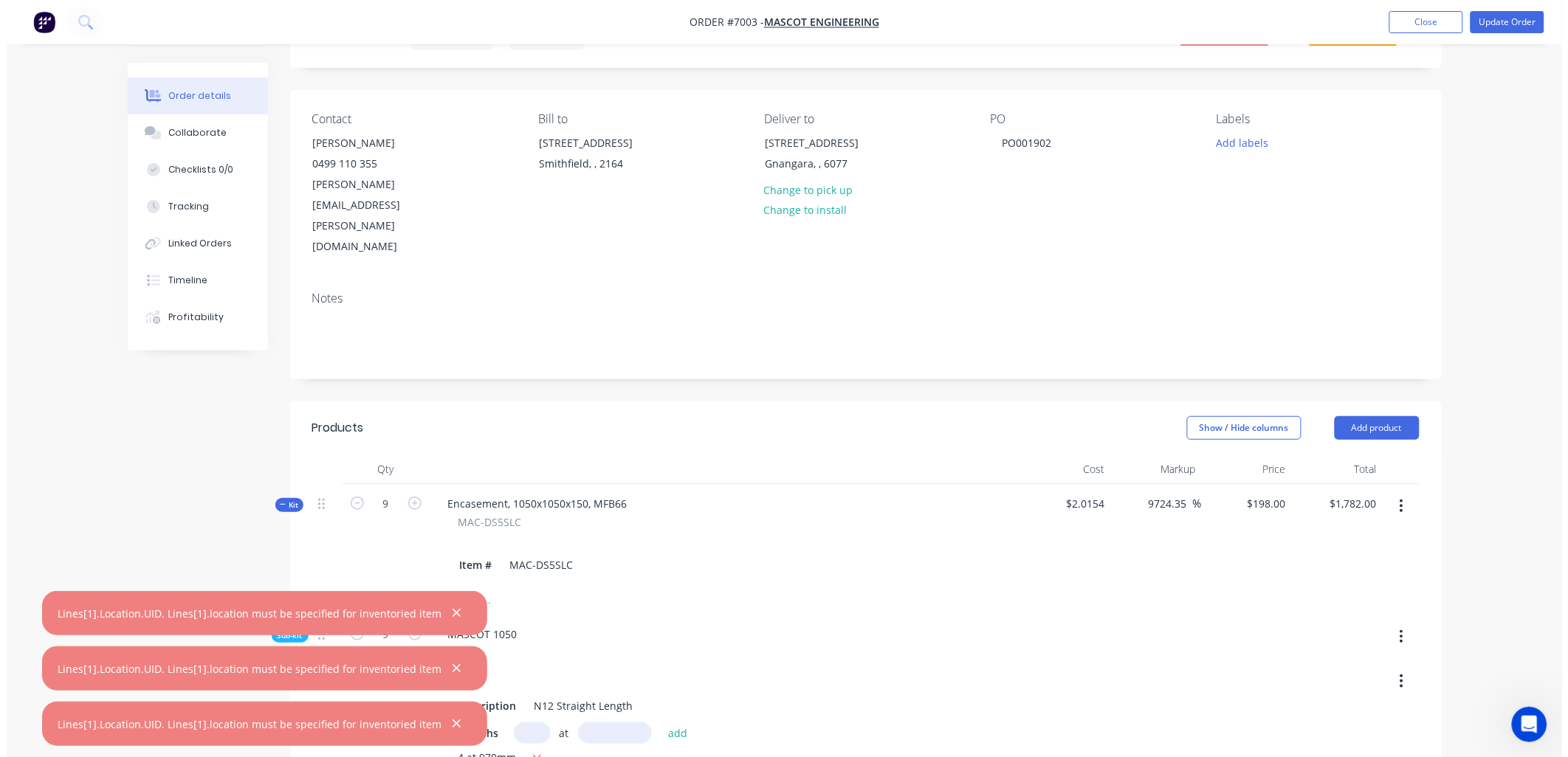
scroll to position [0, 0]
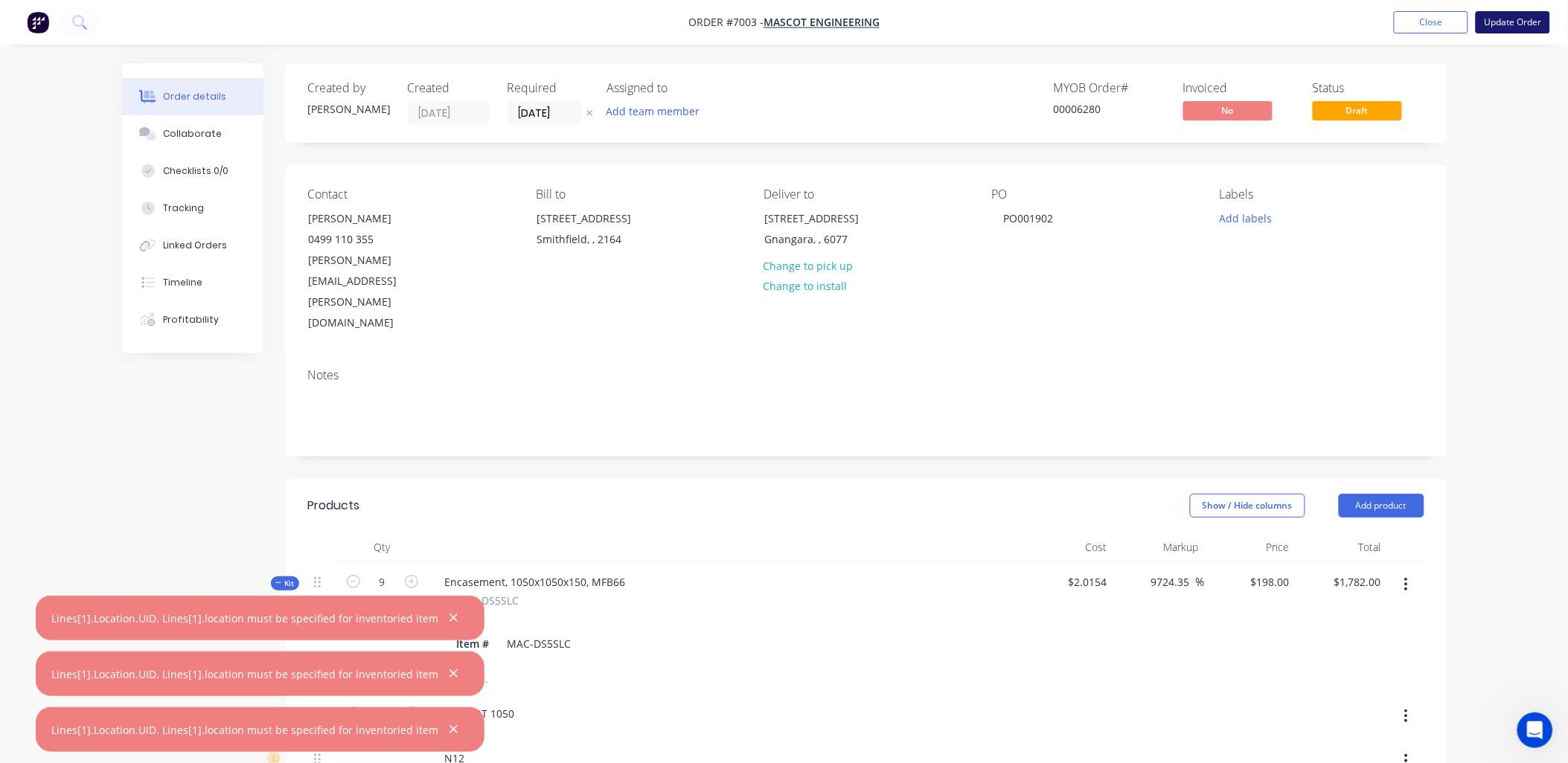
click at [1516, 24] on button "Update Order" at bounding box center [1513, 22] width 75 height 22
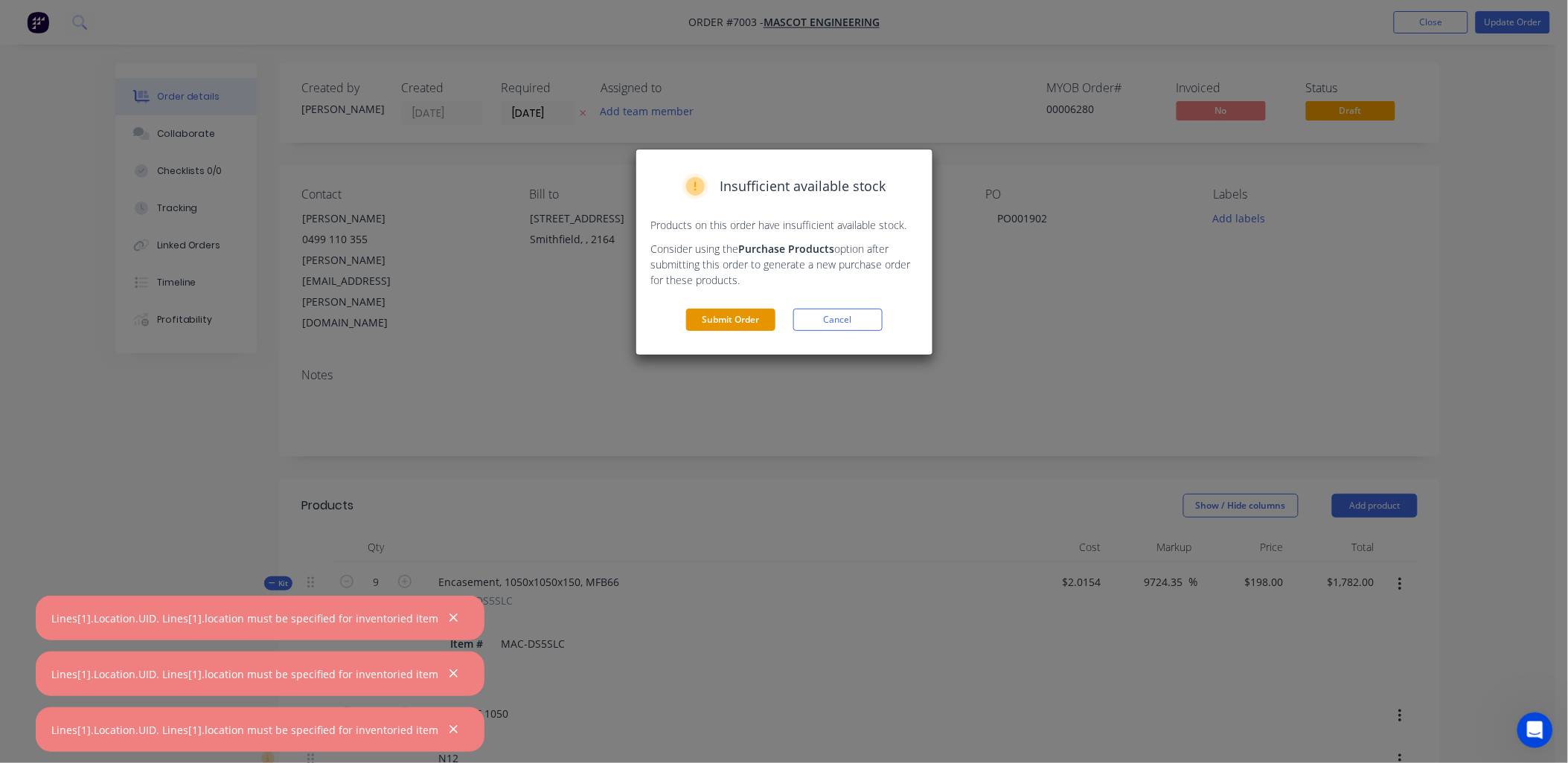
click at [742, 314] on button "Submit Order" at bounding box center [730, 320] width 89 height 22
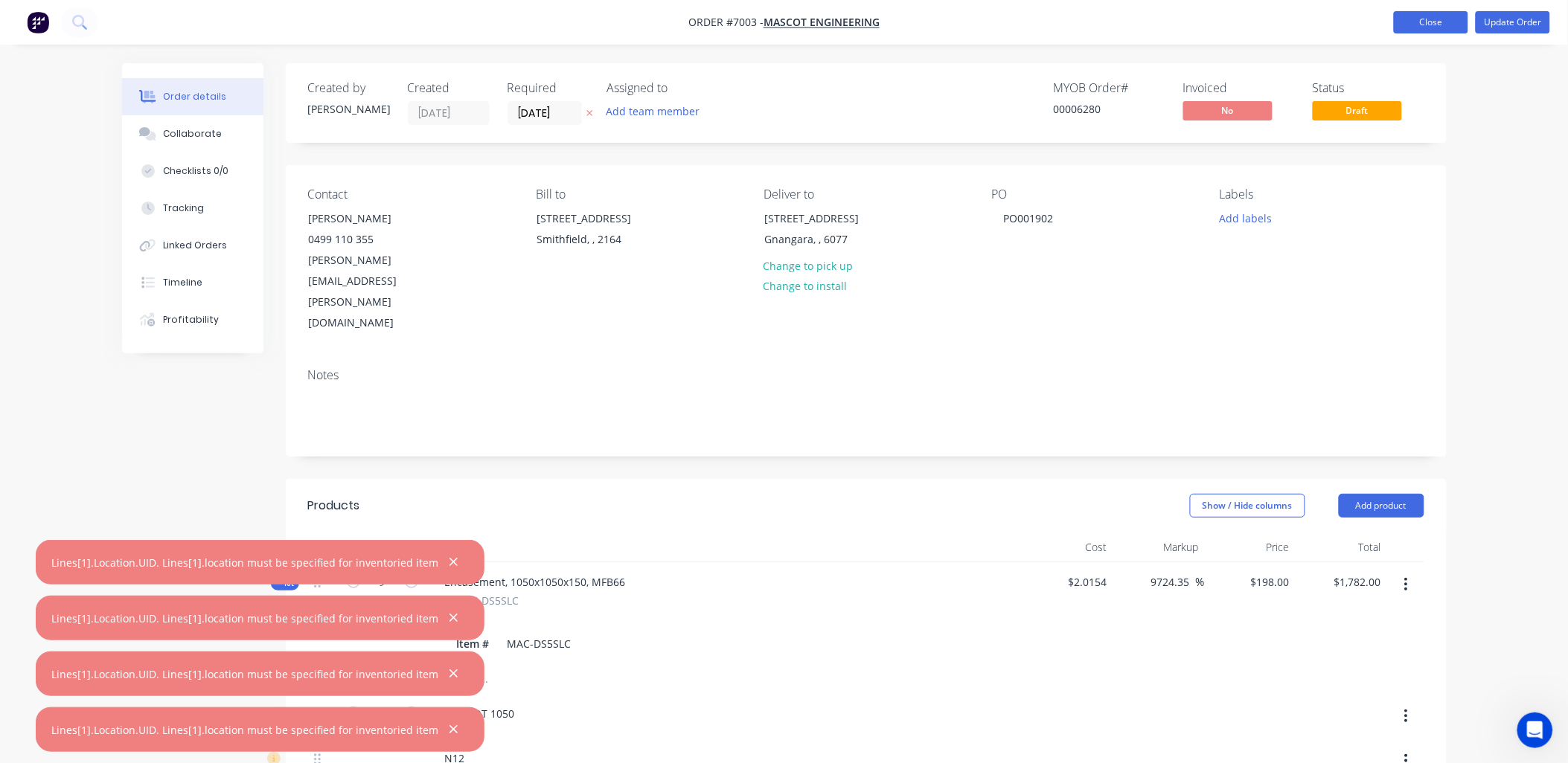
click at [1422, 16] on button "Close" at bounding box center [1431, 22] width 75 height 22
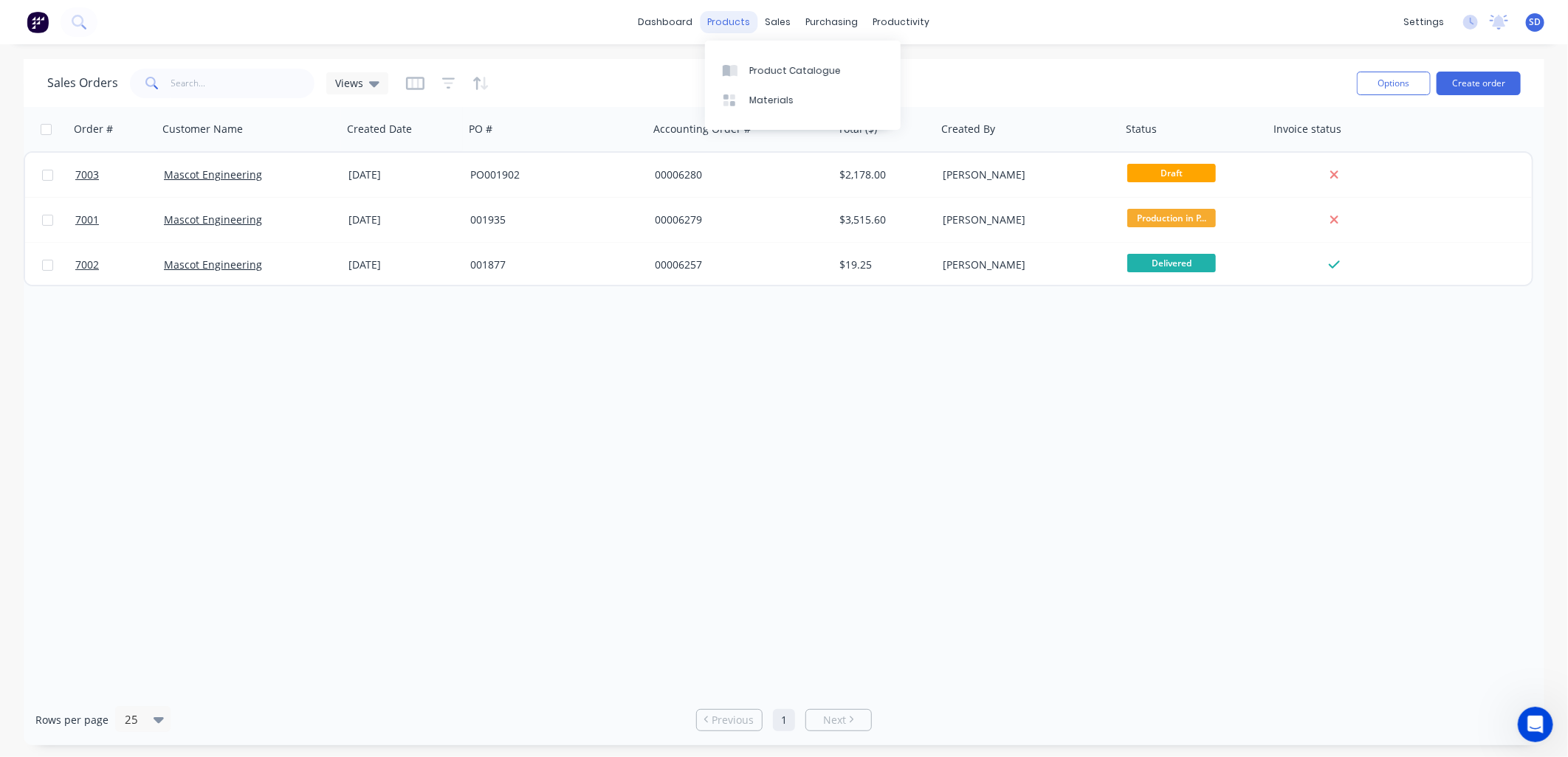
drag, startPoint x: 719, startPoint y: 23, endPoint x: 738, endPoint y: 24, distance: 19.0
click at [719, 23] on div "products" at bounding box center [730, 22] width 58 height 22
click at [746, 72] on link "Product Catalogue" at bounding box center [803, 70] width 196 height 30
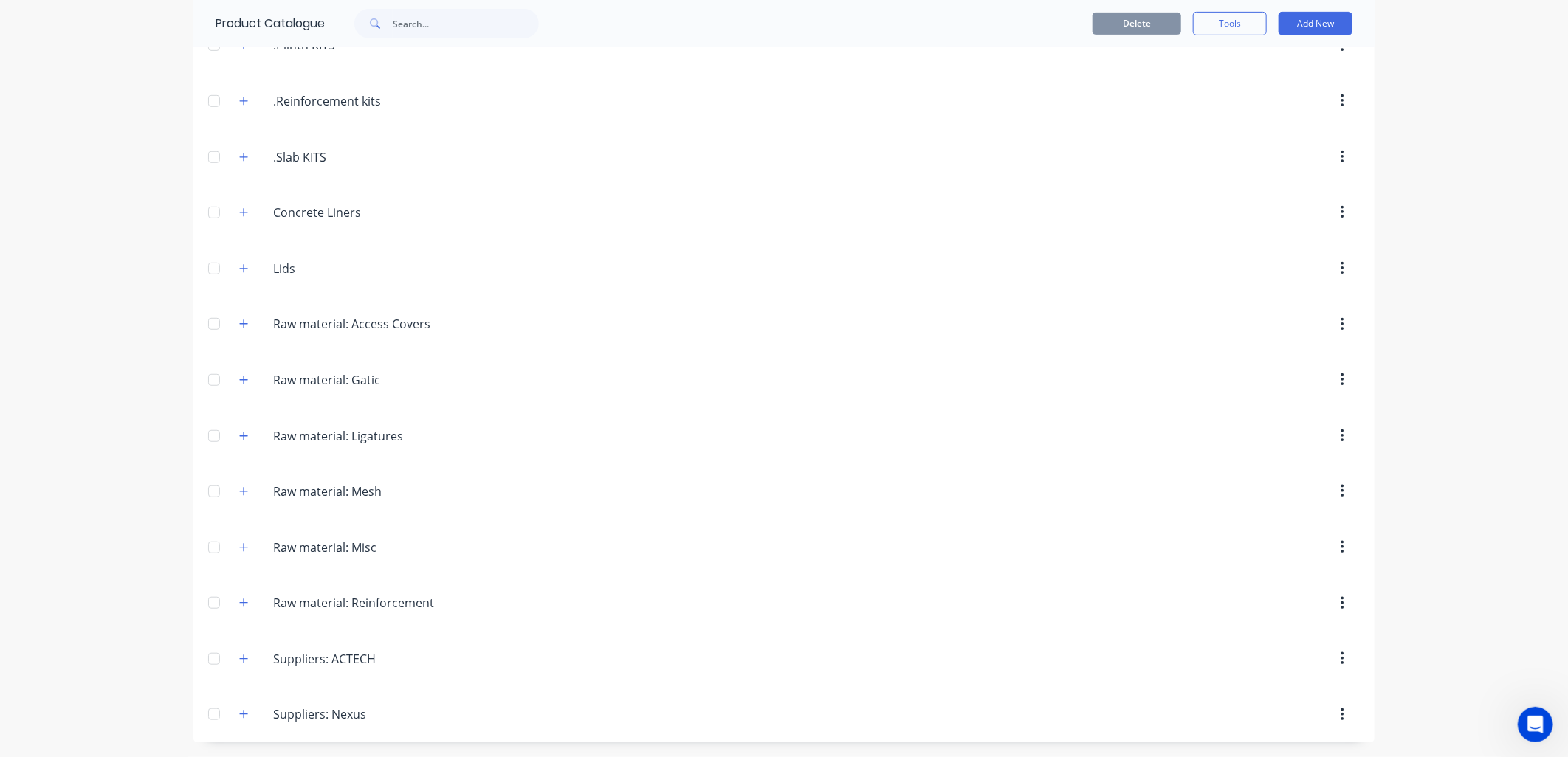
scroll to position [474, 0]
click at [239, 604] on icon "button" at bounding box center [244, 603] width 9 height 10
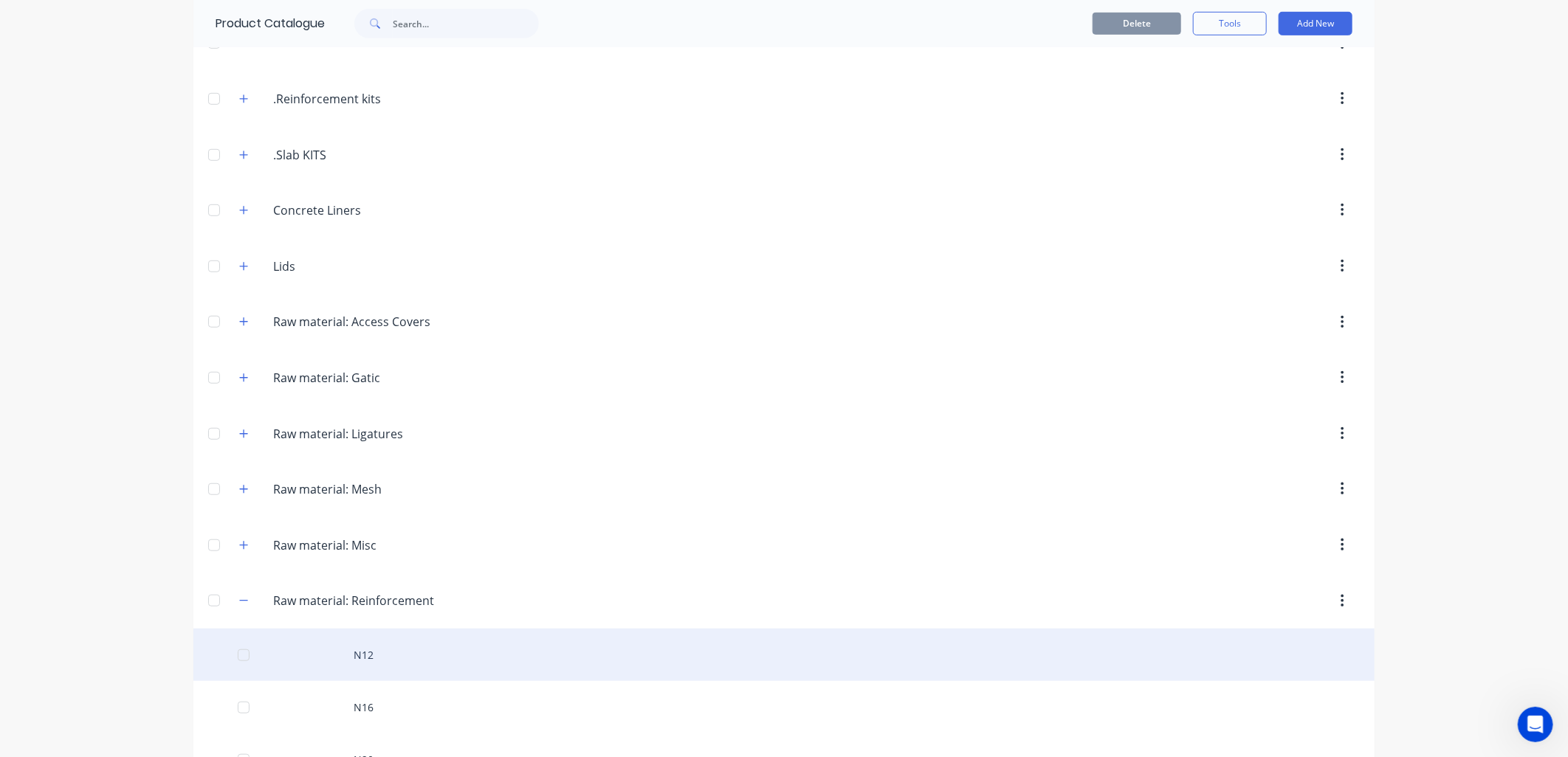
click at [363, 655] on div "N12" at bounding box center [784, 655] width 1181 height 53
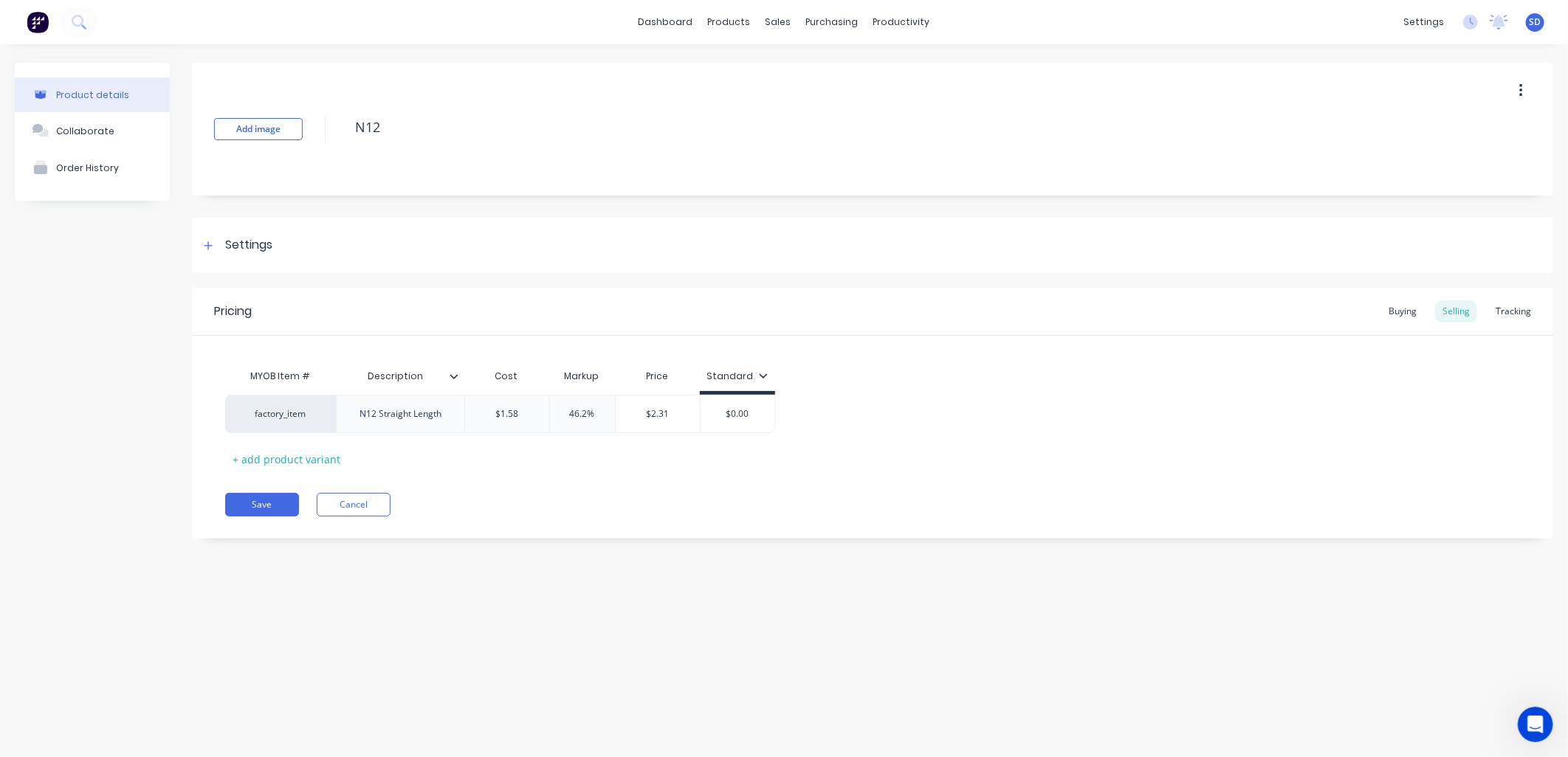
type textarea "x"
click at [1506, 303] on div "Tracking" at bounding box center [1513, 311] width 50 height 22
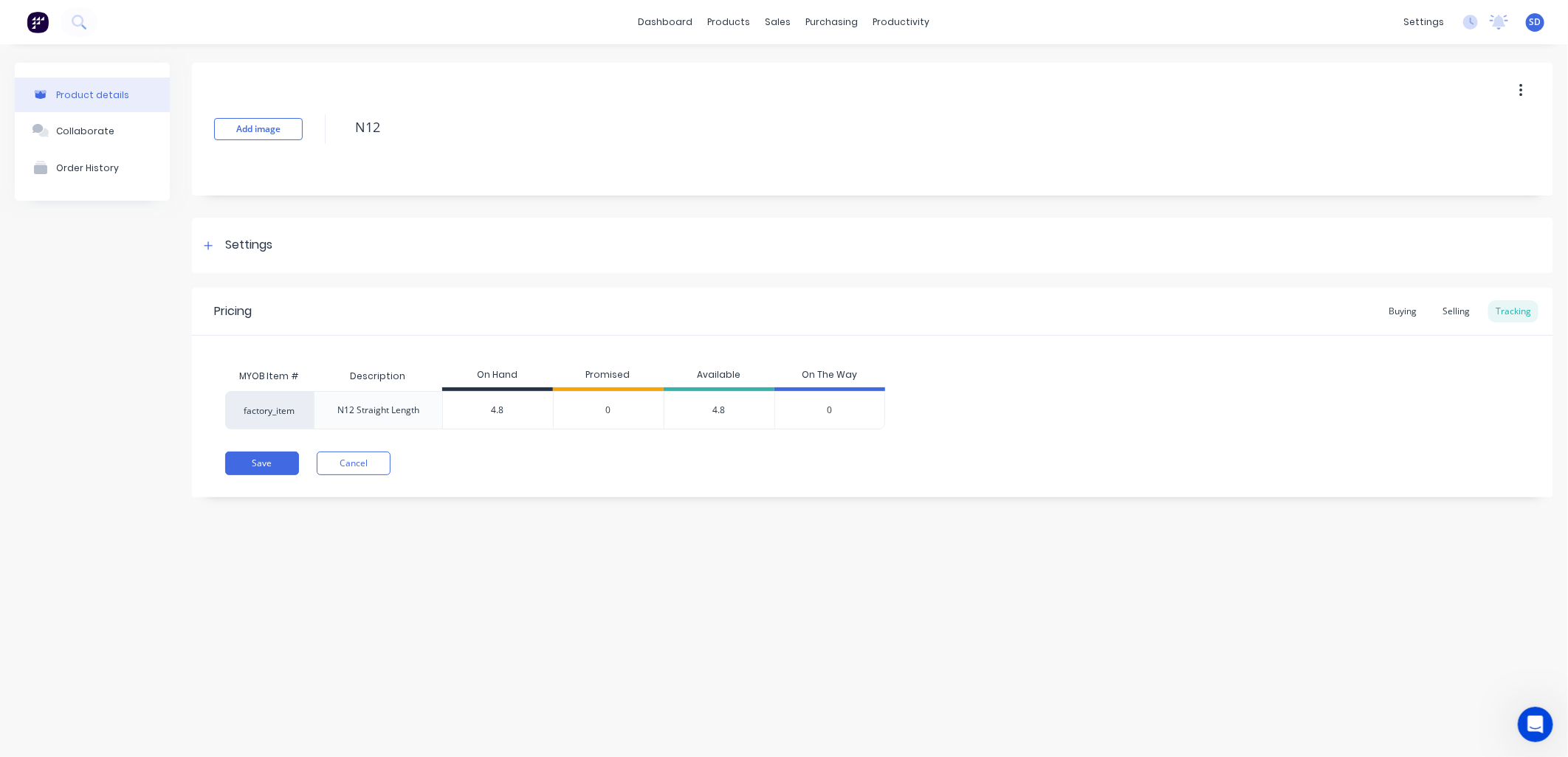
type input "4.8"
click at [506, 410] on input "4.8" at bounding box center [497, 411] width 110 height 13
click at [1415, 314] on div "Buying" at bounding box center [1403, 311] width 43 height 22
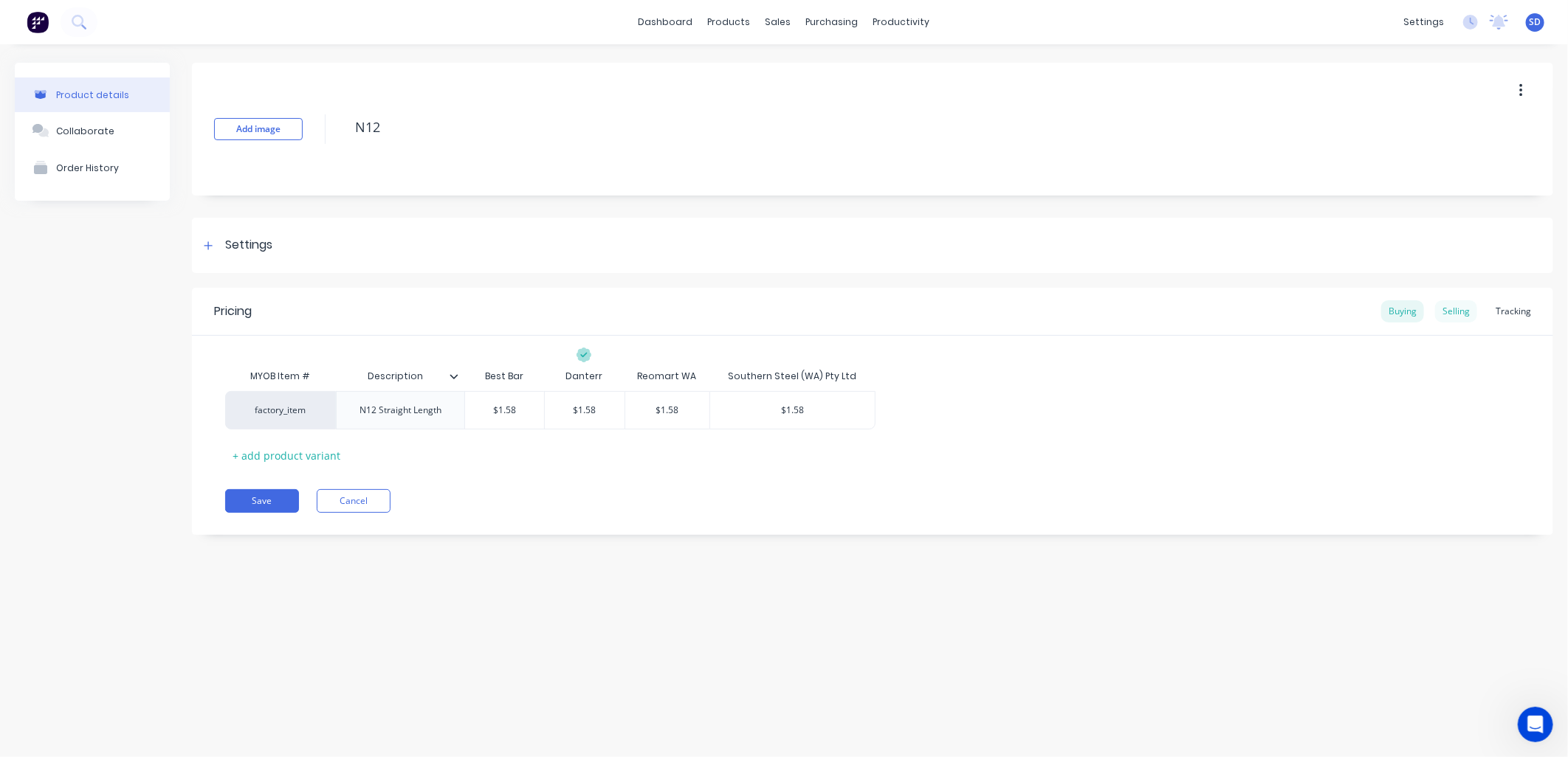
click at [1448, 305] on div "Selling" at bounding box center [1455, 311] width 42 height 22
click at [1521, 314] on div "Tracking" at bounding box center [1513, 311] width 50 height 22
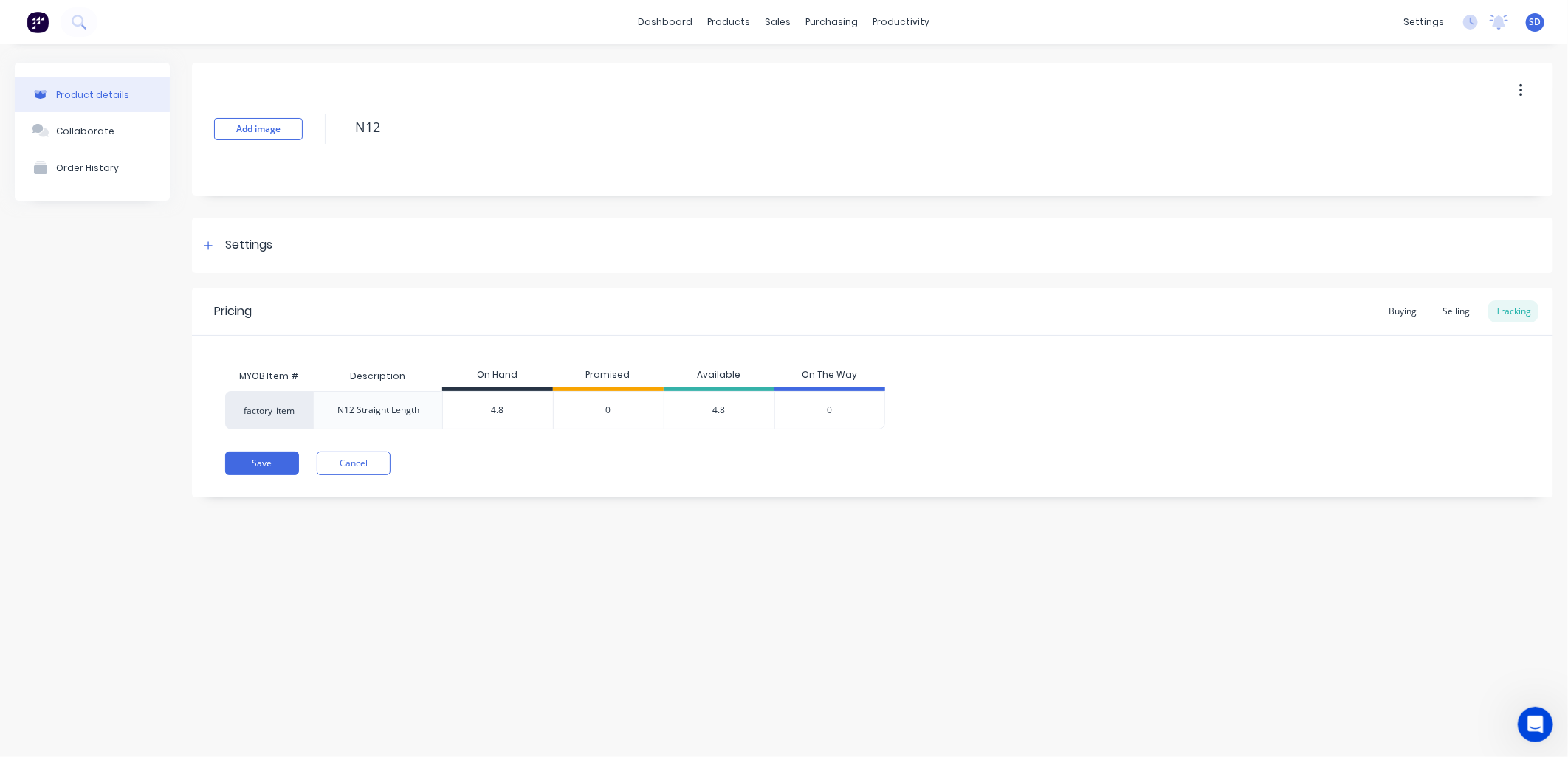
click at [507, 410] on input "4.8" at bounding box center [497, 411] width 110 height 13
click at [227, 244] on div "Settings" at bounding box center [249, 245] width 47 height 19
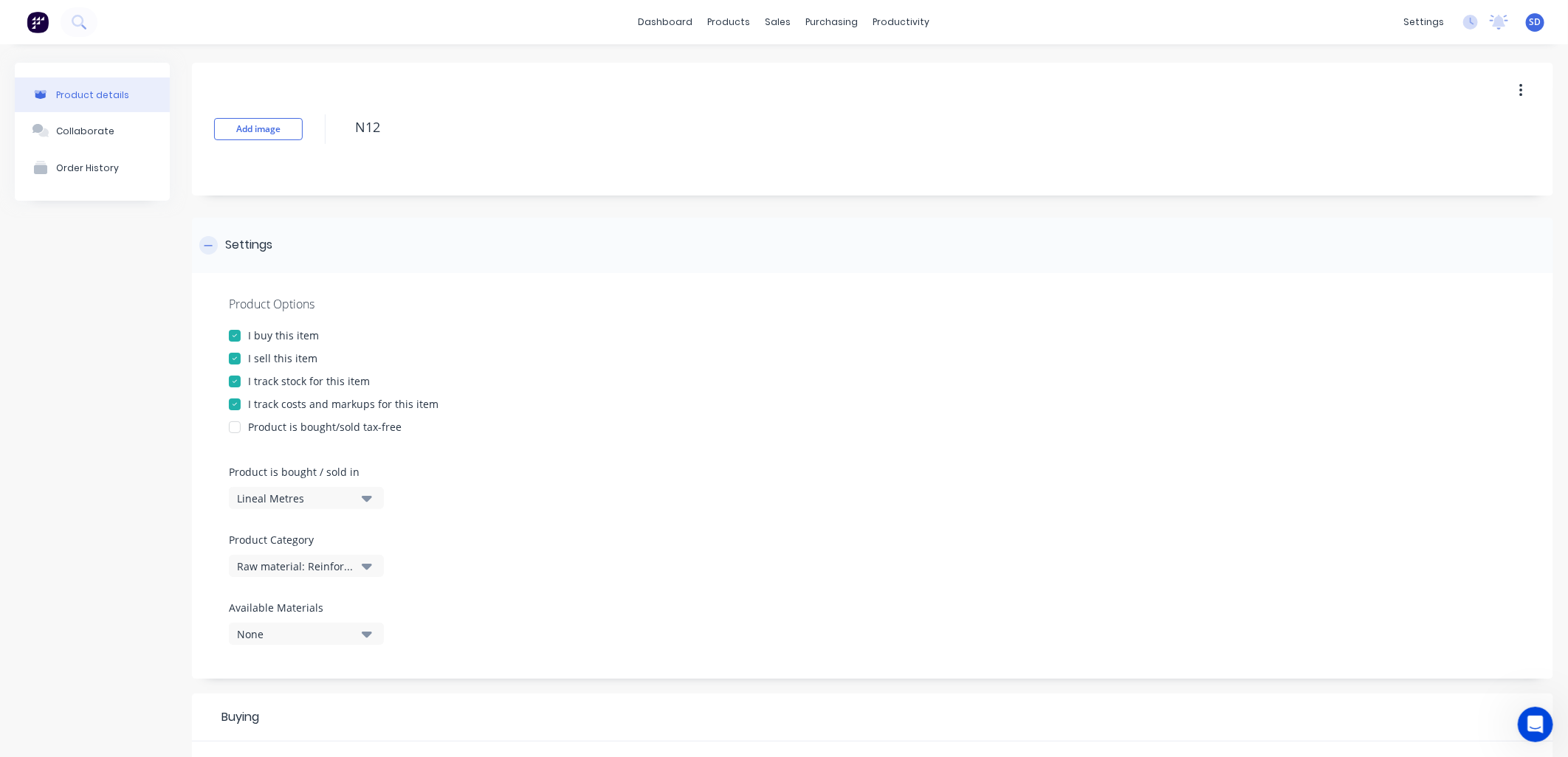
click at [198, 238] on div "Settings" at bounding box center [873, 245] width 1361 height 56
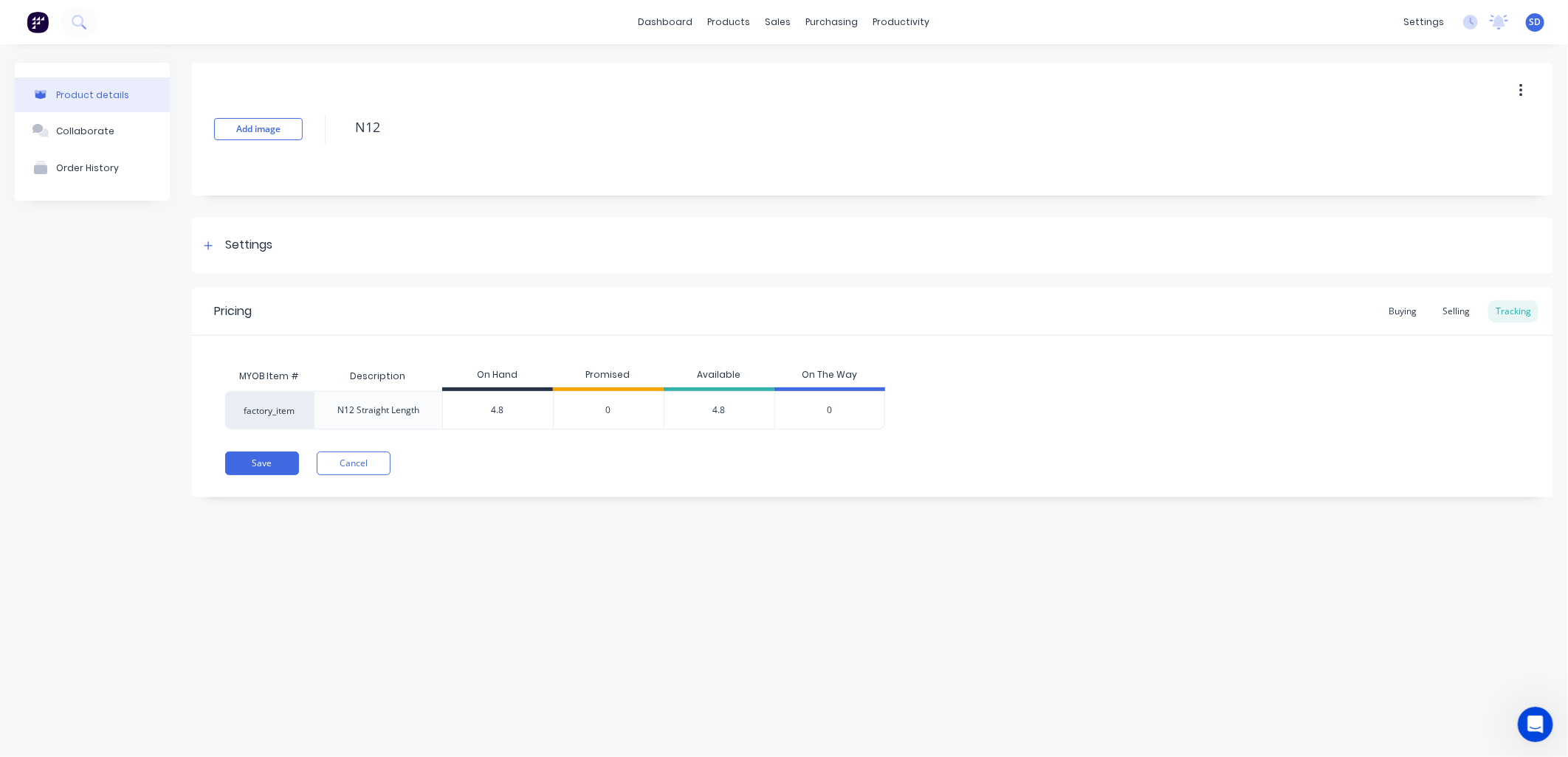
drag, startPoint x: 526, startPoint y: 417, endPoint x: 424, endPoint y: 399, distance: 103.6
click at [424, 399] on div "factory_item N12 Straight Length 4.8 4.8 0 4.8 0" at bounding box center [555, 411] width 660 height 39
type input "34"
type textarea "x"
type input "349"
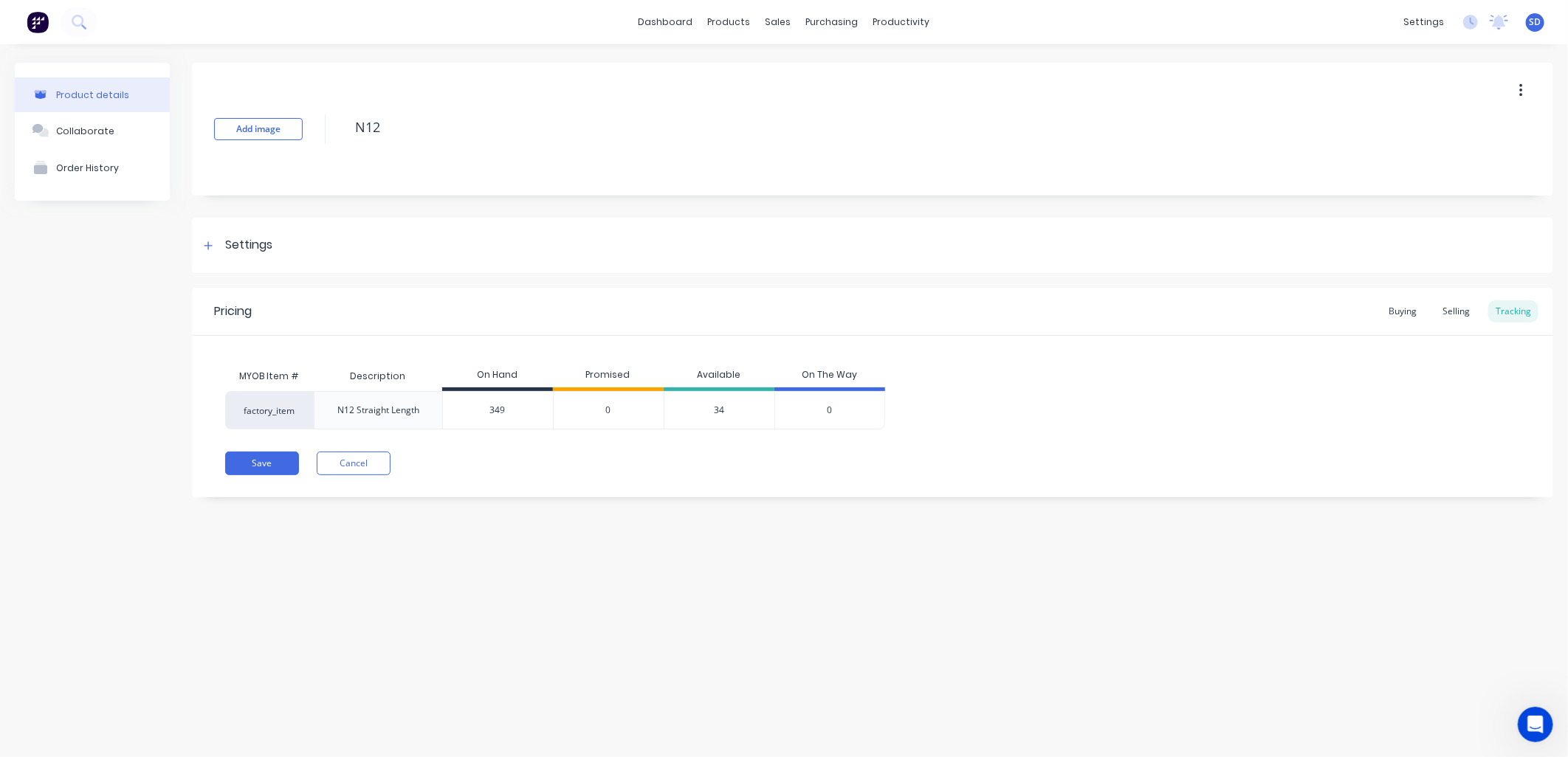
type textarea "x"
type input "3"
type textarea "x"
type input "2496"
type textarea "x"
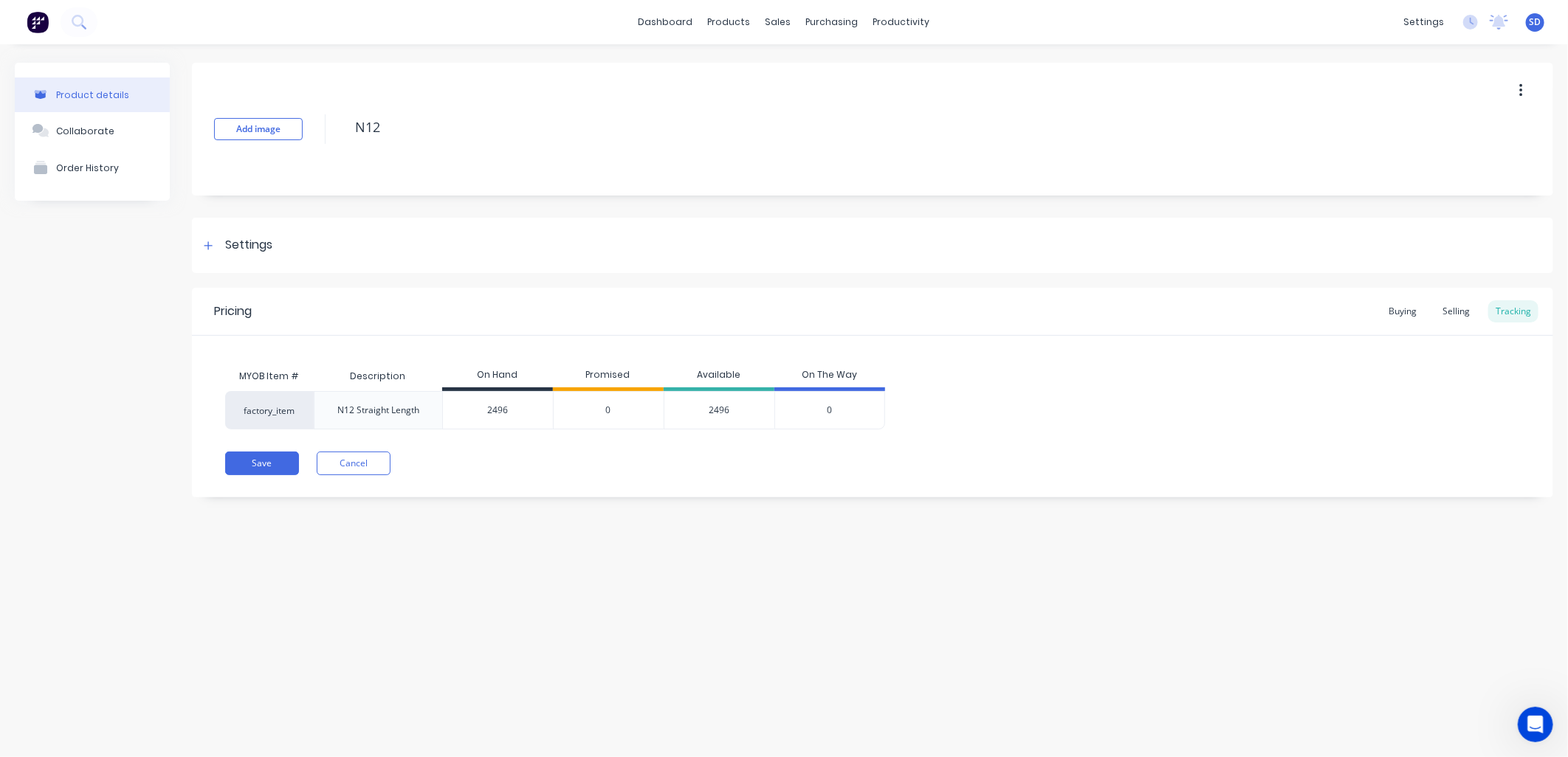
type input "2496"
click at [618, 470] on div "Save Cancel" at bounding box center [889, 463] width 1328 height 24
click at [1054, 428] on div "factory_item N12 Straight Length 2496 2496 0 2496 0" at bounding box center [873, 411] width 1294 height 39
click at [234, 467] on button "Save" at bounding box center [262, 463] width 74 height 24
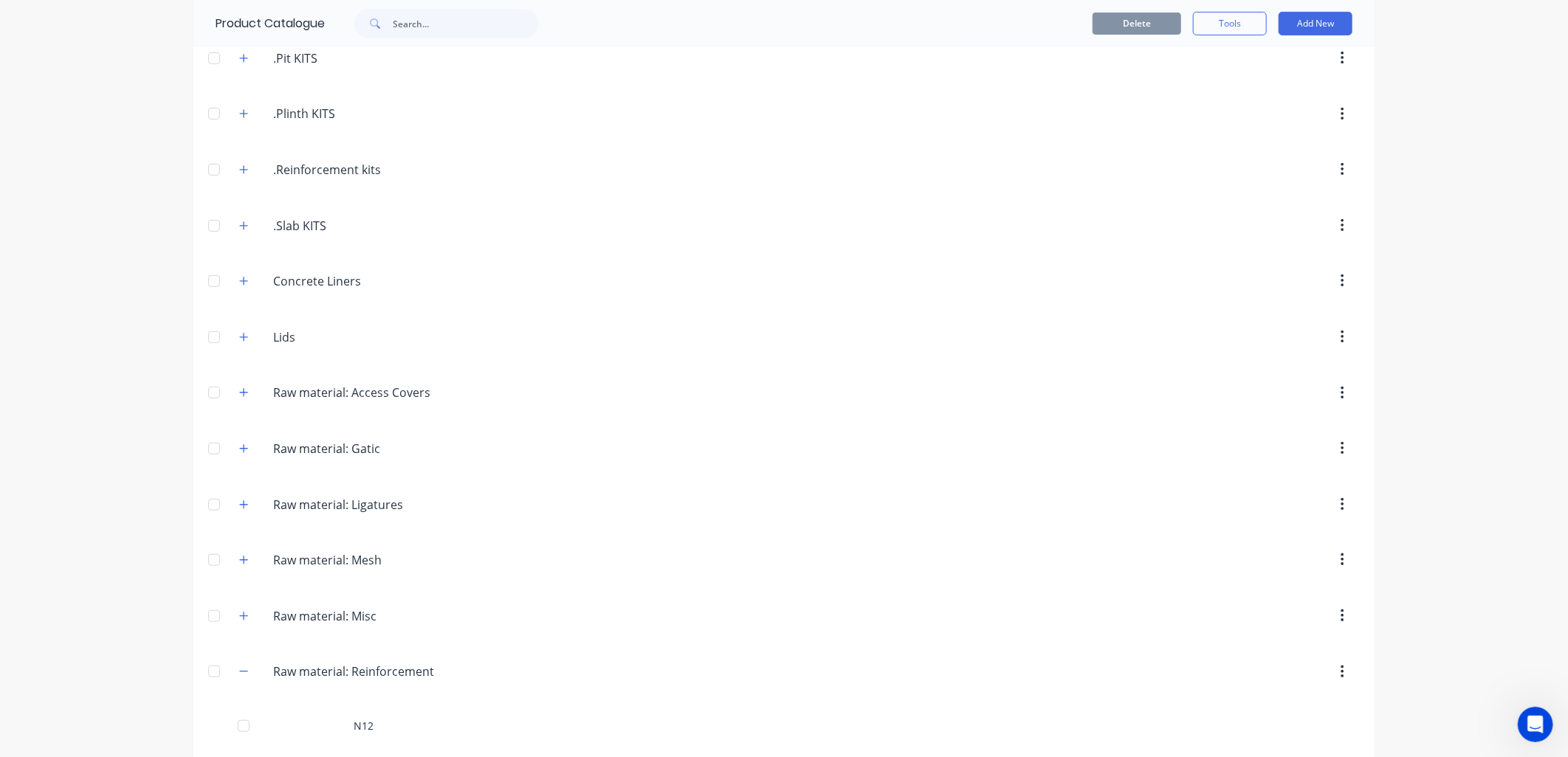
scroll to position [410, 0]
click at [239, 503] on icon "button" at bounding box center [244, 498] width 9 height 10
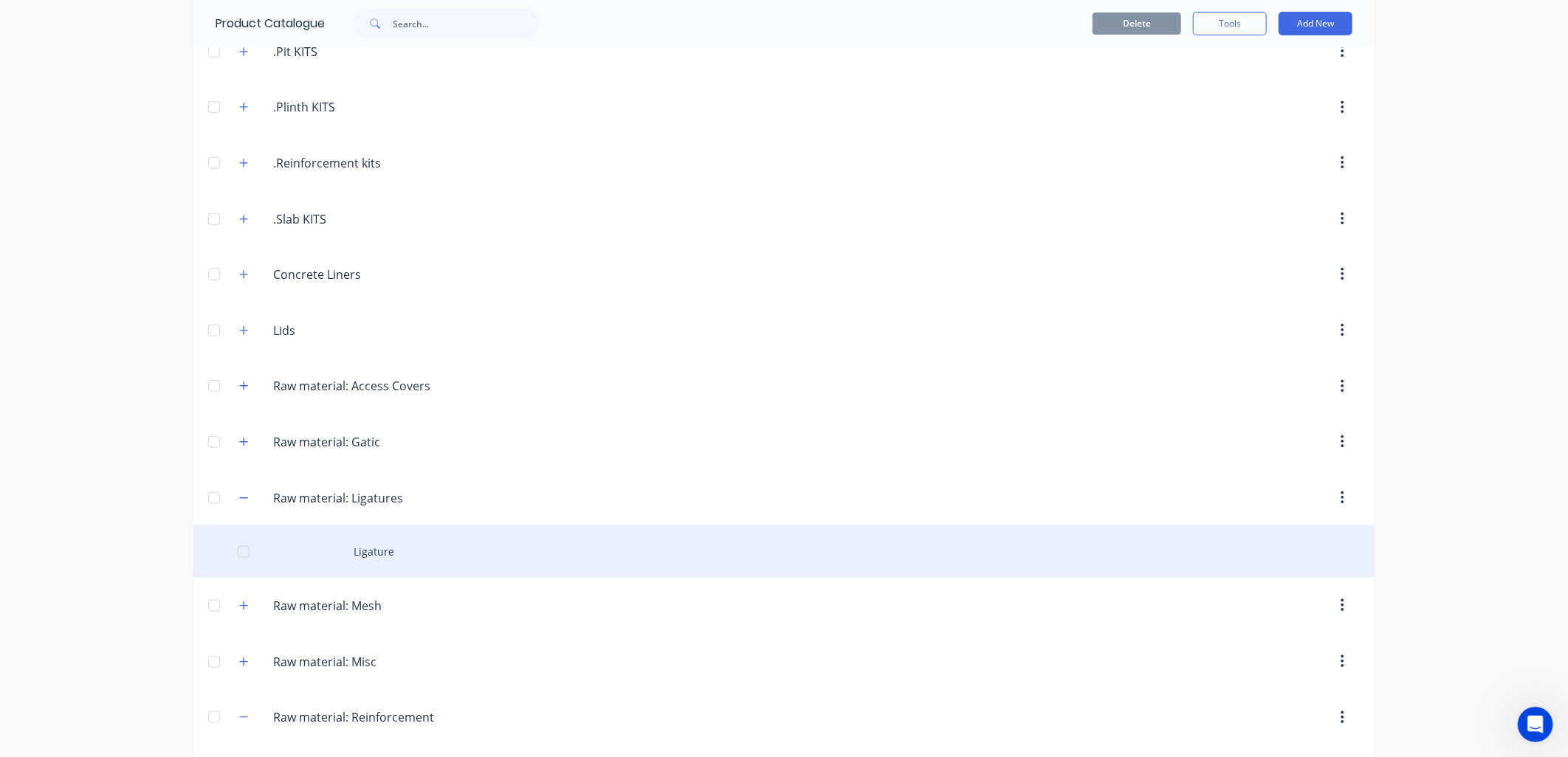
click at [379, 556] on div "Ligature" at bounding box center [784, 552] width 1181 height 53
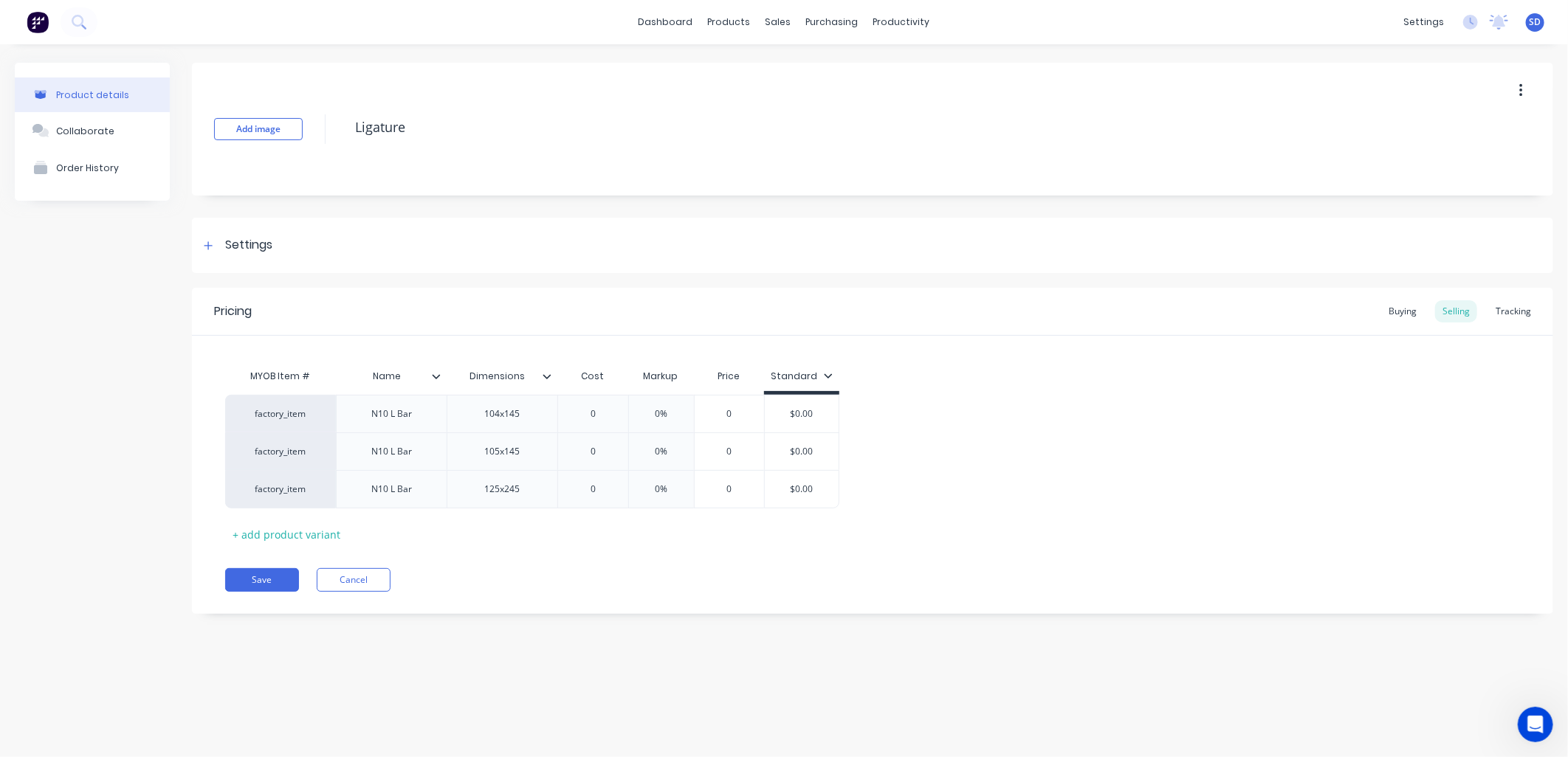
type textarea "x"
click at [1506, 317] on div "Tracking" at bounding box center [1513, 311] width 50 height 22
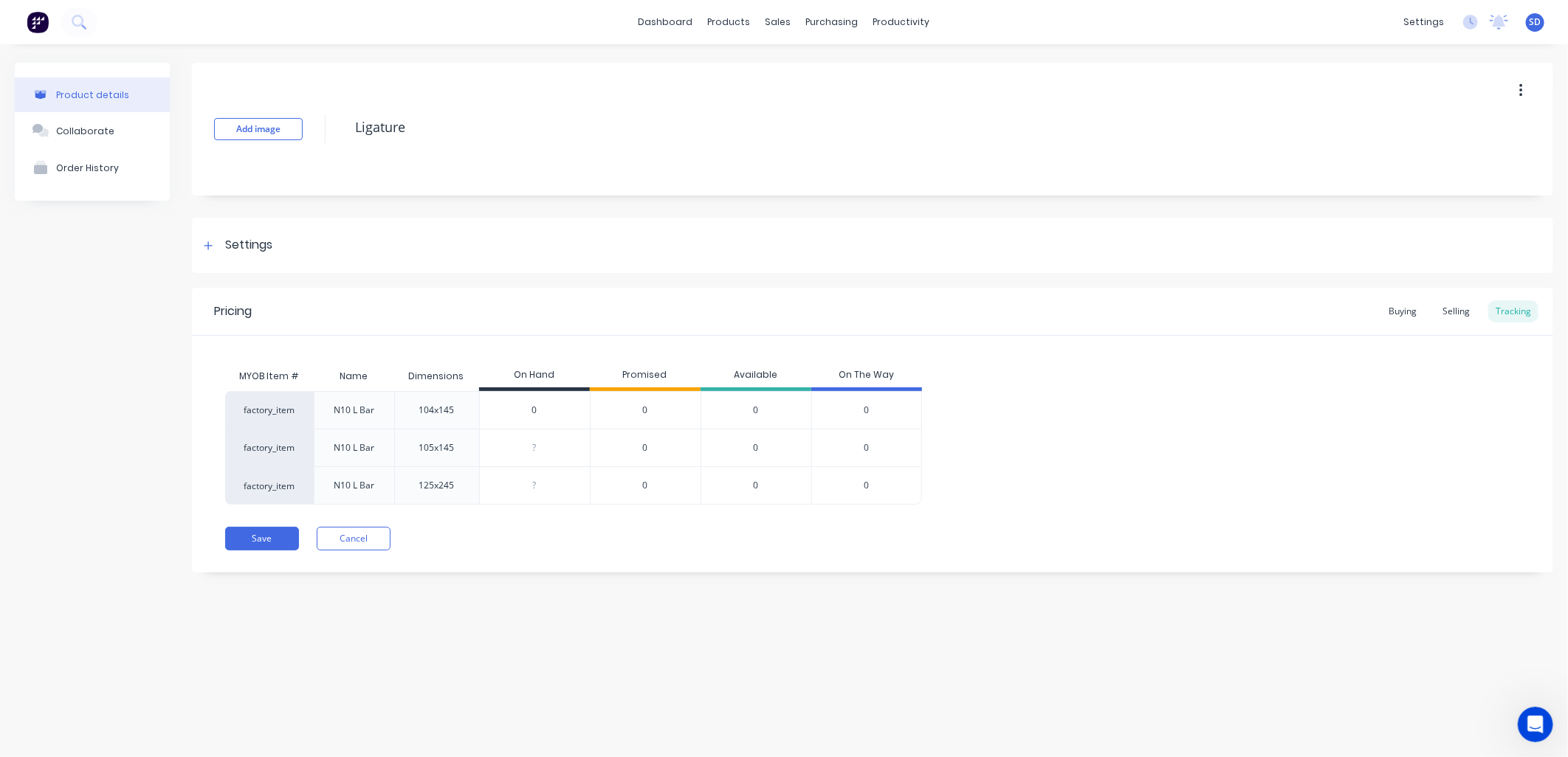
drag, startPoint x: 546, startPoint y: 410, endPoint x: 525, endPoint y: 407, distance: 21.2
click at [525, 407] on input "0" at bounding box center [535, 411] width 110 height 13
type input "500"
type textarea "x"
type input "500"
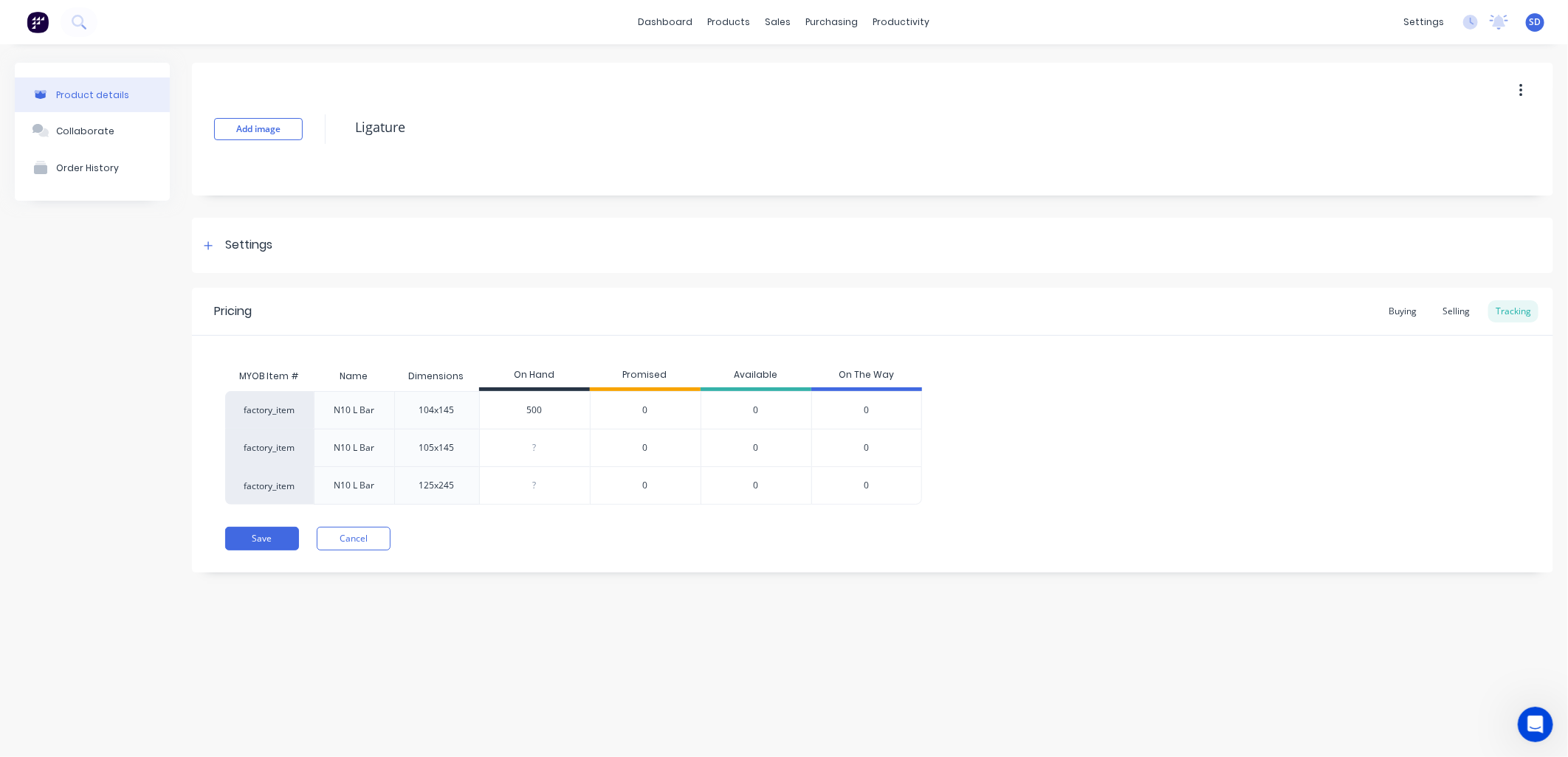
type input "0"
type textarea "x"
type input "500"
type textarea "x"
type input "500"
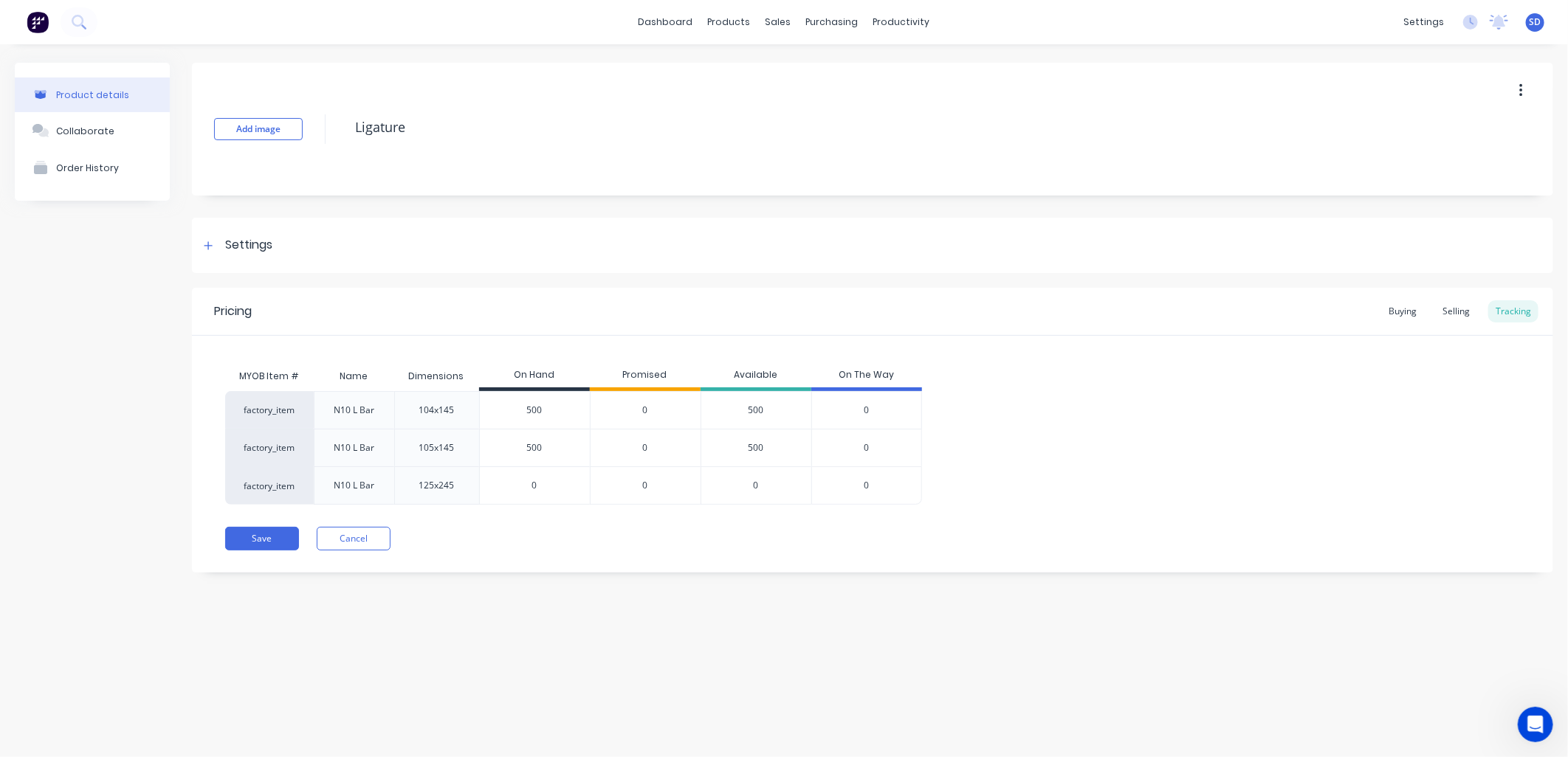
drag, startPoint x: 542, startPoint y: 485, endPoint x: 517, endPoint y: 483, distance: 25.1
click at [517, 483] on input "0" at bounding box center [535, 486] width 110 height 13
click at [787, 548] on div "Save Cancel" at bounding box center [889, 539] width 1328 height 24
drag, startPoint x: 558, startPoint y: 411, endPoint x: 509, endPoint y: 404, distance: 49.5
click at [509, 404] on input "500" at bounding box center [535, 411] width 110 height 13
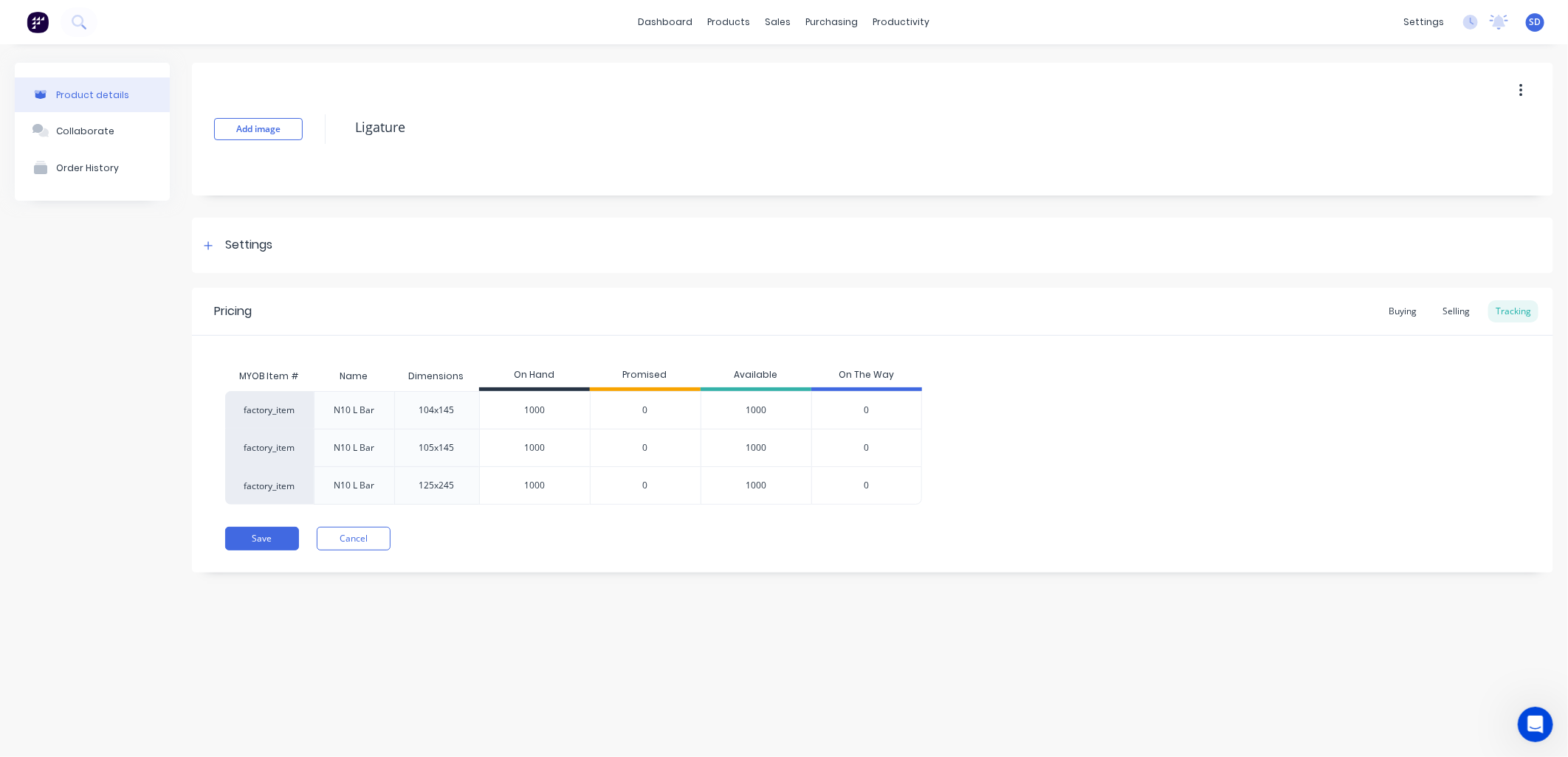
drag, startPoint x: 550, startPoint y: 408, endPoint x: 510, endPoint y: 407, distance: 40.0
click at [510, 407] on input "1000" at bounding box center [535, 411] width 110 height 13
click at [1082, 438] on div "factory_item N10 L Bar 104x145 ? 0 0 0 factory_item N10 L Bar 105x145 1000 1000…" at bounding box center [873, 448] width 1294 height 113
click at [259, 537] on button "Save" at bounding box center [262, 539] width 74 height 24
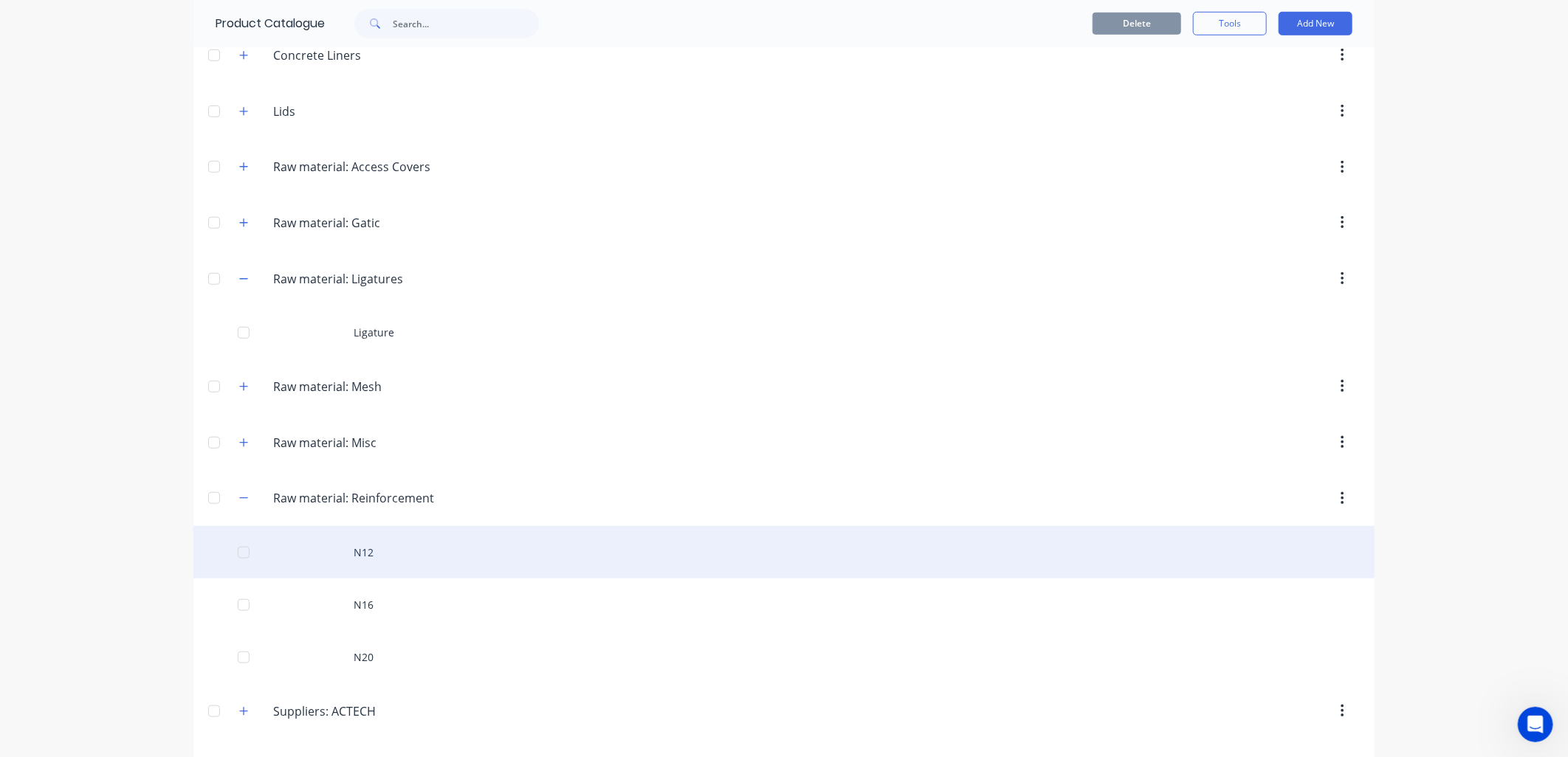
scroll to position [684, 0]
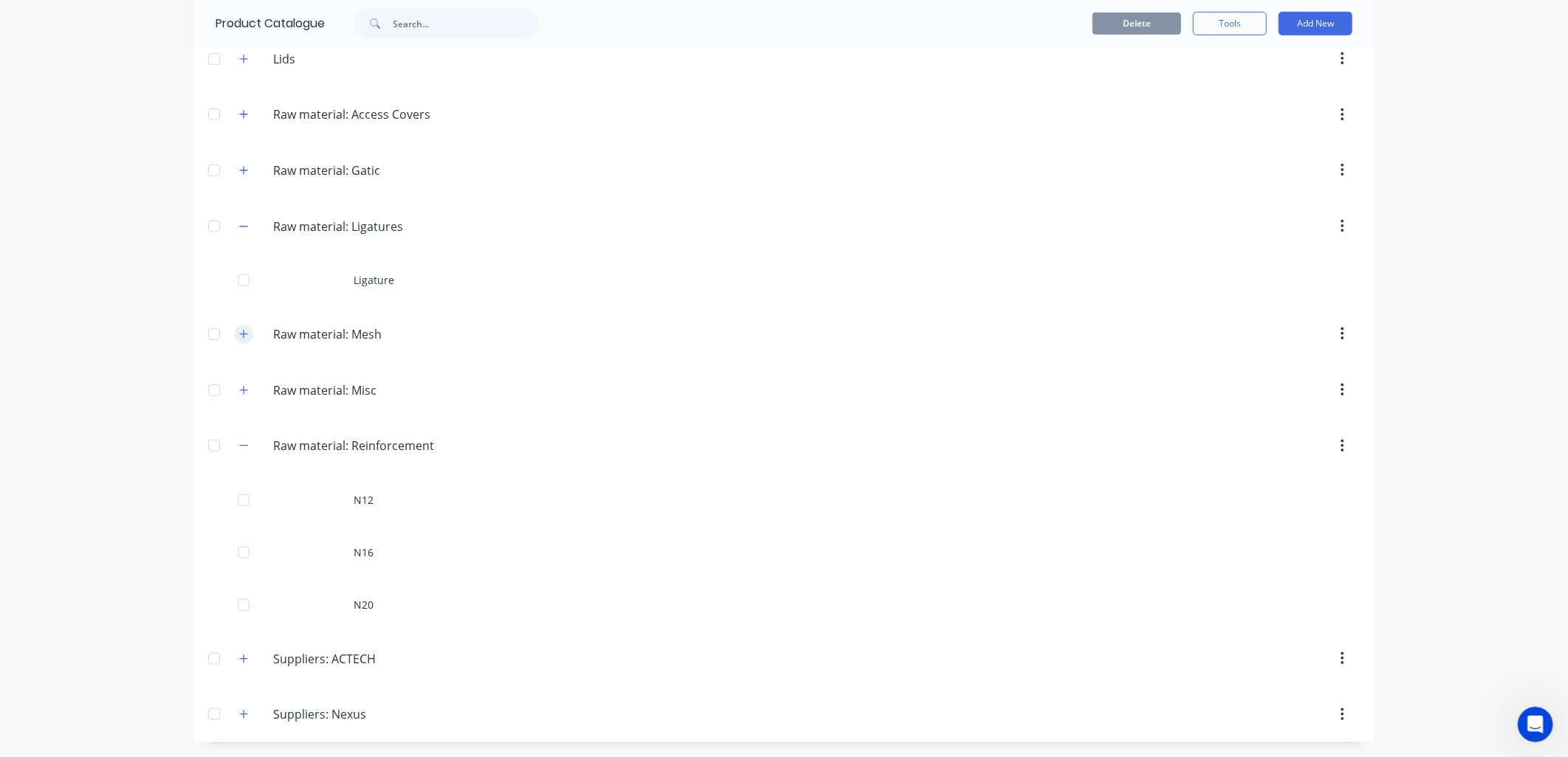
click at [240, 330] on icon "button" at bounding box center [244, 334] width 9 height 10
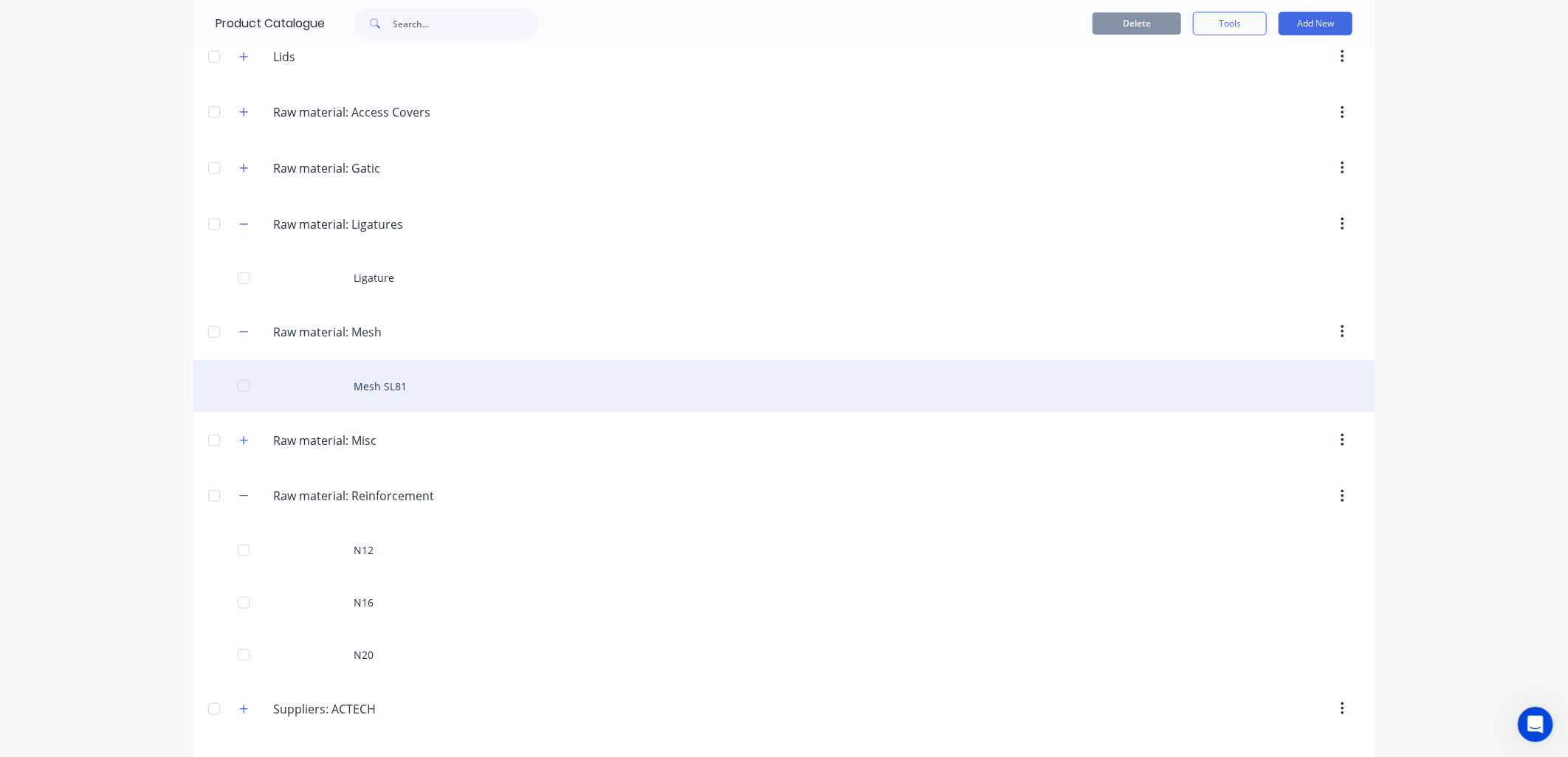
click at [386, 389] on div "Mesh SL81" at bounding box center [784, 386] width 1181 height 53
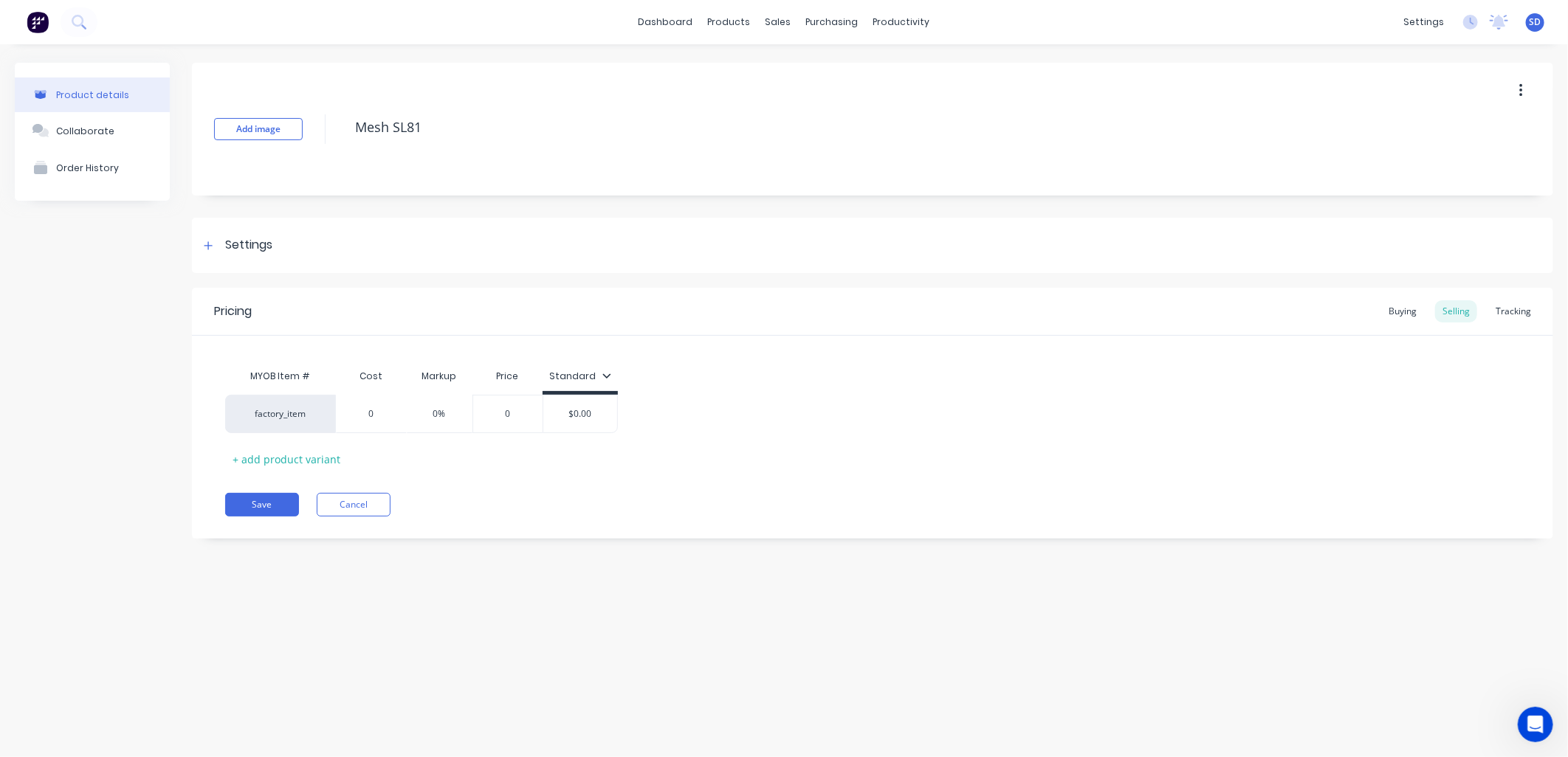
drag, startPoint x: 1518, startPoint y: 306, endPoint x: 1246, endPoint y: 367, distance: 278.8
click at [1518, 305] on div "Tracking" at bounding box center [1513, 311] width 50 height 22
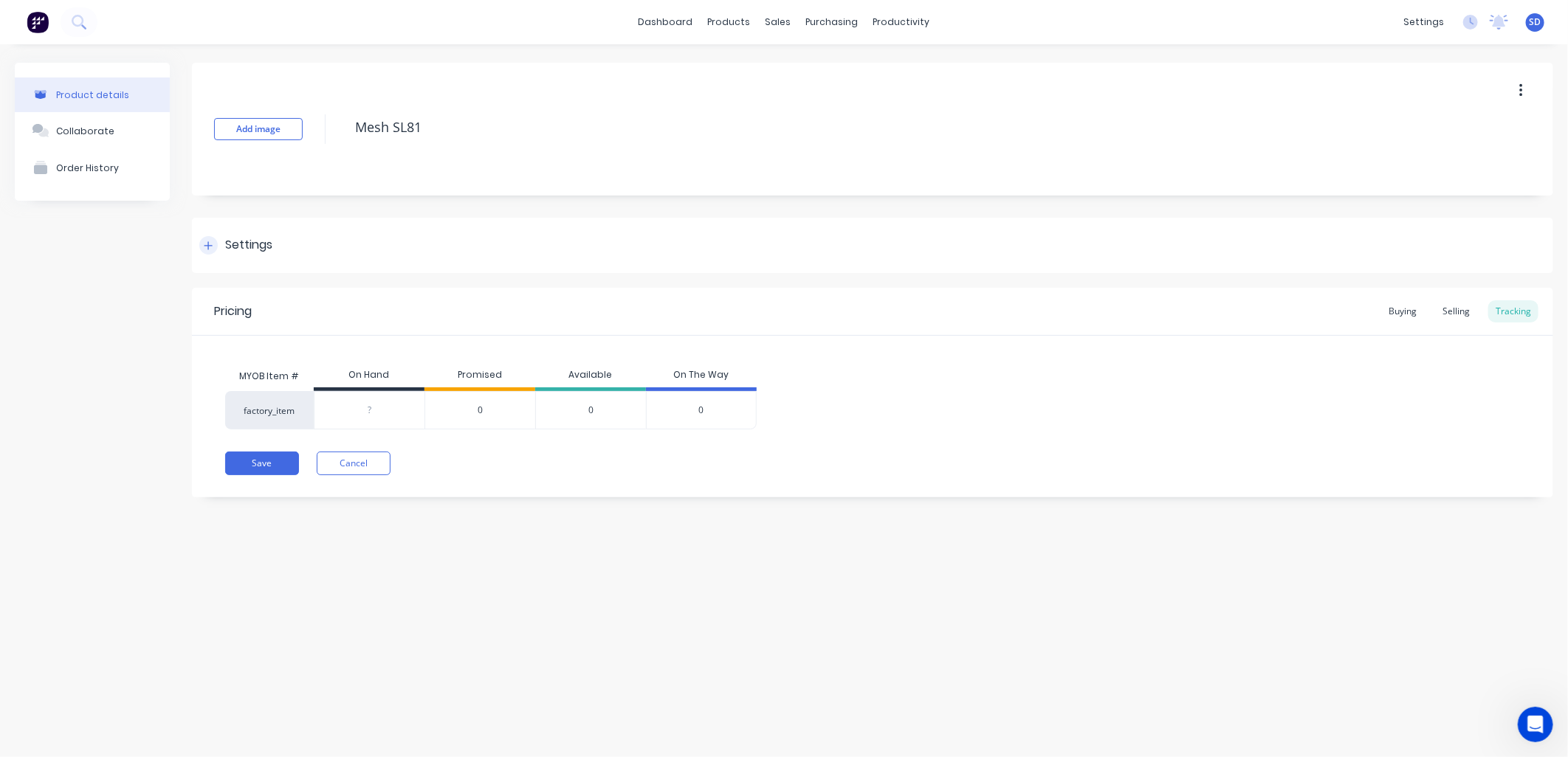
click at [205, 242] on icon at bounding box center [208, 246] width 9 height 10
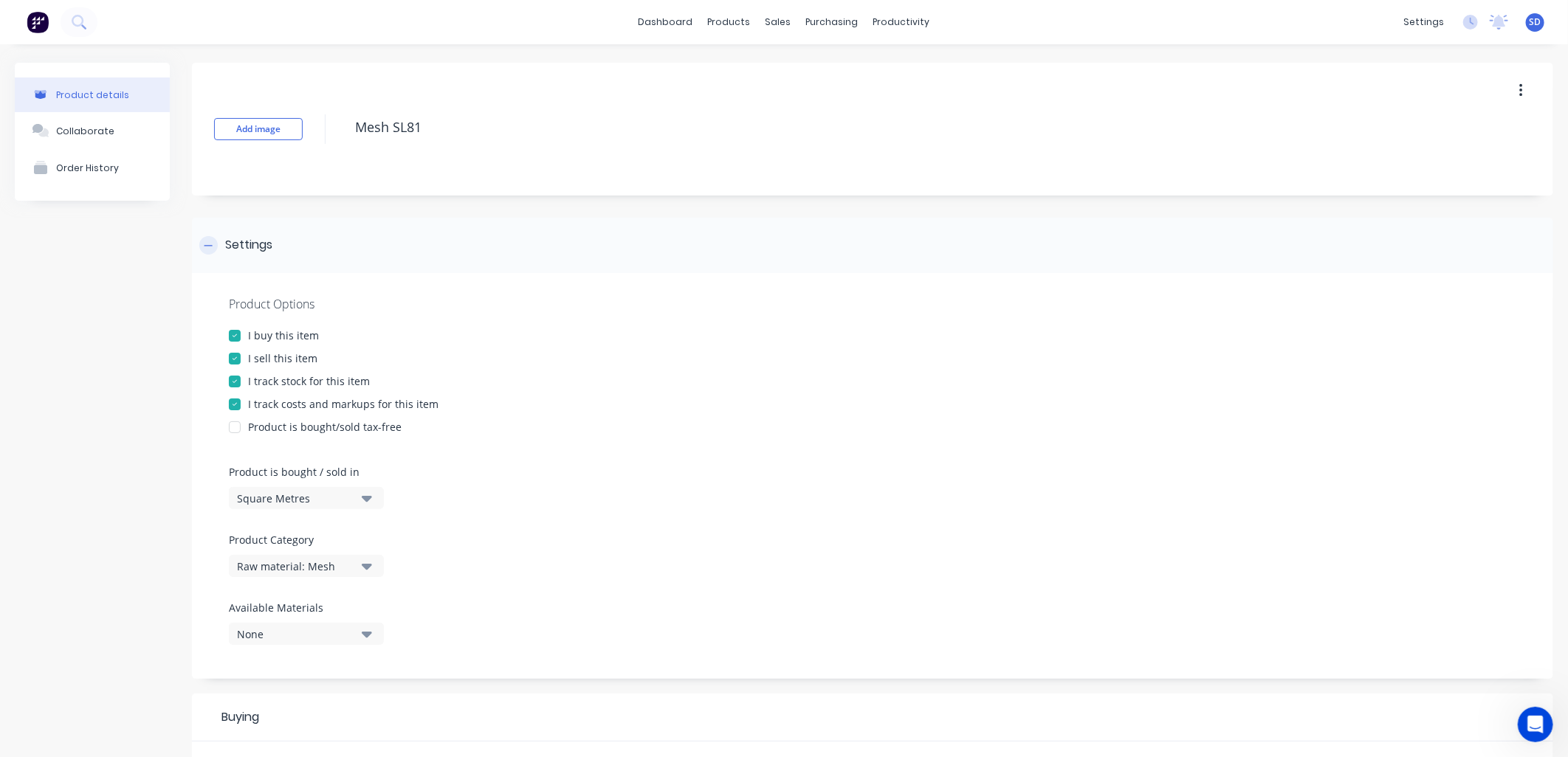
click at [212, 242] on icon at bounding box center [208, 246] width 9 height 10
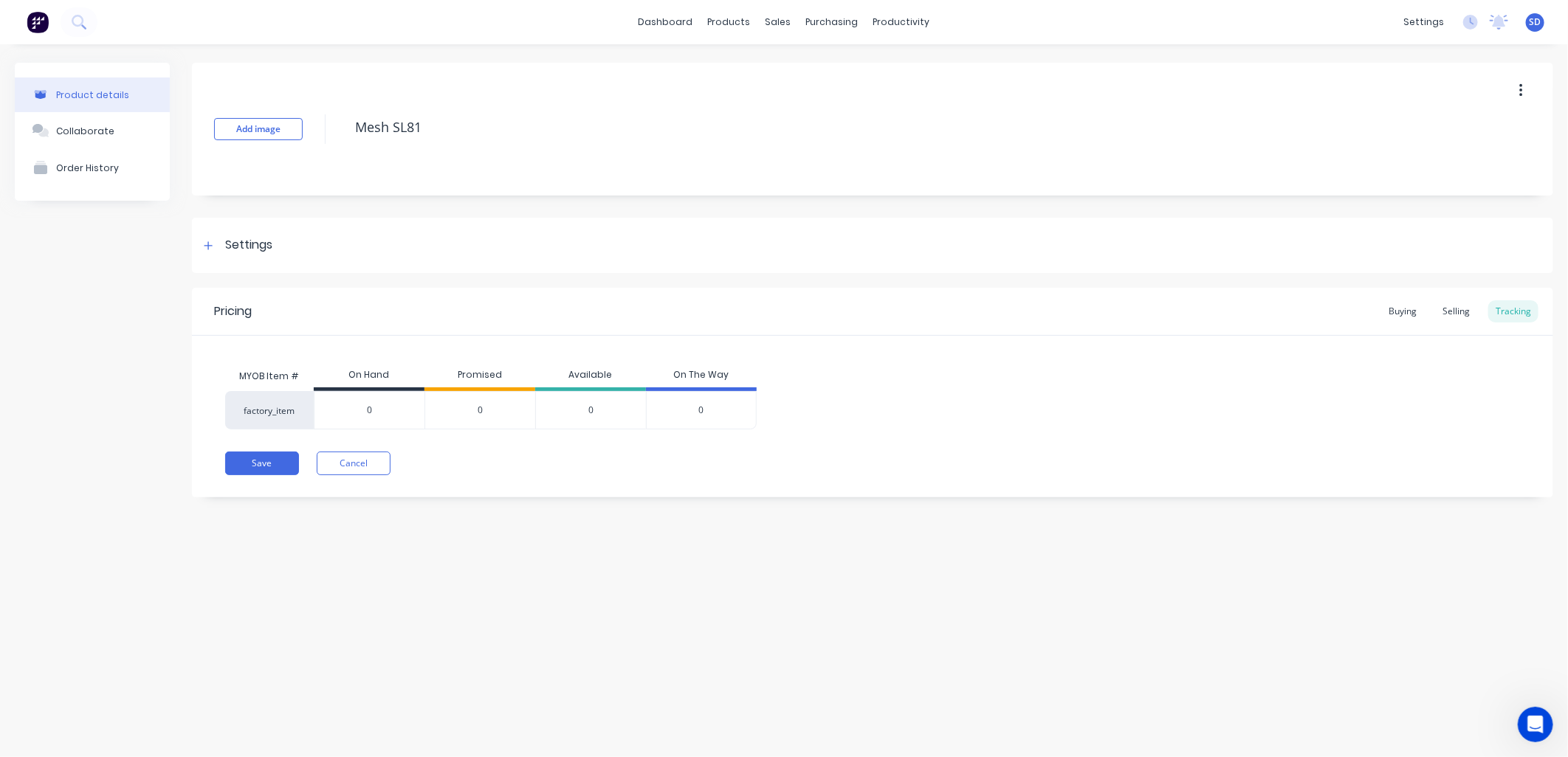
drag, startPoint x: 383, startPoint y: 410, endPoint x: 328, endPoint y: 401, distance: 55.7
click at [328, 401] on div "? 0" at bounding box center [369, 411] width 110 height 37
click at [274, 469] on button "Save" at bounding box center [262, 463] width 74 height 24
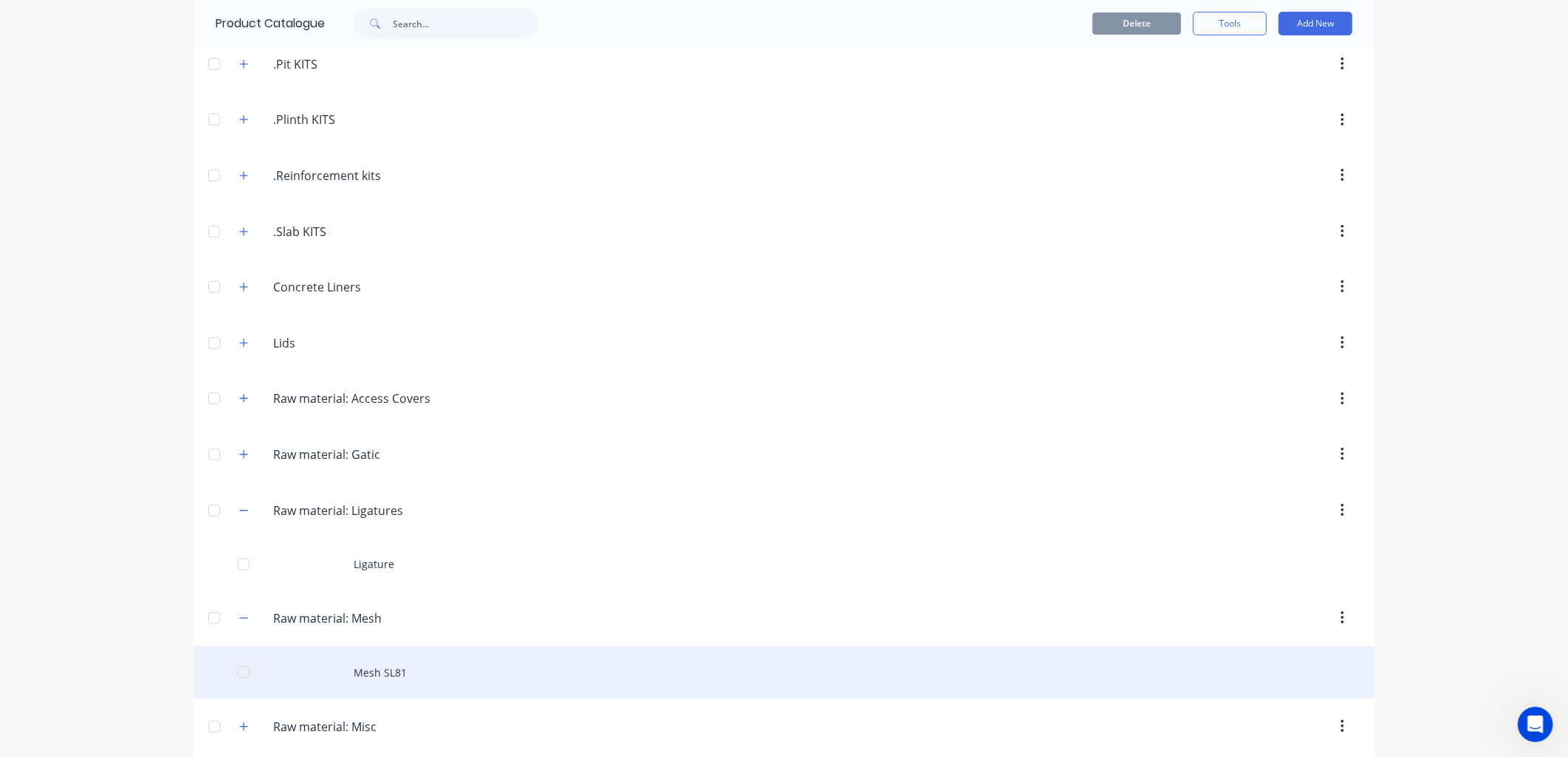
scroll to position [410, 0]
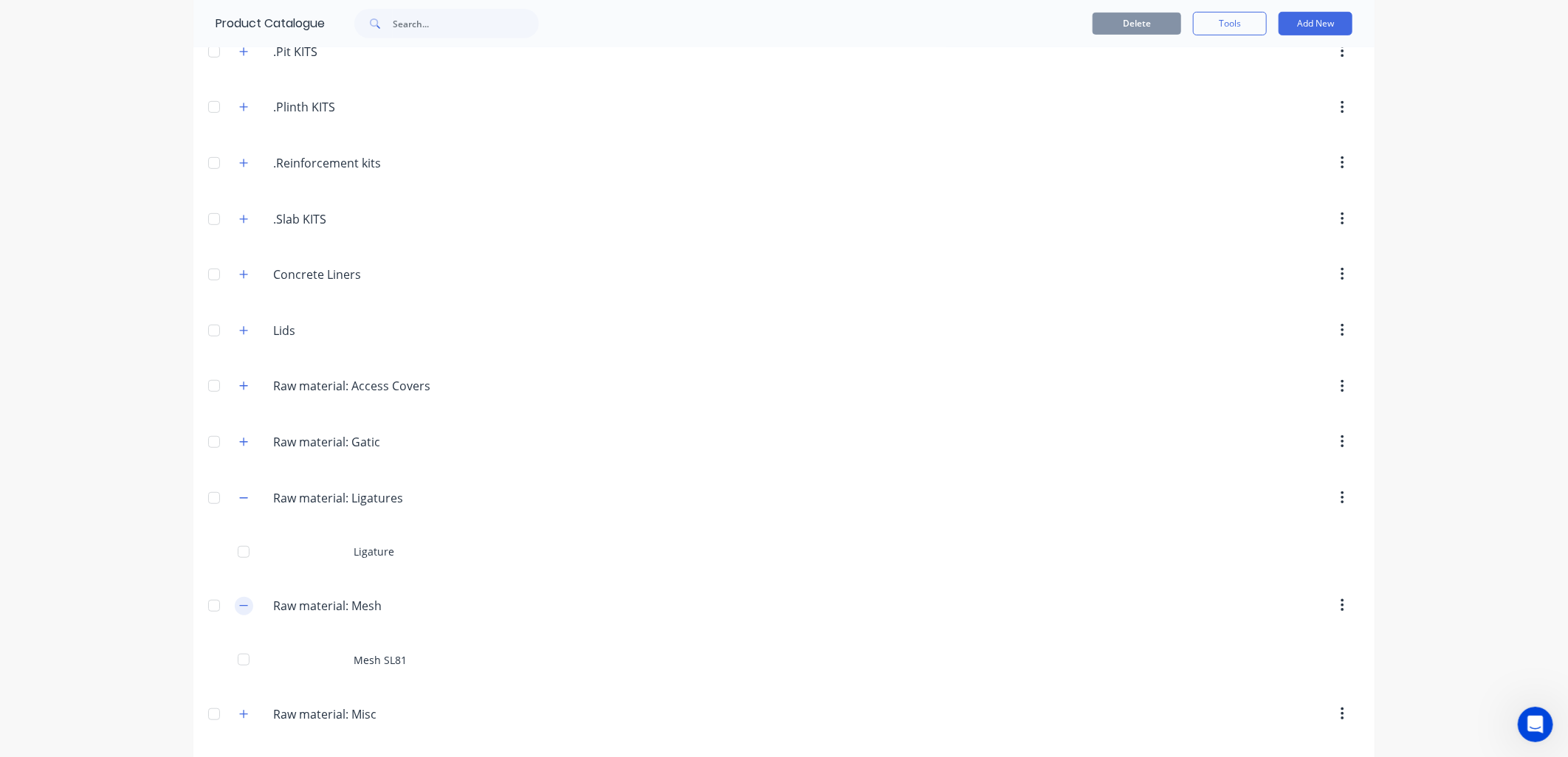
click at [236, 614] on button "button" at bounding box center [244, 606] width 19 height 19
click at [239, 503] on icon "button" at bounding box center [244, 498] width 9 height 10
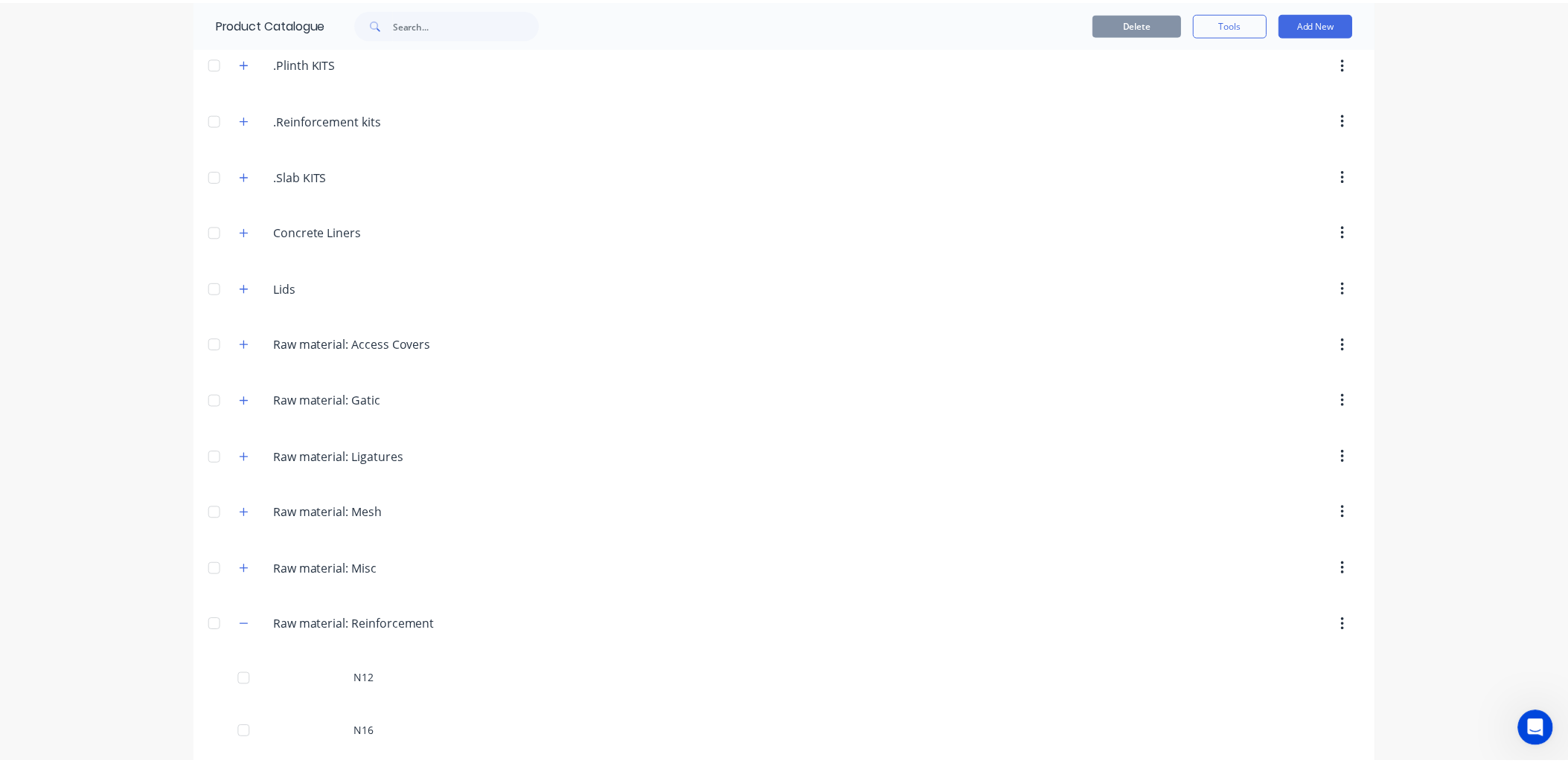
scroll to position [578, 0]
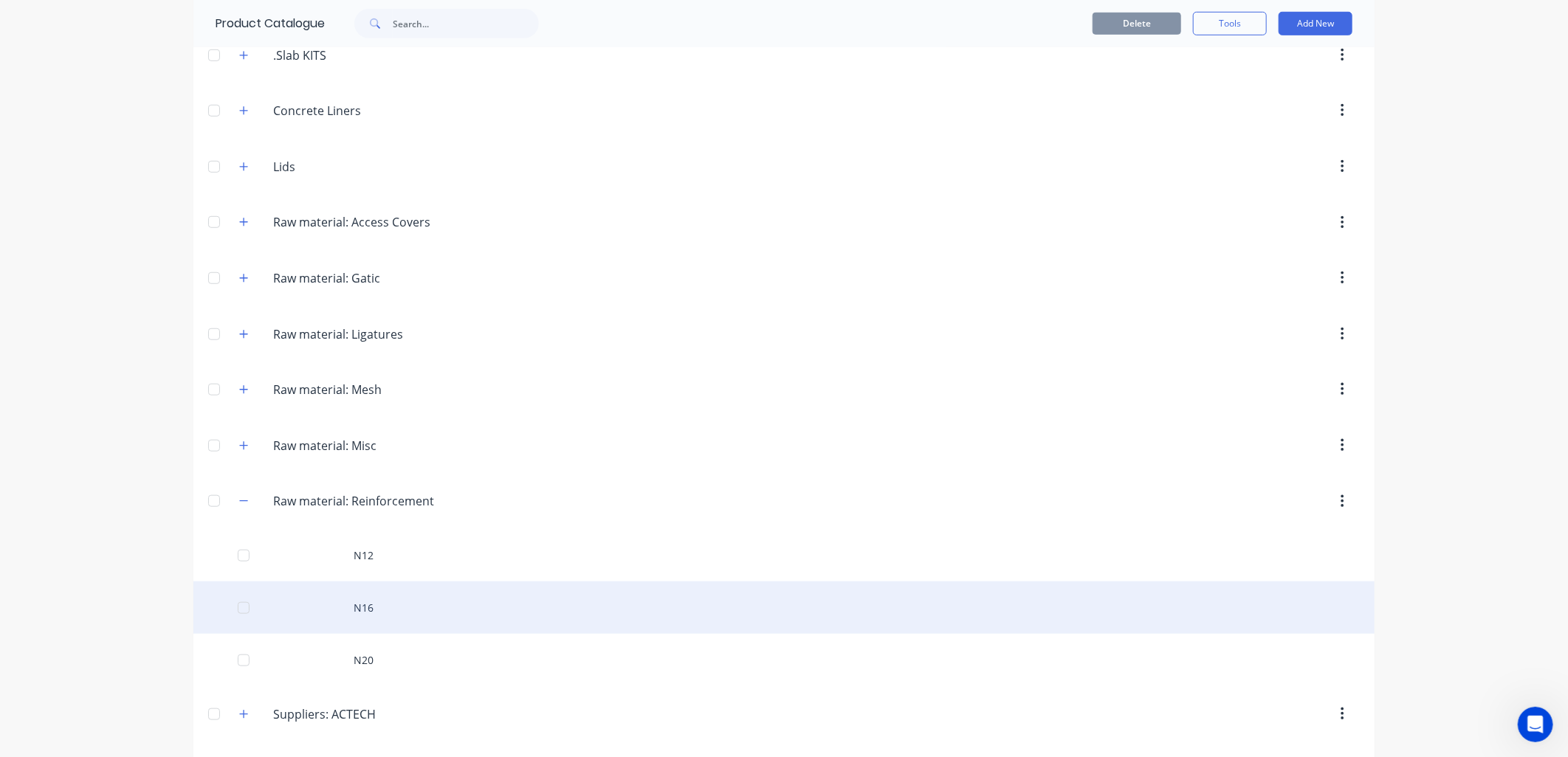
click at [299, 612] on div "N16" at bounding box center [784, 608] width 1181 height 53
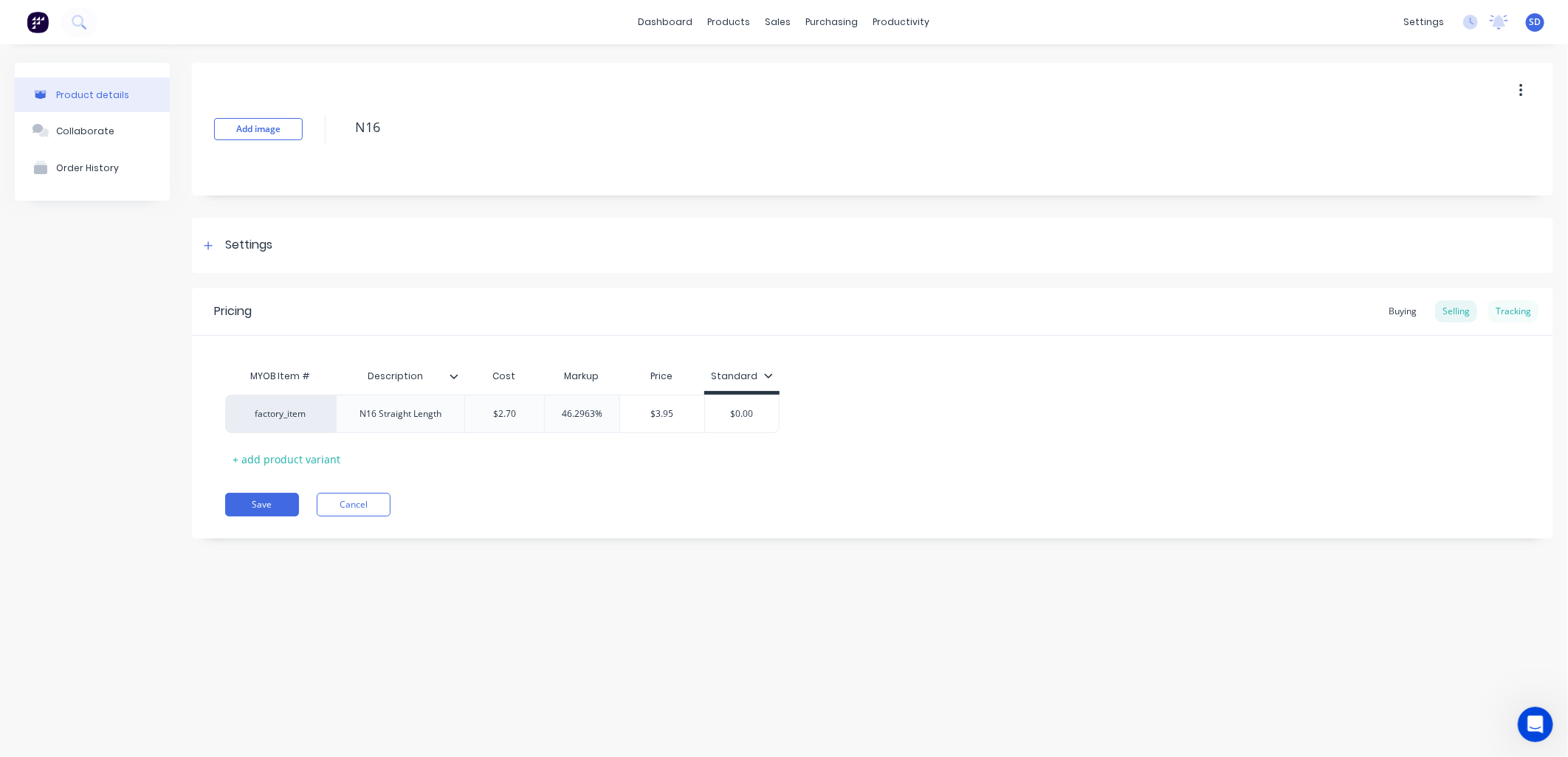
click at [1519, 313] on div "Tracking" at bounding box center [1513, 311] width 50 height 22
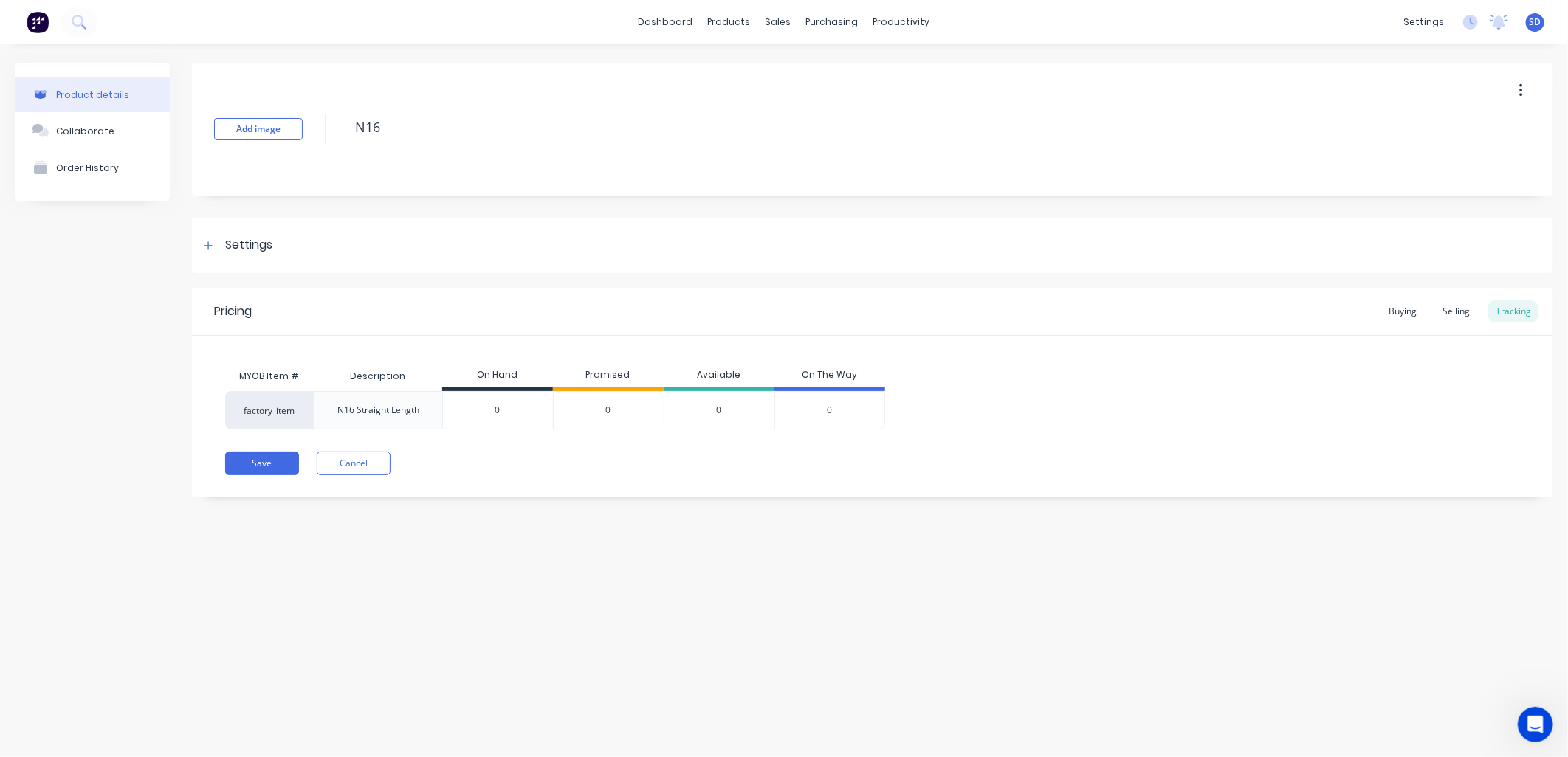
drag, startPoint x: 511, startPoint y: 414, endPoint x: 476, endPoint y: 414, distance: 35.0
click at [476, 414] on input "0" at bounding box center [497, 411] width 110 height 13
click at [540, 461] on div "Save Cancel" at bounding box center [889, 463] width 1328 height 24
click at [259, 455] on button "Save" at bounding box center [262, 463] width 74 height 24
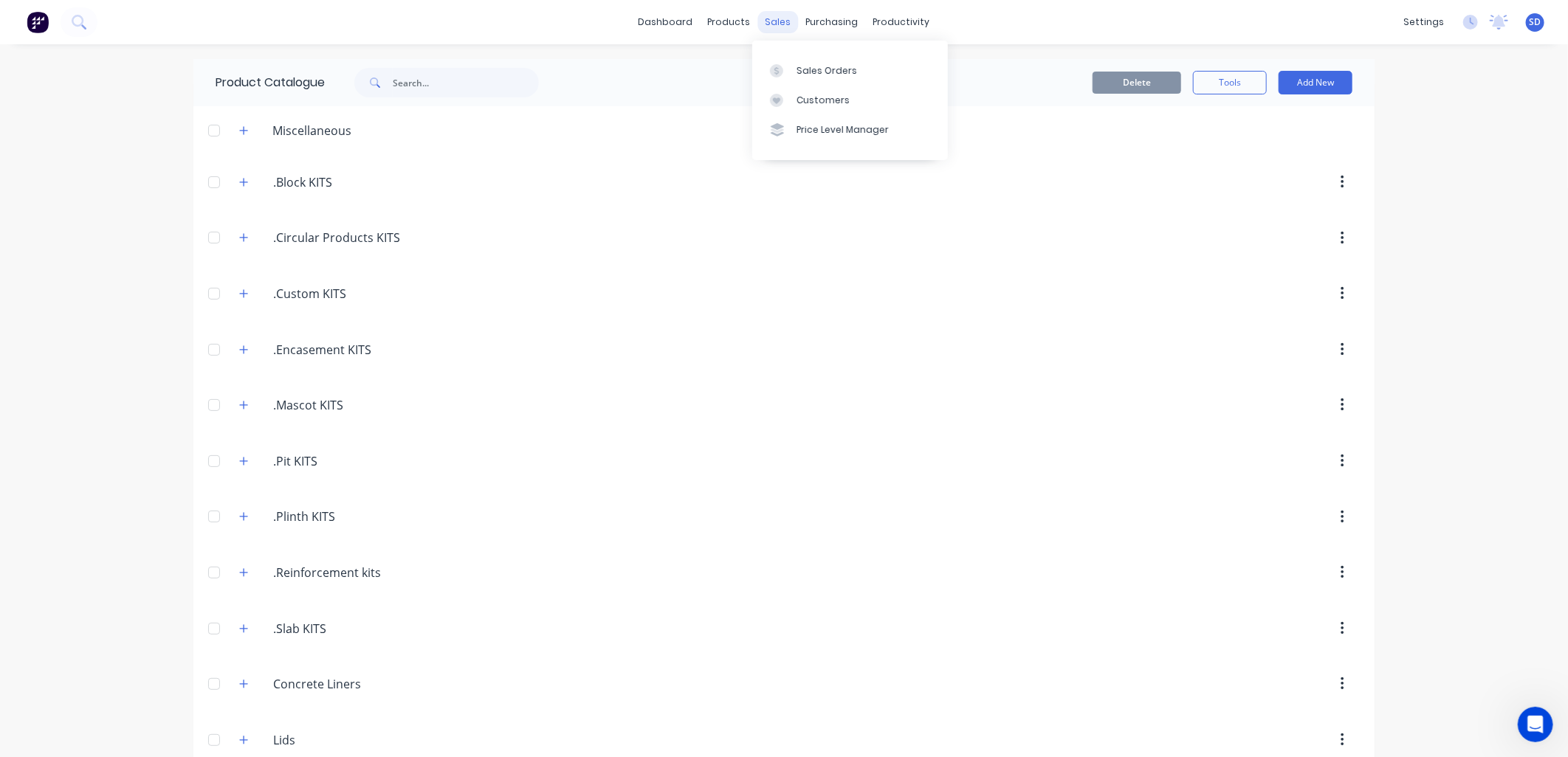
click at [775, 23] on div "sales" at bounding box center [778, 22] width 41 height 22
click at [800, 61] on link "Sales Orders" at bounding box center [850, 70] width 196 height 30
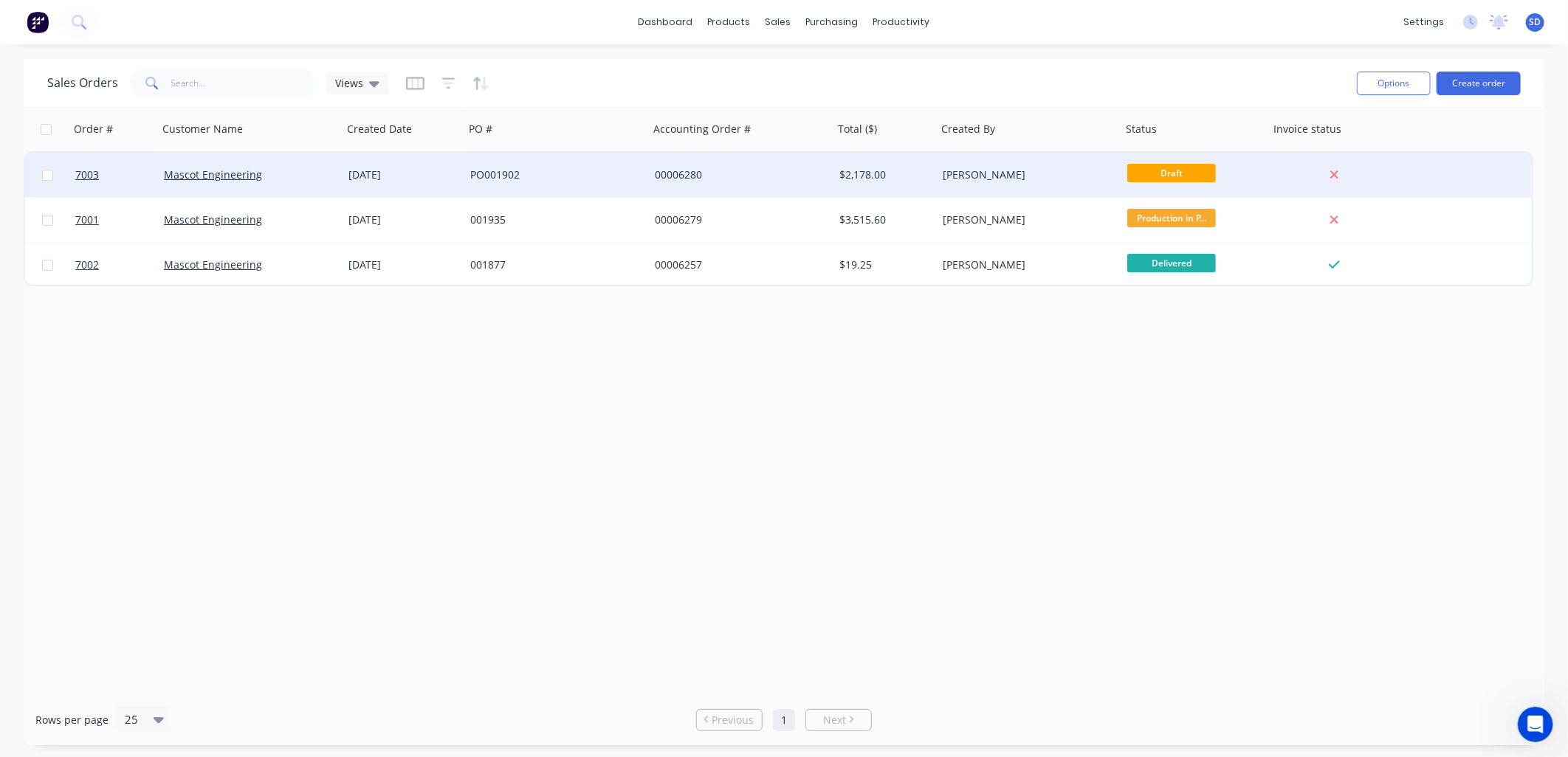
click at [618, 171] on div "PO001902" at bounding box center [552, 175] width 164 height 15
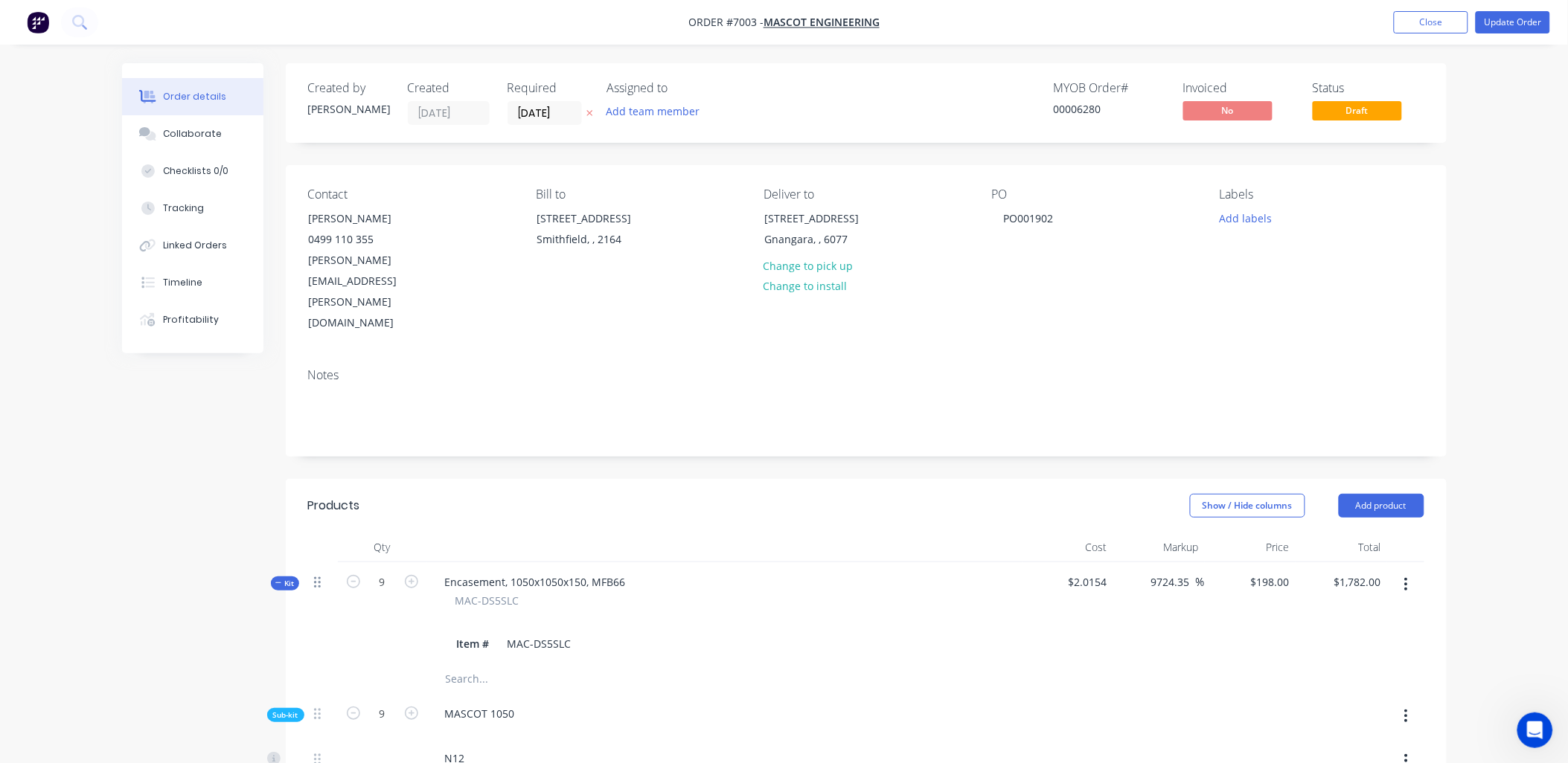
click at [315, 578] on icon at bounding box center [317, 583] width 7 height 11
click at [314, 708] on icon at bounding box center [317, 714] width 7 height 13
click at [1505, 17] on button "Update Order" at bounding box center [1513, 22] width 75 height 22
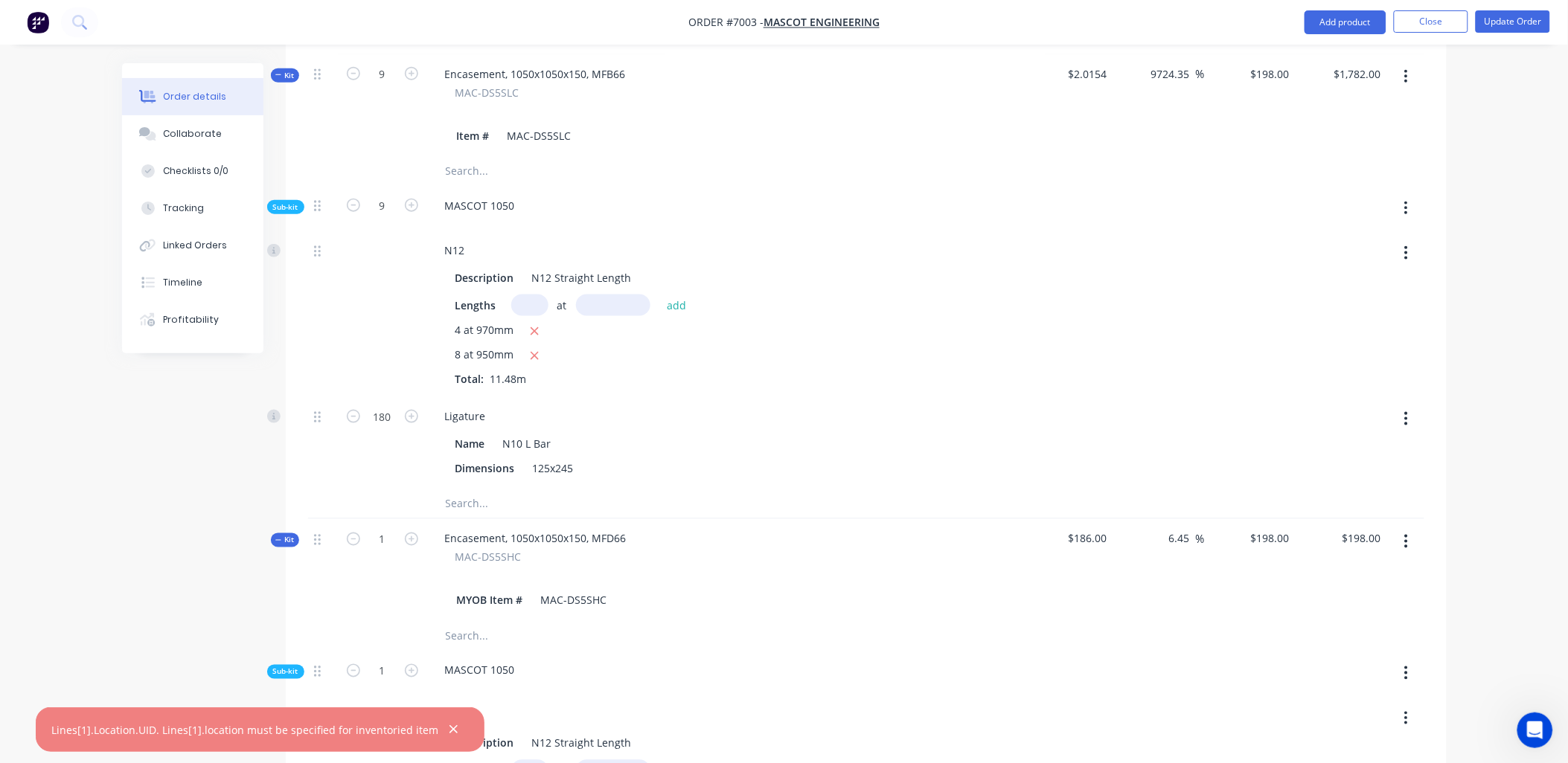
scroll to position [268, 0]
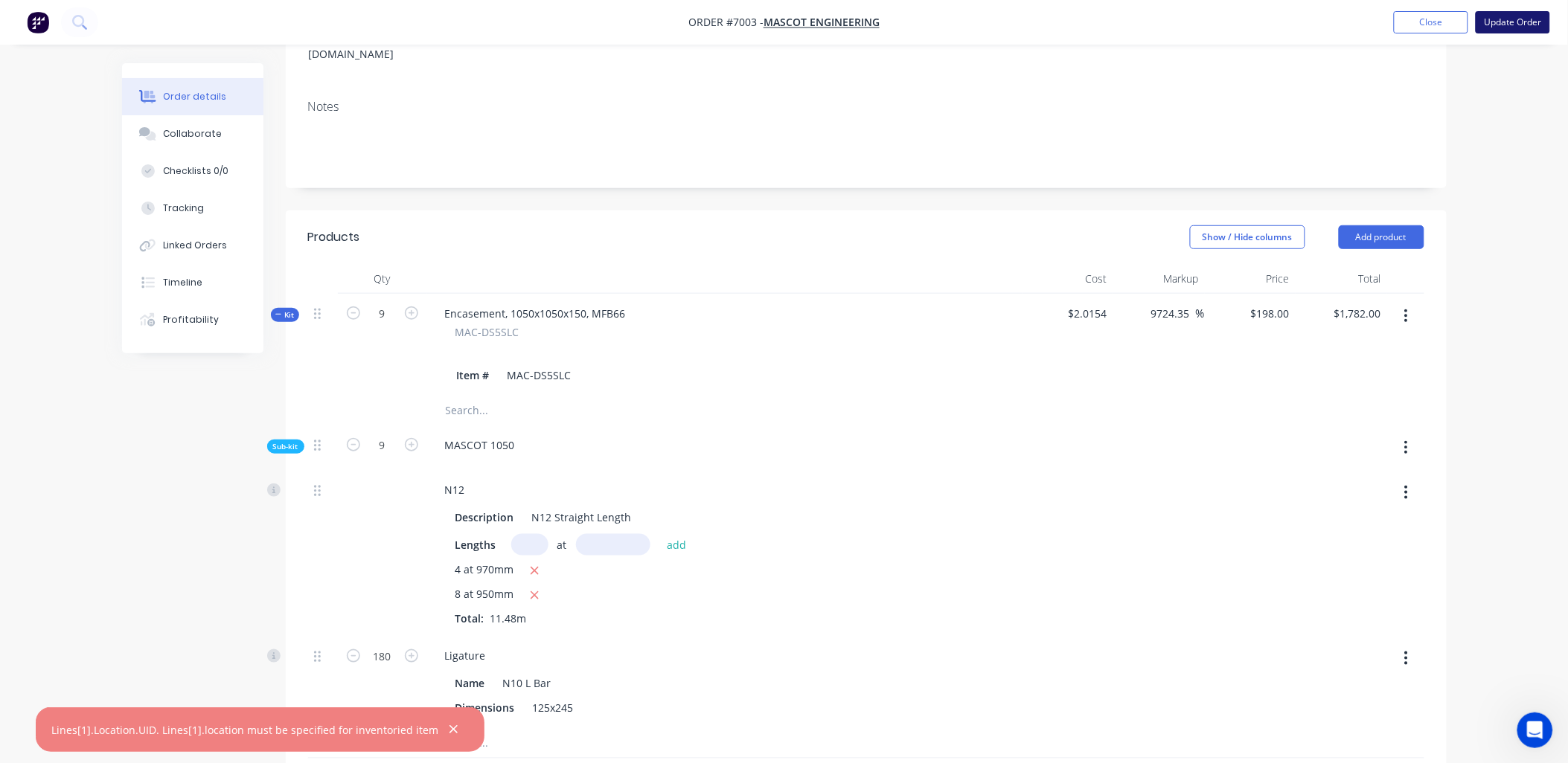
click at [1506, 28] on button "Update Order" at bounding box center [1513, 22] width 75 height 22
